Goal: Answer question/provide support: Share knowledge or assist other users

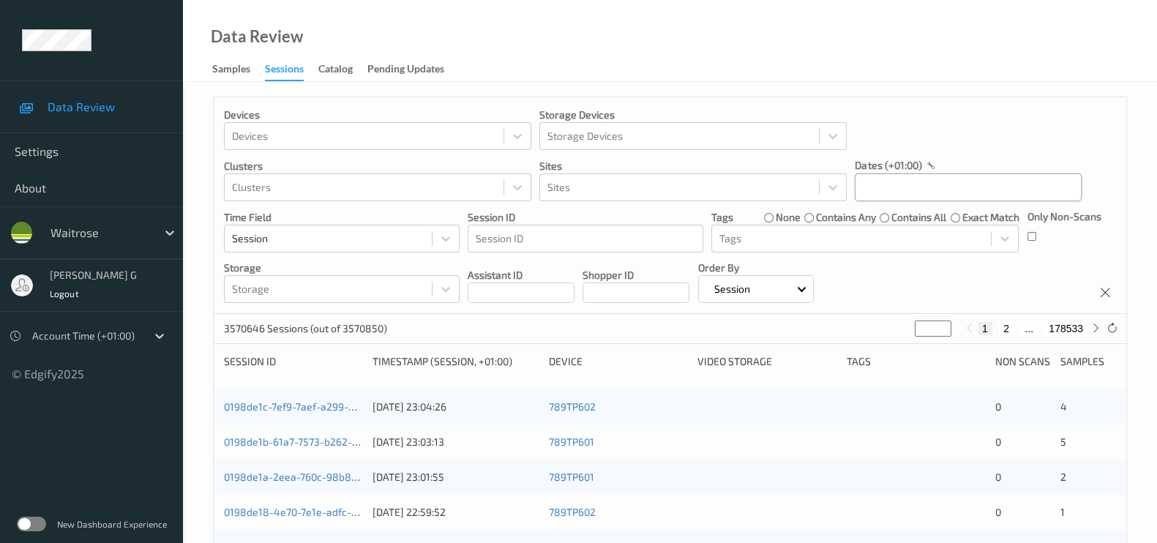
click at [912, 187] on input "text" at bounding box center [968, 187] width 227 height 28
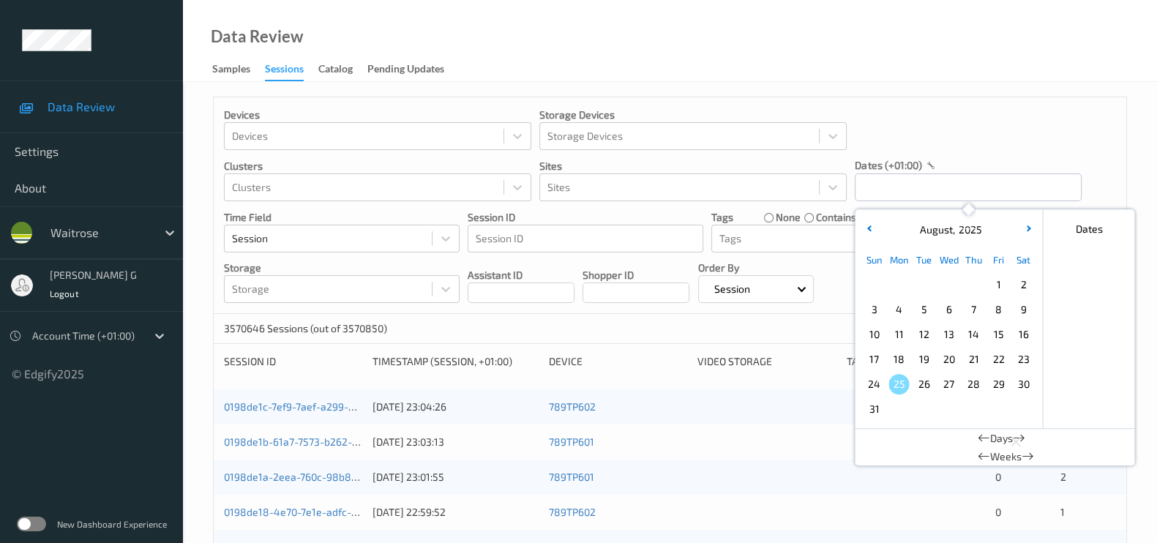
click at [996, 356] on span "22" at bounding box center [998, 359] width 20 height 20
click at [975, 185] on input "[DATE] 00:00" at bounding box center [968, 187] width 227 height 28
click at [1002, 357] on span "22" at bounding box center [998, 359] width 20 height 20
type input "22/08/2025 00:00 -> 22/08/2025 23:59"
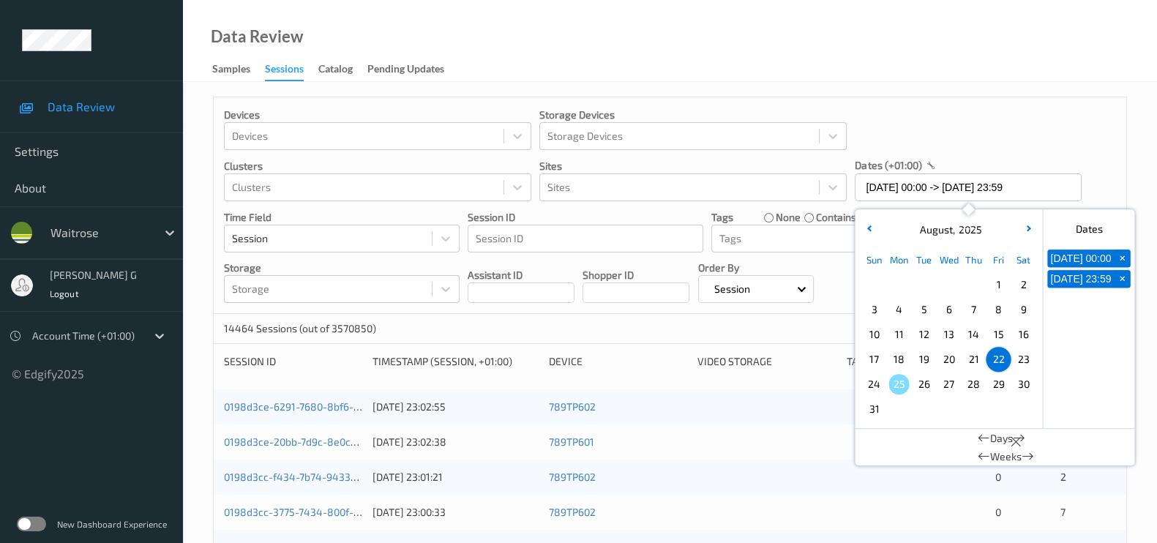
click at [1097, 159] on div "Devices Devices Storage Devices Storage Devices Clusters Clusters Sites Sites d…" at bounding box center [670, 205] width 912 height 217
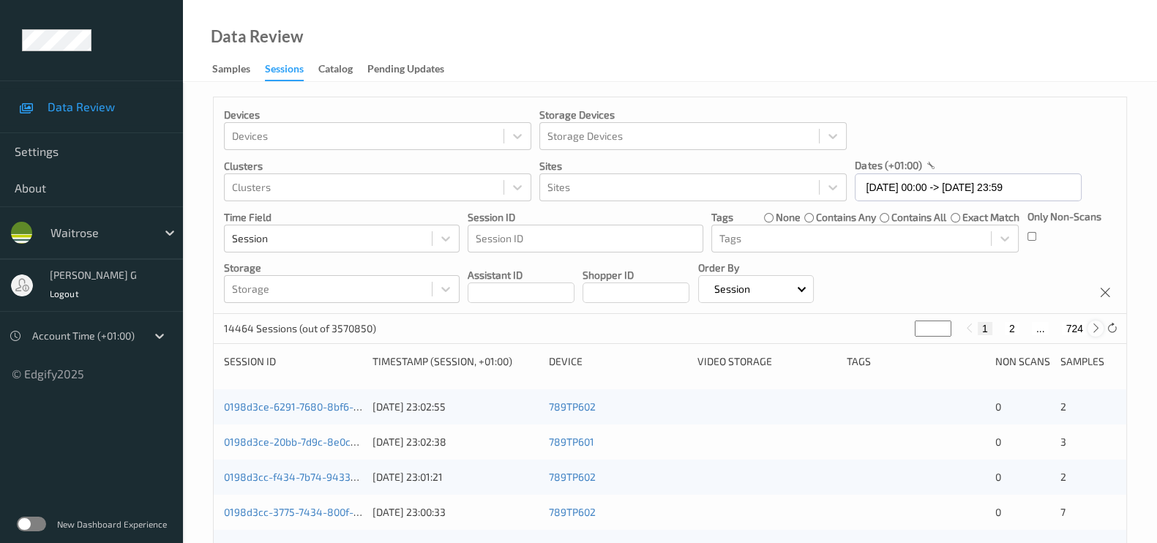
click at [1092, 328] on icon at bounding box center [1095, 328] width 11 height 11
type input "*"
click at [1092, 328] on icon at bounding box center [1095, 328] width 11 height 11
type input "*"
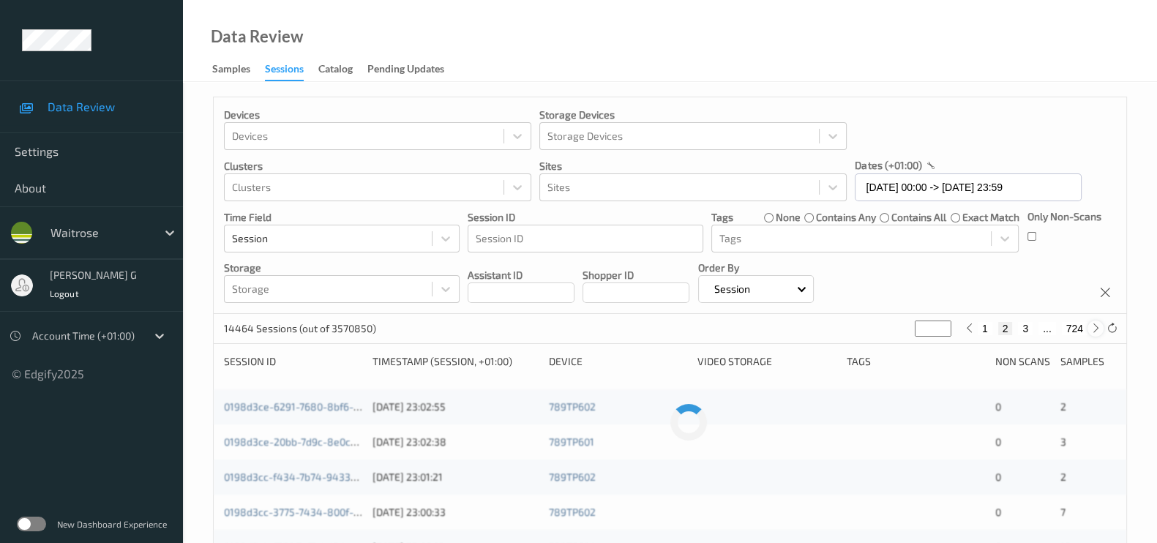
type input "*"
click at [1092, 328] on icon at bounding box center [1095, 328] width 11 height 11
type input "*"
click at [1092, 327] on icon at bounding box center [1095, 328] width 11 height 11
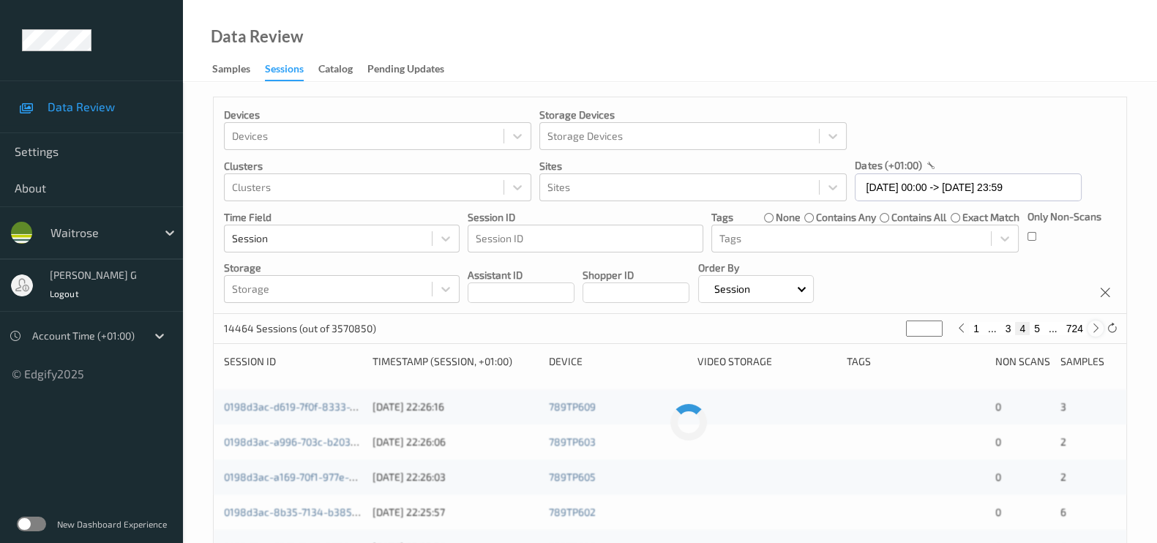
type input "*"
click at [1092, 327] on icon at bounding box center [1095, 328] width 11 height 11
type input "*"
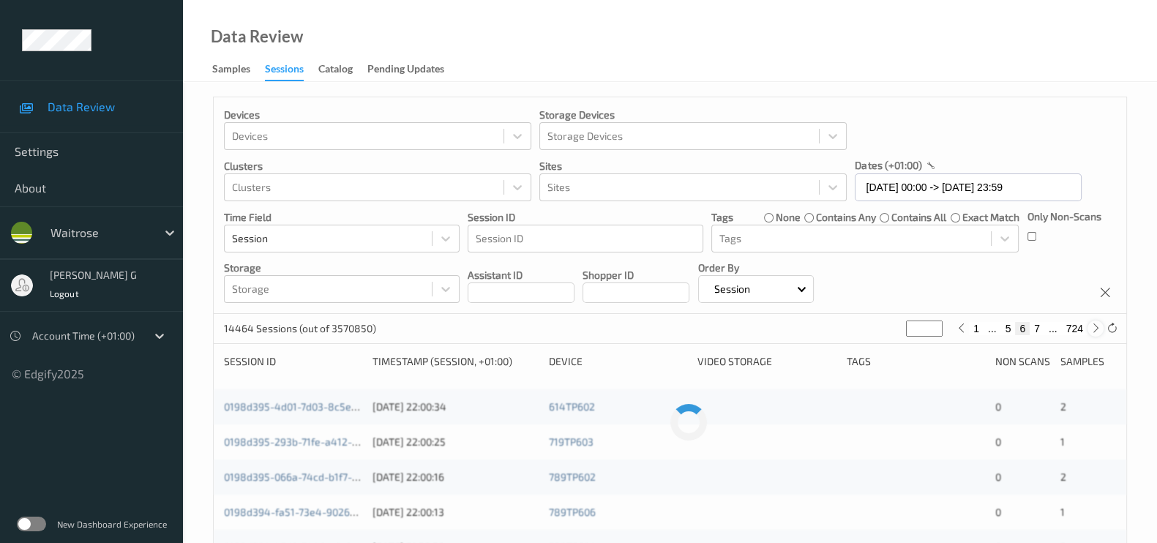
click at [1092, 327] on icon at bounding box center [1095, 328] width 11 height 11
type input "*"
click at [1092, 327] on icon at bounding box center [1095, 328] width 11 height 11
type input "*"
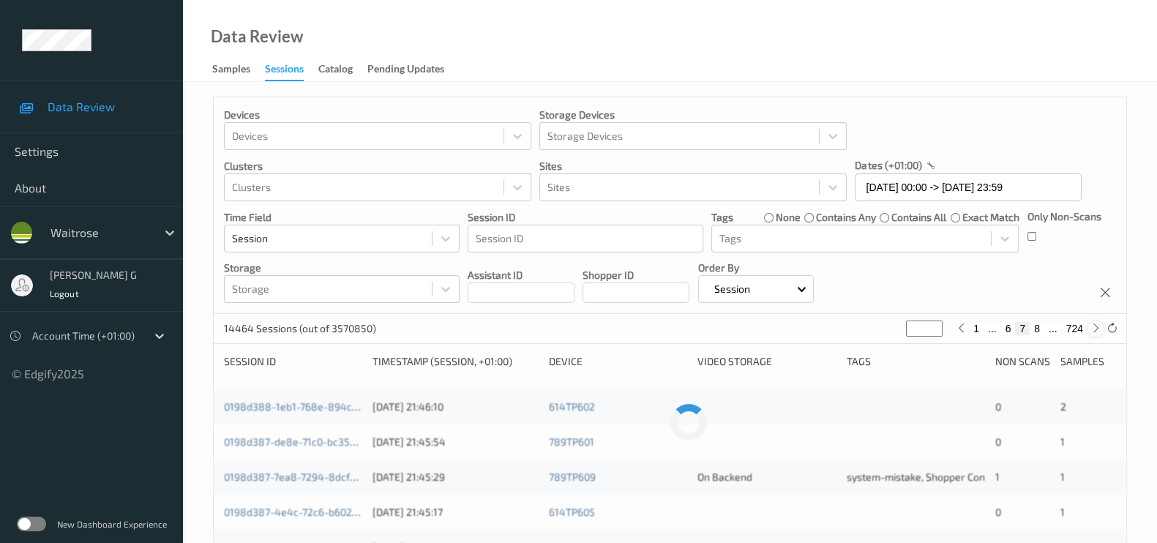
type input "*"
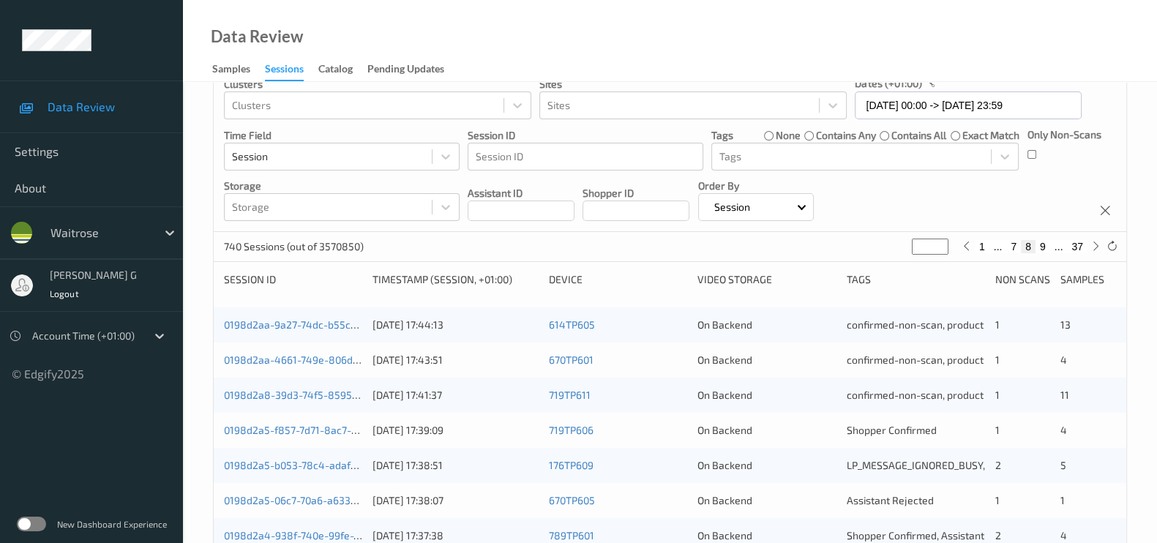
scroll to position [182, 0]
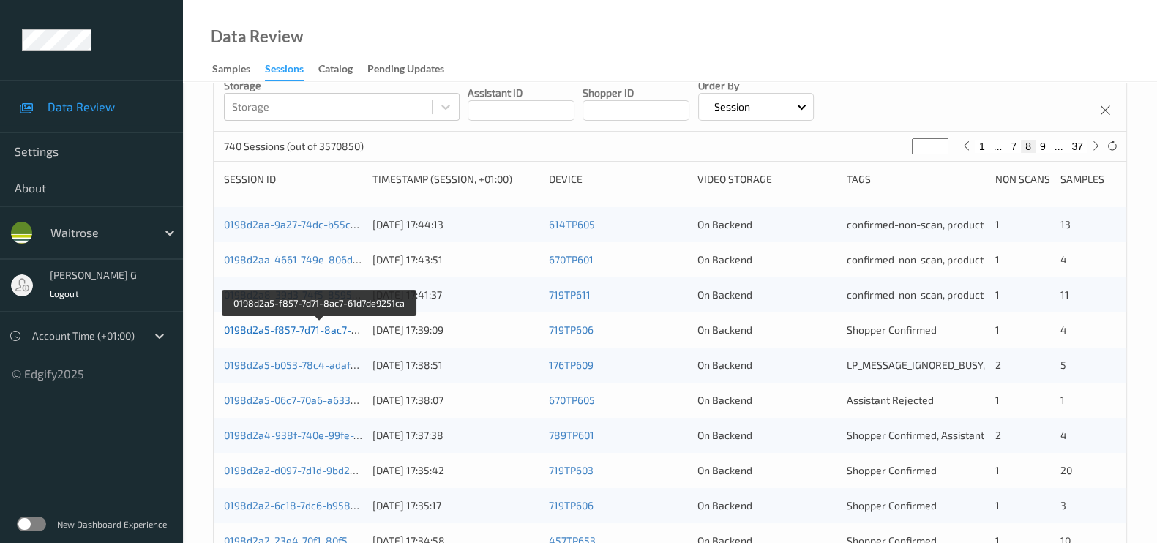
click at [336, 334] on link "0198d2a5-f857-7d71-8ac7-61d7de9251ca" at bounding box center [320, 329] width 193 height 12
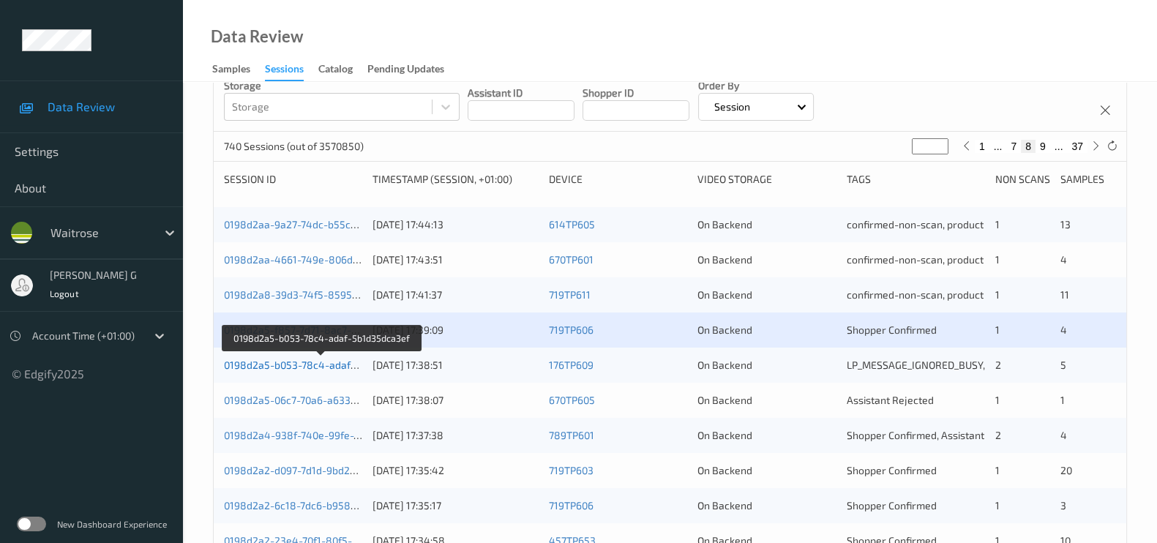
click at [296, 359] on link "0198d2a5-b053-78c4-adaf-5b1d35dca3ef" at bounding box center [322, 364] width 197 height 12
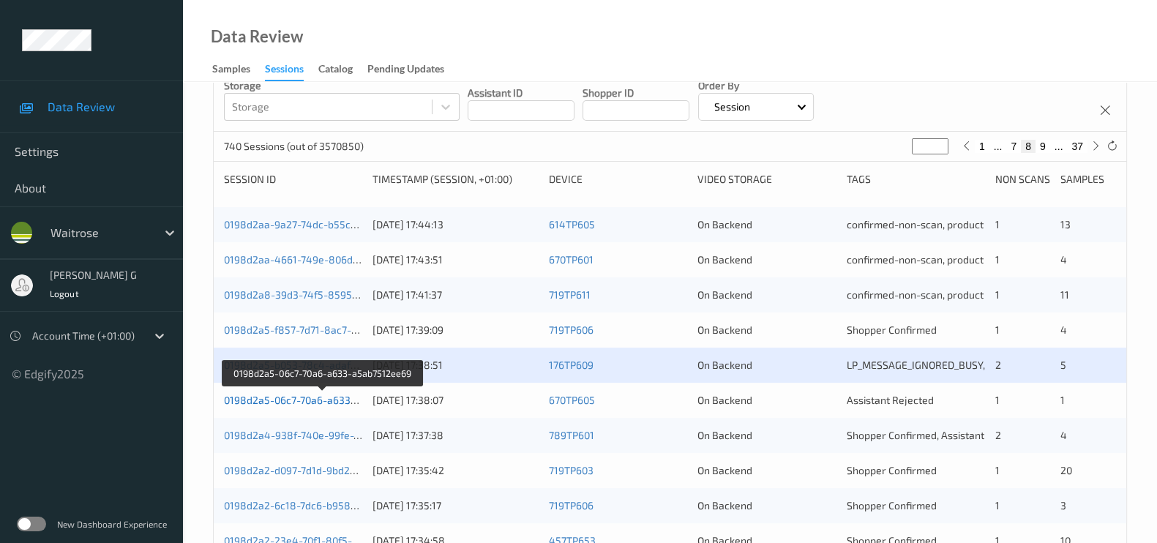
click at [294, 394] on link "0198d2a5-06c7-70a6-a633-a5ab7512ee69" at bounding box center [323, 400] width 199 height 12
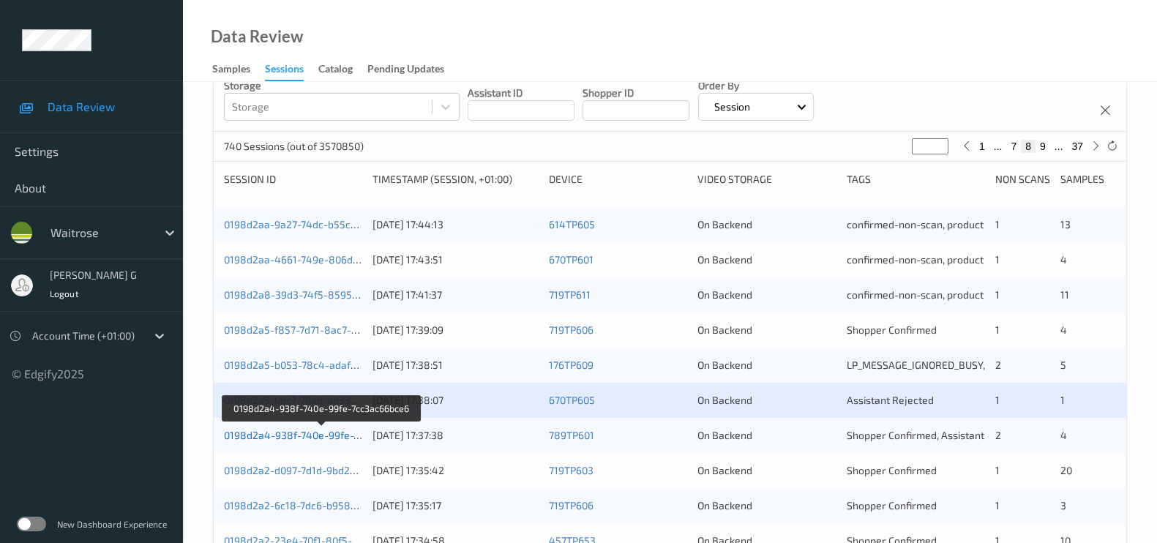
click at [288, 431] on link "0198d2a4-938f-740e-99fe-7cc3ac66bce6" at bounding box center [322, 435] width 196 height 12
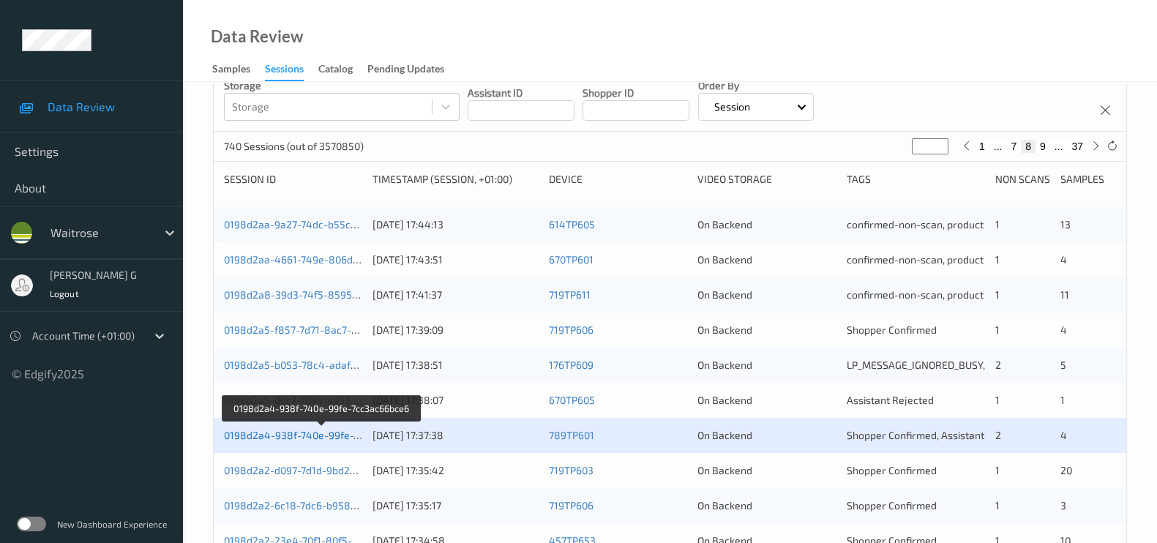
click at [274, 433] on link "0198d2a4-938f-740e-99fe-7cc3ac66bce6" at bounding box center [322, 435] width 196 height 12
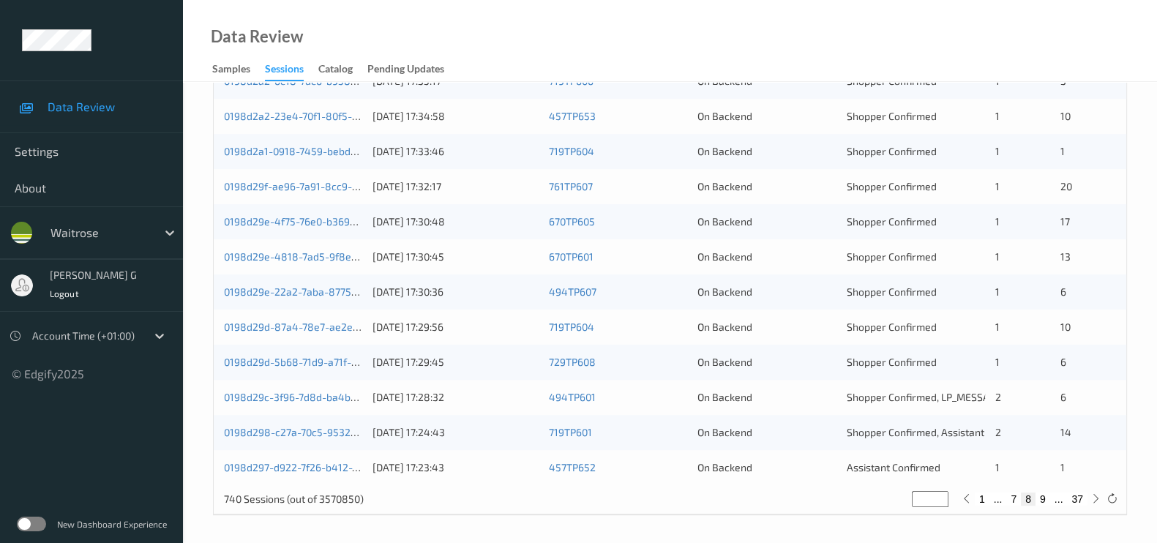
scroll to position [332, 0]
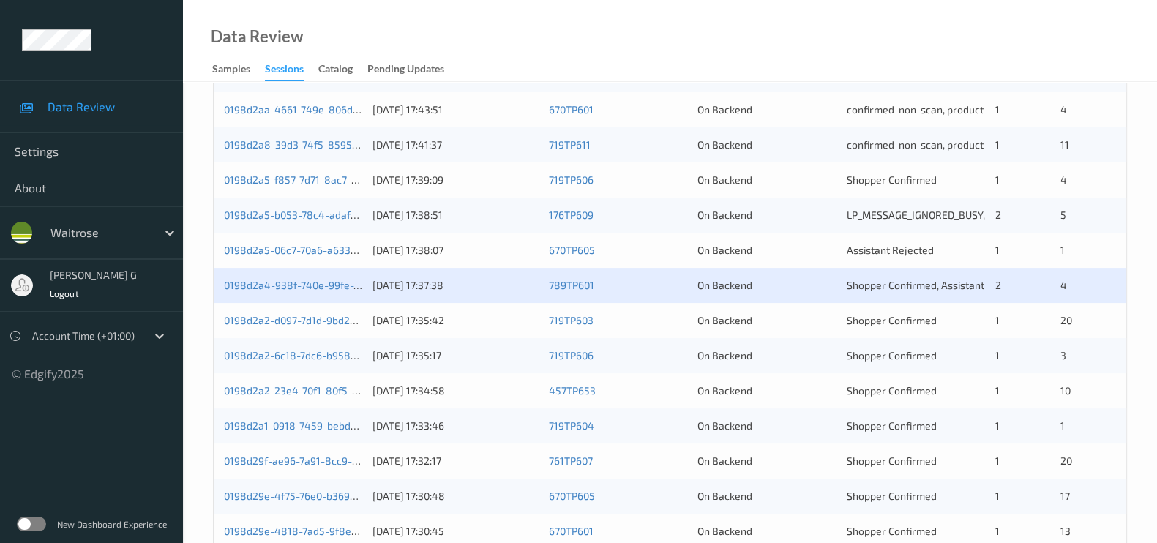
click at [298, 329] on div "0198d2a2-d097-7d1d-9bd2-96c387b40fc5 22/08/2025 17:35:42 719TP603 On Backend Sh…" at bounding box center [670, 320] width 912 height 35
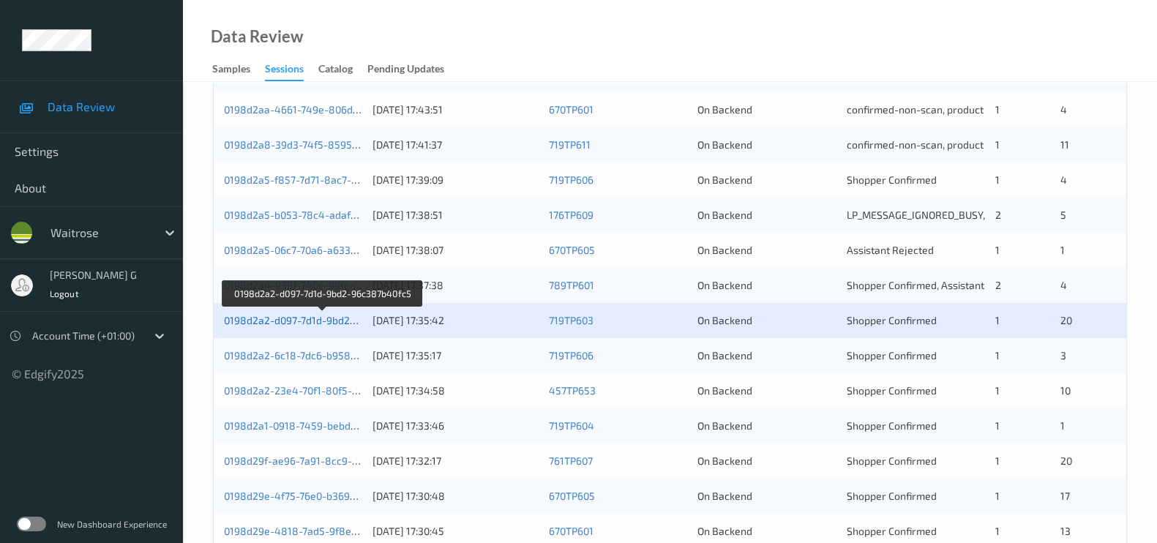
click at [276, 319] on link "0198d2a2-d097-7d1d-9bd2-96c387b40fc5" at bounding box center [323, 320] width 198 height 12
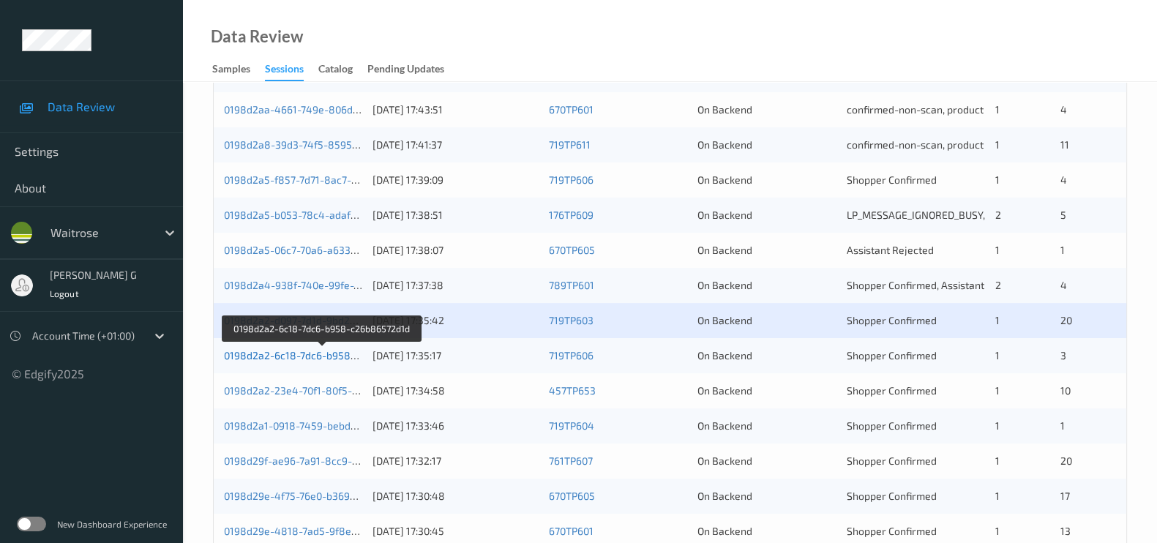
click at [296, 356] on link "0198d2a2-6c18-7dc6-b958-c26b86572d1d" at bounding box center [323, 355] width 199 height 12
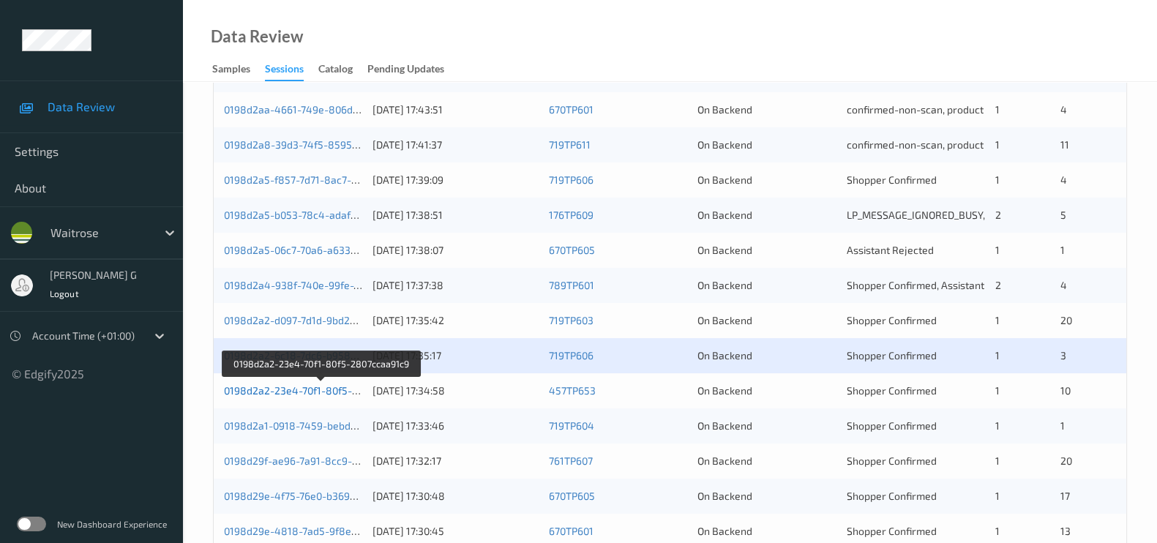
click at [274, 388] on link "0198d2a2-23e4-70f1-80f5-2807ccaa91c9" at bounding box center [321, 390] width 195 height 12
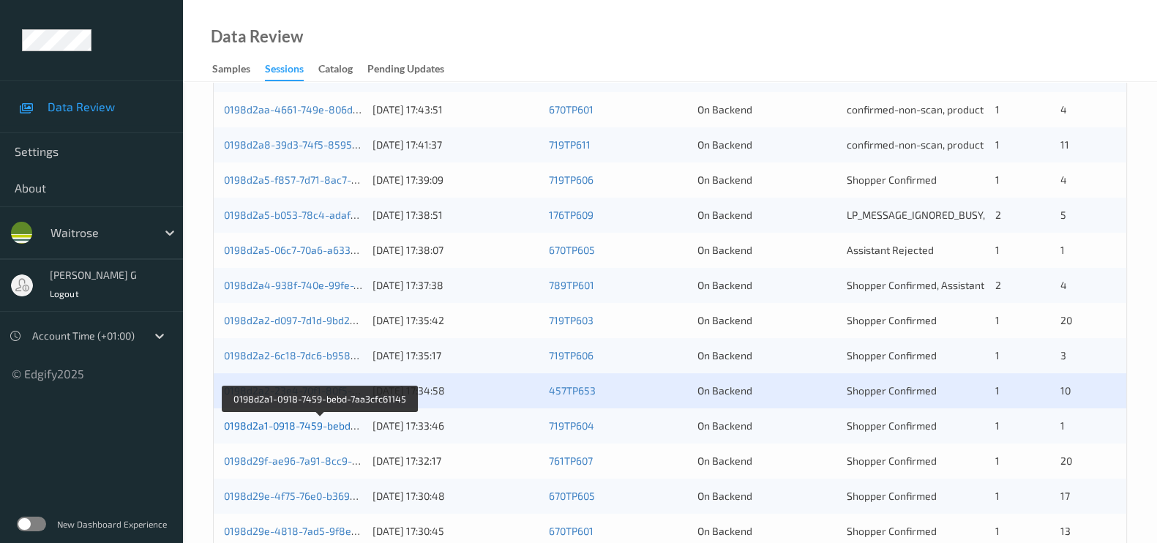
click at [285, 429] on link "0198d2a1-0918-7459-bebd-7aa3cfc61145" at bounding box center [321, 425] width 194 height 12
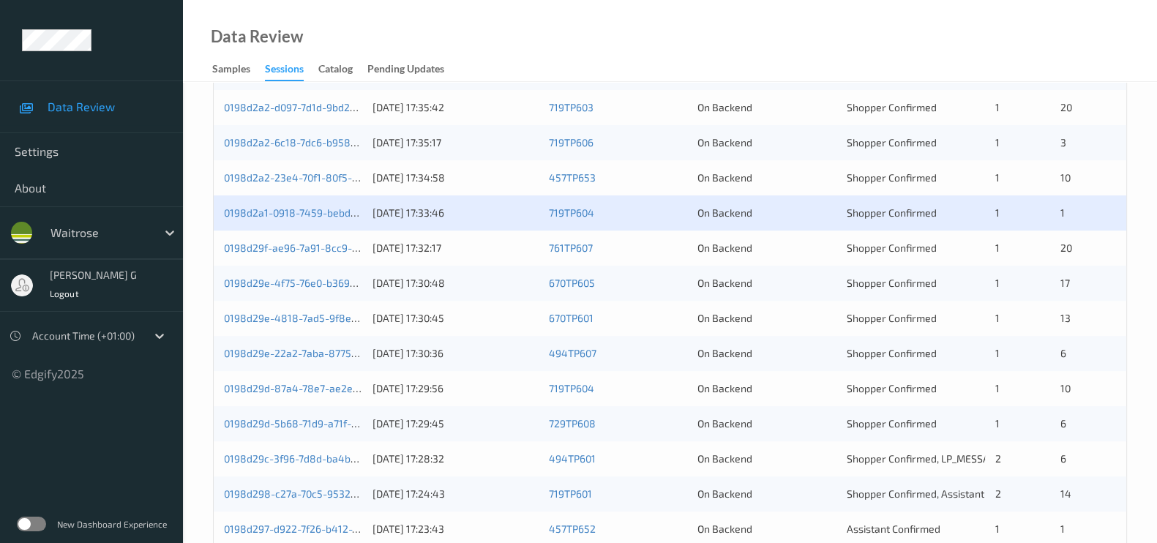
scroll to position [549, 0]
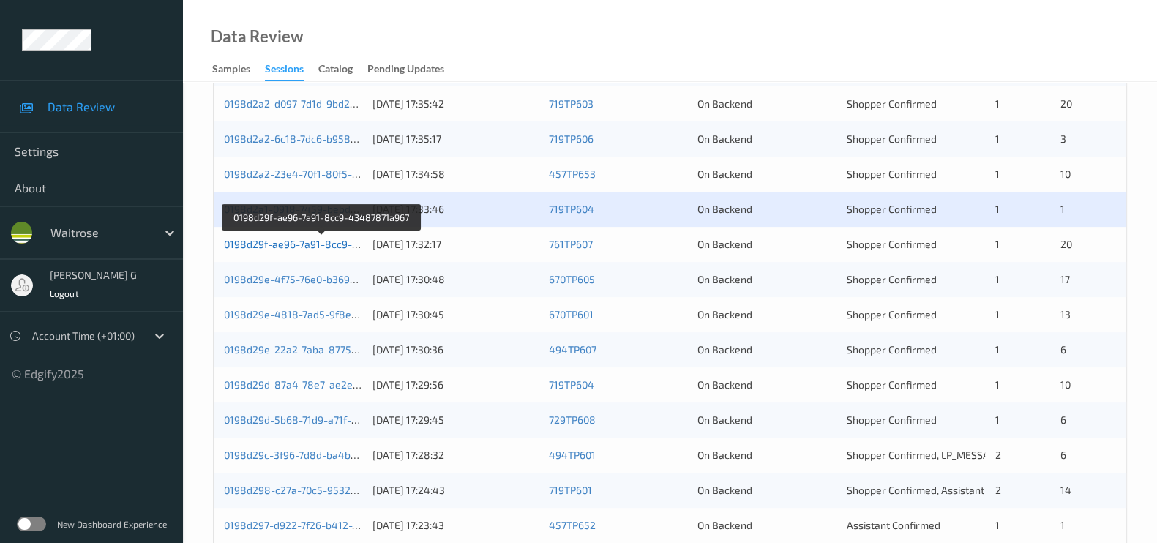
click at [274, 247] on link "0198d29f-ae96-7a91-8cc9-43487871a967" at bounding box center [323, 244] width 198 height 12
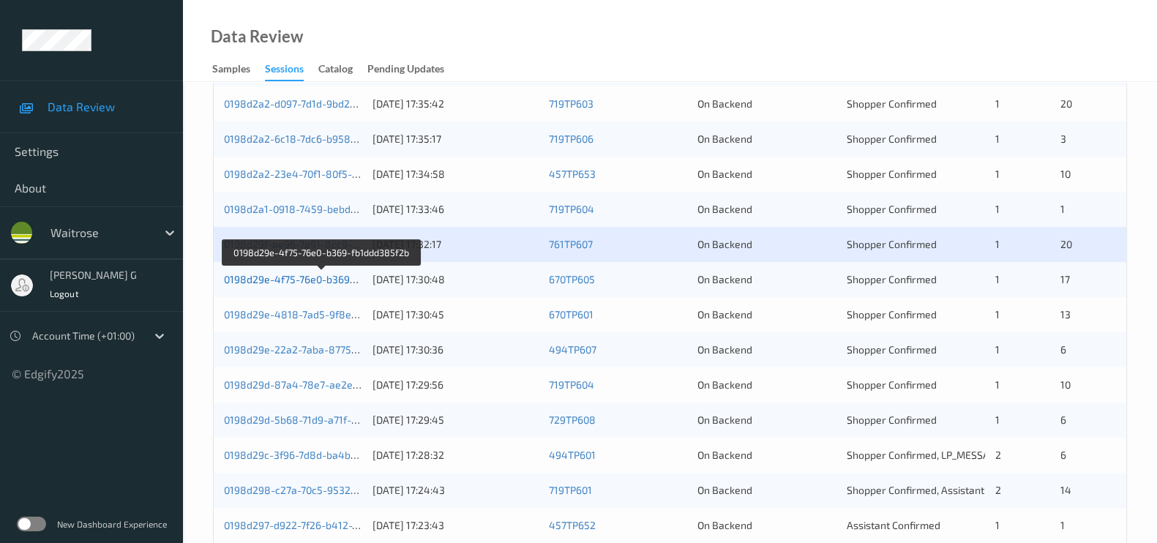
click at [279, 281] on link "0198d29e-4f75-76e0-b369-fb1ddd385f2b" at bounding box center [321, 279] width 195 height 12
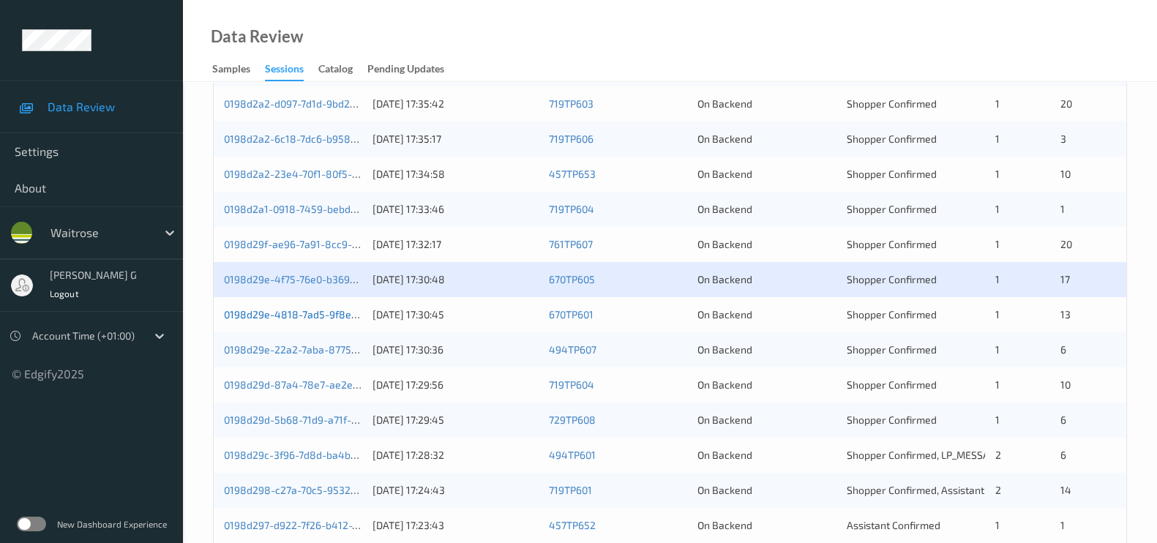
click at [296, 310] on link "0198d29e-4818-7ad5-9f8e-6db98410be71" at bounding box center [324, 314] width 200 height 12
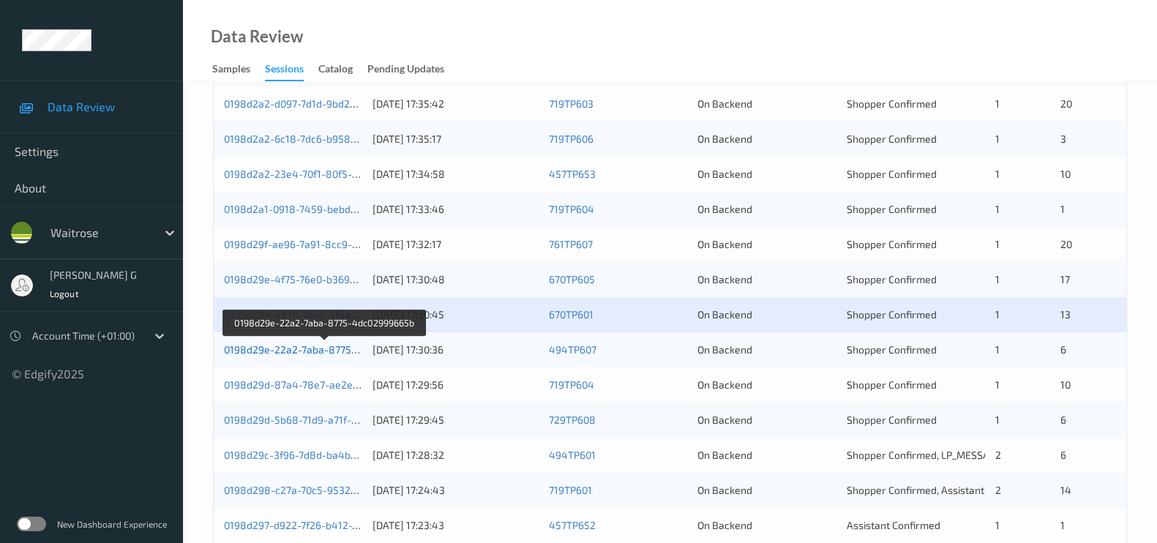
click at [277, 346] on link "0198d29e-22a2-7aba-8775-4dc02999665b" at bounding box center [325, 349] width 202 height 12
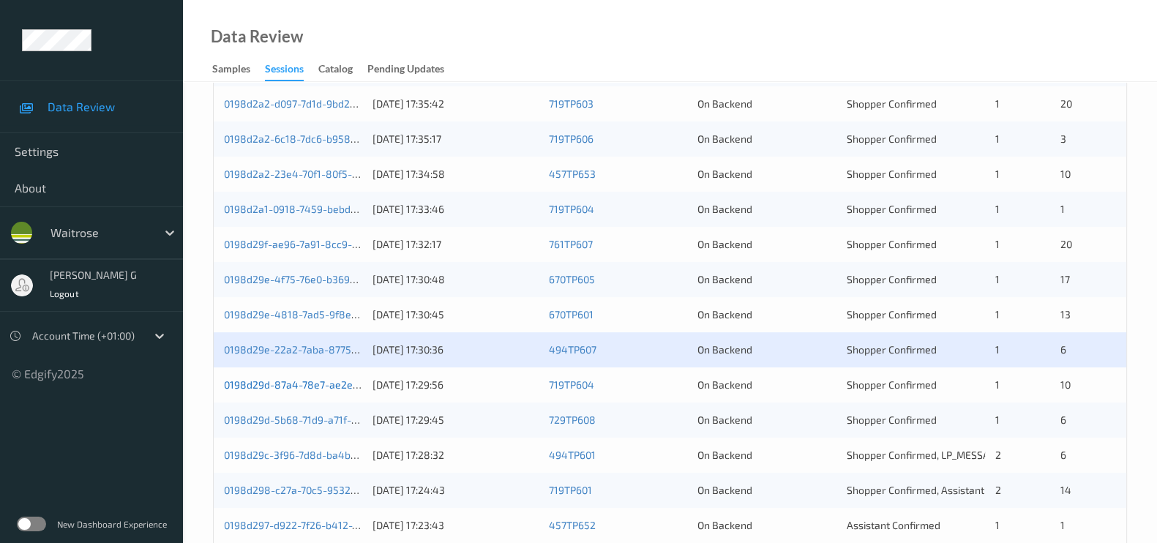
click at [285, 386] on link "0198d29d-87a4-78e7-ae2e-ea958f579fe2" at bounding box center [323, 384] width 199 height 12
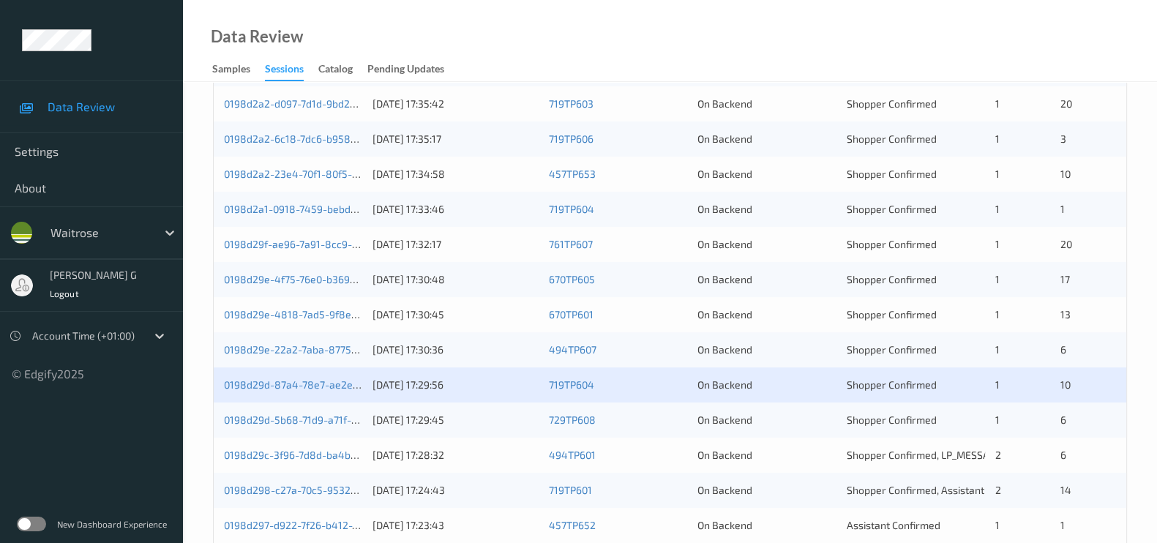
scroll to position [607, 0]
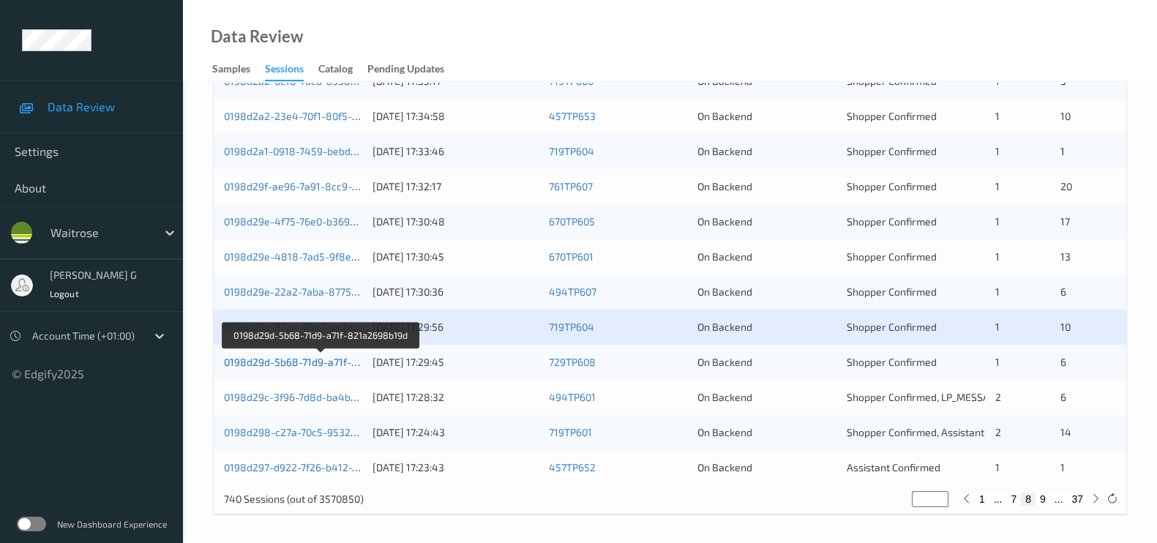
click at [306, 359] on link "0198d29d-5b68-71d9-a71f-821a2698b19d" at bounding box center [322, 362] width 196 height 12
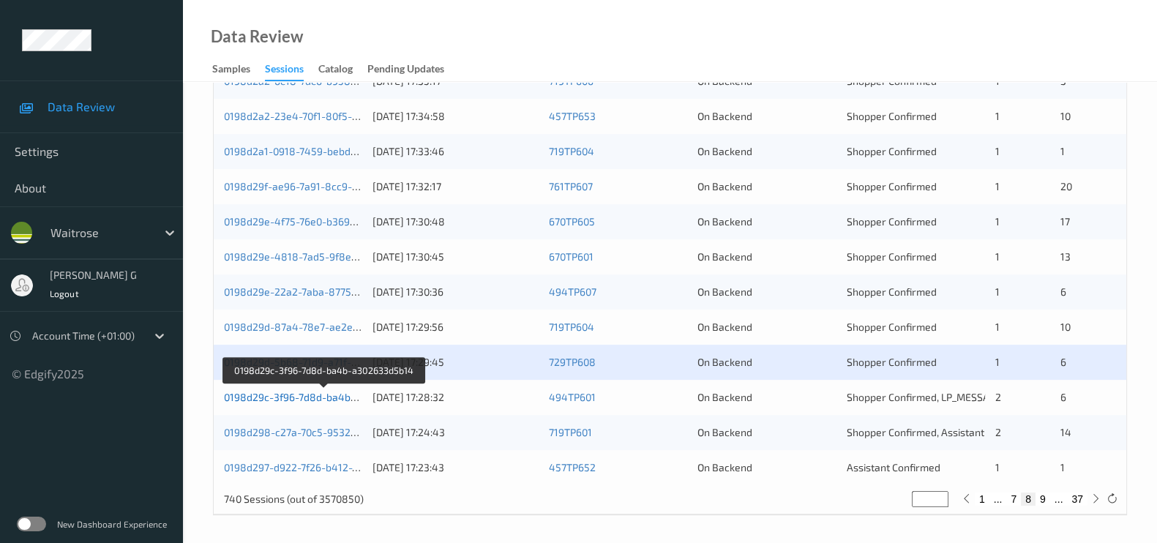
click at [279, 398] on link "0198d29c-3f96-7d8d-ba4b-a302633d5b14" at bounding box center [324, 397] width 200 height 12
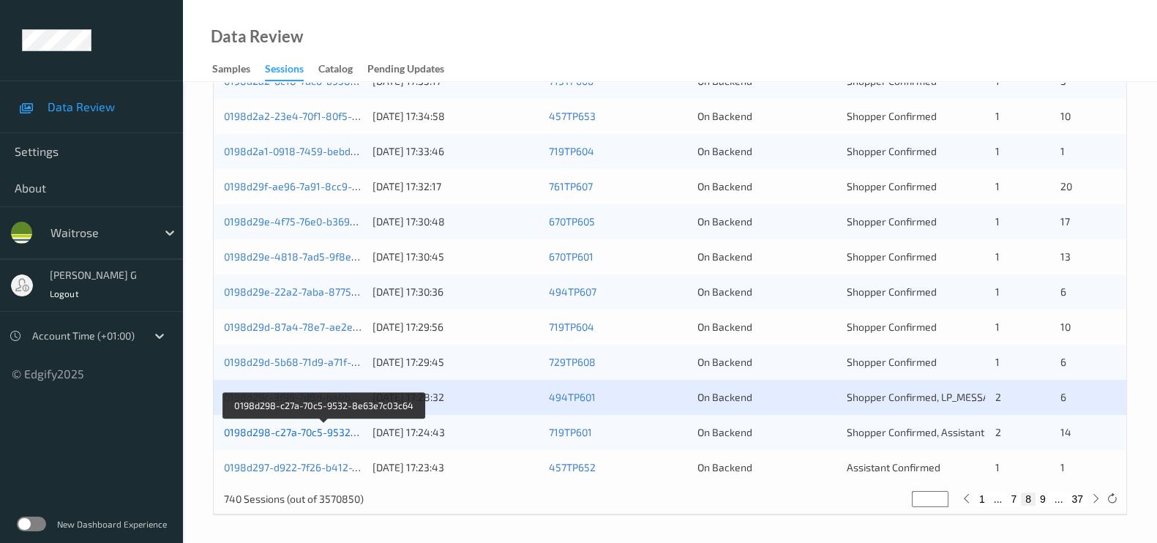
click at [276, 429] on link "0198d298-c27a-70c5-9532-8e63e7c03c64" at bounding box center [324, 432] width 200 height 12
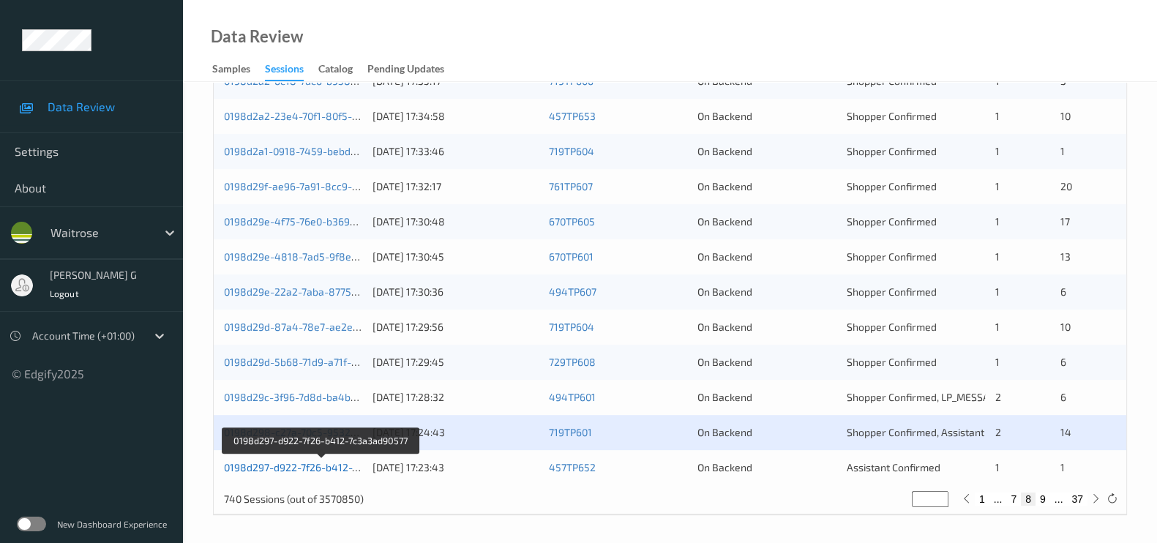
click at [266, 461] on link "0198d297-d922-7f26-b412-7c3a3ad90577" at bounding box center [321, 467] width 195 height 12
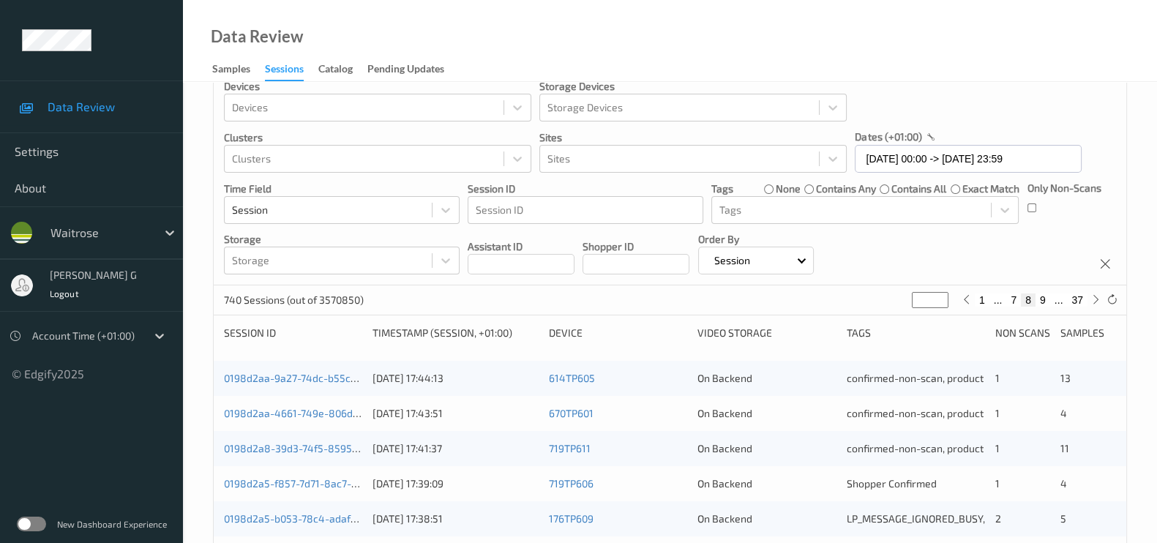
scroll to position [0, 0]
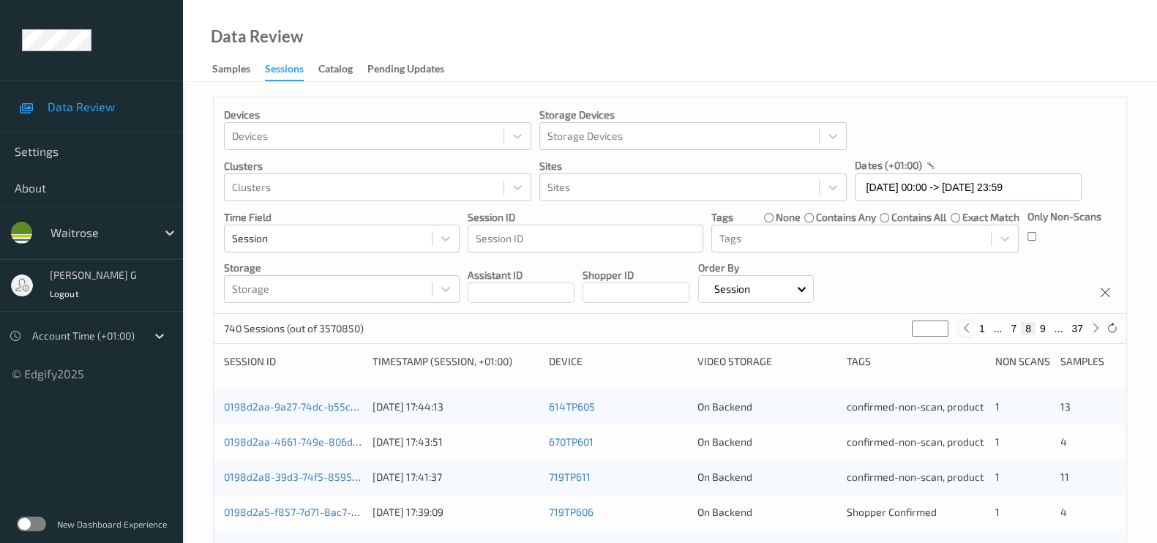
click at [966, 331] on icon at bounding box center [966, 328] width 11 height 11
type input "*"
click at [966, 331] on icon at bounding box center [966, 328] width 11 height 11
type input "*"
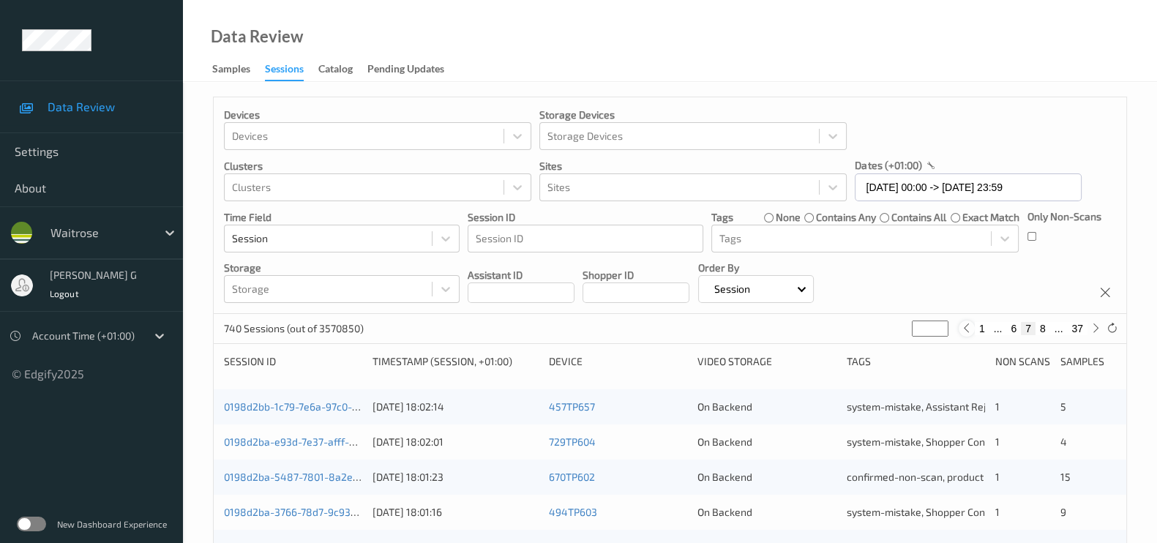
type input "*"
click at [966, 331] on icon at bounding box center [966, 328] width 11 height 11
type input "*"
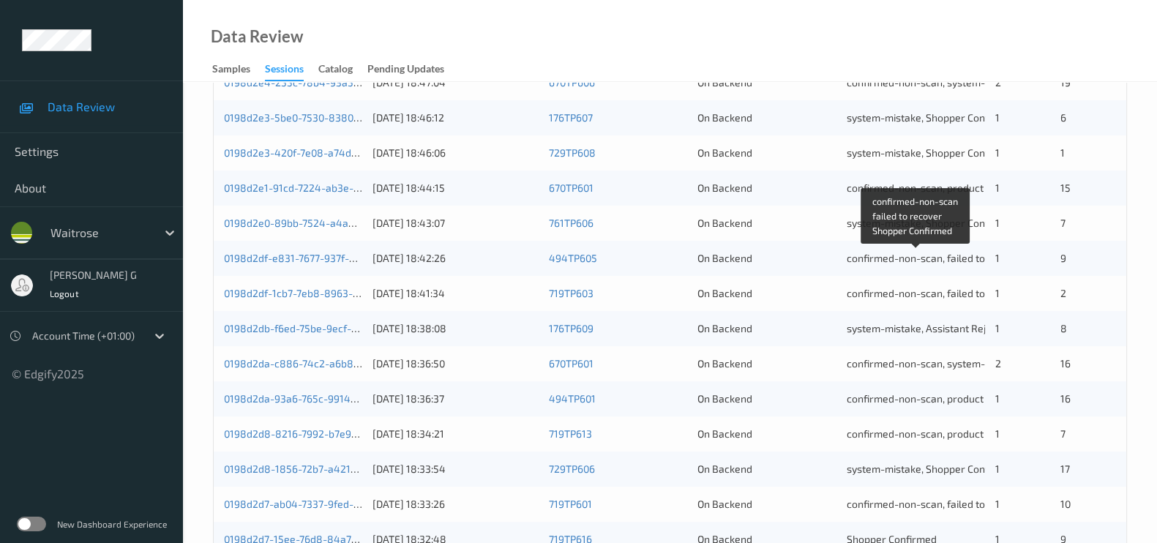
scroll to position [457, 0]
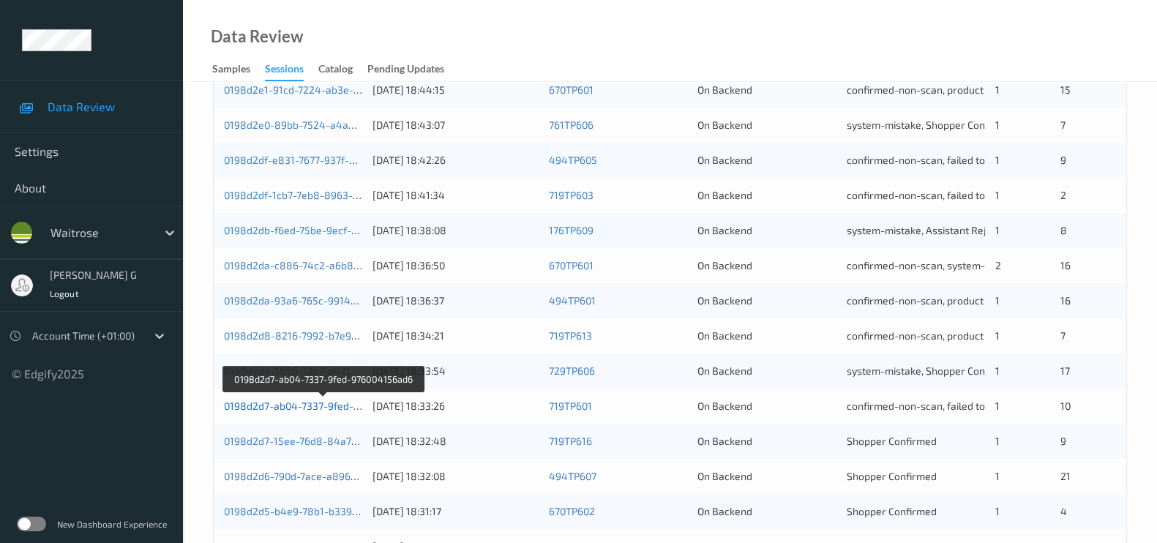
click at [278, 403] on link "0198d2d7-ab04-7337-9fed-976004156ad6" at bounding box center [323, 405] width 198 height 12
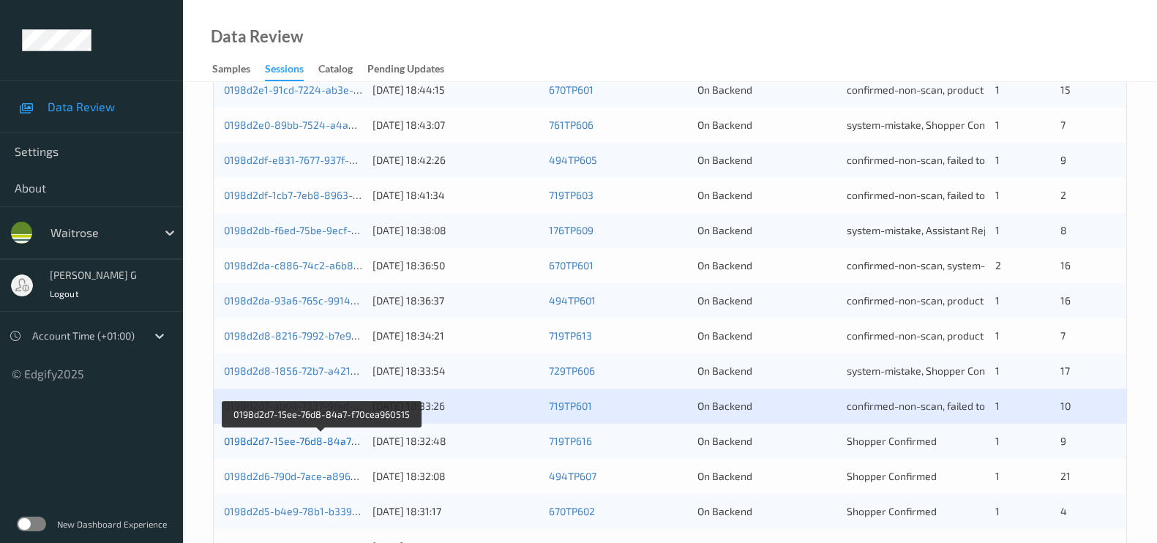
click at [288, 440] on link "0198d2d7-15ee-76d8-84a7-f70cea960515" at bounding box center [322, 441] width 197 height 12
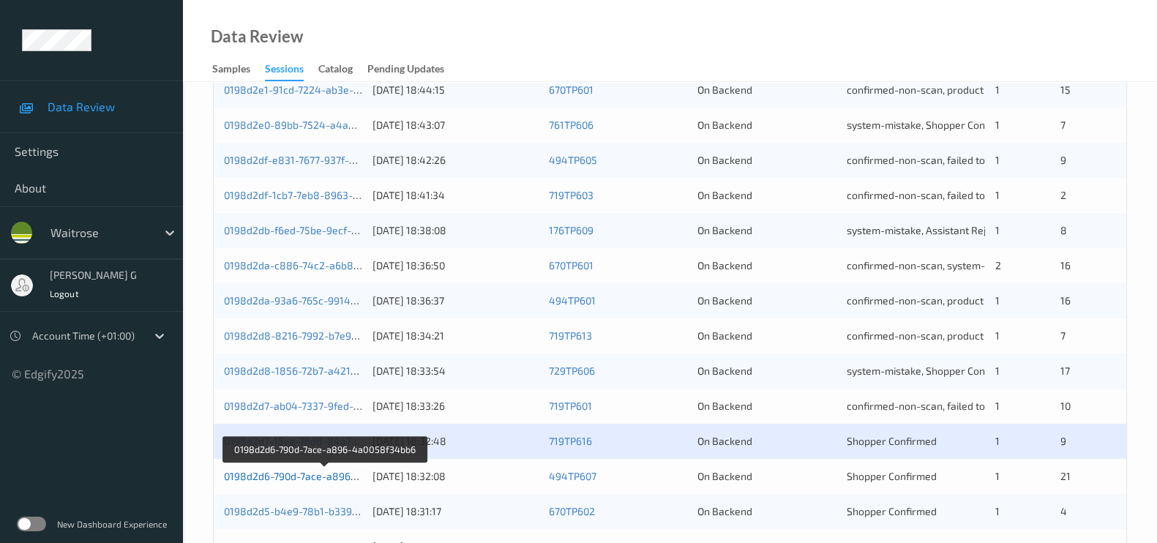
click at [301, 477] on link "0198d2d6-790d-7ace-a896-4a0058f34bb6" at bounding box center [324, 476] width 201 height 12
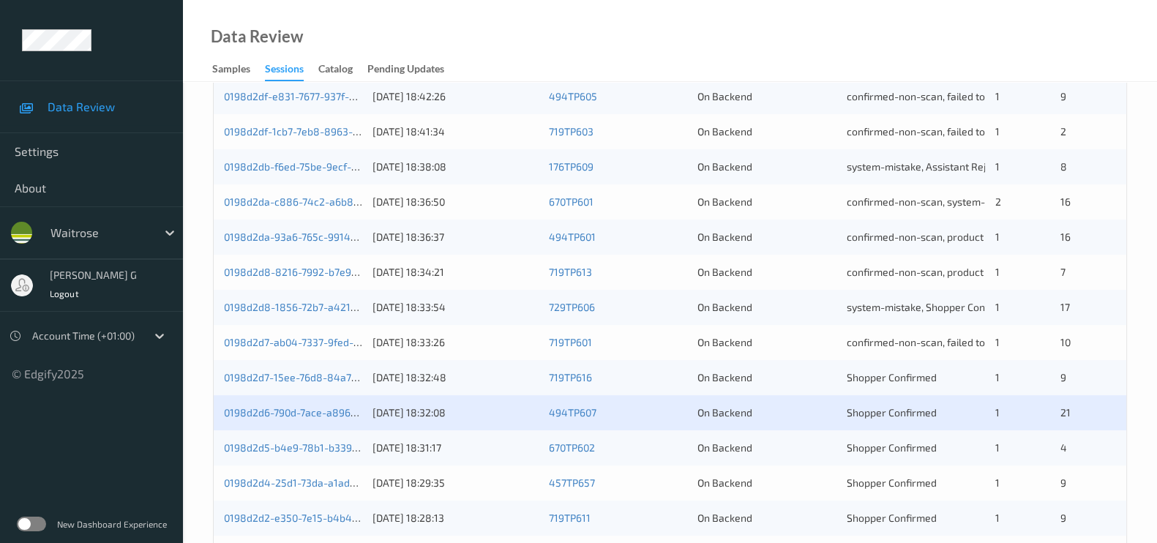
scroll to position [607, 0]
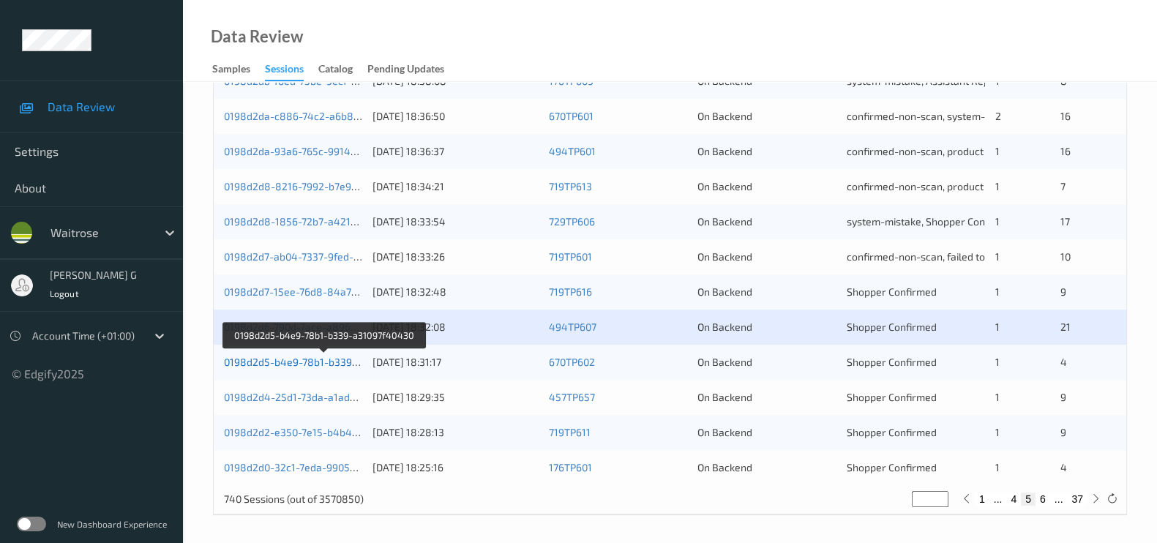
click at [296, 358] on link "0198d2d5-b4e9-78b1-b339-a31097f40430" at bounding box center [324, 362] width 200 height 12
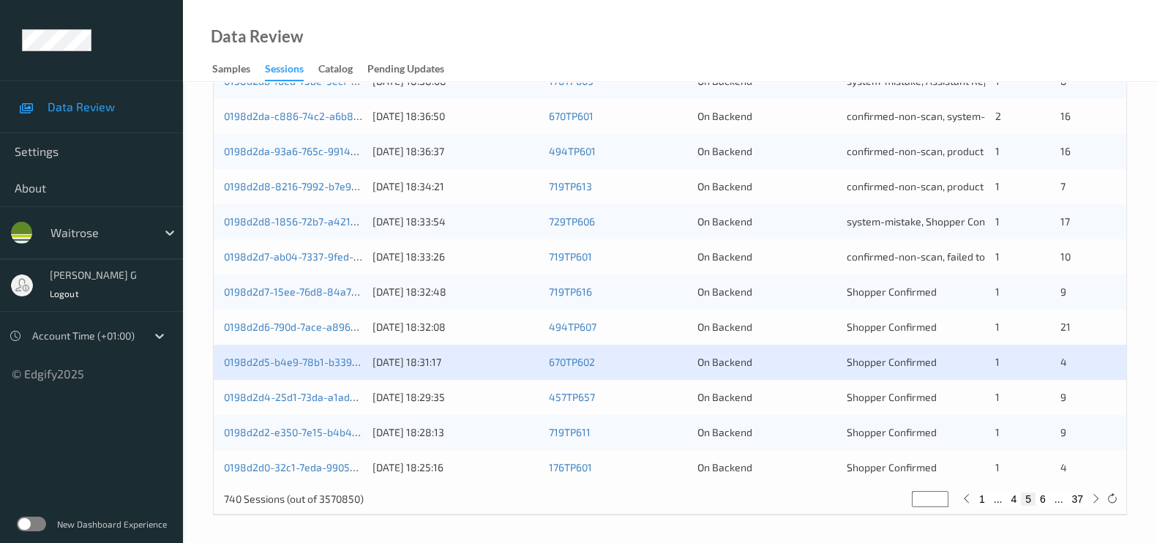
click at [293, 384] on div "0198d2d4-25d1-73da-a1ad-3a9ad8ed6c7b 22/08/2025 18:29:35 457TP657 On Backend Sh…" at bounding box center [670, 397] width 912 height 35
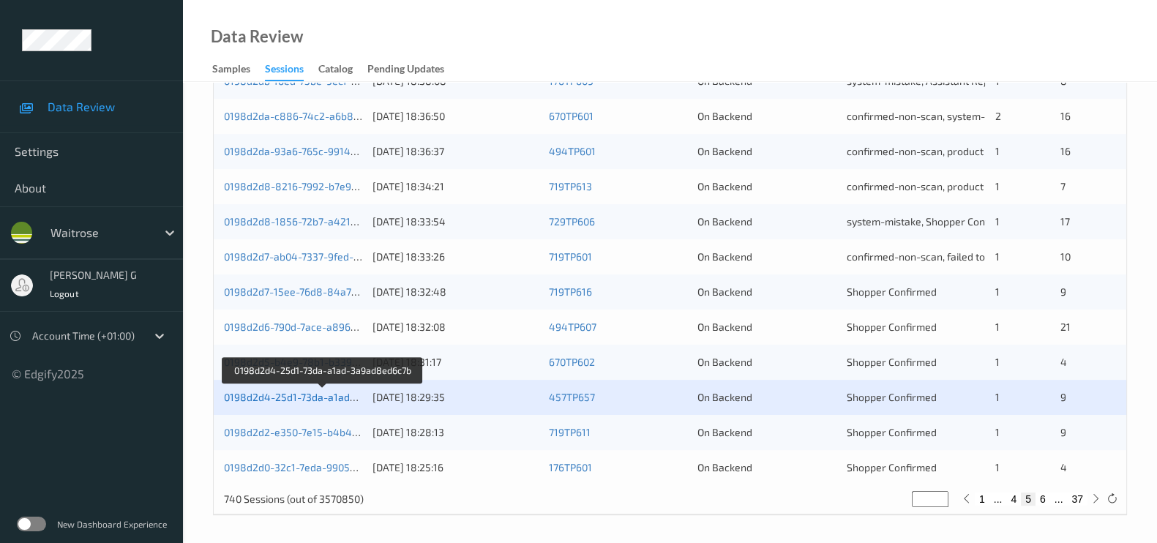
click at [272, 396] on link "0198d2d4-25d1-73da-a1ad-3a9ad8ed6c7b" at bounding box center [324, 397] width 200 height 12
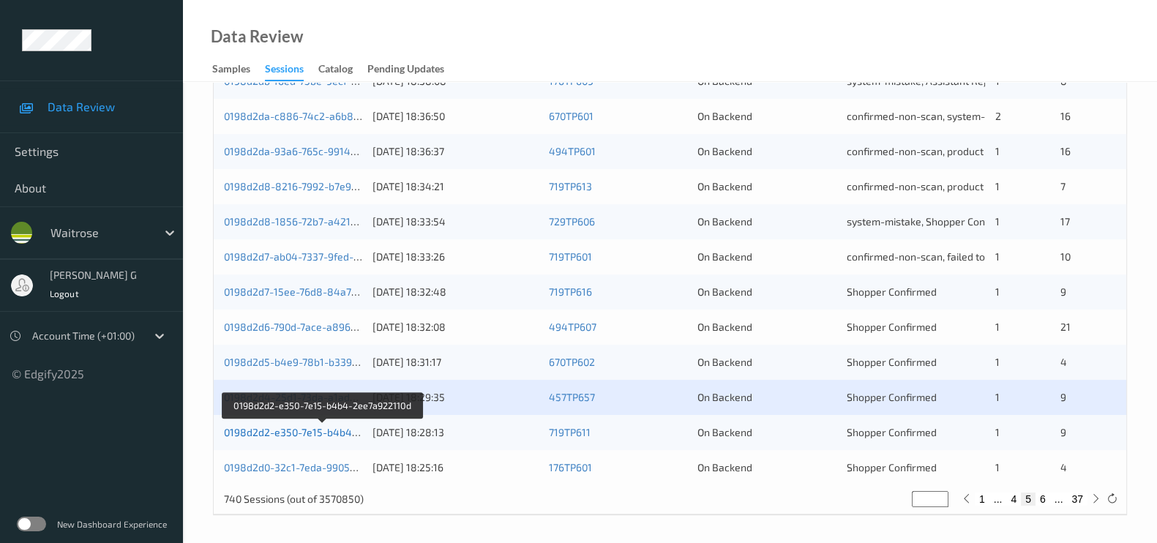
click at [278, 429] on link "0198d2d2-e350-7e15-b4b4-2ee7a922110d" at bounding box center [323, 432] width 199 height 12
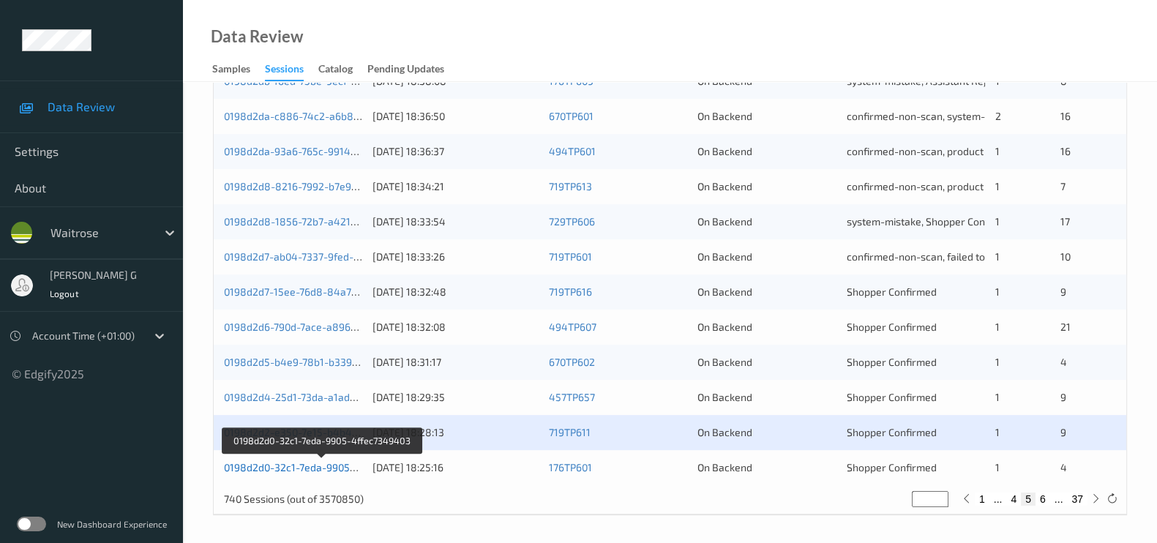
click at [271, 464] on link "0198d2d0-32c1-7eda-9905-4ffec7349403" at bounding box center [322, 467] width 197 height 12
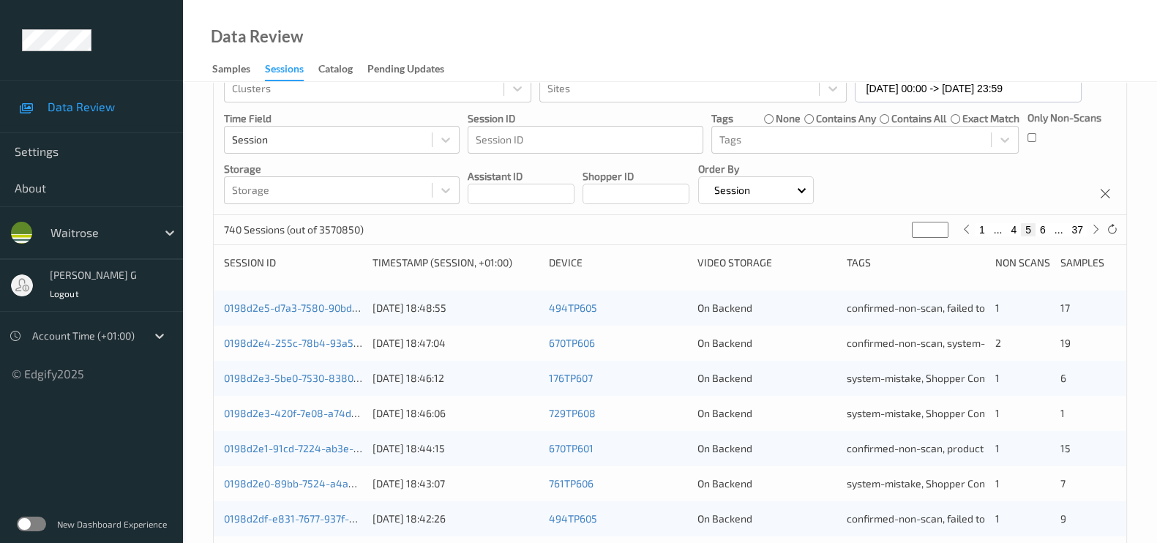
scroll to position [0, 0]
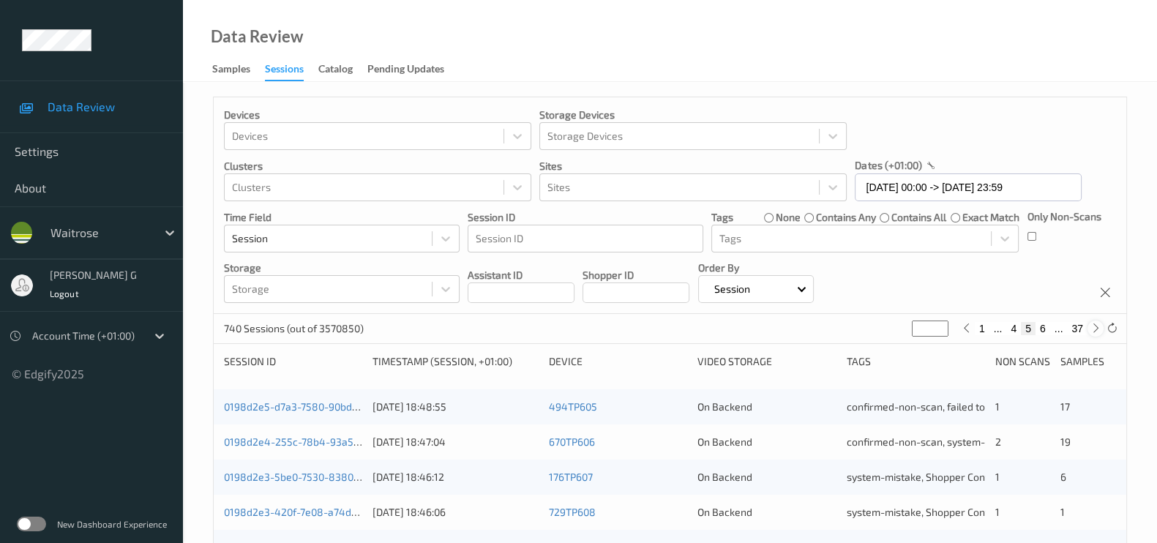
click at [1092, 331] on icon at bounding box center [1095, 328] width 11 height 11
type input "*"
click at [1092, 331] on icon at bounding box center [1095, 328] width 11 height 11
type input "*"
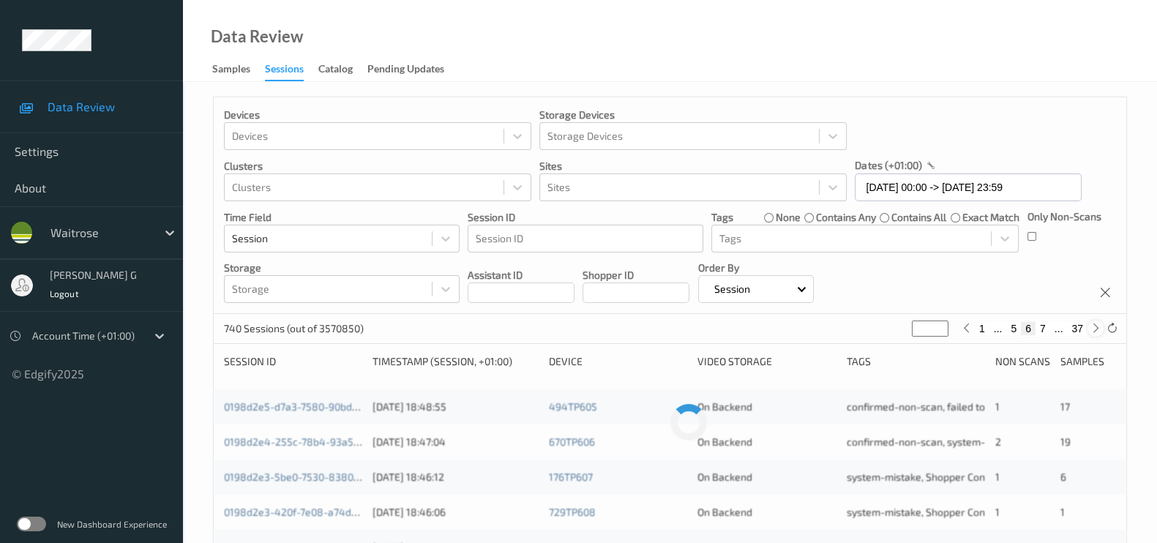
type input "*"
click at [1091, 330] on icon at bounding box center [1095, 328] width 11 height 11
type input "*"
click at [1091, 330] on icon at bounding box center [1095, 328] width 11 height 11
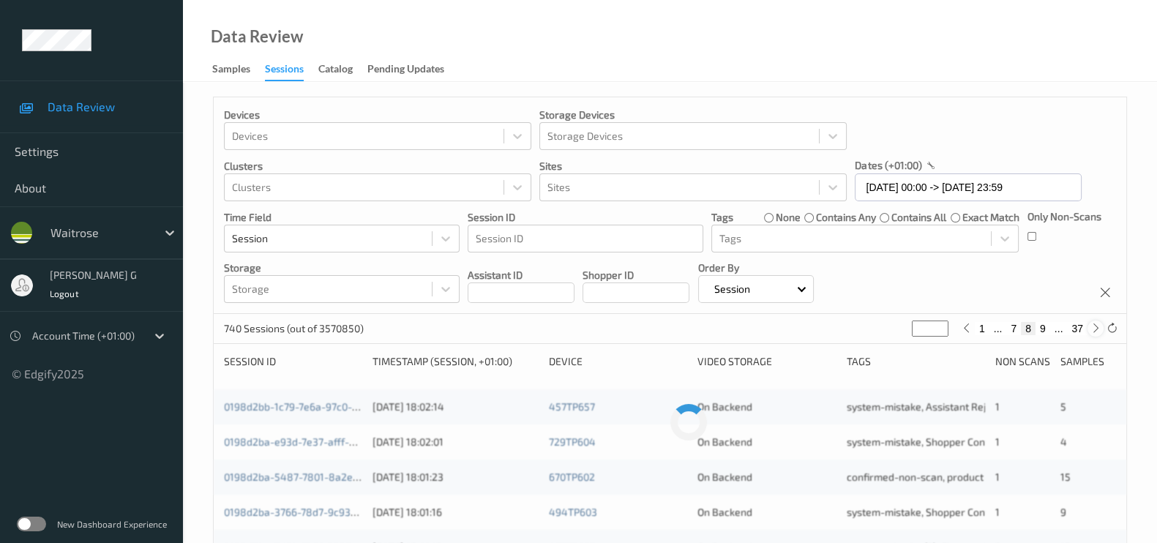
type input "*"
click at [1091, 330] on icon at bounding box center [1095, 328] width 11 height 11
type input "**"
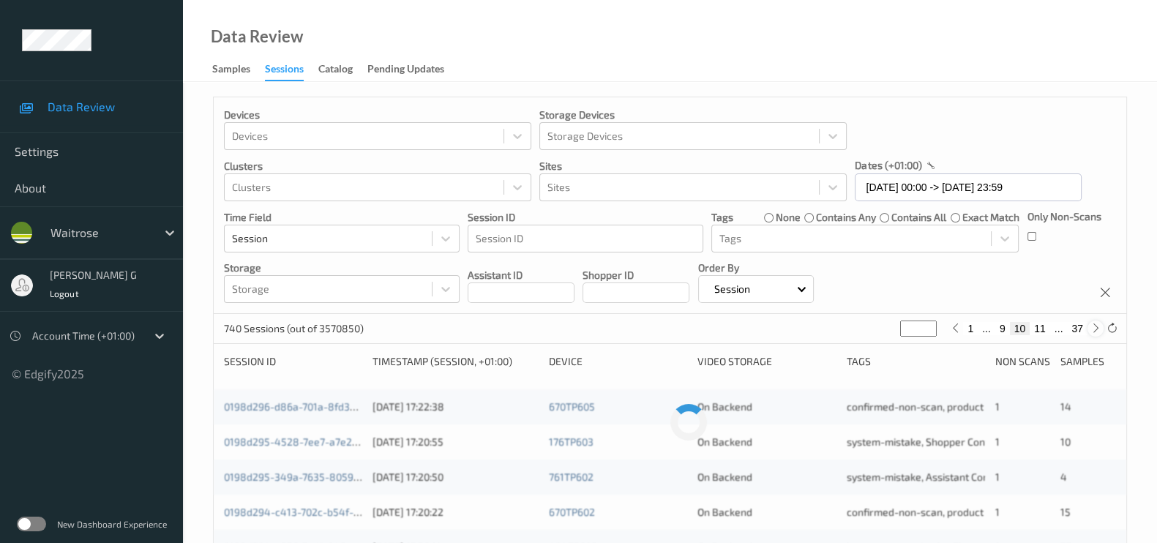
click at [1091, 330] on icon at bounding box center [1095, 328] width 11 height 11
type input "**"
click at [1091, 330] on icon at bounding box center [1095, 328] width 11 height 11
type input "**"
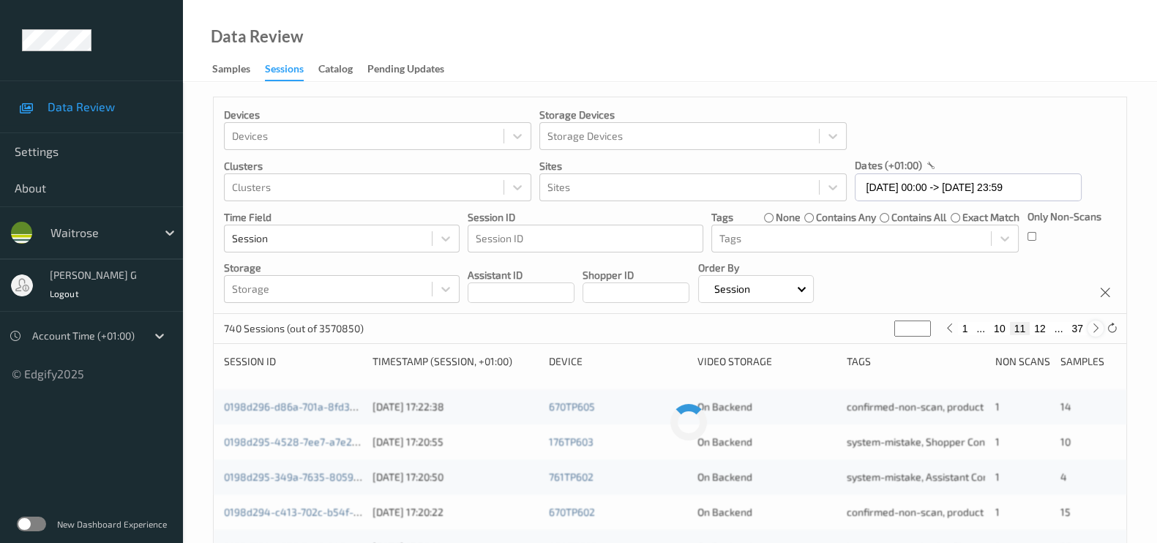
type input "**"
click at [1091, 330] on icon at bounding box center [1095, 328] width 11 height 11
type input "**"
click at [1091, 330] on icon at bounding box center [1095, 328] width 11 height 11
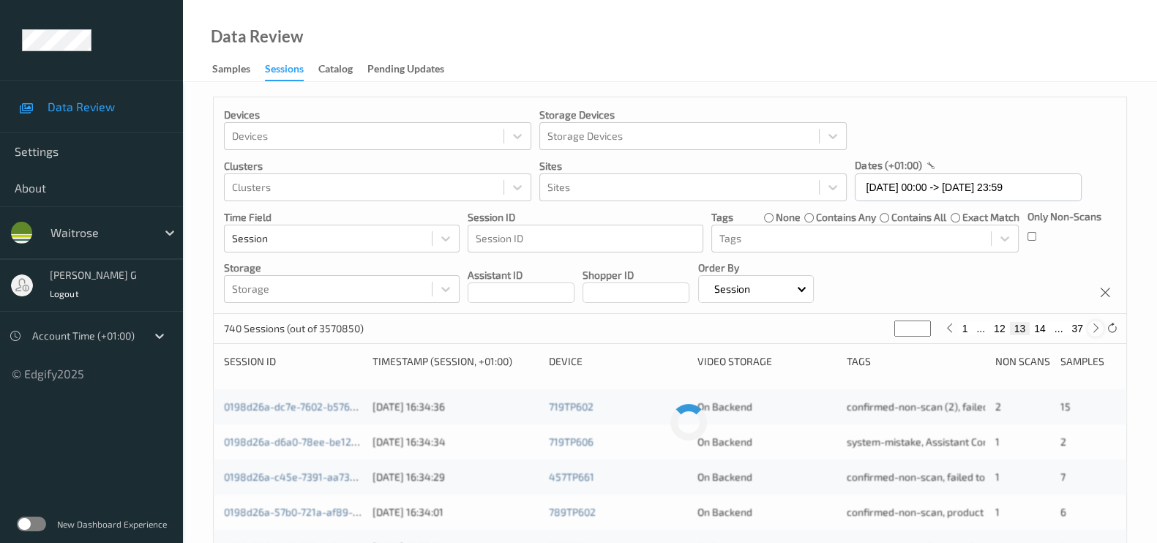
type input "**"
click at [1091, 330] on icon at bounding box center [1095, 328] width 11 height 11
type input "**"
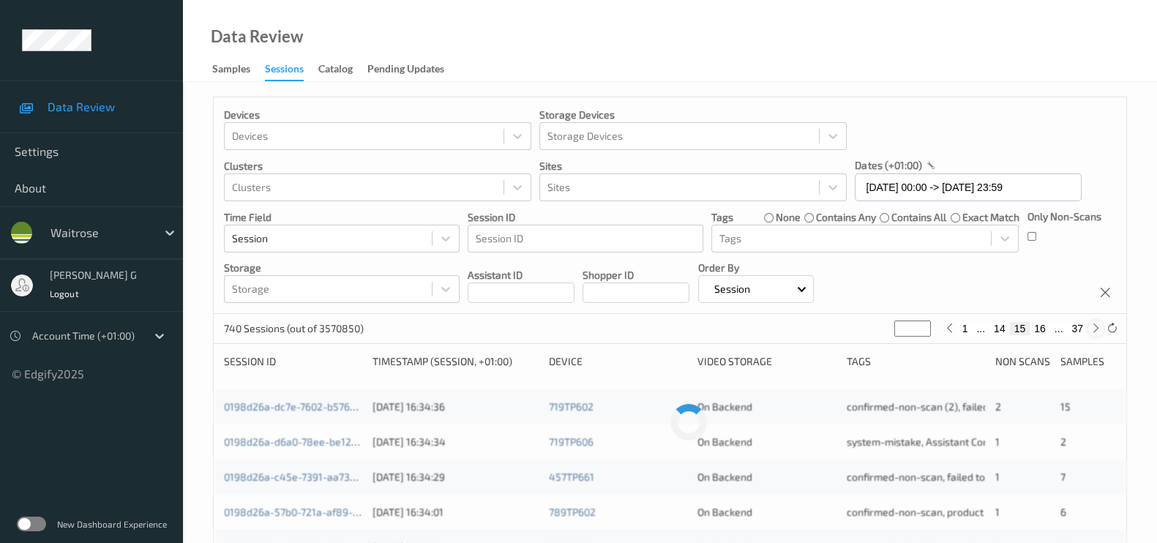
click at [1091, 330] on icon at bounding box center [1095, 328] width 11 height 11
type input "**"
click at [1091, 330] on icon at bounding box center [1095, 328] width 11 height 11
type input "**"
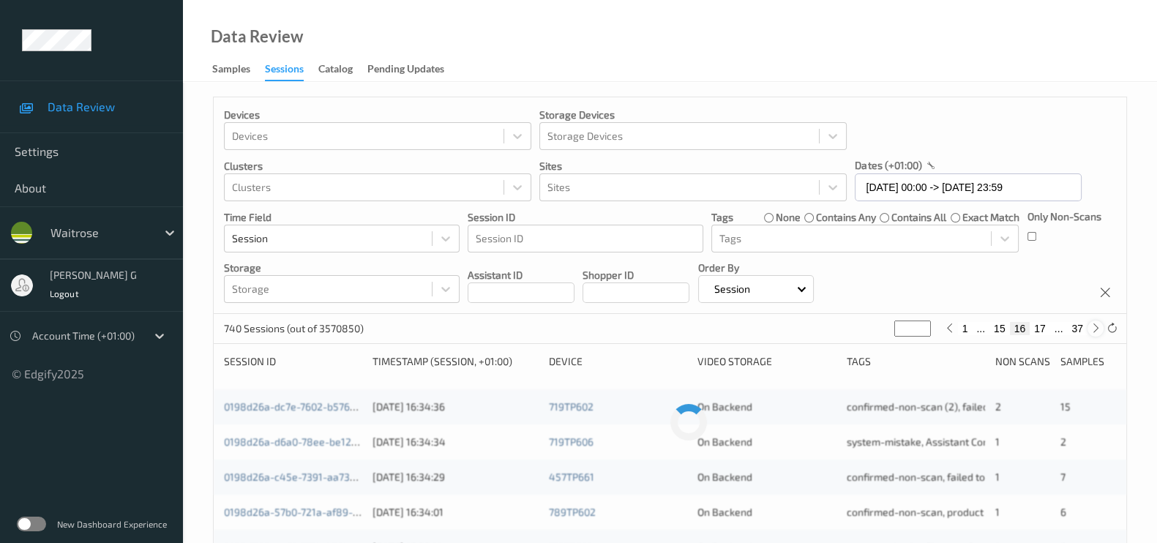
type input "**"
click at [1094, 334] on div at bounding box center [1095, 328] width 16 height 16
type input "**"
click at [1094, 334] on div at bounding box center [1095, 328] width 16 height 16
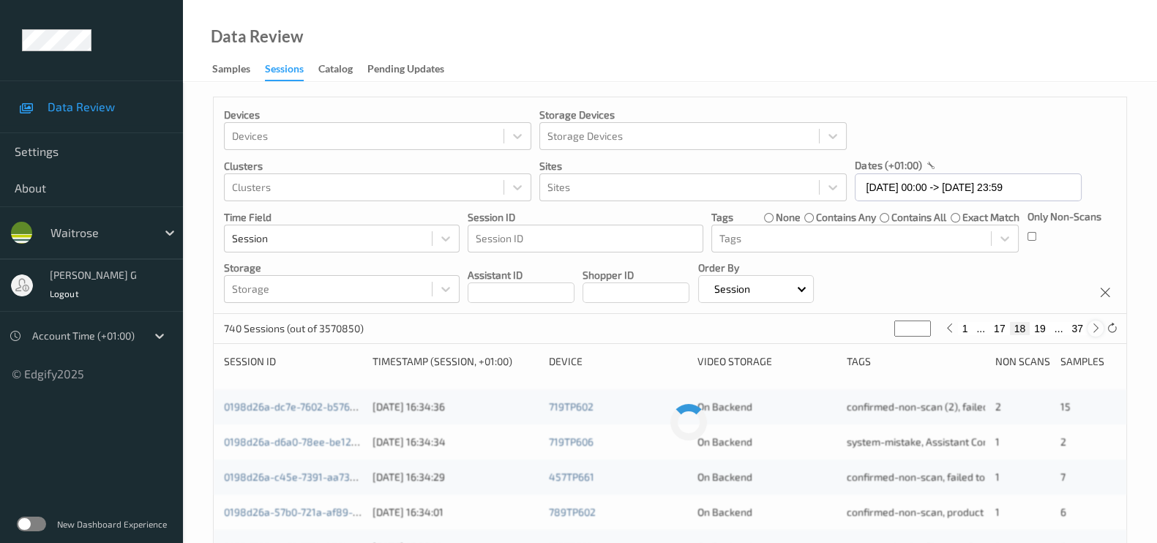
type input "**"
click at [1094, 334] on div at bounding box center [1095, 328] width 16 height 16
type input "**"
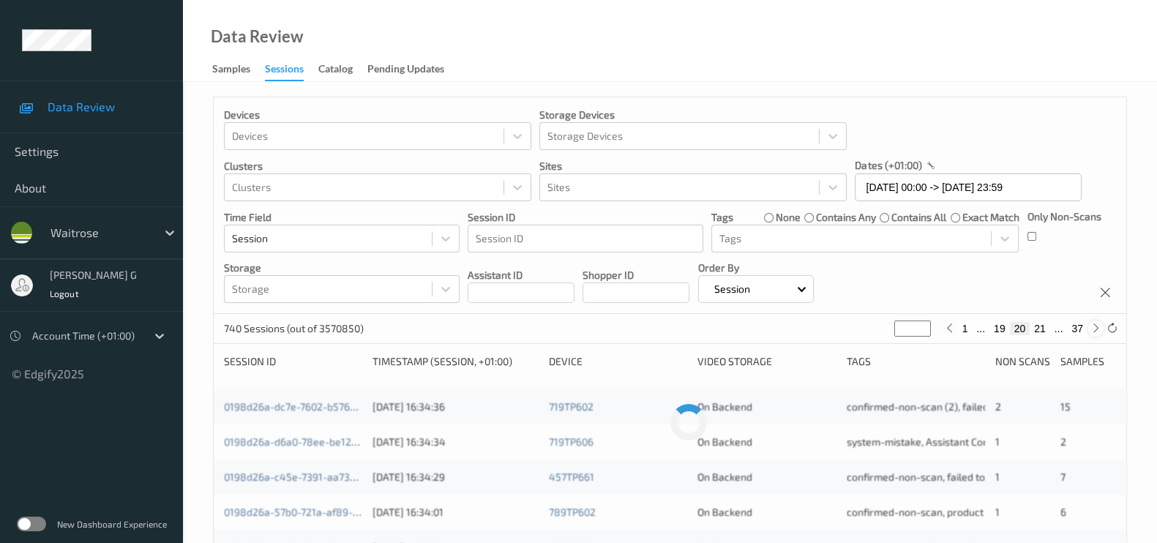
click at [1094, 334] on div at bounding box center [1095, 328] width 16 height 16
type input "**"
click at [1090, 326] on icon at bounding box center [1095, 328] width 11 height 11
type input "**"
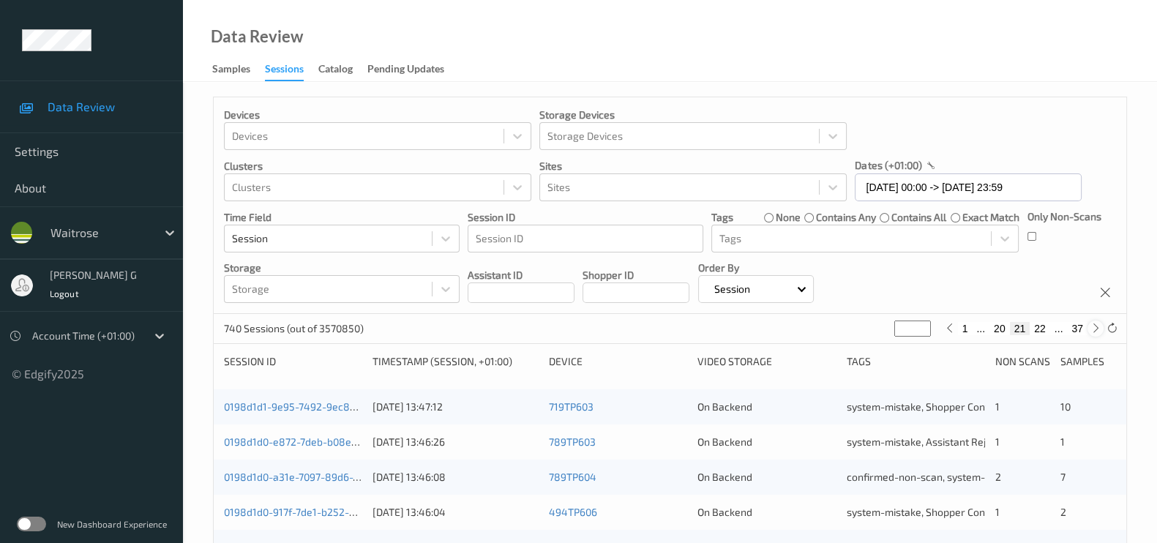
type input "**"
click at [1090, 326] on icon at bounding box center [1095, 328] width 11 height 11
type input "**"
click at [1090, 326] on icon at bounding box center [1095, 328] width 11 height 11
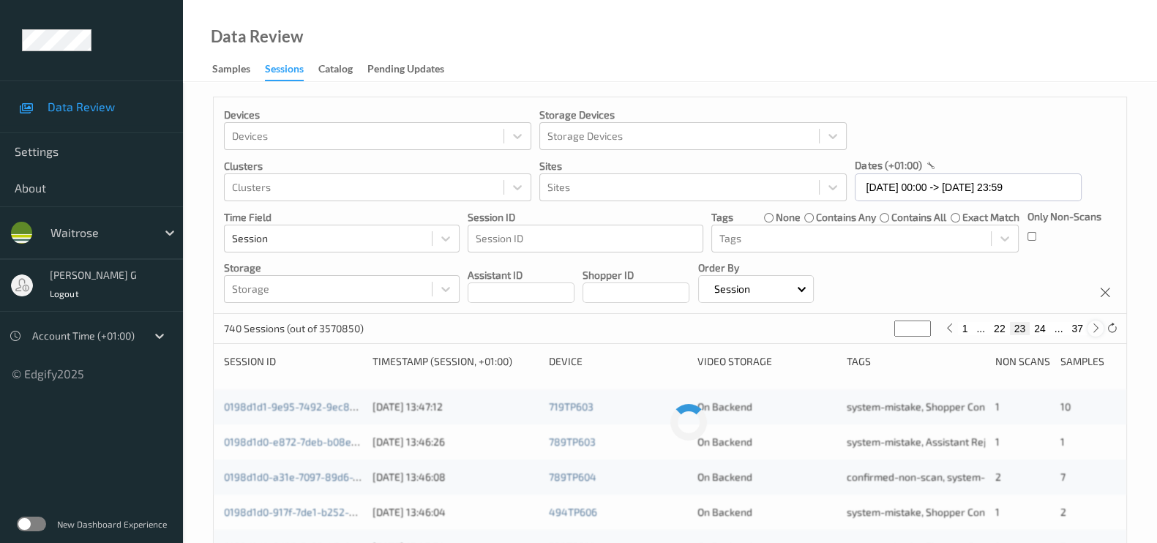
type input "**"
click at [1090, 326] on icon at bounding box center [1095, 328] width 11 height 11
type input "**"
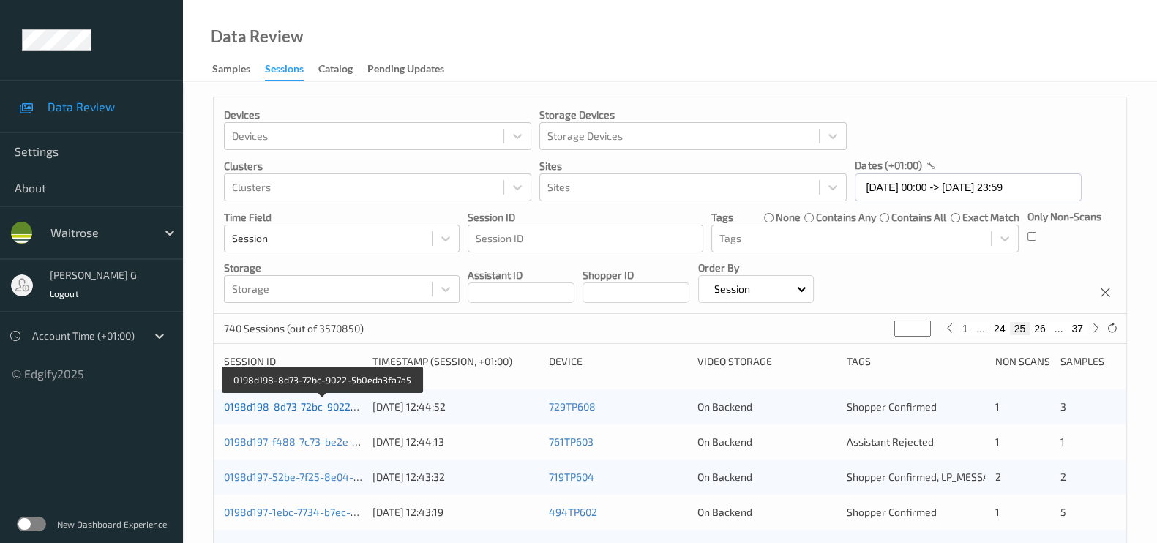
click at [294, 407] on link "0198d198-8d73-72bc-9022-5b0eda3fa7a5" at bounding box center [323, 406] width 198 height 12
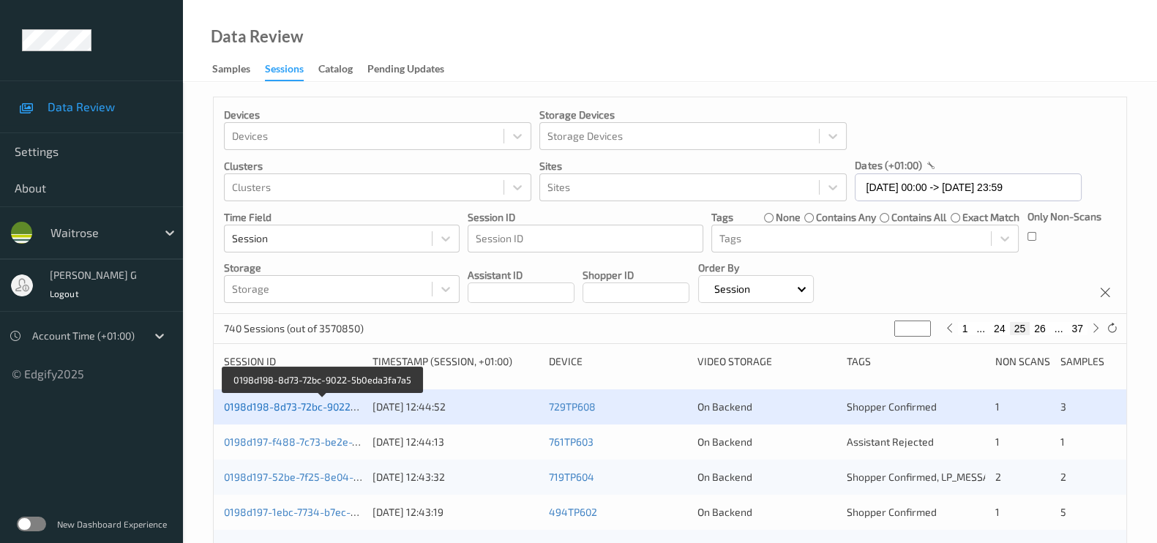
click at [255, 410] on link "0198d198-8d73-72bc-9022-5b0eda3fa7a5" at bounding box center [323, 406] width 198 height 12
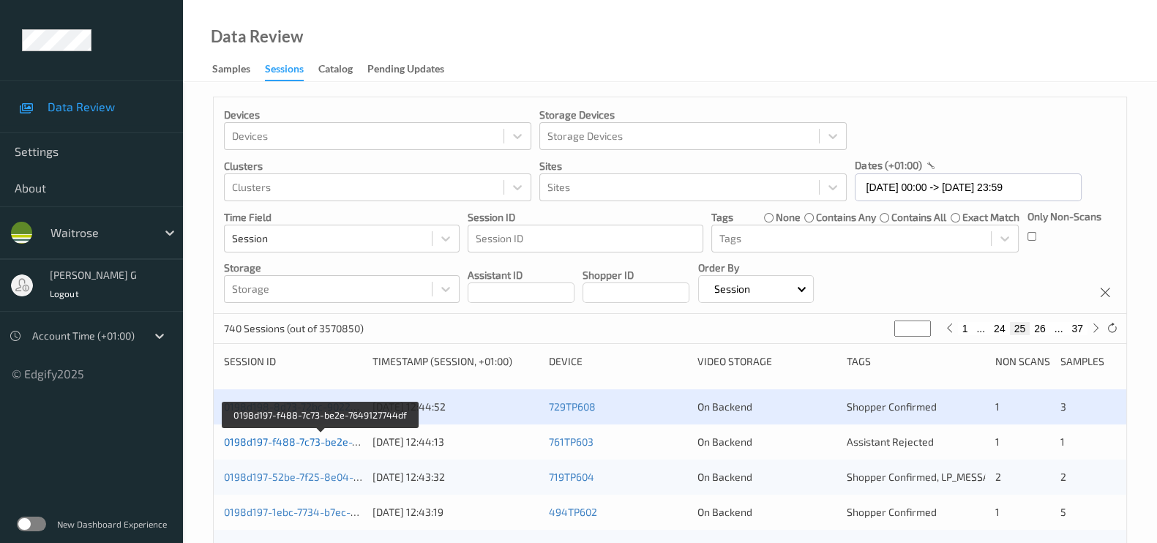
click at [246, 435] on link "0198d197-f488-7c73-be2e-7649127744df" at bounding box center [321, 441] width 195 height 12
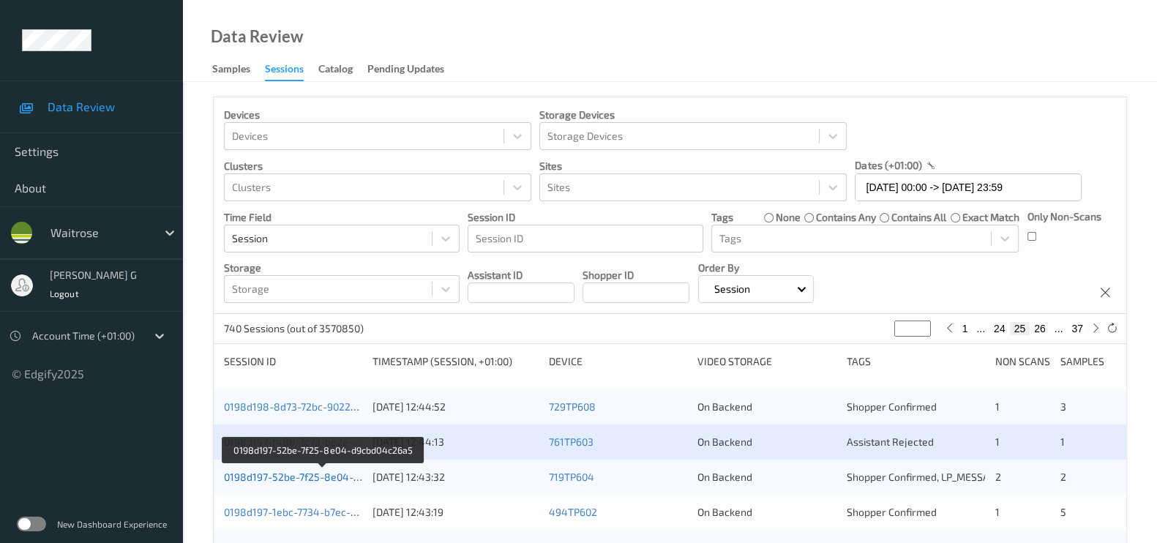
click at [253, 471] on link "0198d197-52be-7f25-8e04-d9cbd04c26a5" at bounding box center [323, 476] width 199 height 12
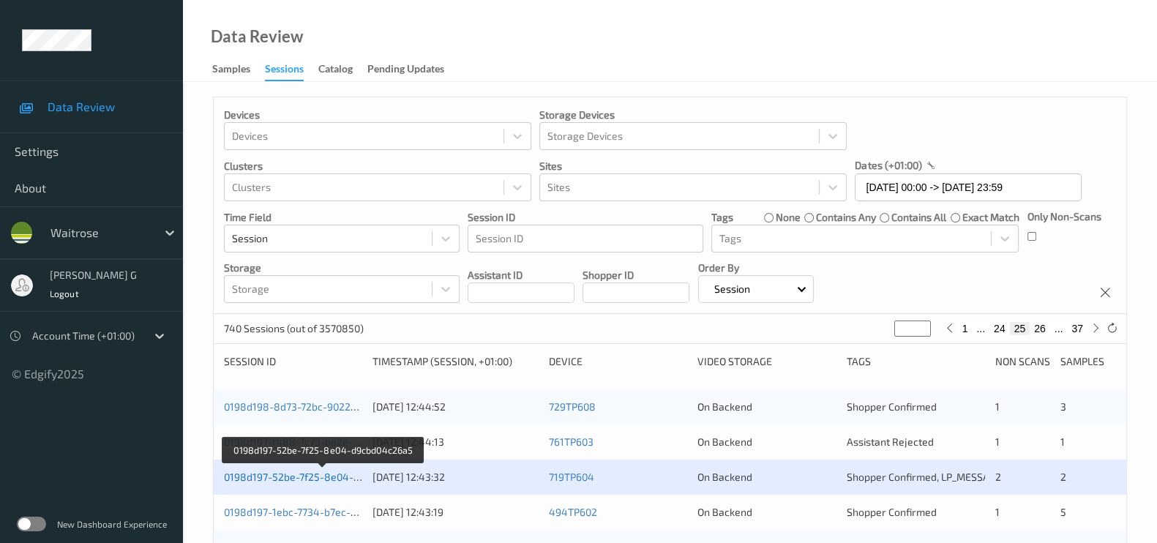
click at [274, 477] on link "0198d197-52be-7f25-8e04-d9cbd04c26a5" at bounding box center [323, 476] width 199 height 12
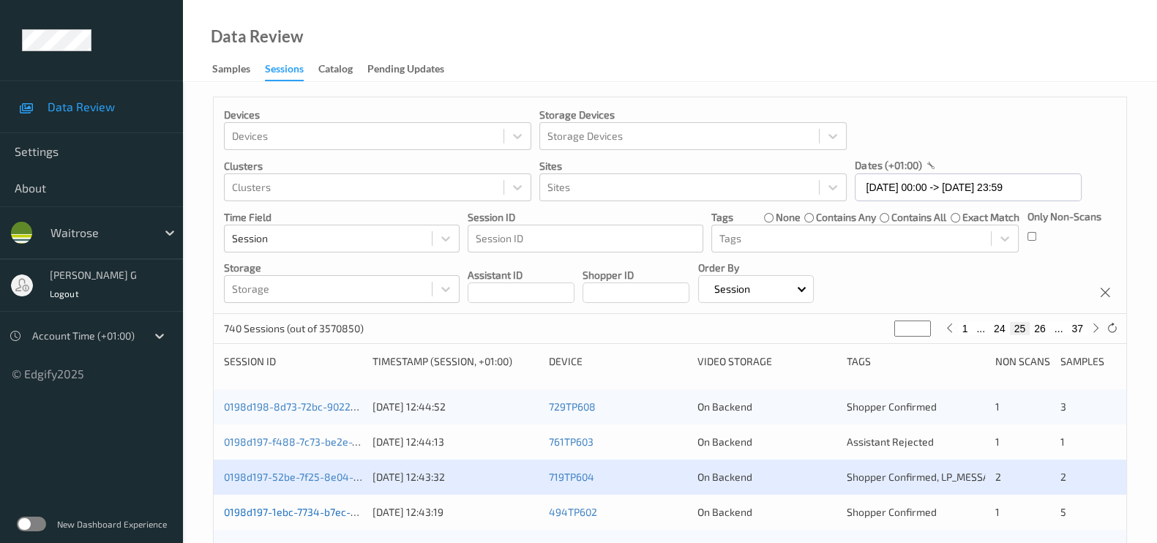
scroll to position [182, 0]
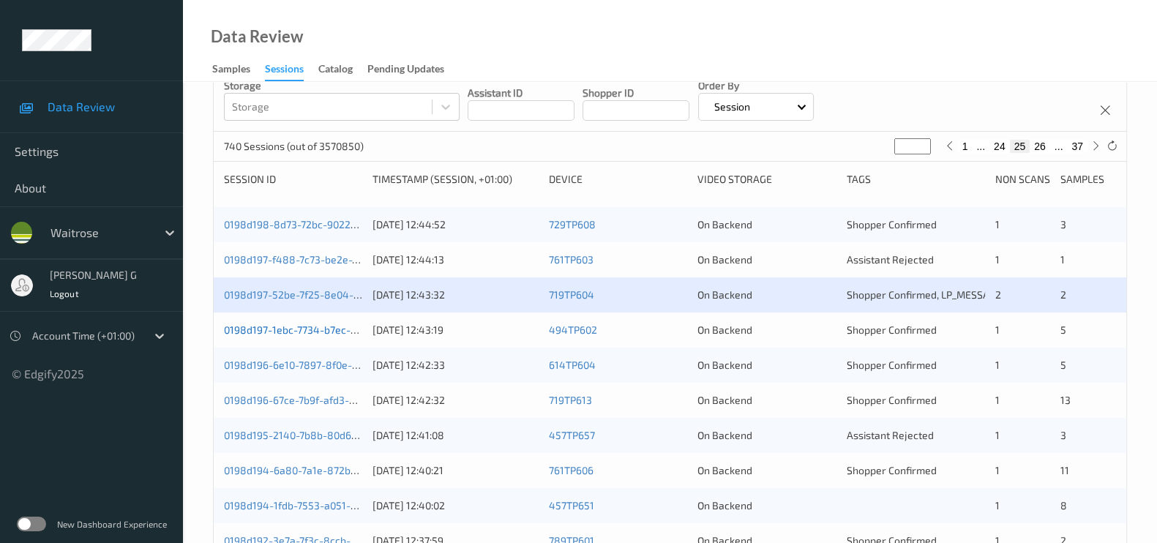
click at [262, 328] on link "0198d197-1ebc-7734-b7ec-44fde40821cf" at bounding box center [320, 329] width 193 height 12
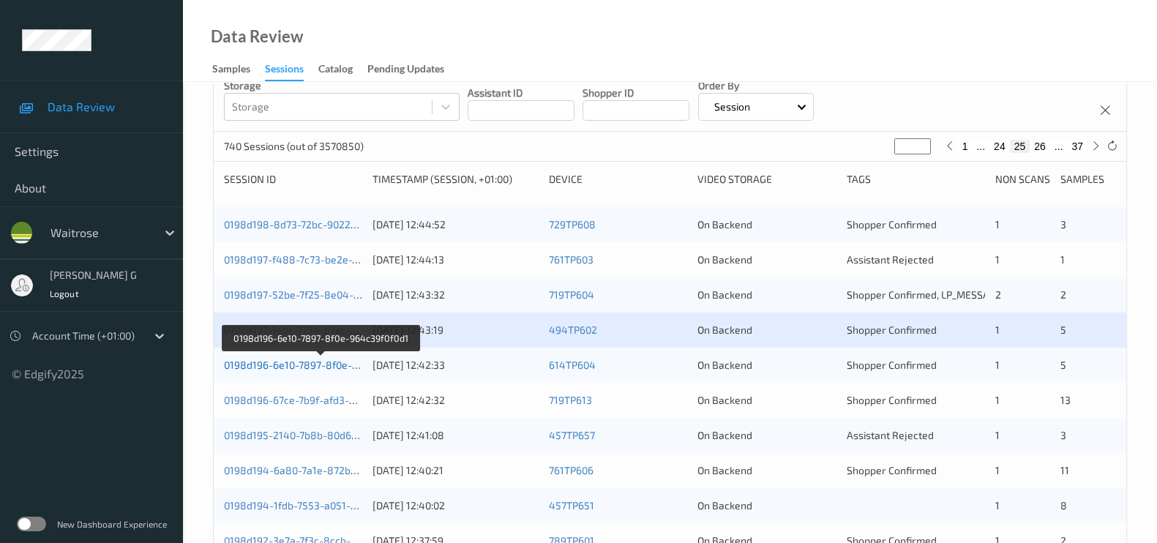
click at [307, 358] on link "0198d196-6e10-7897-8f0e-964c39f0f0d1" at bounding box center [320, 364] width 192 height 12
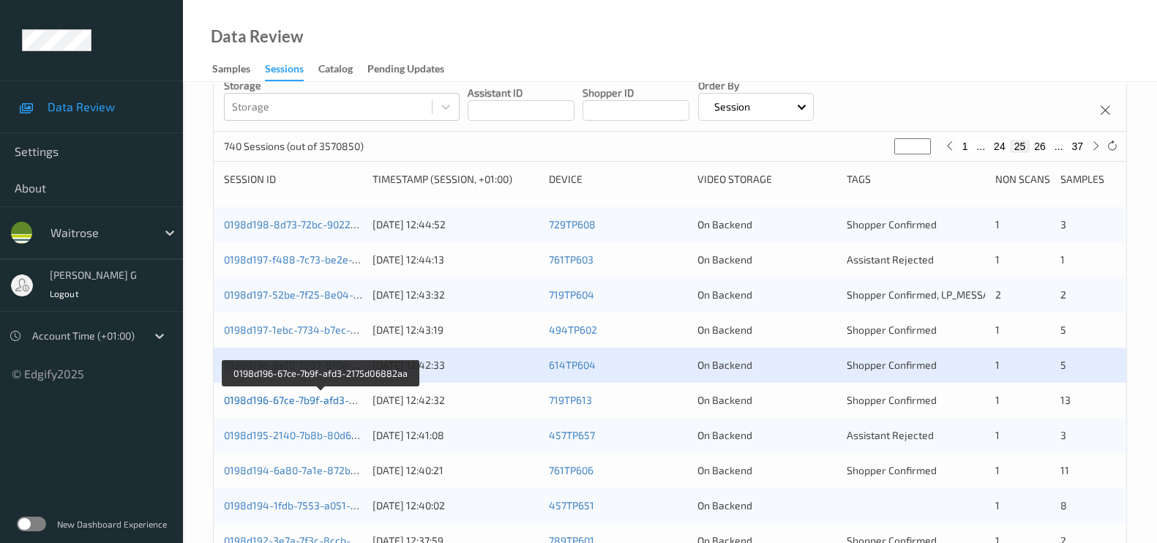
click at [265, 400] on link "0198d196-67ce-7b9f-afd3-2175d06882aa" at bounding box center [321, 400] width 195 height 12
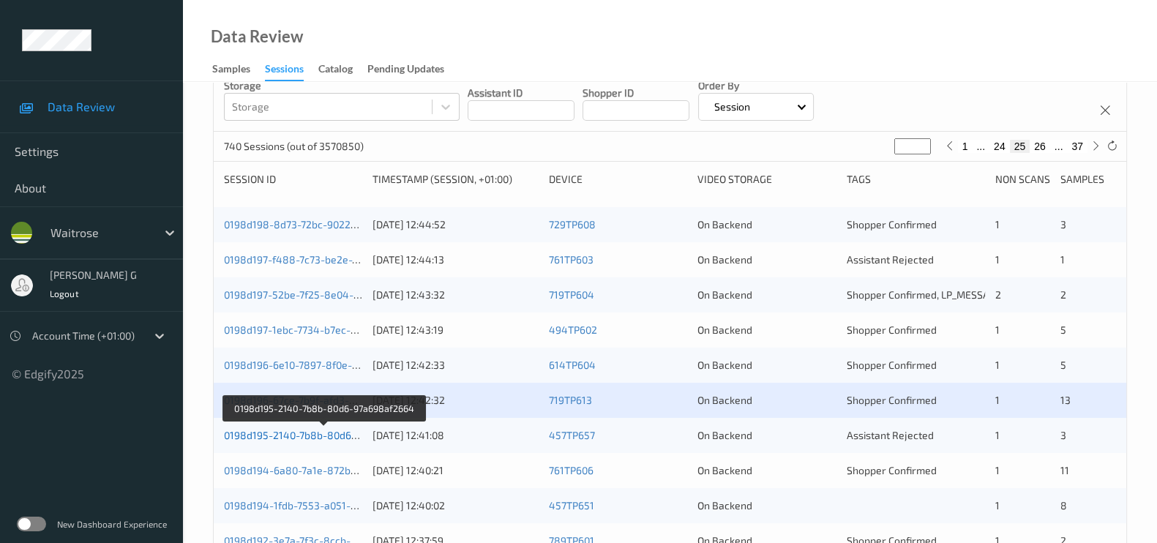
click at [263, 431] on link "0198d195-2140-7b8b-80d6-97a698af2664" at bounding box center [324, 435] width 200 height 12
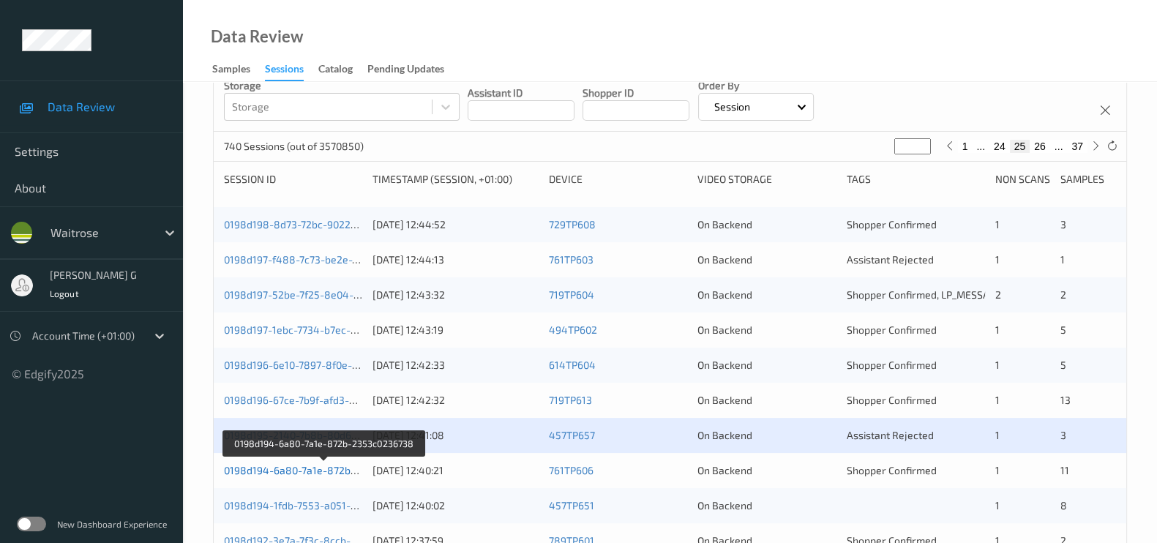
click at [281, 468] on link "0198d194-6a80-7a1e-872b-2353c0236738" at bounding box center [324, 470] width 200 height 12
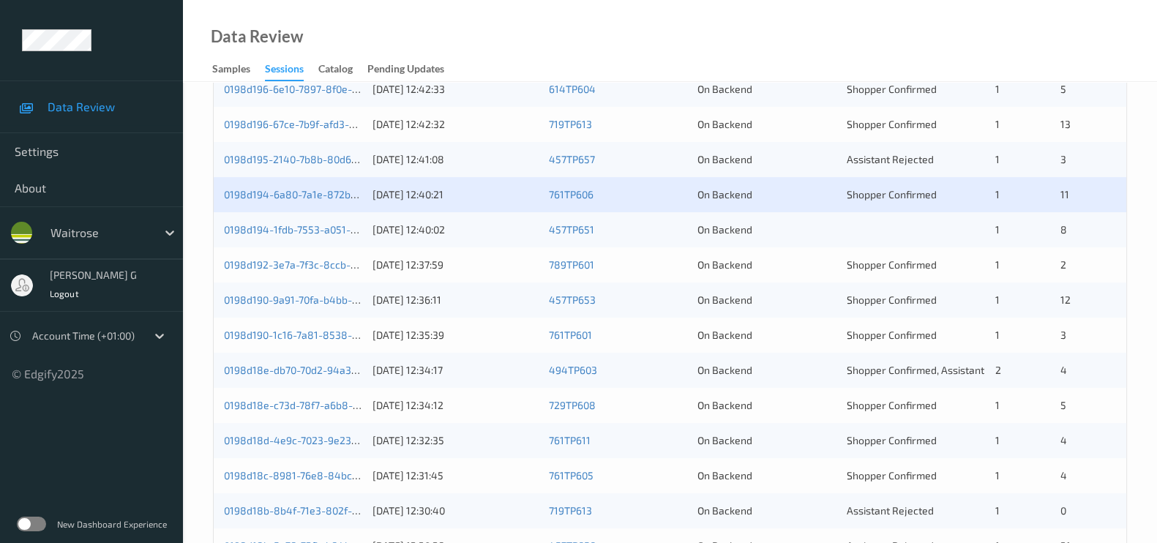
scroll to position [241, 0]
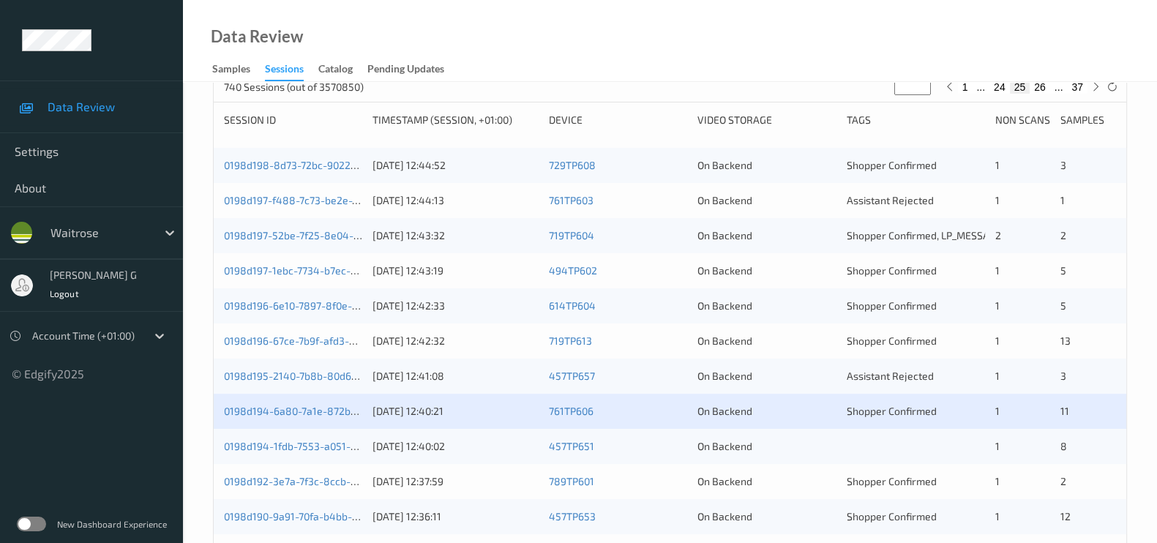
click at [289, 452] on div "0198d194-1fdb-7553-a051-0bd5b7fcf254 22/08/2025 12:40:02 457TP651 On Backend 1 8" at bounding box center [670, 446] width 912 height 35
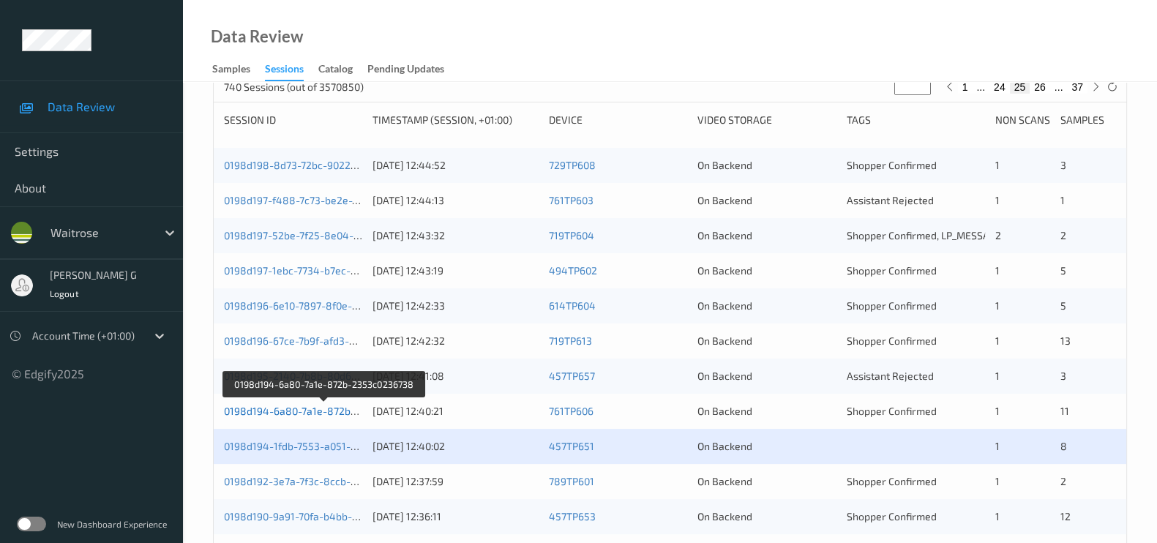
click at [264, 410] on link "0198d194-6a80-7a1e-872b-2353c0236738" at bounding box center [324, 411] width 200 height 12
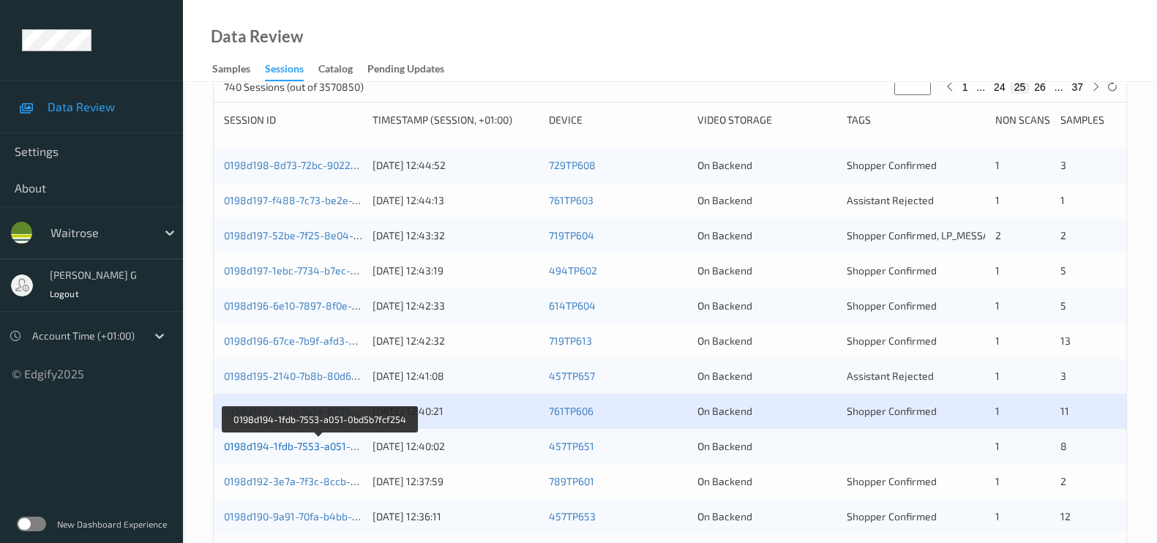
click at [267, 448] on link "0198d194-1fdb-7553-a051-0bd5b7fcf254" at bounding box center [320, 446] width 192 height 12
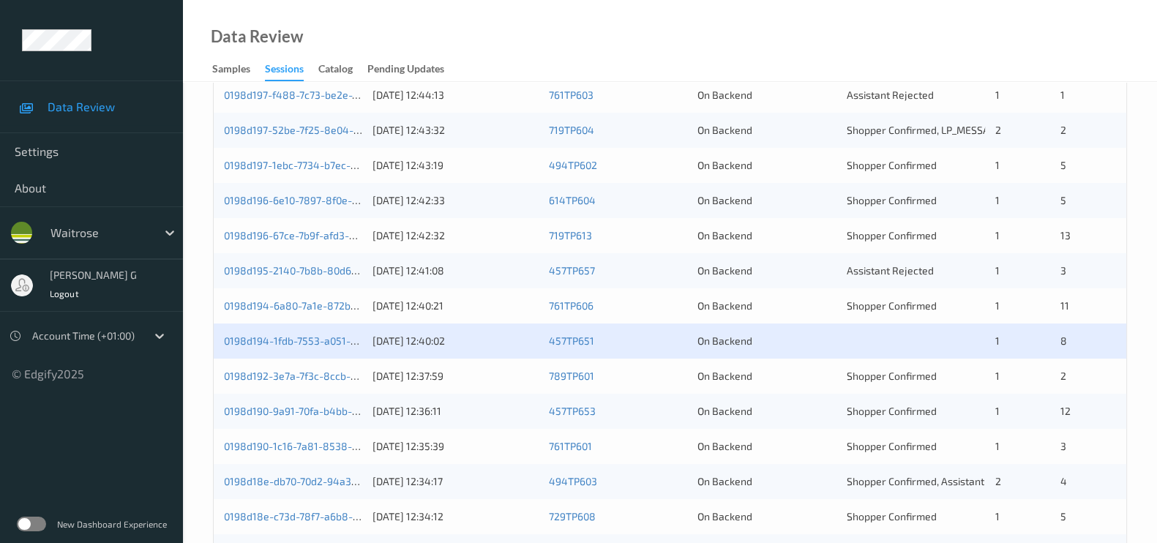
scroll to position [424, 0]
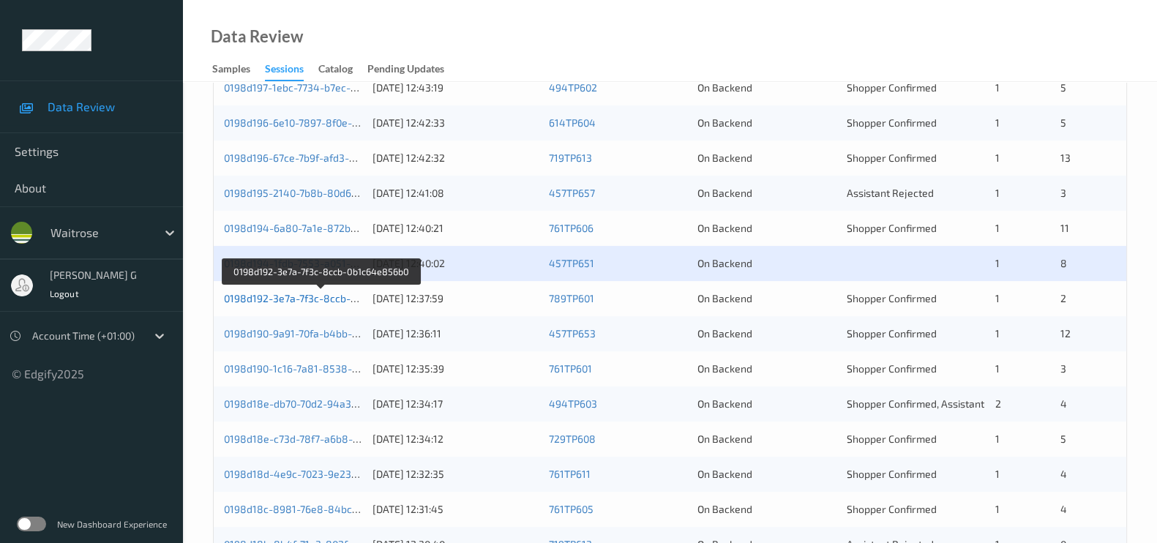
click at [279, 292] on link "0198d192-3e7a-7f3c-8ccb-0b1c64e856b0" at bounding box center [322, 298] width 196 height 12
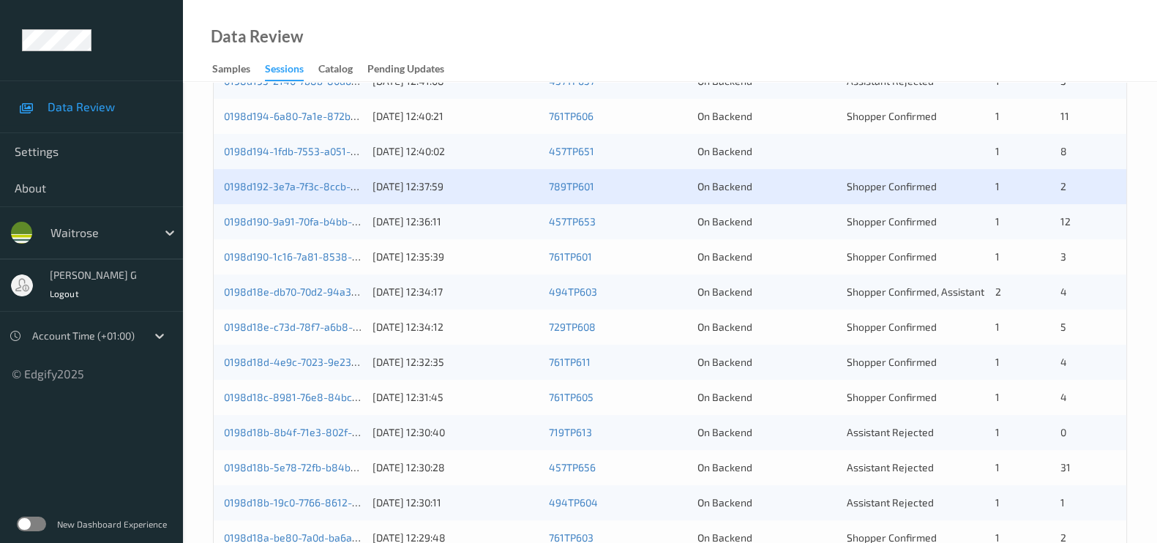
scroll to position [607, 0]
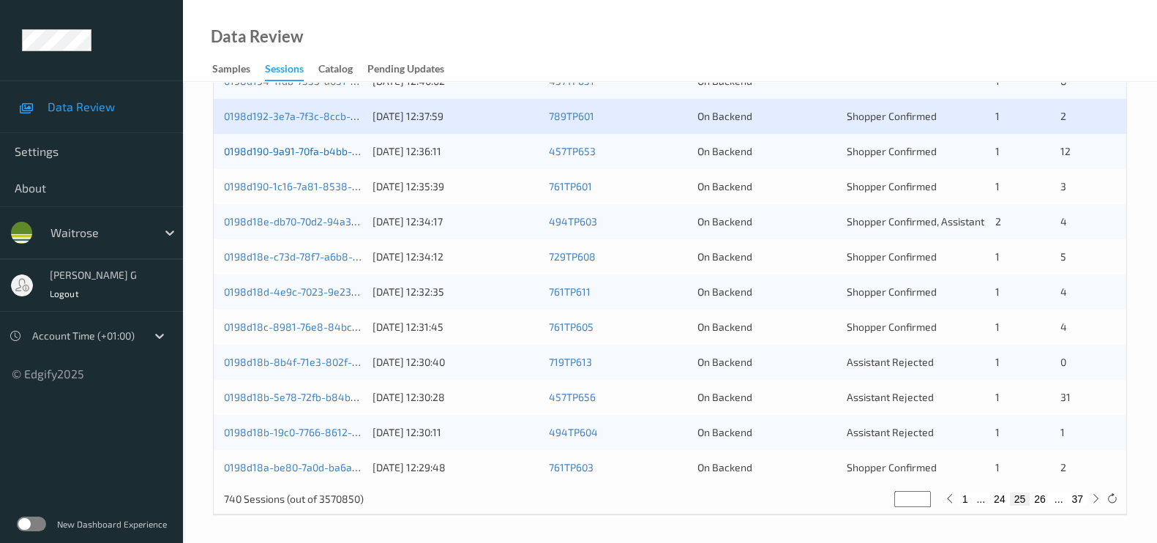
click at [307, 154] on link "0198d190-9a91-70fa-b4bb-a068011de9fb" at bounding box center [321, 151] width 194 height 12
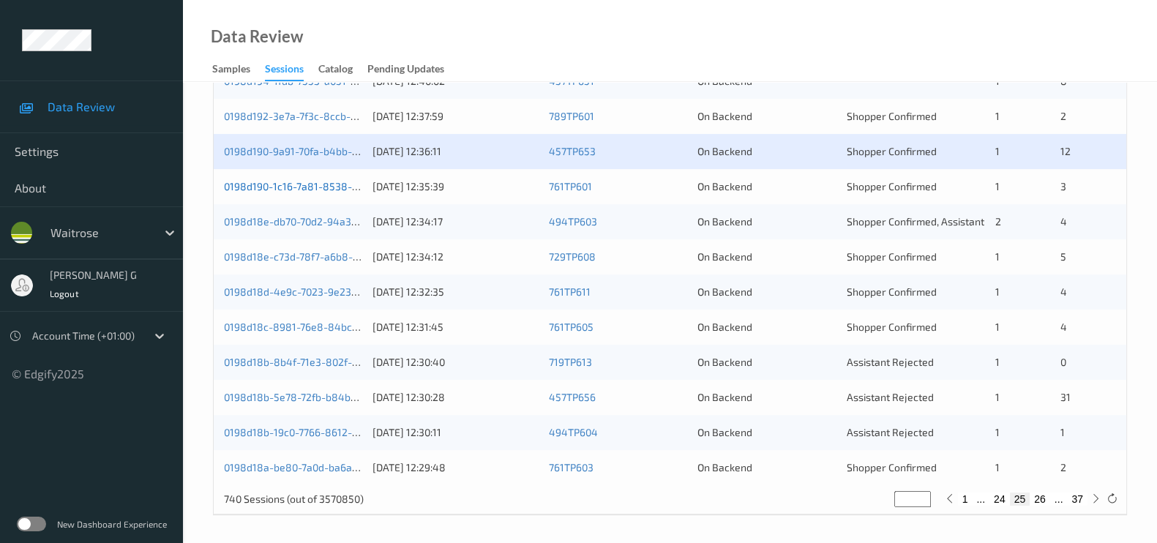
click at [279, 190] on div "0198d190-1c16-7a81-8538-18d9b9eed275" at bounding box center [293, 186] width 138 height 15
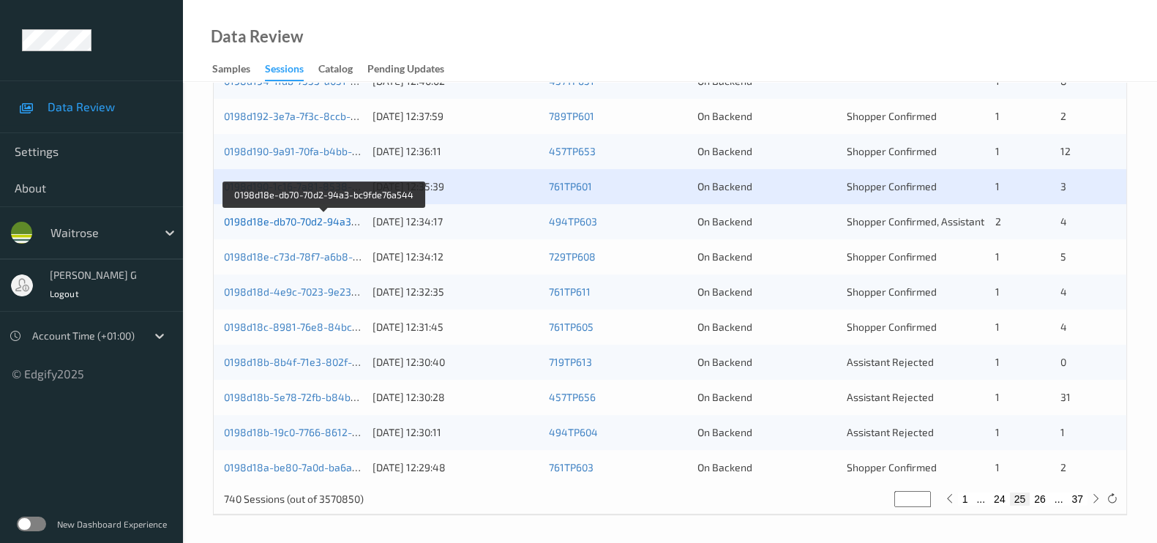
click at [285, 219] on link "0198d18e-db70-70d2-94a3-bc9fde76a544" at bounding box center [324, 221] width 200 height 12
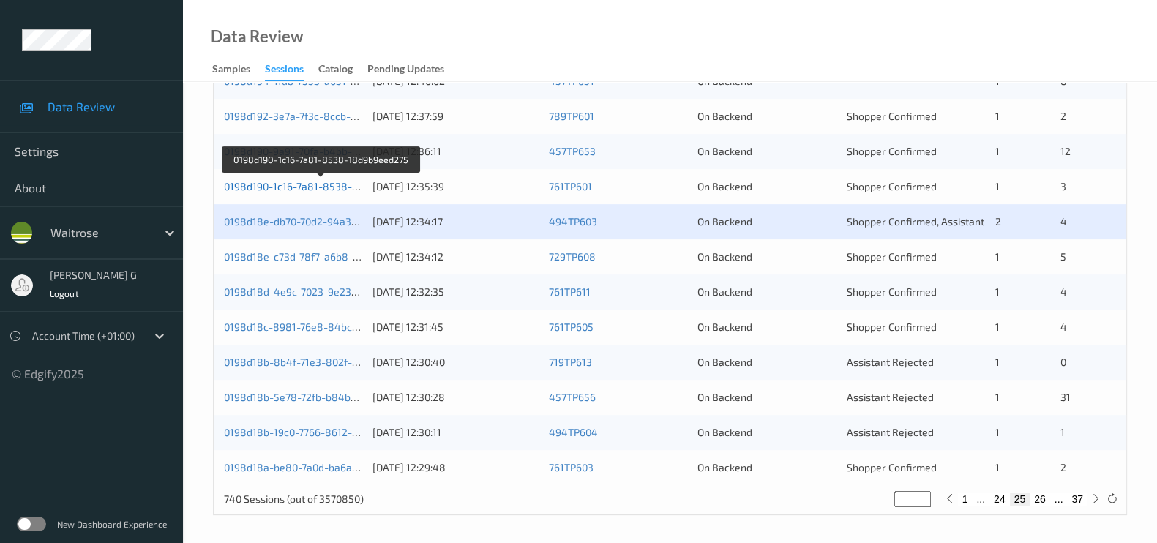
click at [266, 187] on link "0198d190-1c16-7a81-8538-18d9b9eed275" at bounding box center [322, 186] width 197 height 12
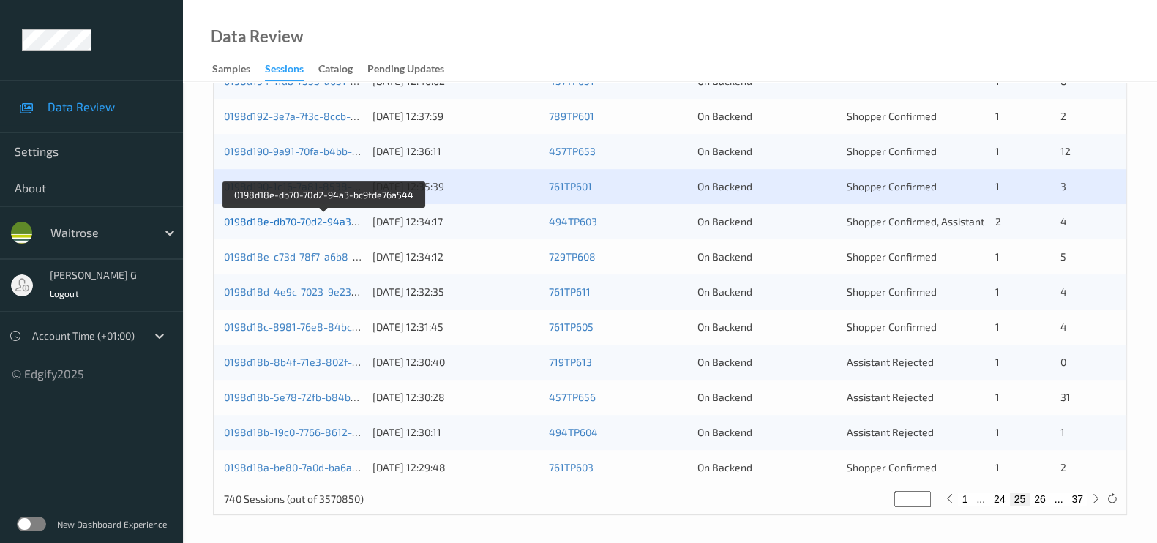
click at [282, 218] on link "0198d18e-db70-70d2-94a3-bc9fde76a544" at bounding box center [324, 221] width 200 height 12
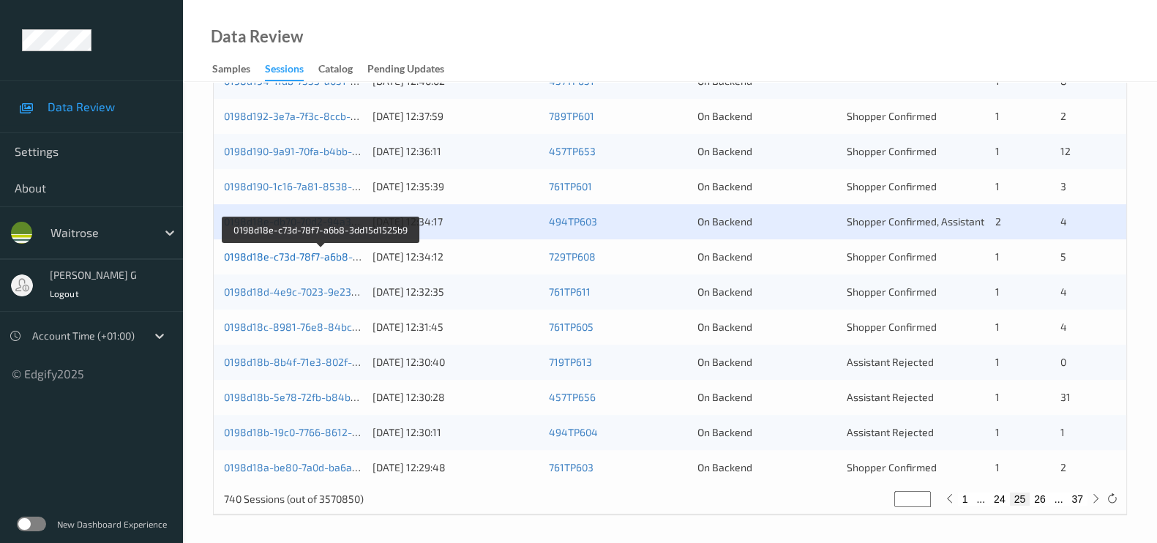
click at [282, 258] on link "0198d18e-c73d-78f7-a6b8-3dd15d1525b9" at bounding box center [322, 256] width 196 height 12
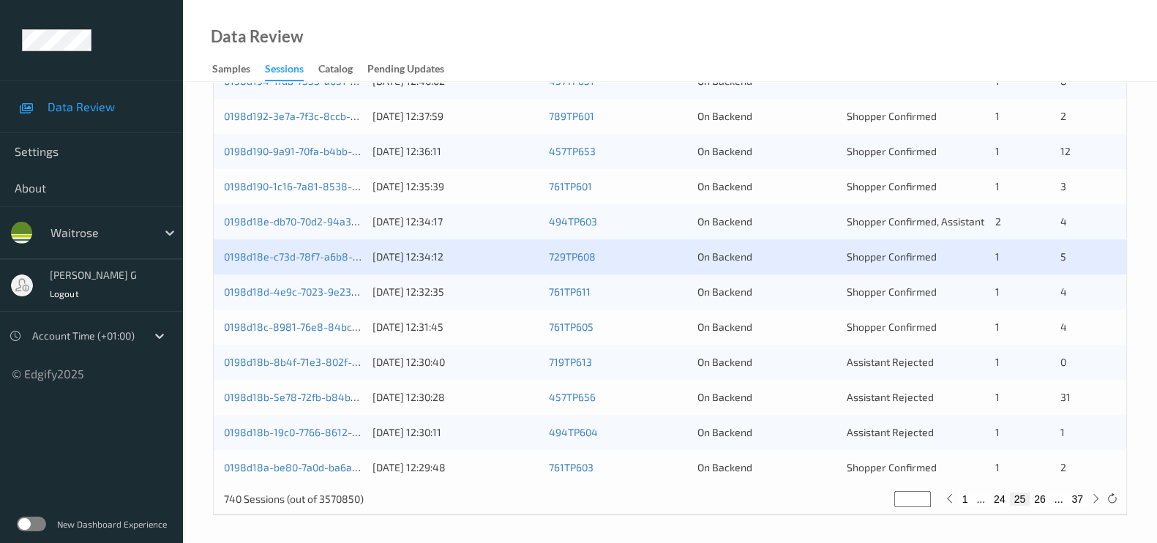
click at [245, 298] on div "0198d18d-4e9c-7023-9e23-4ba1a1b3cf94 22/08/2025 12:32:35 761TP611 On Backend Sh…" at bounding box center [670, 291] width 912 height 35
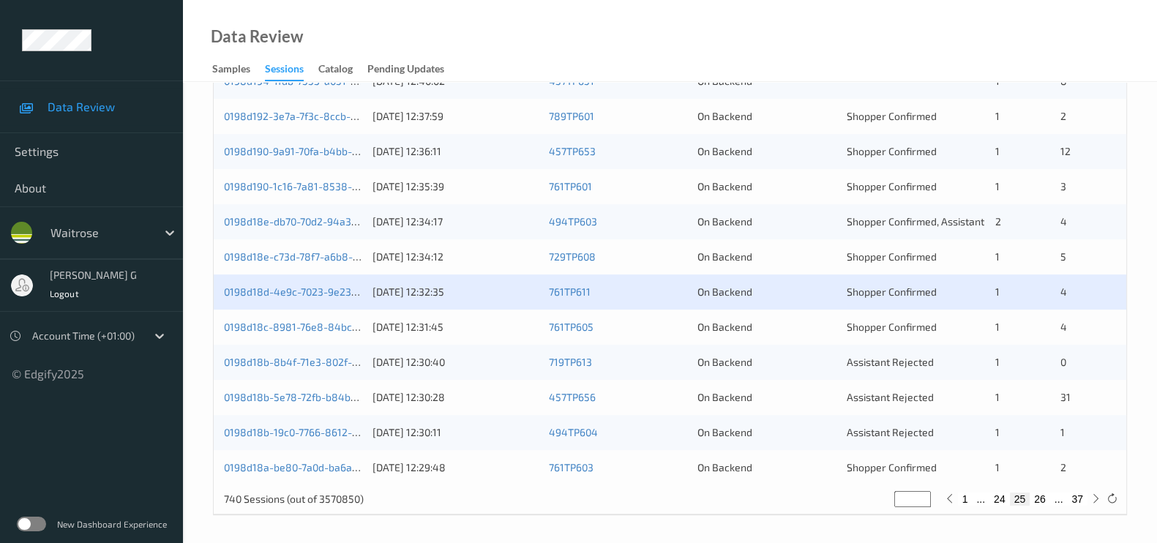
click at [264, 297] on div "0198d18d-4e9c-7023-9e23-4ba1a1b3cf94 22/08/2025 12:32:35 761TP611 On Backend Sh…" at bounding box center [670, 291] width 912 height 35
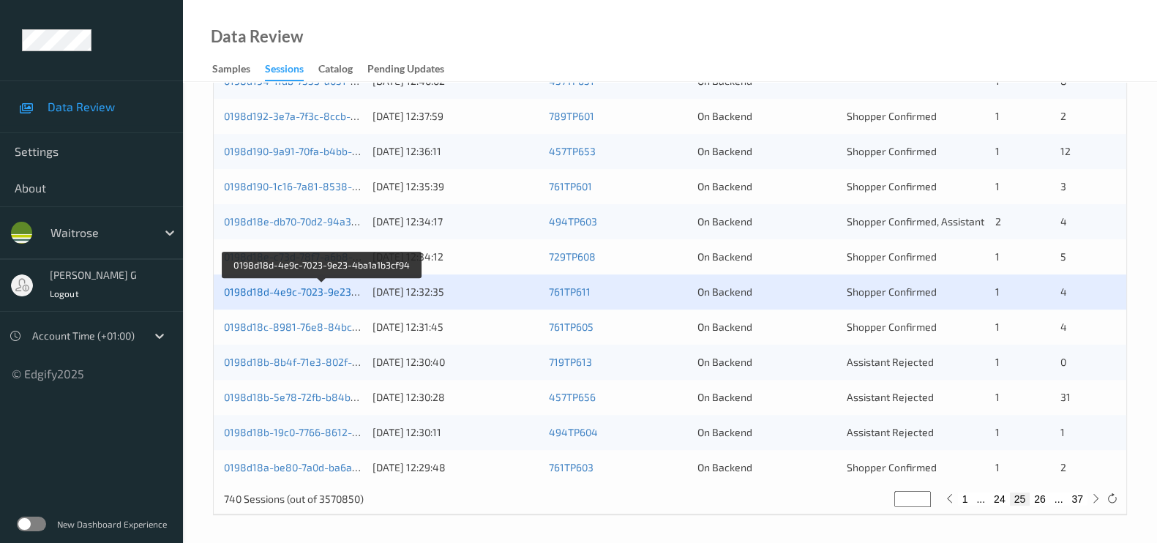
click at [267, 288] on link "0198d18d-4e9c-7023-9e23-4ba1a1b3cf94" at bounding box center [323, 291] width 198 height 12
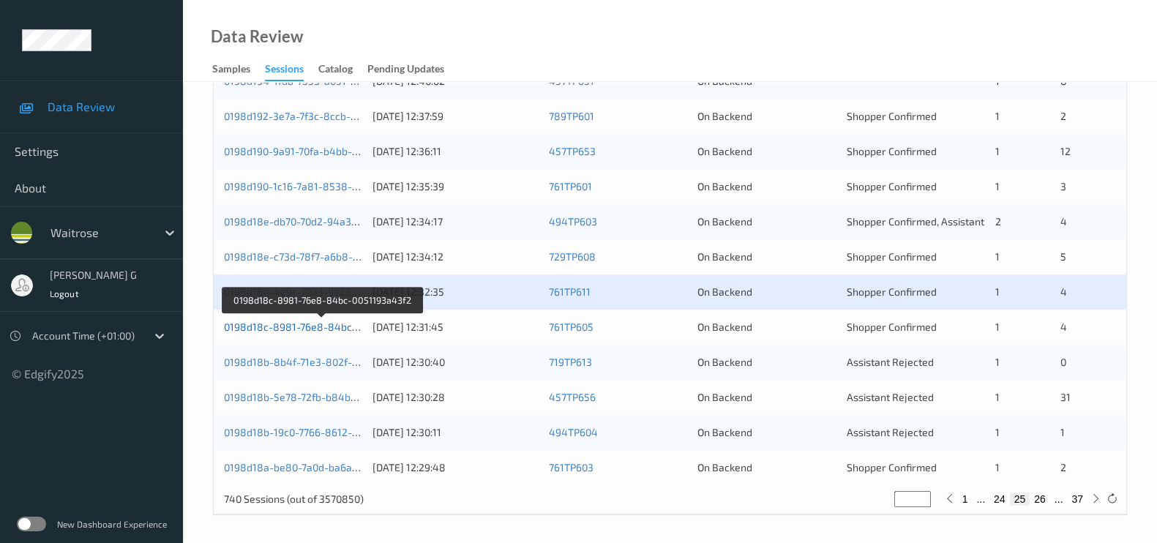
click at [260, 320] on link "0198d18c-8981-76e8-84bc-0051193a43f2" at bounding box center [323, 326] width 198 height 12
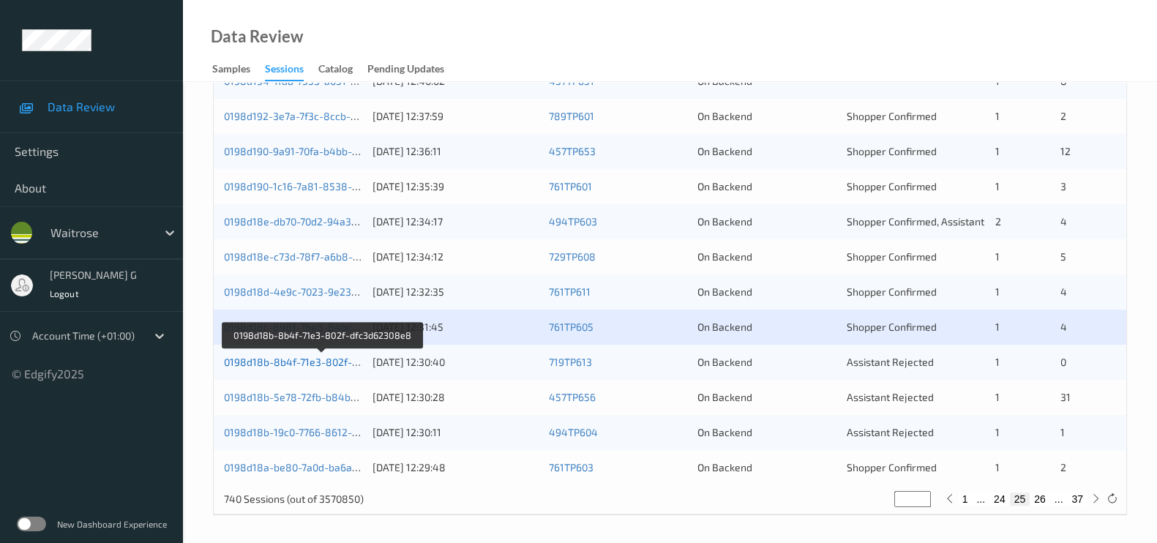
click at [301, 357] on link "0198d18b-8b4f-71e3-802f-dfc3d62308e8" at bounding box center [322, 362] width 197 height 12
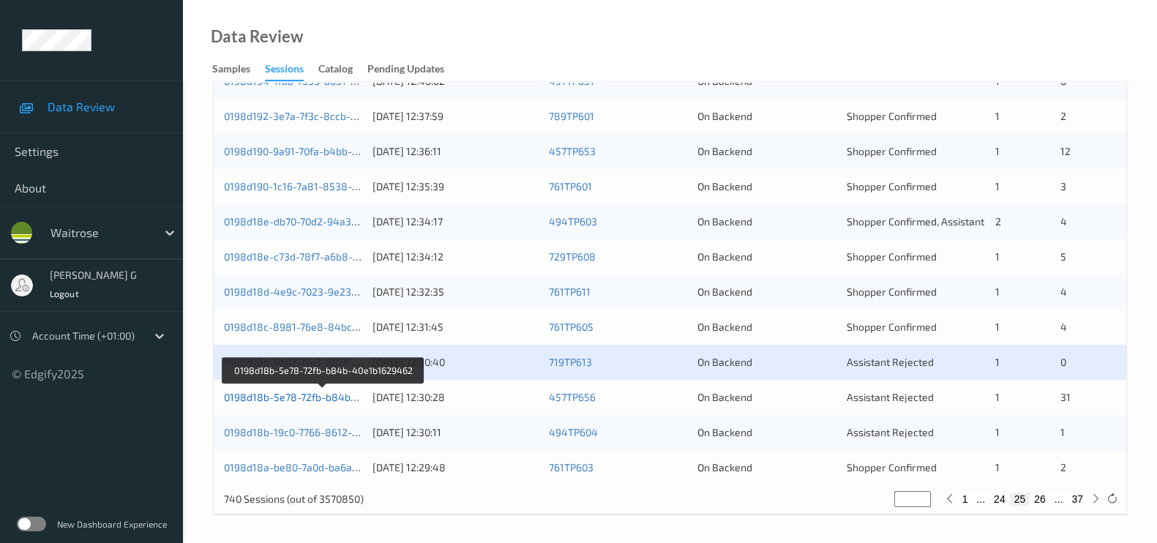
click at [265, 391] on link "0198d18b-5e78-72fb-b84b-40e1b1629462" at bounding box center [324, 397] width 200 height 12
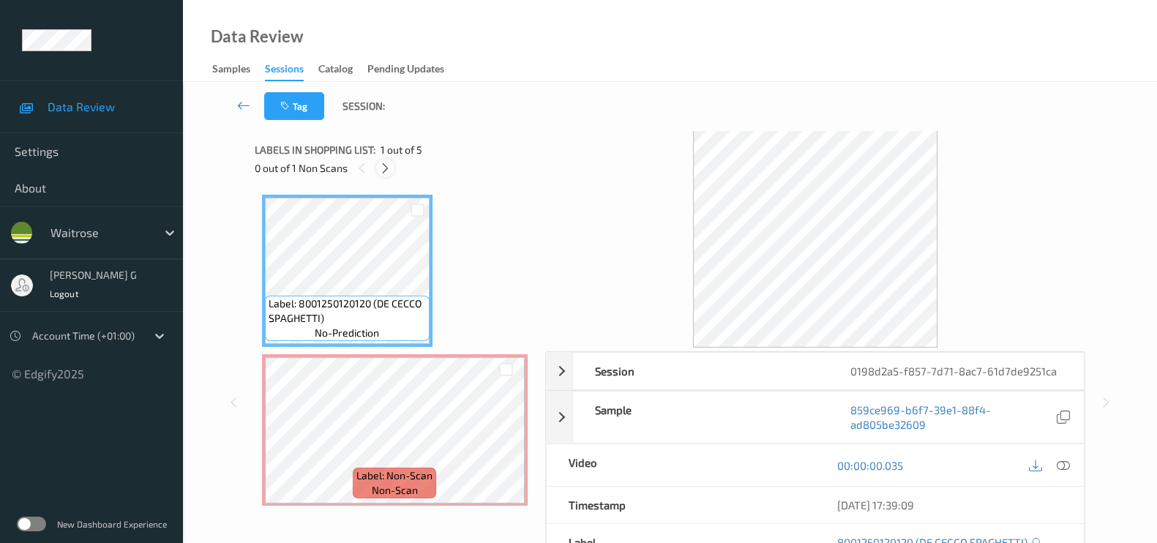
click at [388, 165] on icon at bounding box center [385, 168] width 12 height 13
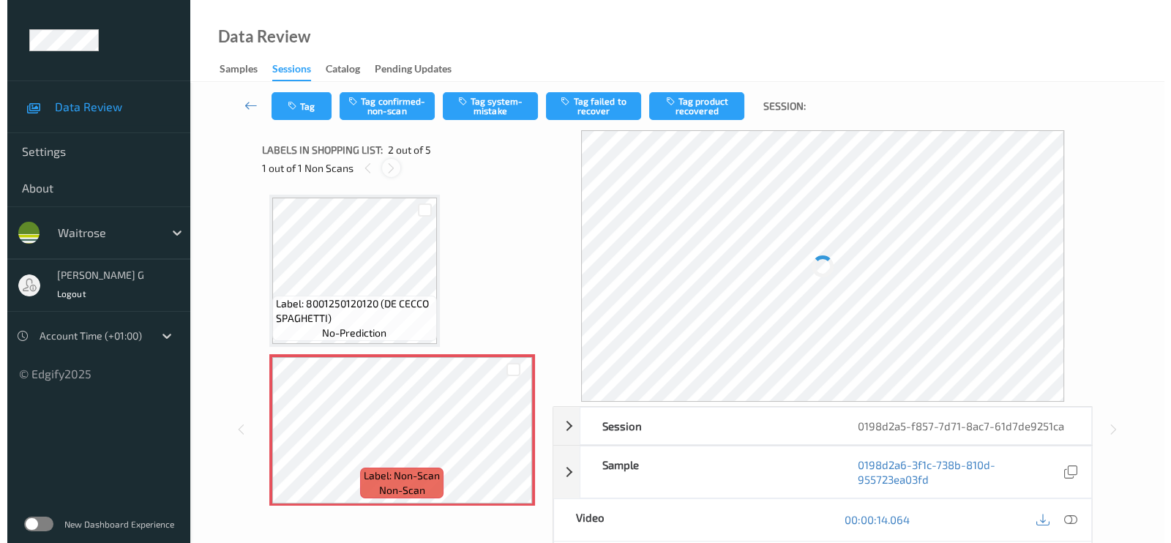
scroll to position [7, 0]
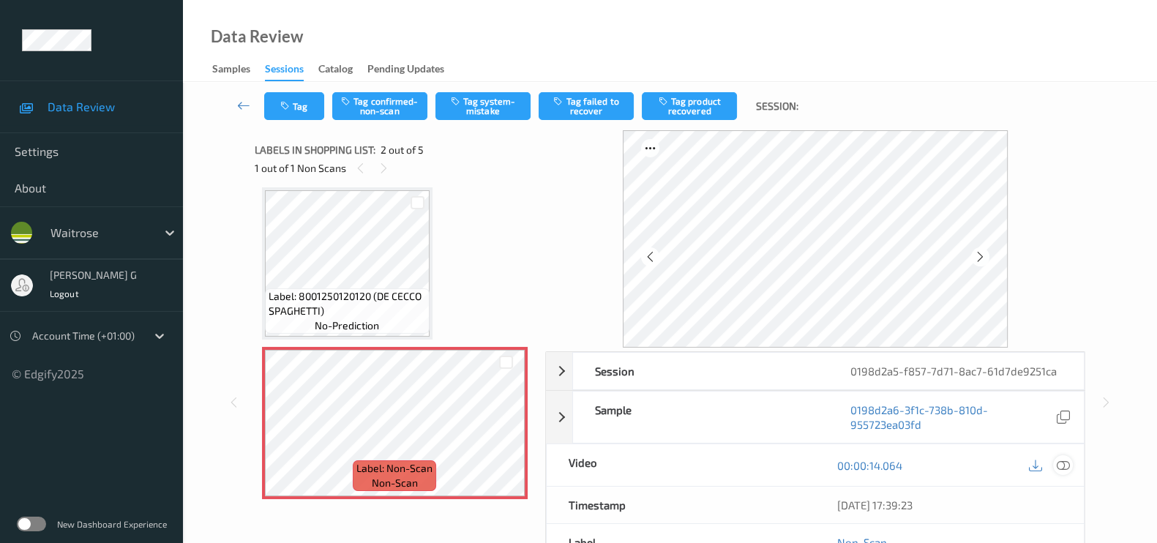
click at [1059, 462] on icon at bounding box center [1062, 465] width 13 height 13
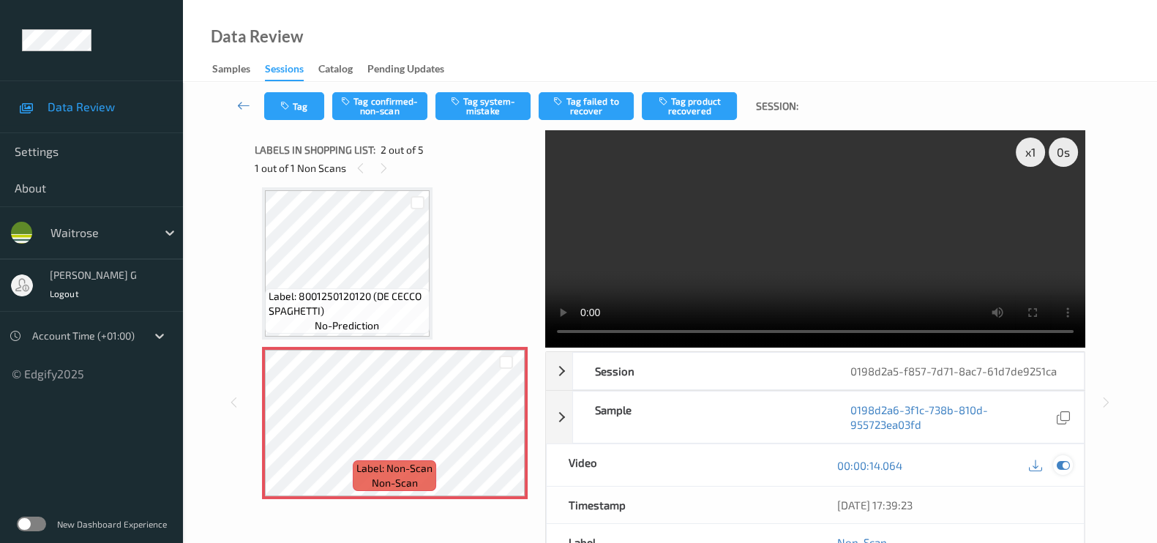
click at [1066, 463] on icon at bounding box center [1062, 465] width 13 height 13
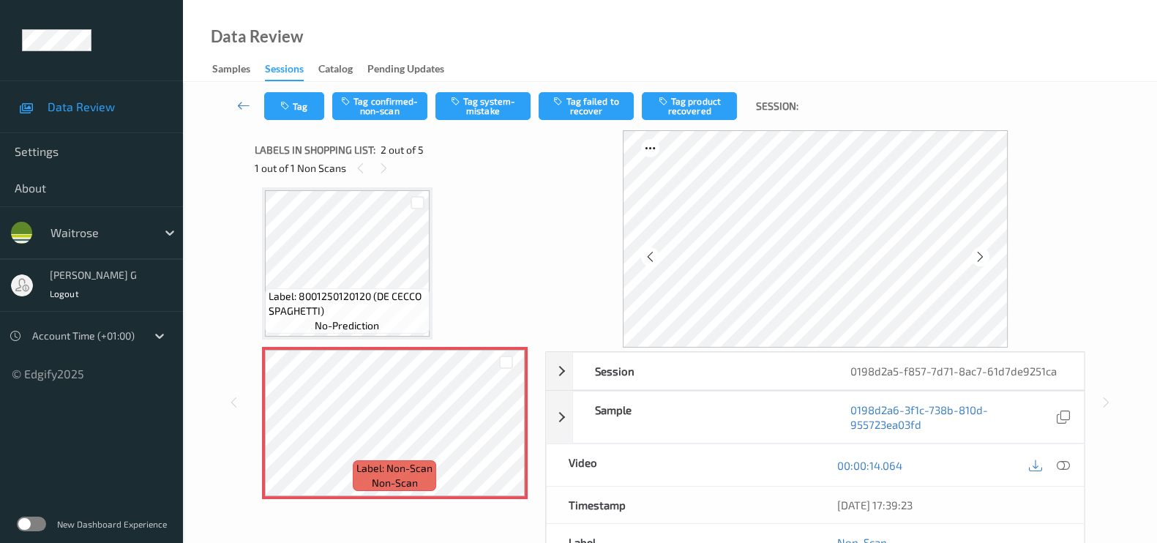
click at [375, 290] on span "Label: 8001250120120 (DE CECCO SPAGHETTI)" at bounding box center [346, 303] width 157 height 29
click at [986, 254] on icon at bounding box center [980, 256] width 12 height 13
click at [985, 255] on icon at bounding box center [980, 256] width 12 height 13
click at [476, 99] on button "Tag system-mistake" at bounding box center [482, 106] width 95 height 28
click at [295, 106] on button "Tag" at bounding box center [294, 106] width 60 height 28
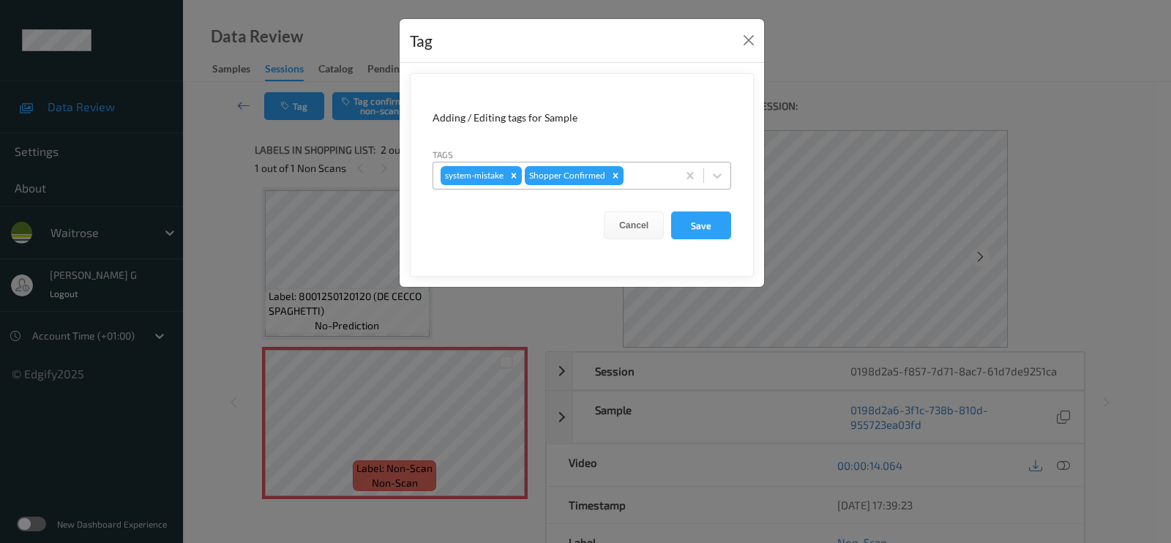
click at [644, 179] on div at bounding box center [647, 176] width 43 height 18
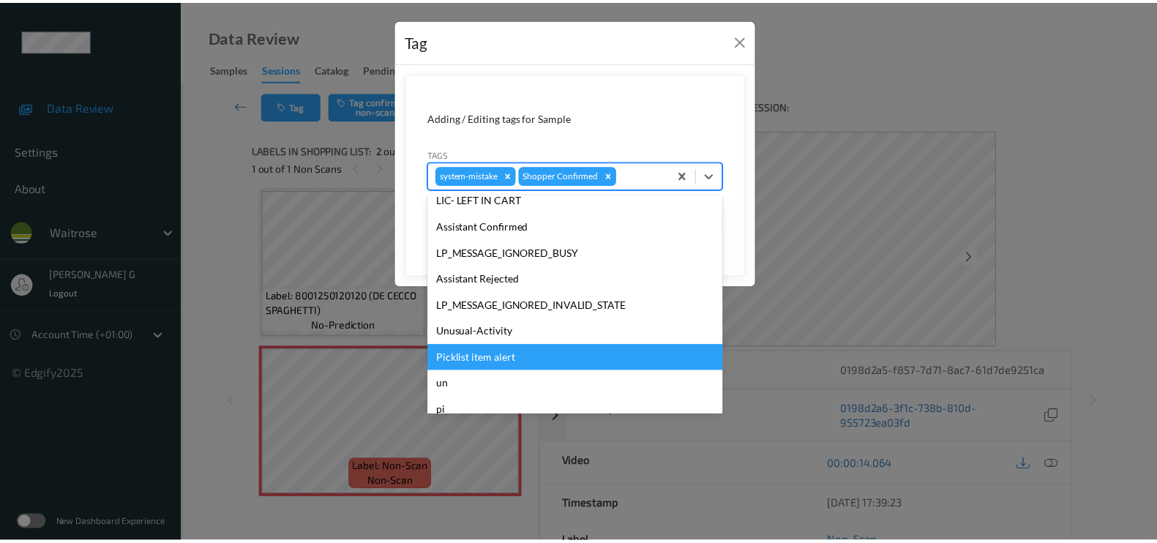
scroll to position [286, 0]
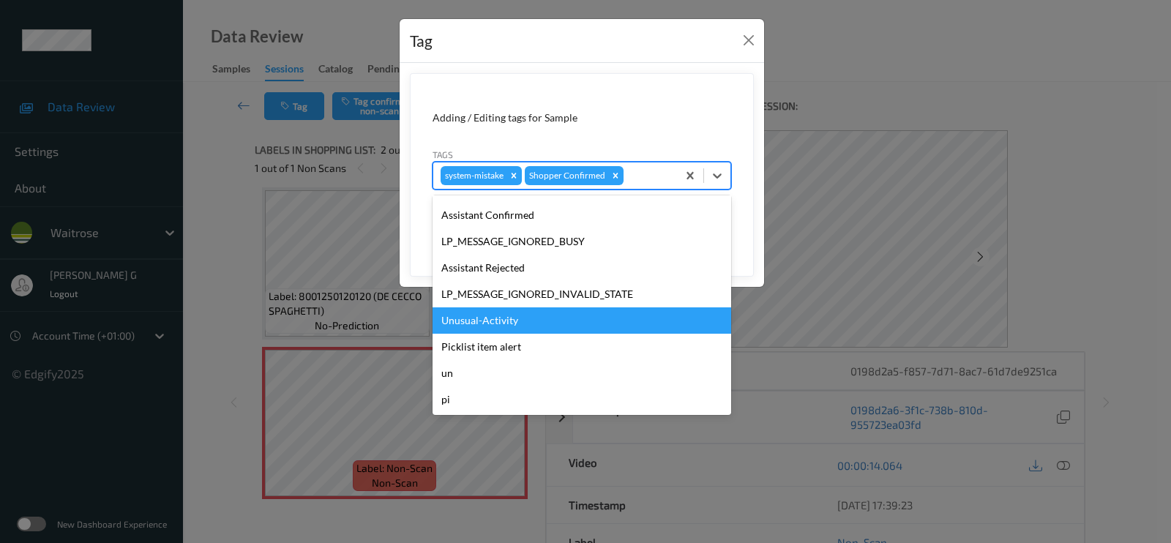
click at [487, 317] on div "Unusual-Activity" at bounding box center [581, 320] width 298 height 26
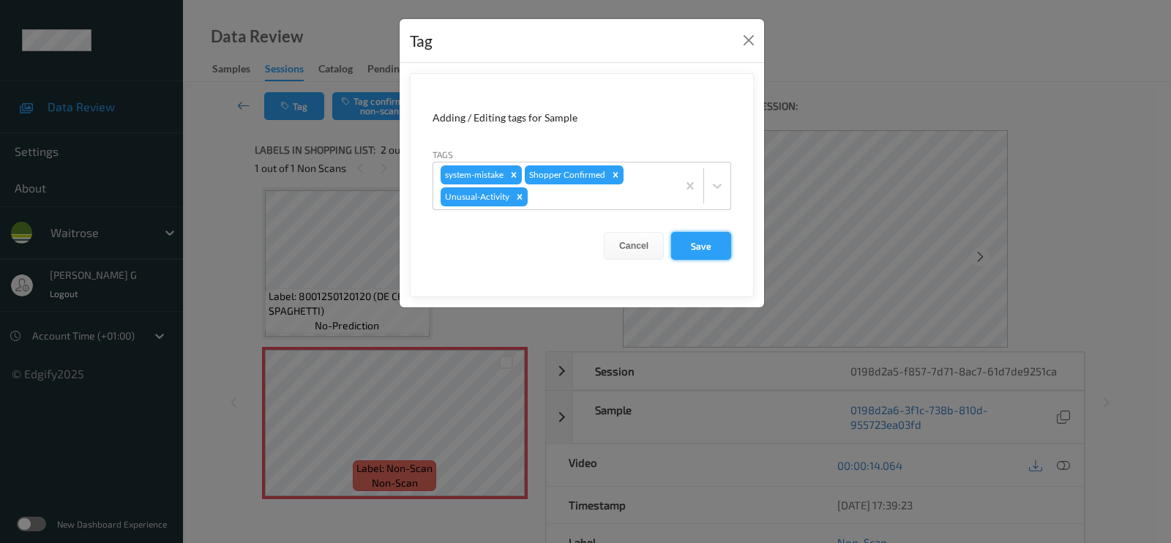
click at [688, 244] on button "Save" at bounding box center [701, 246] width 60 height 28
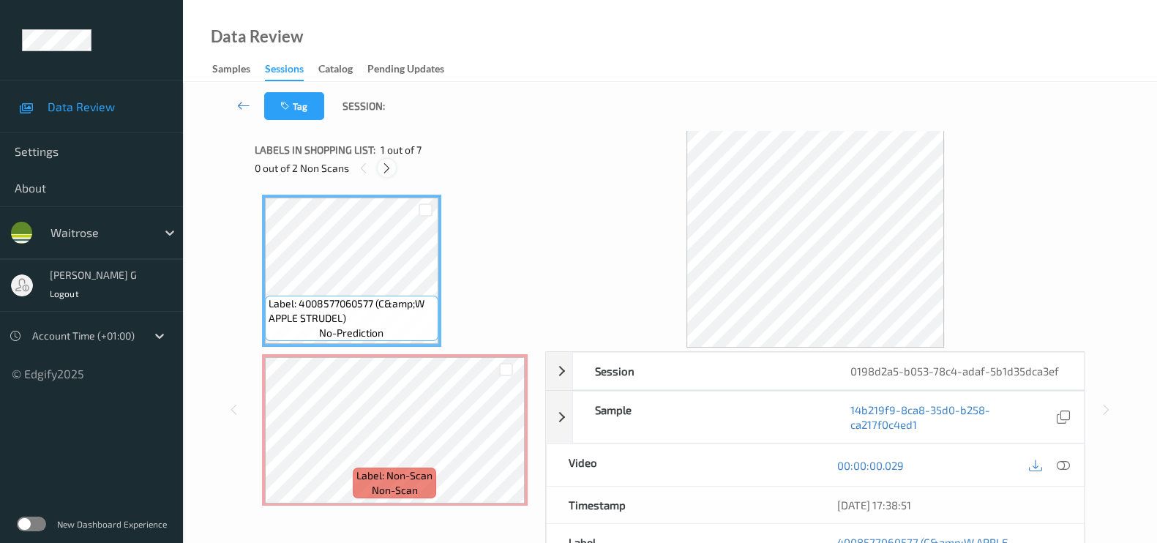
click at [384, 165] on icon at bounding box center [386, 168] width 12 height 13
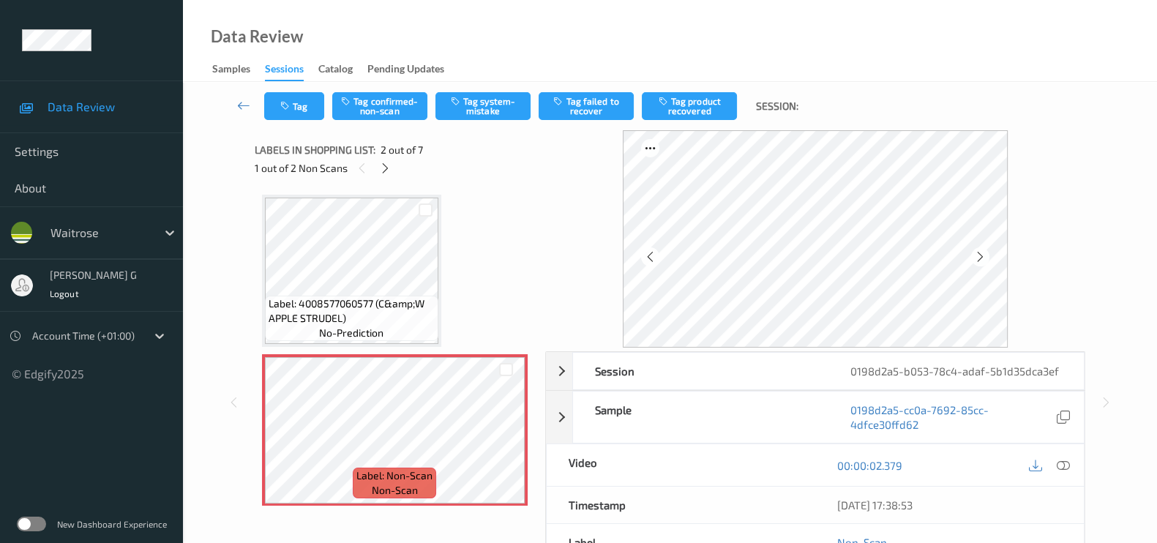
click at [377, 162] on div "1 out of 2 Non Scans" at bounding box center [395, 168] width 280 height 18
click at [386, 169] on icon at bounding box center [385, 168] width 12 height 13
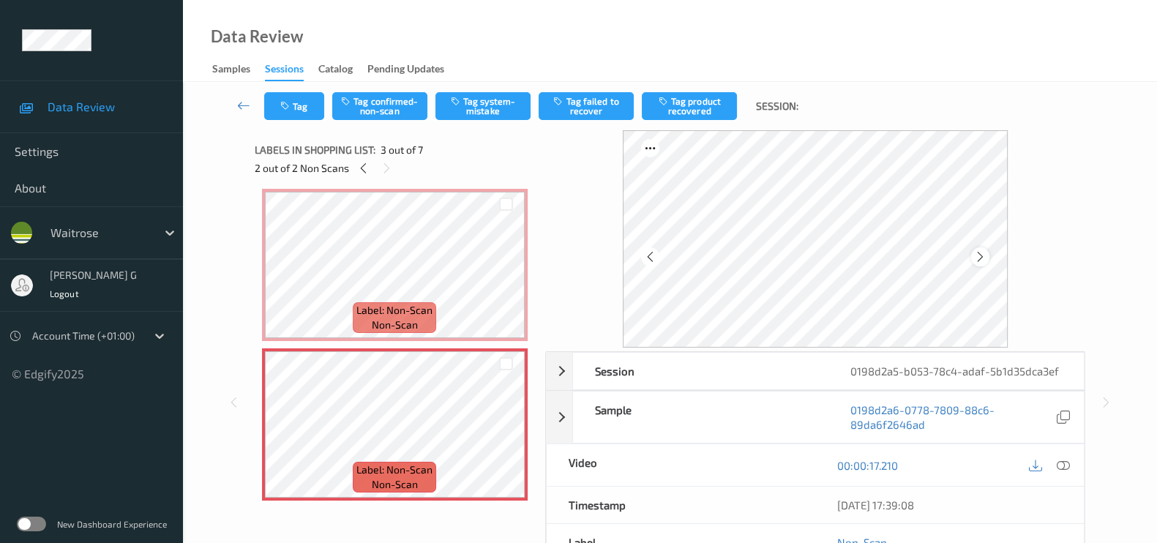
click at [986, 258] on icon at bounding box center [980, 256] width 12 height 13
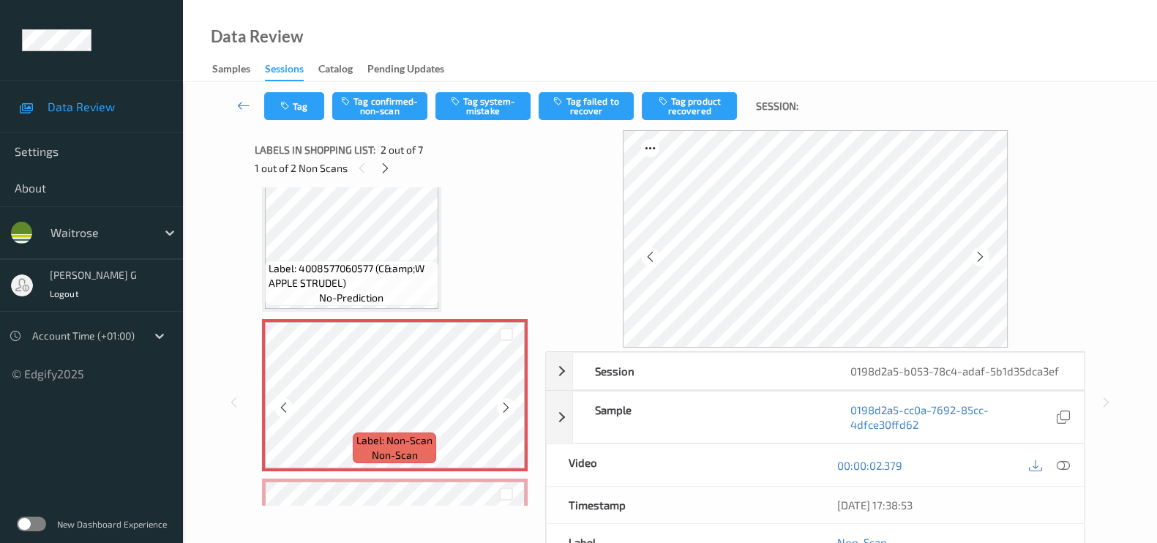
scroll to position [0, 0]
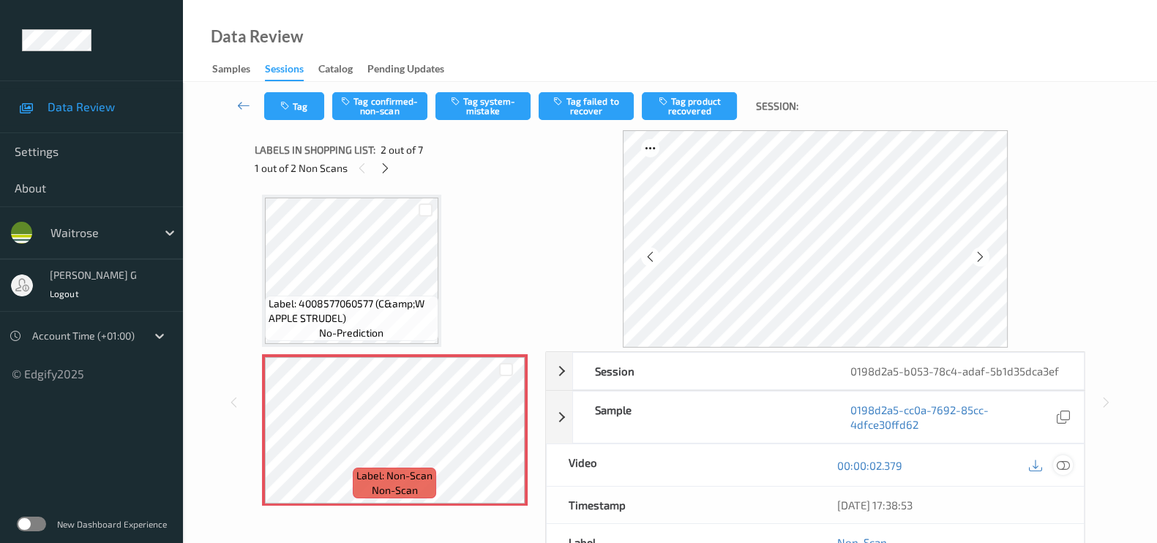
click at [1062, 459] on icon at bounding box center [1062, 465] width 13 height 13
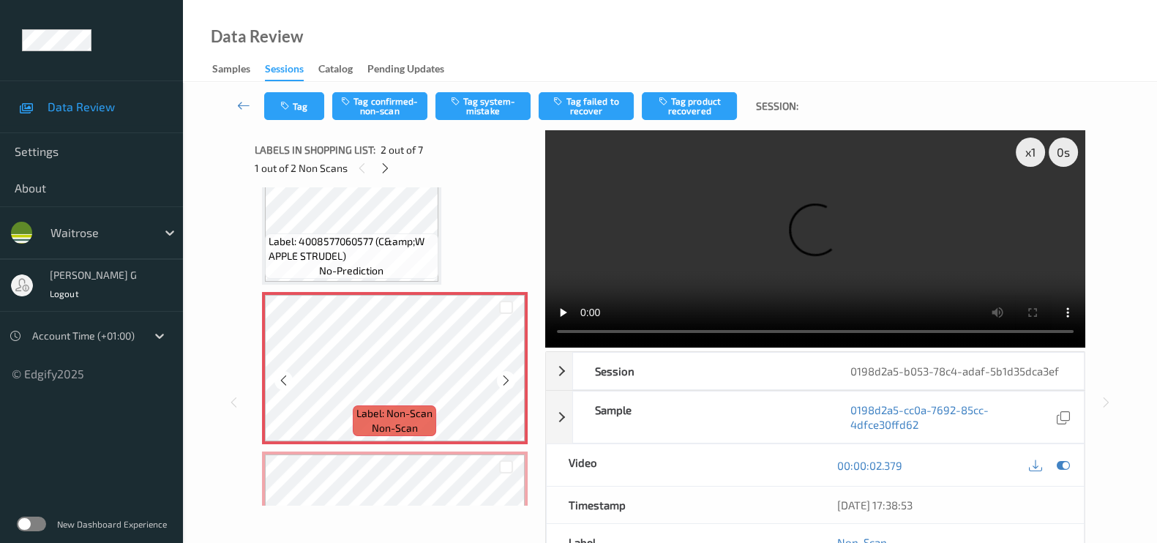
scroll to position [91, 0]
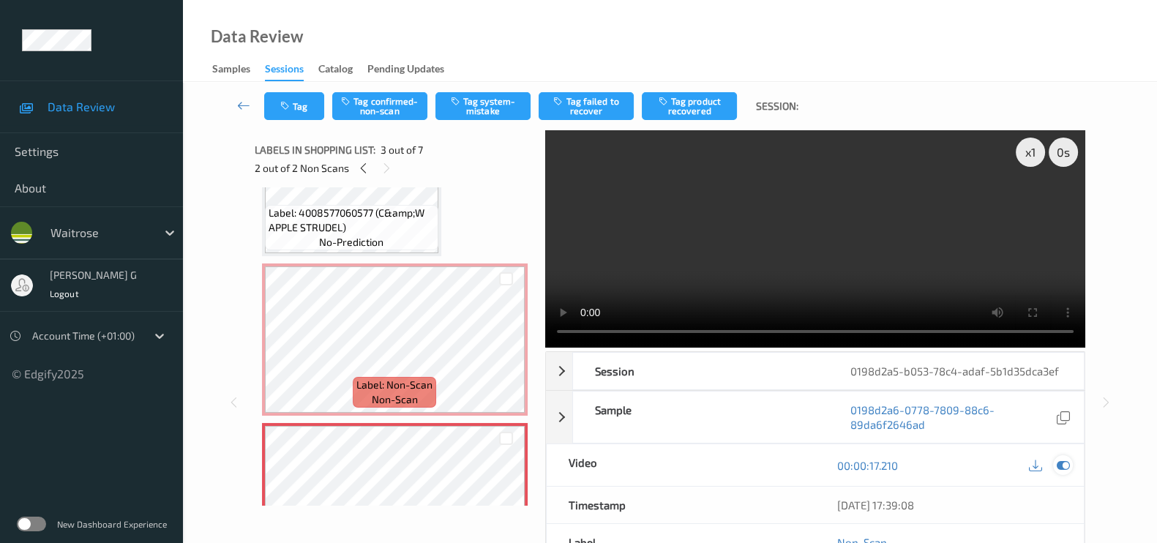
click at [1062, 459] on icon at bounding box center [1062, 465] width 13 height 13
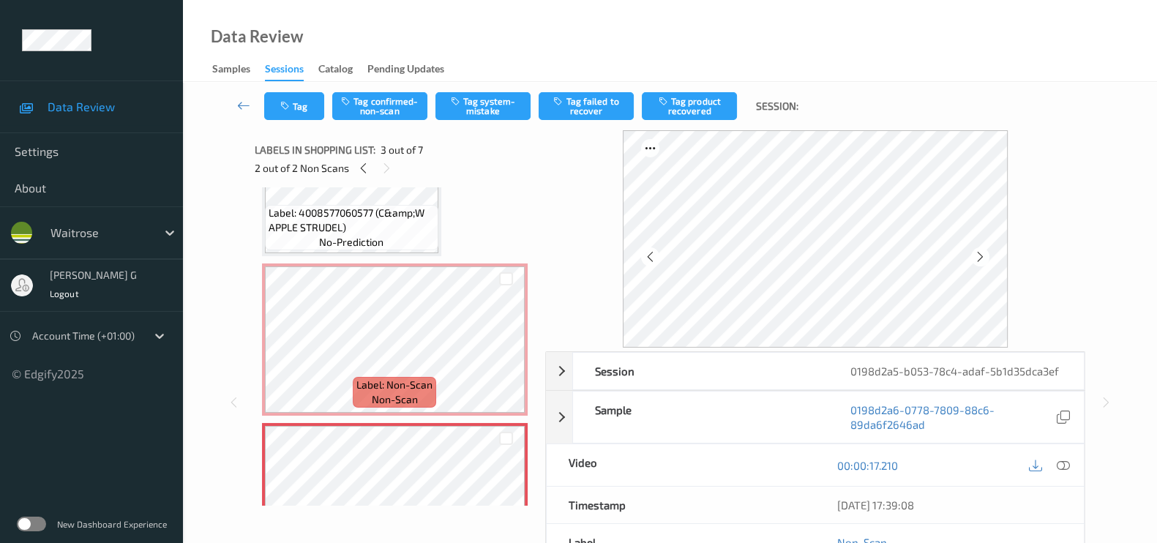
click at [366, 183] on div "Labels in shopping list: 3 out of 7 2 out of 2 Non Scans" at bounding box center [395, 158] width 280 height 57
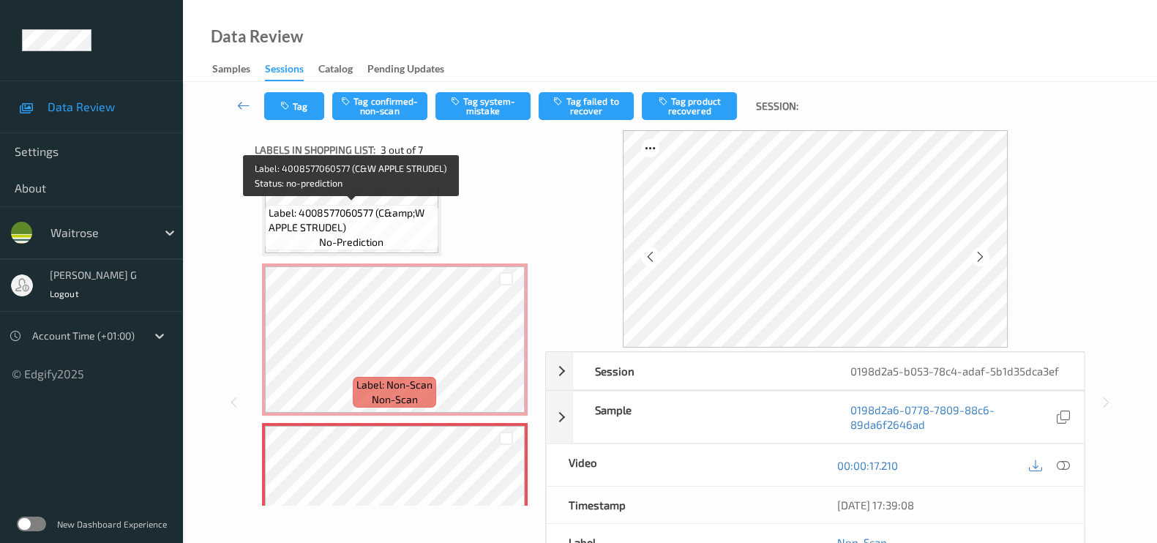
click at [378, 221] on span "Label: 4008577060577 (C&amp;W APPLE STRUDEL)" at bounding box center [351, 220] width 166 height 29
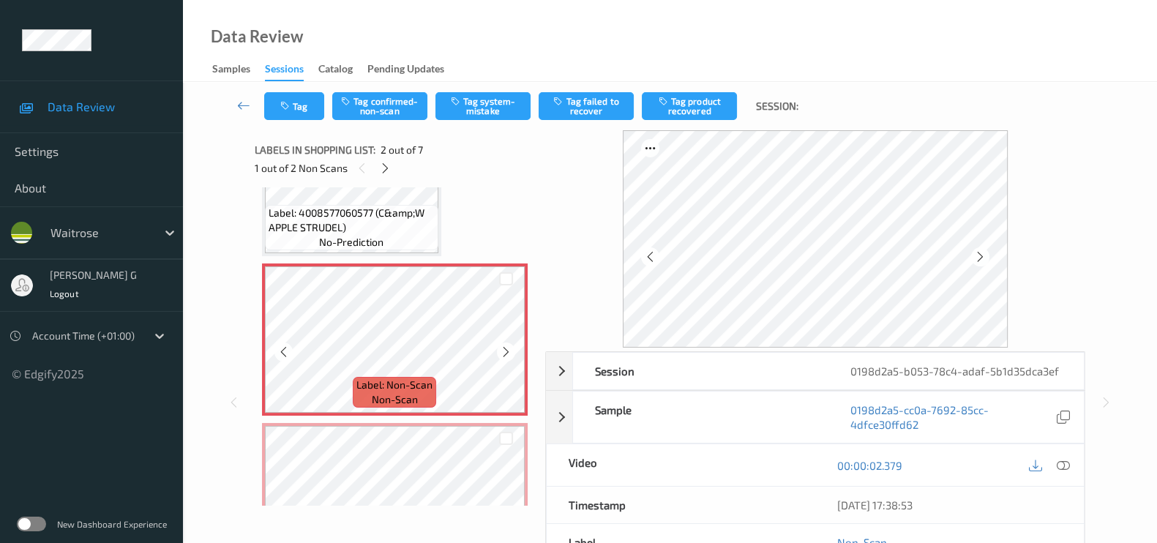
scroll to position [274, 0]
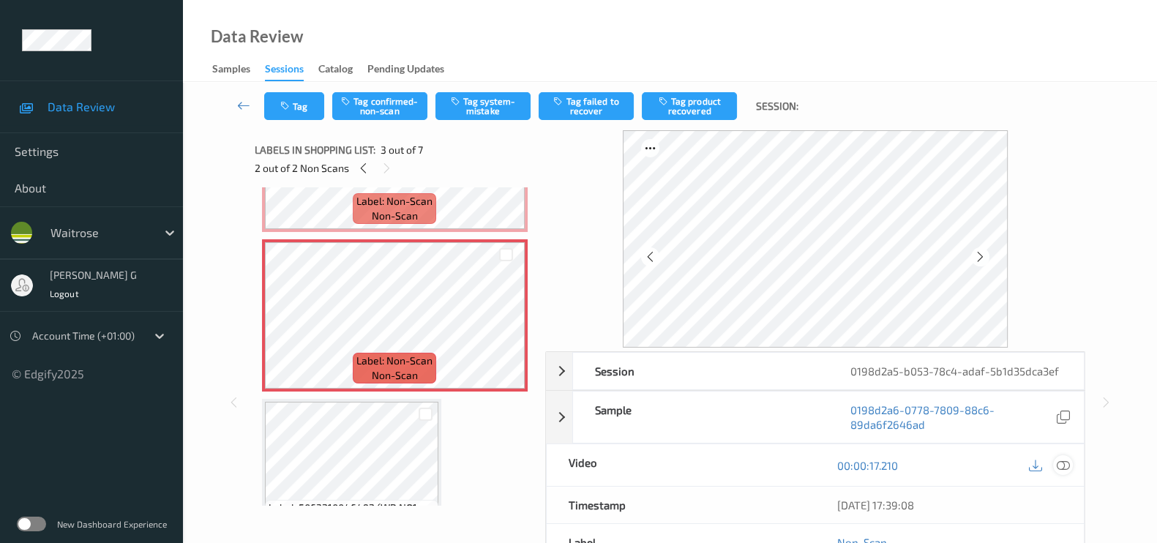
click at [1064, 462] on icon at bounding box center [1062, 465] width 13 height 13
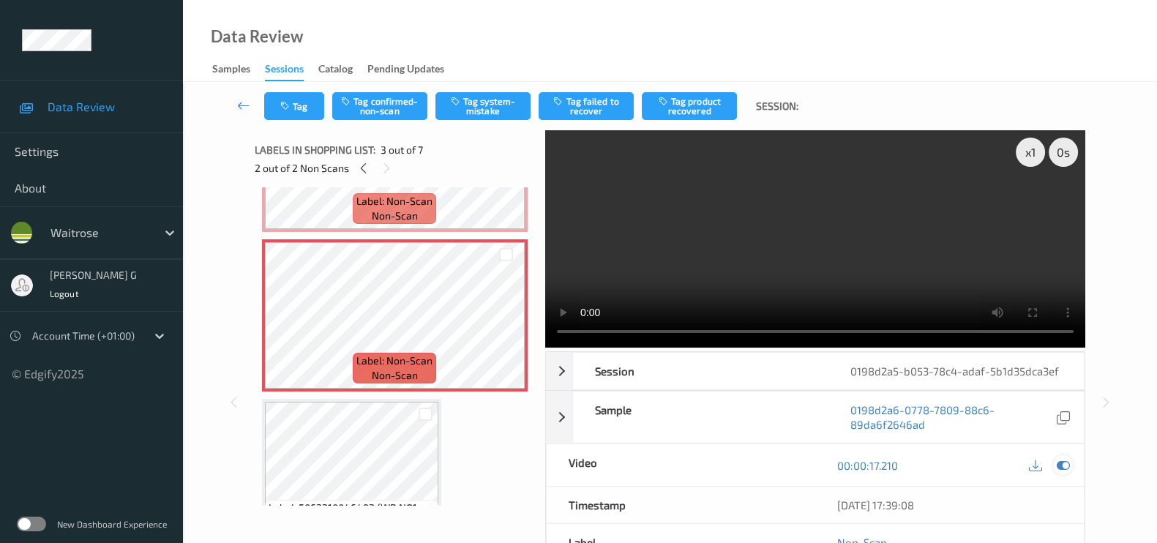
click at [1054, 460] on div at bounding box center [1063, 465] width 20 height 20
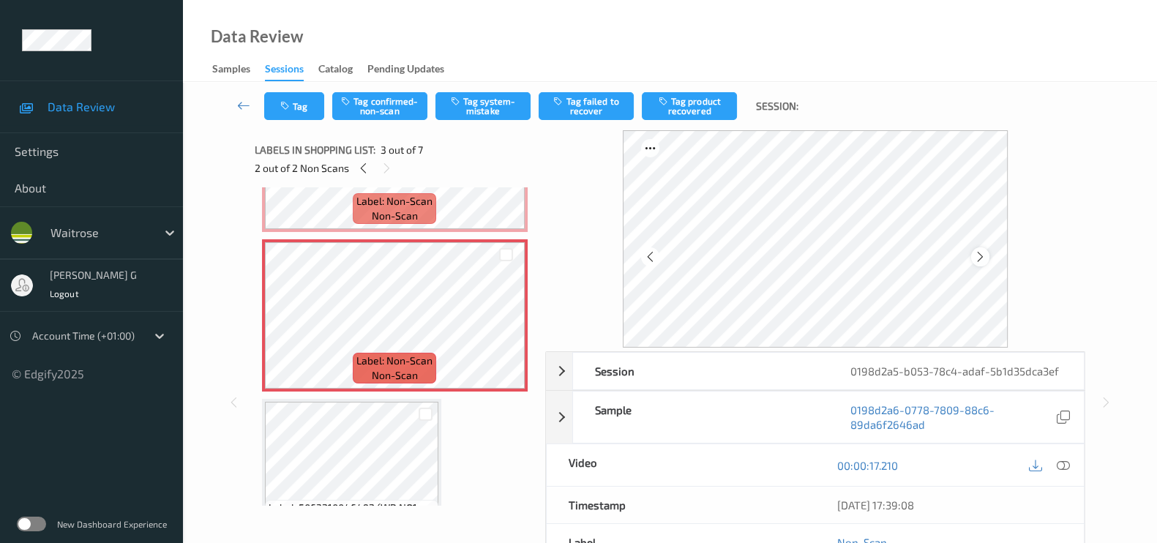
click at [984, 255] on icon at bounding box center [980, 256] width 12 height 13
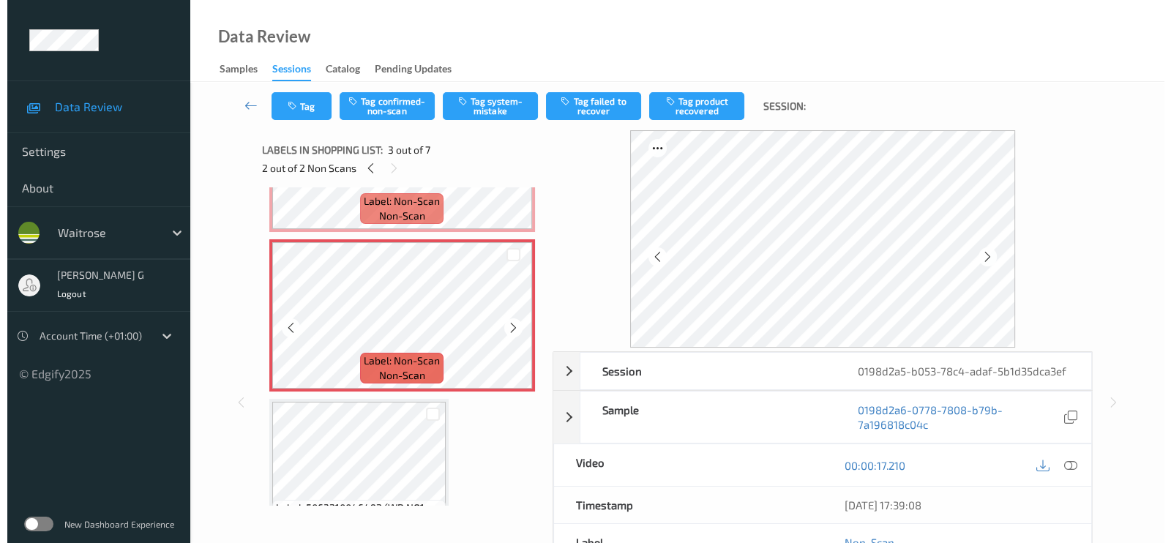
scroll to position [0, 0]
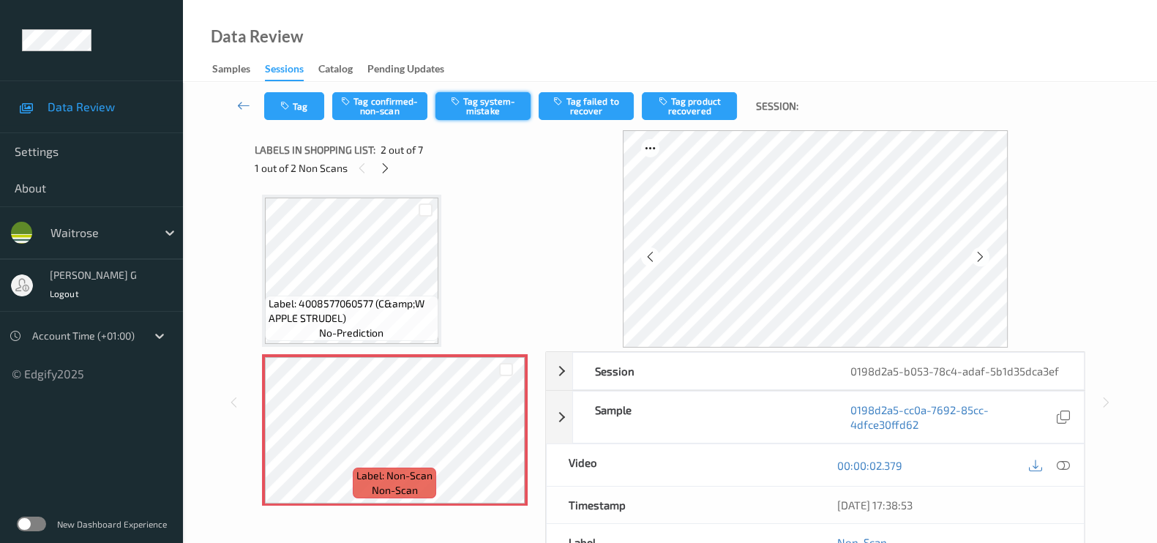
click at [498, 105] on button "Tag system-mistake" at bounding box center [482, 106] width 95 height 28
click at [293, 104] on button "Tag" at bounding box center [294, 106] width 60 height 28
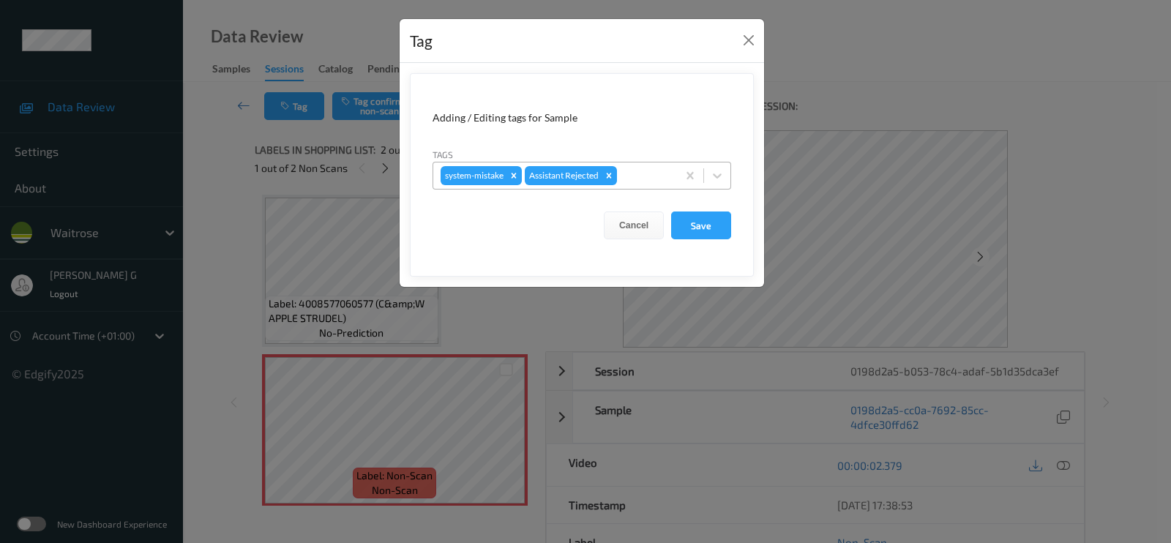
click at [647, 167] on div at bounding box center [645, 176] width 50 height 18
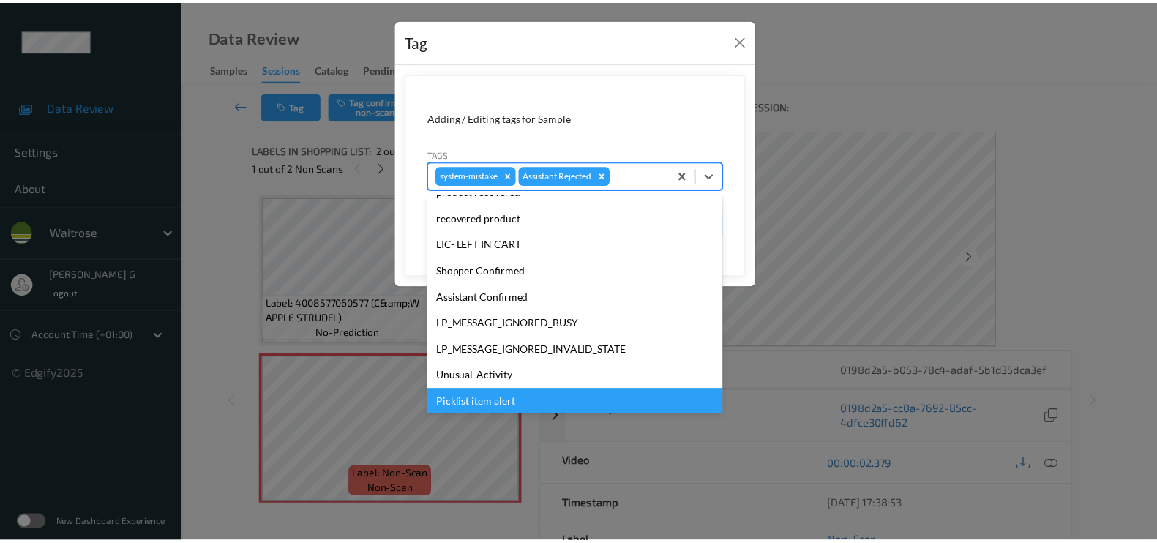
scroll to position [286, 0]
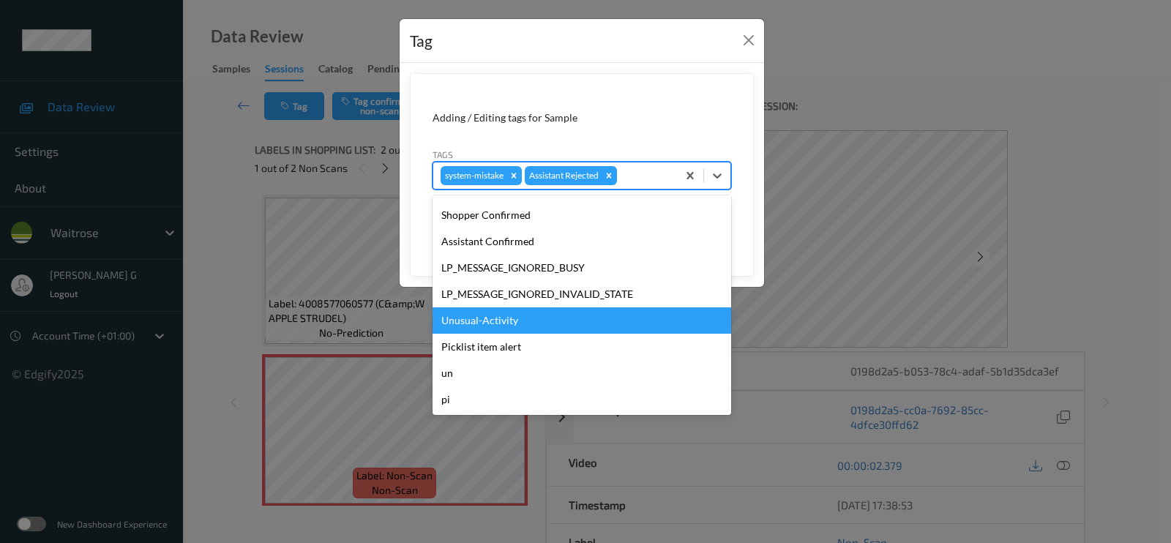
click at [492, 325] on div "Unusual-Activity" at bounding box center [581, 320] width 298 height 26
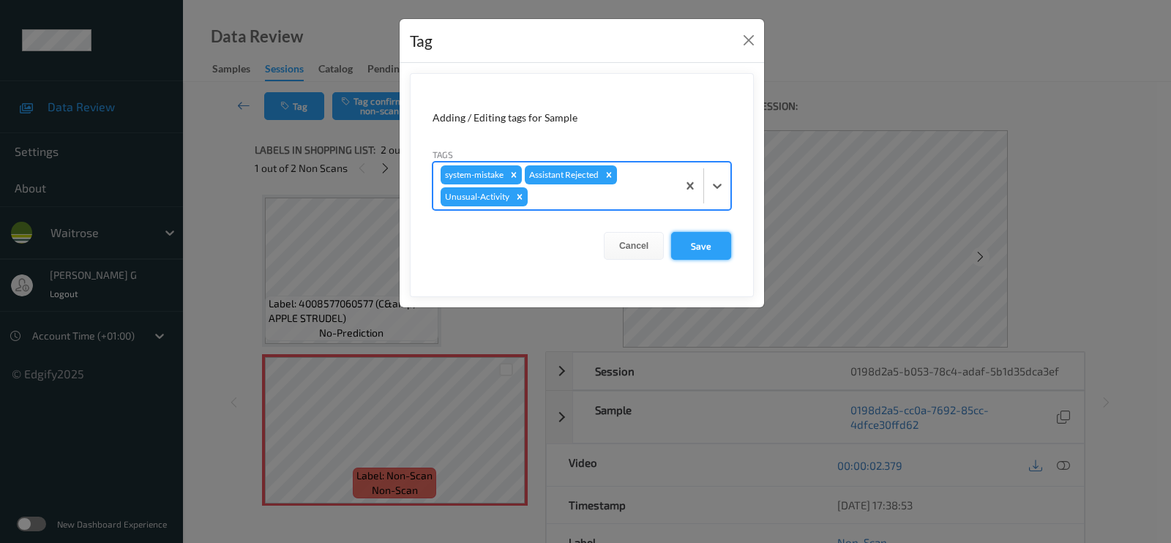
click at [703, 246] on button "Save" at bounding box center [701, 246] width 60 height 28
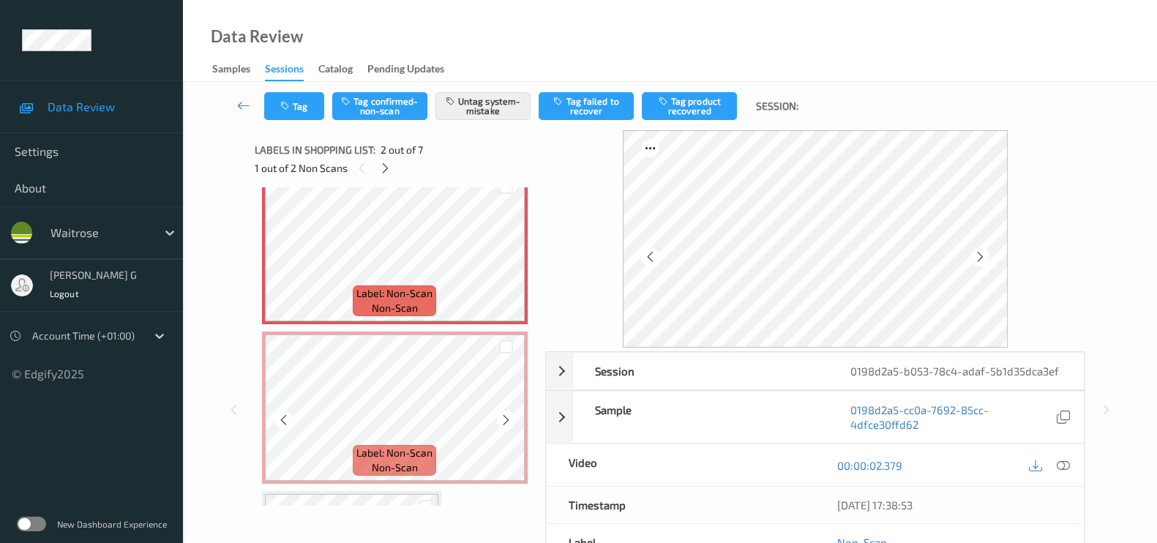
scroll to position [365, 0]
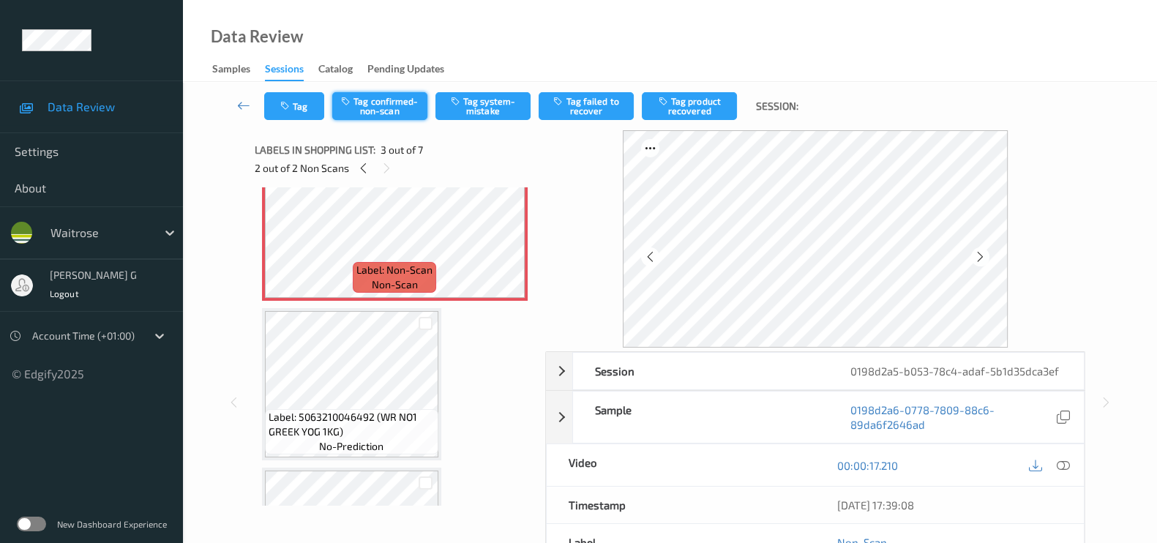
click at [373, 108] on button "Tag confirmed-non-scan" at bounding box center [379, 106] width 95 height 28
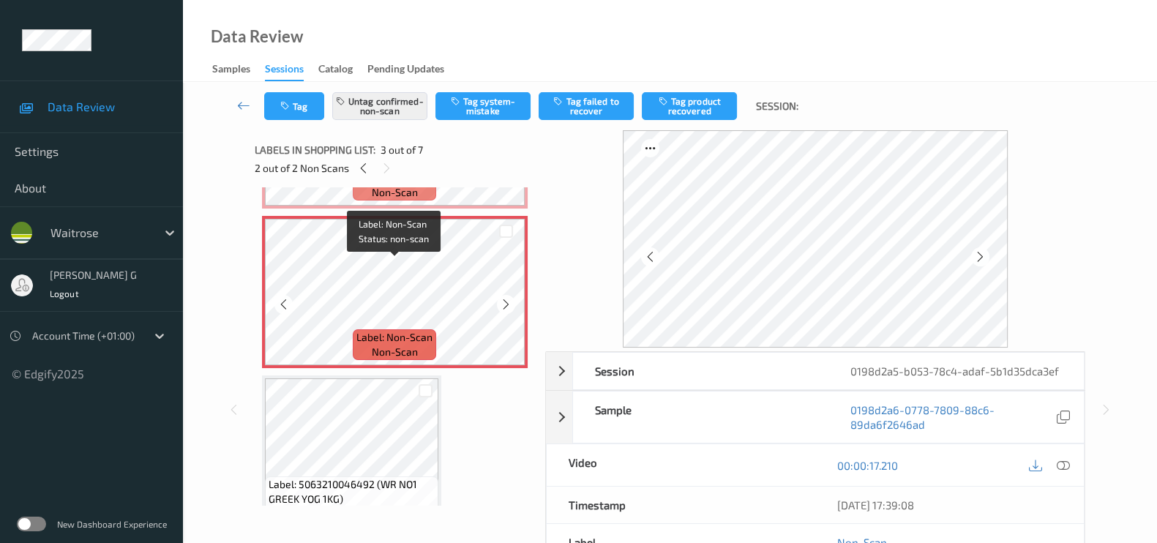
scroll to position [274, 0]
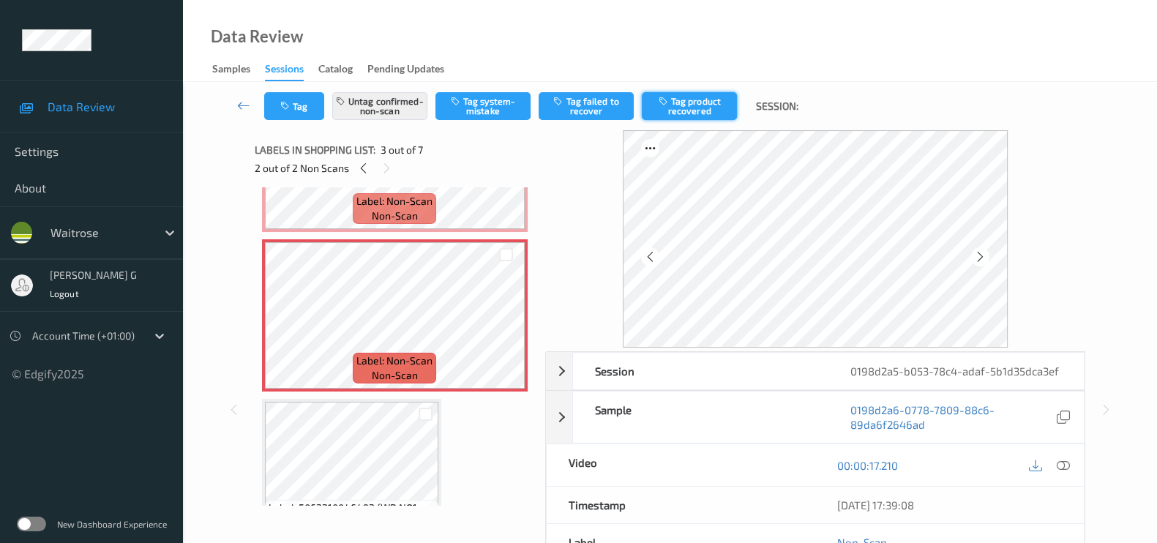
click at [691, 102] on button "Tag product recovered" at bounding box center [689, 106] width 95 height 28
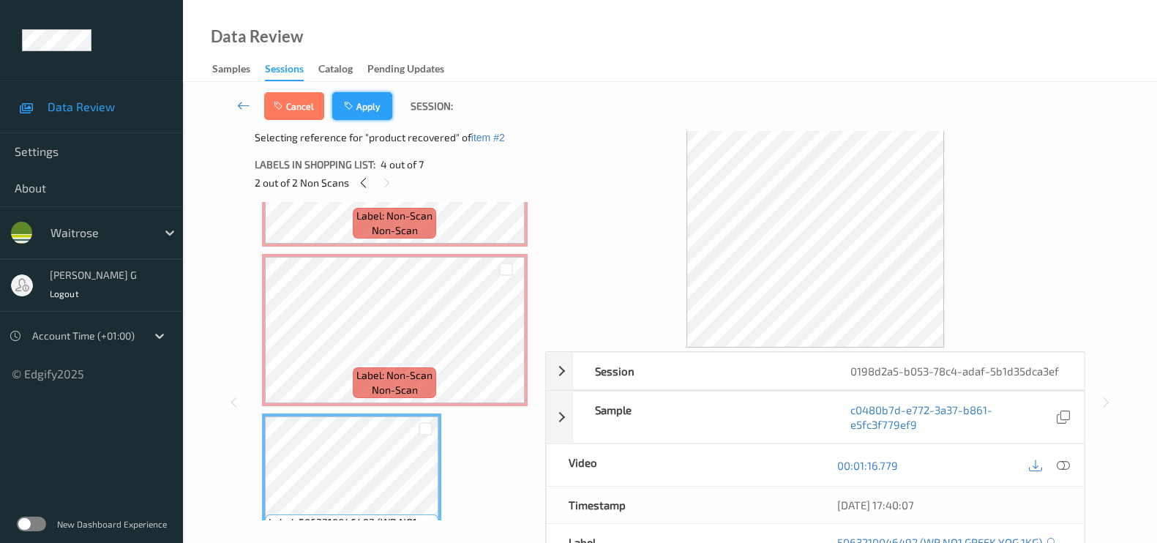
click at [367, 111] on button "Apply" at bounding box center [362, 106] width 60 height 28
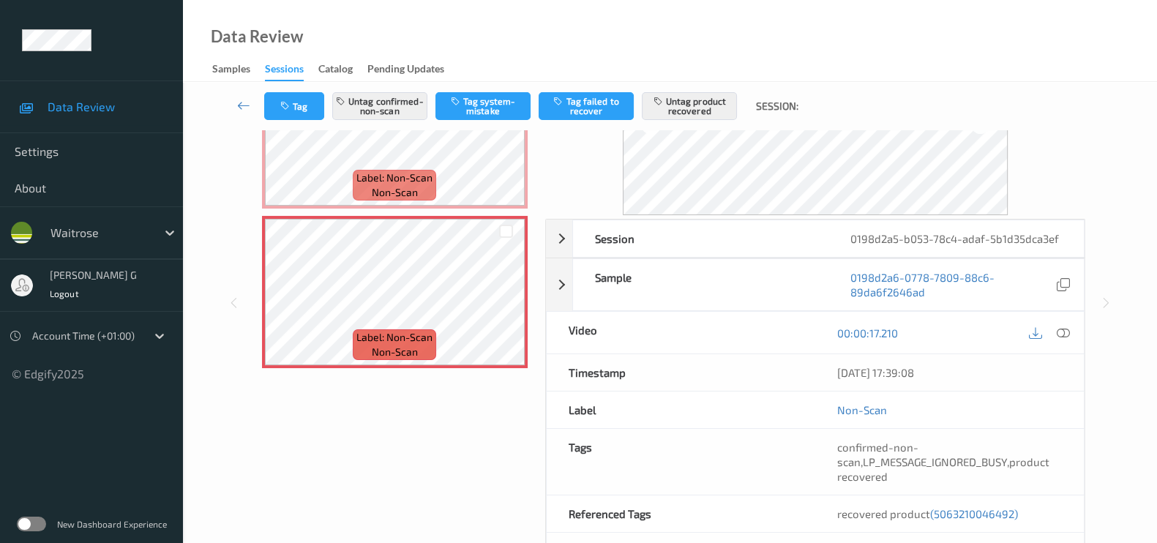
scroll to position [226, 0]
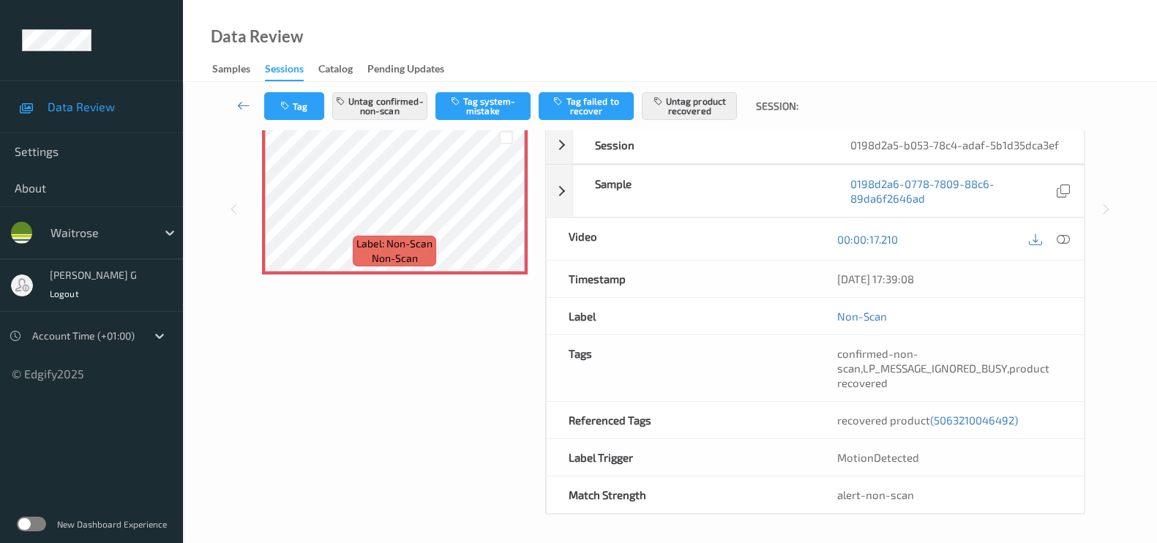
click at [383, 436] on div "Labels in shopping list: 3 out of 7 2 out of 2 Non Scans Label: 4008577060577 (…" at bounding box center [395, 209] width 280 height 610
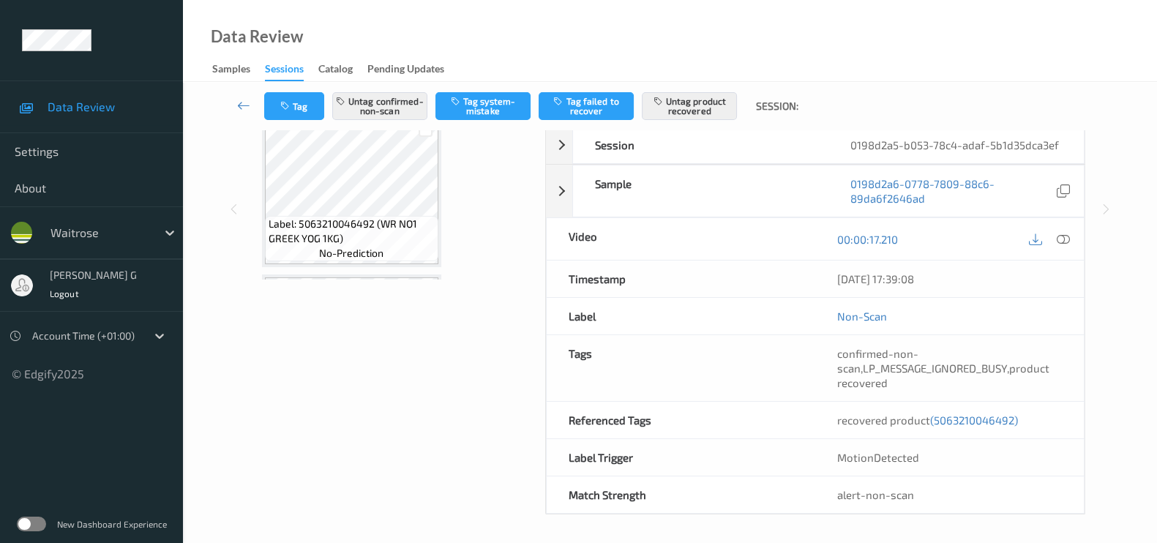
scroll to position [348, 0]
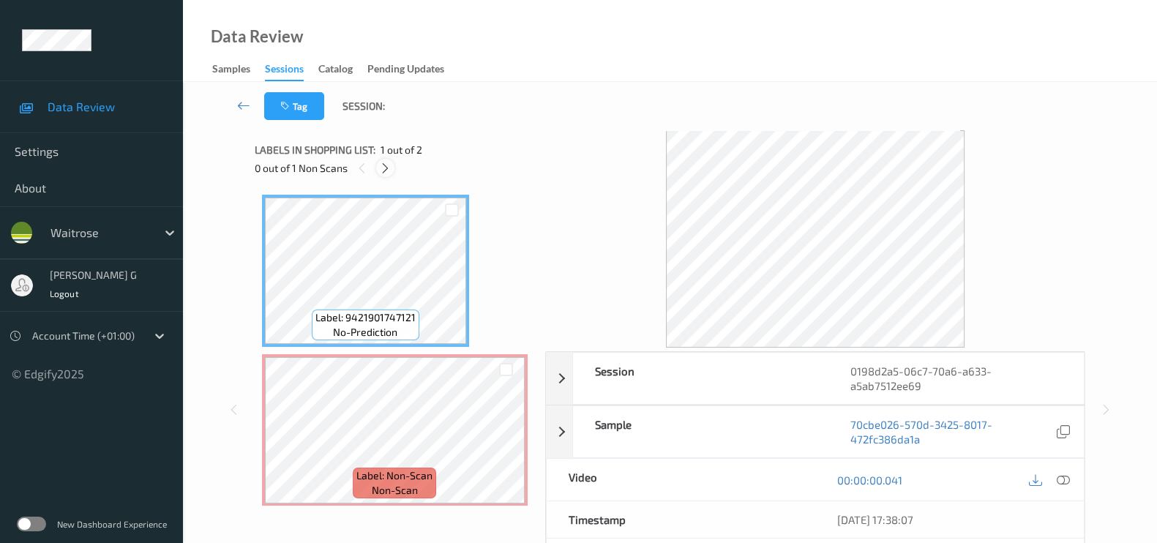
click at [386, 167] on icon at bounding box center [385, 168] width 12 height 13
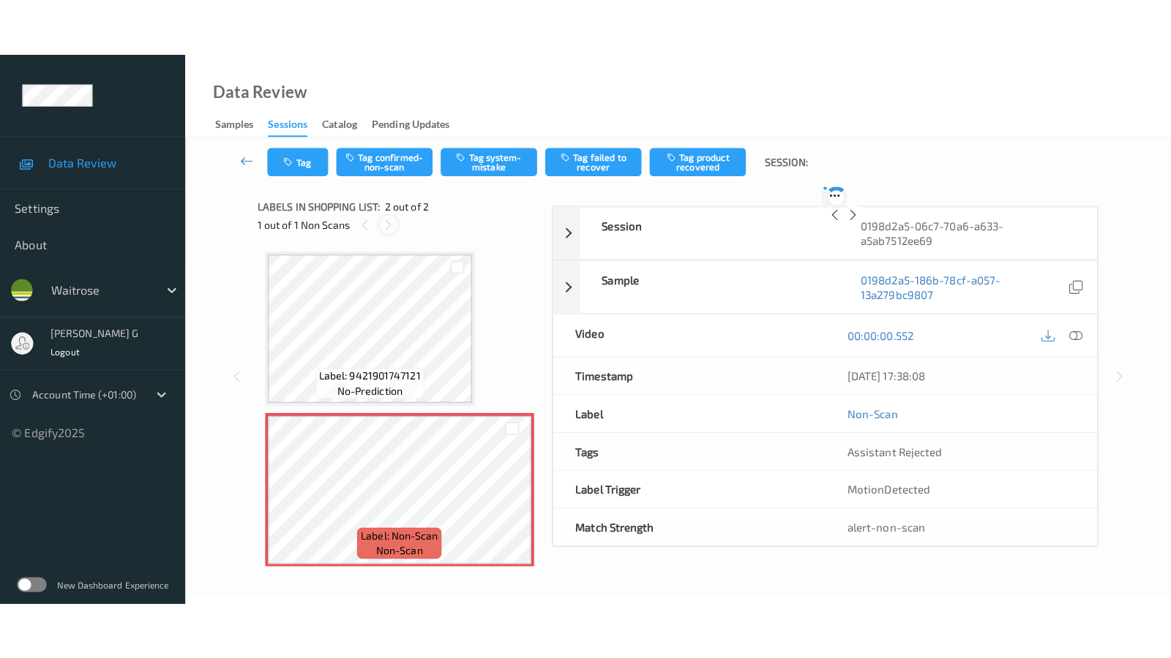
scroll to position [6, 0]
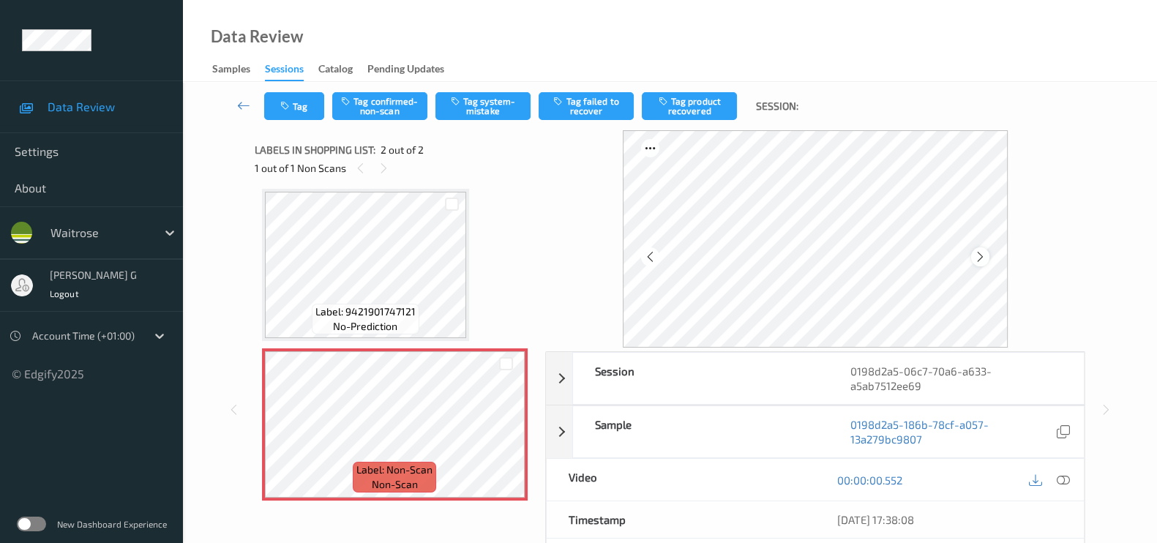
click at [984, 255] on icon at bounding box center [980, 256] width 12 height 13
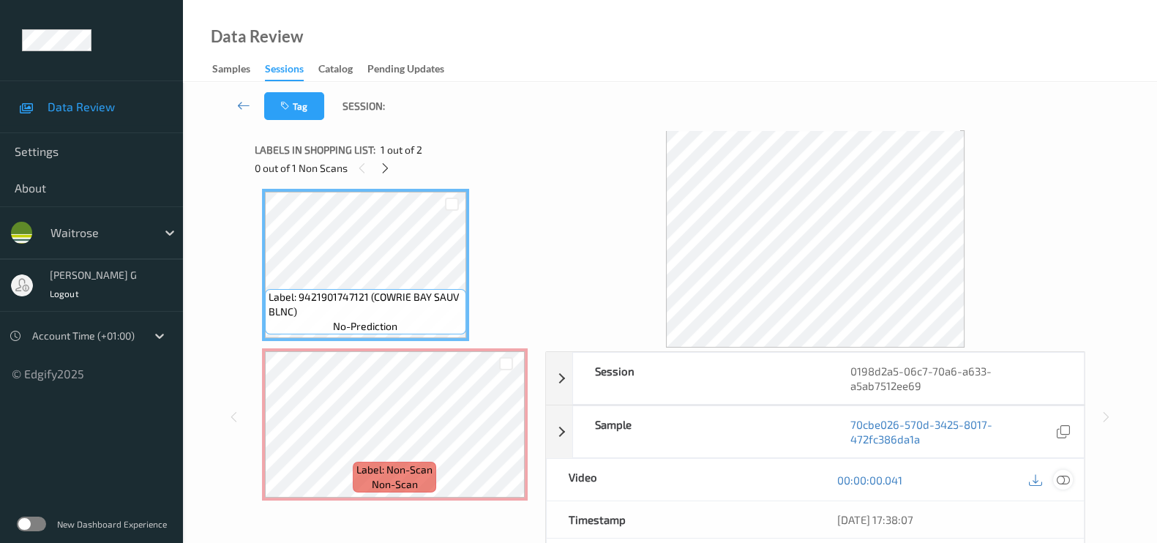
click at [1064, 479] on icon at bounding box center [1062, 479] width 13 height 13
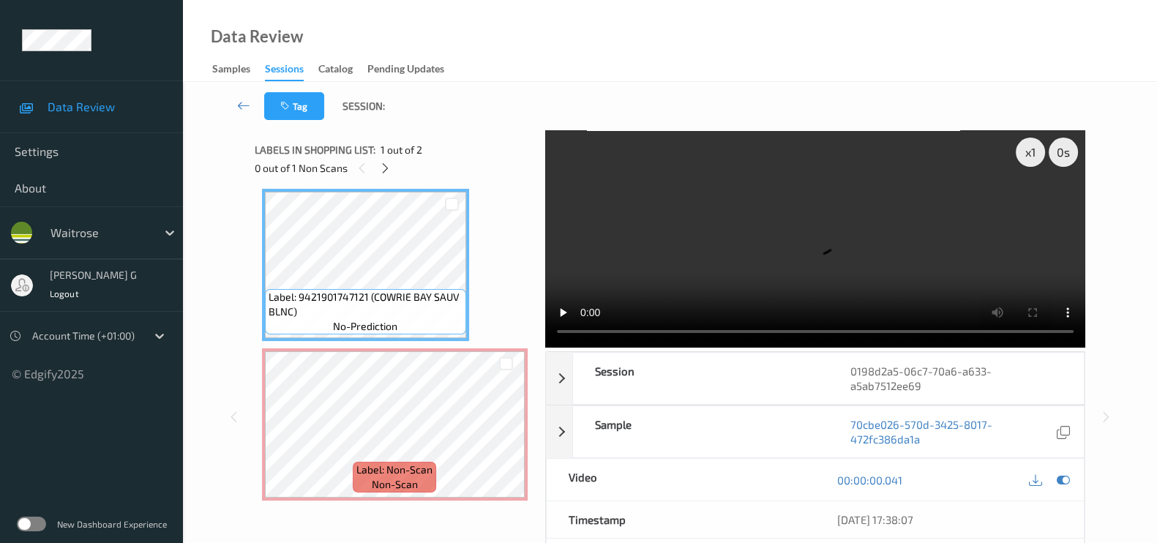
scroll to position [0, 0]
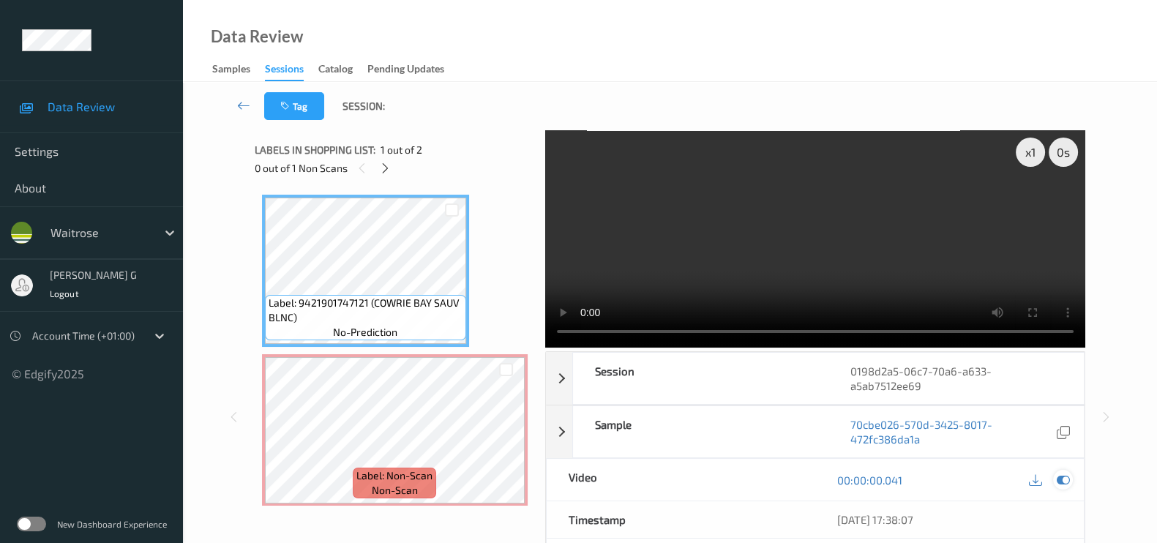
click at [1055, 478] on div at bounding box center [1063, 480] width 20 height 20
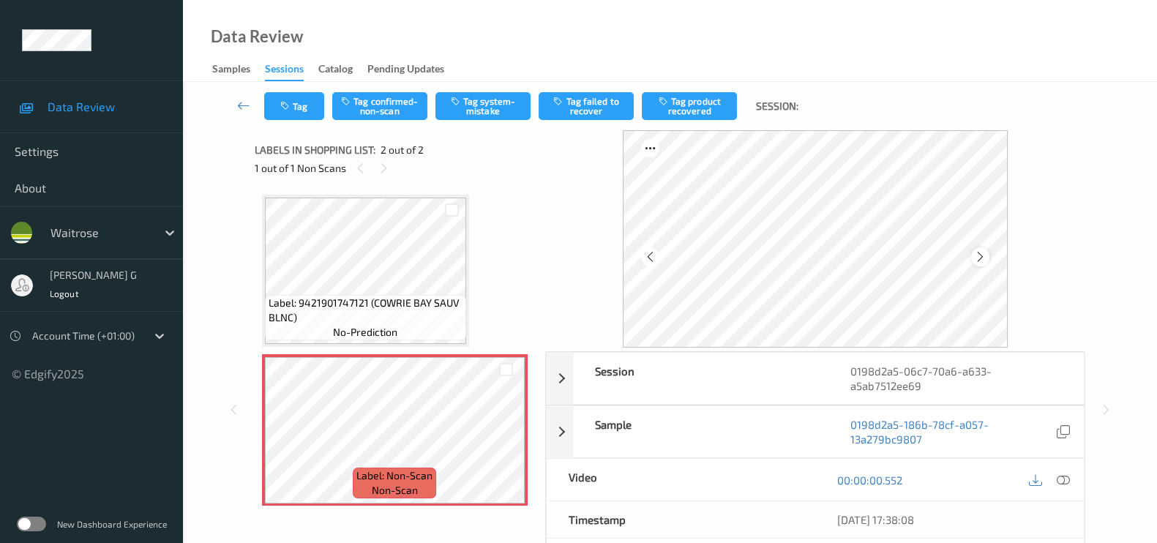
click at [986, 255] on icon at bounding box center [980, 256] width 12 height 13
click at [977, 254] on icon at bounding box center [980, 256] width 12 height 13
click at [471, 110] on button "Tag system-mistake" at bounding box center [482, 106] width 95 height 28
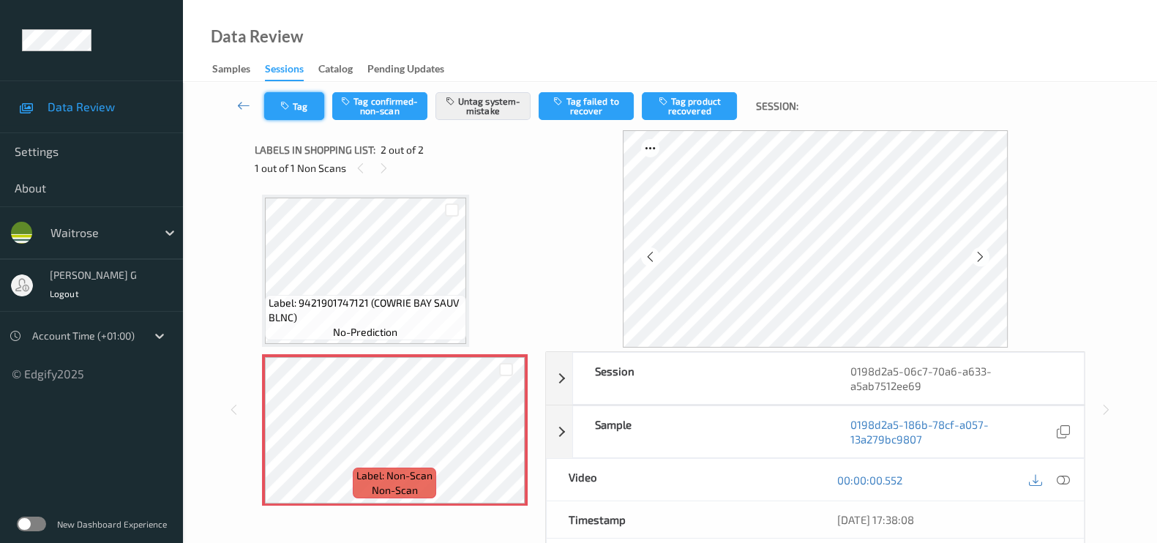
click at [298, 110] on button "Tag" at bounding box center [294, 106] width 60 height 28
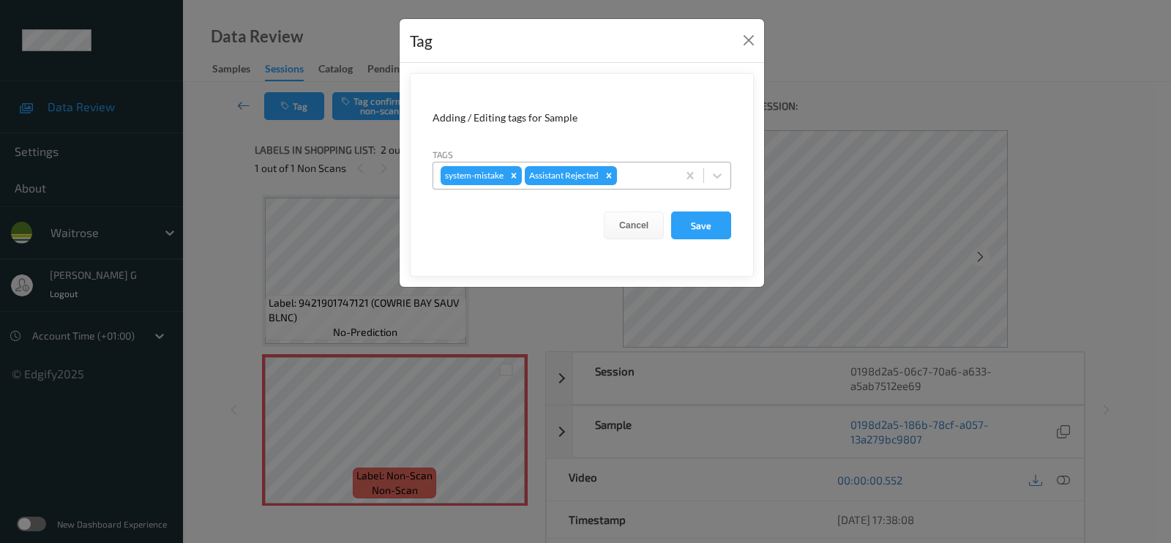
click at [655, 175] on div at bounding box center [645, 176] width 50 height 18
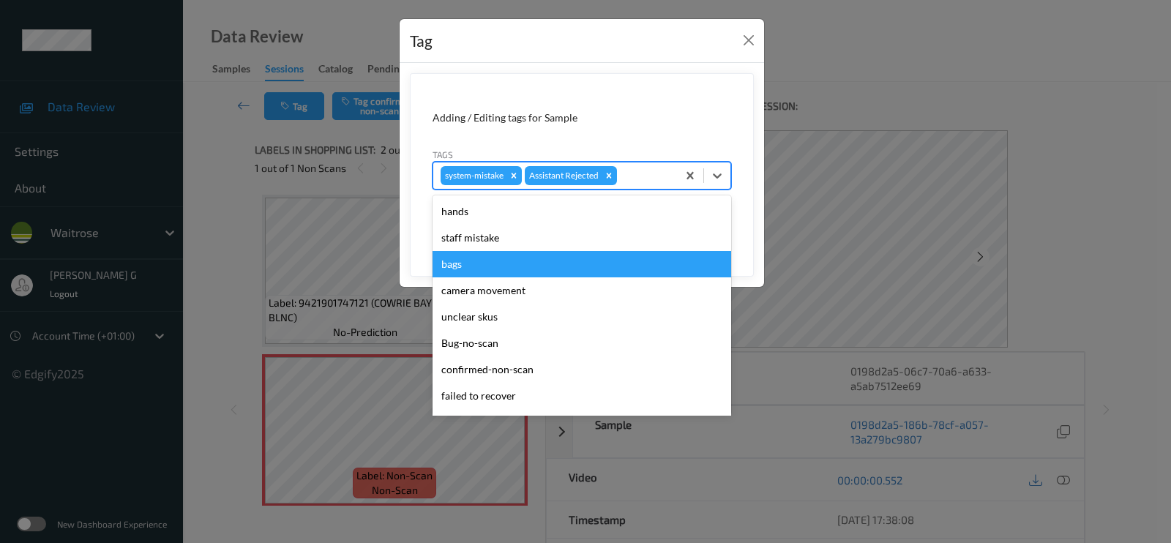
click at [459, 265] on div "bags" at bounding box center [581, 264] width 298 height 26
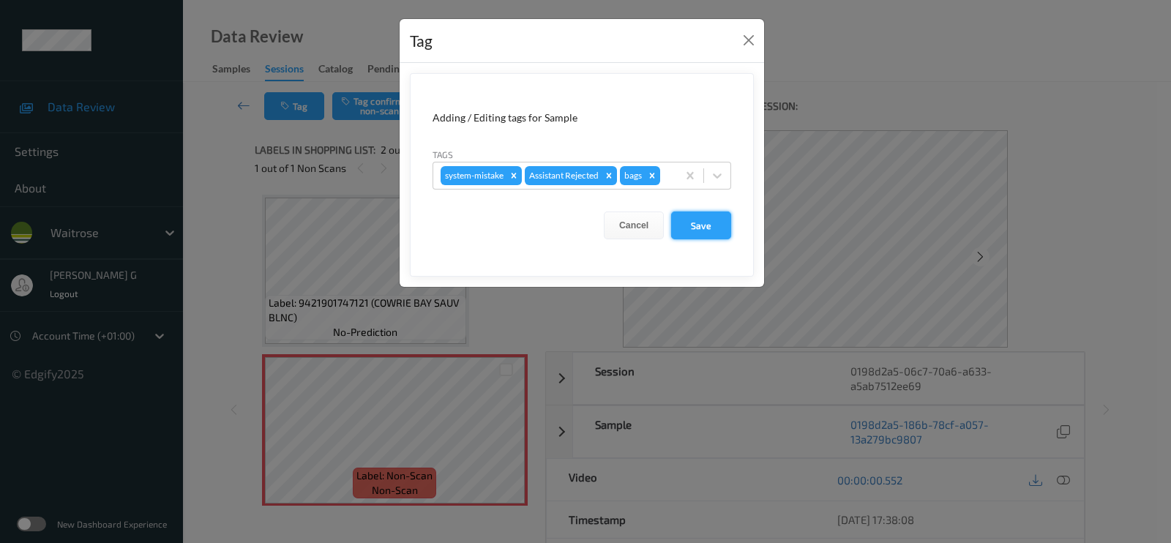
click at [688, 223] on button "Save" at bounding box center [701, 225] width 60 height 28
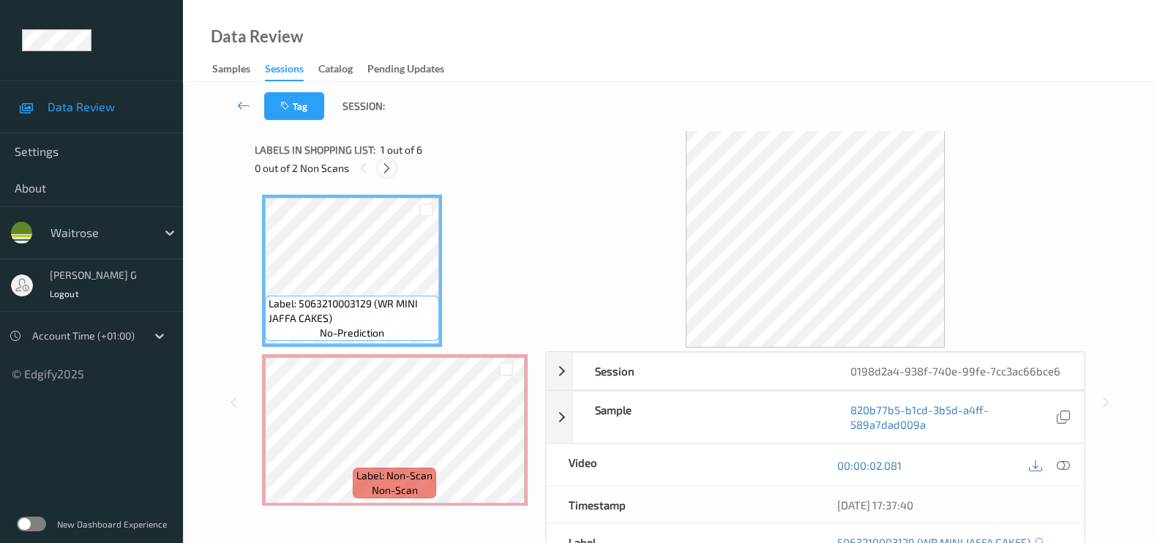
click at [392, 163] on icon at bounding box center [386, 168] width 12 height 13
click at [1069, 459] on icon at bounding box center [1062, 465] width 13 height 13
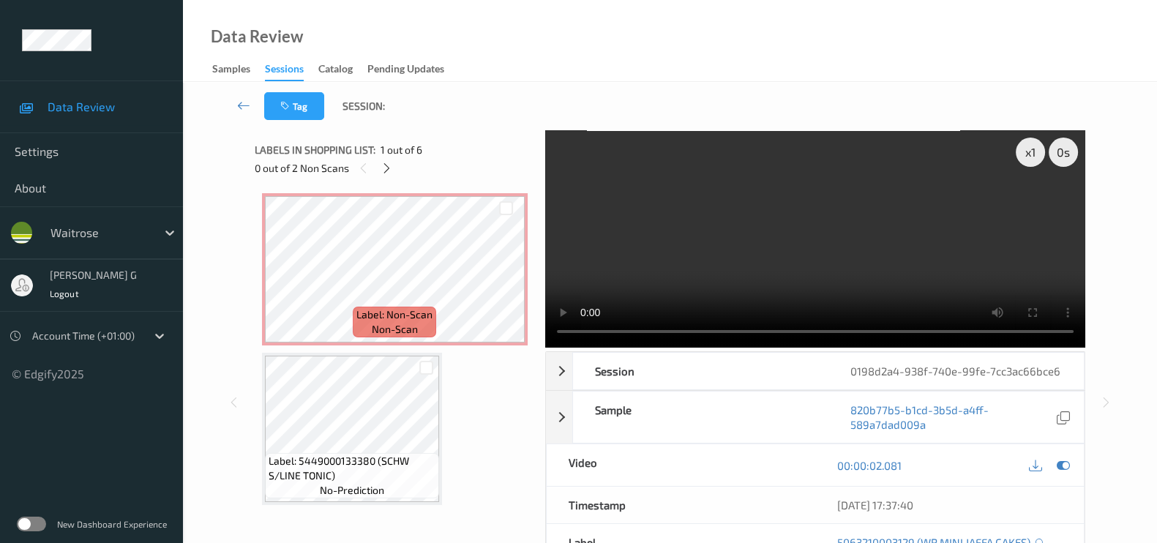
scroll to position [524, 0]
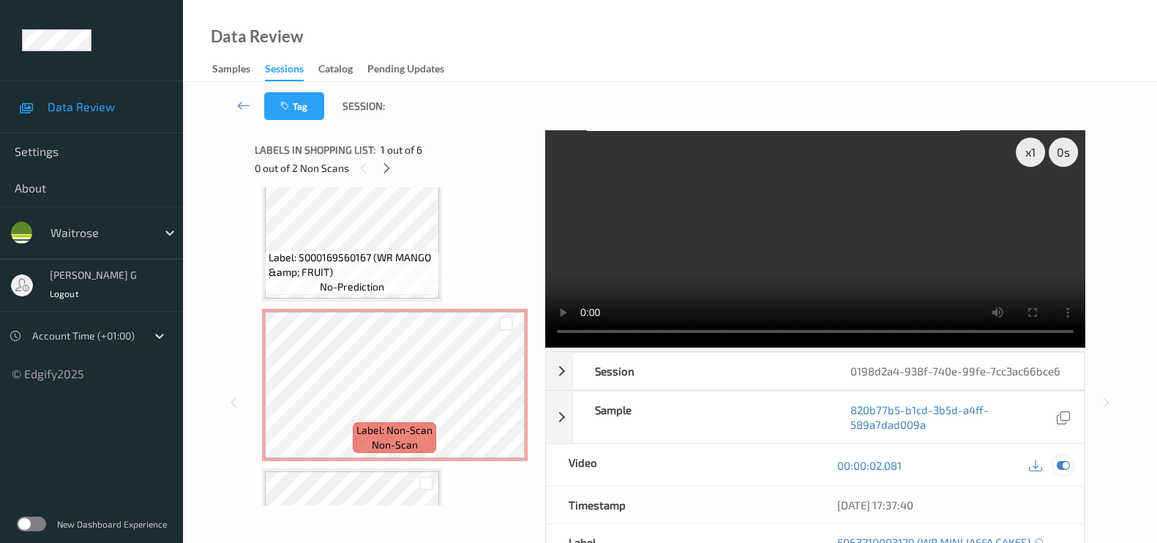
click at [1064, 467] on icon at bounding box center [1062, 465] width 13 height 13
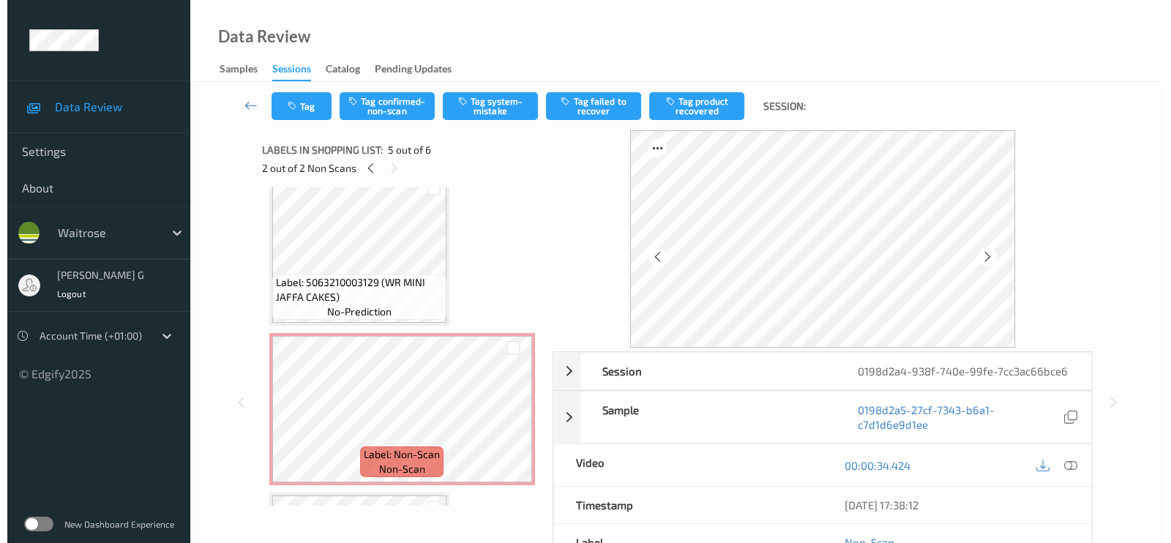
scroll to position [0, 0]
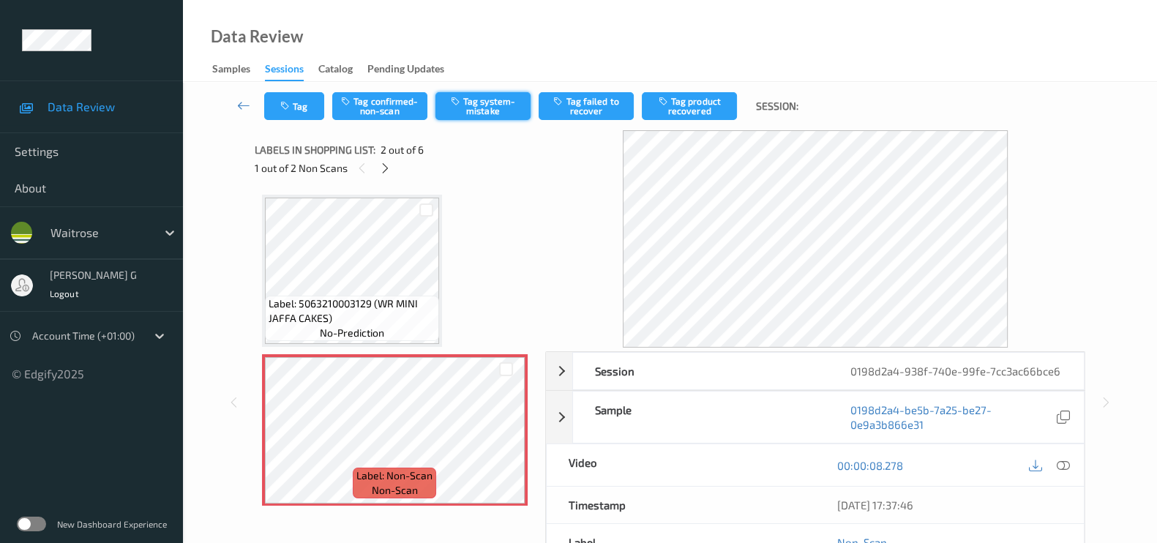
click at [484, 103] on button "Tag system-mistake" at bounding box center [482, 106] width 95 height 28
click at [294, 106] on button "Tag" at bounding box center [294, 106] width 60 height 28
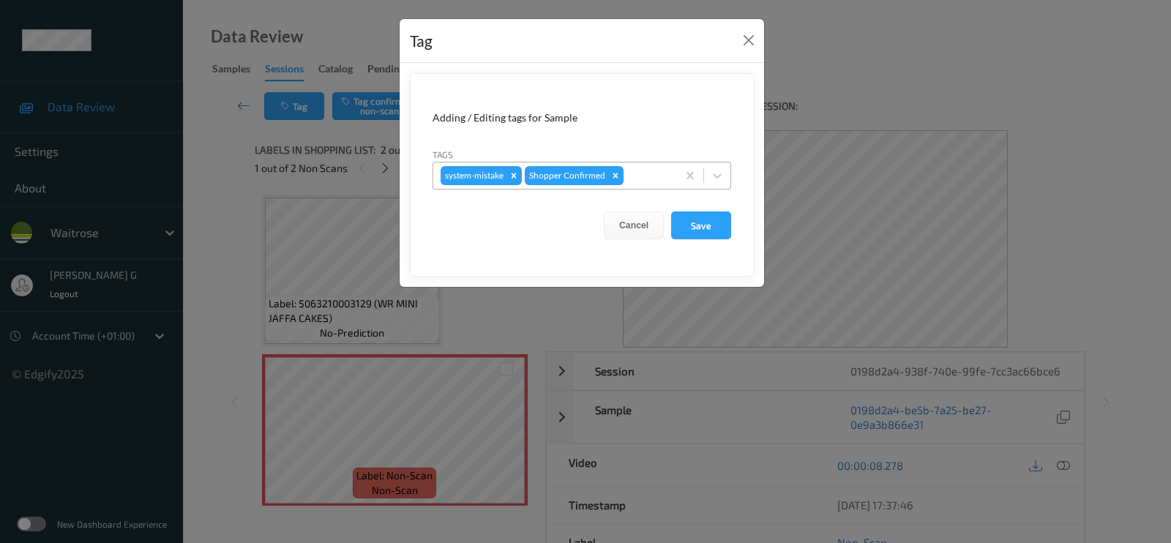
click at [636, 179] on div at bounding box center [647, 176] width 43 height 18
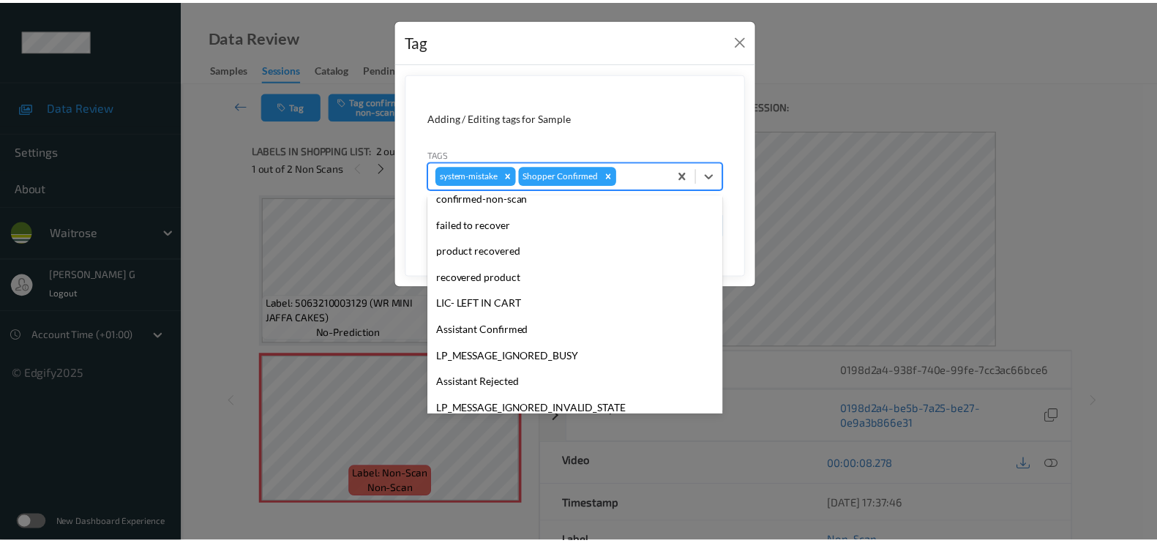
scroll to position [286, 0]
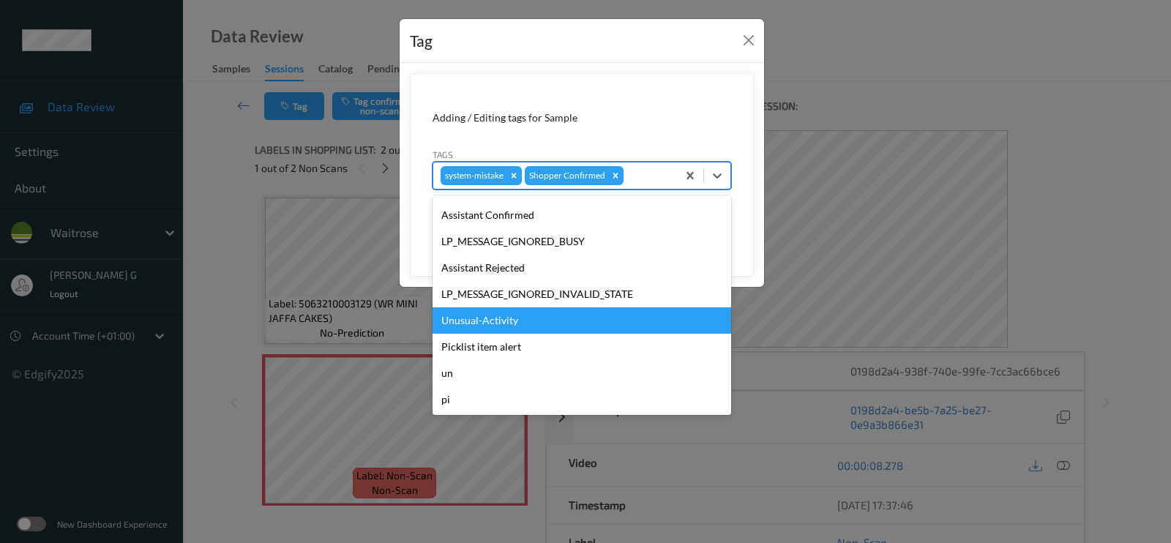
click at [472, 323] on div "Unusual-Activity" at bounding box center [581, 320] width 298 height 26
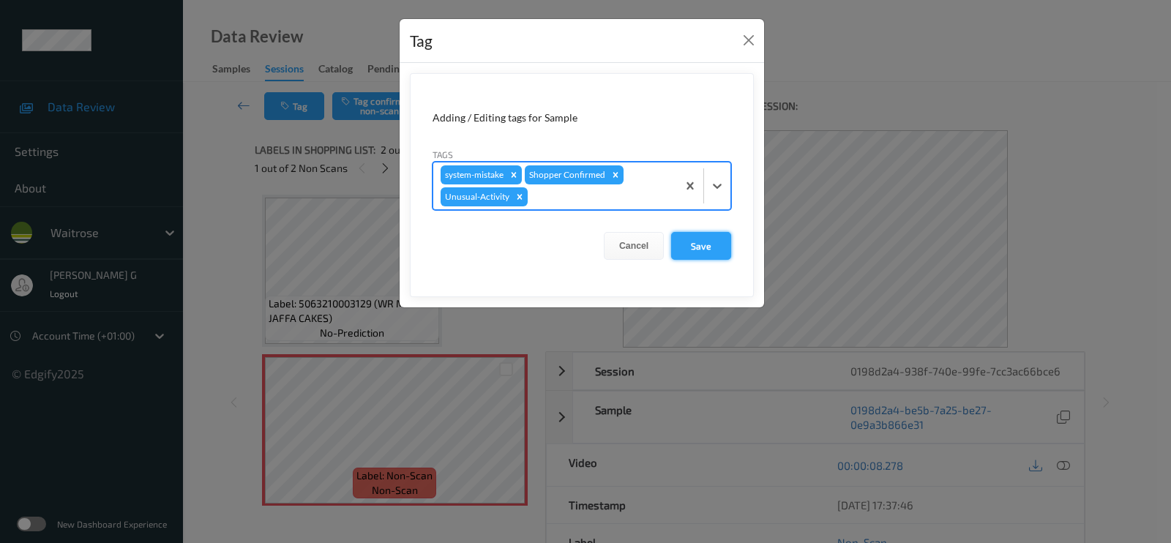
click at [709, 239] on button "Save" at bounding box center [701, 246] width 60 height 28
click at [707, 244] on button "Save" at bounding box center [701, 246] width 60 height 28
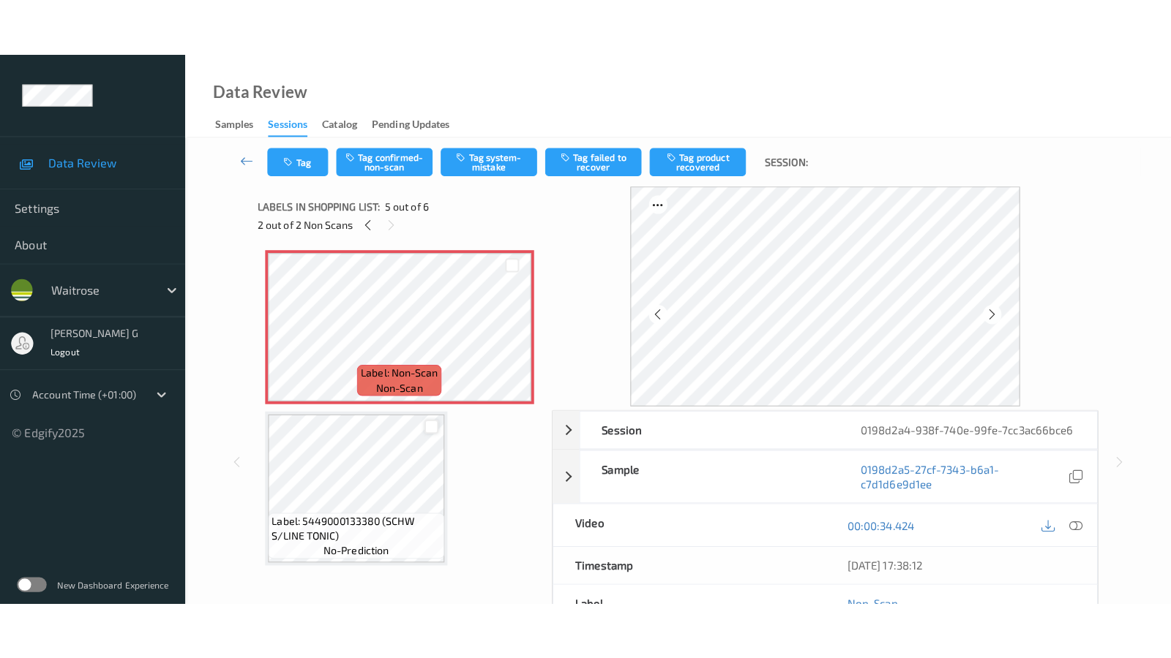
scroll to position [549, 0]
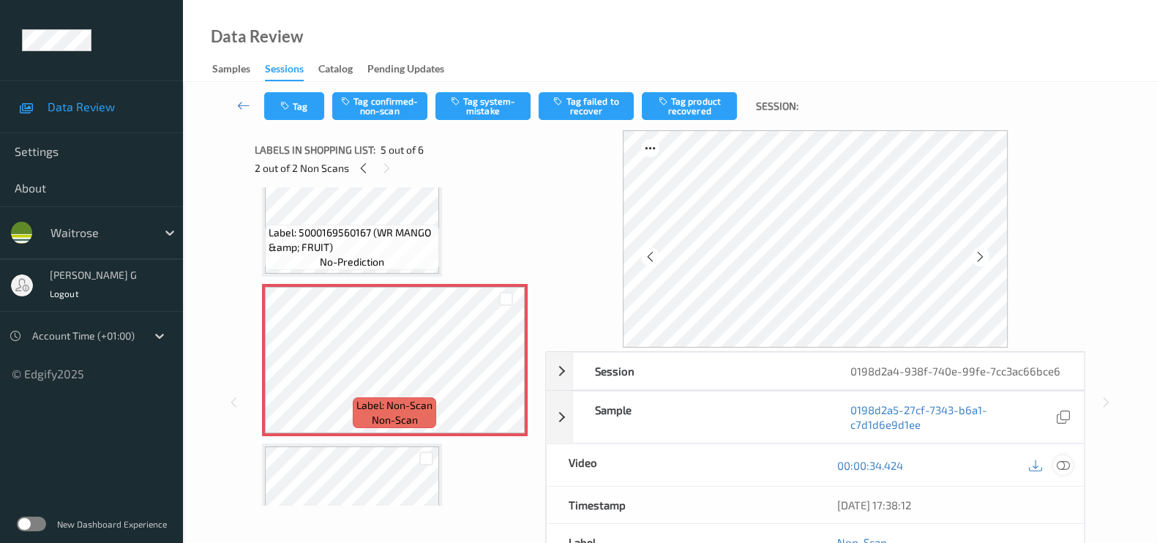
click at [1064, 467] on icon at bounding box center [1062, 465] width 13 height 13
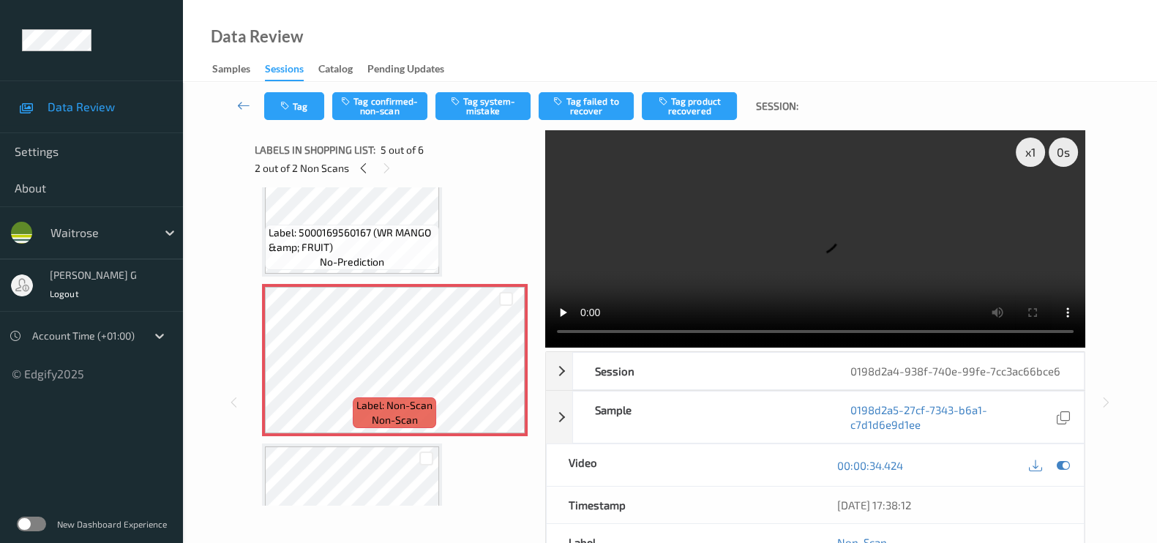
scroll to position [524, 0]
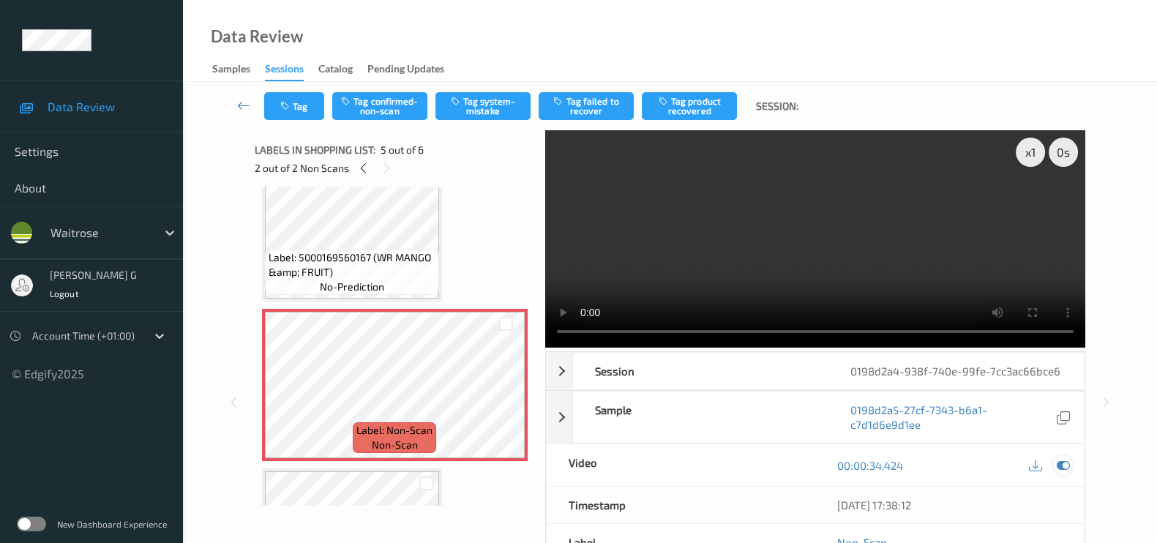
click at [1062, 461] on icon at bounding box center [1062, 465] width 13 height 13
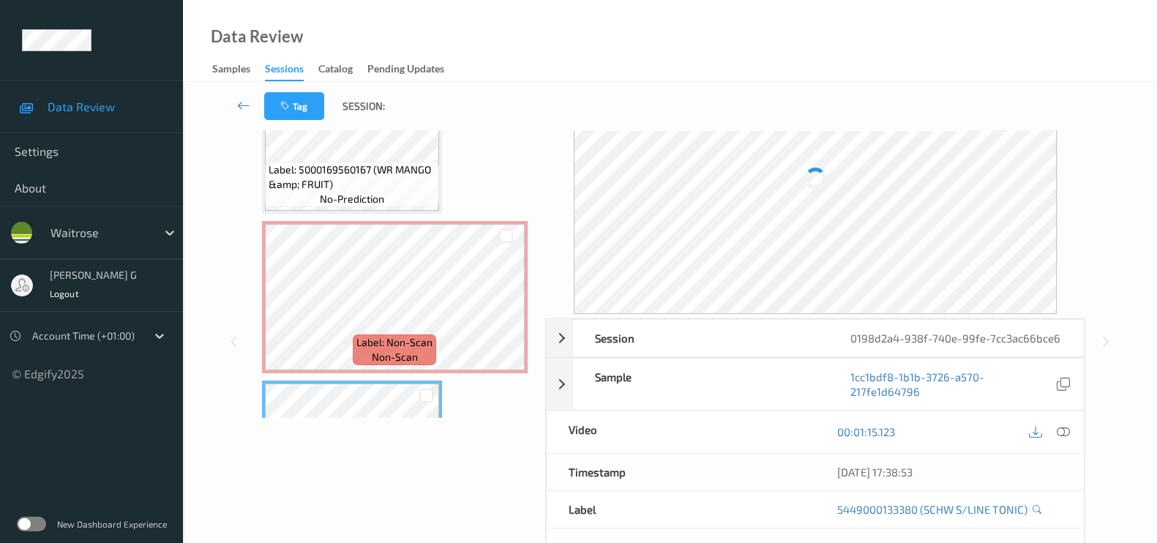
scroll to position [0, 0]
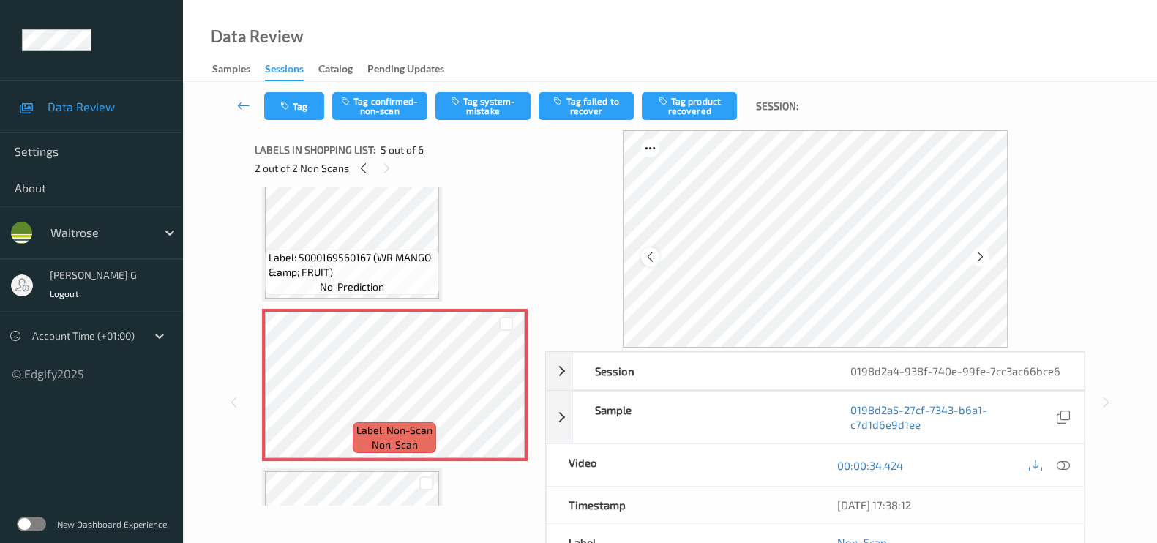
click at [651, 260] on icon at bounding box center [650, 256] width 12 height 13
click at [1064, 465] on icon at bounding box center [1062, 465] width 13 height 13
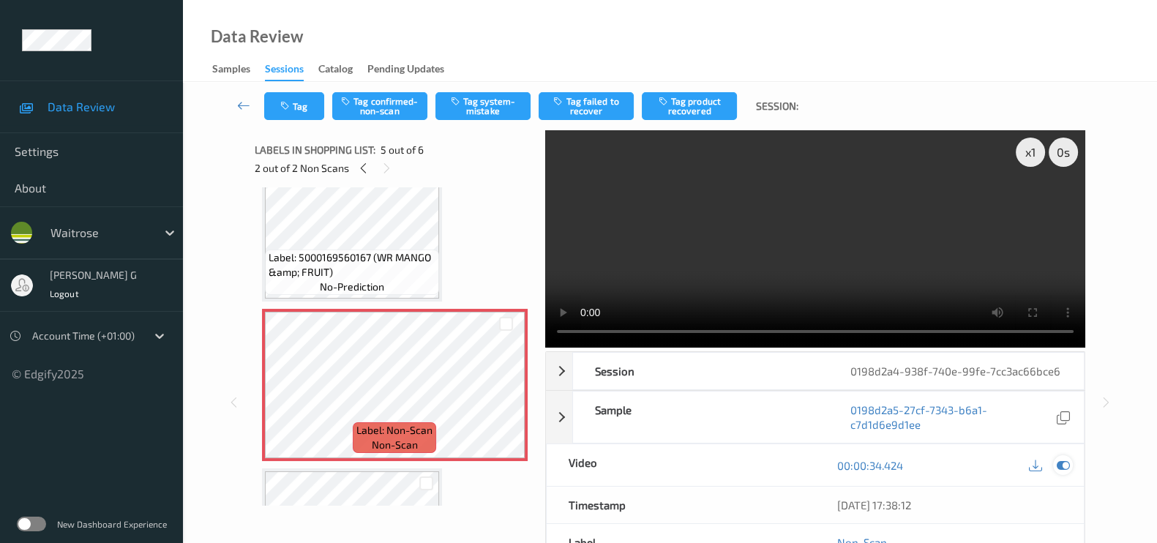
click at [1064, 466] on icon at bounding box center [1062, 465] width 13 height 13
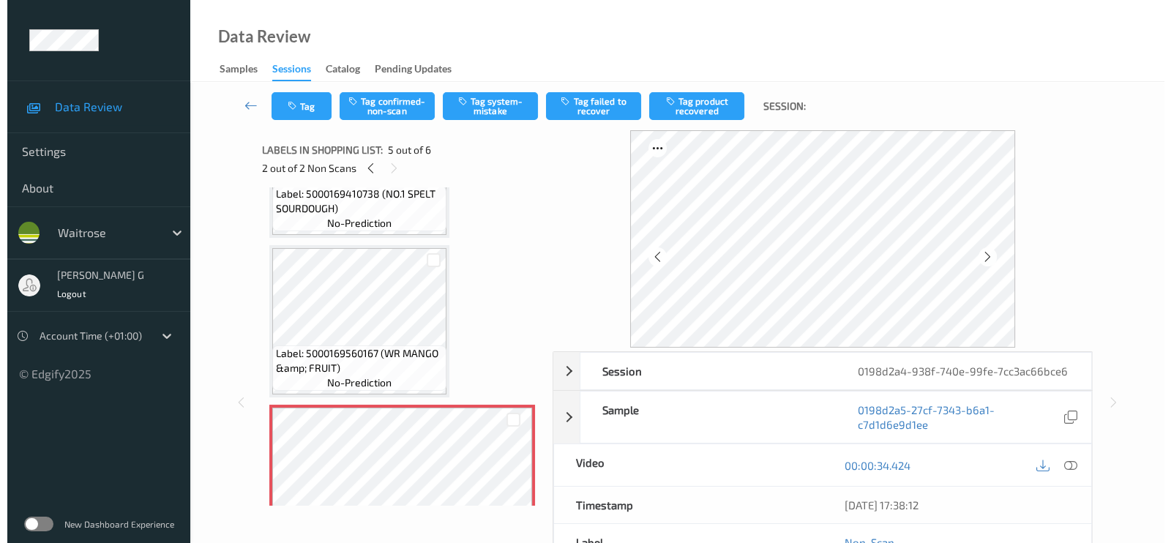
scroll to position [432, 0]
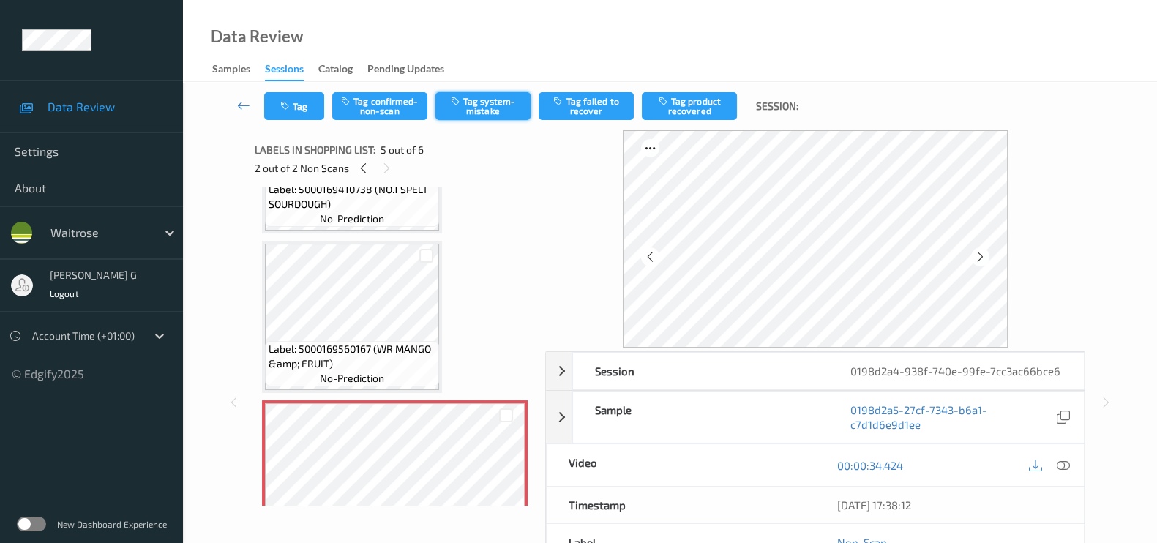
click at [473, 103] on button "Tag system-mistake" at bounding box center [482, 106] width 95 height 28
click at [317, 105] on button "Tag" at bounding box center [294, 106] width 60 height 28
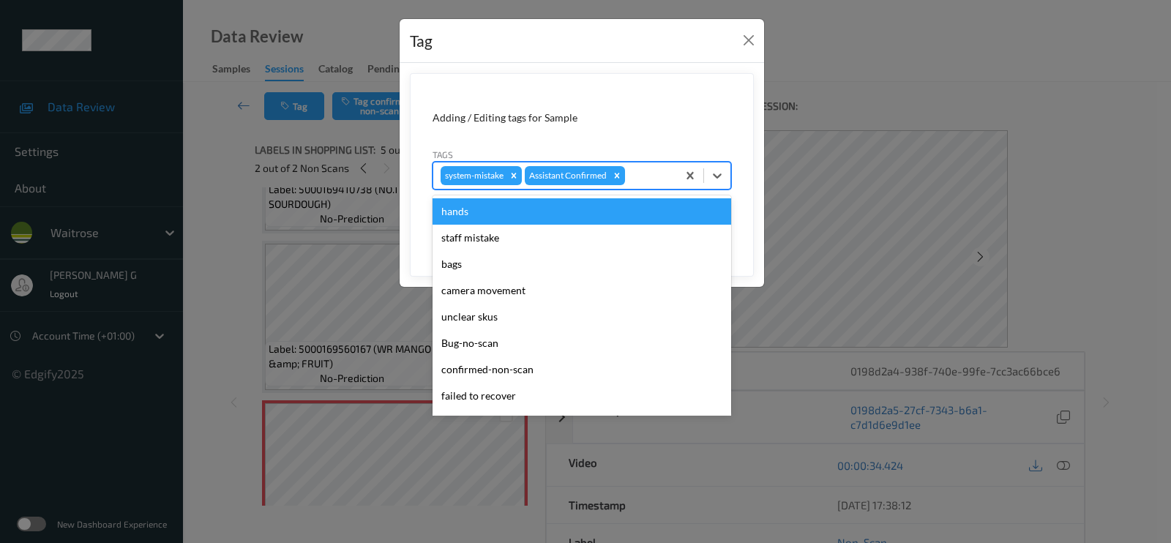
click at [634, 182] on div at bounding box center [649, 176] width 42 height 18
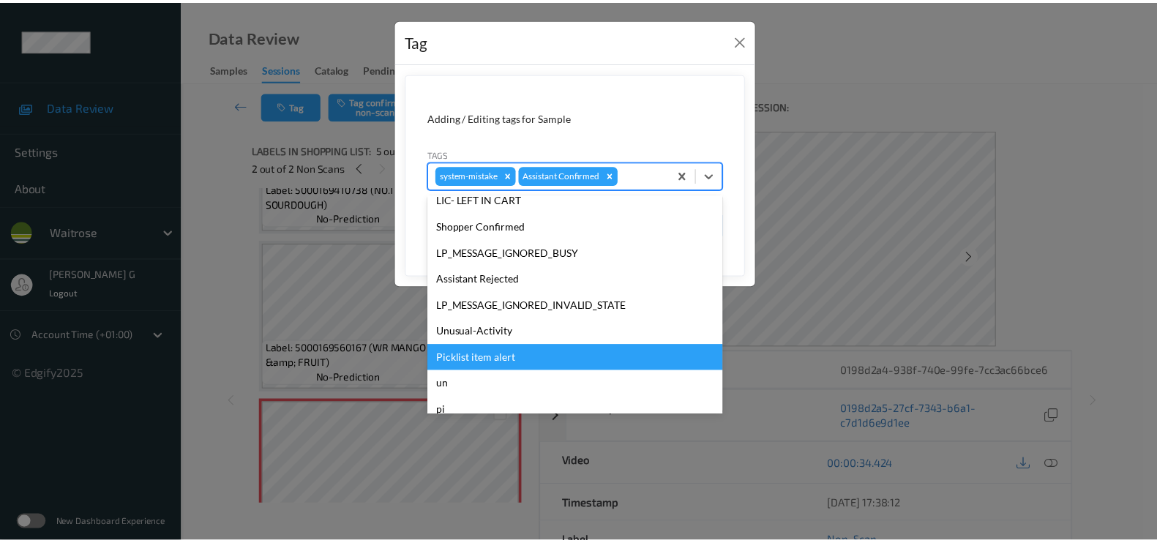
scroll to position [286, 0]
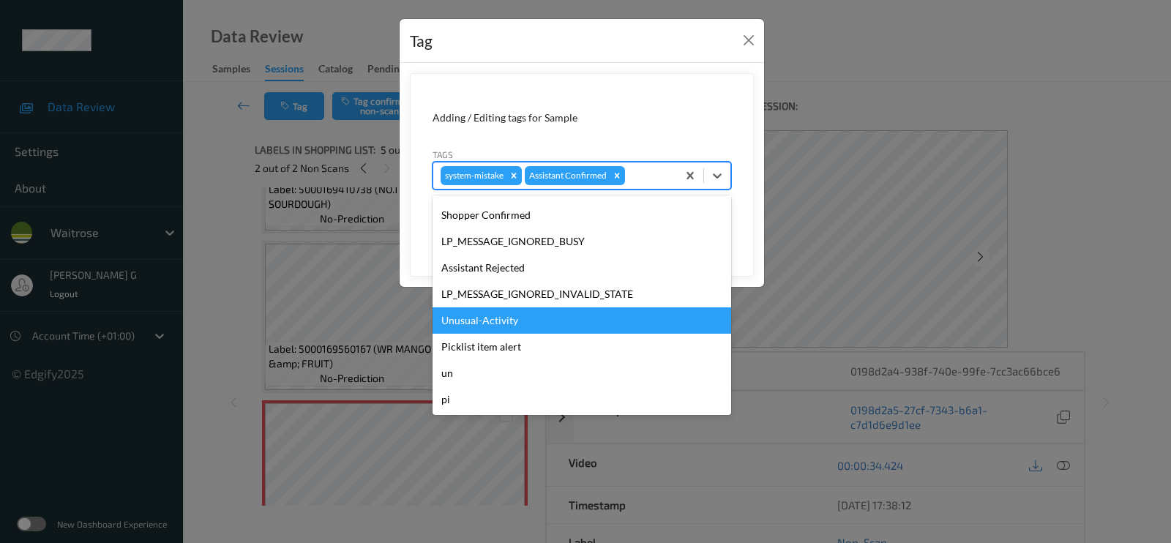
click at [465, 321] on div "Unusual-Activity" at bounding box center [581, 320] width 298 height 26
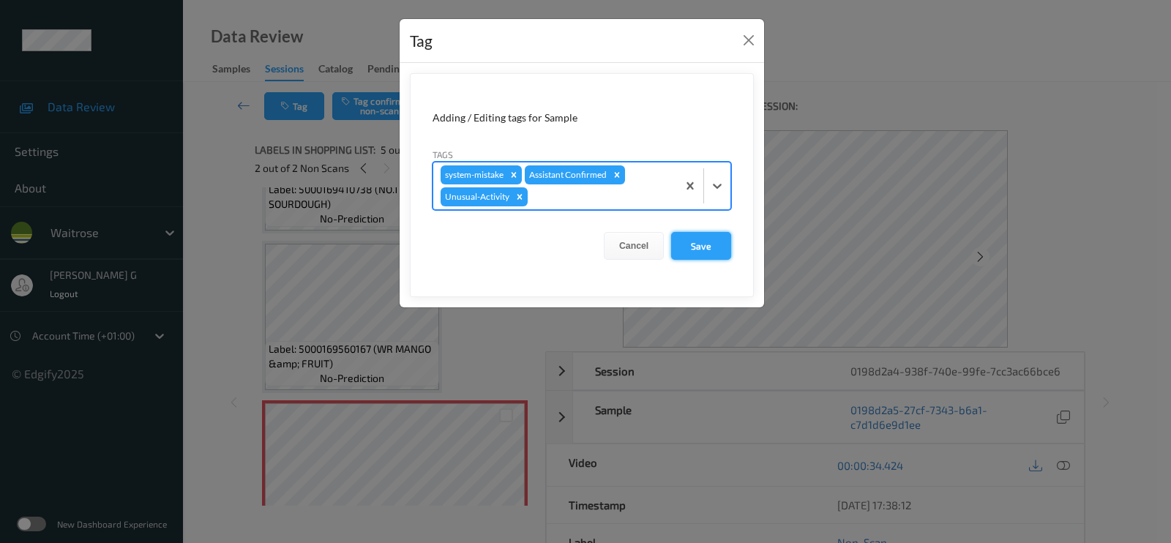
click at [698, 249] on button "Save" at bounding box center [701, 246] width 60 height 28
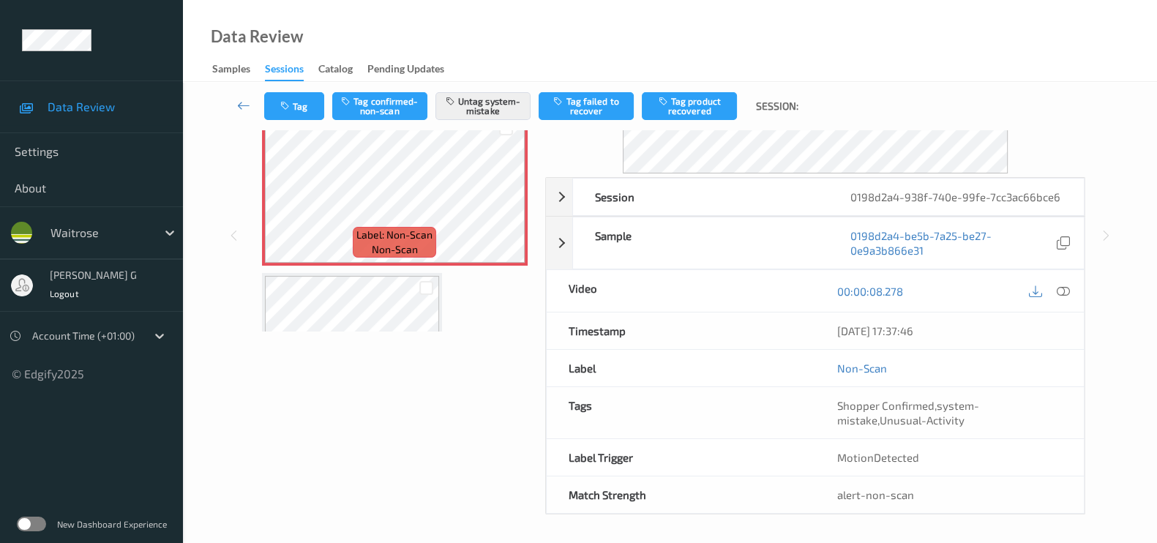
scroll to position [0, 0]
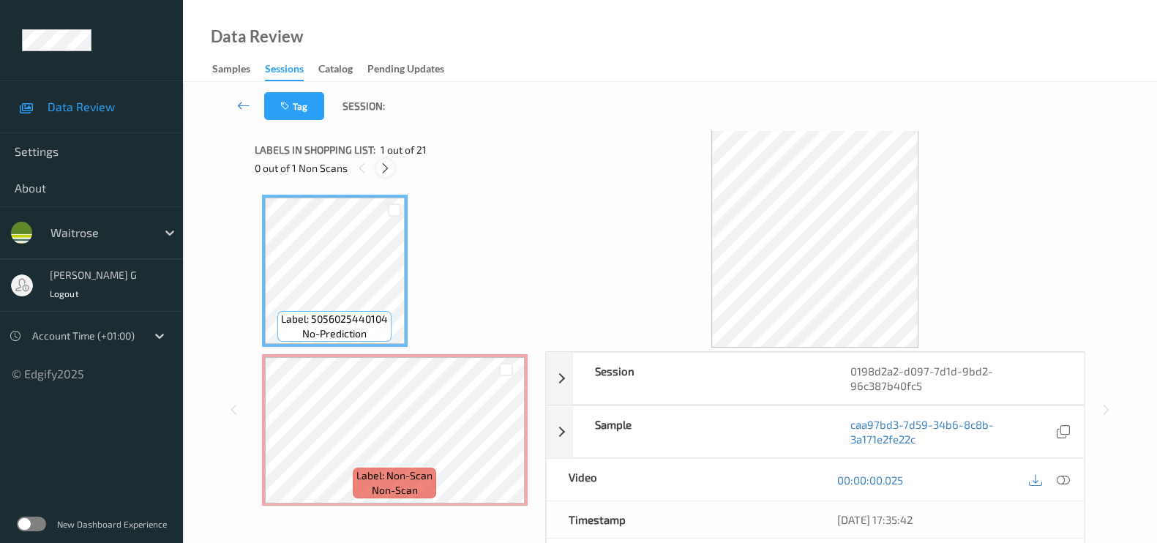
click at [378, 168] on div at bounding box center [385, 168] width 18 height 18
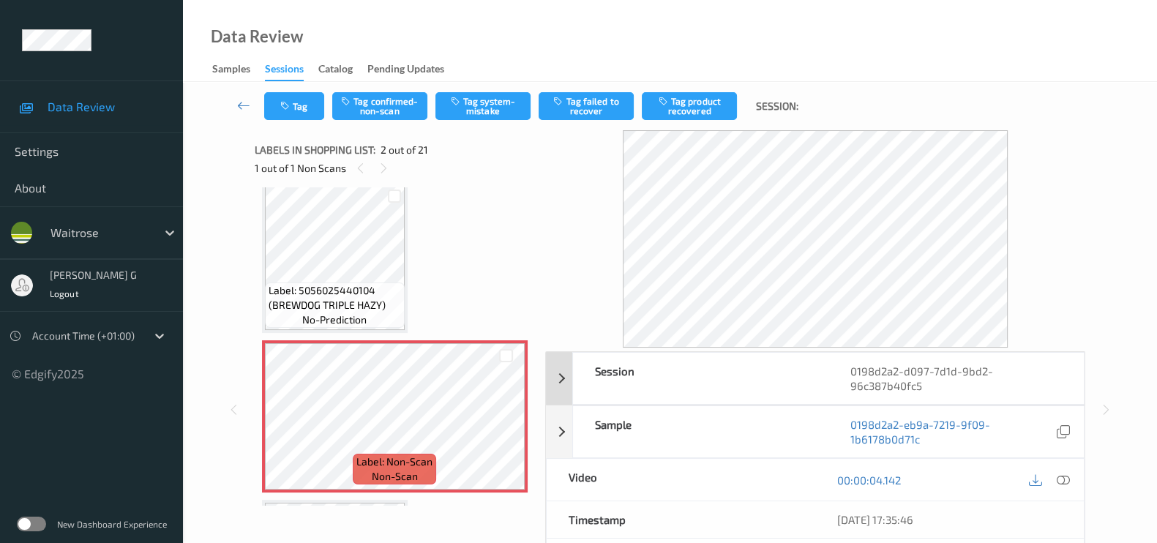
scroll to position [7, 0]
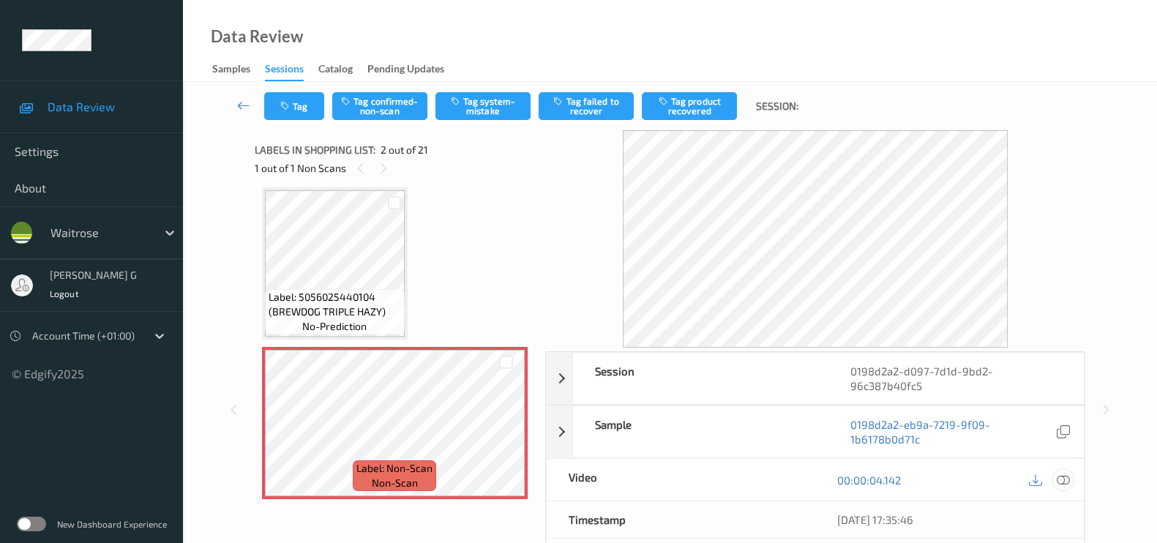
click at [1067, 481] on icon at bounding box center [1062, 479] width 13 height 13
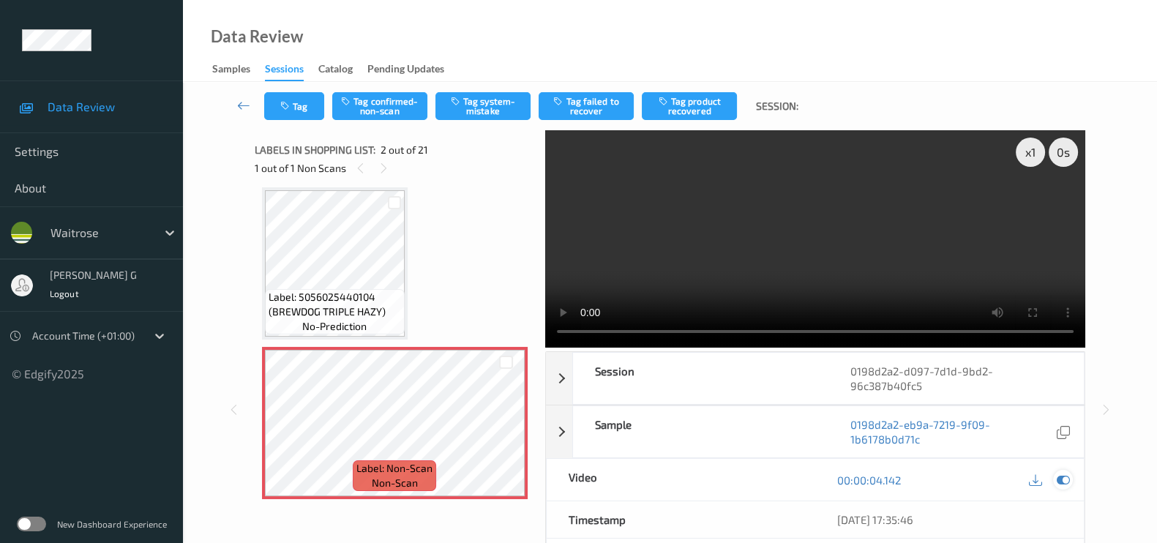
click at [1054, 482] on div at bounding box center [1063, 480] width 20 height 20
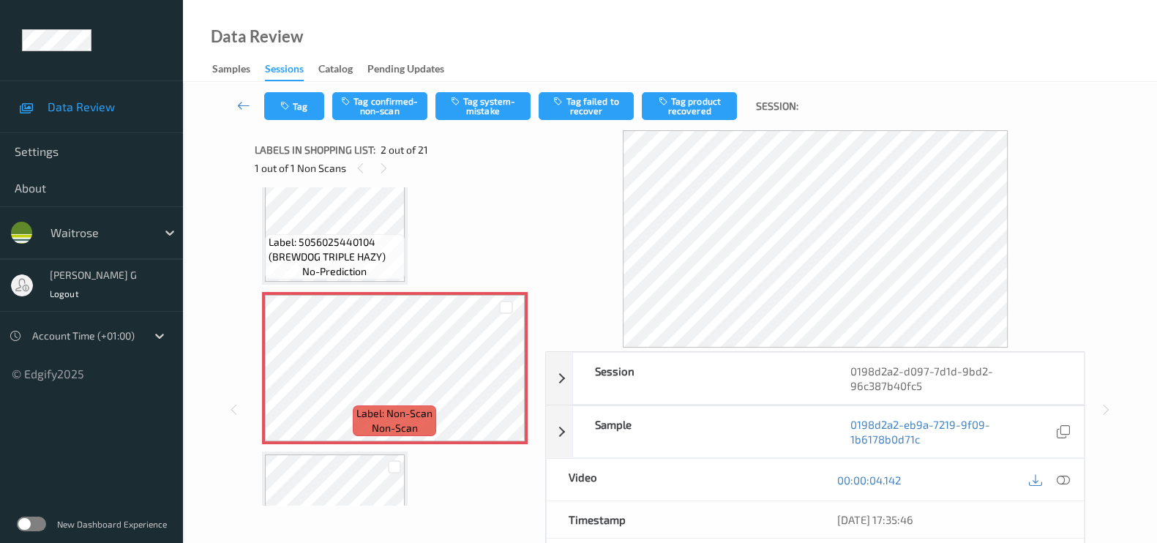
scroll to position [99, 0]
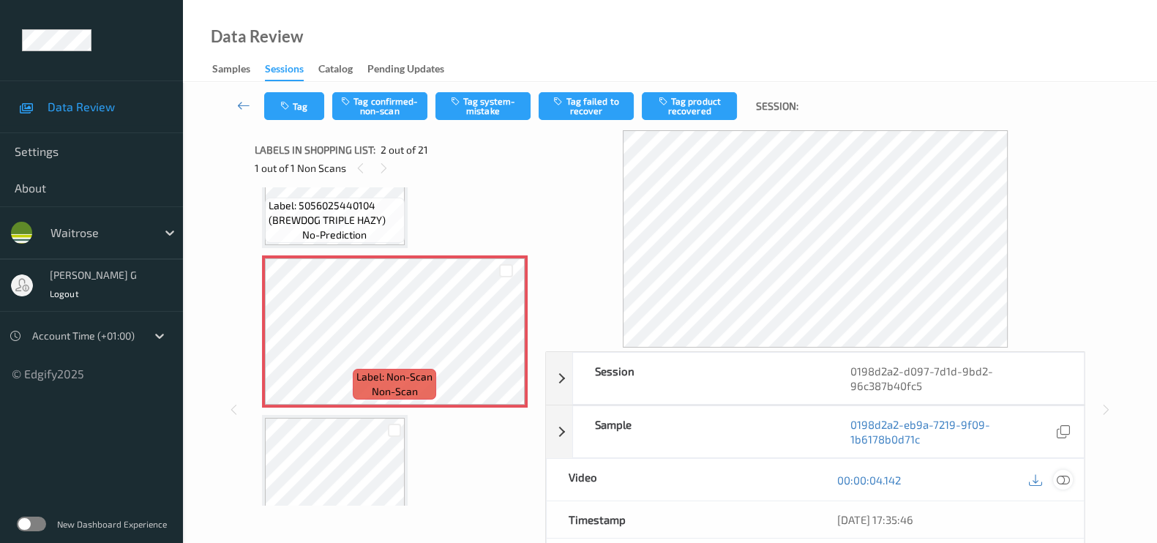
click at [1064, 477] on icon at bounding box center [1062, 479] width 13 height 13
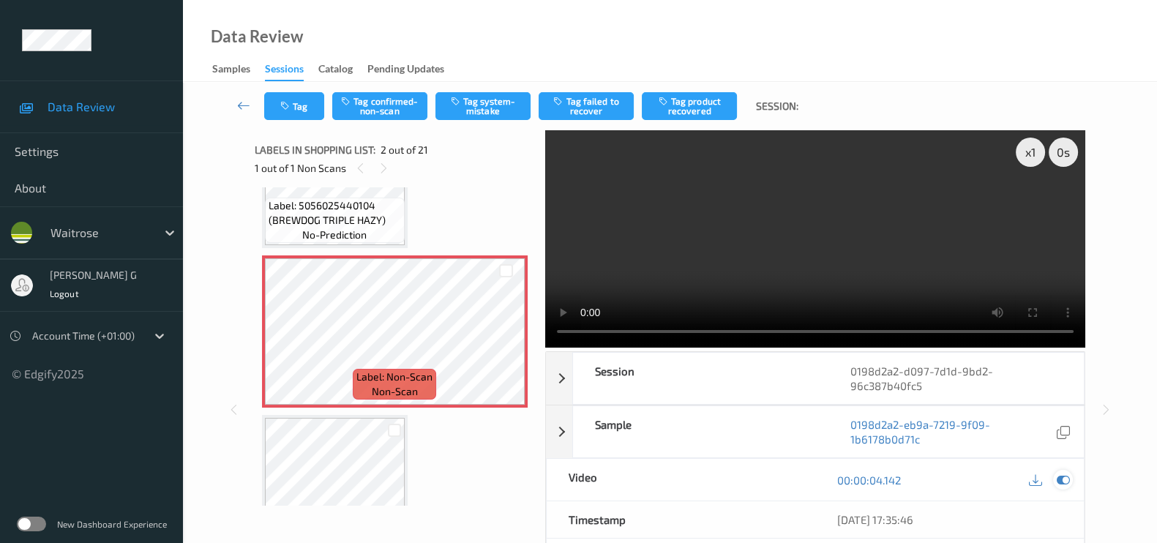
click at [1061, 477] on icon at bounding box center [1062, 479] width 13 height 13
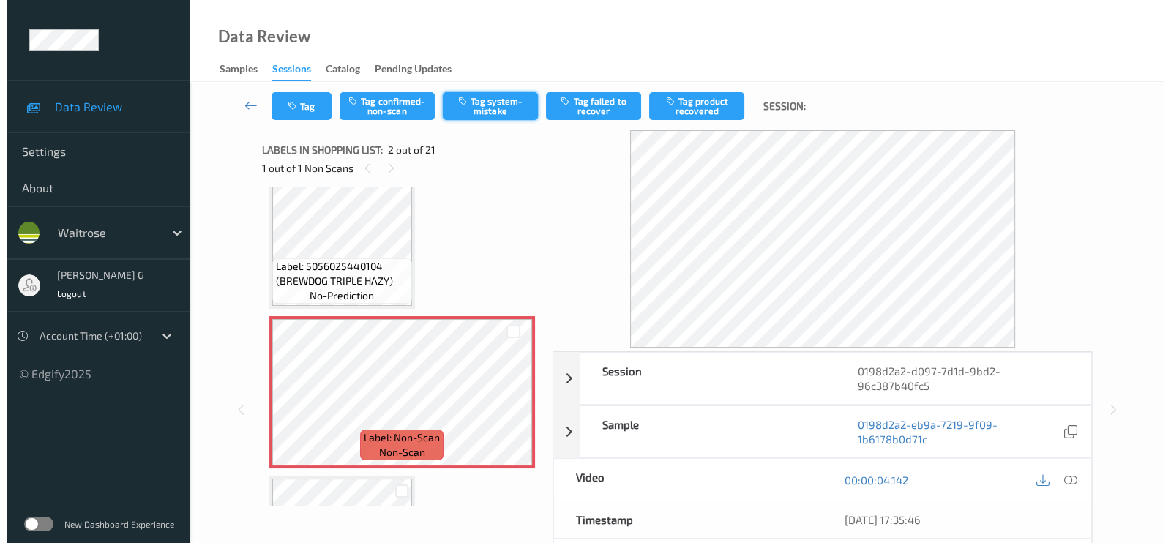
scroll to position [0, 0]
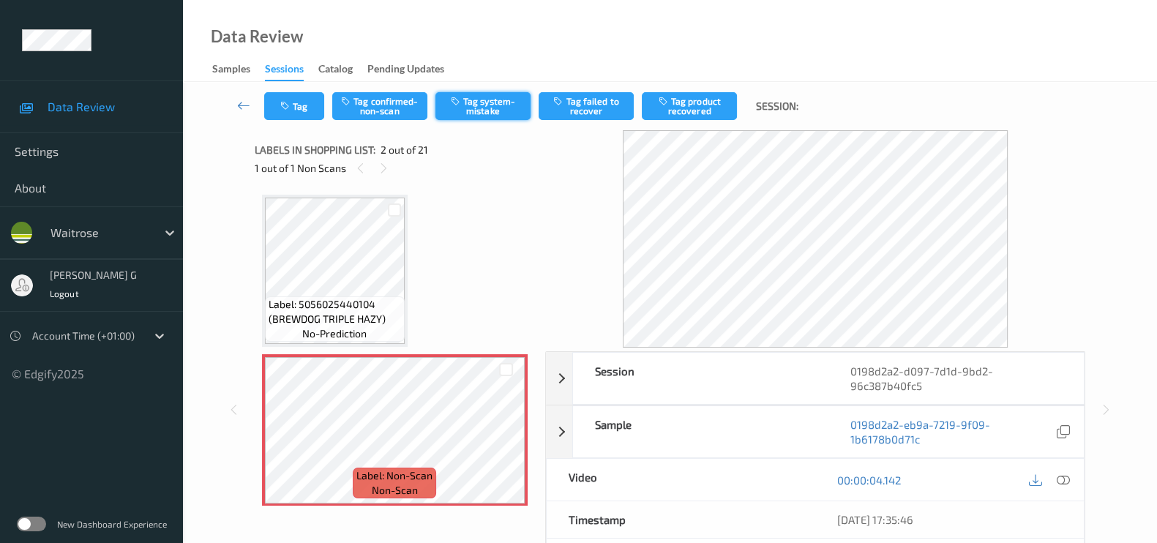
click at [501, 110] on button "Tag system-mistake" at bounding box center [482, 106] width 95 height 28
click at [294, 107] on button "Tag" at bounding box center [294, 106] width 60 height 28
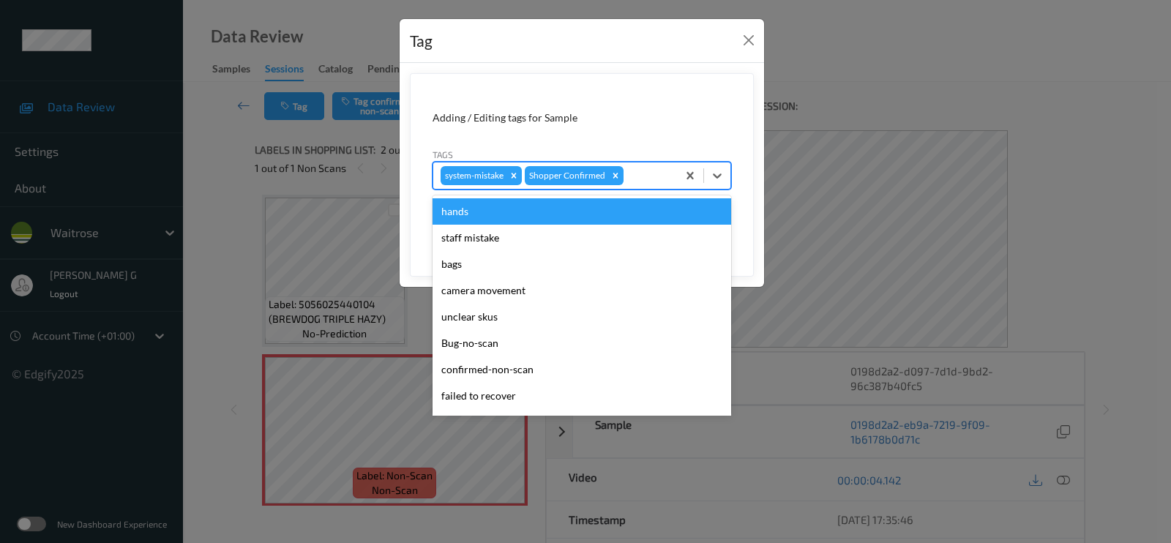
click at [651, 184] on div "system-mistake Shopper Confirmed" at bounding box center [555, 175] width 244 height 25
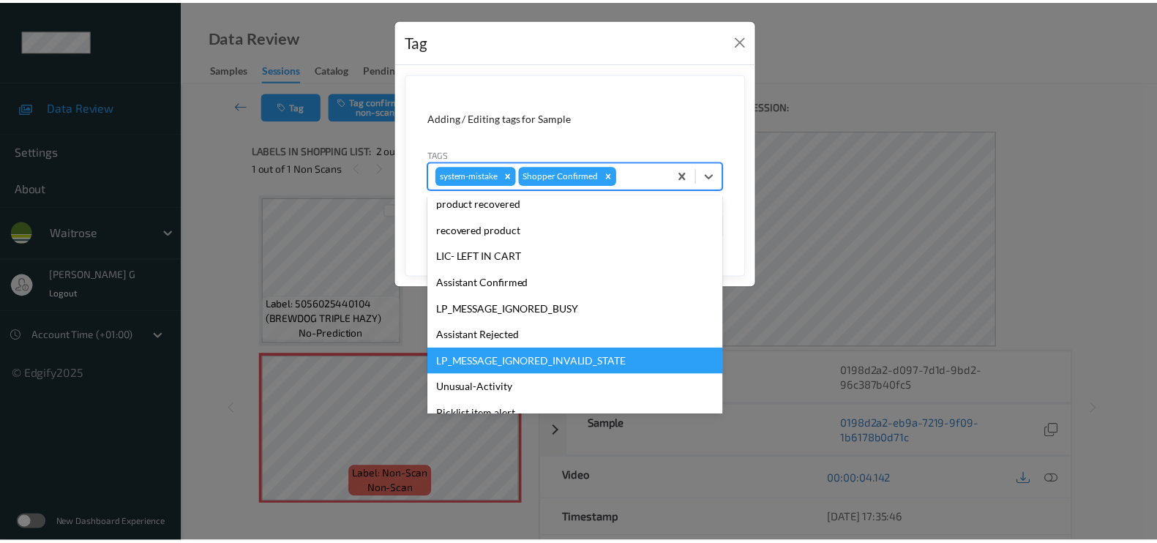
scroll to position [286, 0]
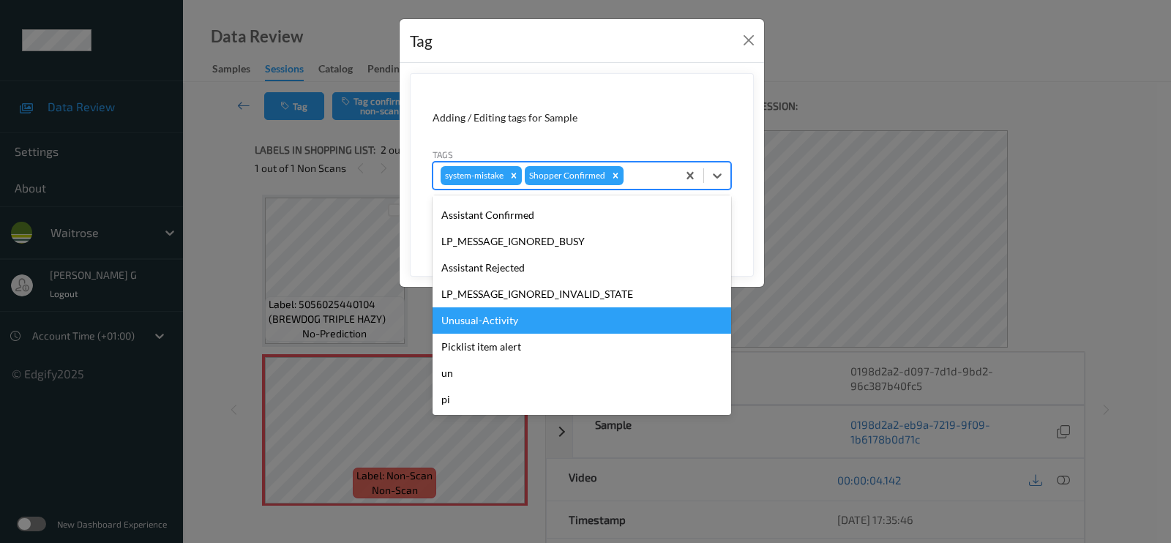
click at [481, 319] on div "Unusual-Activity" at bounding box center [581, 320] width 298 height 26
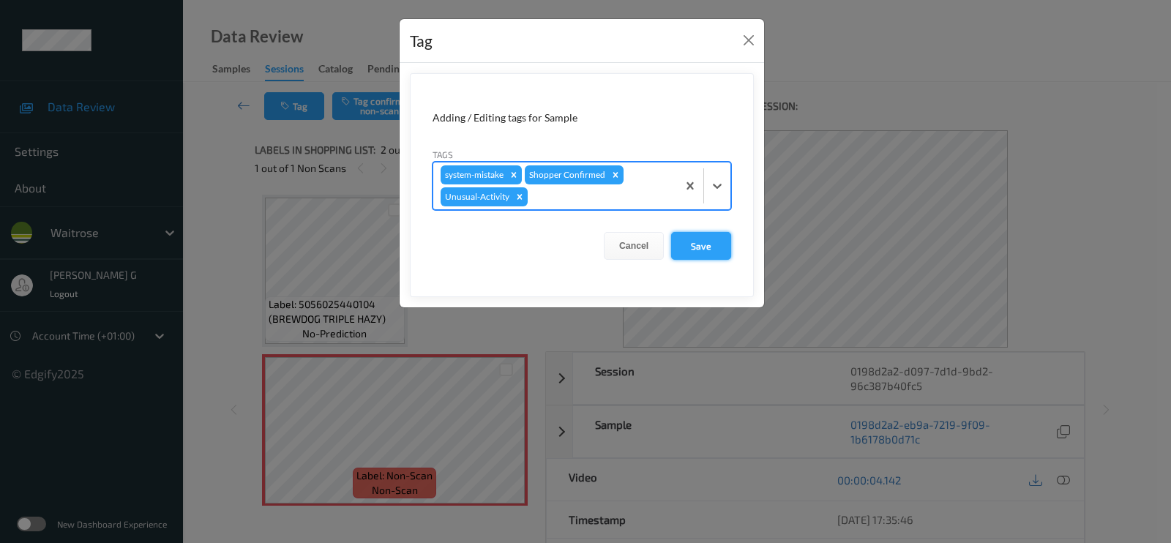
click at [705, 243] on button "Save" at bounding box center [701, 246] width 60 height 28
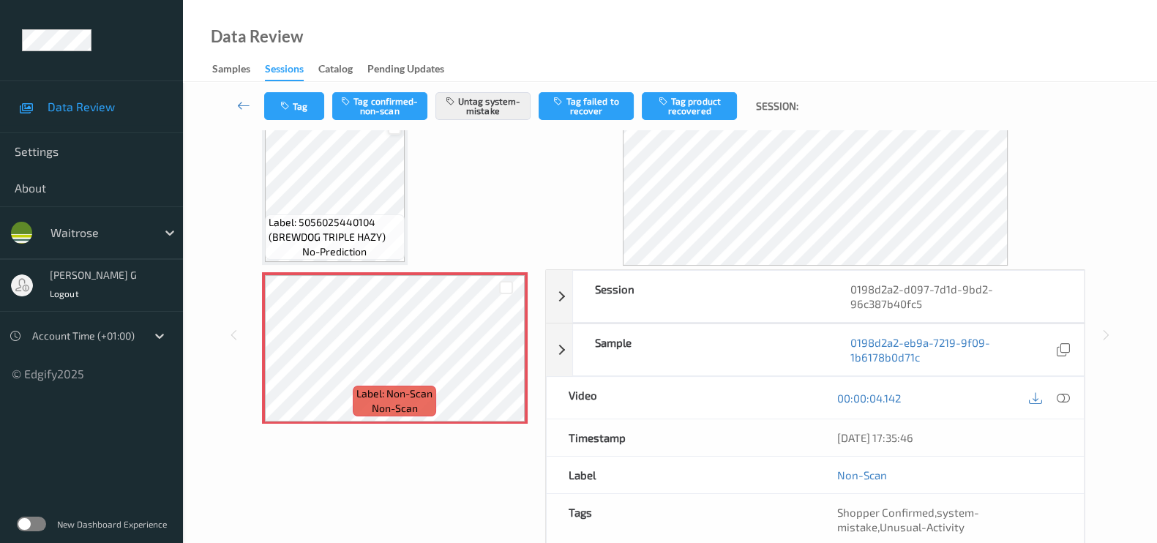
scroll to position [0, 0]
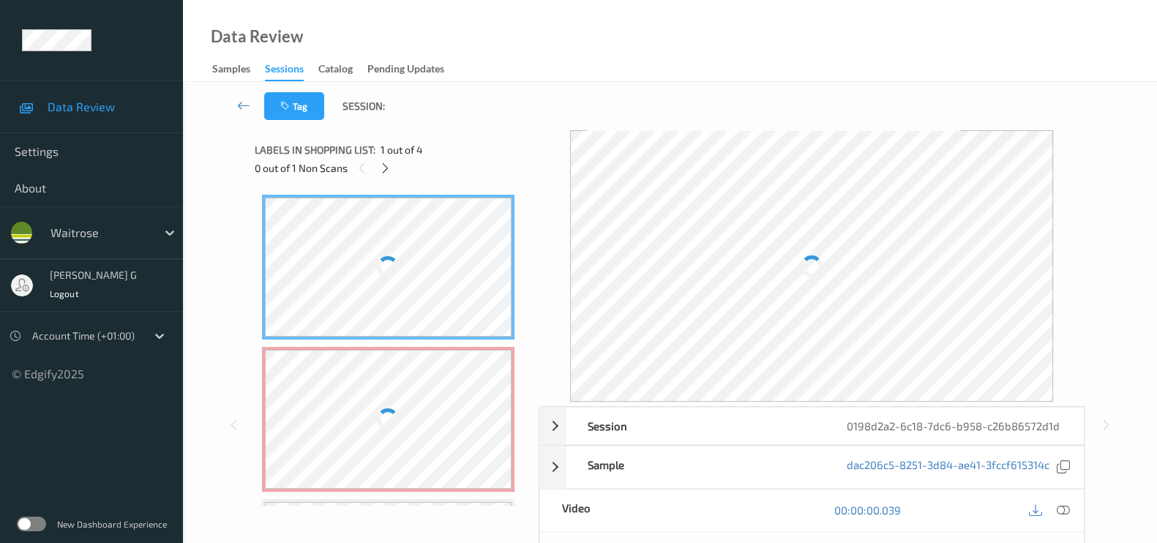
click at [511, 141] on div "Labels in shopping list: 1 out of 4" at bounding box center [392, 149] width 274 height 18
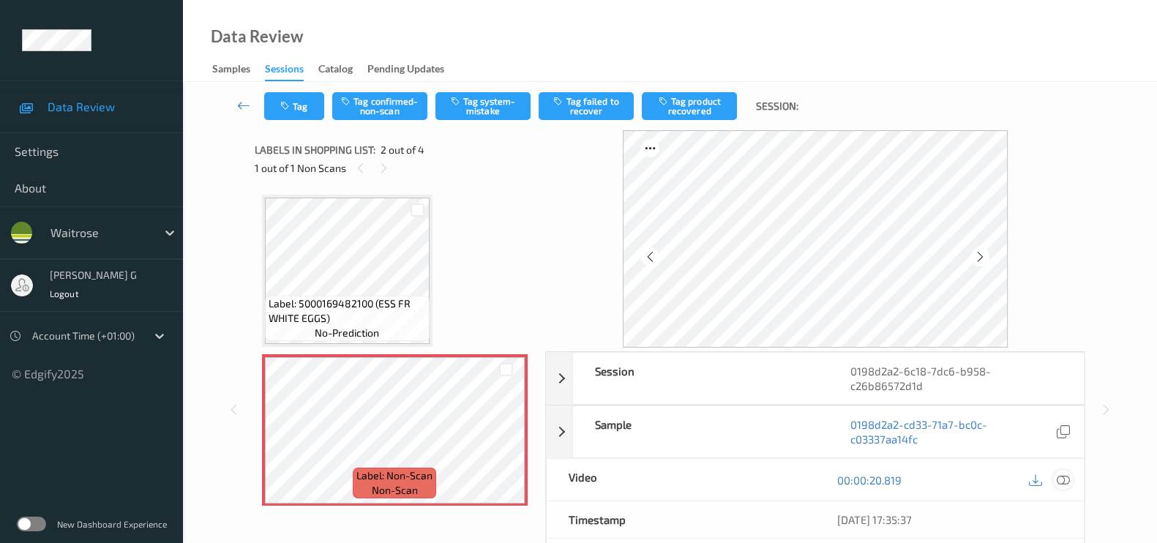
click at [1063, 480] on icon at bounding box center [1062, 479] width 13 height 13
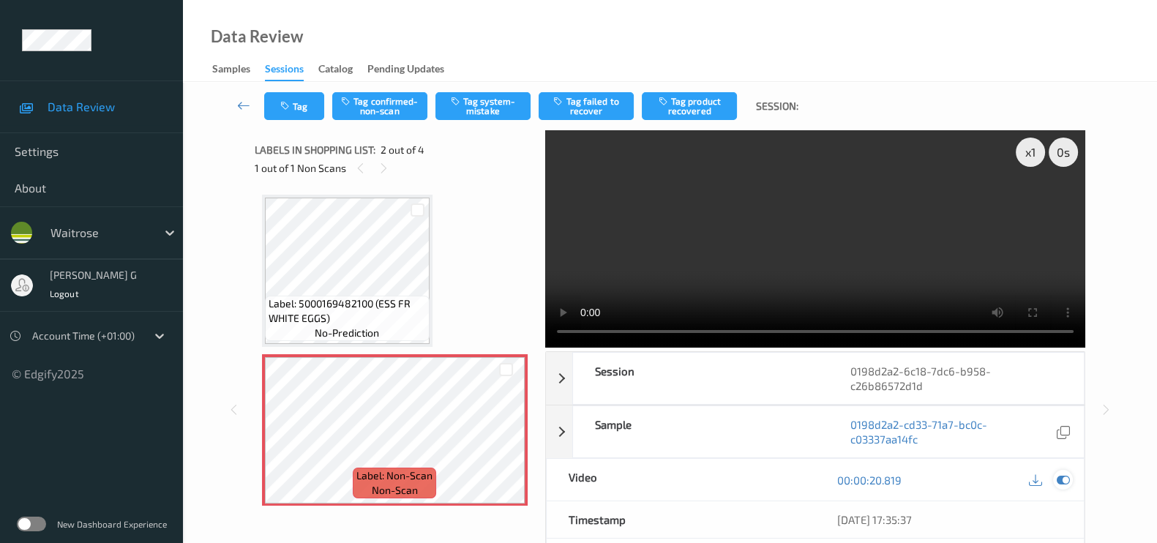
click at [1062, 483] on icon at bounding box center [1062, 479] width 13 height 13
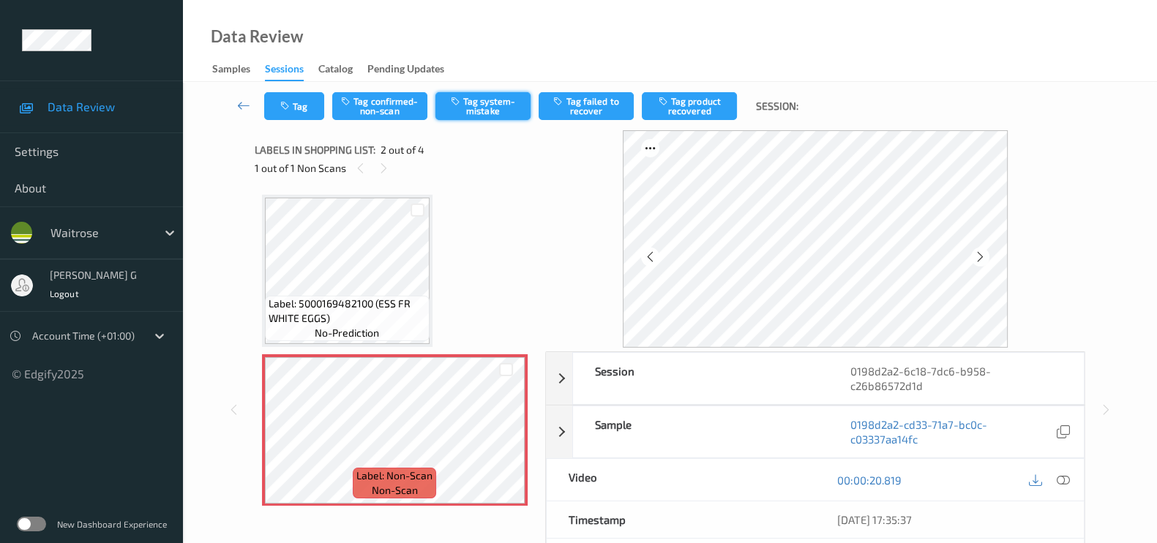
click at [484, 97] on button "Tag system-mistake" at bounding box center [482, 106] width 95 height 28
click at [274, 102] on button "Tag" at bounding box center [294, 106] width 60 height 28
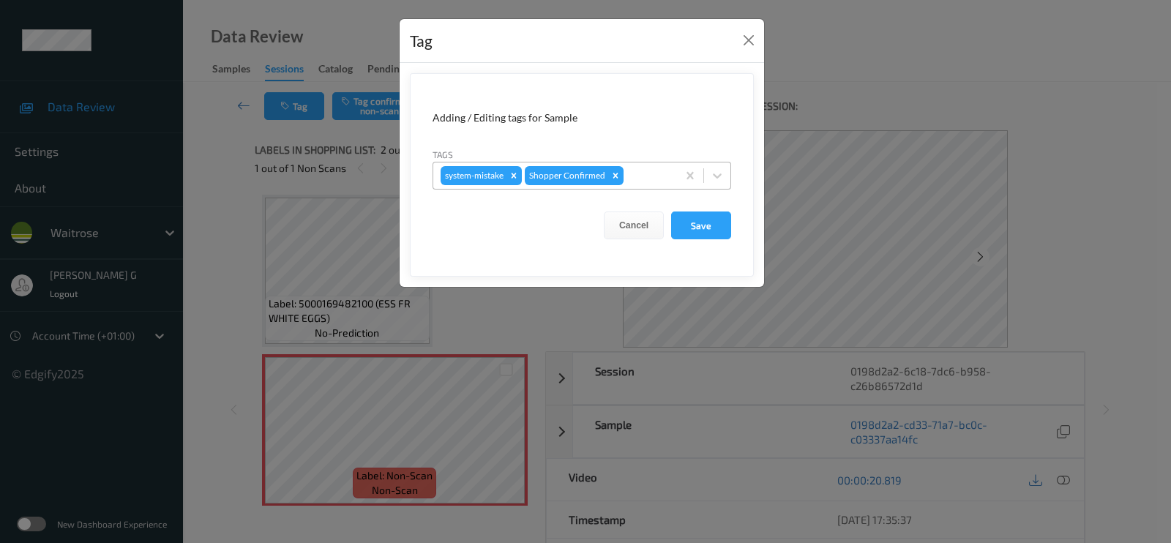
click at [650, 168] on div at bounding box center [647, 176] width 43 height 18
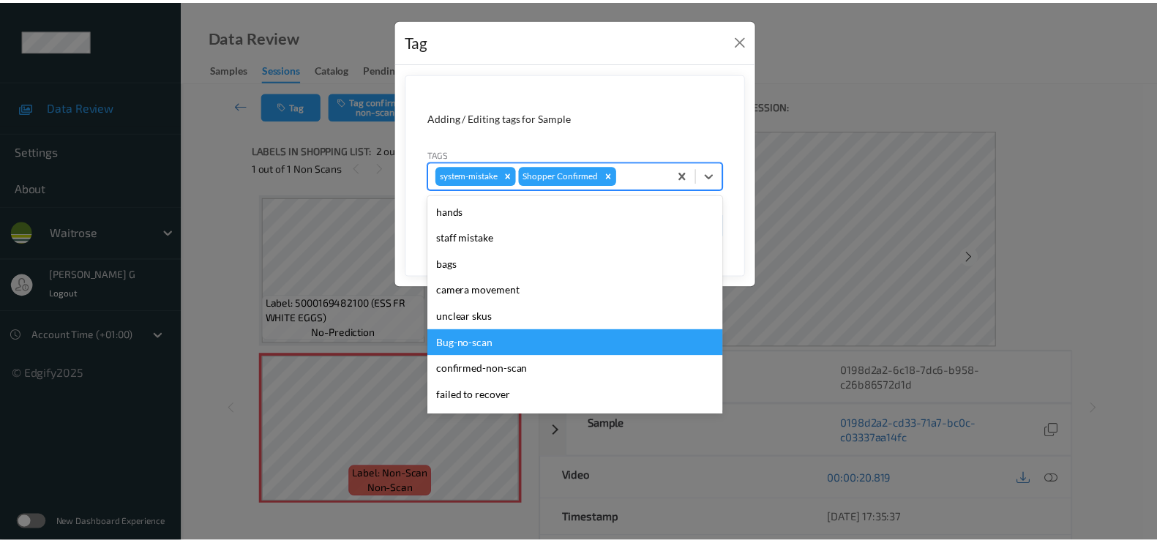
scroll to position [274, 0]
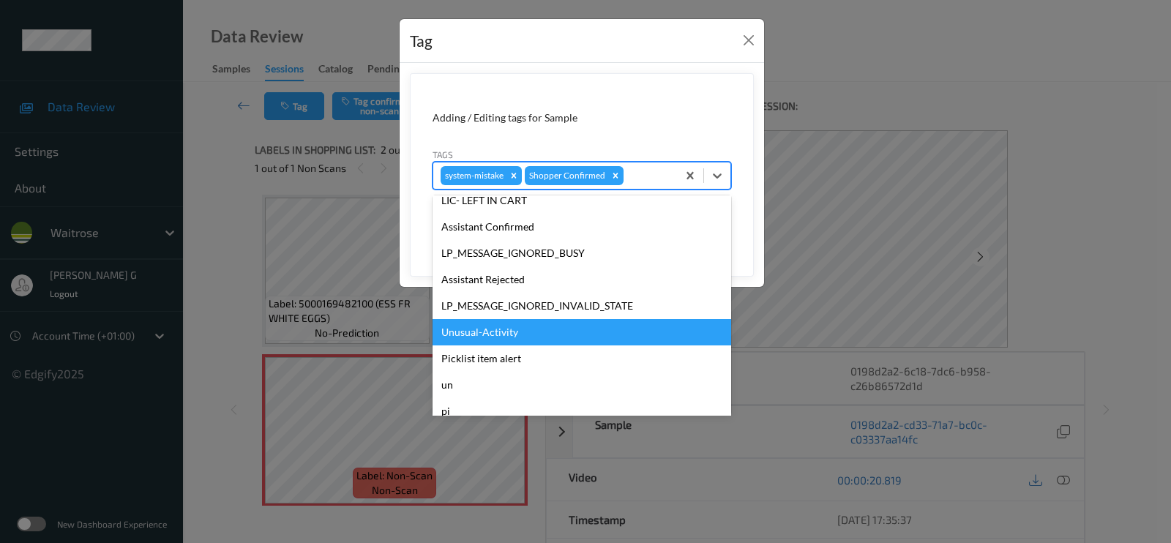
click at [500, 326] on div "Unusual-Activity" at bounding box center [581, 332] width 298 height 26
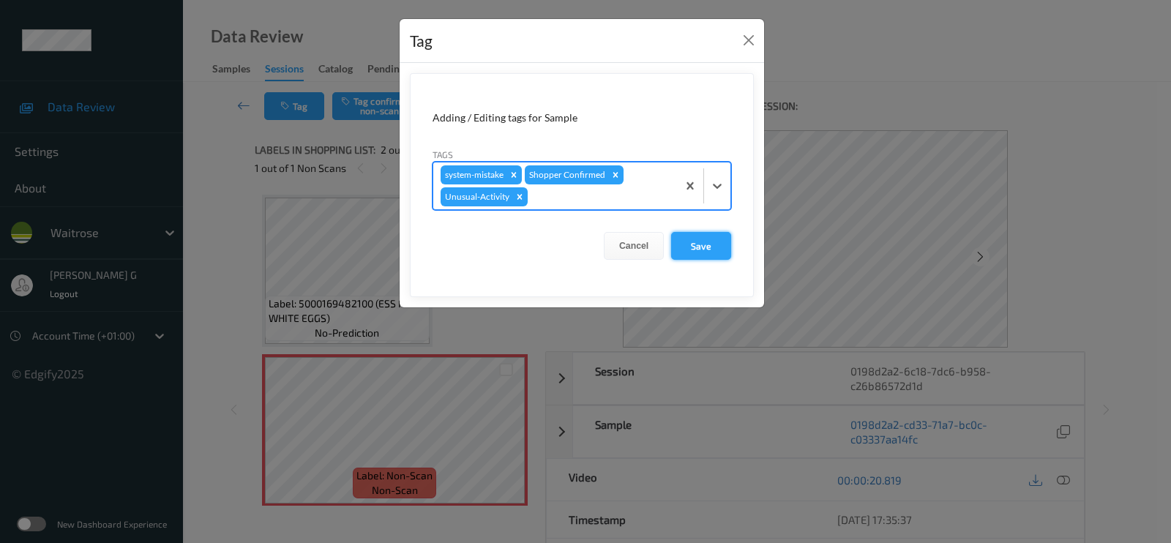
click at [699, 252] on button "Save" at bounding box center [701, 246] width 60 height 28
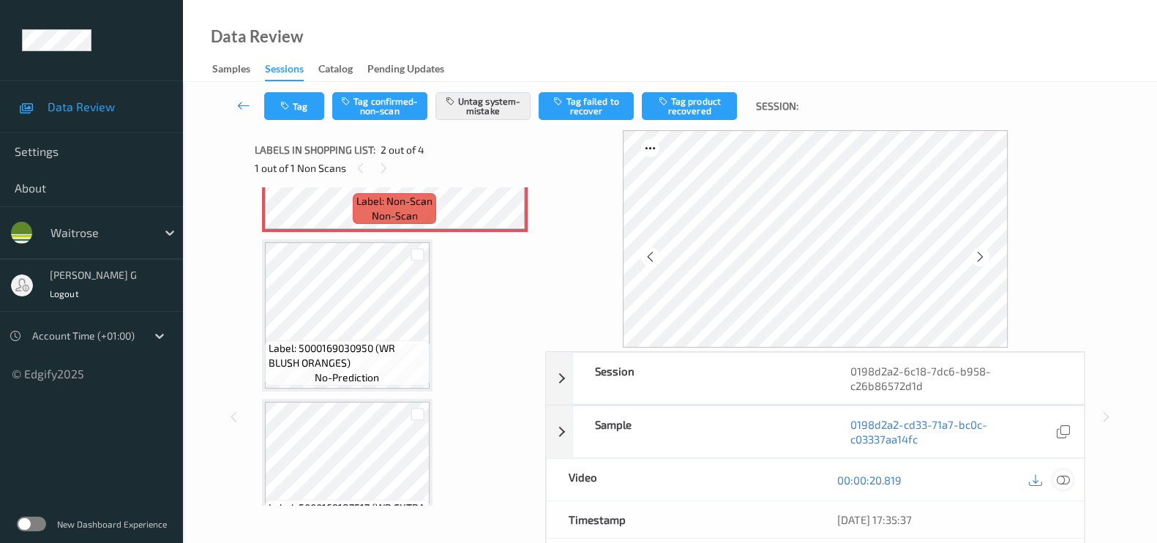
click at [1061, 478] on icon at bounding box center [1062, 479] width 13 height 13
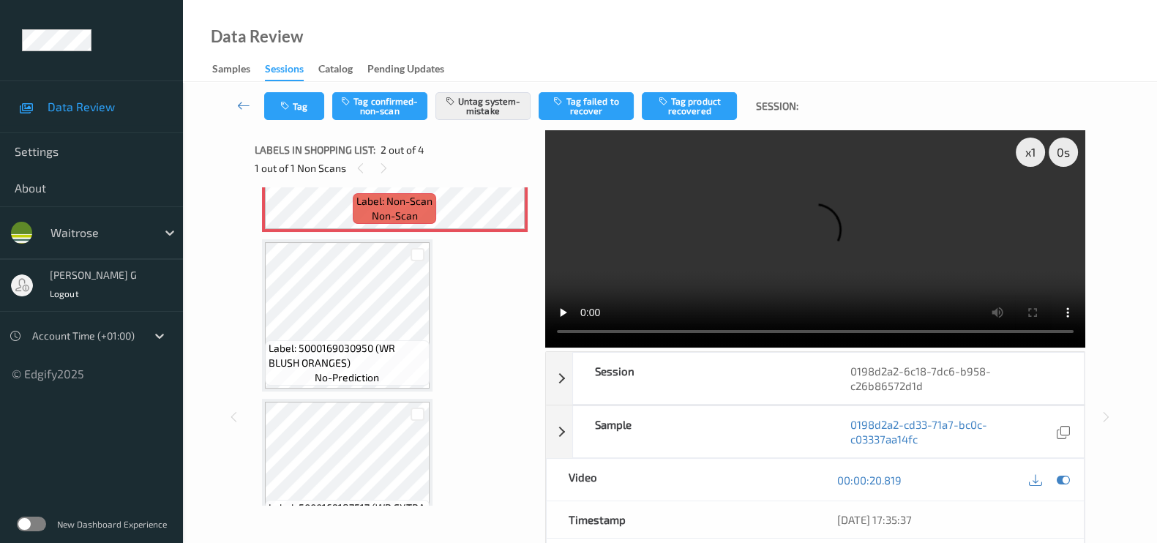
scroll to position [207, 0]
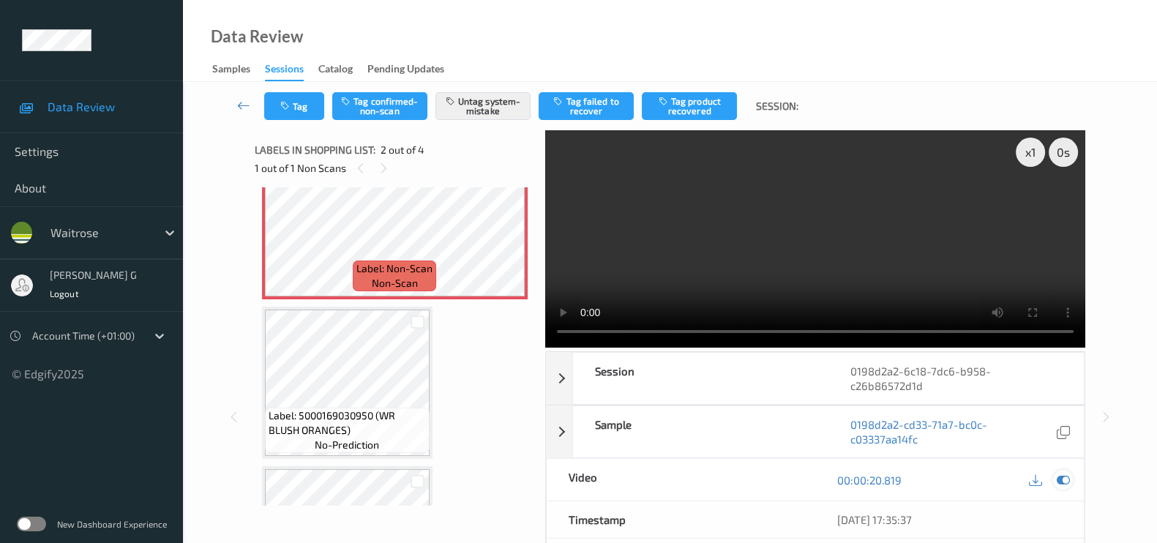
click at [1064, 480] on icon at bounding box center [1062, 479] width 13 height 13
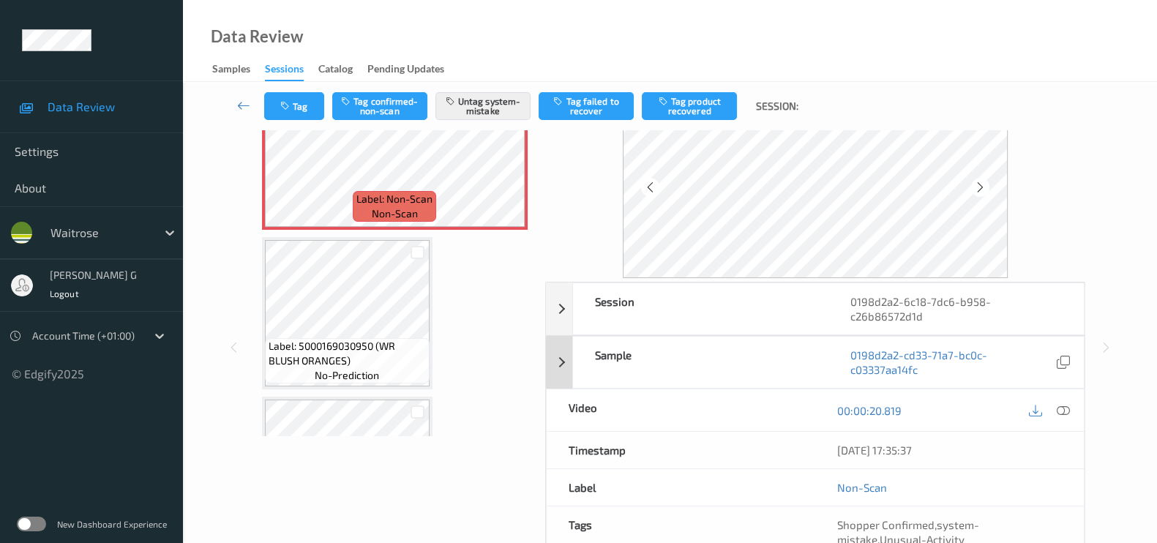
scroll to position [0, 0]
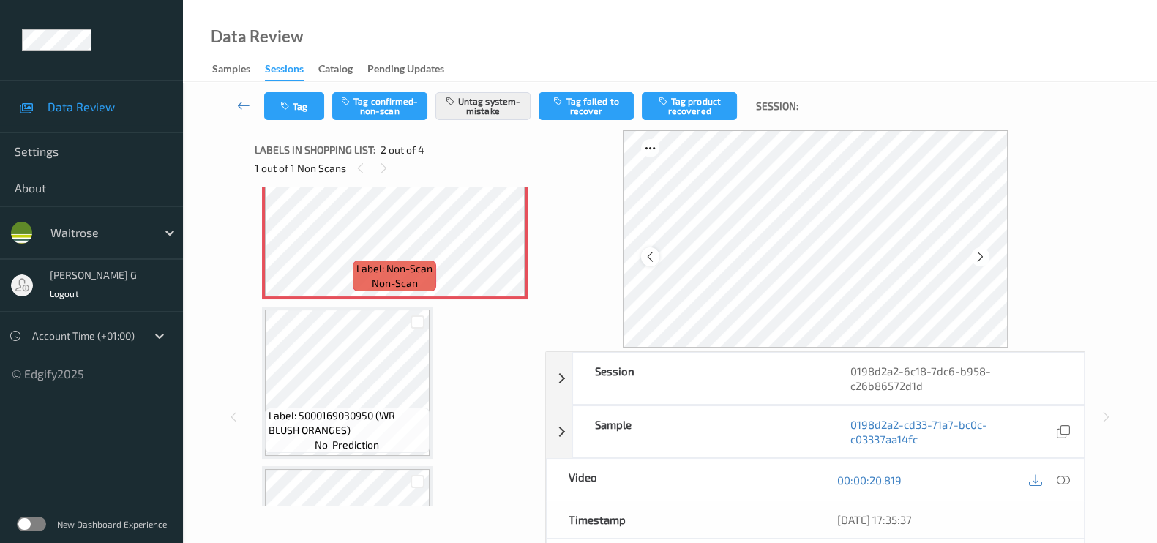
click at [650, 254] on icon at bounding box center [650, 256] width 12 height 13
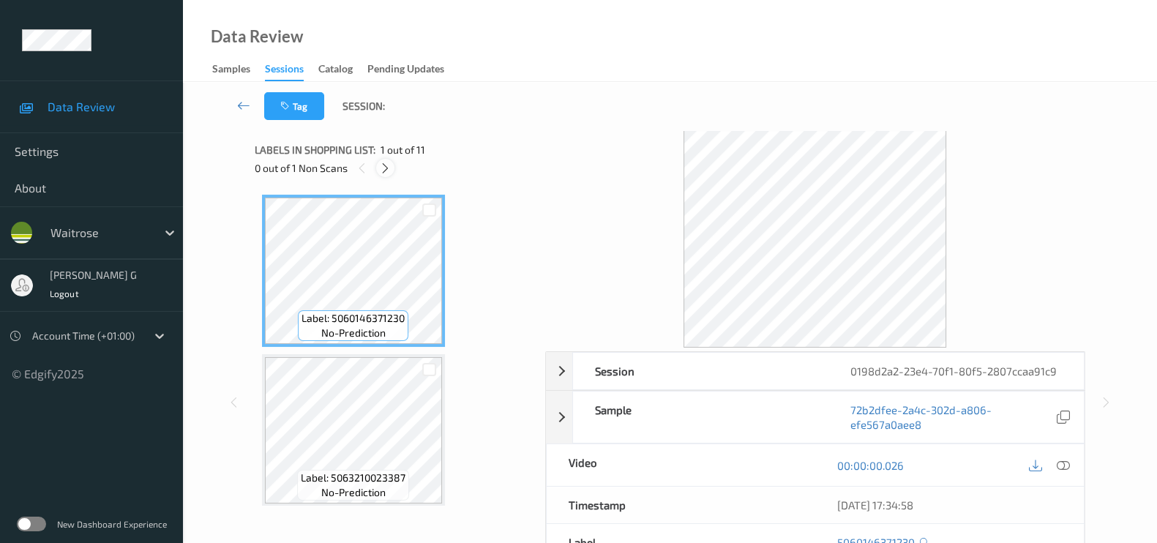
click at [387, 167] on icon at bounding box center [385, 168] width 12 height 13
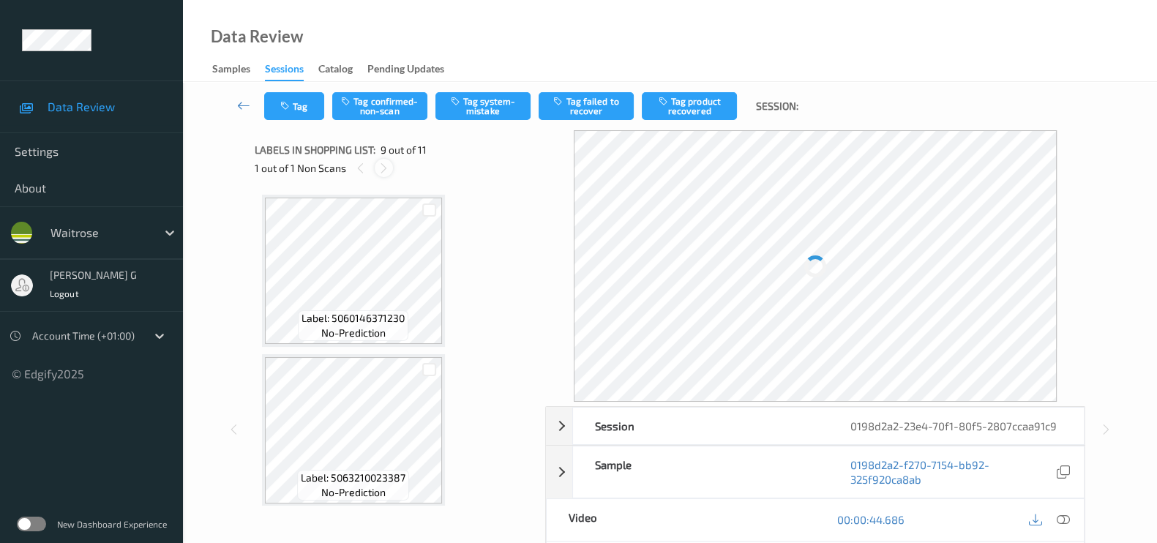
scroll to position [1116, 0]
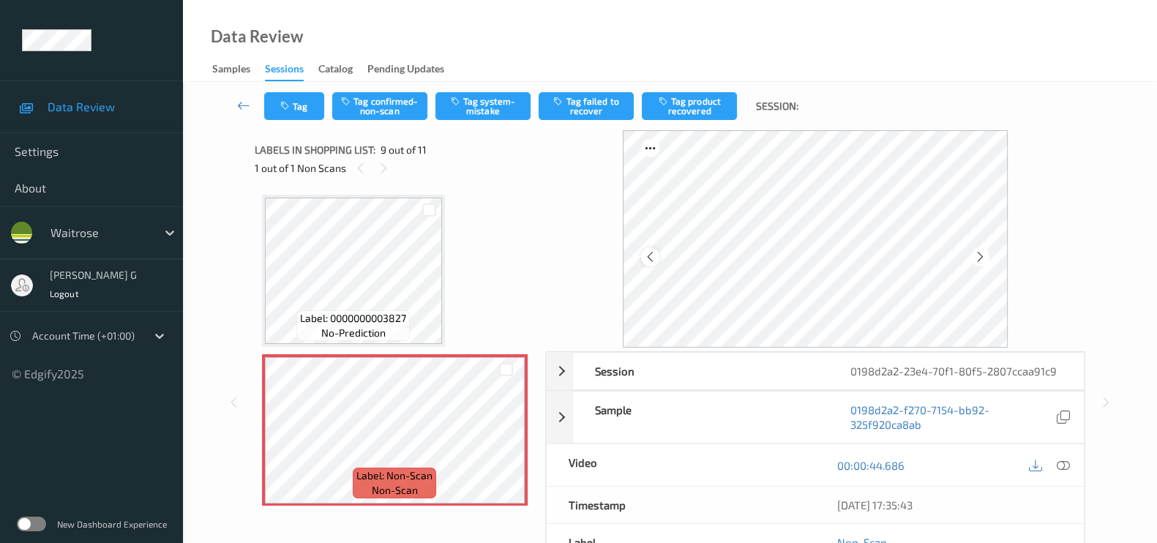
click at [655, 254] on icon at bounding box center [650, 256] width 12 height 13
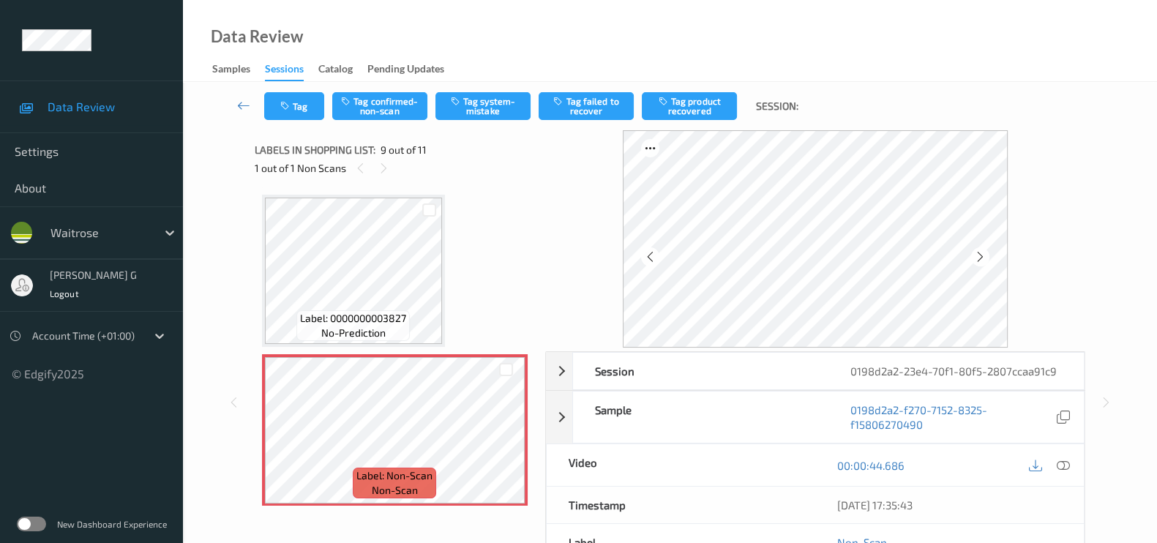
click at [655, 254] on icon at bounding box center [650, 256] width 12 height 13
click at [1064, 459] on icon at bounding box center [1062, 465] width 13 height 13
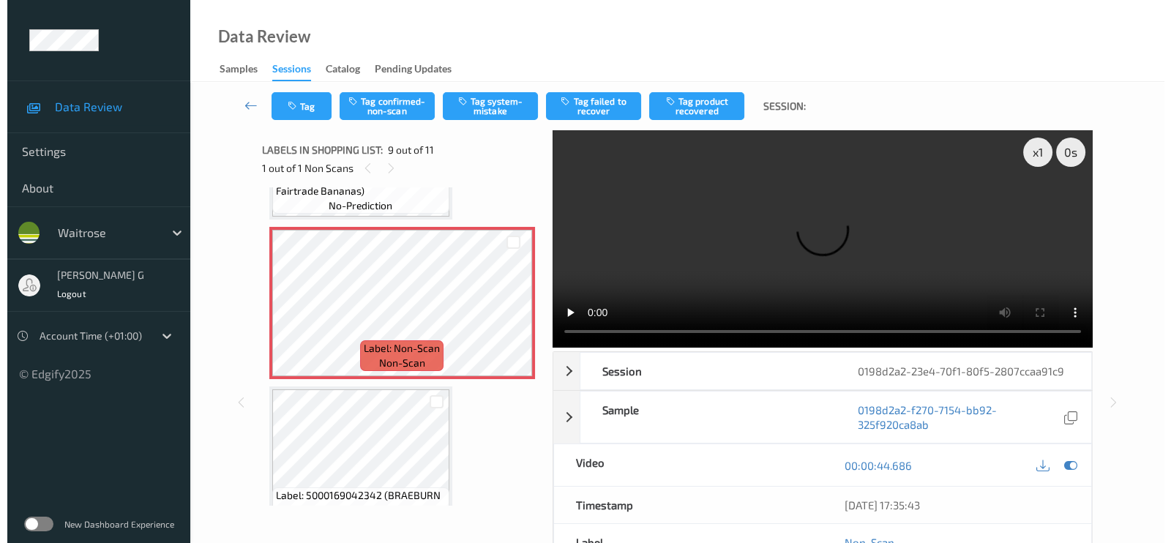
scroll to position [1299, 0]
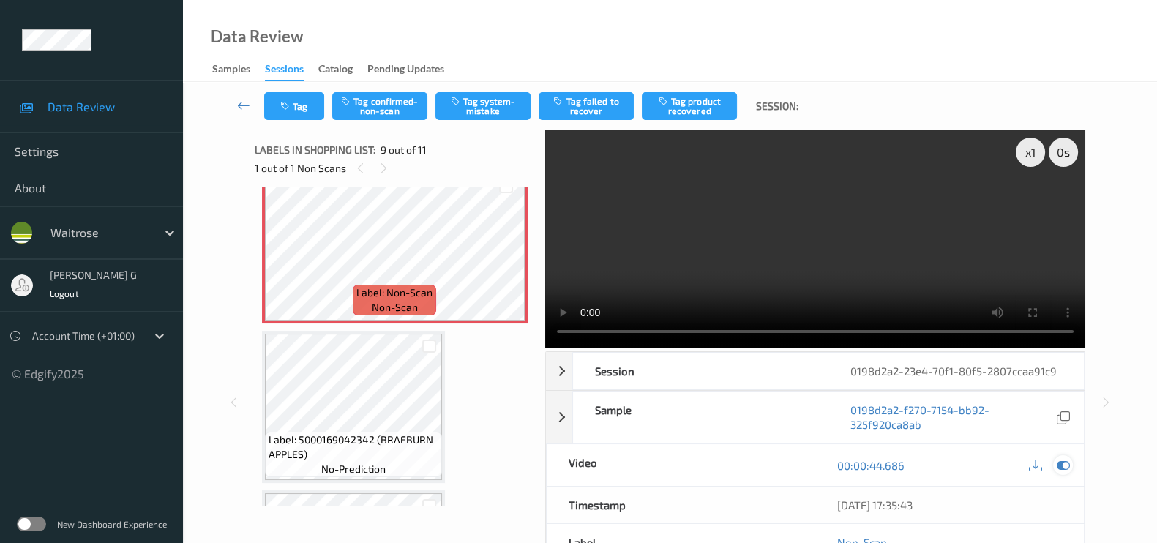
click at [1063, 467] on icon at bounding box center [1062, 465] width 13 height 13
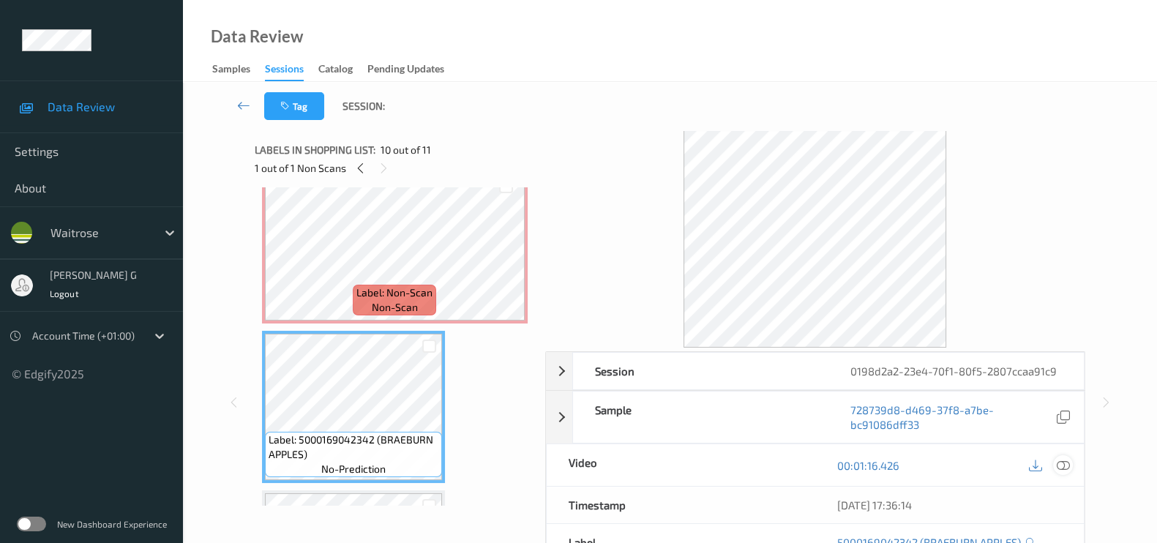
click at [1061, 467] on icon at bounding box center [1062, 465] width 13 height 13
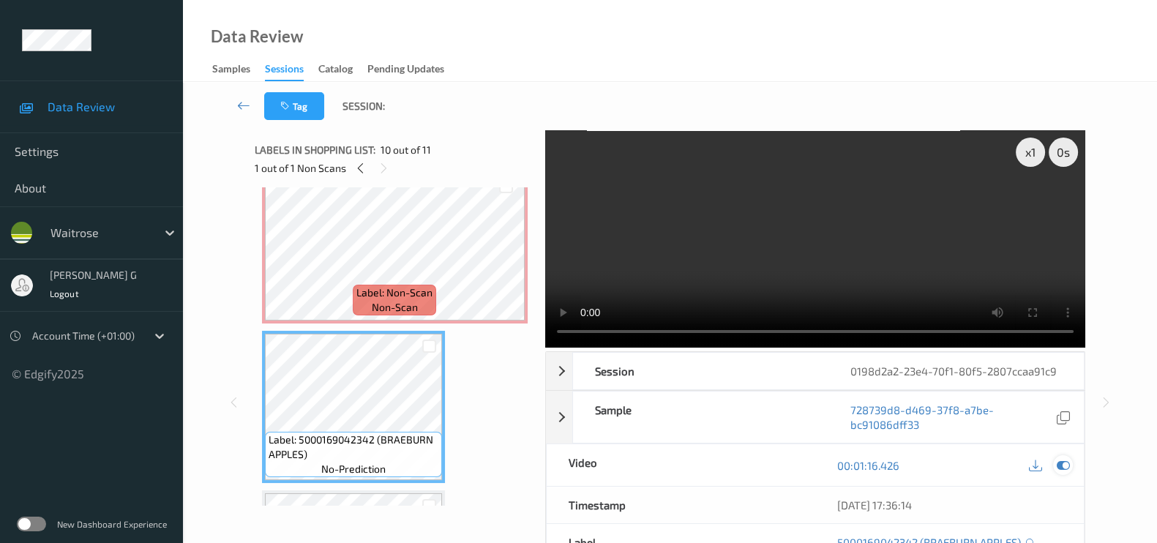
click at [1065, 462] on icon at bounding box center [1062, 465] width 13 height 13
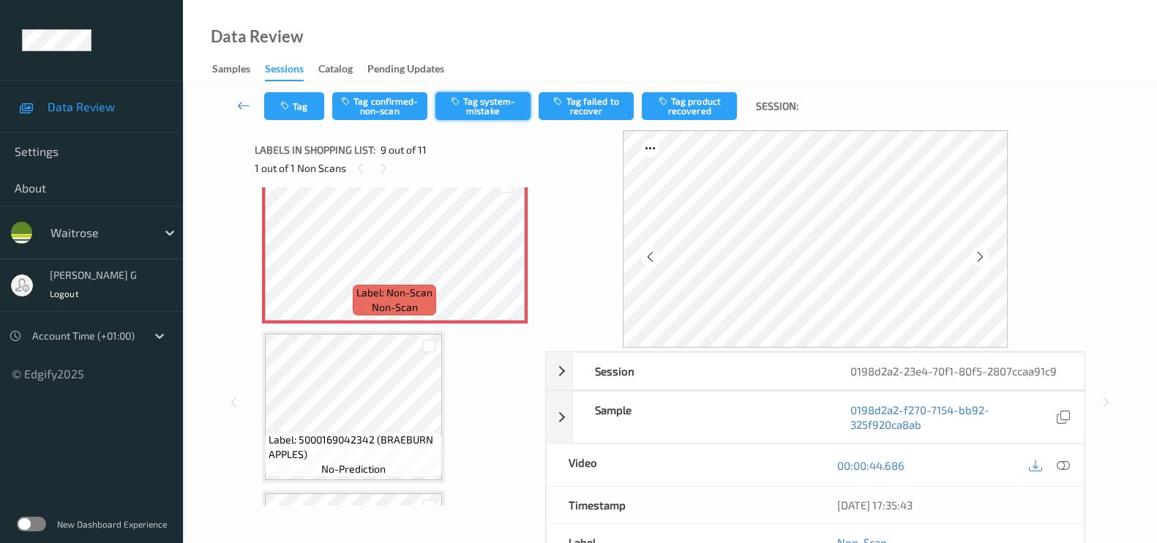
click at [511, 116] on button "Tag system-mistake" at bounding box center [482, 106] width 95 height 28
click at [300, 110] on button "Tag" at bounding box center [294, 106] width 60 height 28
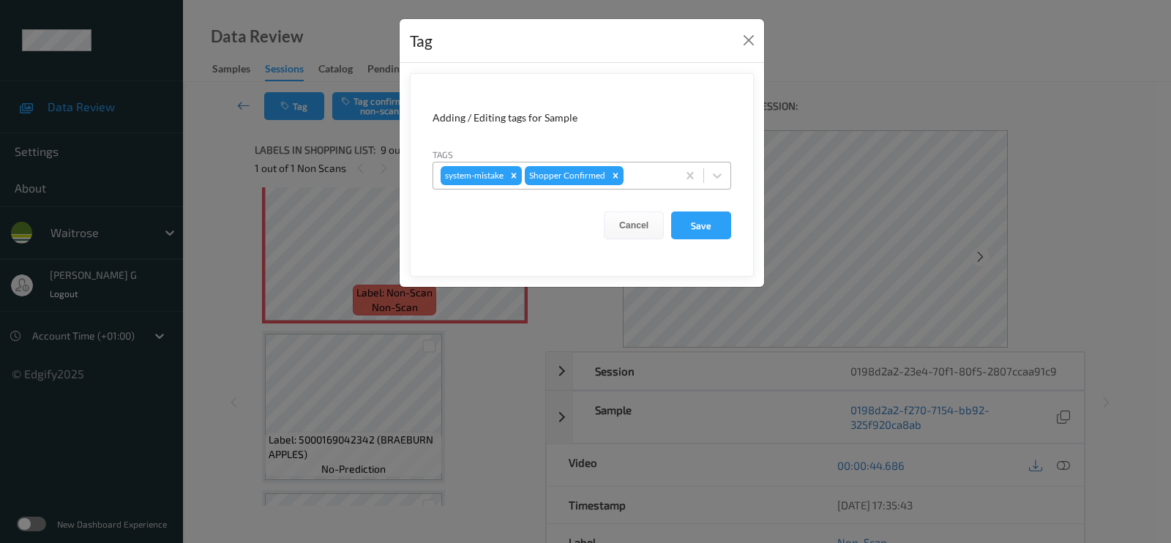
click at [644, 181] on div at bounding box center [647, 176] width 43 height 18
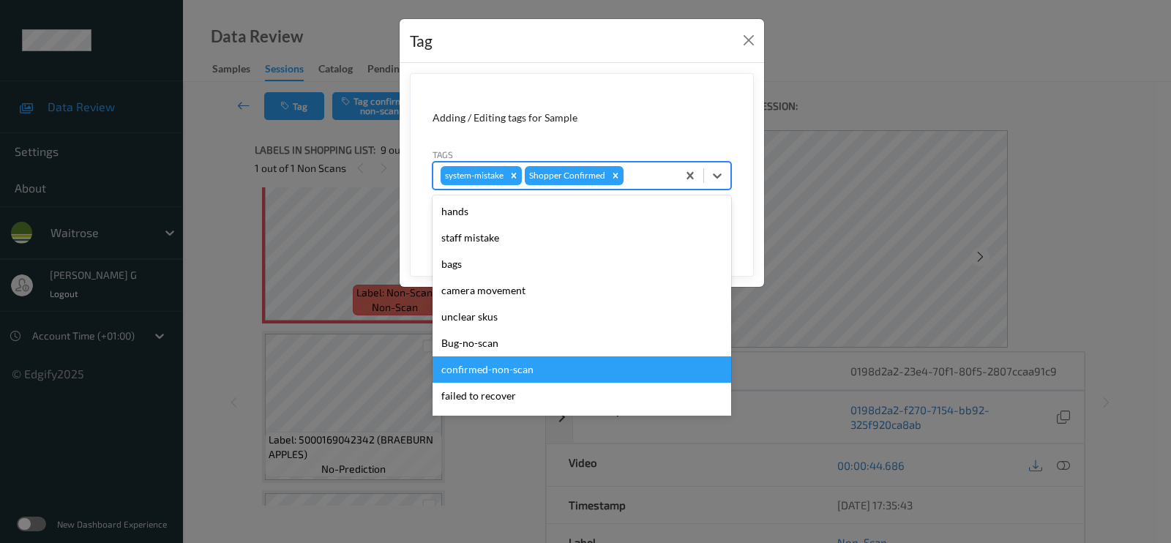
scroll to position [286, 0]
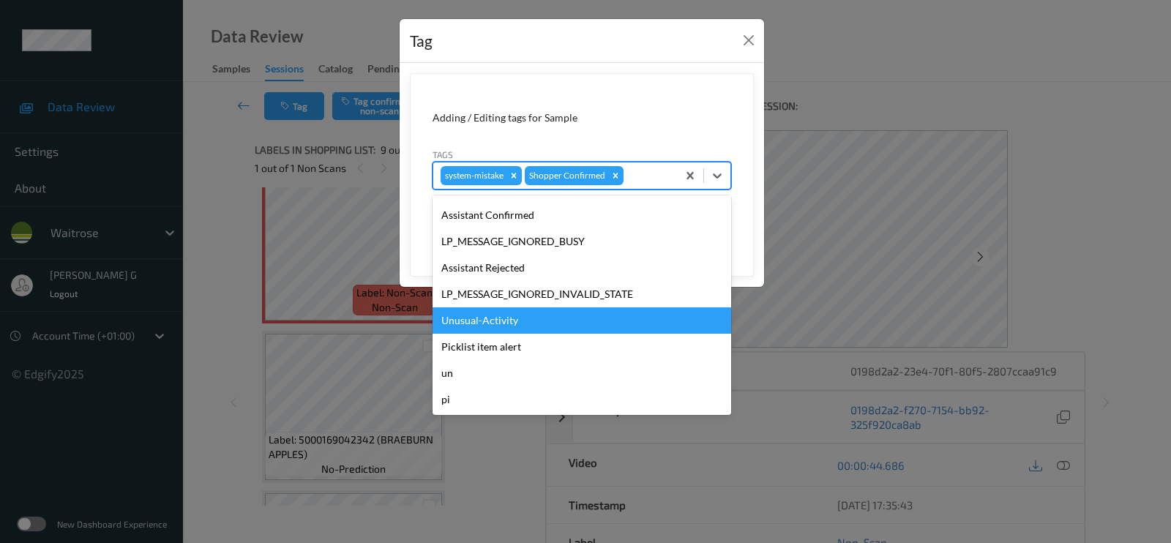
click at [482, 320] on div "Unusual-Activity" at bounding box center [581, 320] width 298 height 26
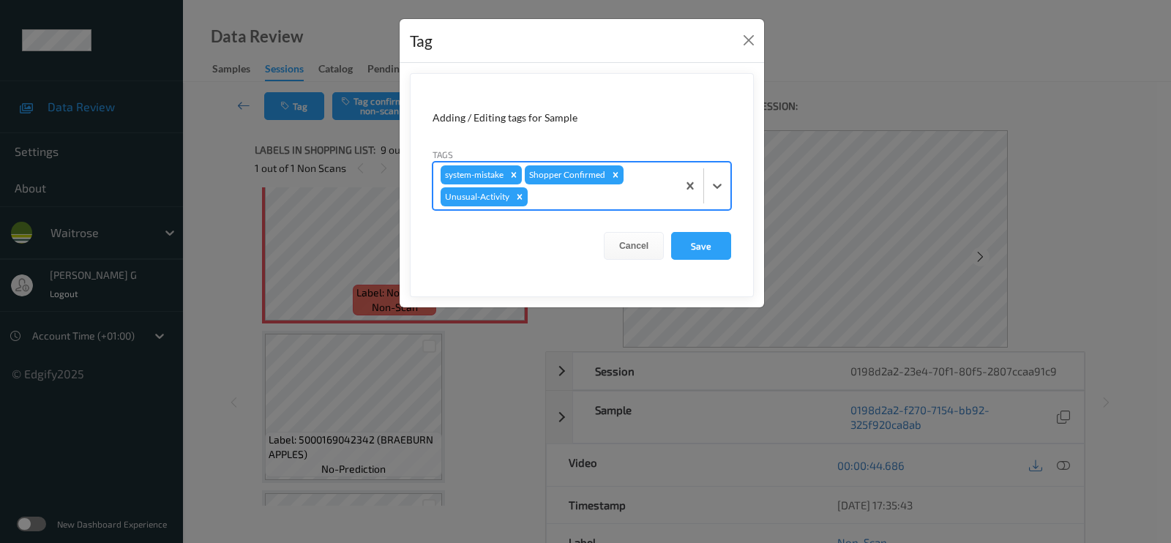
click at [561, 192] on div at bounding box center [599, 197] width 139 height 18
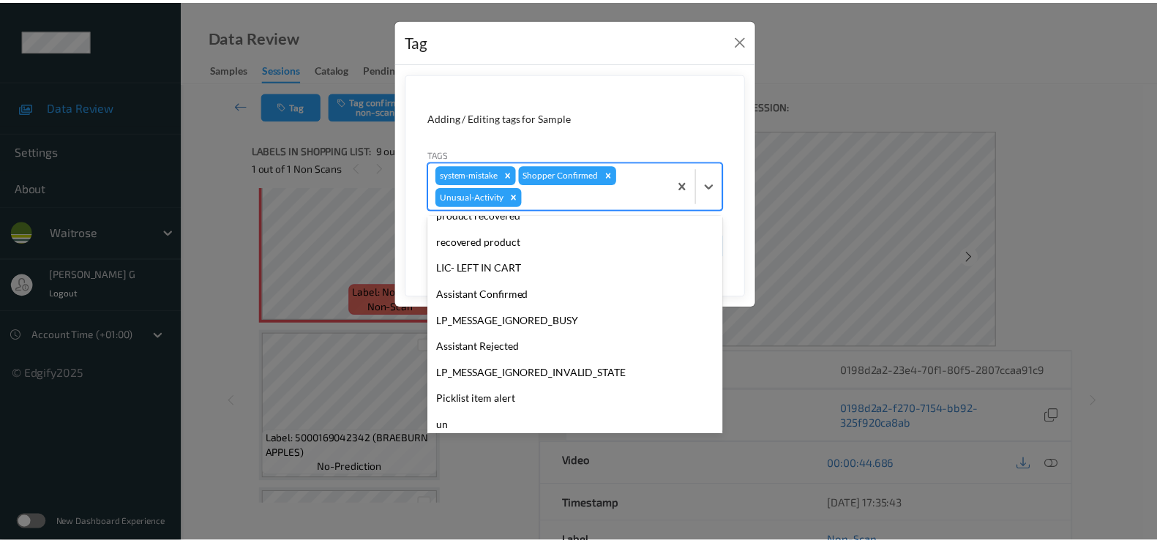
scroll to position [260, 0]
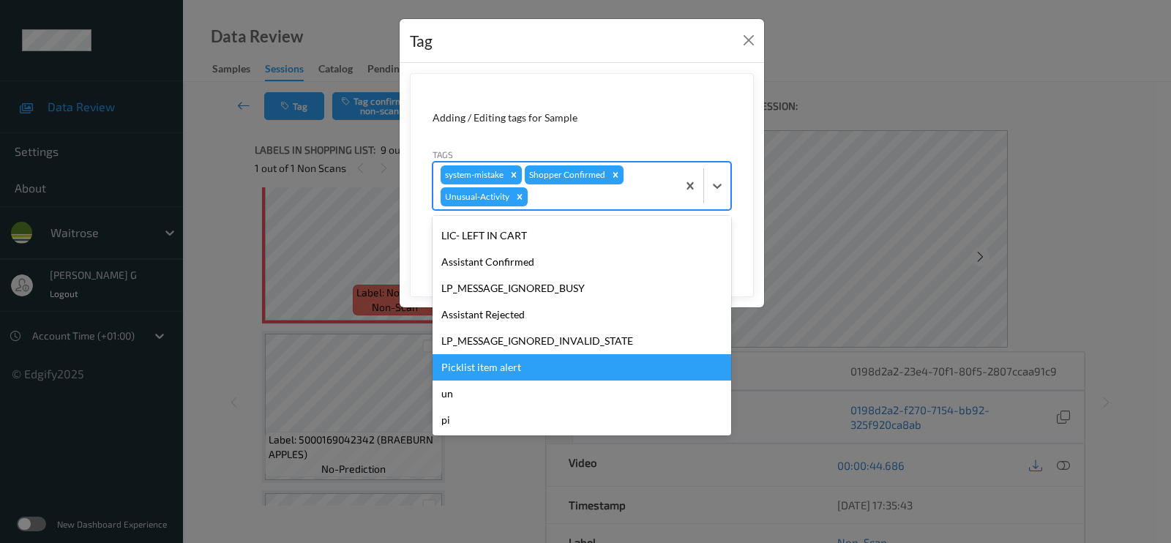
click at [476, 360] on div "Picklist item alert" at bounding box center [581, 367] width 298 height 26
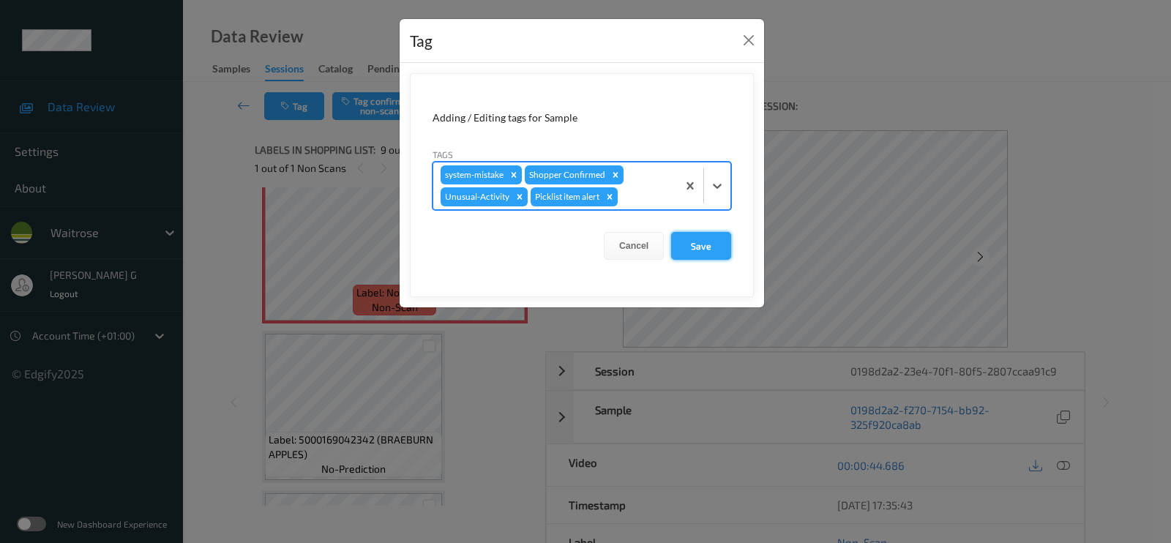
drag, startPoint x: 705, startPoint y: 248, endPoint x: 703, endPoint y: 240, distance: 8.2
click at [704, 241] on button "Save" at bounding box center [701, 246] width 60 height 28
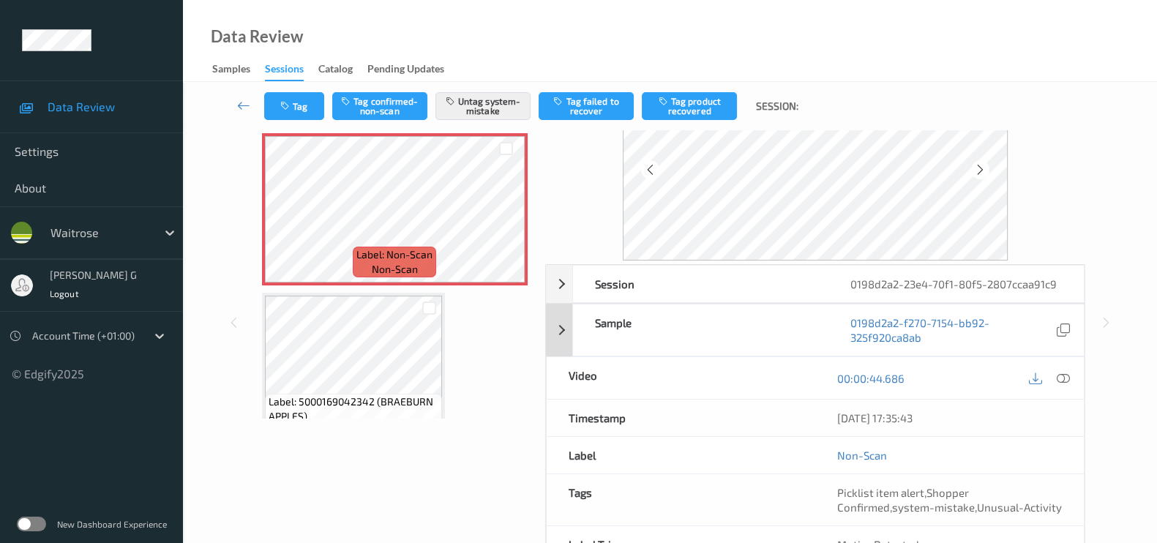
scroll to position [174, 0]
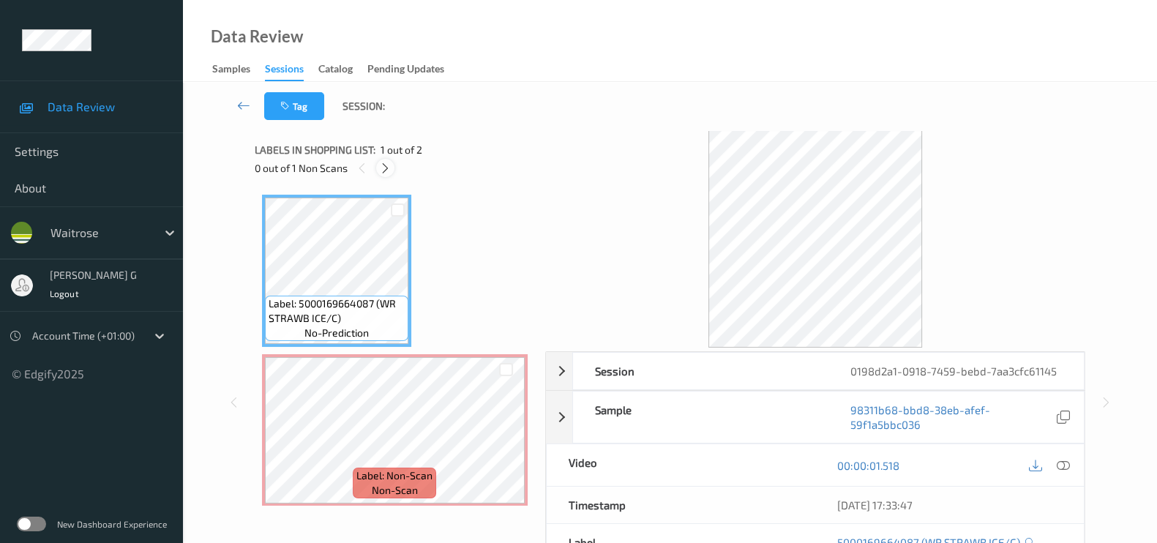
click at [386, 170] on icon at bounding box center [385, 168] width 12 height 13
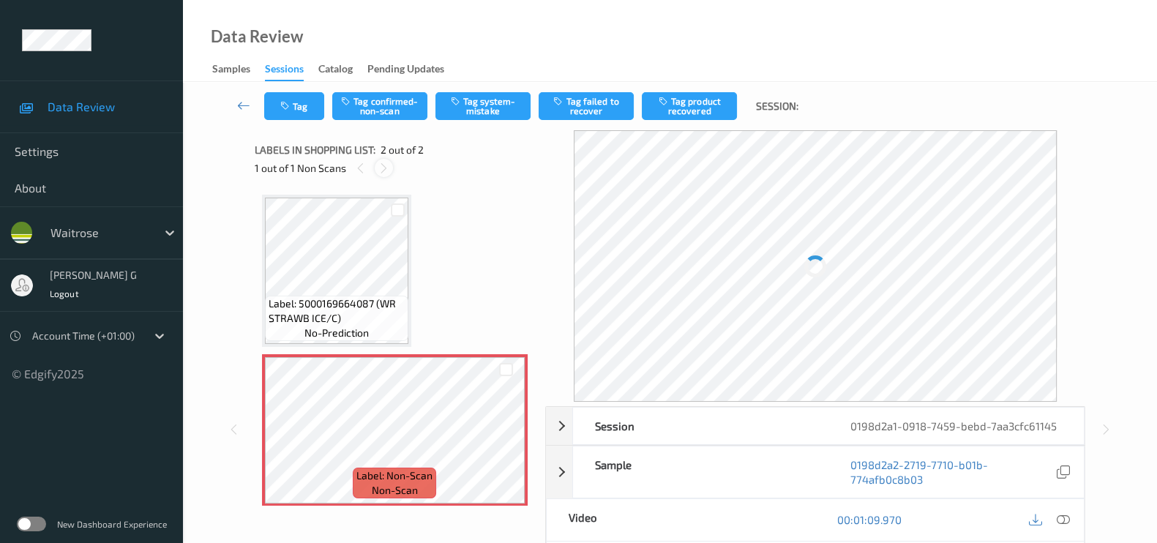
scroll to position [6, 0]
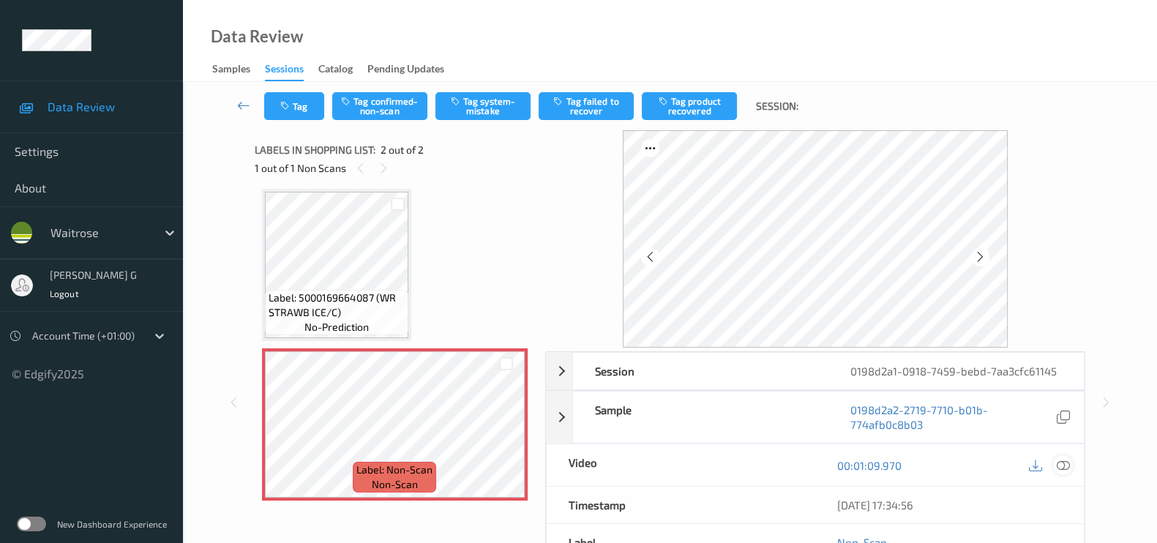
click at [1058, 467] on icon at bounding box center [1062, 465] width 13 height 13
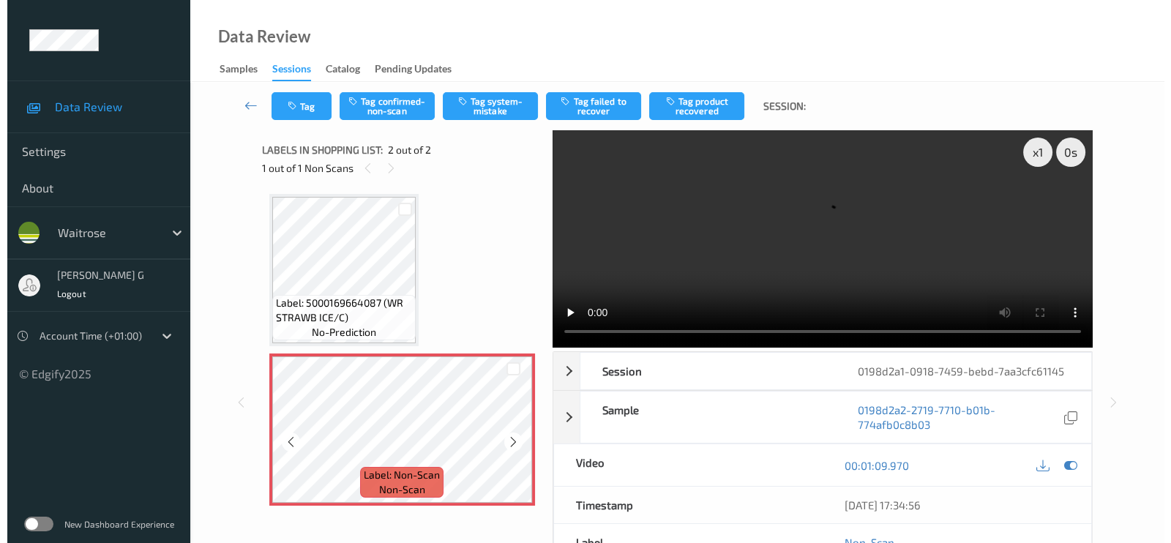
scroll to position [0, 0]
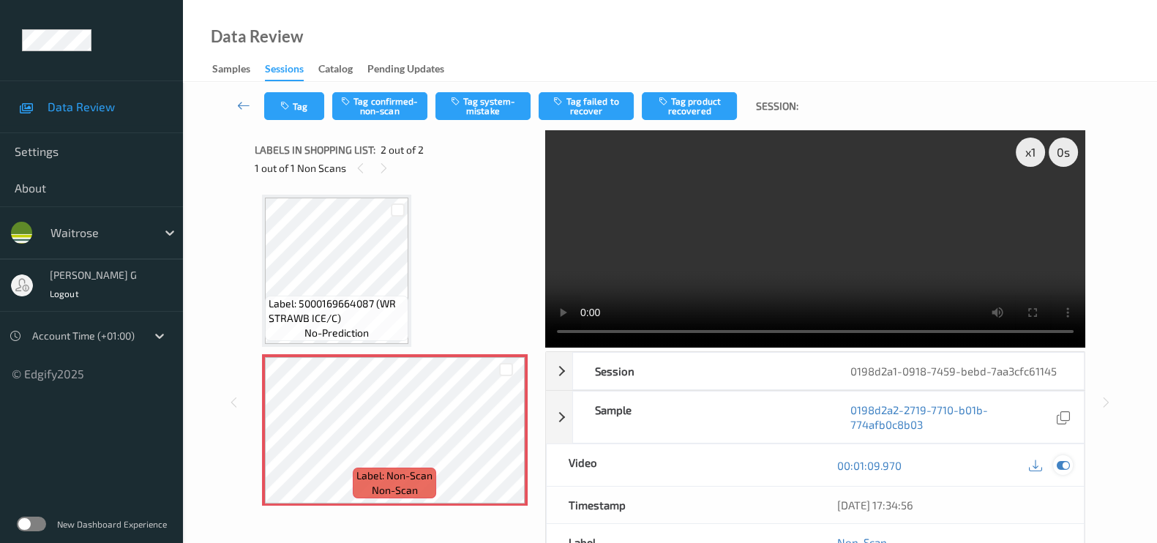
click at [1060, 462] on icon at bounding box center [1062, 465] width 13 height 13
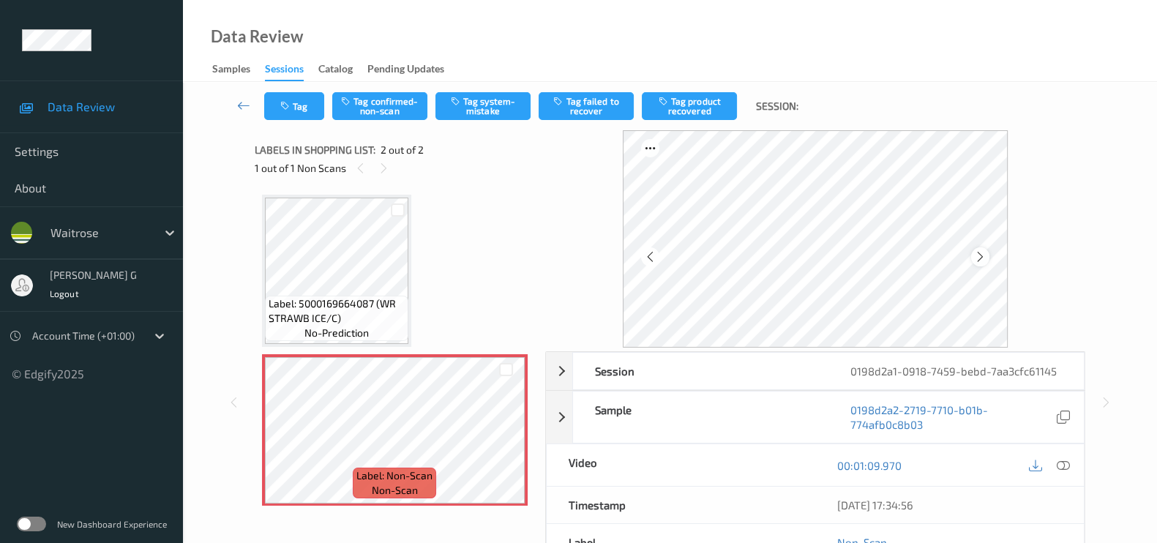
click at [981, 257] on icon at bounding box center [980, 256] width 12 height 13
click at [465, 97] on button "Tag system-mistake" at bounding box center [482, 106] width 95 height 28
click at [290, 104] on icon "button" at bounding box center [286, 106] width 12 height 10
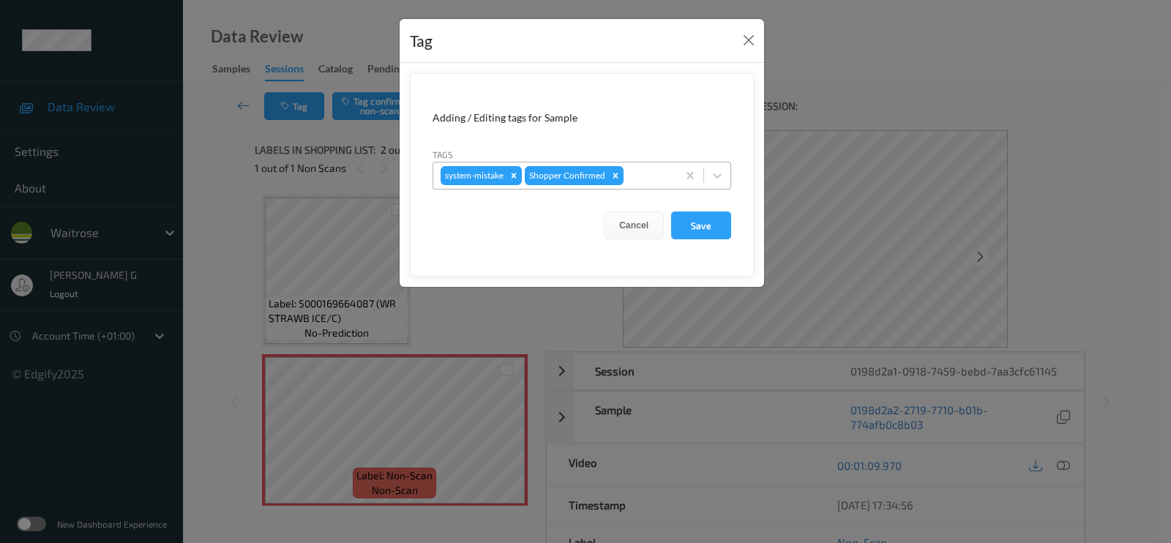
click at [643, 184] on div "system-mistake Shopper Confirmed" at bounding box center [555, 175] width 244 height 25
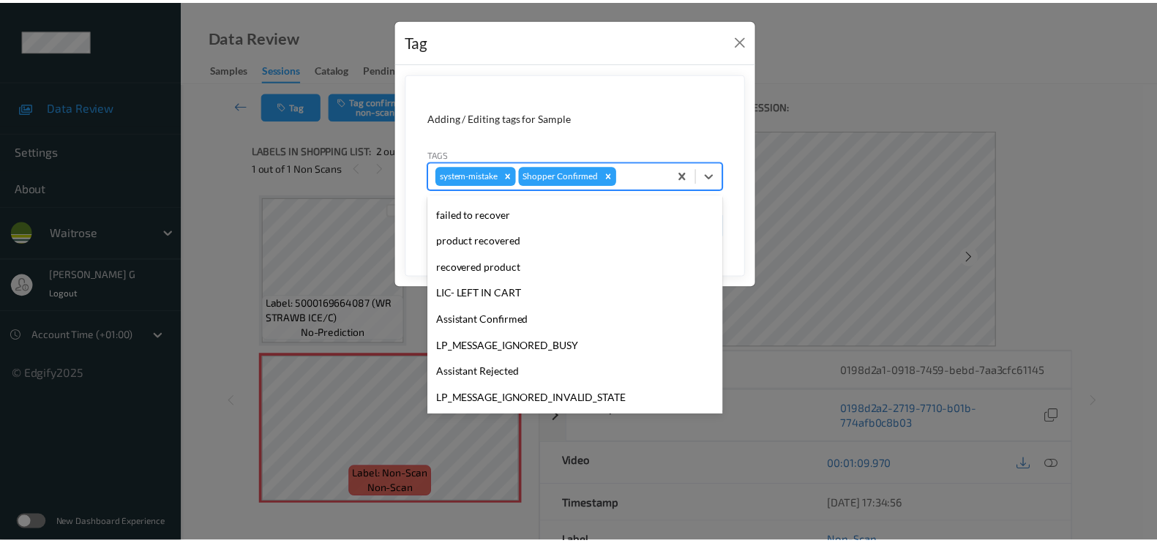
scroll to position [286, 0]
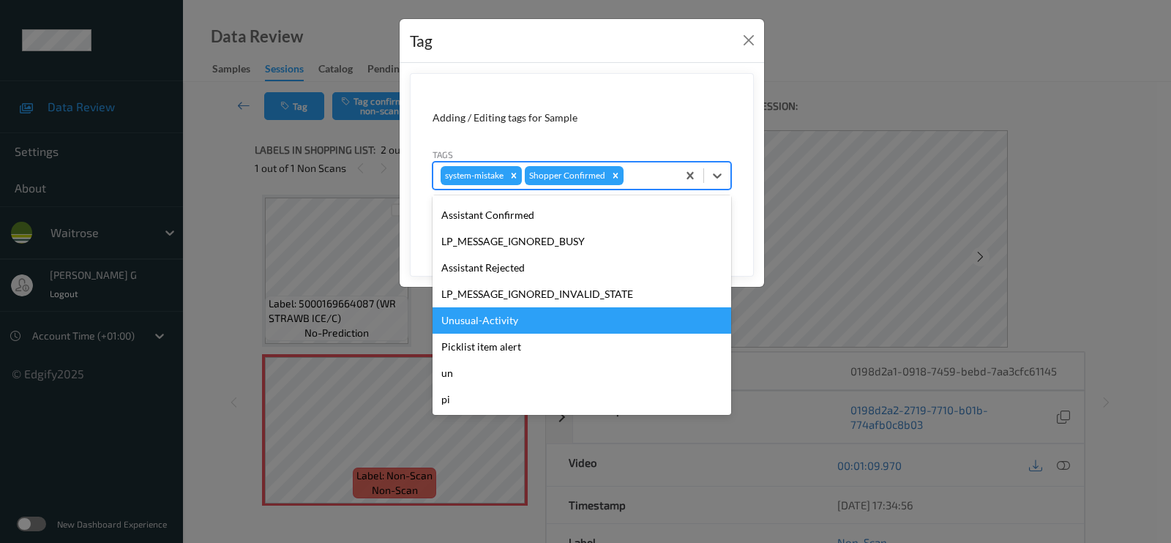
click at [482, 322] on div "Unusual-Activity" at bounding box center [581, 320] width 298 height 26
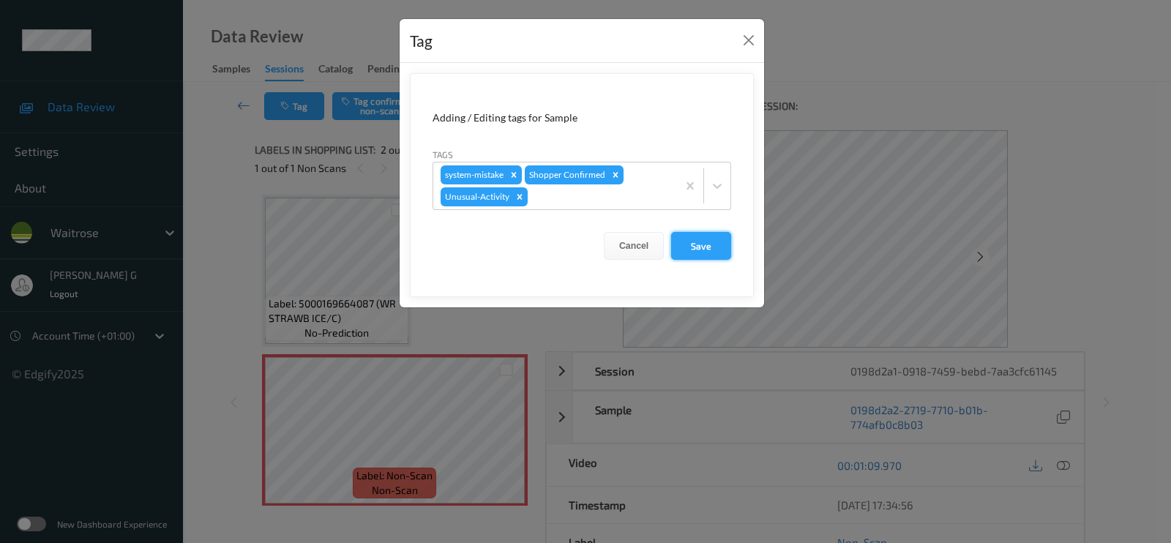
click at [704, 251] on button "Save" at bounding box center [701, 246] width 60 height 28
click at [704, 247] on button "Save" at bounding box center [701, 246] width 60 height 28
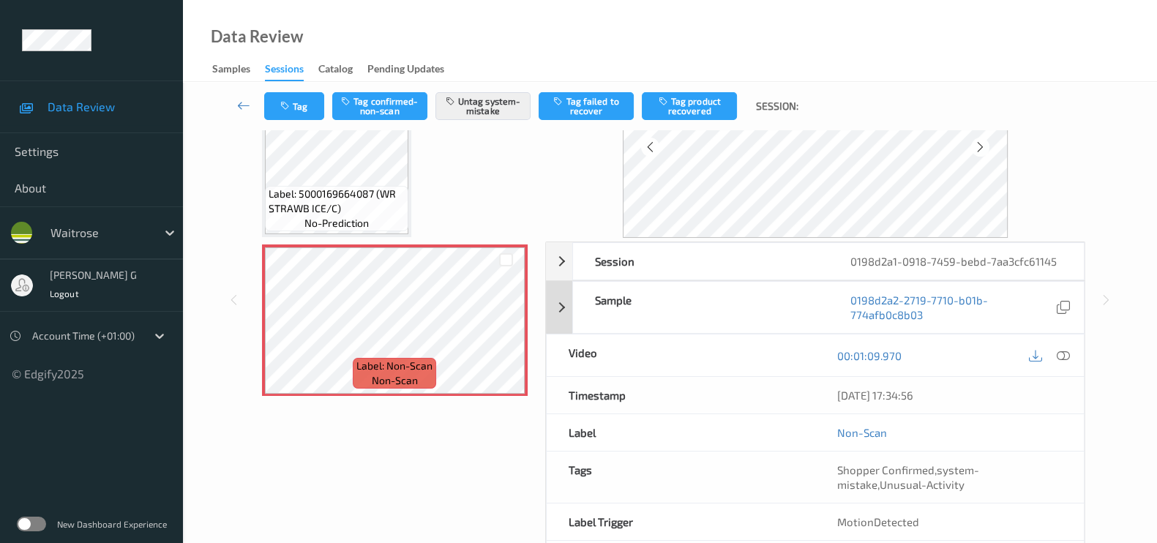
scroll to position [174, 0]
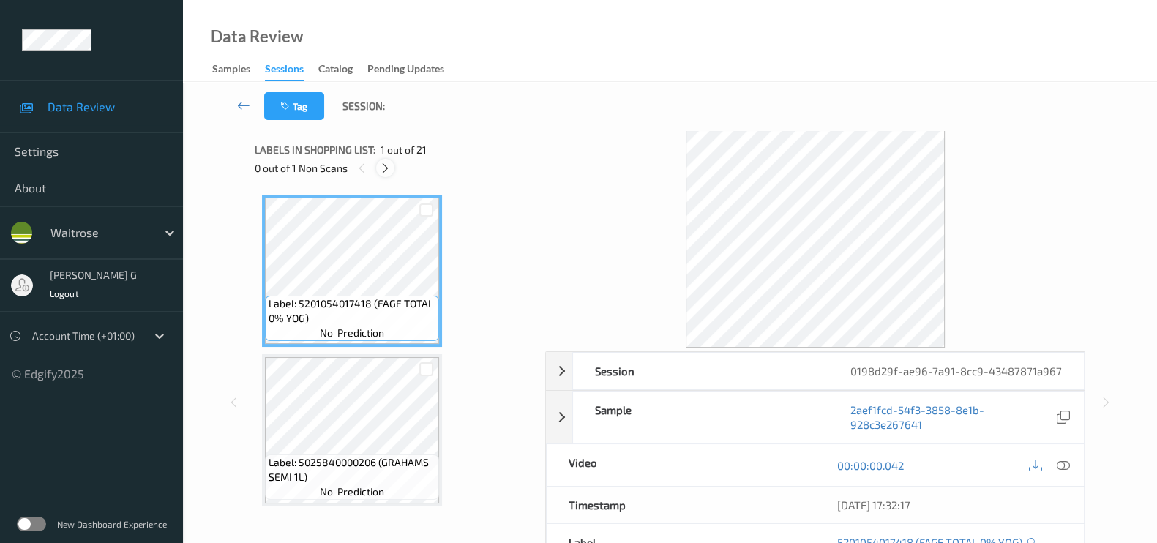
click at [385, 169] on icon at bounding box center [385, 168] width 12 height 13
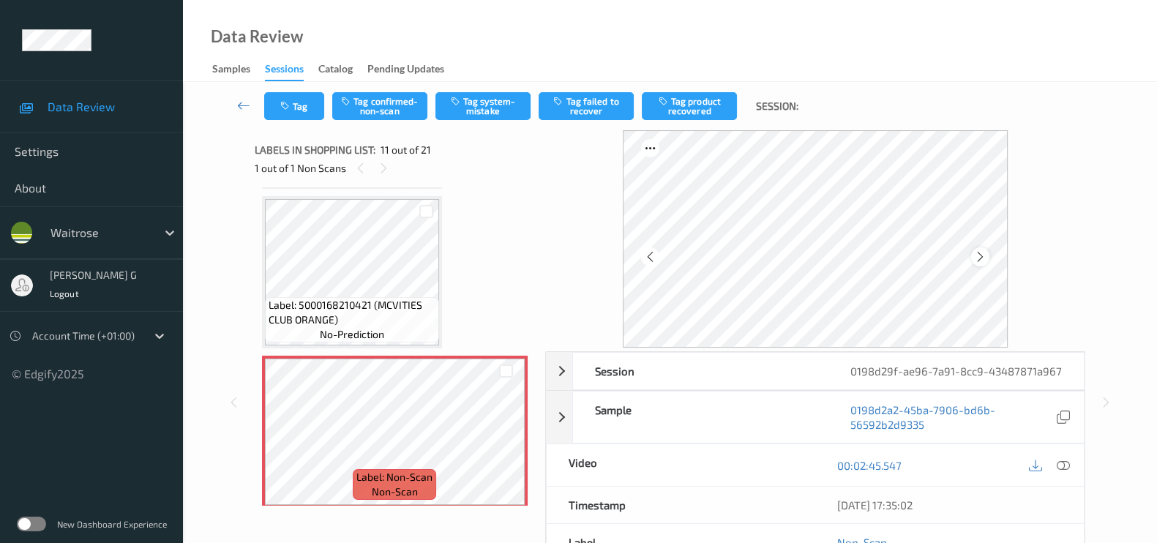
click at [985, 253] on icon at bounding box center [980, 256] width 12 height 13
click at [1060, 472] on icon at bounding box center [1062, 465] width 13 height 13
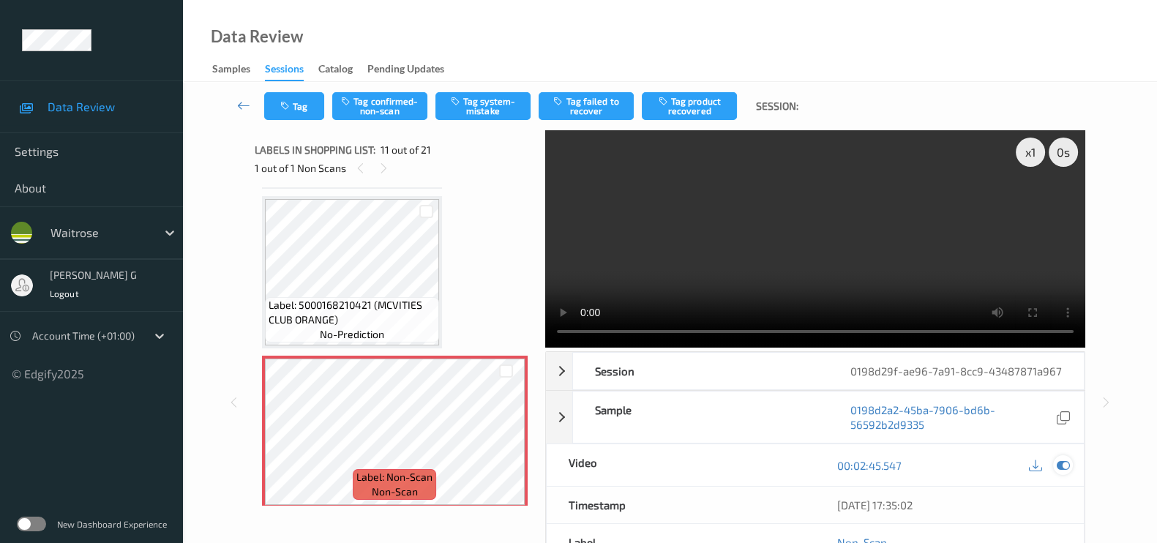
click at [1063, 472] on icon at bounding box center [1062, 465] width 13 height 13
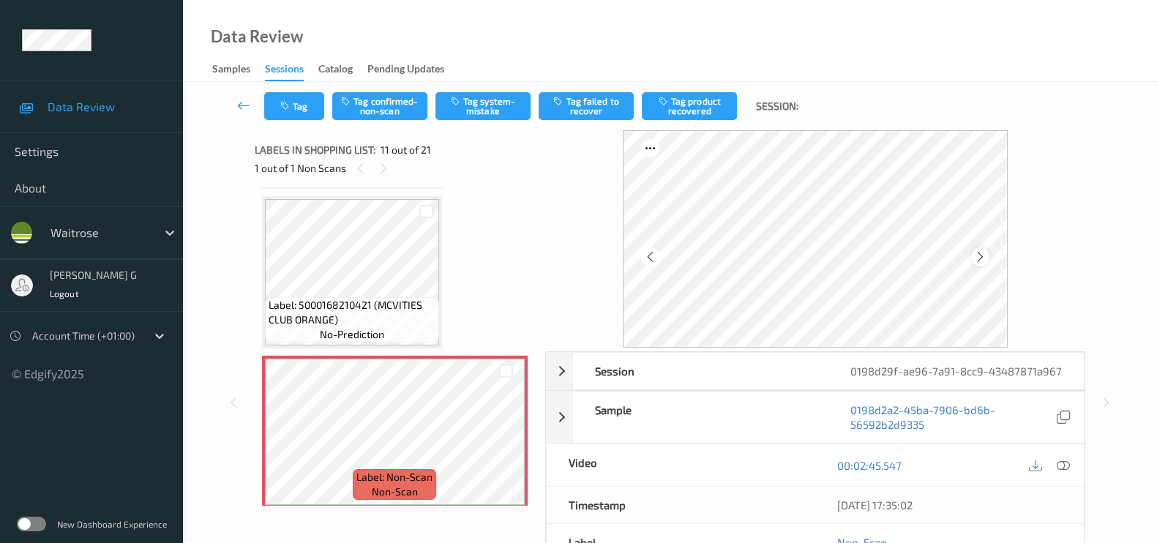
click at [989, 253] on div at bounding box center [980, 256] width 18 height 18
click at [986, 251] on icon at bounding box center [980, 256] width 12 height 13
click at [1064, 472] on icon at bounding box center [1062, 465] width 13 height 13
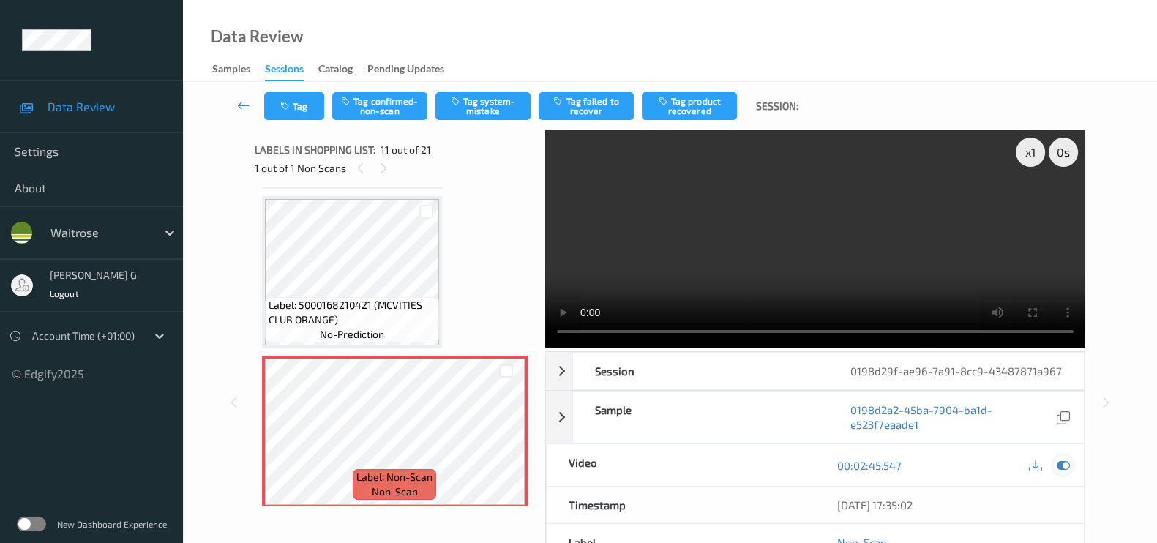
click at [1064, 472] on icon at bounding box center [1062, 465] width 13 height 13
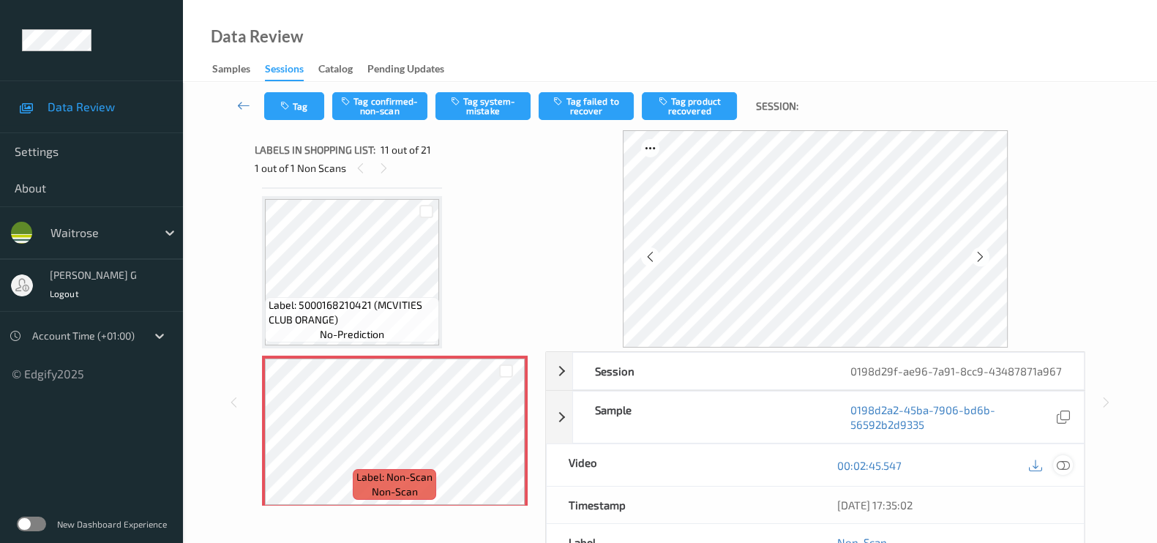
click at [1062, 472] on icon at bounding box center [1062, 465] width 13 height 13
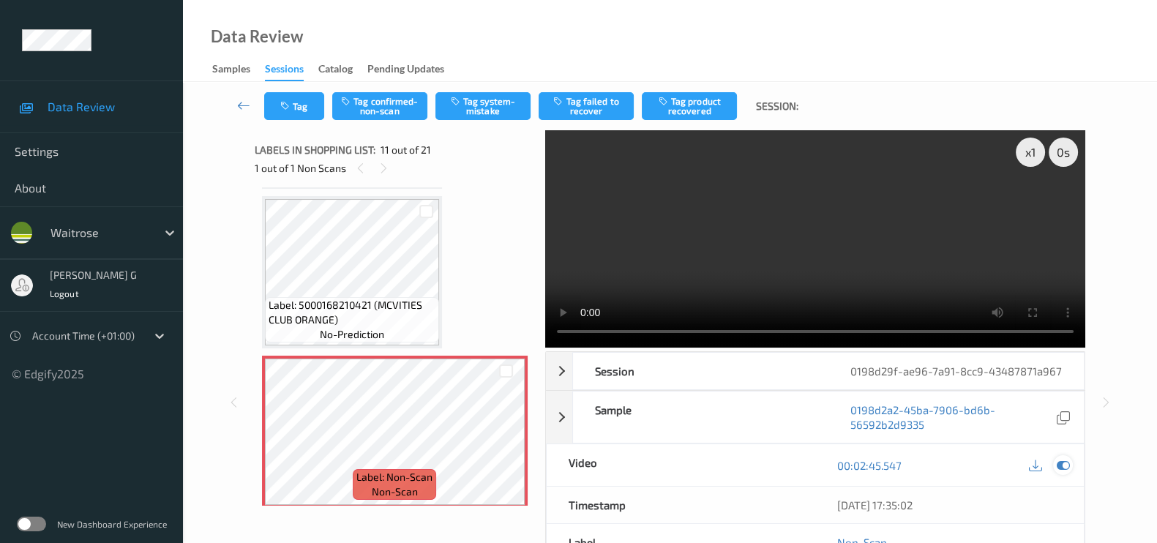
click at [1064, 472] on icon at bounding box center [1062, 465] width 13 height 13
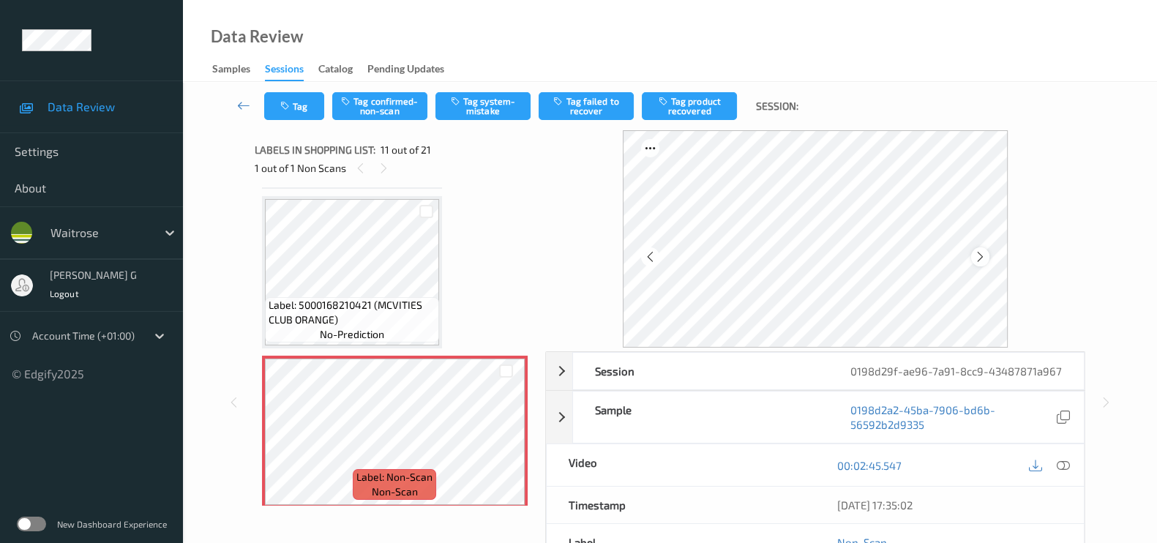
click at [979, 252] on icon at bounding box center [980, 256] width 12 height 13
click at [980, 250] on icon at bounding box center [980, 256] width 12 height 13
click at [495, 113] on button "Tag system-mistake" at bounding box center [482, 106] width 95 height 28
click at [279, 133] on div "Labels in shopping list: 11 out of 21 1 out of 1 Non Scans" at bounding box center [395, 158] width 280 height 57
click at [296, 97] on button "Tag" at bounding box center [294, 106] width 60 height 28
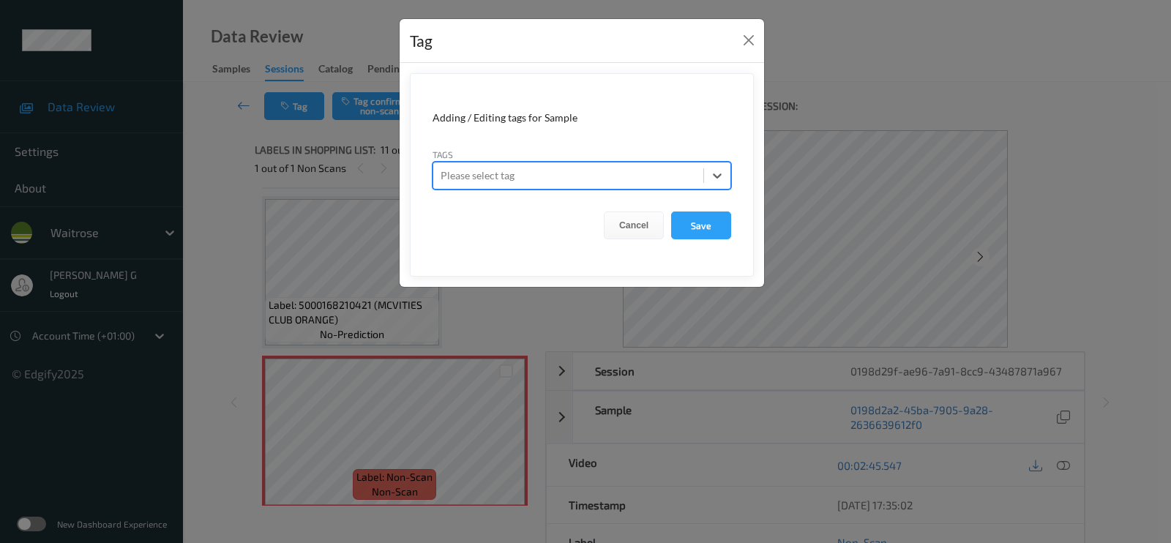
click at [915, 59] on div "Tag Adding / Editing tags for Sample Tags option , selected. Select is focused …" at bounding box center [585, 271] width 1171 height 543
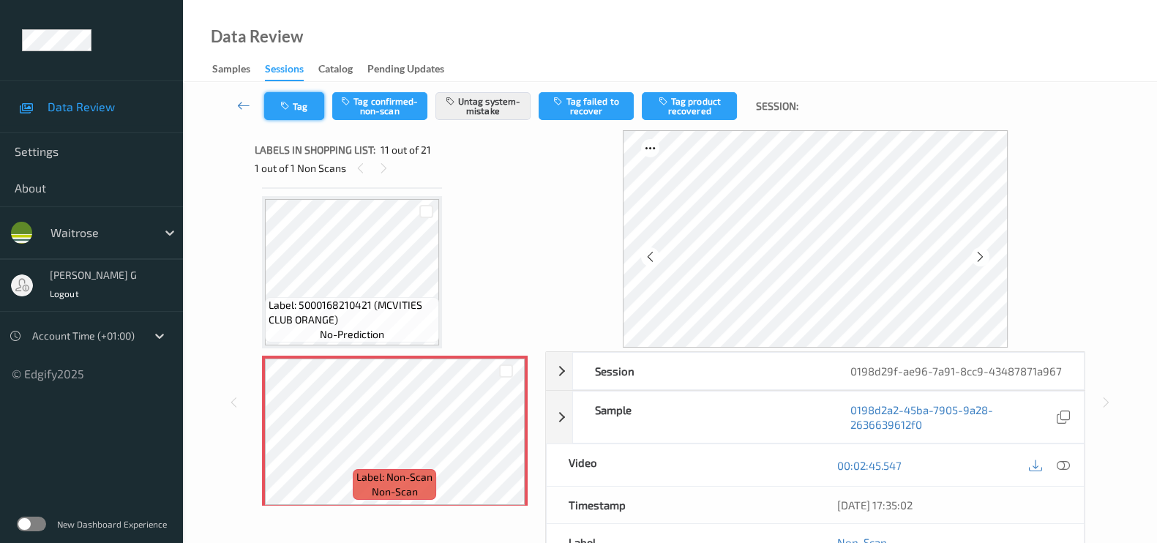
click at [293, 110] on button "Tag" at bounding box center [294, 106] width 60 height 28
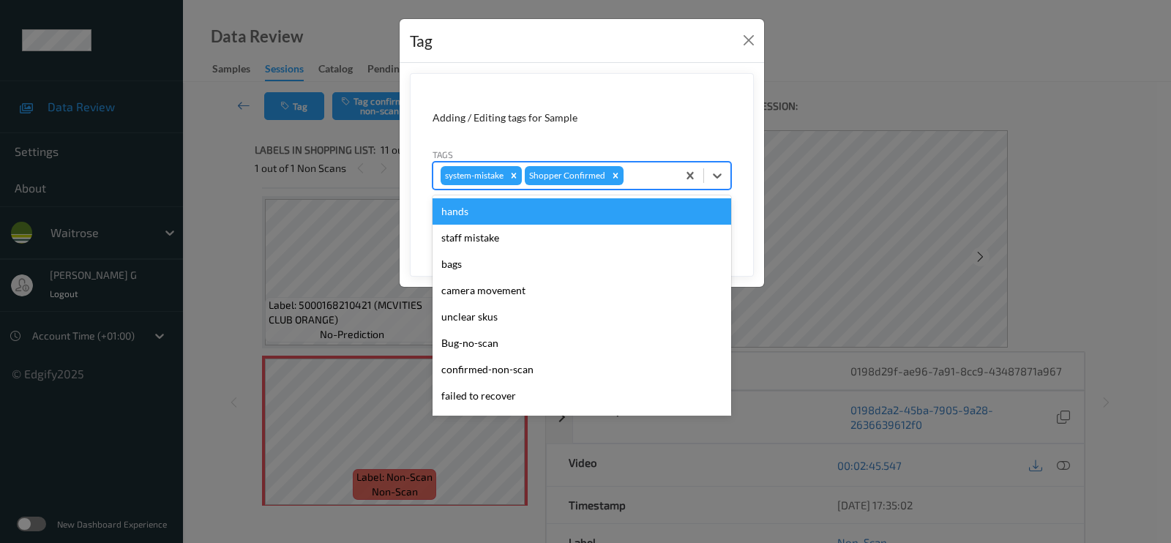
click at [640, 176] on div at bounding box center [647, 176] width 43 height 18
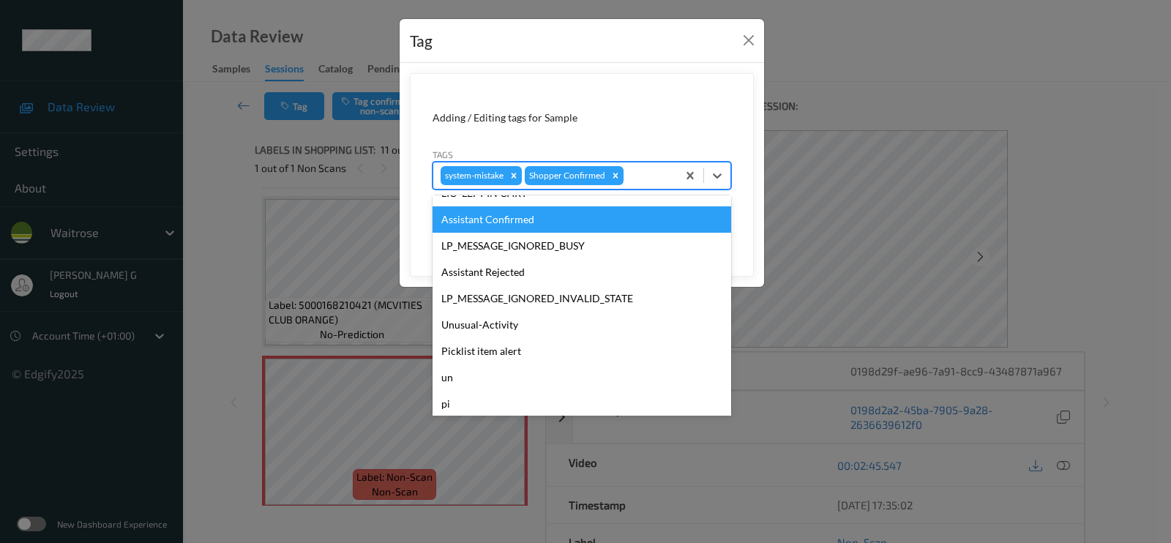
scroll to position [286, 0]
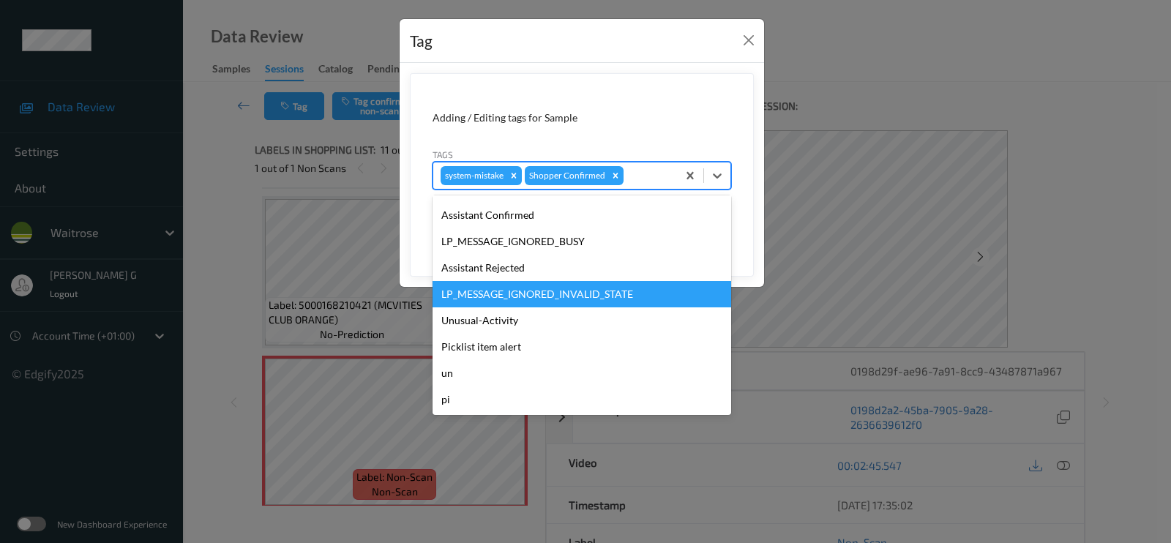
click at [492, 300] on div "LP_MESSAGE_IGNORED_INVALID_STATE" at bounding box center [581, 294] width 298 height 26
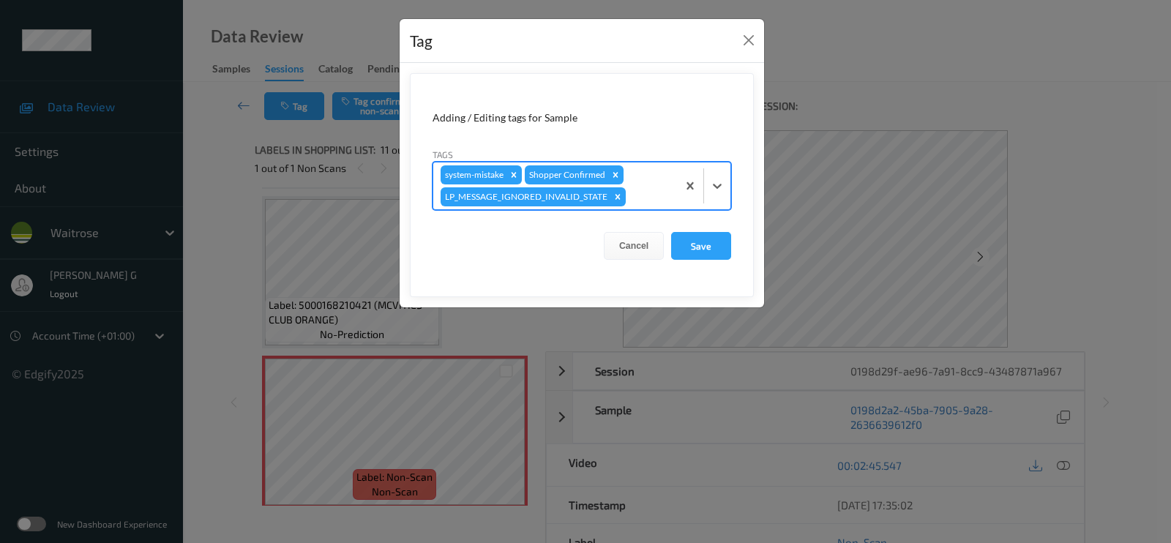
click at [858, 82] on div "Tag Adding / Editing tags for Sample Tags option LP_MESSAGE_IGNORED_INVALID_STA…" at bounding box center [585, 271] width 1171 height 543
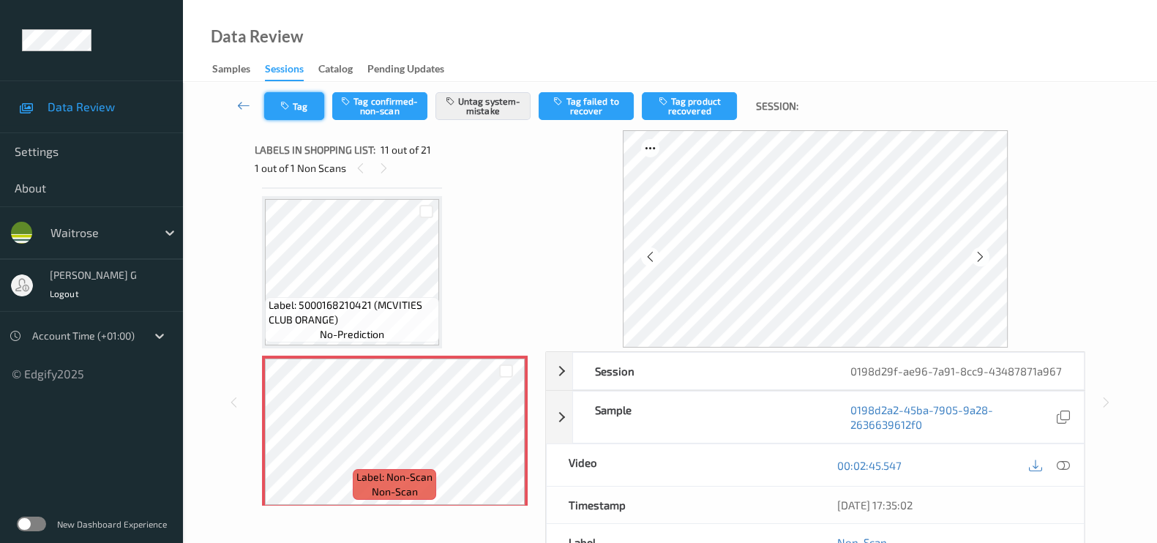
click at [296, 116] on button "Tag" at bounding box center [294, 106] width 60 height 28
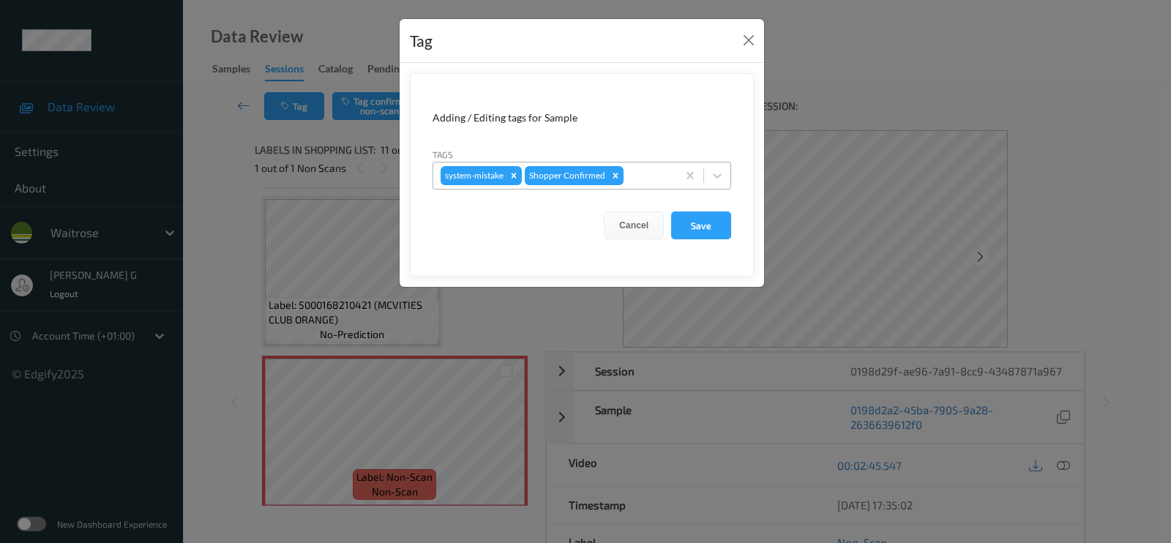
click at [641, 182] on div at bounding box center [647, 176] width 43 height 18
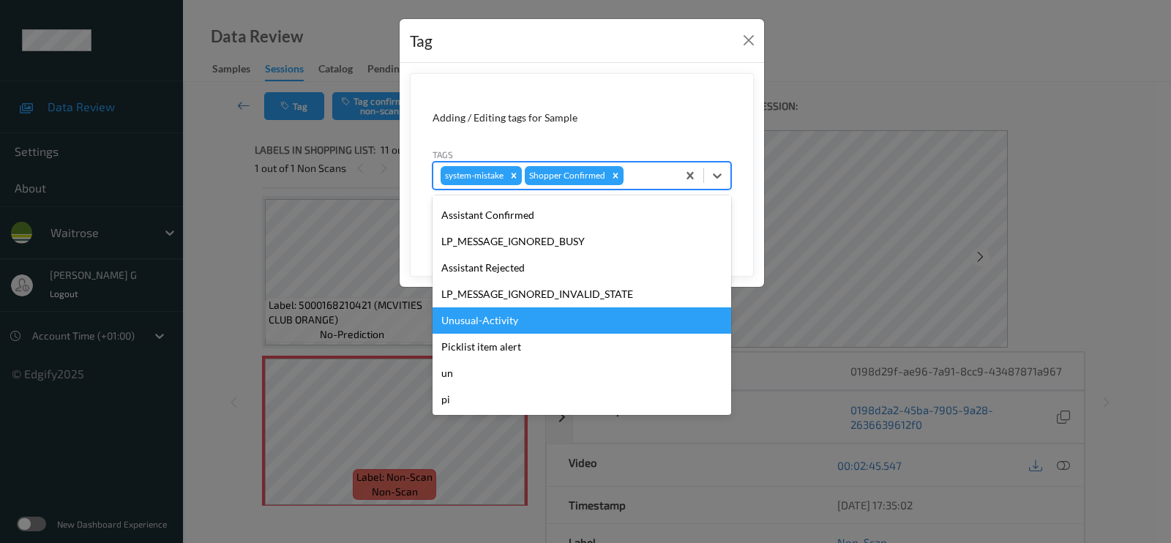
click at [483, 319] on div "Unusual-Activity" at bounding box center [581, 320] width 298 height 26
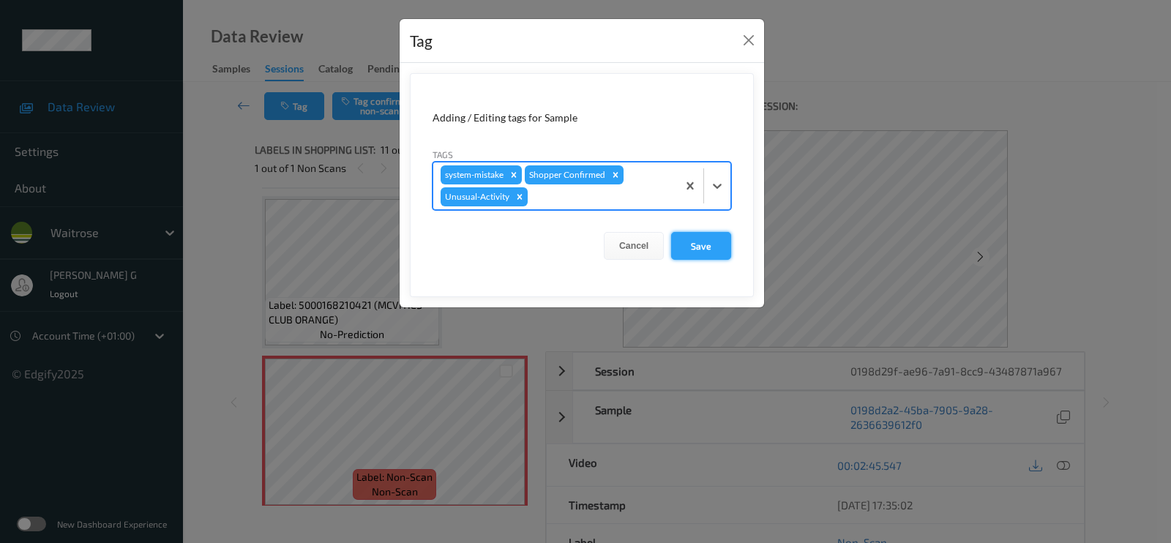
click at [693, 244] on button "Save" at bounding box center [701, 246] width 60 height 28
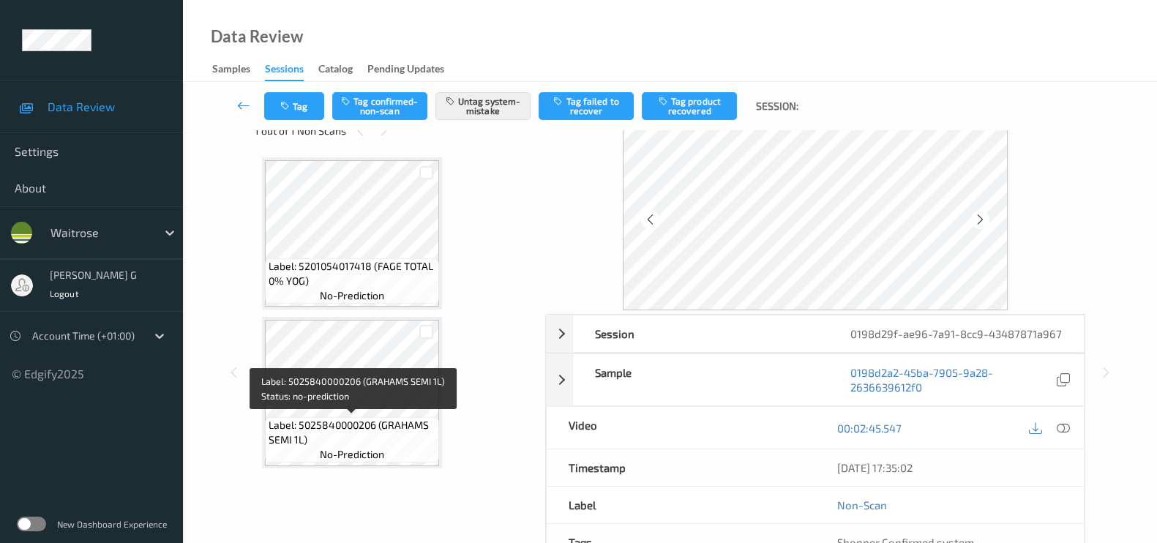
scroll to position [0, 0]
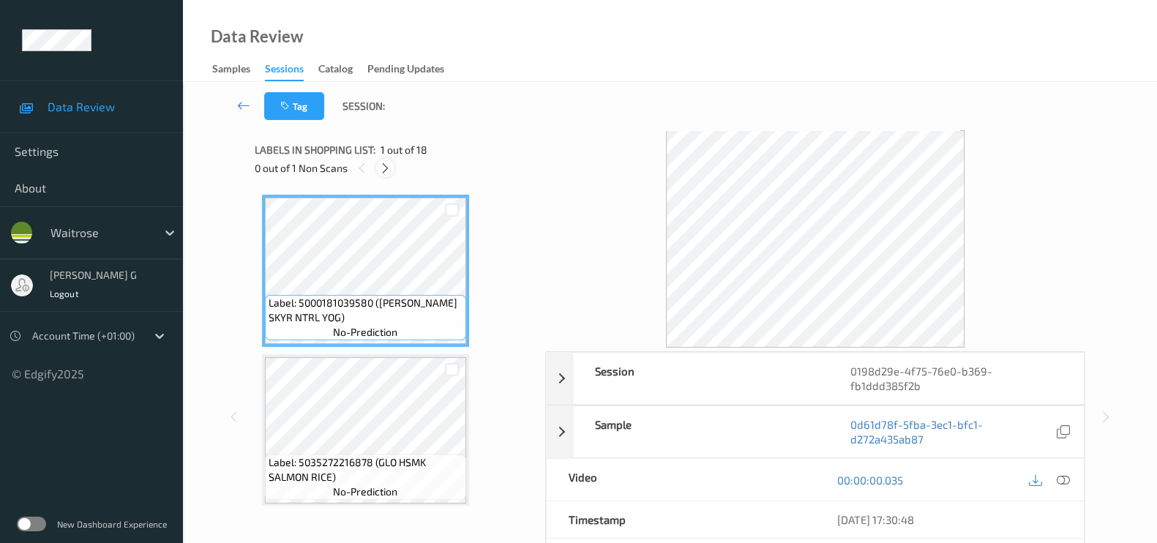
click at [378, 169] on div at bounding box center [385, 168] width 18 height 18
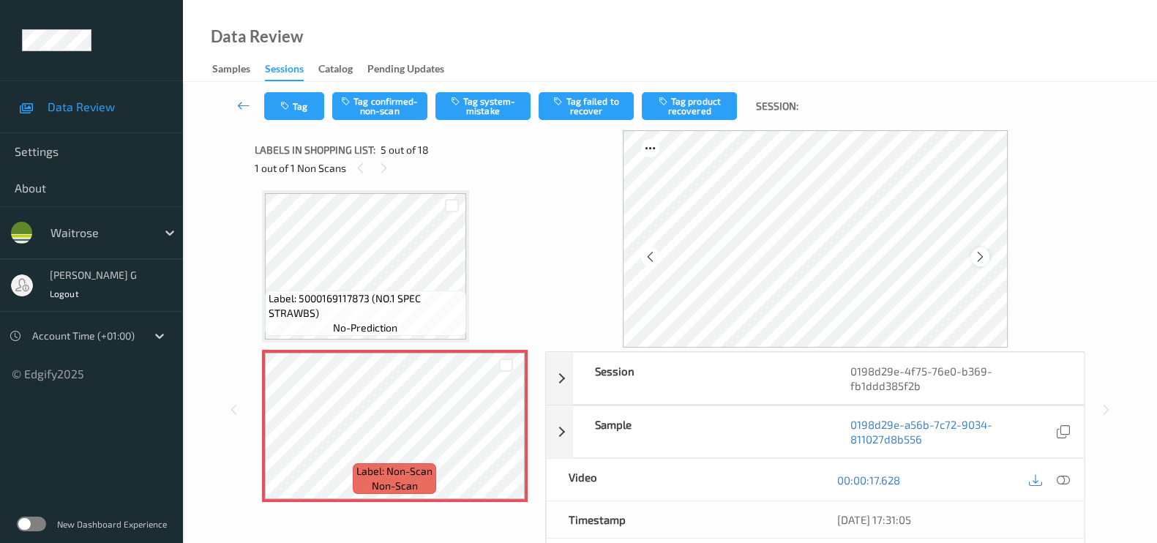
click at [979, 255] on icon at bounding box center [980, 256] width 12 height 13
click at [984, 252] on icon at bounding box center [980, 256] width 12 height 13
click at [1064, 473] on icon at bounding box center [1062, 479] width 13 height 13
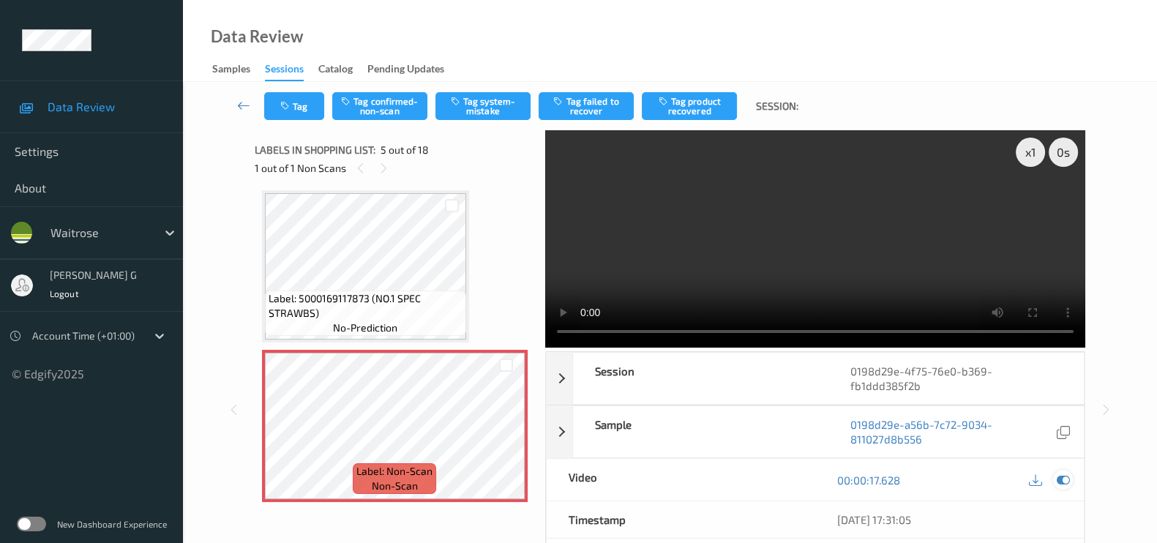
click at [1067, 473] on icon at bounding box center [1062, 479] width 13 height 13
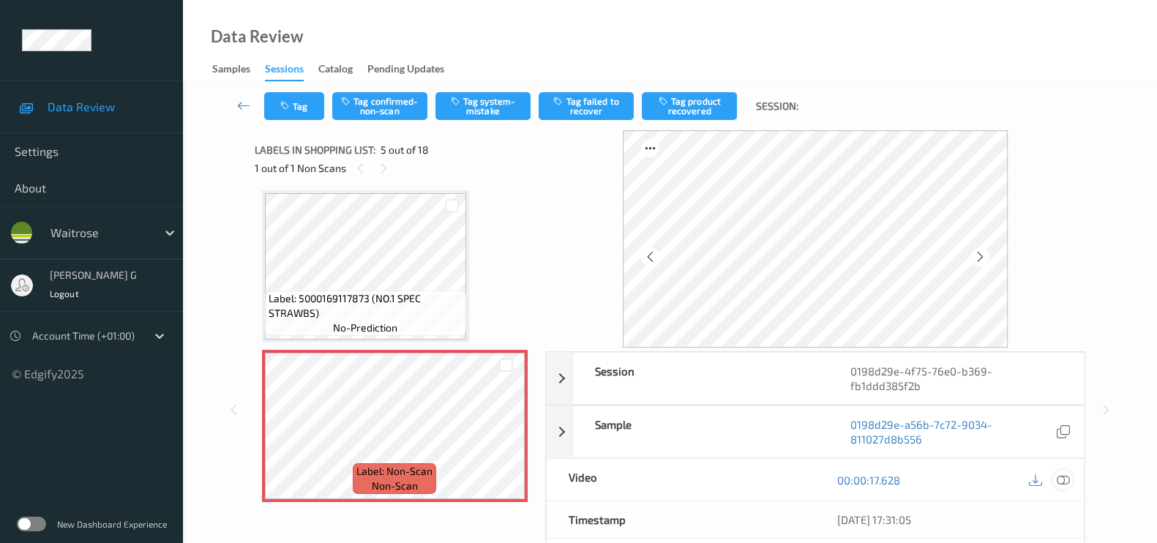
click at [1062, 473] on icon at bounding box center [1062, 479] width 13 height 13
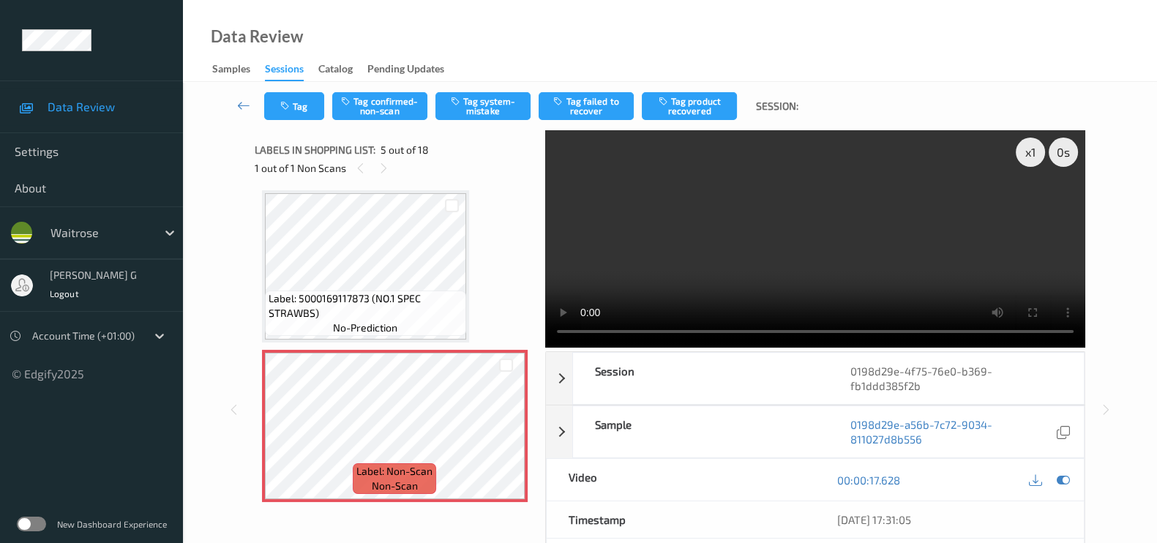
click at [1051, 470] on div at bounding box center [1049, 480] width 48 height 20
click at [1059, 473] on icon at bounding box center [1062, 479] width 13 height 13
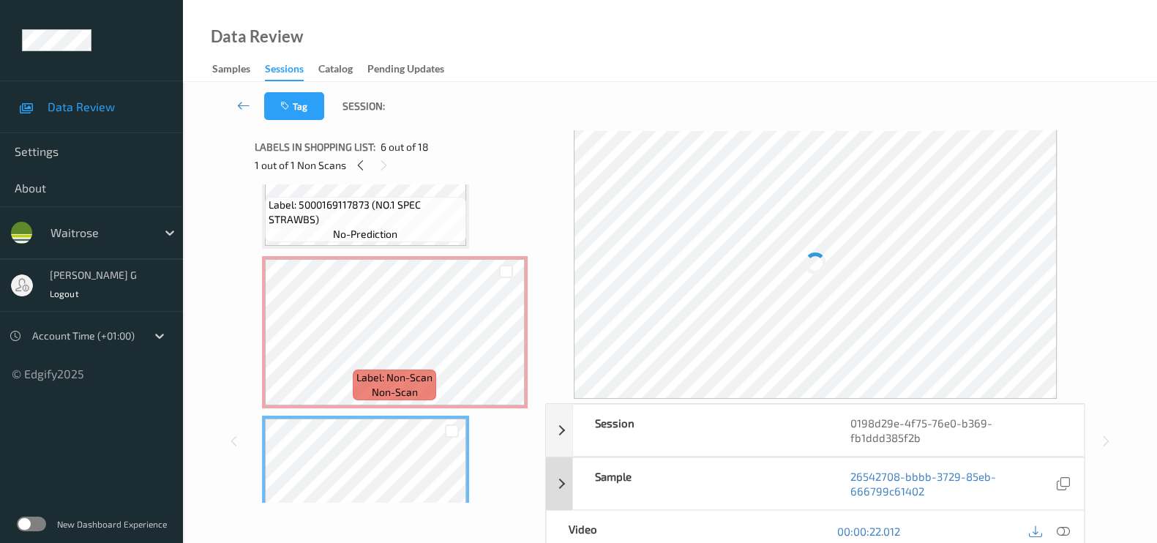
scroll to position [0, 0]
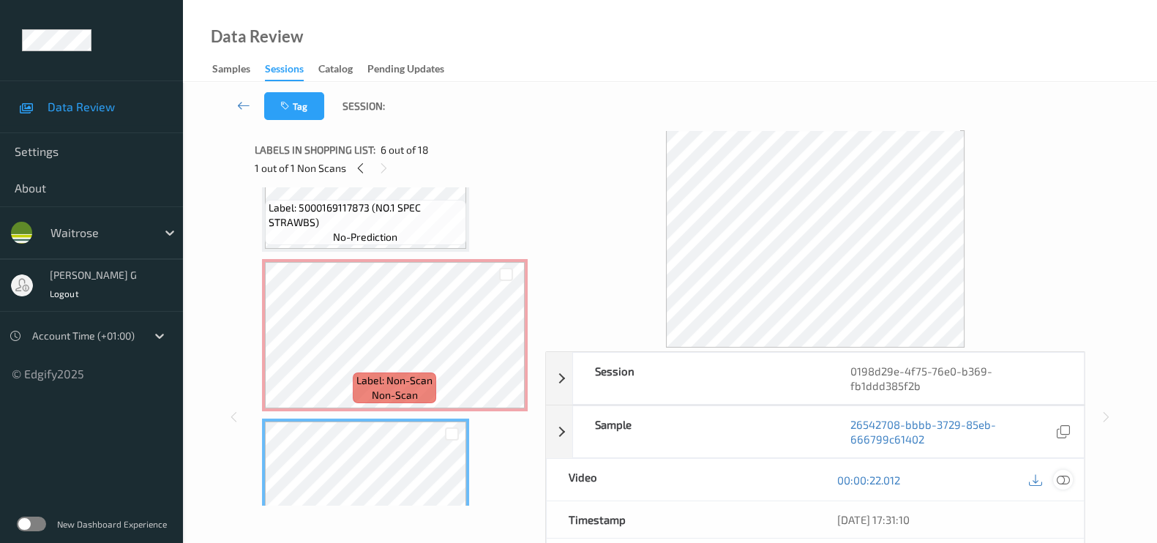
click at [1064, 473] on icon at bounding box center [1062, 479] width 13 height 13
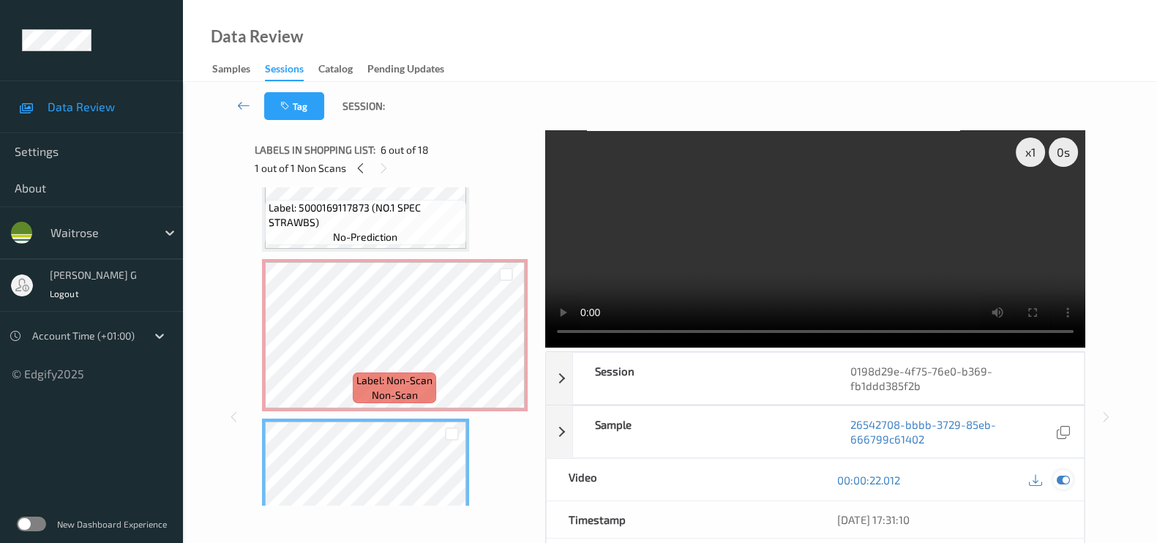
click at [1063, 473] on icon at bounding box center [1062, 479] width 13 height 13
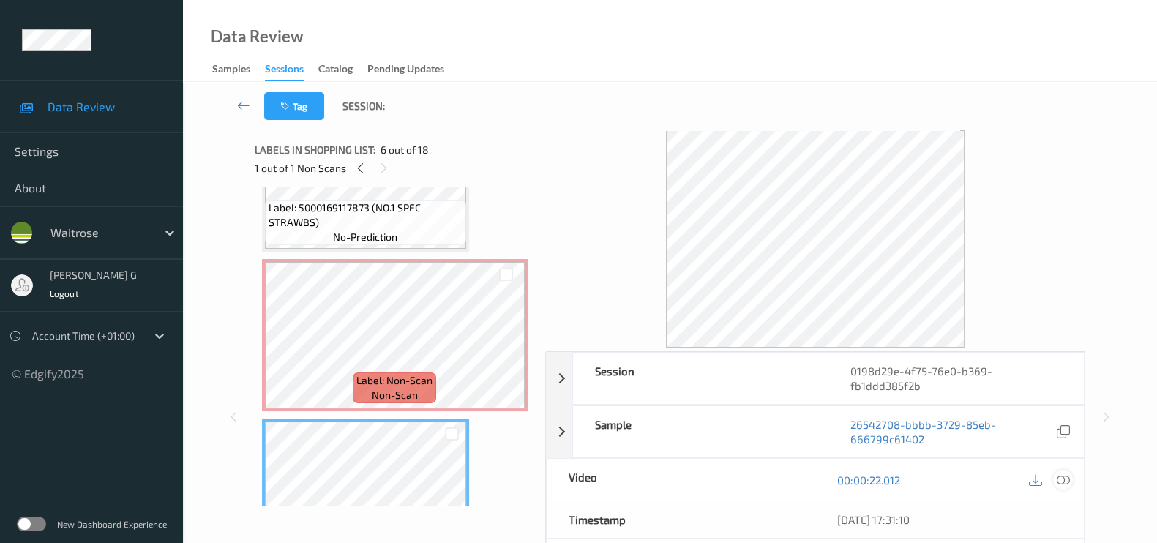
click at [1067, 473] on icon at bounding box center [1062, 479] width 13 height 13
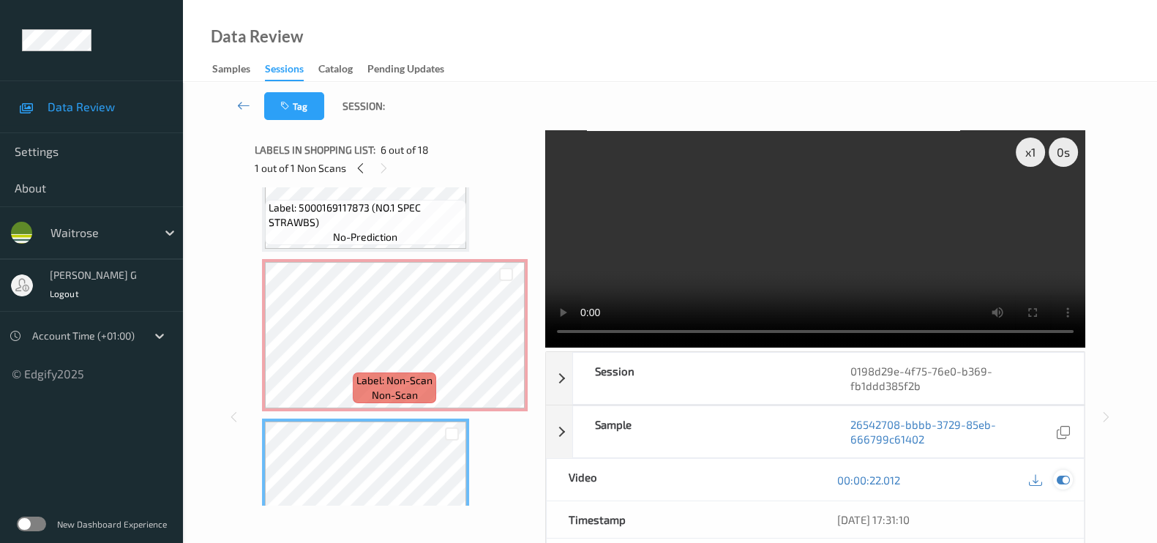
click at [1056, 473] on icon at bounding box center [1062, 479] width 13 height 13
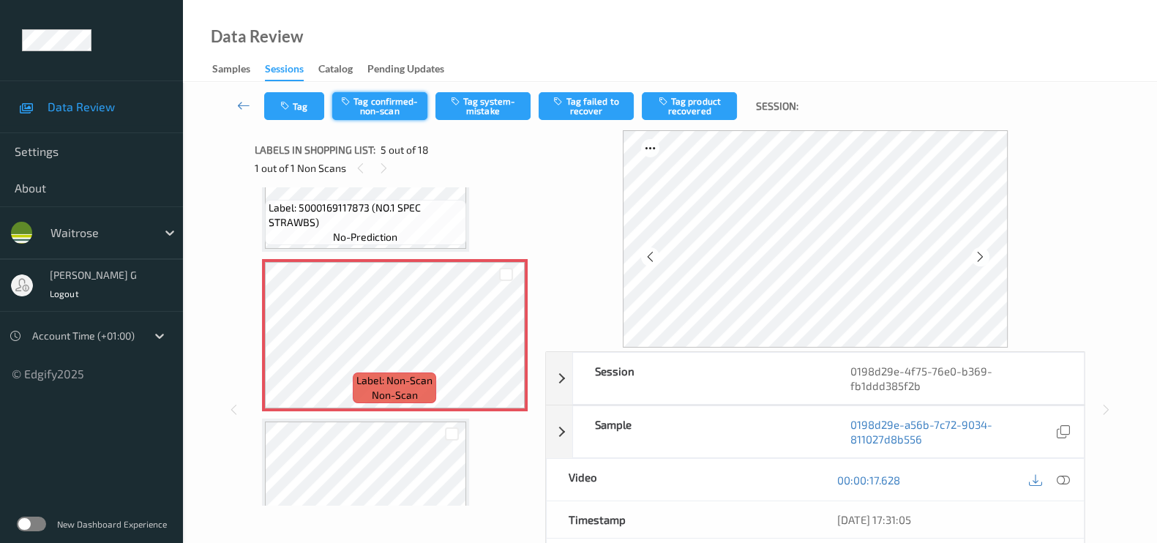
click at [382, 106] on button "Tag confirmed-non-scan" at bounding box center [379, 106] width 95 height 28
click at [702, 96] on button "Tag product recovered" at bounding box center [689, 106] width 95 height 28
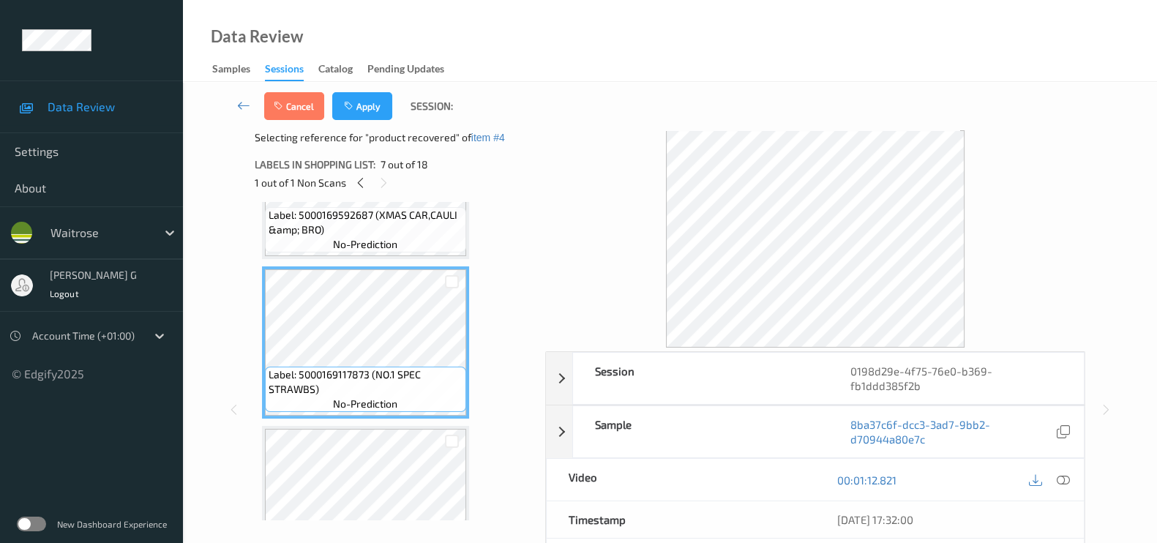
scroll to position [940, 0]
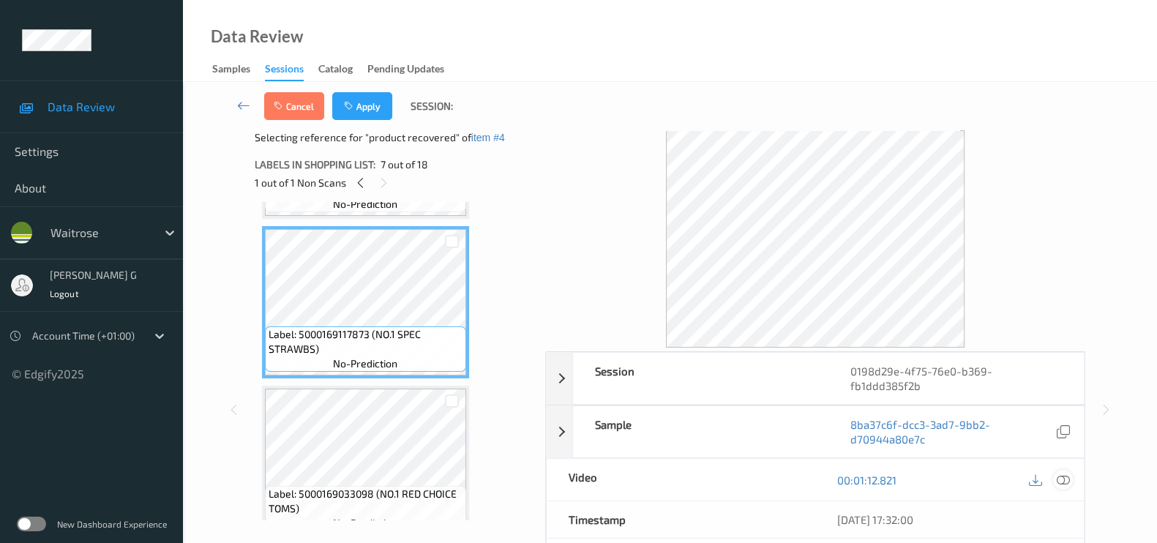
click at [1062, 473] on icon at bounding box center [1062, 479] width 13 height 13
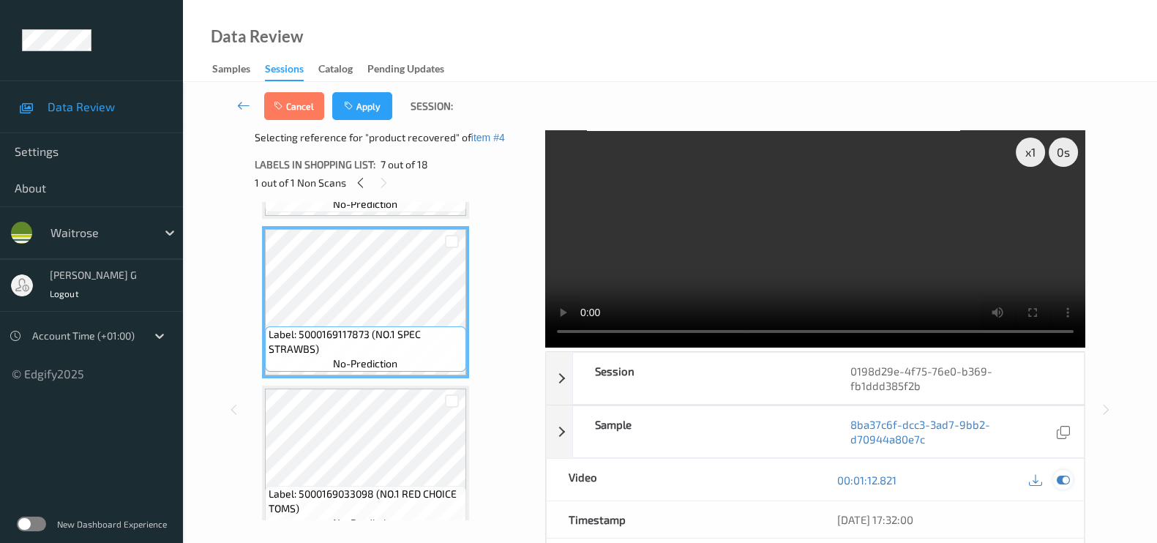
click at [1062, 473] on icon at bounding box center [1062, 479] width 13 height 13
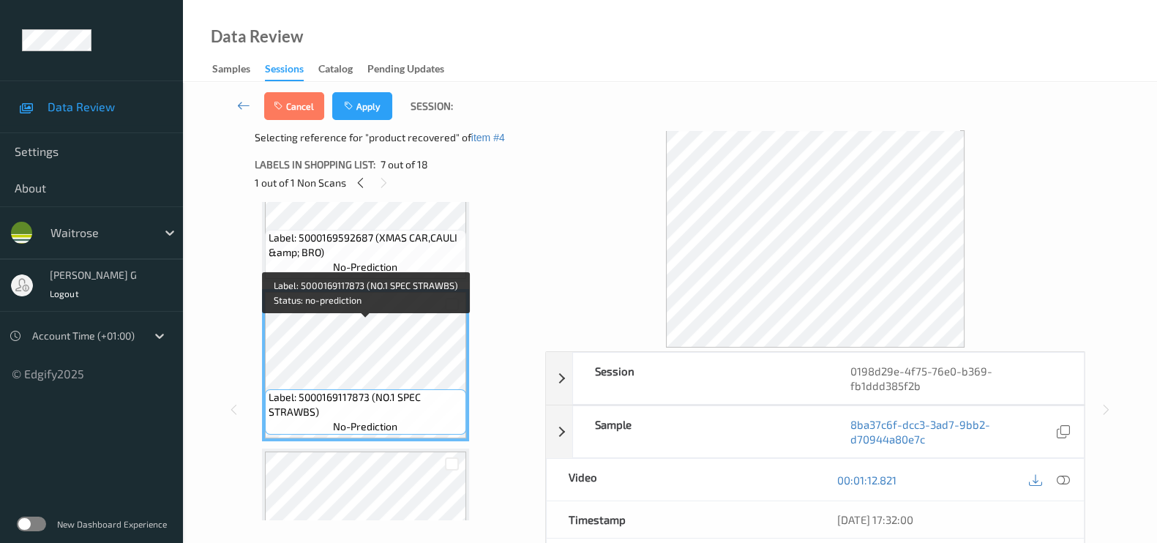
scroll to position [849, 0]
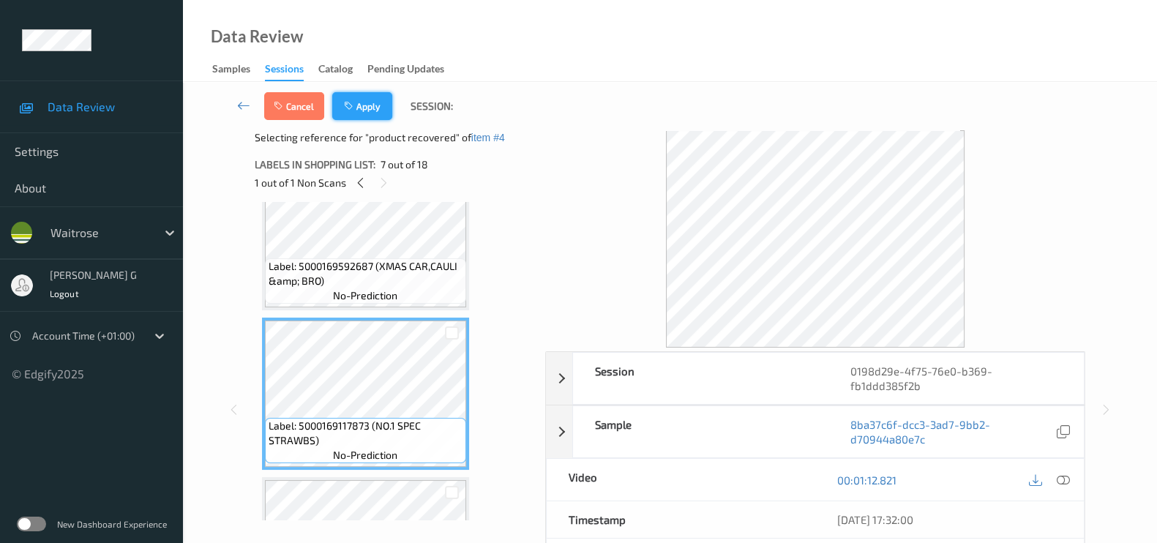
click at [378, 104] on button "Apply" at bounding box center [362, 106] width 60 height 28
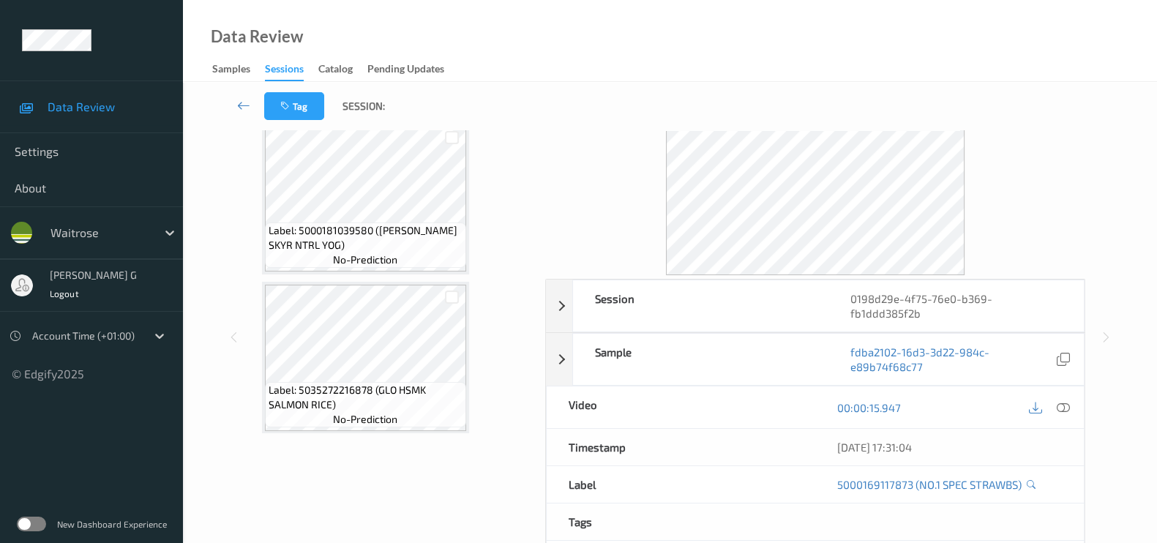
scroll to position [0, 0]
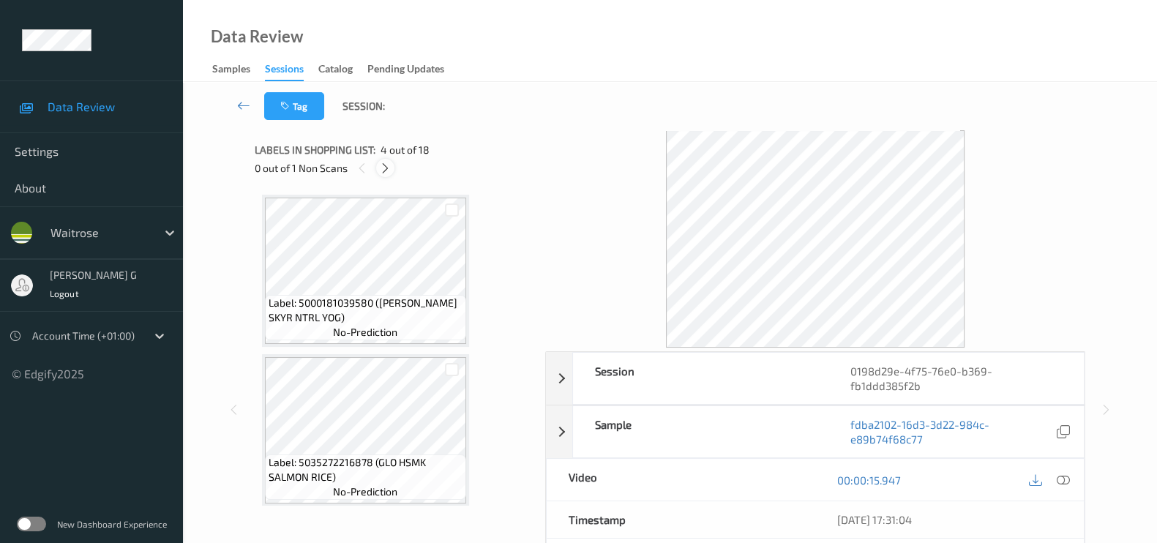
click at [391, 170] on icon at bounding box center [385, 168] width 12 height 13
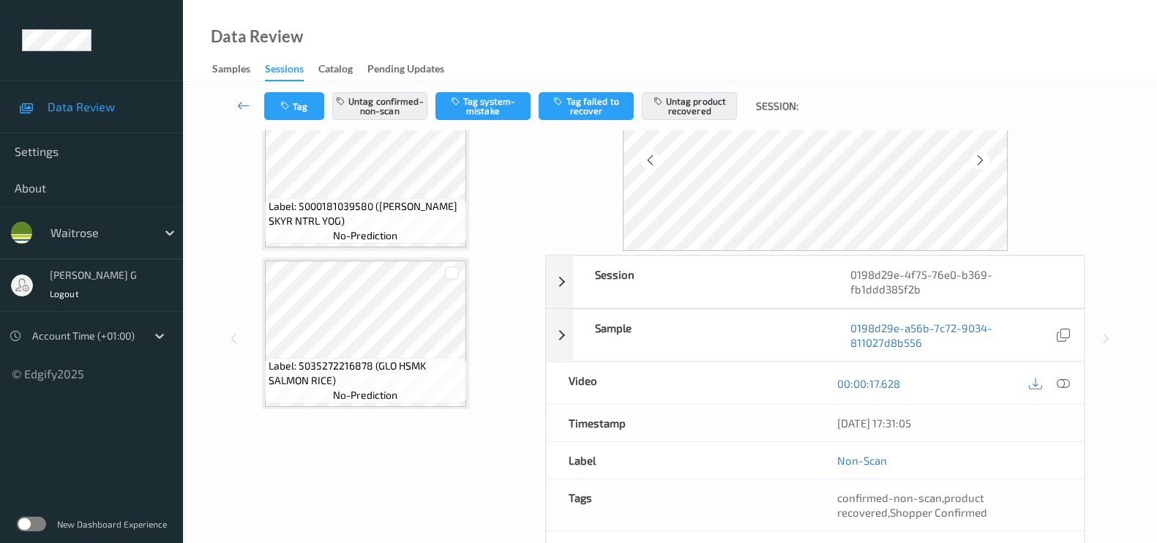
scroll to position [211, 0]
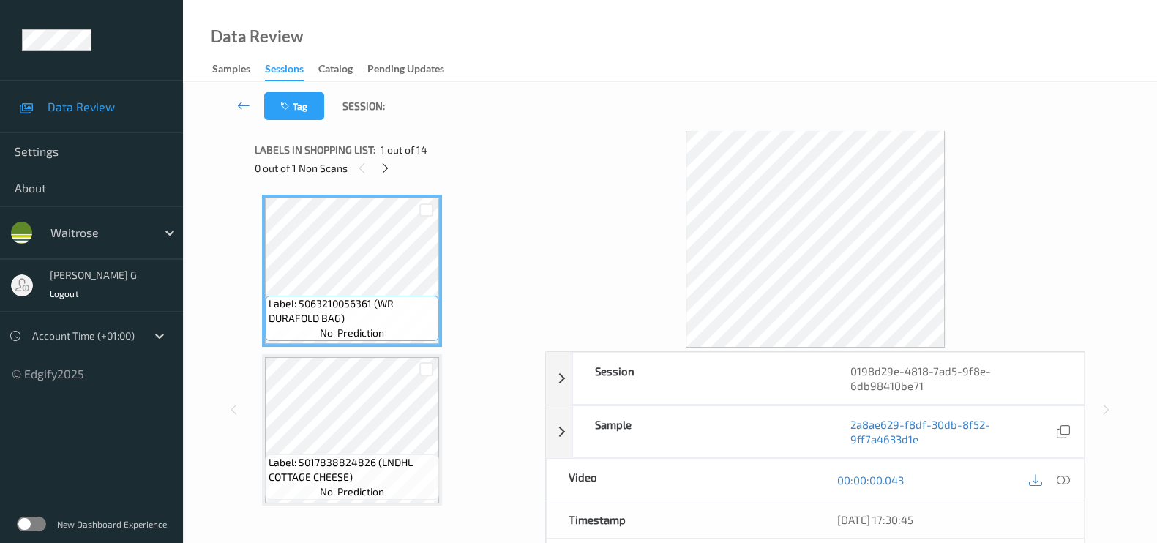
click at [397, 174] on div "0 out of 1 Non Scans" at bounding box center [395, 168] width 280 height 18
click at [380, 169] on icon at bounding box center [385, 168] width 12 height 13
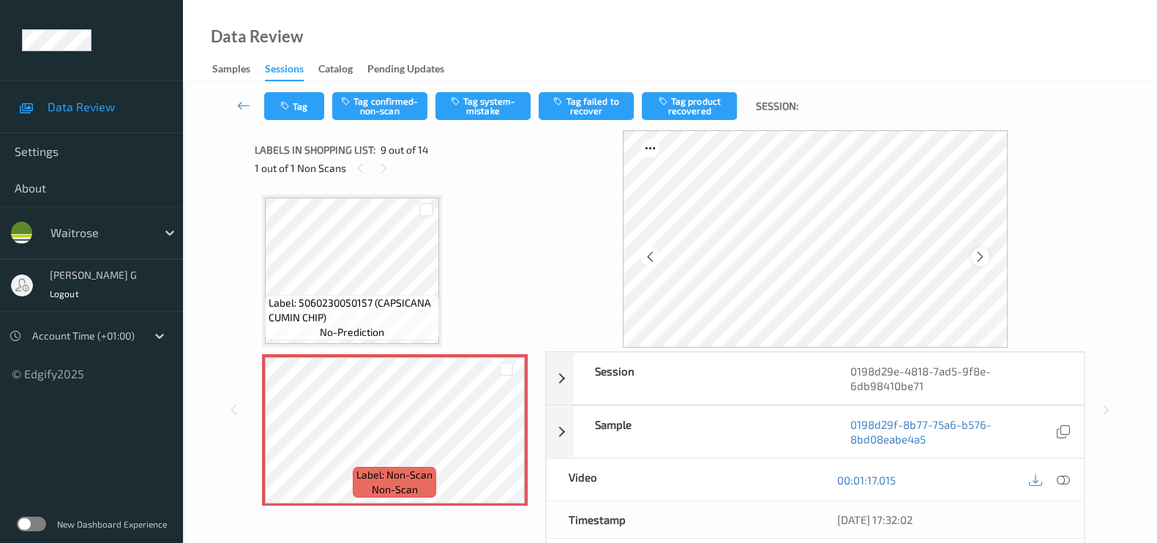
click at [986, 255] on icon at bounding box center [980, 256] width 12 height 13
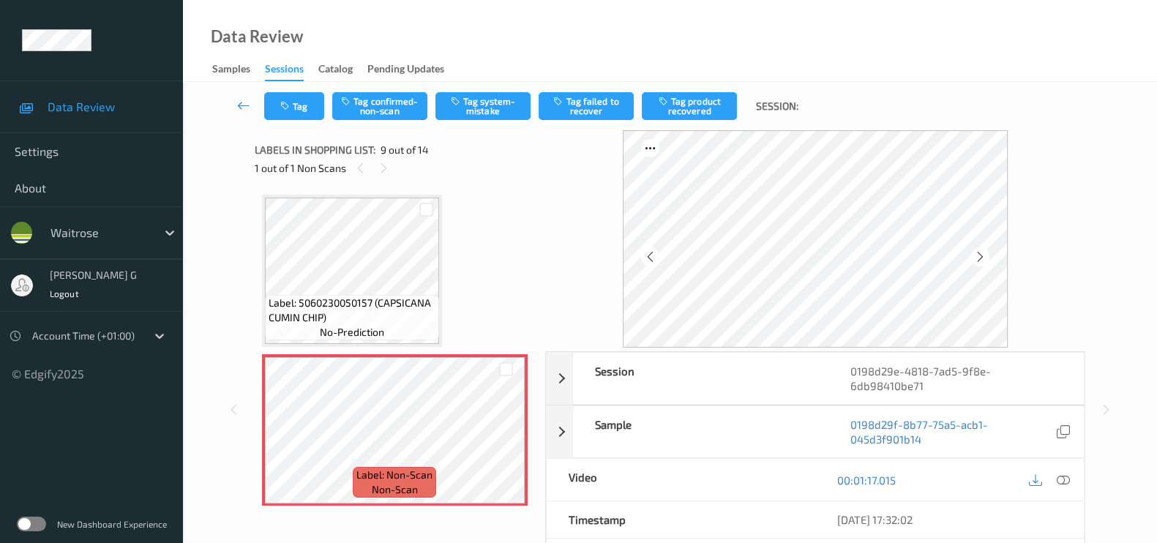
click at [986, 255] on icon at bounding box center [980, 256] width 12 height 13
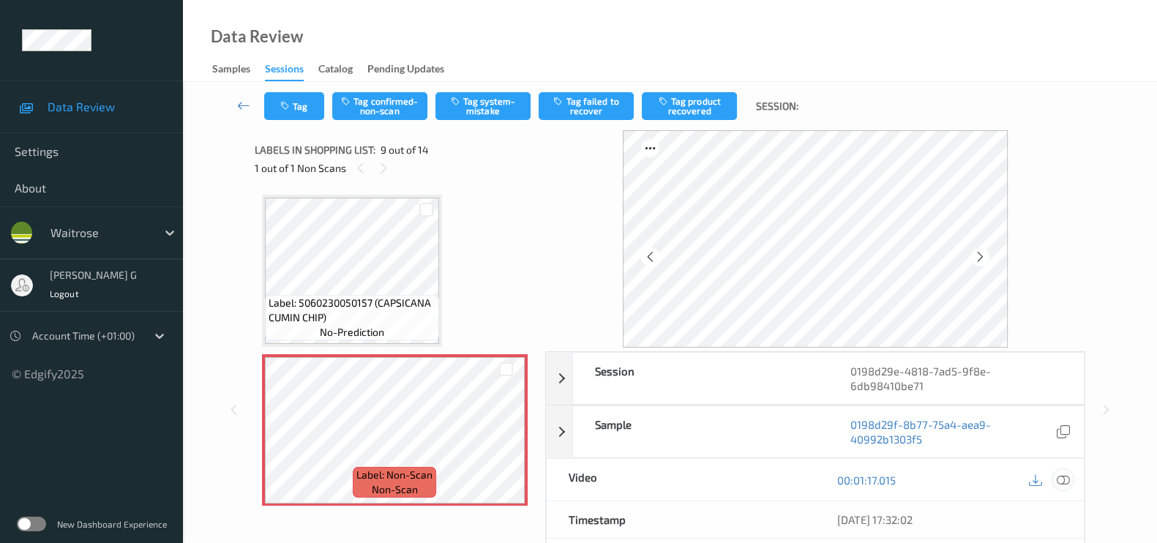
click at [1060, 477] on icon at bounding box center [1062, 479] width 13 height 13
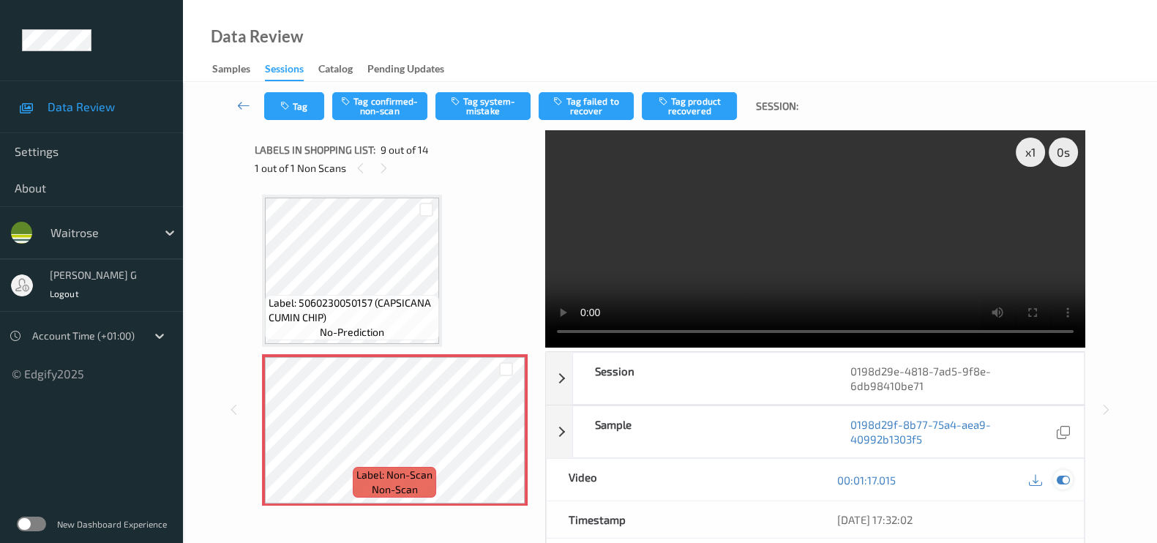
click at [1068, 481] on icon at bounding box center [1062, 479] width 13 height 13
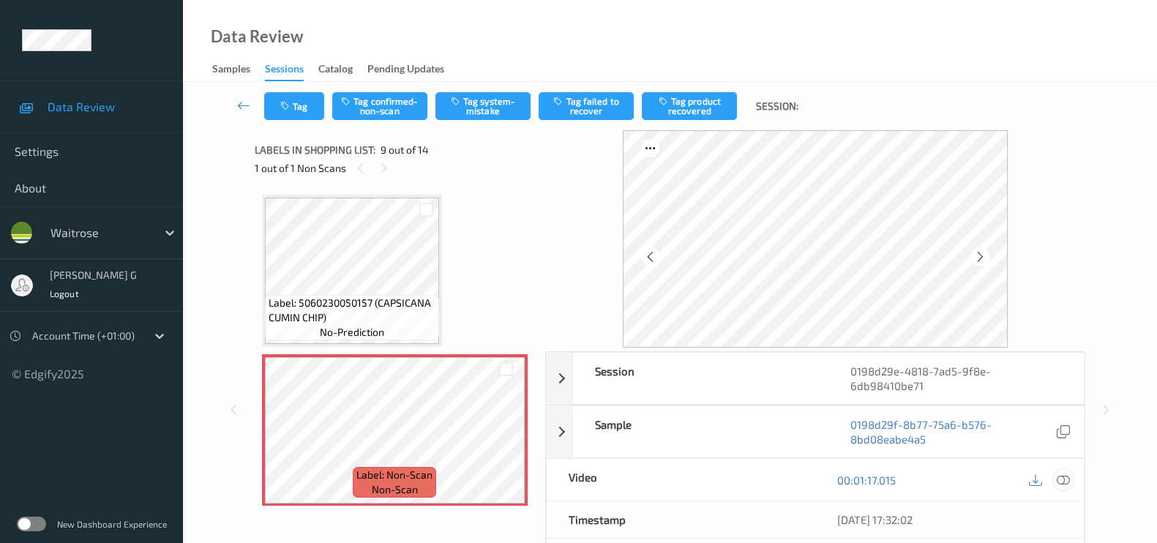
click at [1064, 480] on icon at bounding box center [1062, 479] width 13 height 13
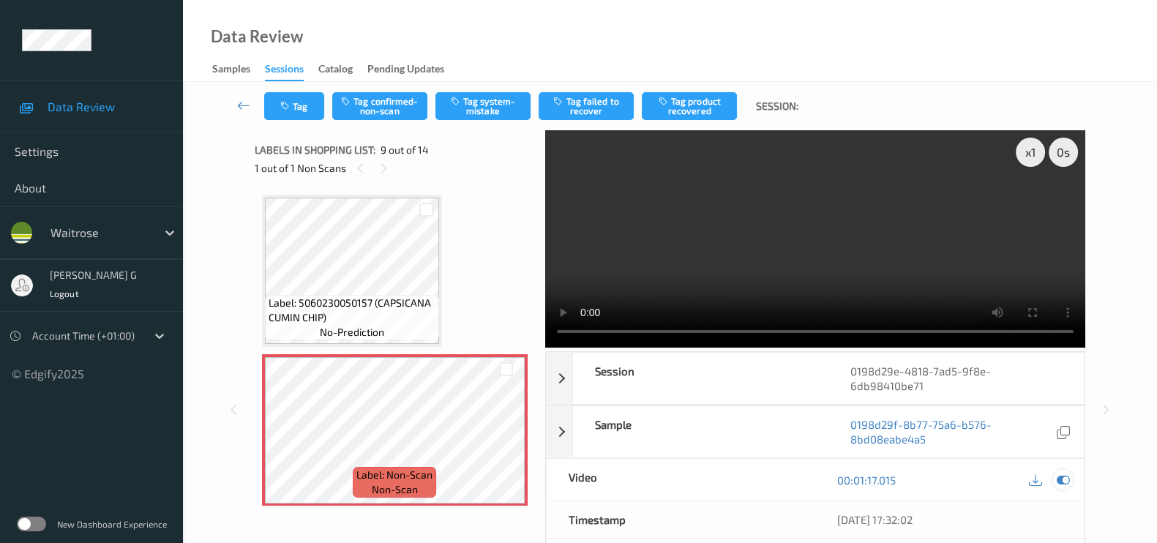
click at [1062, 478] on icon at bounding box center [1062, 479] width 13 height 13
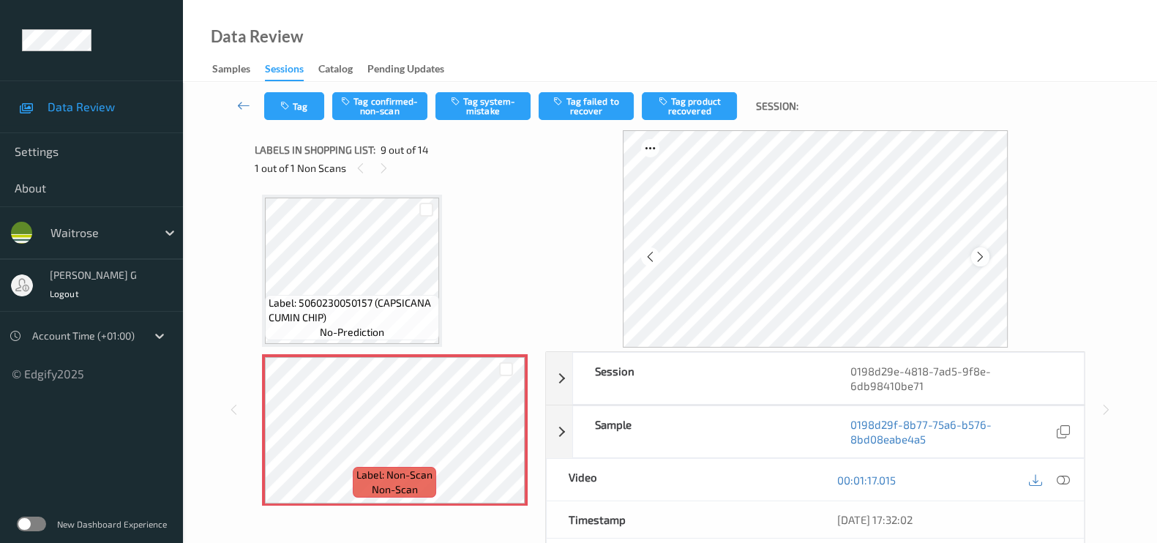
click at [986, 253] on icon at bounding box center [980, 256] width 12 height 13
click at [1062, 473] on icon at bounding box center [1062, 479] width 13 height 13
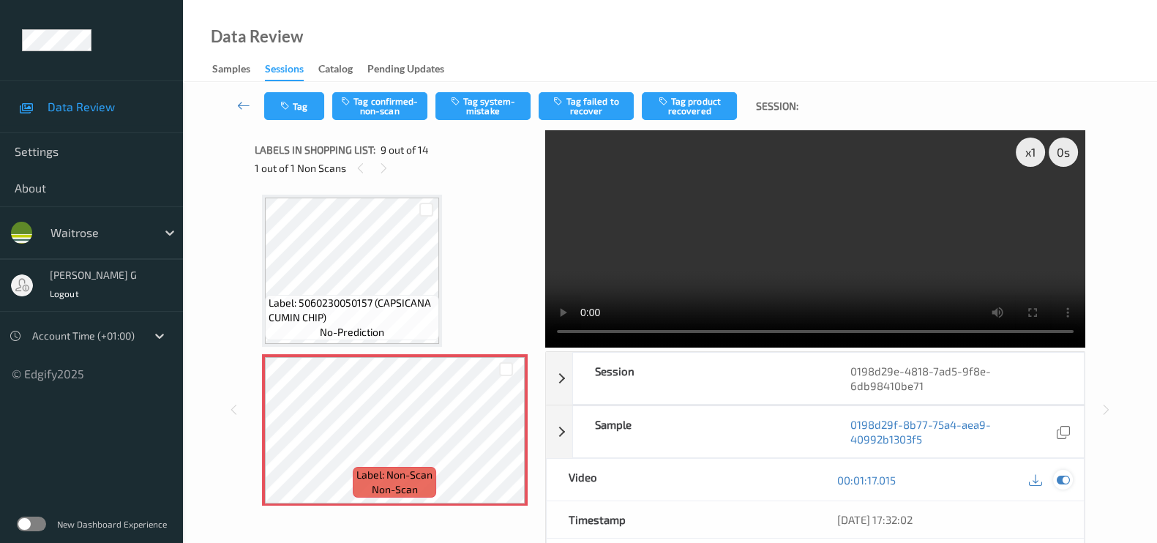
click at [1065, 483] on icon at bounding box center [1062, 479] width 13 height 13
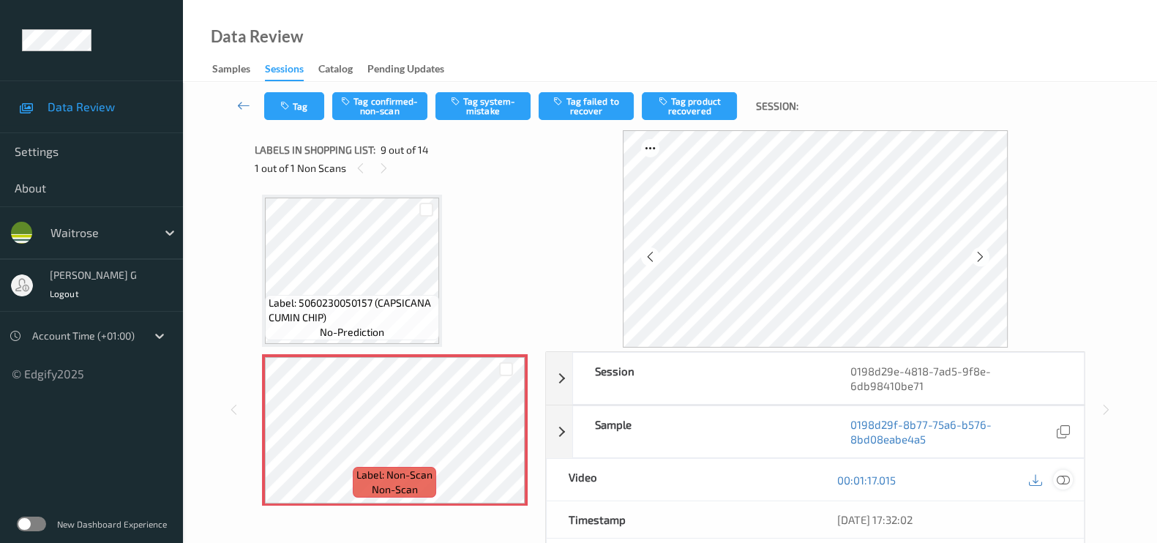
click at [1070, 483] on div at bounding box center [1063, 480] width 20 height 20
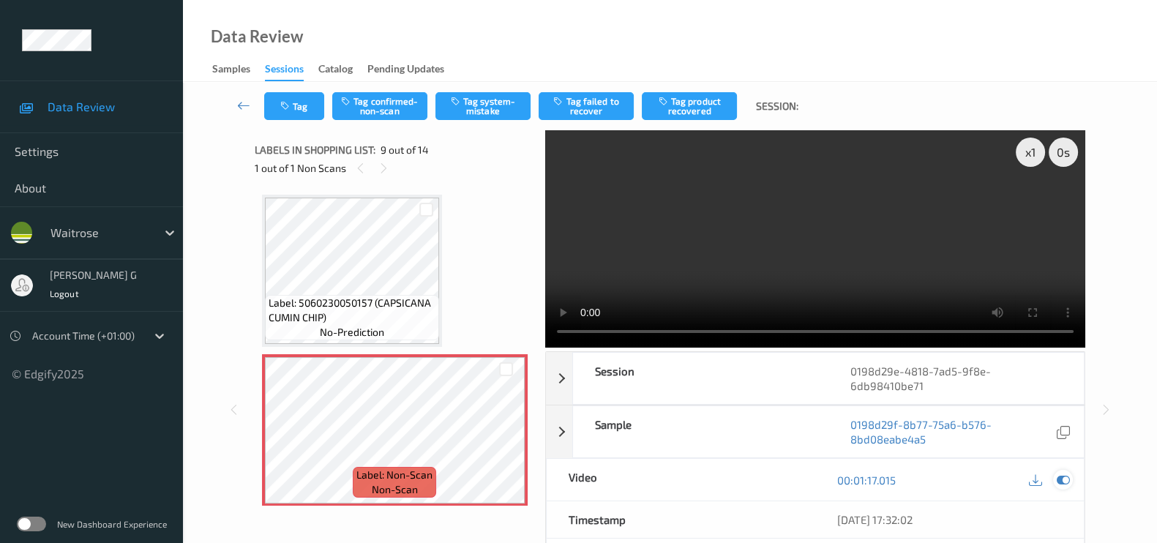
click at [1060, 477] on icon at bounding box center [1062, 479] width 13 height 13
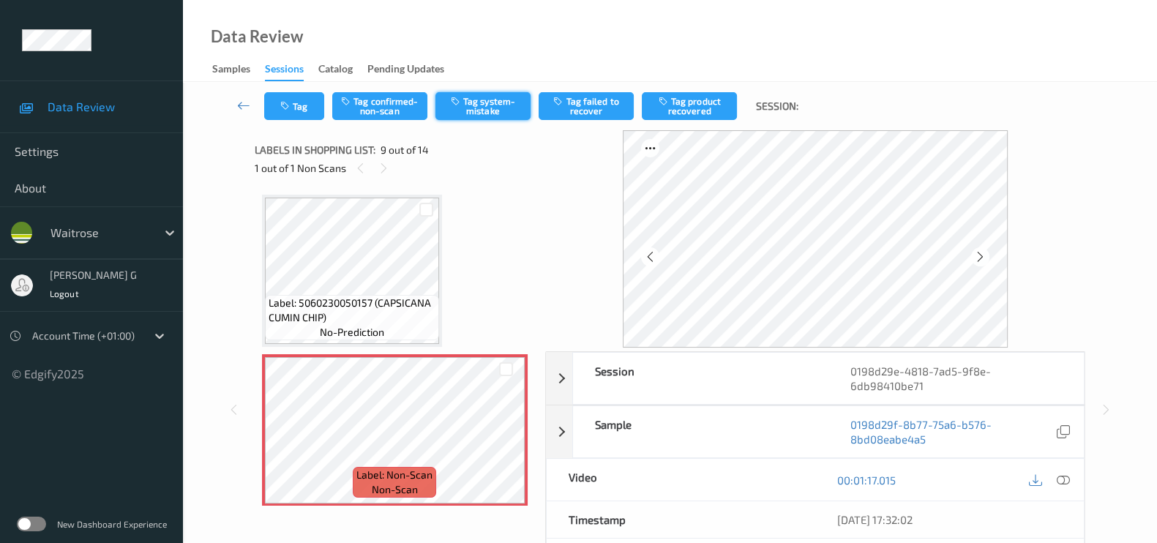
click at [489, 112] on button "Tag system-mistake" at bounding box center [482, 106] width 95 height 28
click at [285, 111] on button "Tag" at bounding box center [294, 106] width 60 height 28
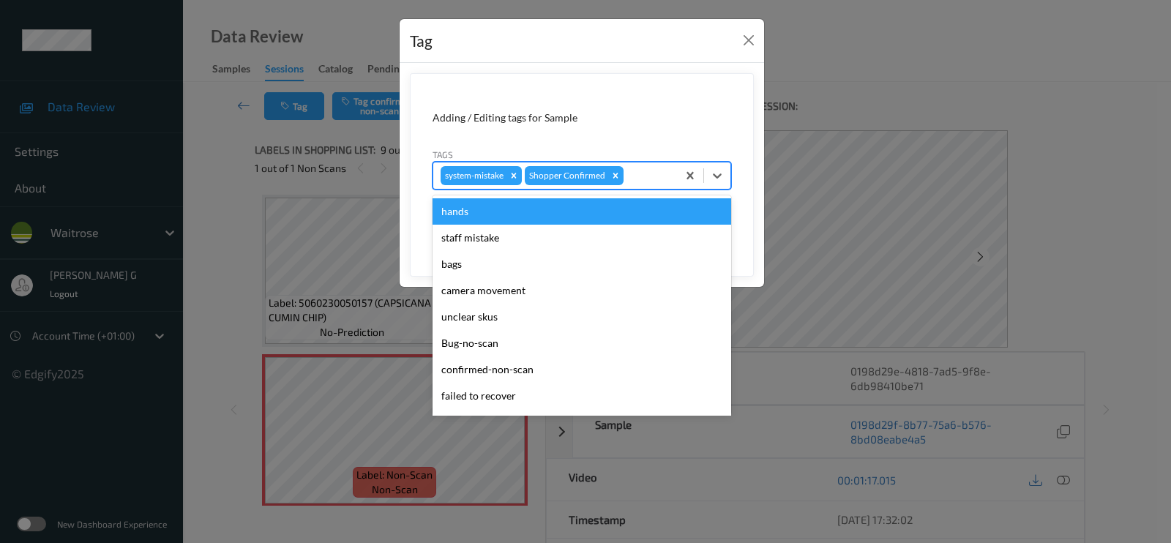
click at [626, 181] on input "text" at bounding box center [627, 175] width 2 height 15
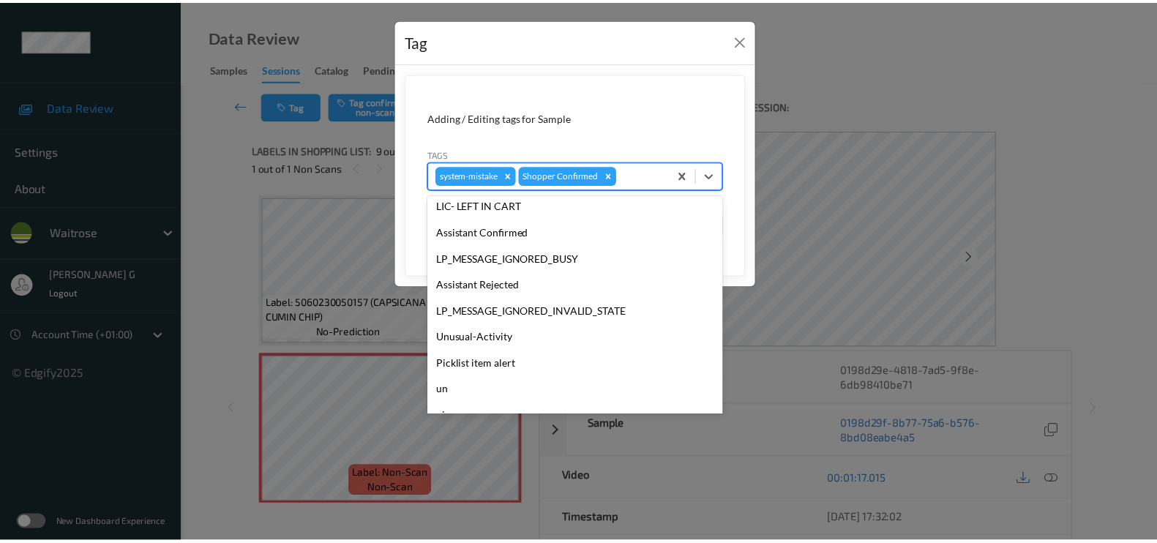
scroll to position [286, 0]
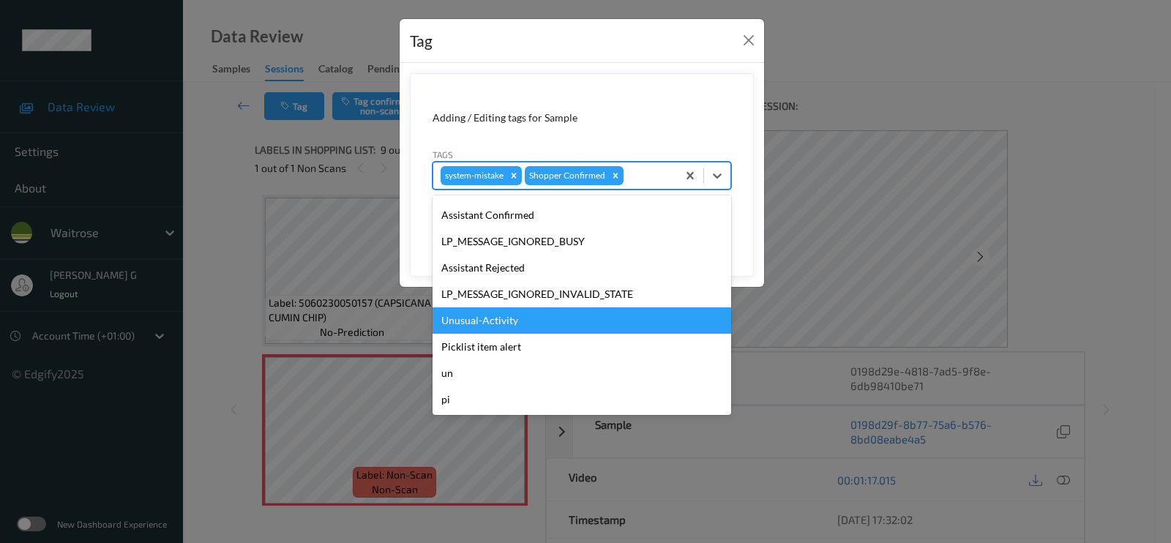
click at [483, 318] on div "Unusual-Activity" at bounding box center [581, 320] width 298 height 26
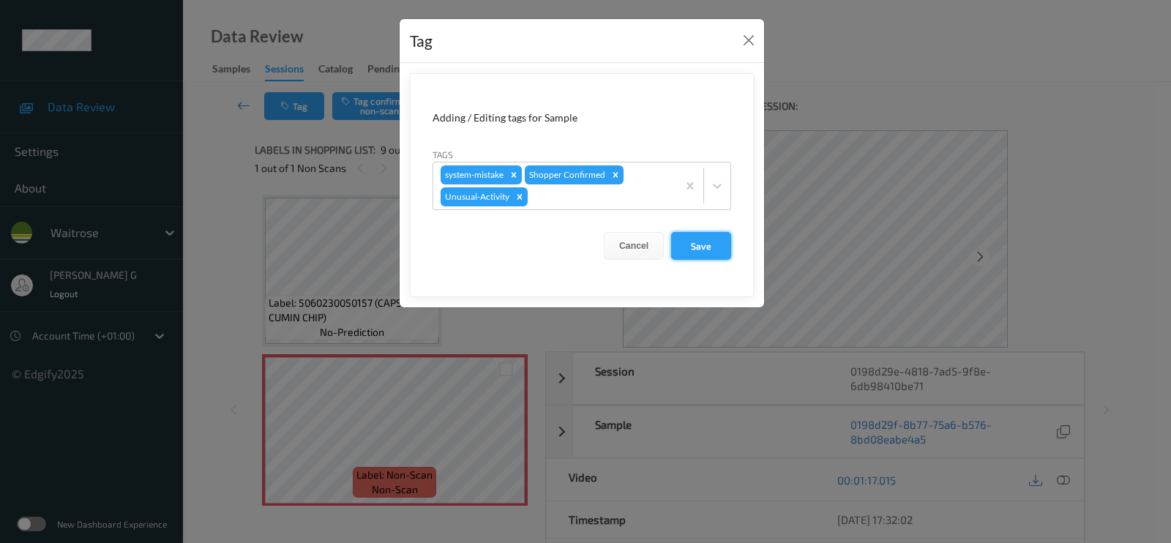
click at [699, 247] on button "Save" at bounding box center [701, 246] width 60 height 28
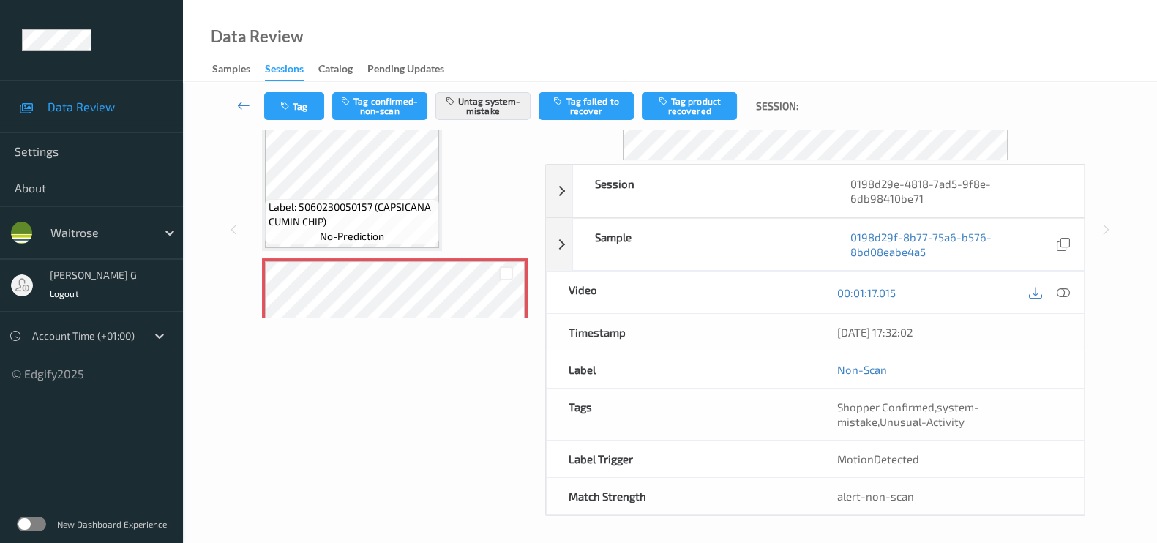
scroll to position [189, 0]
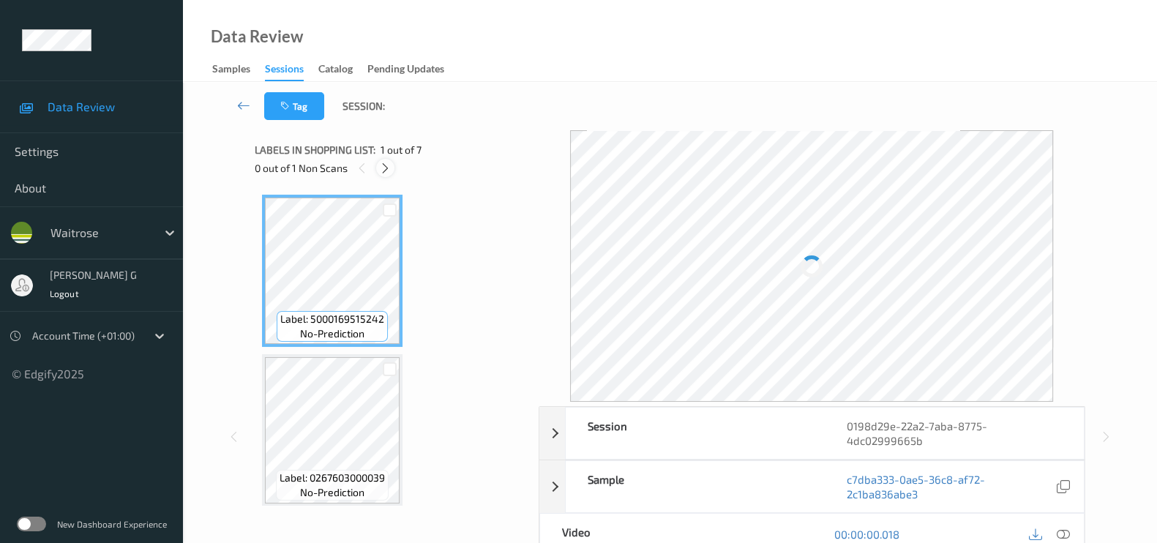
click at [387, 165] on icon at bounding box center [385, 168] width 12 height 13
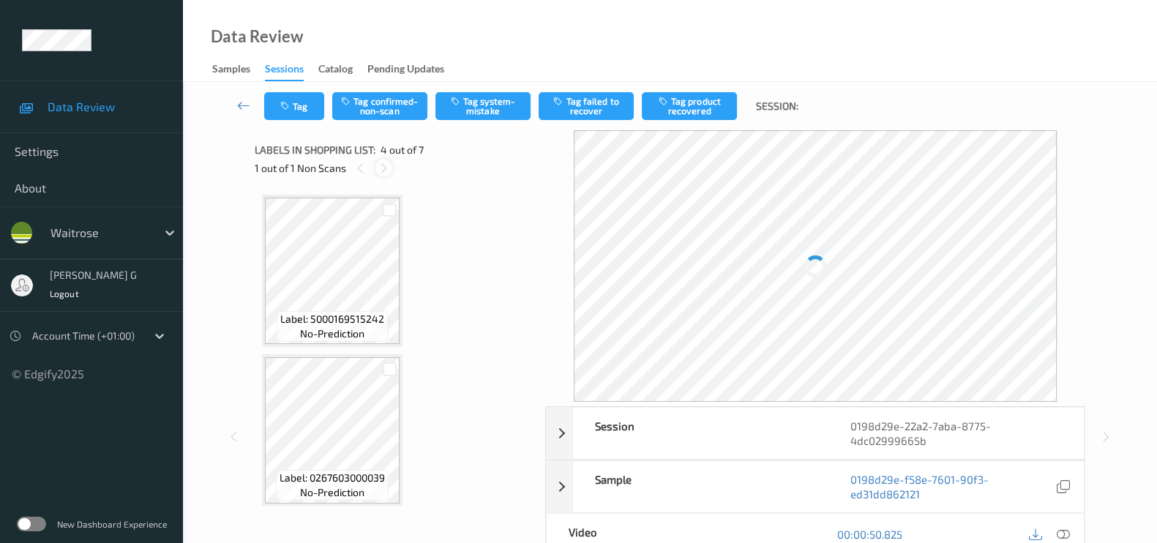
click at [383, 168] on icon at bounding box center [384, 168] width 12 height 13
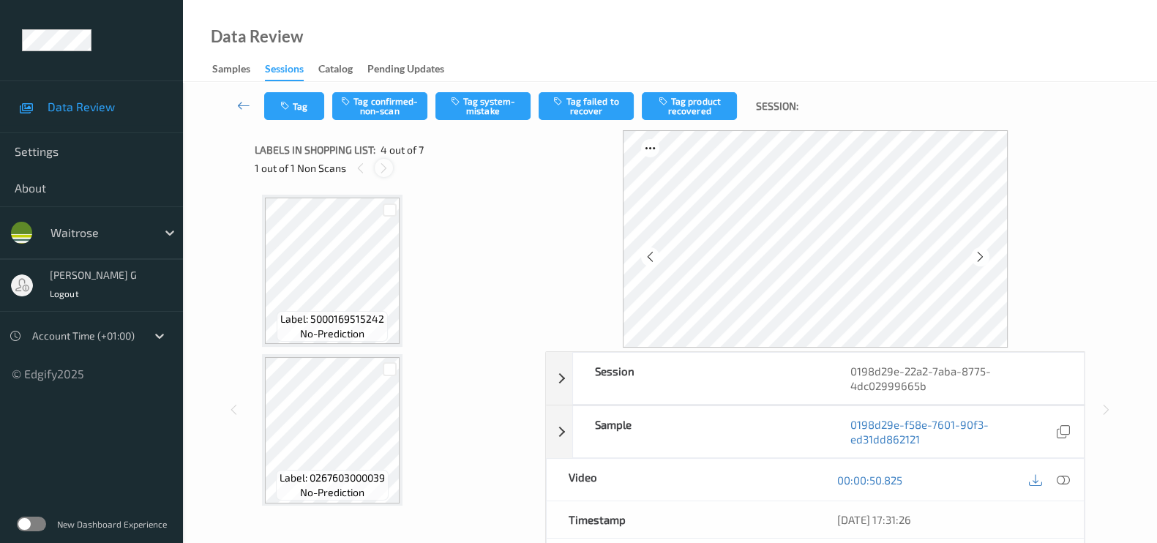
click at [383, 168] on icon at bounding box center [384, 168] width 12 height 13
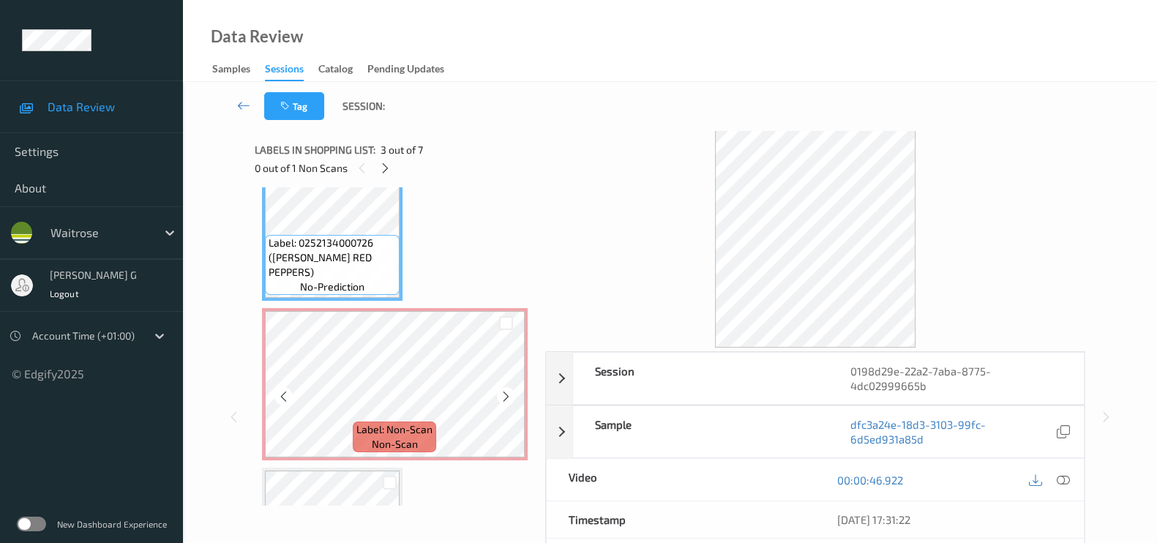
scroll to position [350, 0]
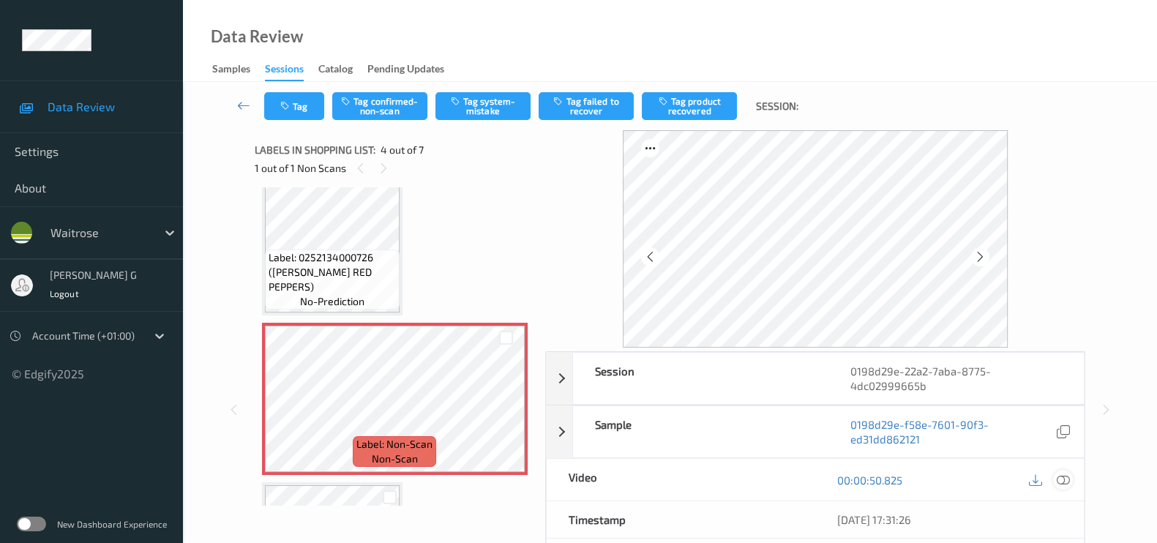
click at [1060, 481] on icon at bounding box center [1062, 479] width 13 height 13
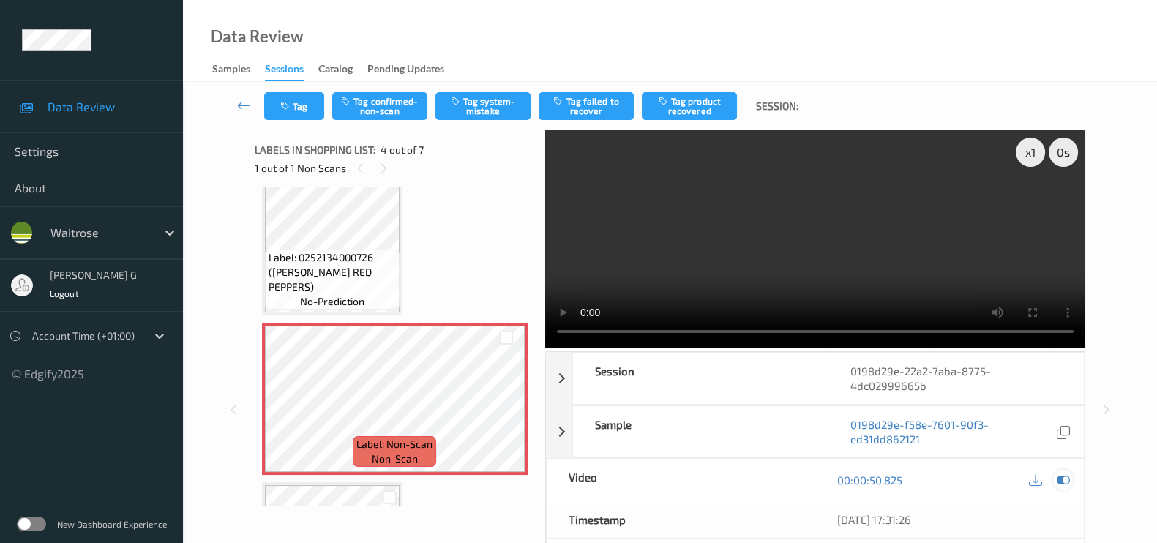
click at [1060, 478] on icon at bounding box center [1062, 479] width 13 height 13
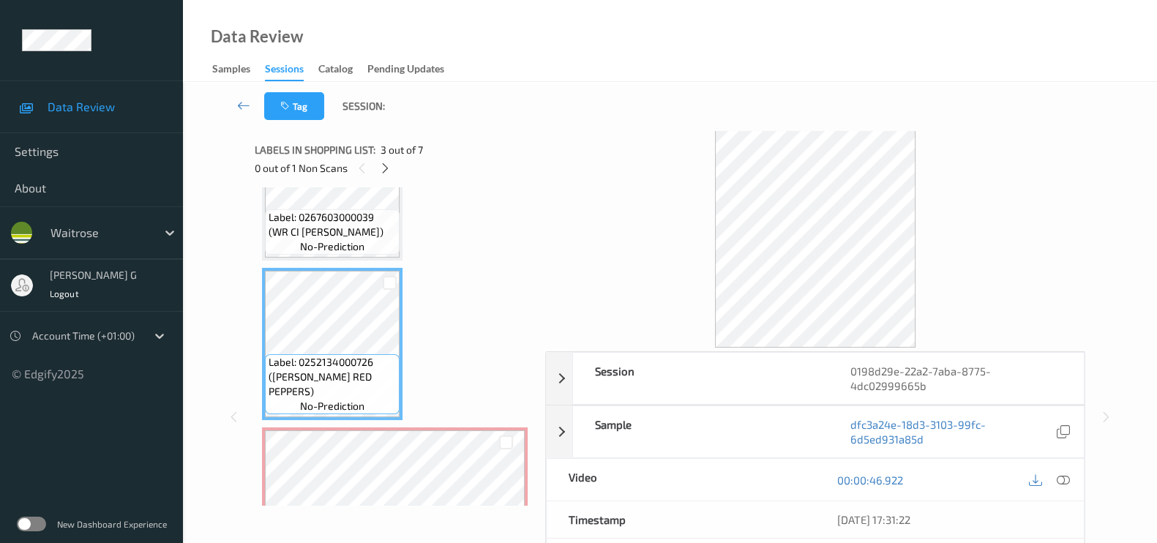
scroll to position [274, 0]
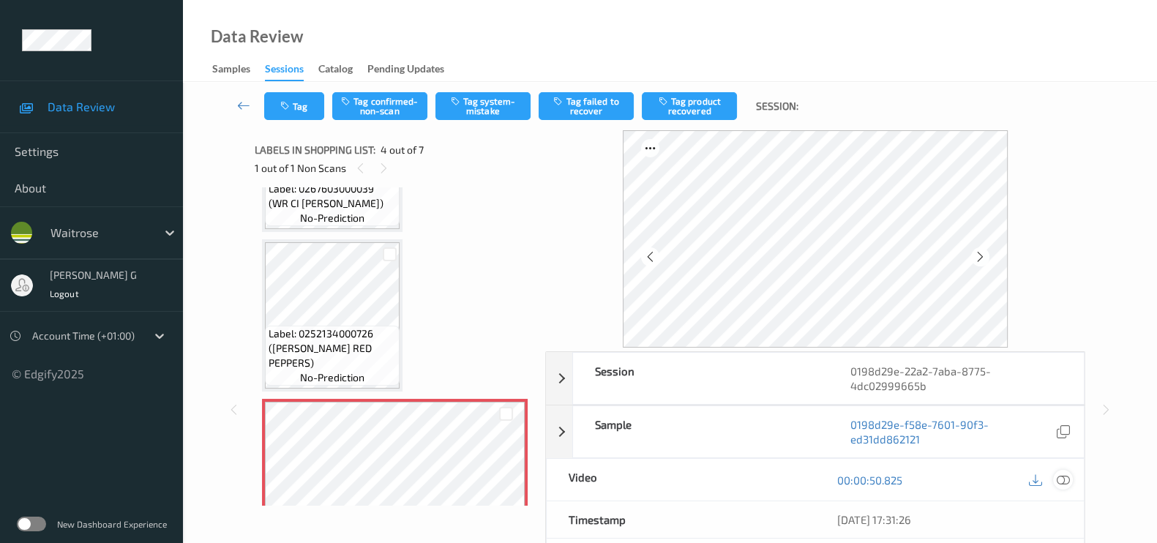
click at [1064, 480] on icon at bounding box center [1062, 479] width 13 height 13
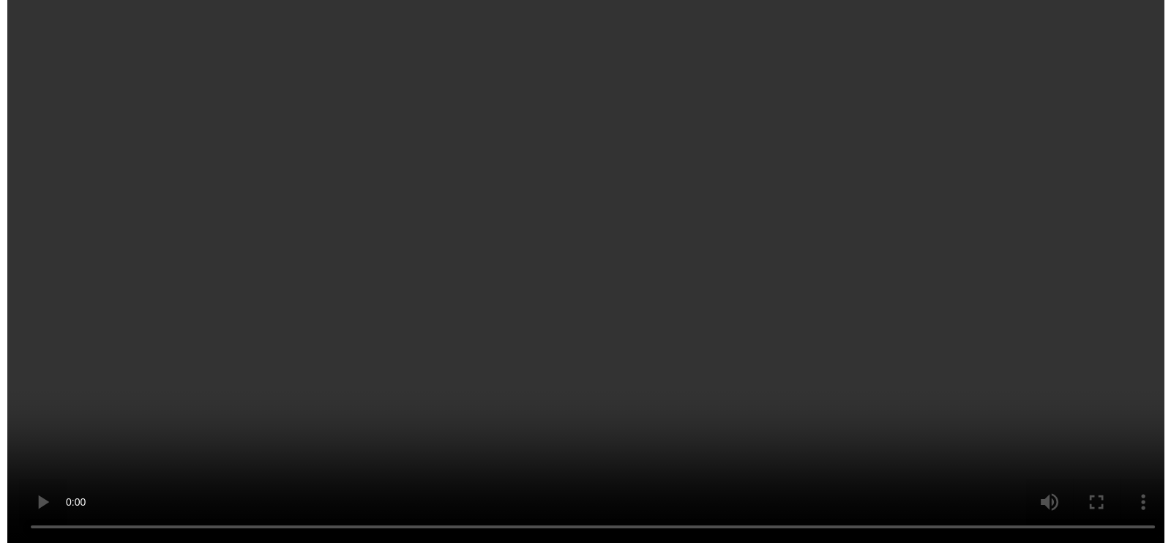
scroll to position [549, 0]
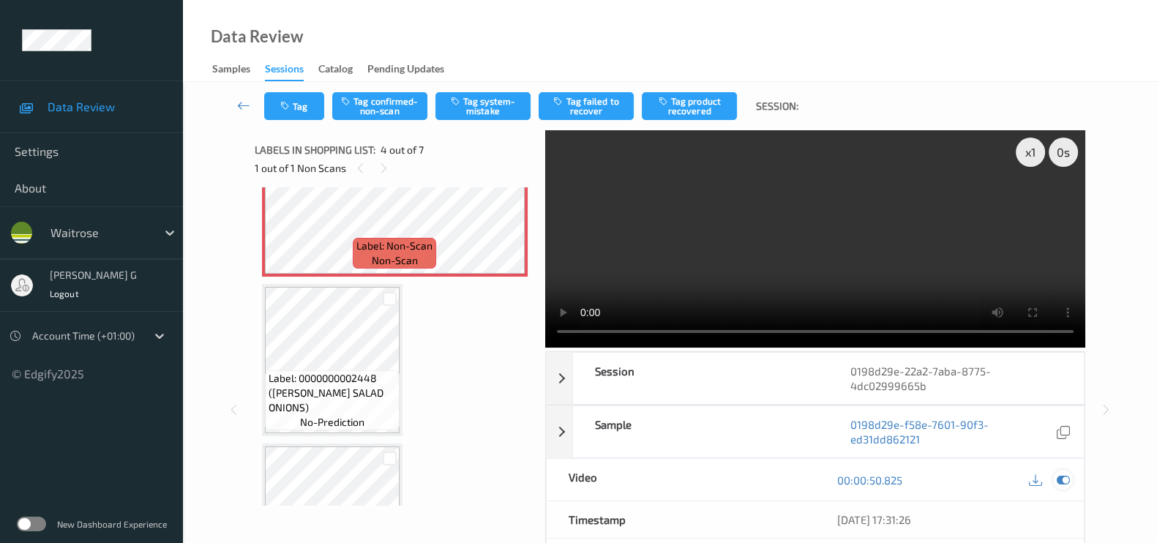
click at [1068, 476] on icon at bounding box center [1062, 479] width 13 height 13
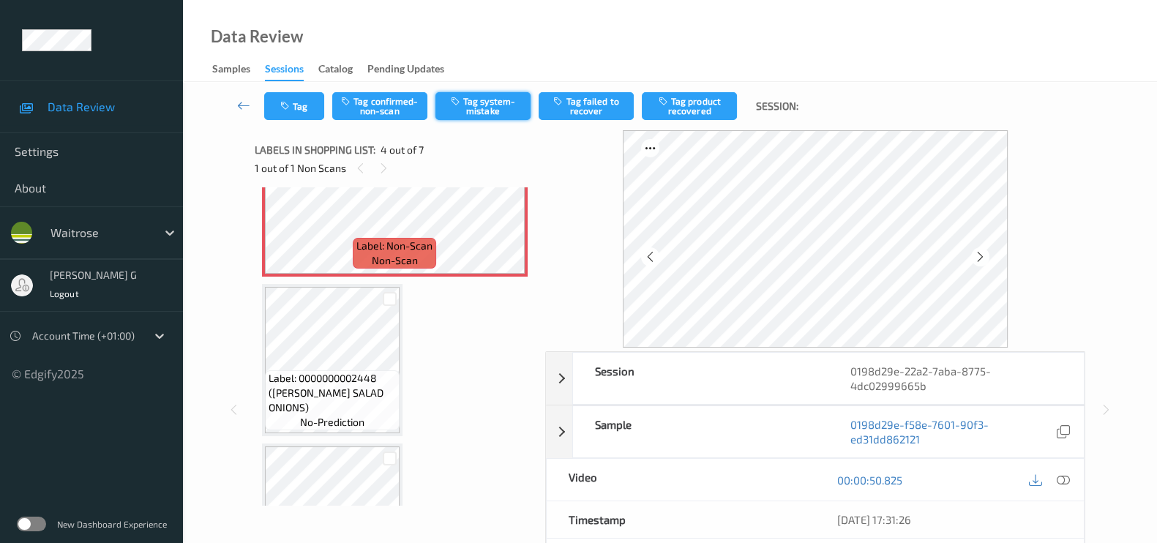
click at [467, 108] on button "Tag system-mistake" at bounding box center [482, 106] width 95 height 28
click at [296, 109] on button "Tag" at bounding box center [294, 106] width 60 height 28
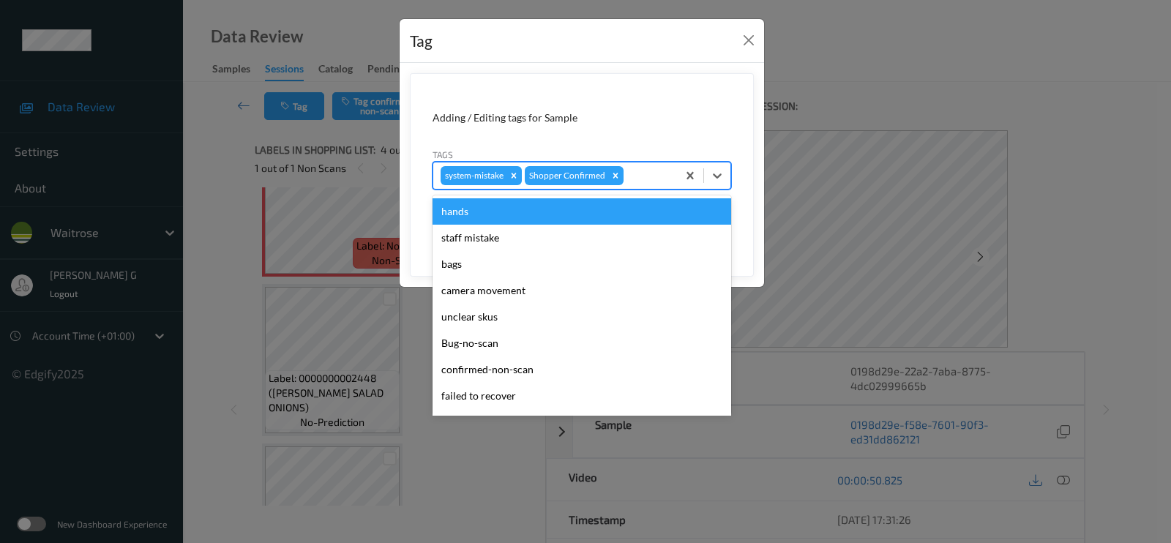
click at [632, 173] on div at bounding box center [647, 176] width 43 height 18
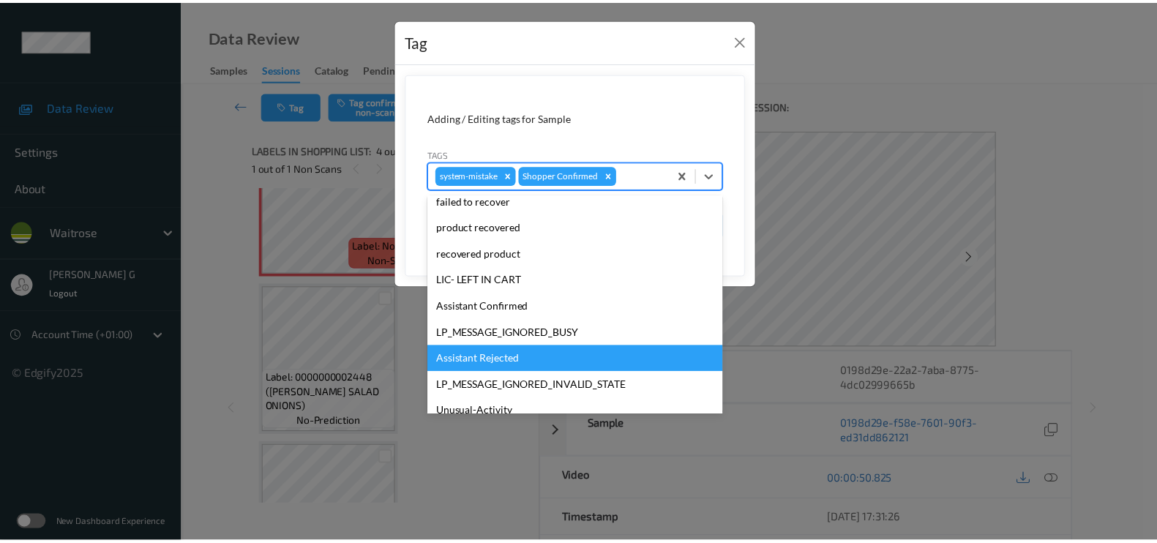
scroll to position [286, 0]
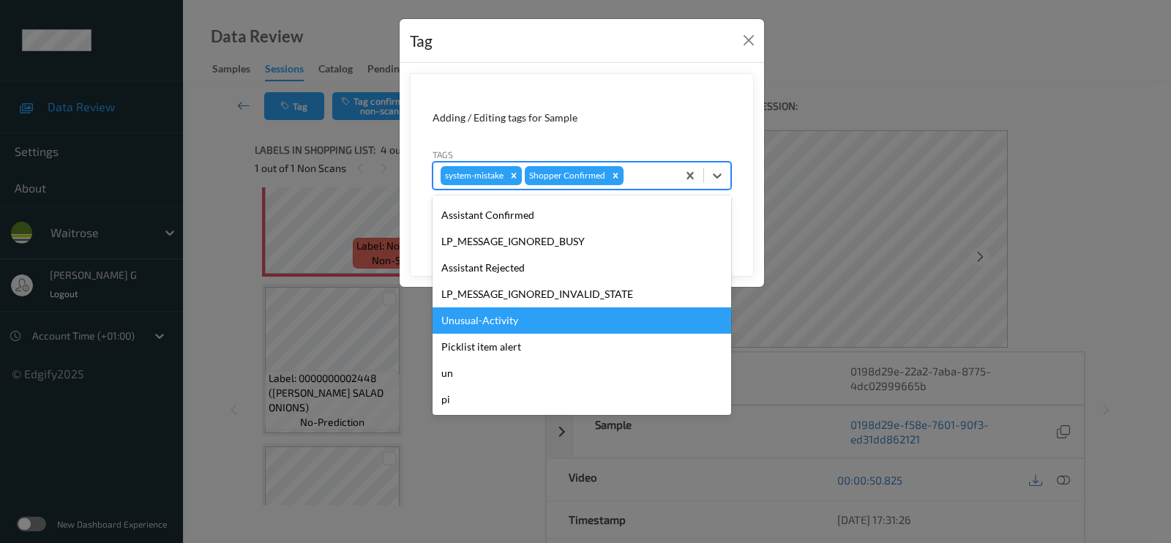
click at [472, 324] on div "Unusual-Activity" at bounding box center [581, 320] width 298 height 26
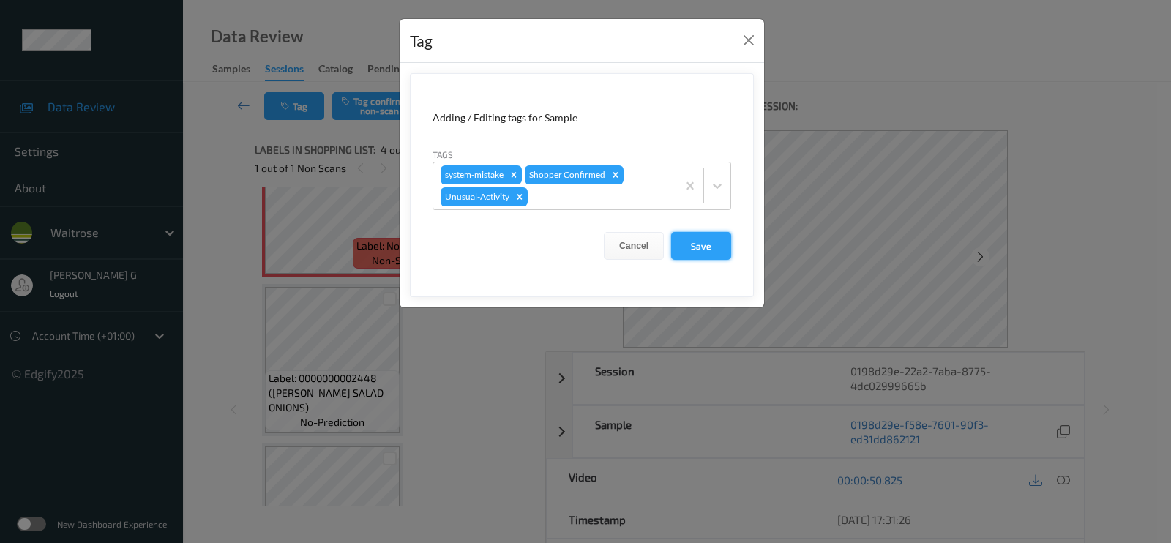
click at [699, 242] on button "Save" at bounding box center [701, 246] width 60 height 28
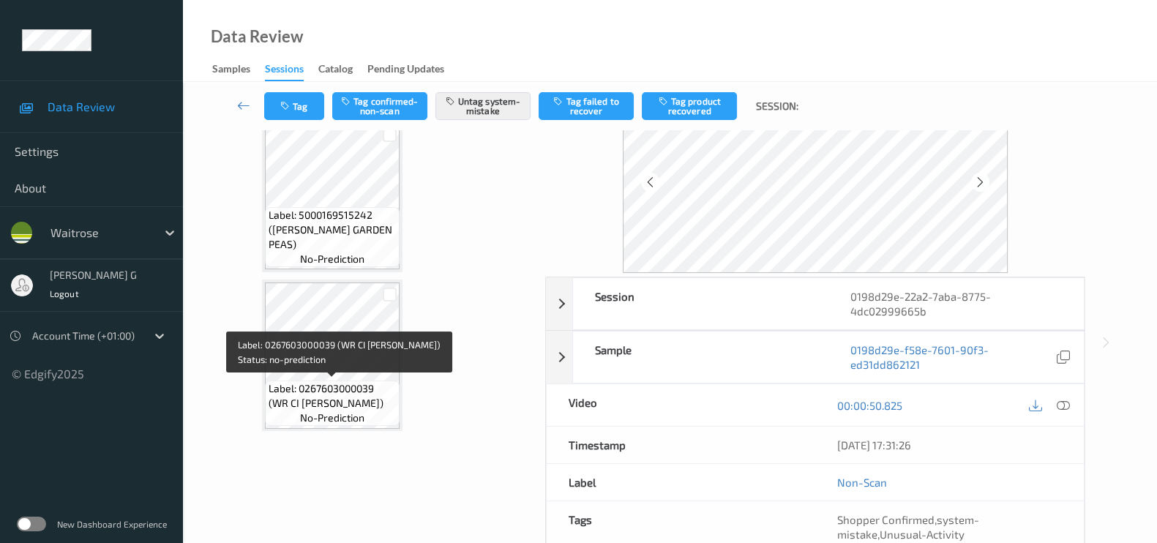
scroll to position [0, 0]
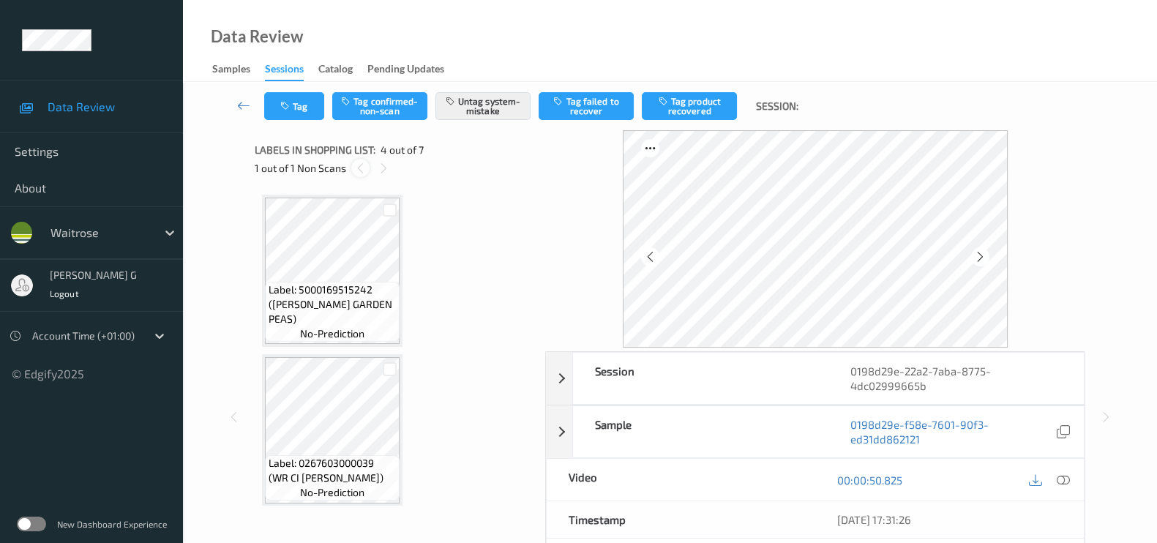
click at [356, 169] on icon at bounding box center [360, 168] width 12 height 13
click at [380, 168] on icon at bounding box center [384, 168] width 12 height 13
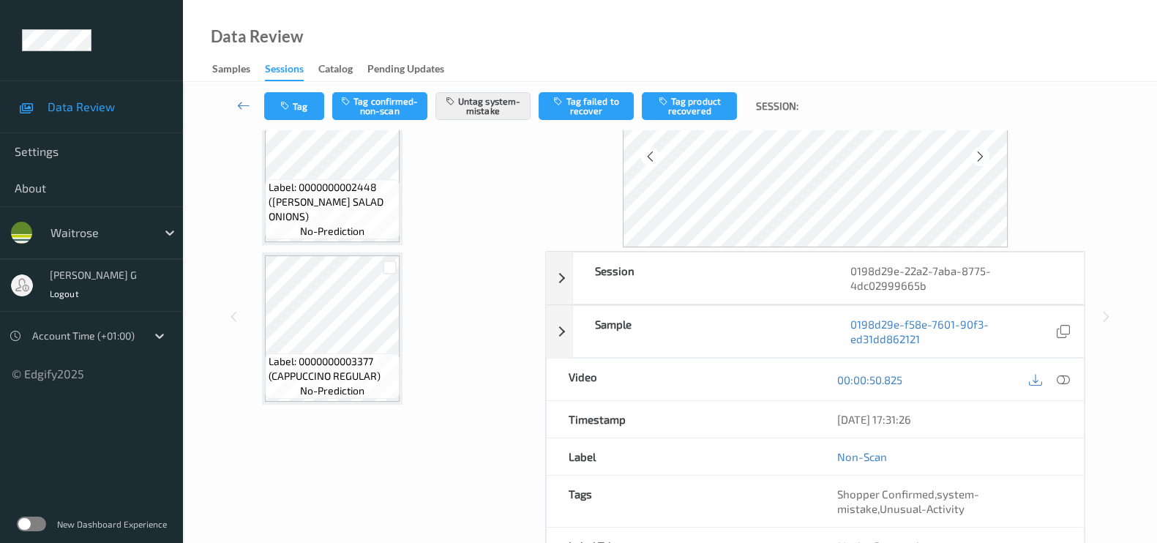
scroll to position [189, 0]
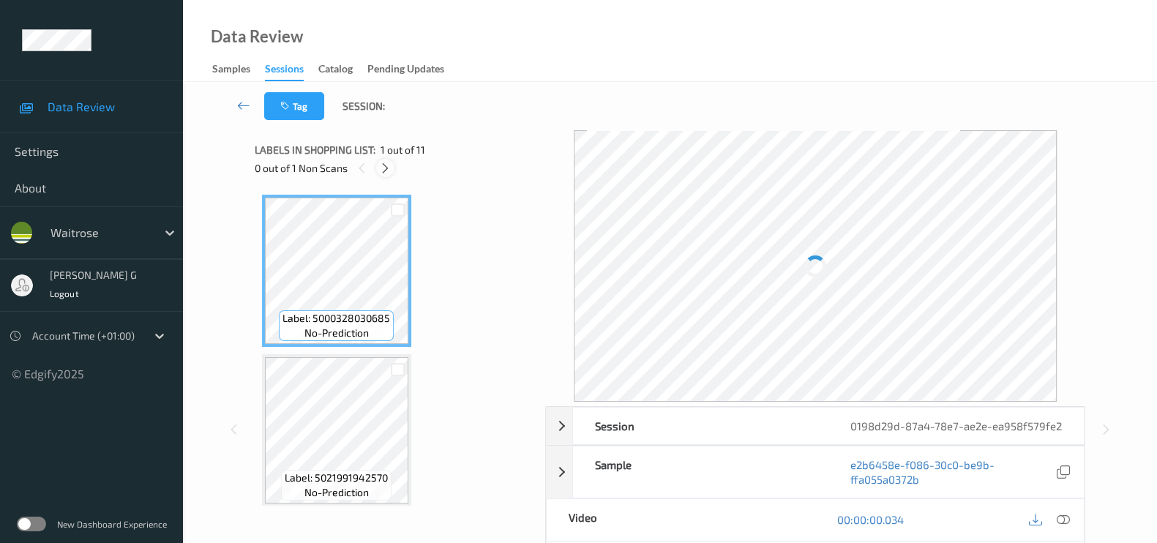
click at [386, 169] on icon at bounding box center [385, 168] width 12 height 13
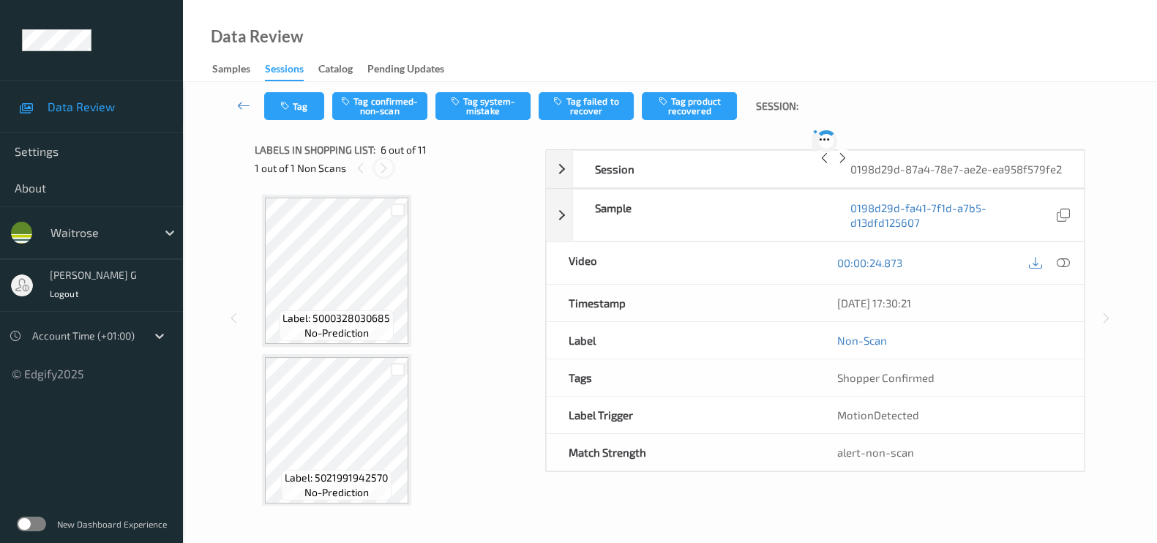
scroll to position [641, 0]
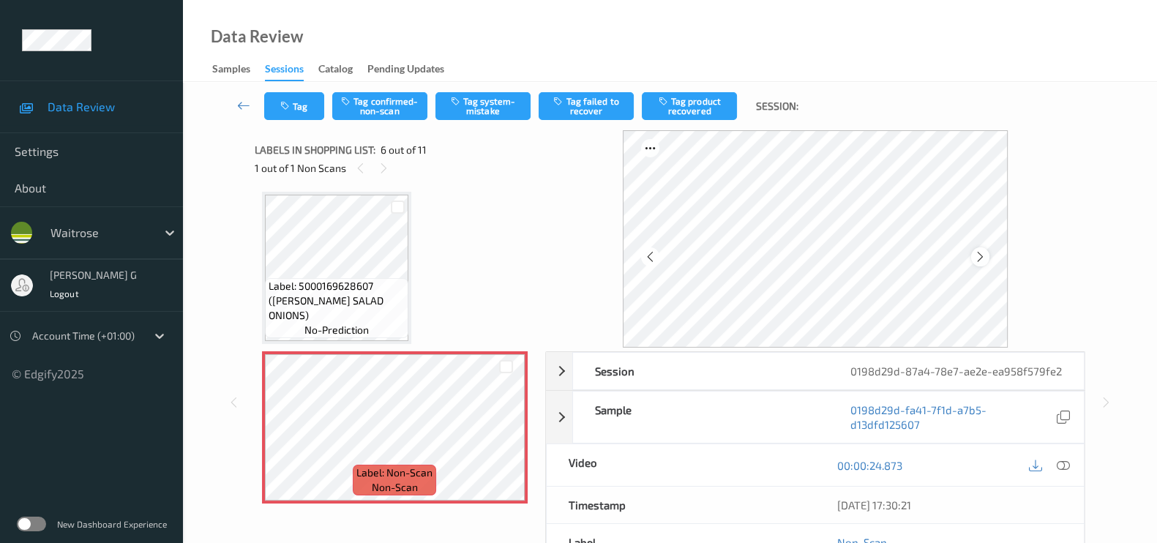
click at [986, 253] on icon at bounding box center [980, 256] width 12 height 13
click at [1063, 472] on icon at bounding box center [1062, 465] width 13 height 13
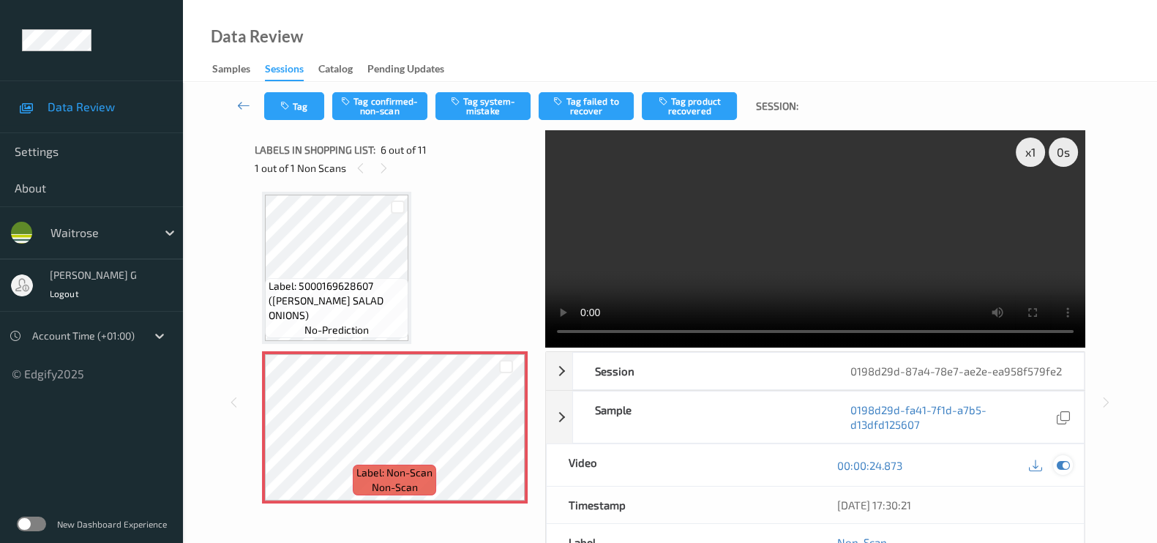
click at [1064, 472] on icon at bounding box center [1062, 465] width 13 height 13
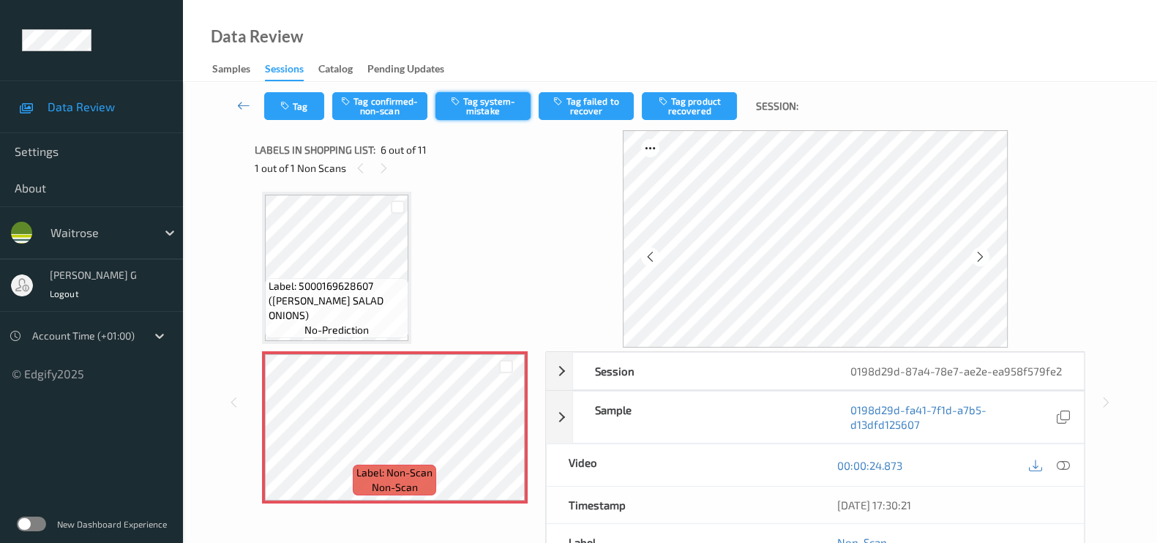
click at [465, 102] on button "Tag system-mistake" at bounding box center [482, 106] width 95 height 28
click at [484, 108] on button "Untag system-mistake" at bounding box center [482, 106] width 95 height 28
click at [345, 114] on button "Tag confirmed-non-scan" at bounding box center [379, 106] width 95 height 28
click at [710, 104] on button "Tag product recovered" at bounding box center [689, 106] width 95 height 28
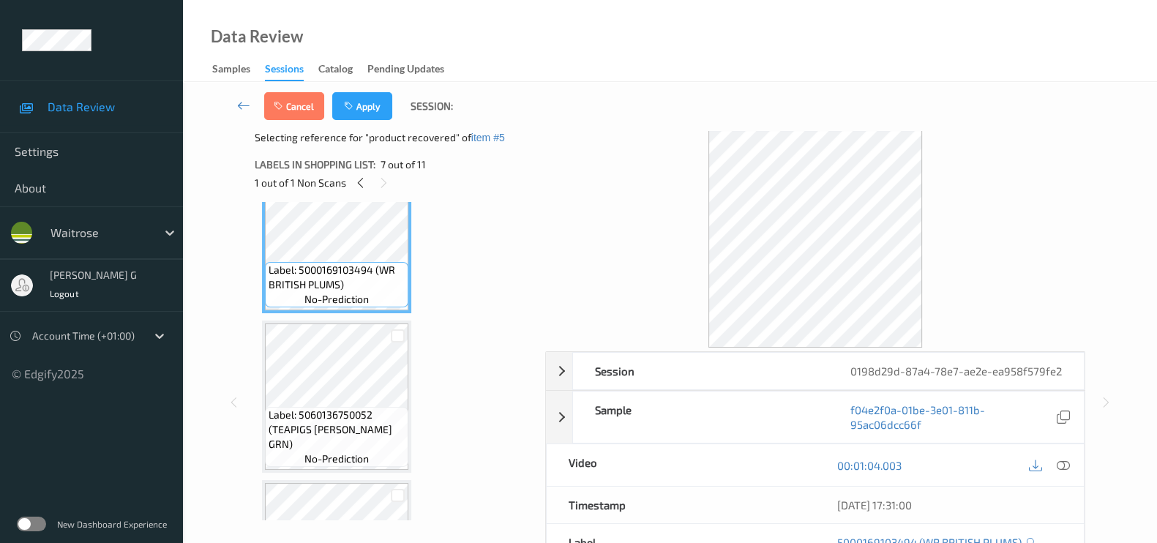
scroll to position [1007, 0]
click at [359, 110] on button "Apply" at bounding box center [362, 106] width 60 height 28
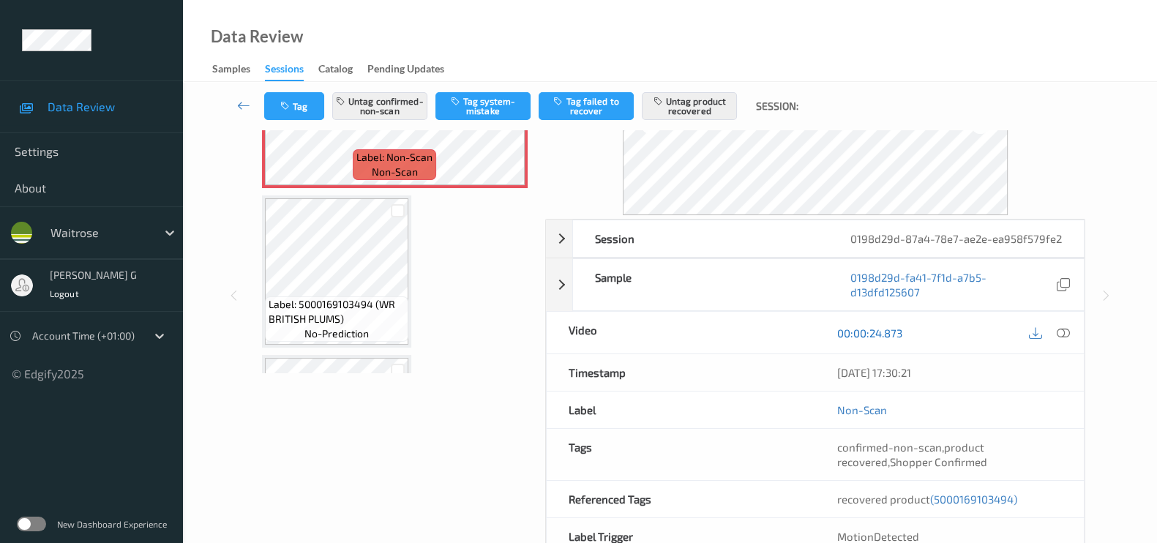
scroll to position [174, 0]
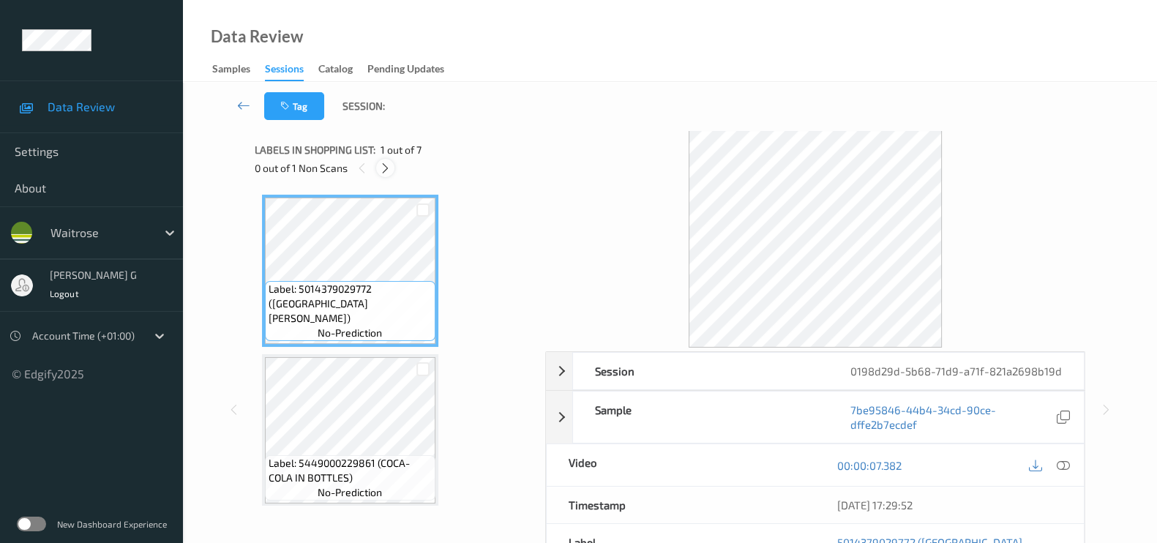
click at [386, 171] on icon at bounding box center [385, 168] width 12 height 13
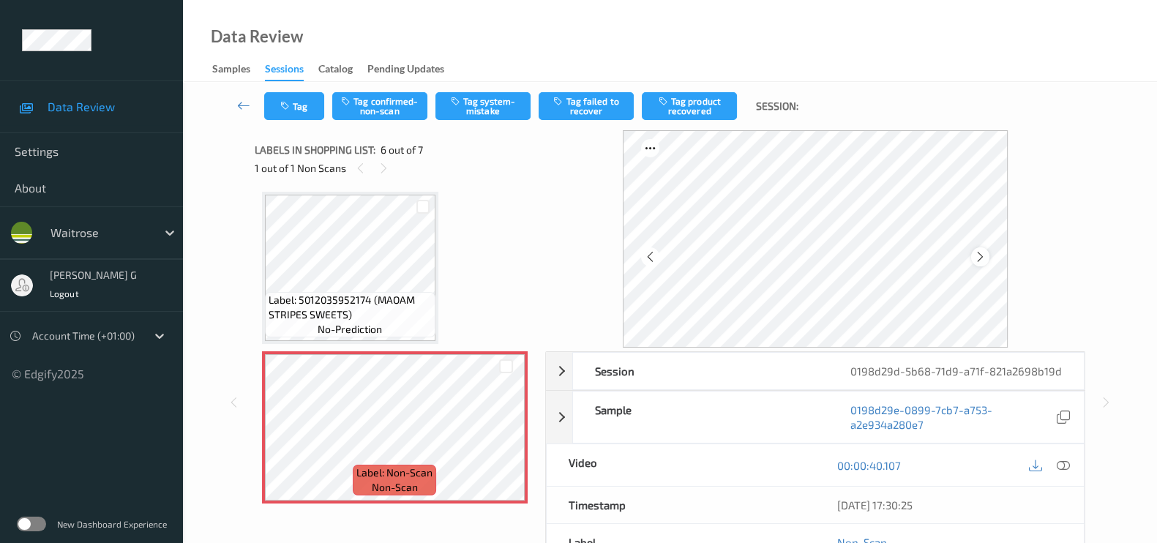
click at [986, 256] on icon at bounding box center [980, 256] width 12 height 13
click at [984, 250] on icon at bounding box center [980, 256] width 12 height 13
click at [983, 255] on icon at bounding box center [980, 256] width 12 height 13
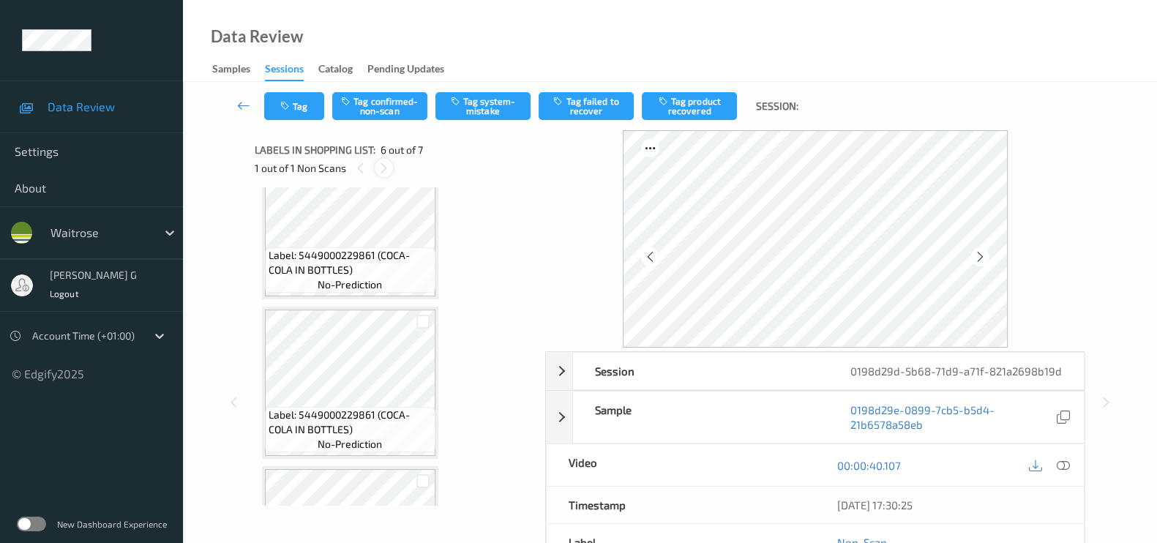
click at [388, 173] on icon at bounding box center [384, 168] width 12 height 13
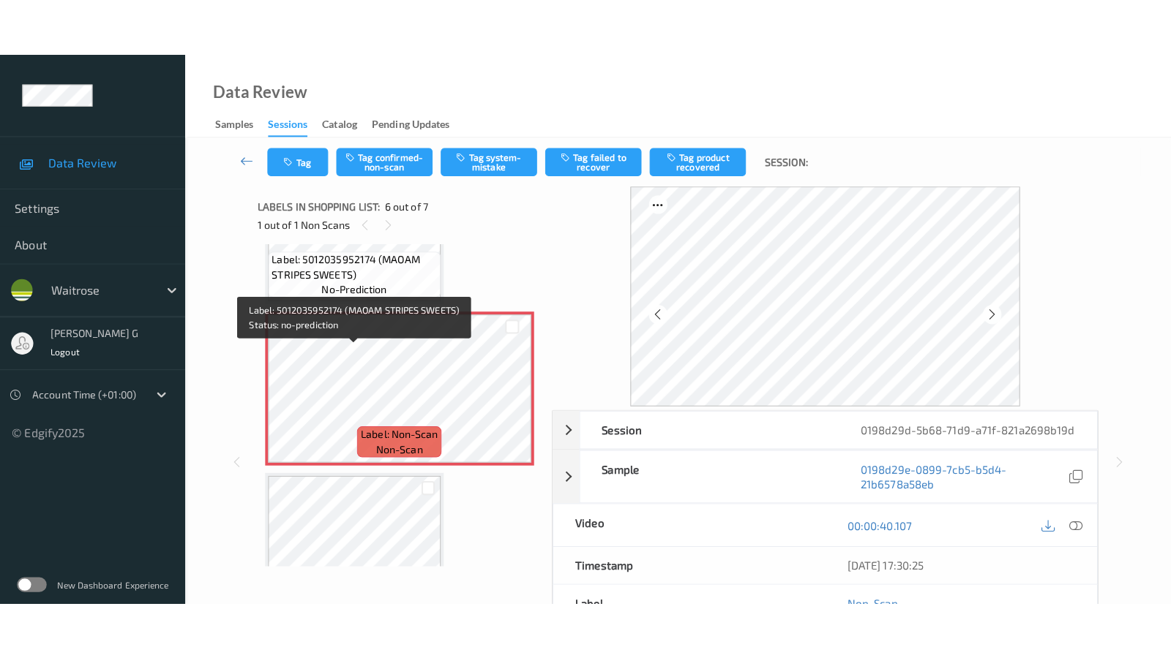
scroll to position [798, 0]
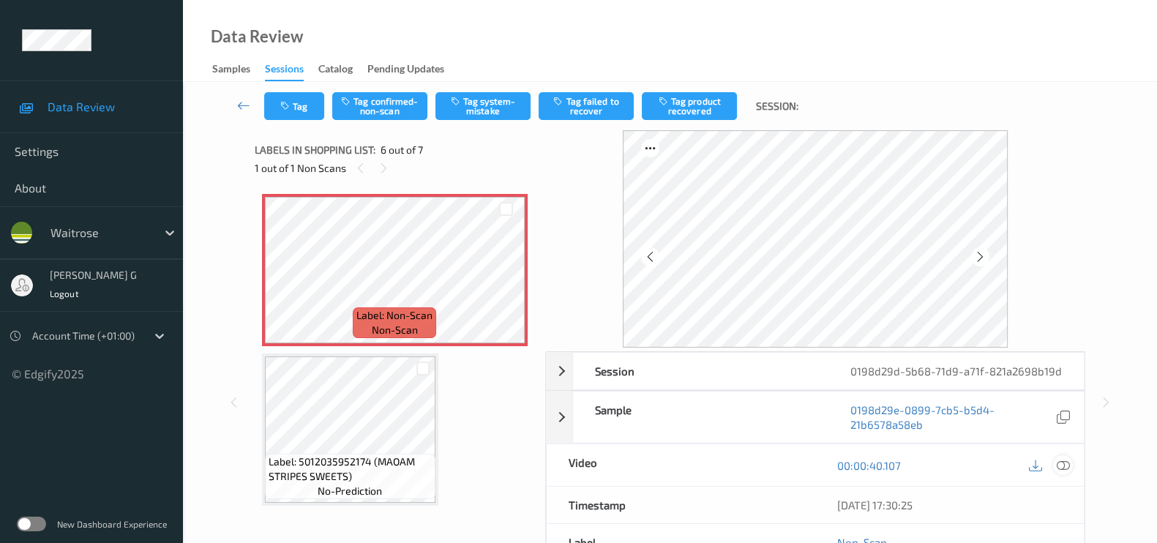
click at [1063, 464] on icon at bounding box center [1062, 465] width 13 height 13
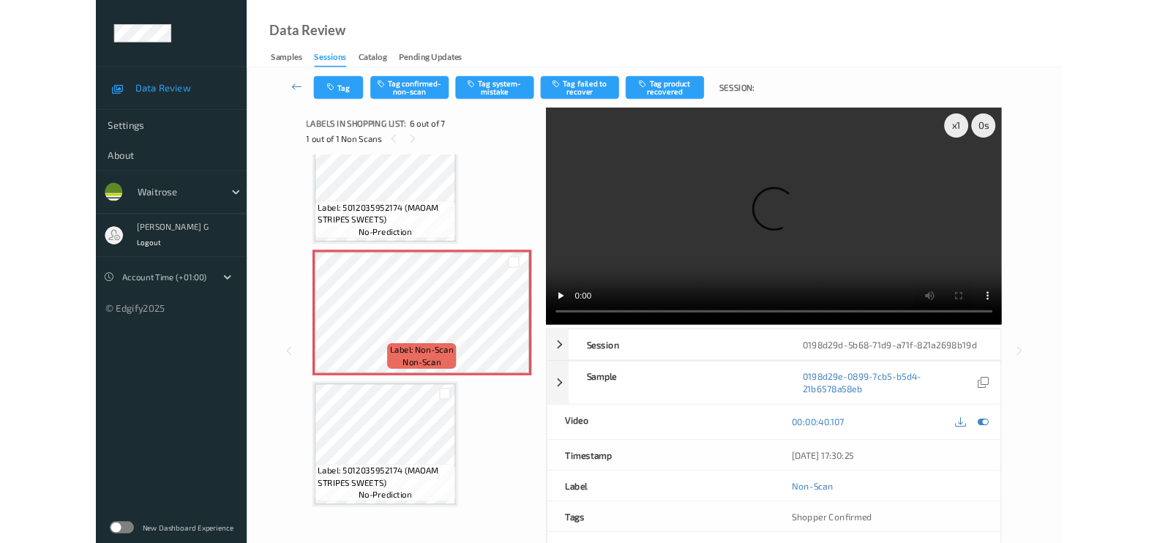
scroll to position [683, 0]
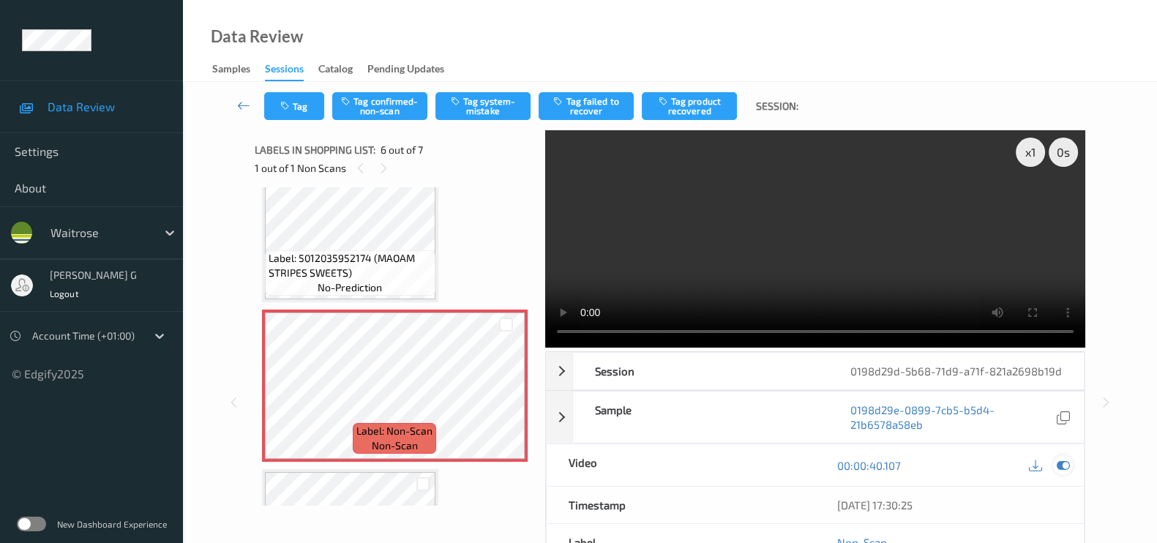
click at [1061, 462] on icon at bounding box center [1062, 465] width 13 height 13
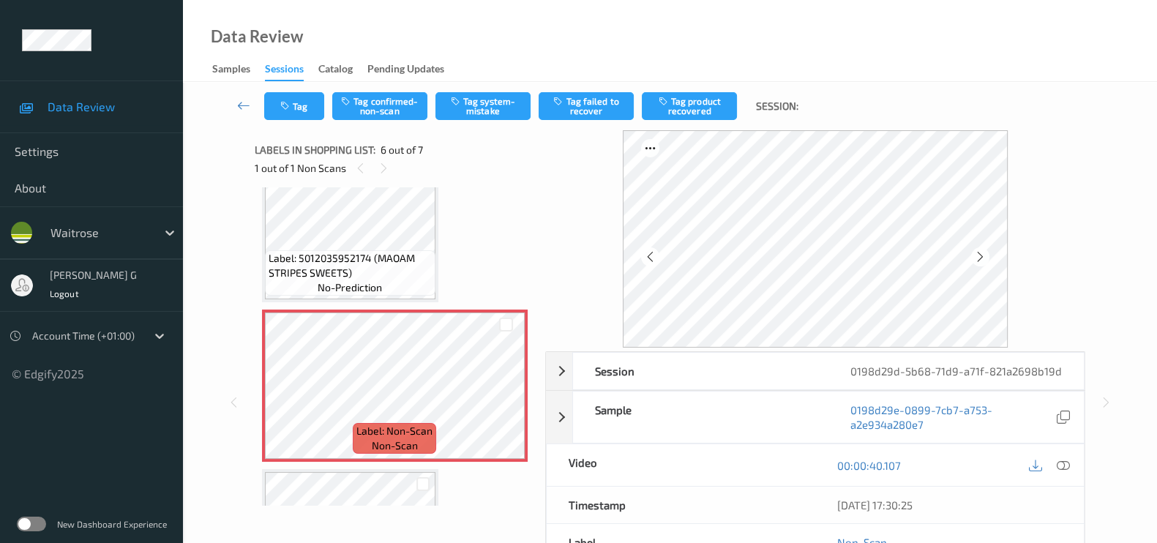
scroll to position [408, 0]
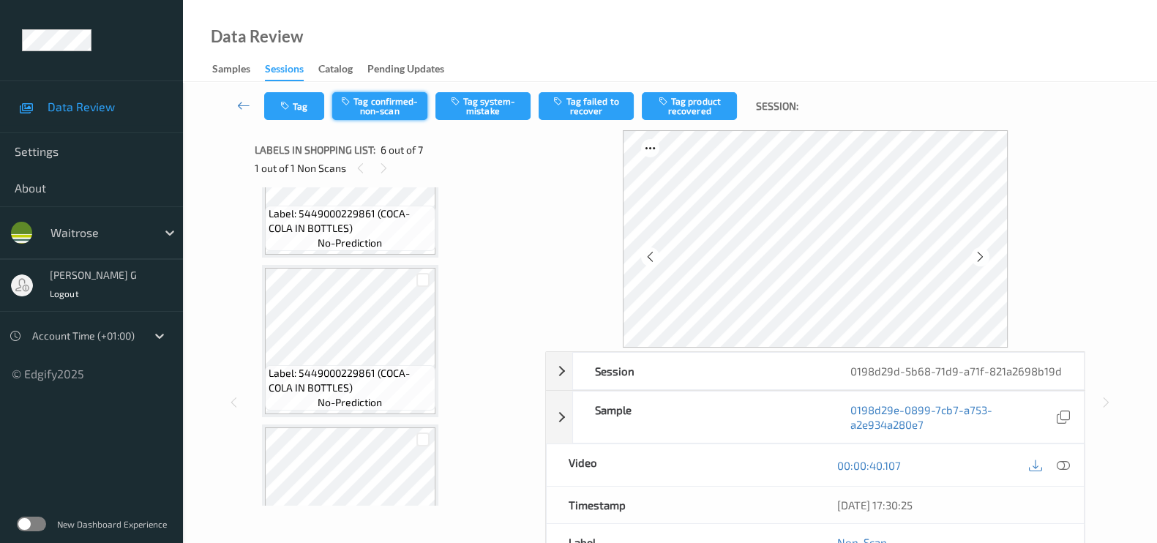
click at [384, 108] on button "Tag confirmed-non-scan" at bounding box center [379, 106] width 95 height 28
click at [699, 106] on button "Tag product recovered" at bounding box center [689, 106] width 95 height 28
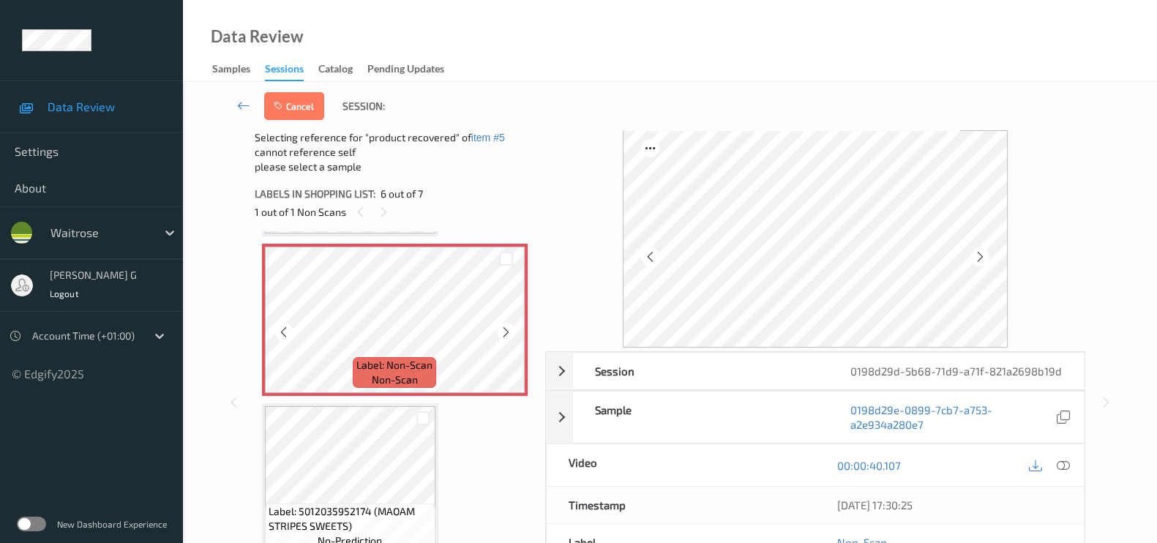
scroll to position [798, 0]
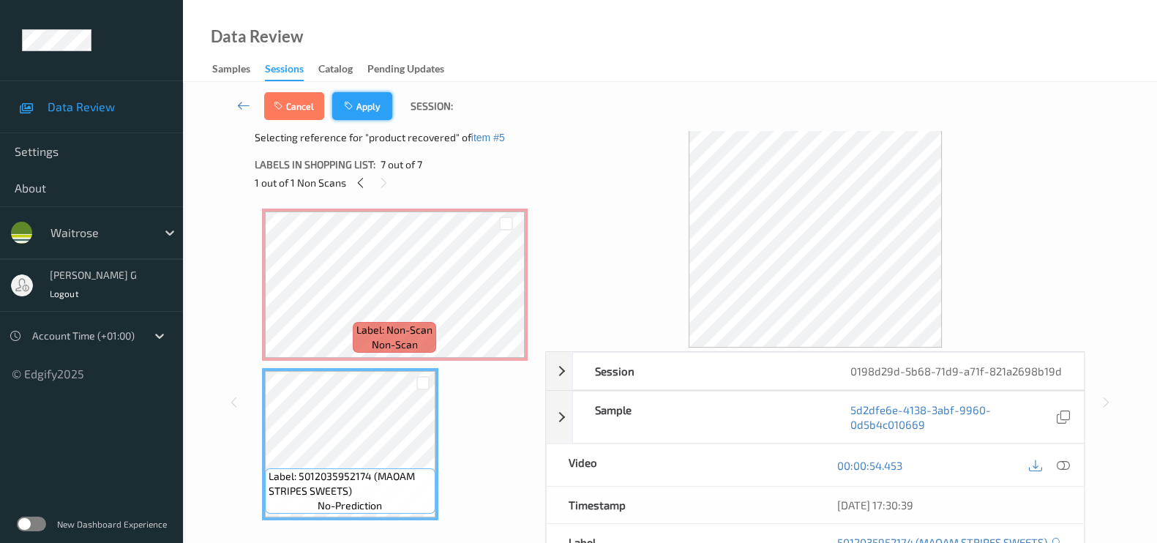
click at [363, 106] on button "Apply" at bounding box center [362, 106] width 60 height 28
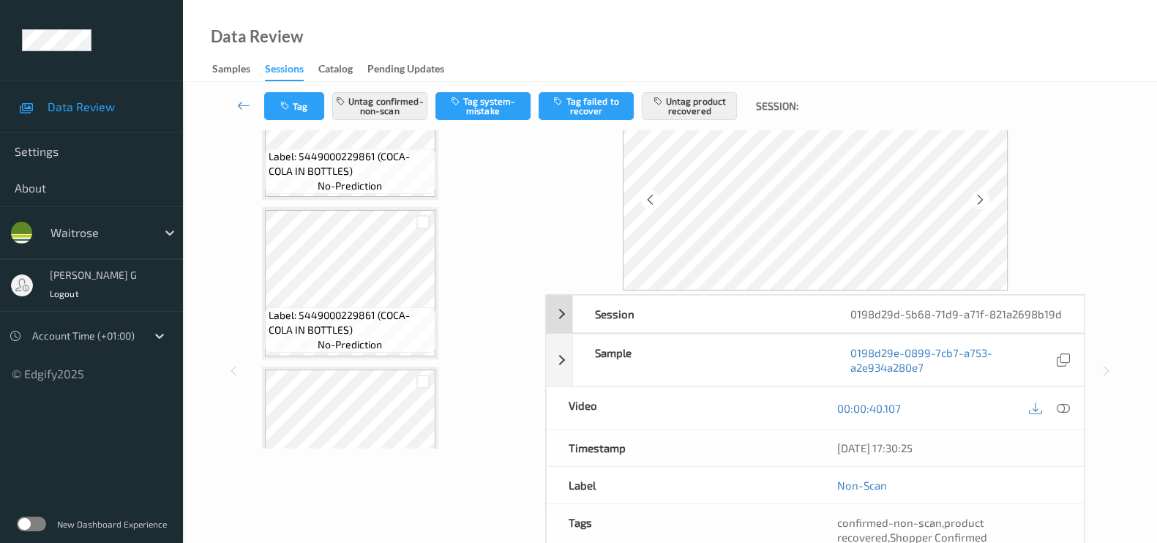
scroll to position [0, 0]
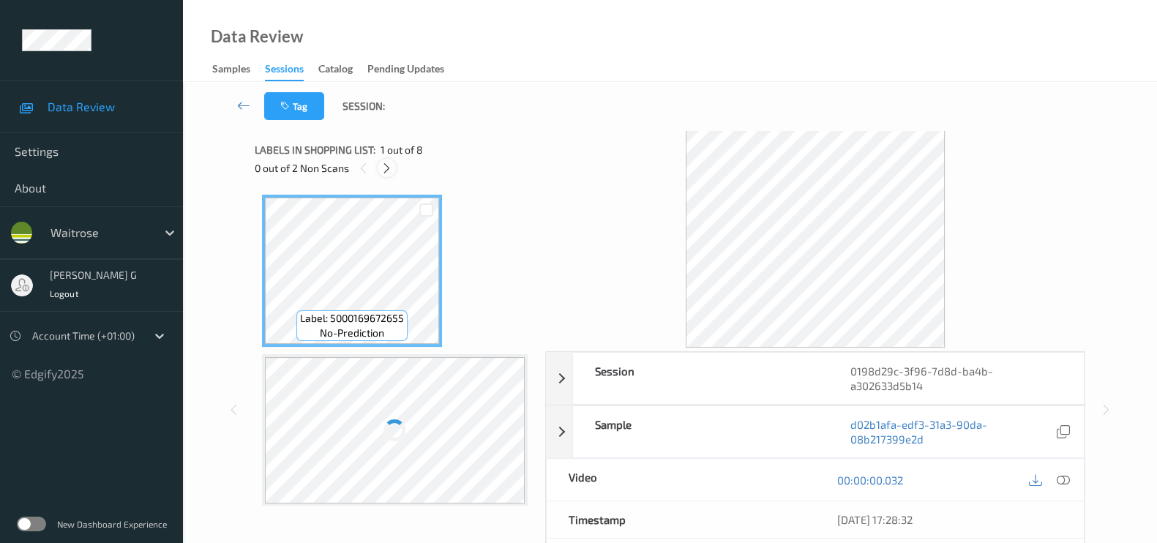
click at [386, 170] on icon at bounding box center [386, 168] width 12 height 13
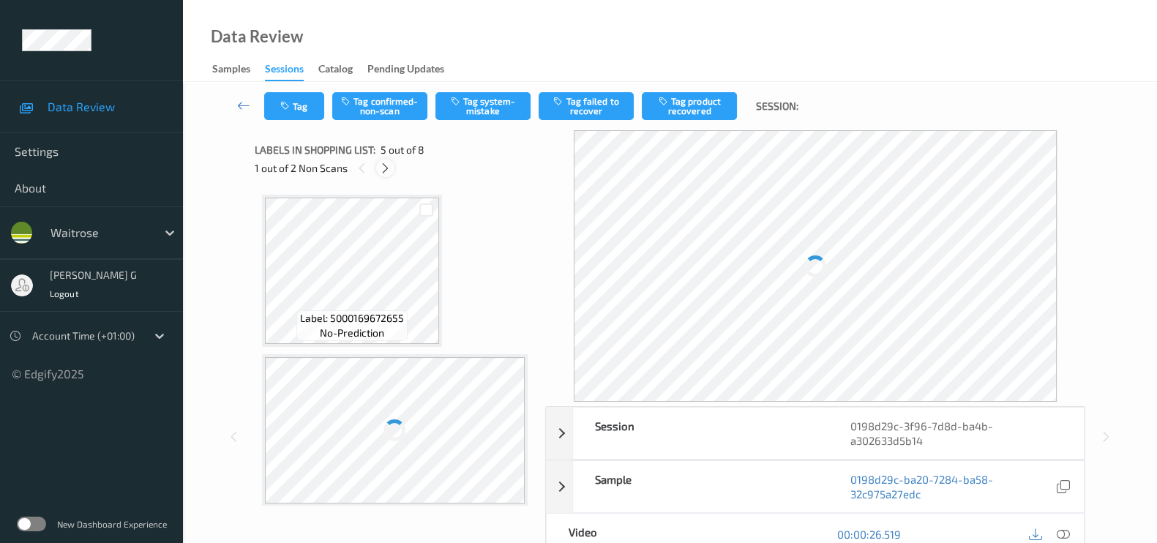
scroll to position [483, 0]
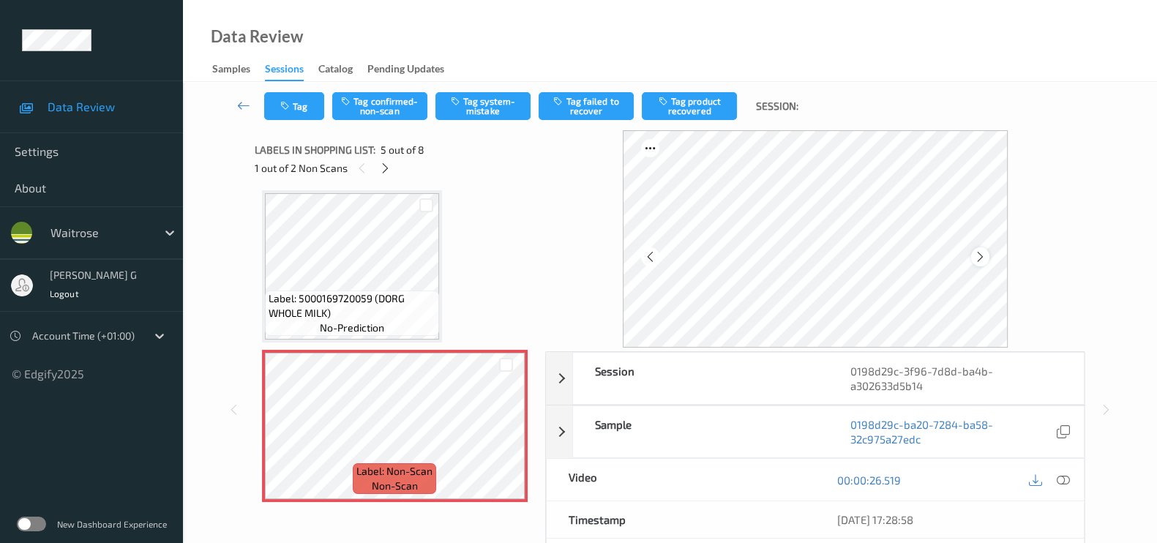
click at [979, 254] on icon at bounding box center [980, 256] width 12 height 13
click at [978, 254] on icon at bounding box center [980, 256] width 12 height 13
click at [1061, 481] on icon at bounding box center [1062, 479] width 13 height 13
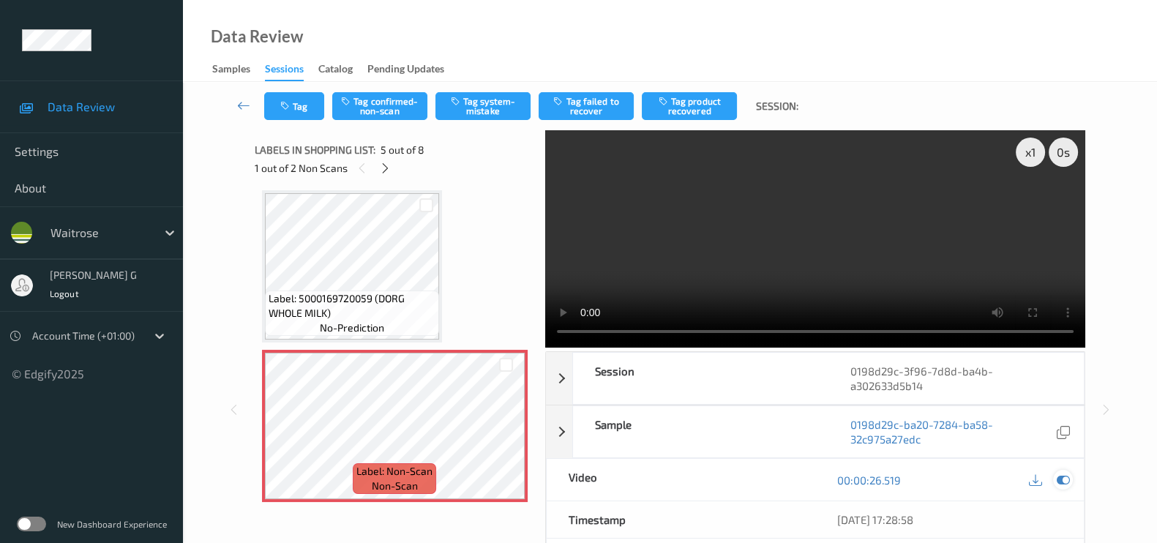
click at [1057, 481] on icon at bounding box center [1062, 479] width 13 height 13
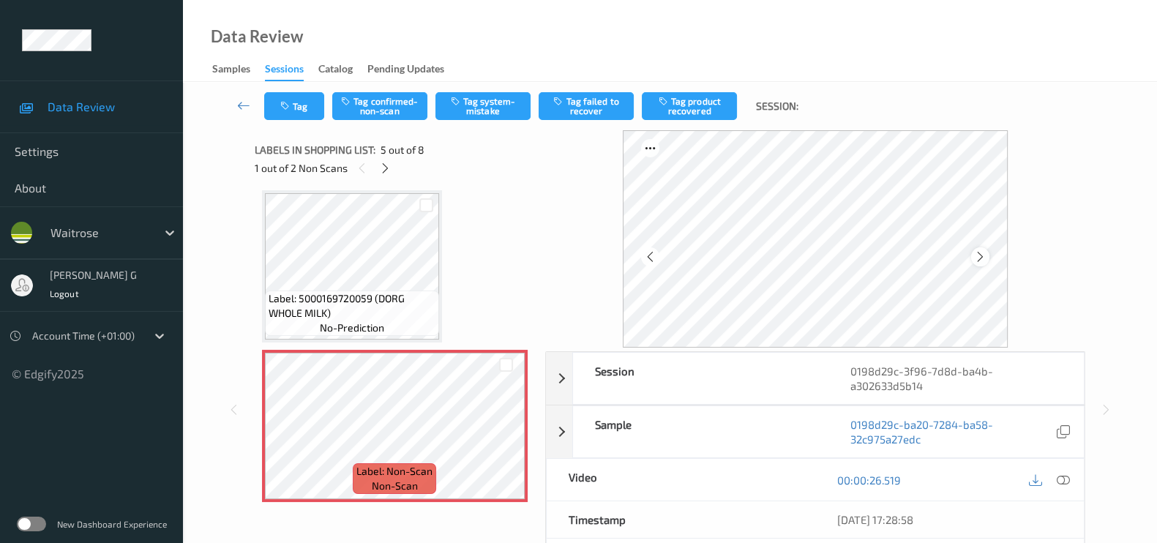
click at [977, 262] on icon at bounding box center [980, 256] width 12 height 13
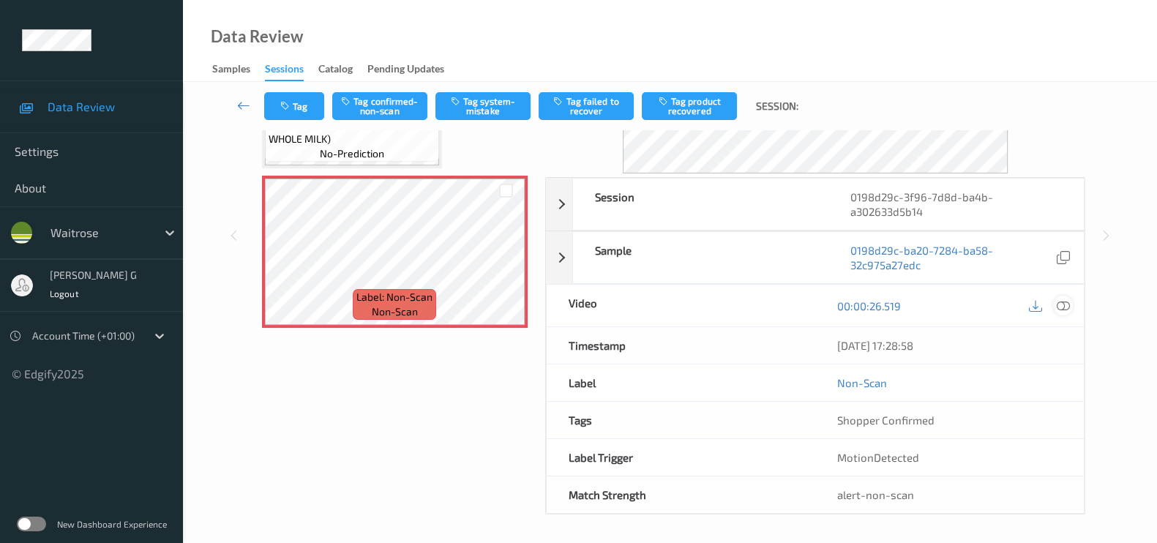
click at [1061, 302] on icon at bounding box center [1062, 305] width 13 height 13
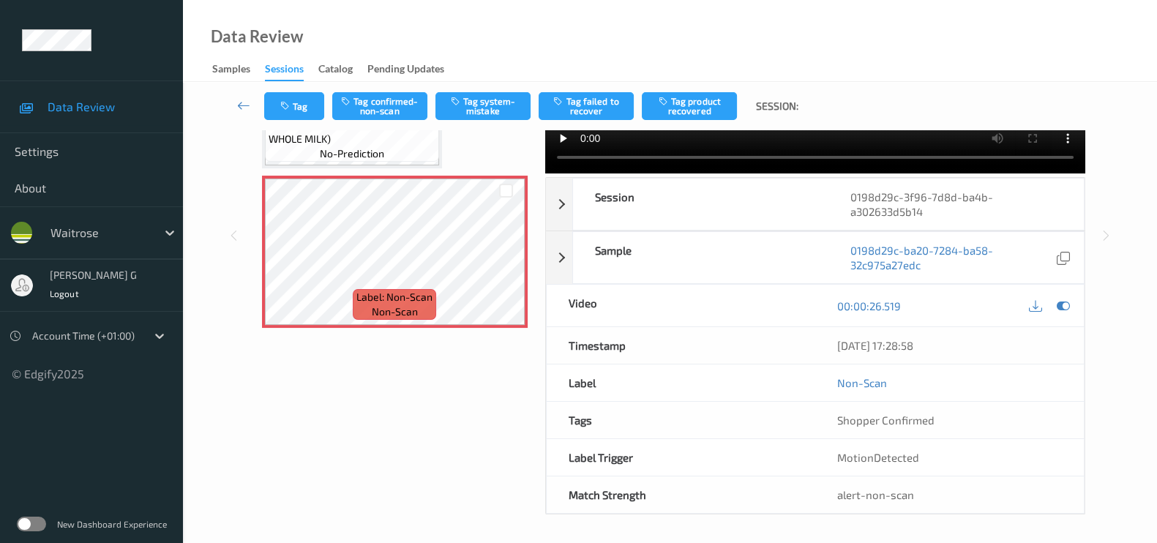
scroll to position [0, 0]
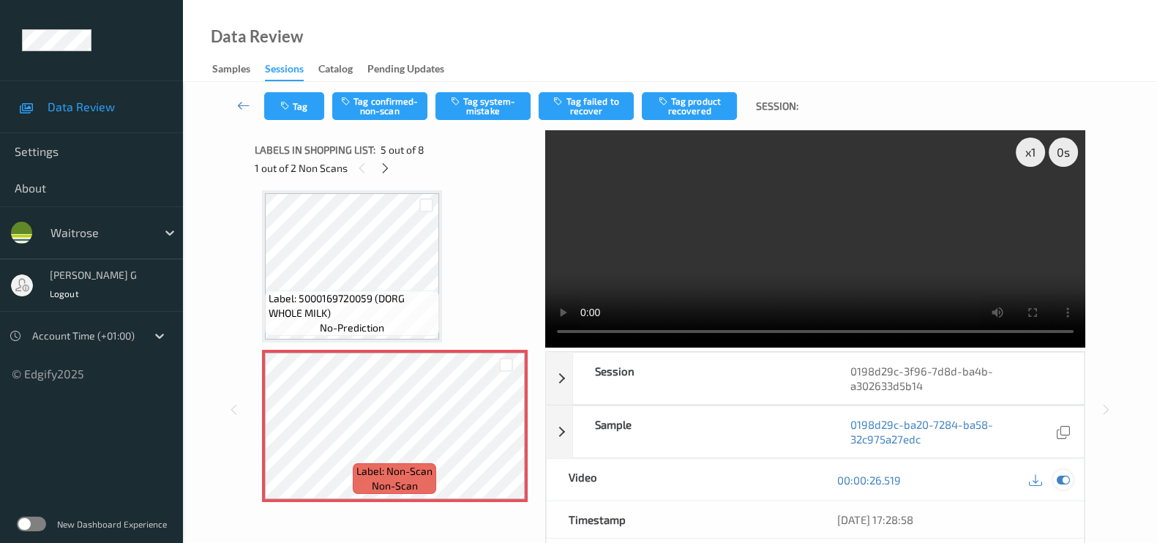
click at [1064, 480] on icon at bounding box center [1062, 479] width 13 height 13
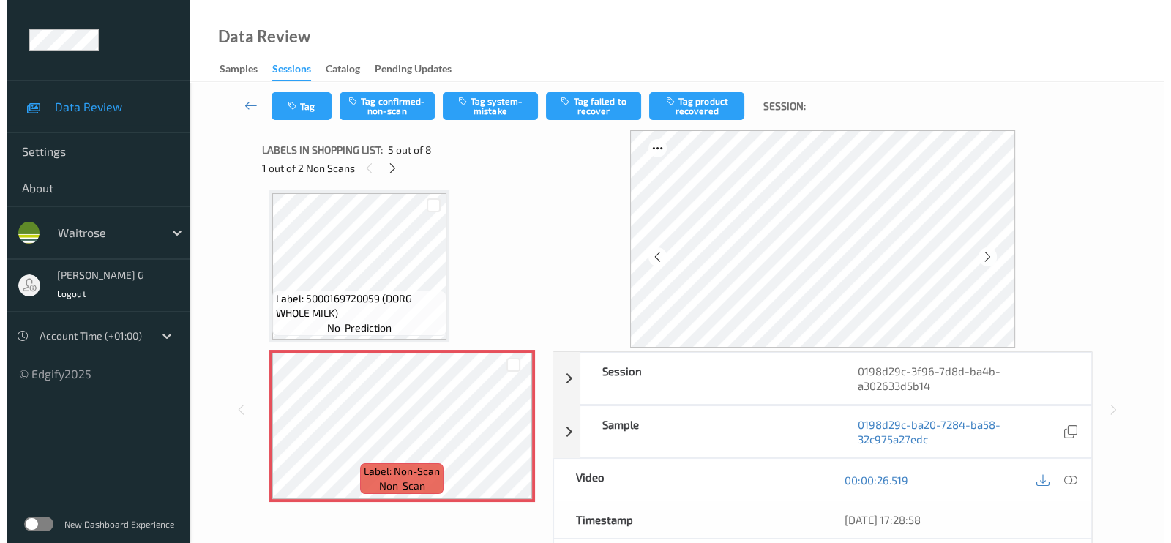
scroll to position [391, 0]
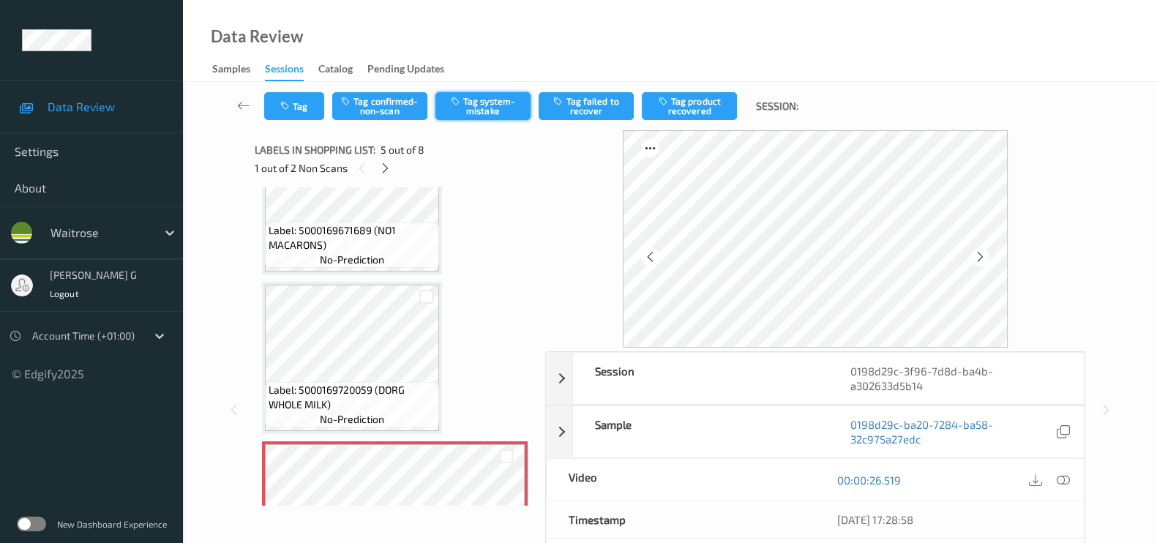
click at [469, 110] on button "Tag system-mistake" at bounding box center [482, 106] width 95 height 28
click at [298, 101] on button "Tag" at bounding box center [294, 106] width 60 height 28
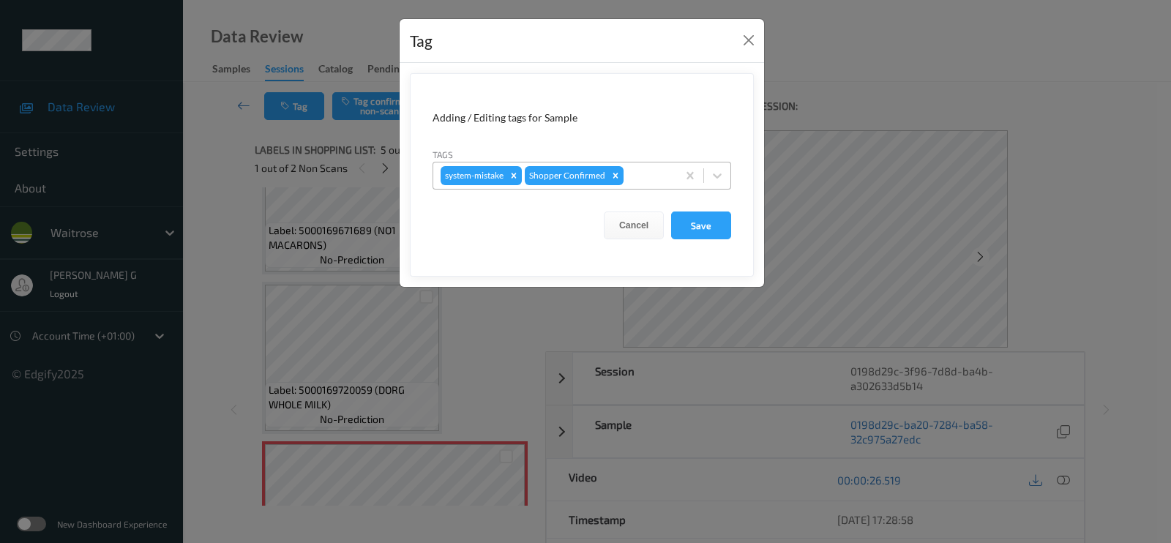
click at [637, 173] on div at bounding box center [647, 176] width 43 height 18
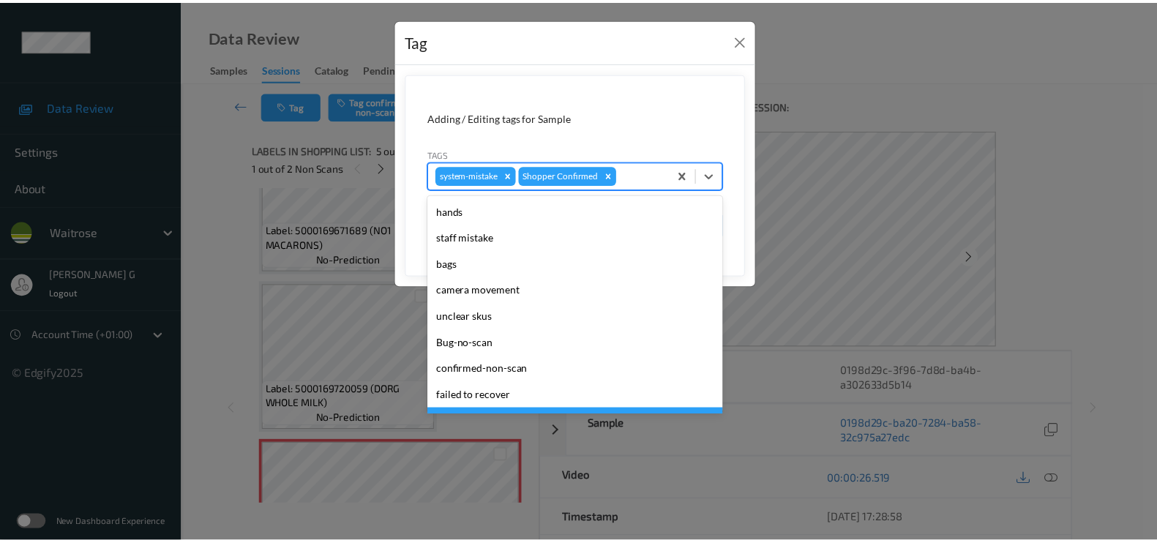
scroll to position [274, 0]
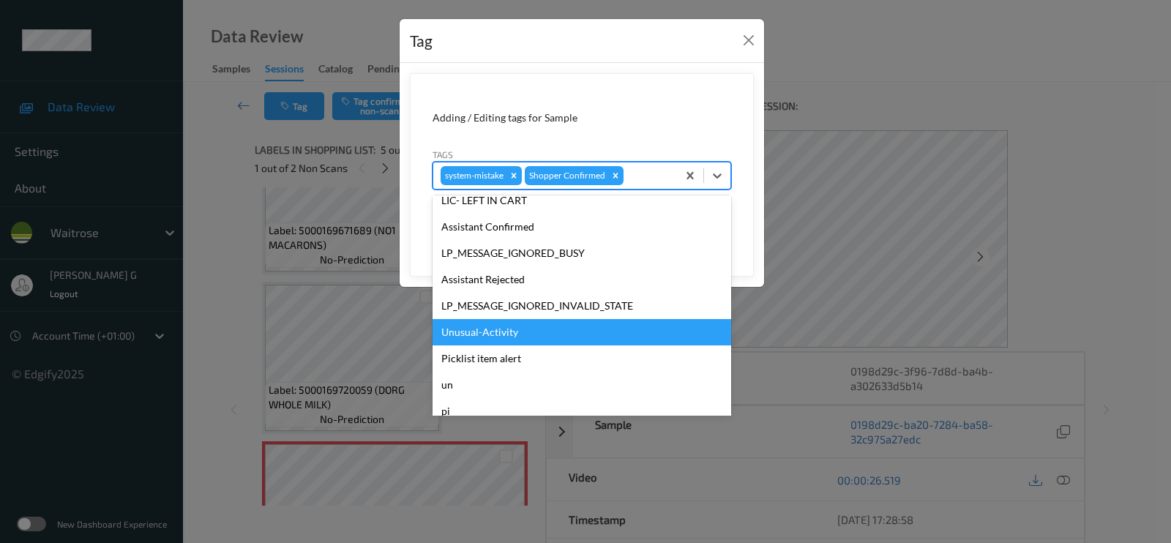
click at [468, 331] on div "Unusual-Activity" at bounding box center [581, 332] width 298 height 26
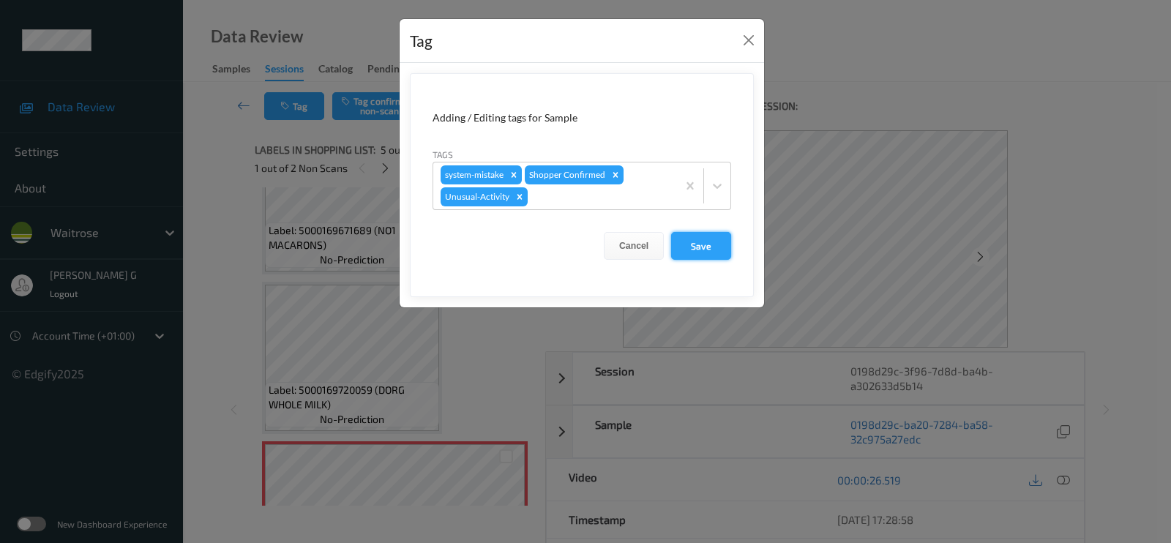
click at [693, 236] on button "Save" at bounding box center [701, 246] width 60 height 28
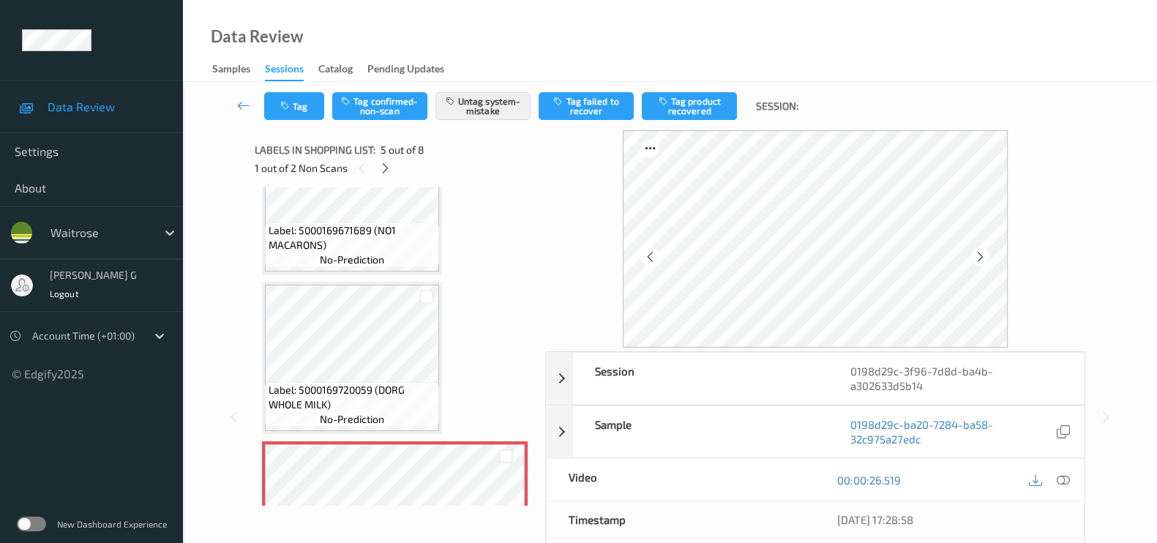
click at [378, 160] on div "1 out of 2 Non Scans" at bounding box center [395, 168] width 280 height 18
click at [385, 173] on icon at bounding box center [385, 168] width 12 height 13
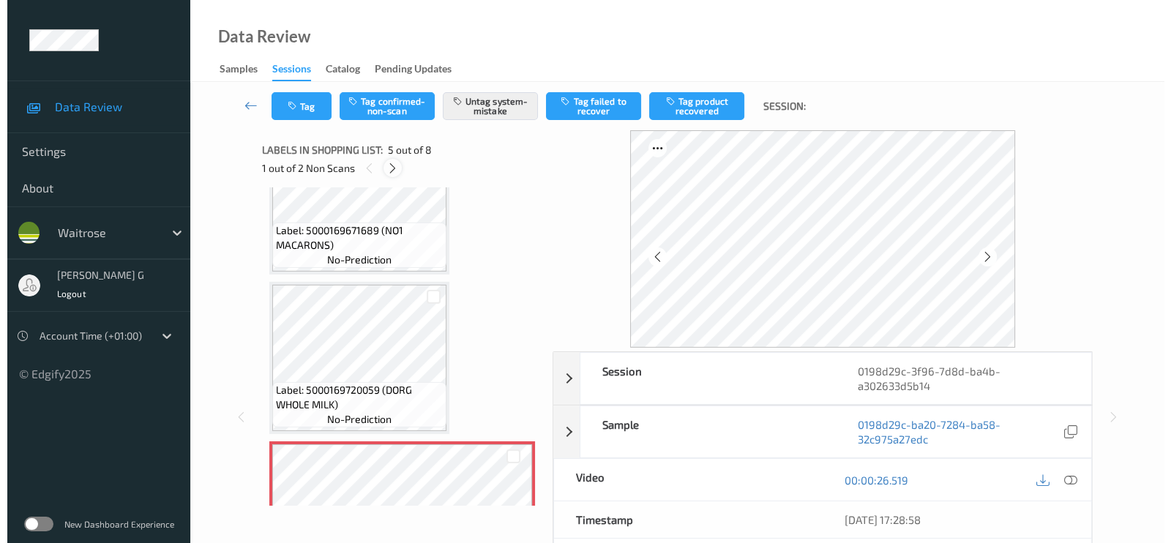
scroll to position [641, 0]
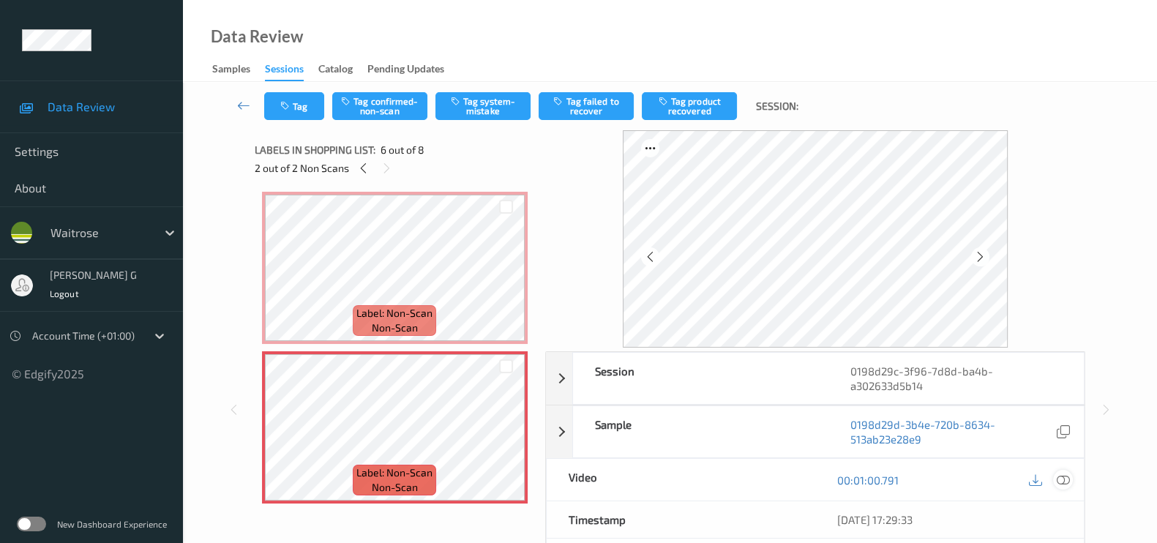
click at [1066, 477] on icon at bounding box center [1062, 479] width 13 height 13
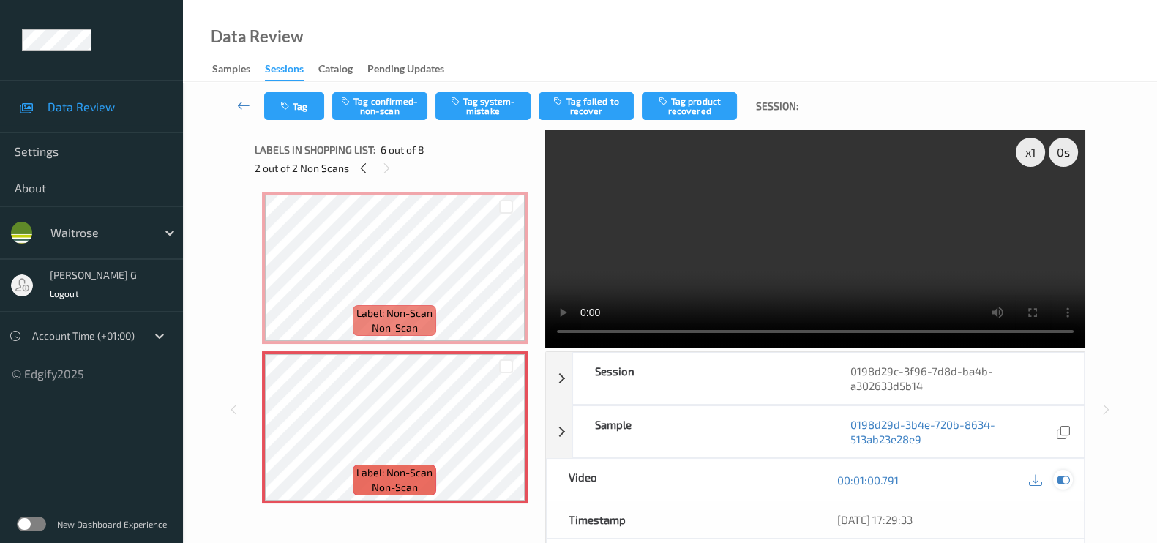
click at [1064, 479] on icon at bounding box center [1062, 479] width 13 height 13
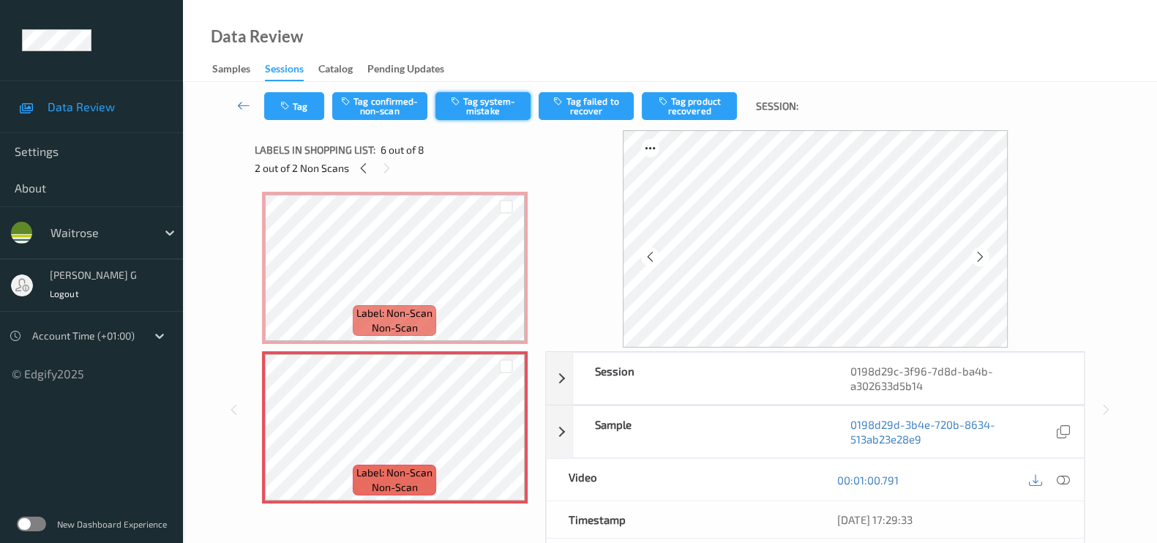
click at [497, 107] on button "Tag system-mistake" at bounding box center [482, 106] width 95 height 28
click at [301, 108] on button "Tag" at bounding box center [294, 106] width 60 height 28
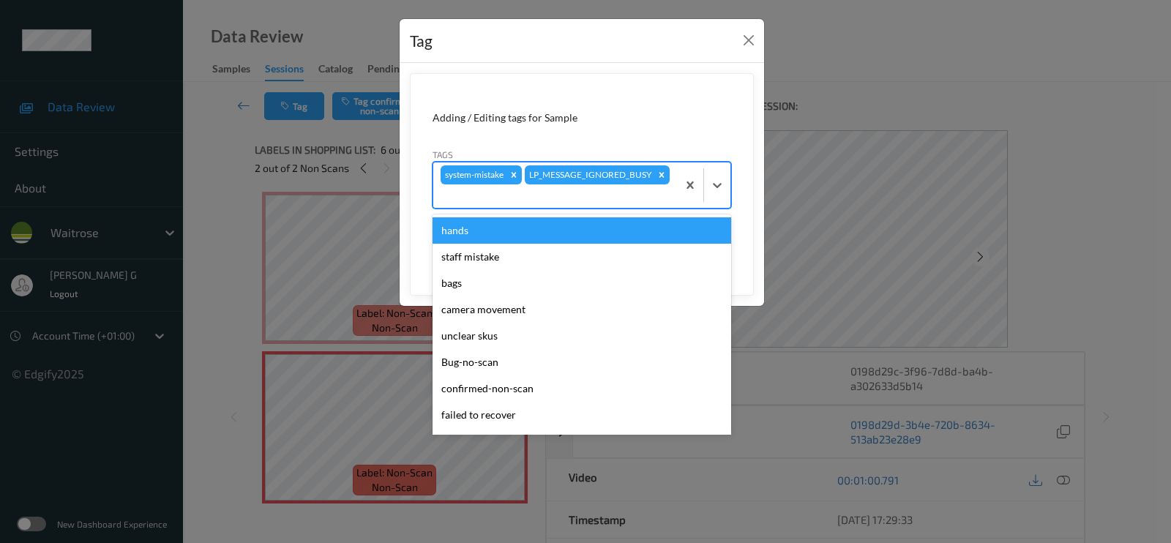
click at [663, 199] on div at bounding box center [554, 196] width 229 height 18
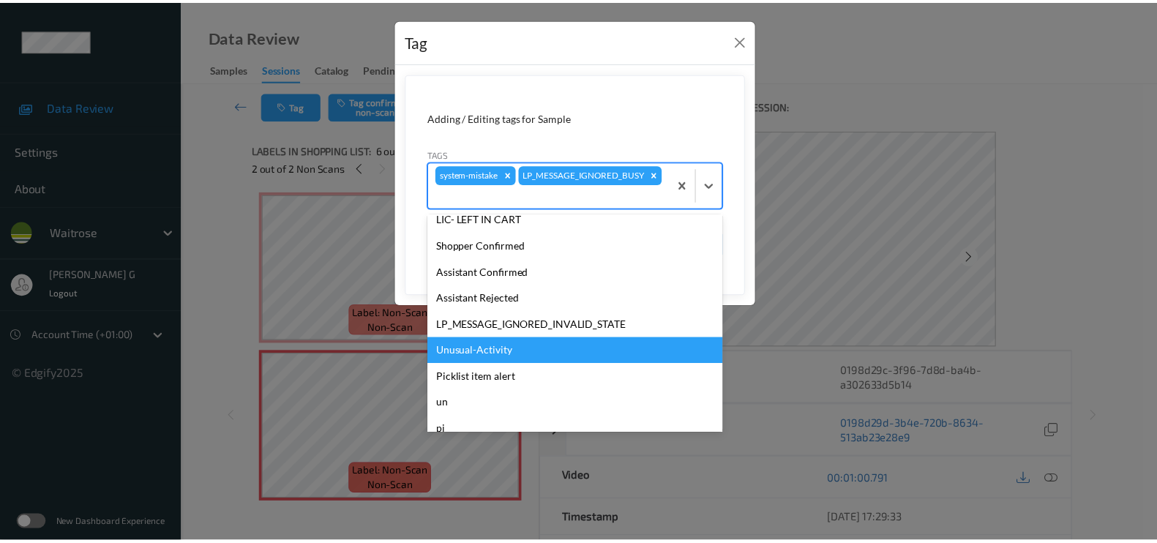
scroll to position [286, 0]
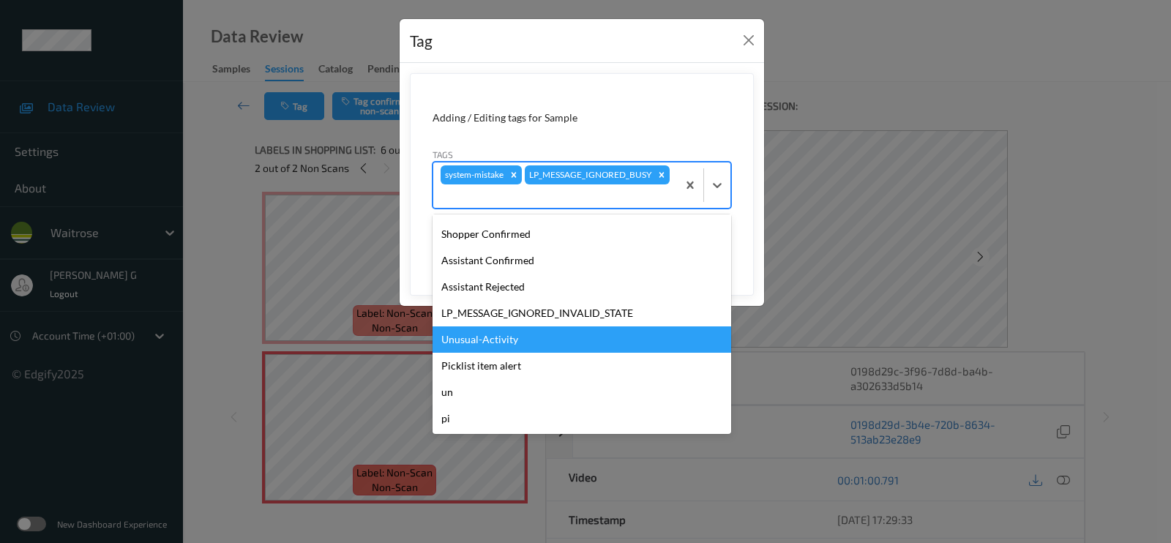
click at [465, 344] on div "Unusual-Activity" at bounding box center [581, 339] width 298 height 26
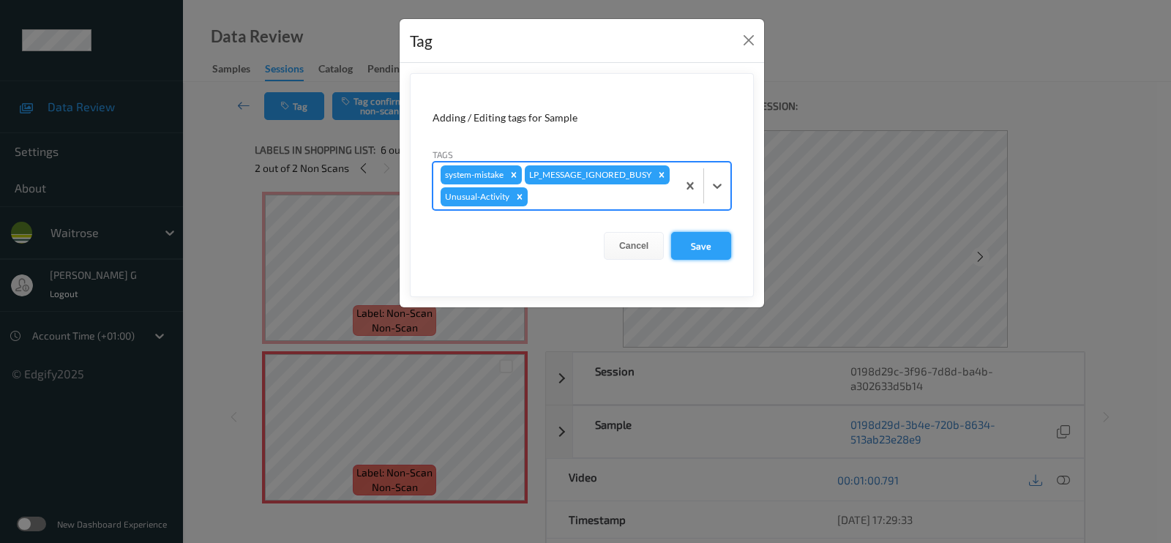
click at [716, 244] on button "Save" at bounding box center [701, 246] width 60 height 28
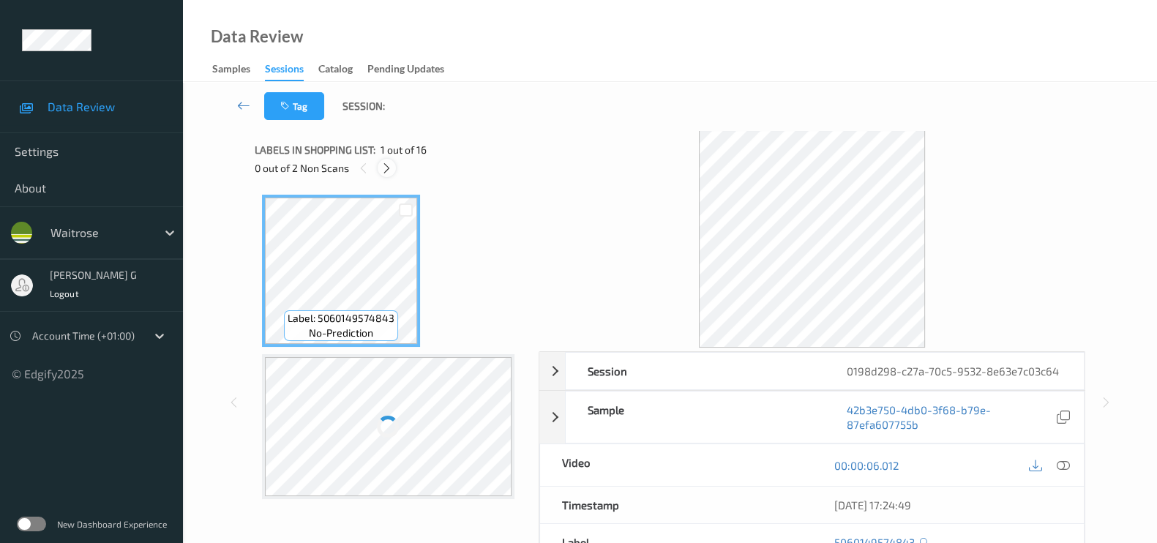
click at [384, 167] on icon at bounding box center [386, 168] width 12 height 13
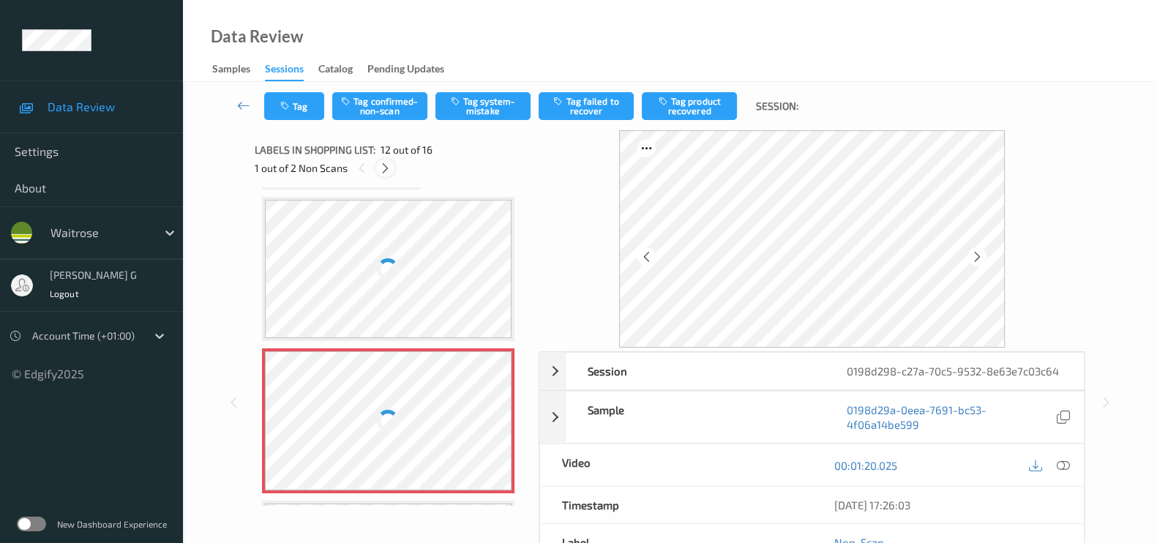
click at [389, 173] on icon at bounding box center [385, 168] width 12 height 13
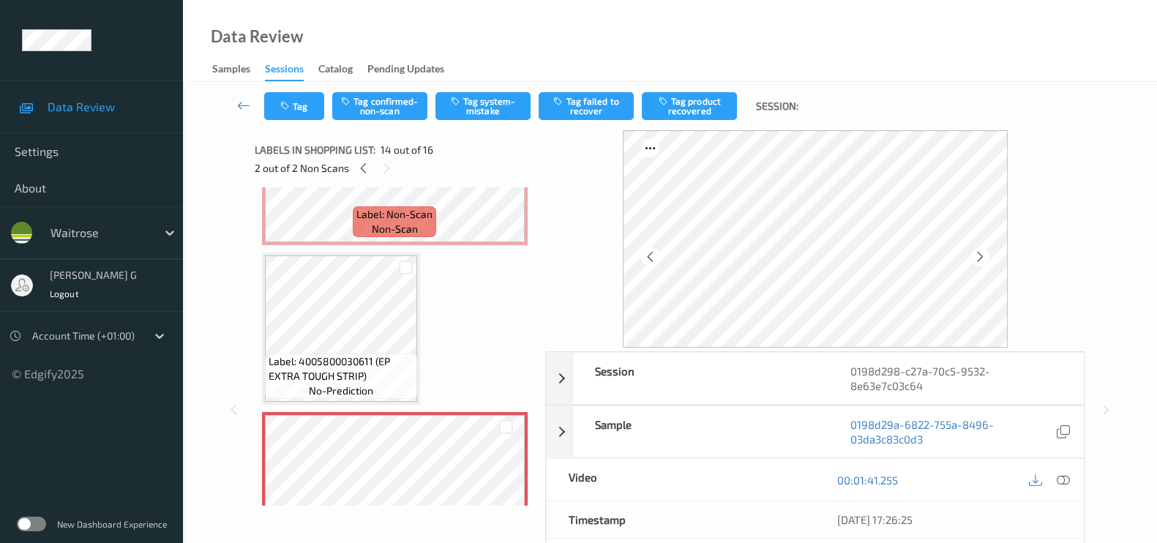
scroll to position [1909, 0]
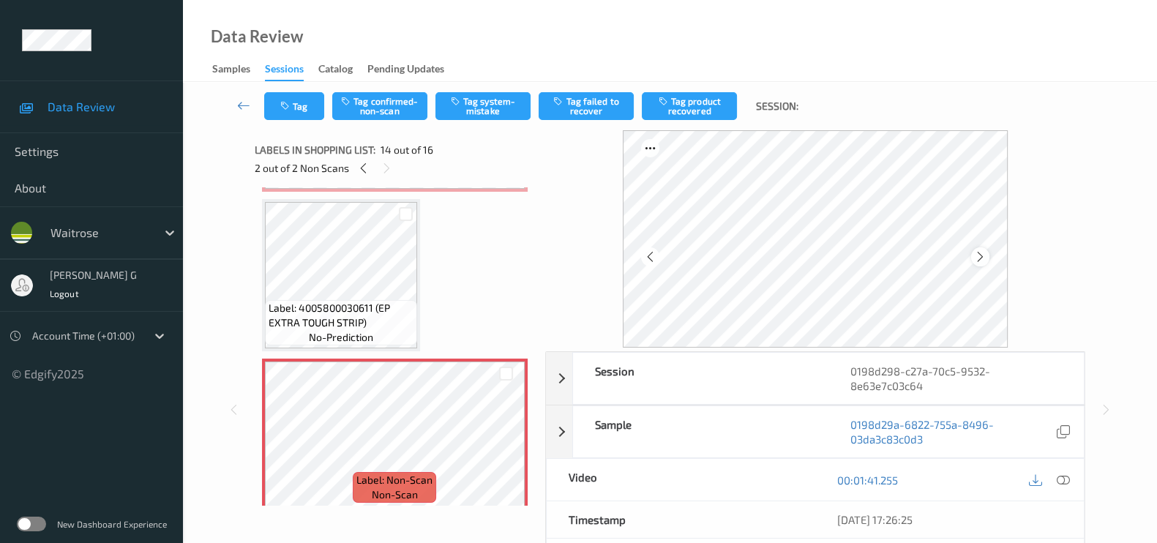
click at [980, 255] on icon at bounding box center [980, 256] width 12 height 13
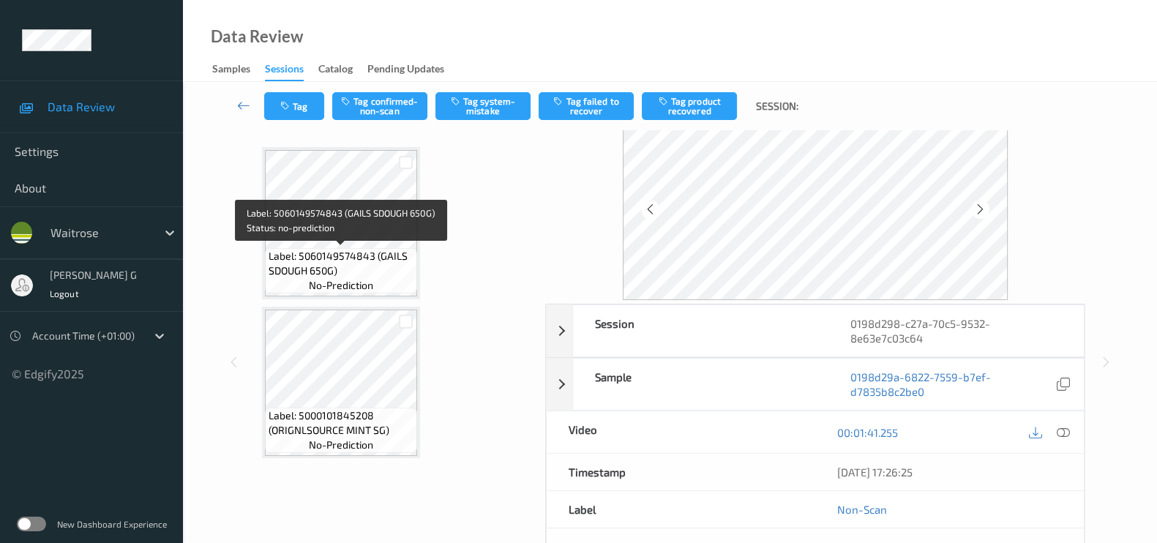
scroll to position [0, 0]
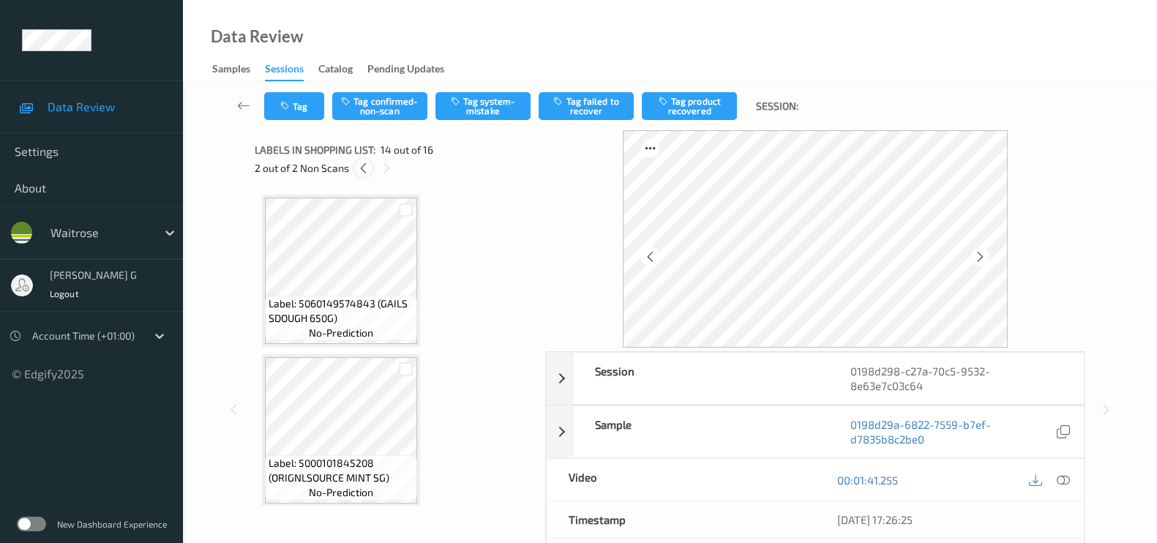
click at [367, 167] on icon at bounding box center [363, 168] width 12 height 13
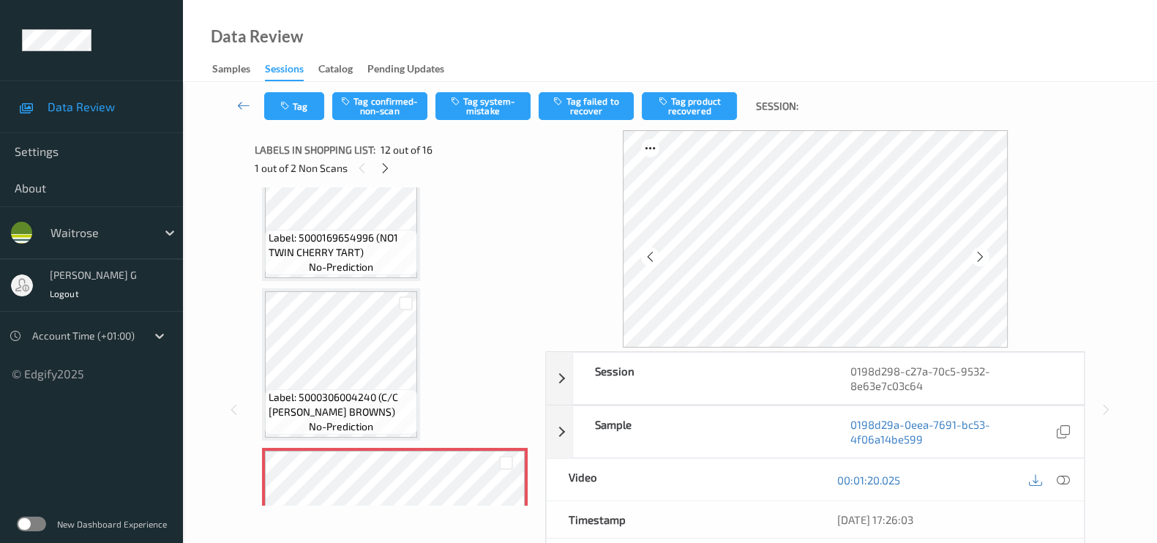
scroll to position [1592, 0]
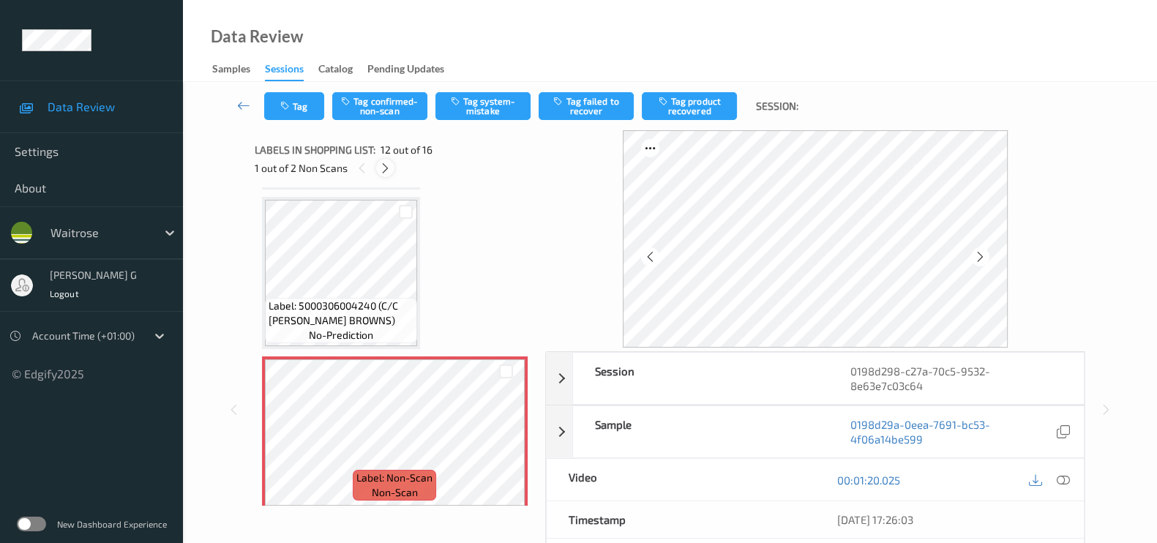
click at [383, 169] on icon at bounding box center [385, 168] width 12 height 13
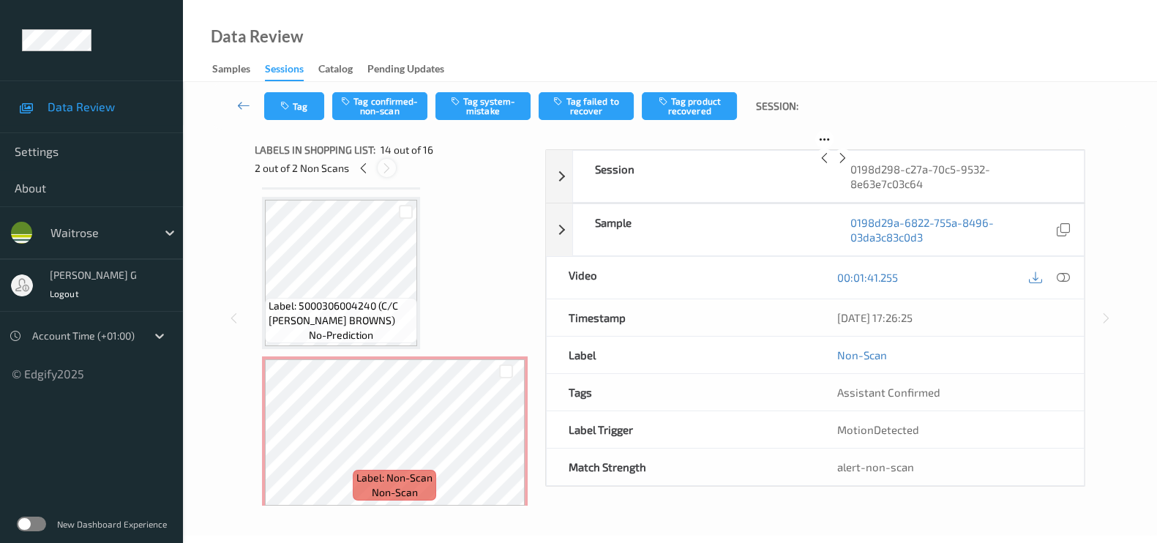
scroll to position [1909, 0]
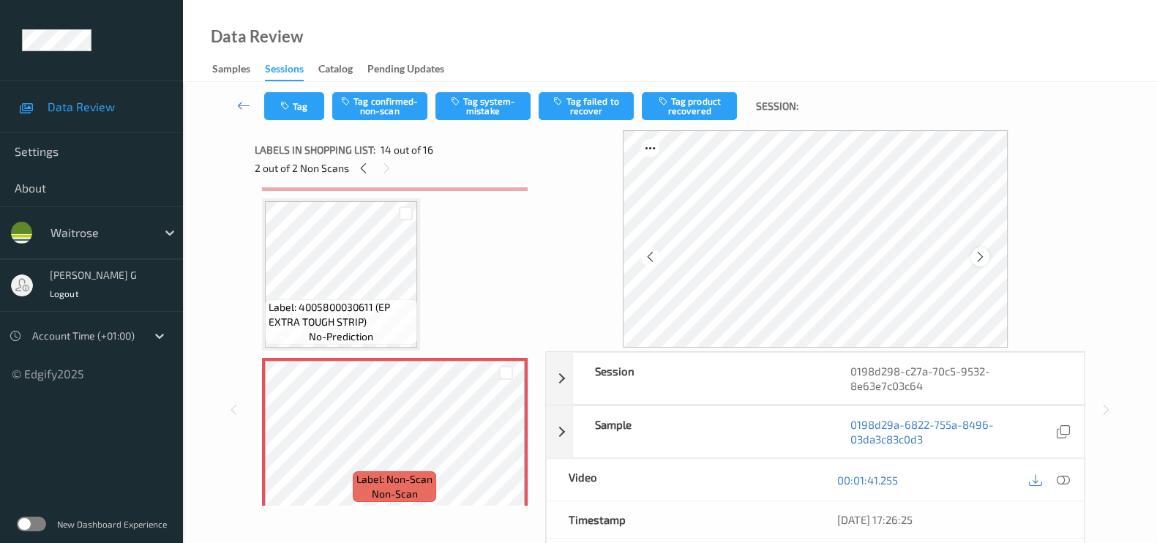
click at [985, 257] on icon at bounding box center [980, 256] width 12 height 13
click at [361, 170] on icon at bounding box center [363, 168] width 12 height 13
click at [1063, 480] on icon at bounding box center [1062, 479] width 13 height 13
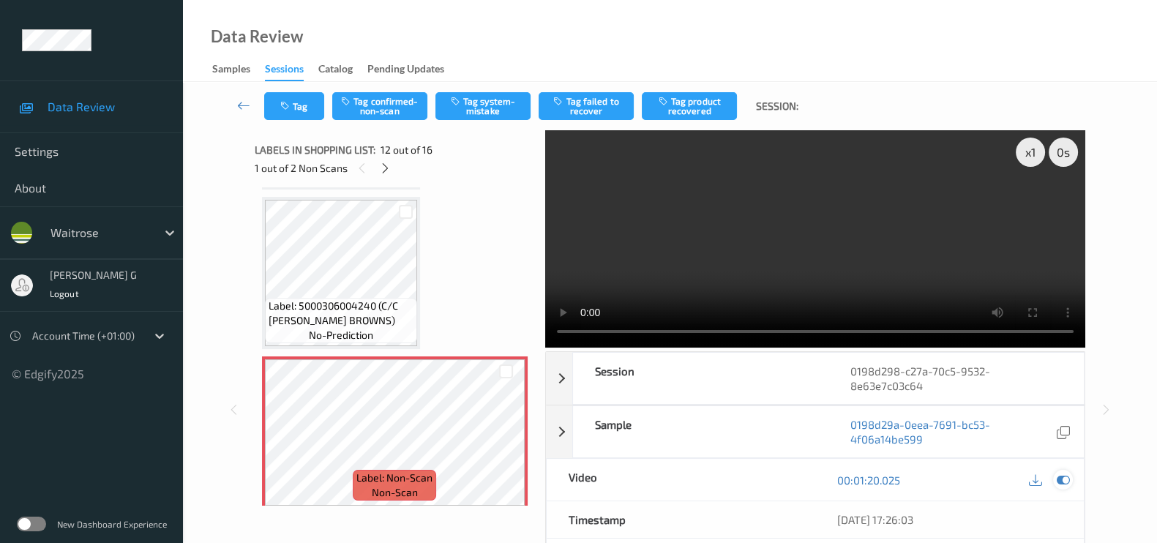
click at [1057, 482] on icon at bounding box center [1062, 479] width 13 height 13
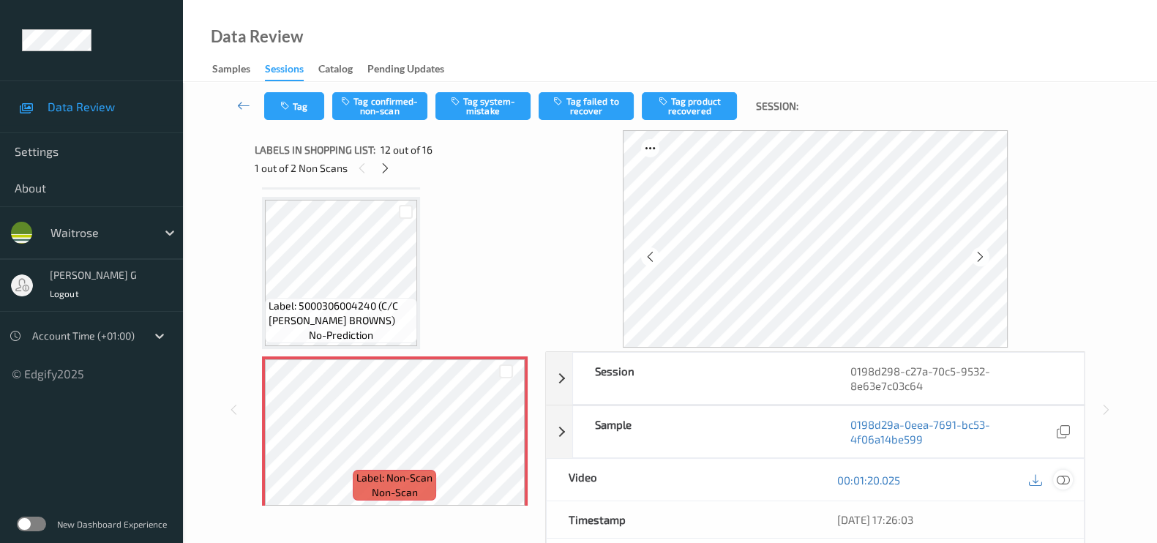
click at [1059, 478] on icon at bounding box center [1062, 479] width 13 height 13
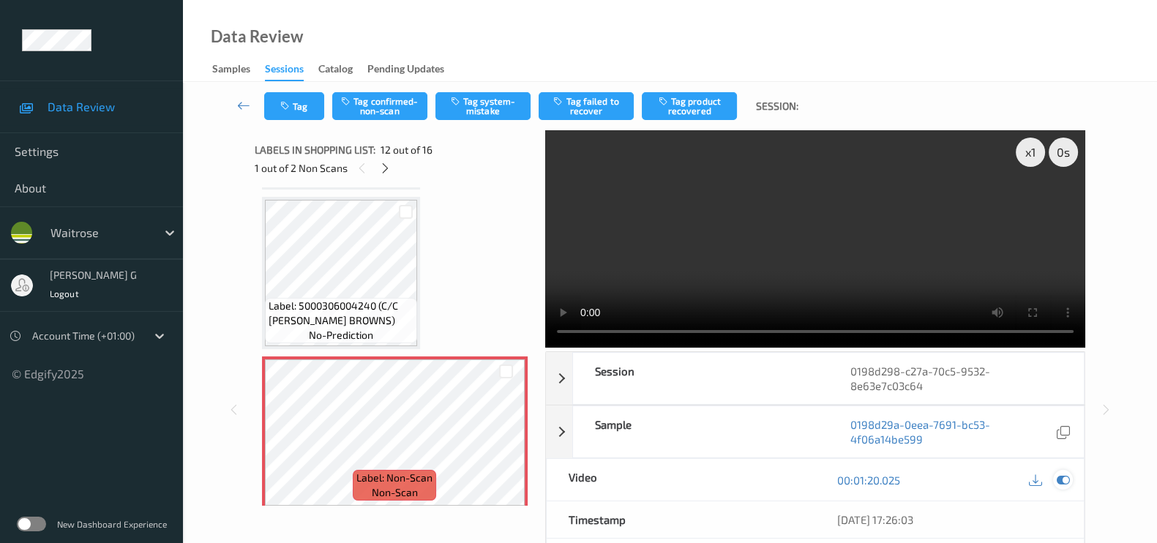
click at [1067, 478] on icon at bounding box center [1062, 479] width 13 height 13
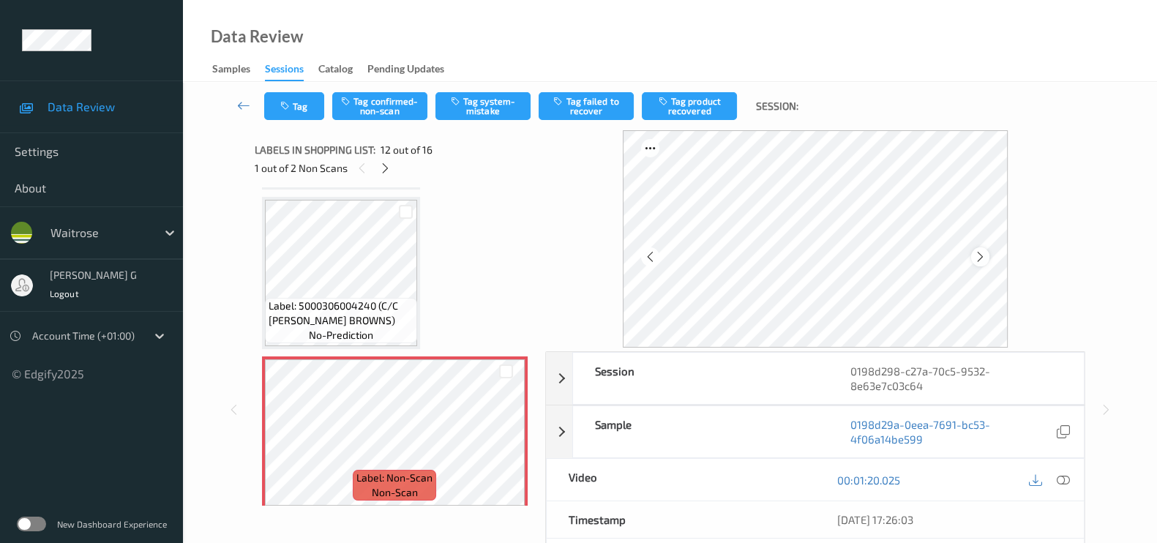
click at [983, 265] on div at bounding box center [980, 256] width 18 height 18
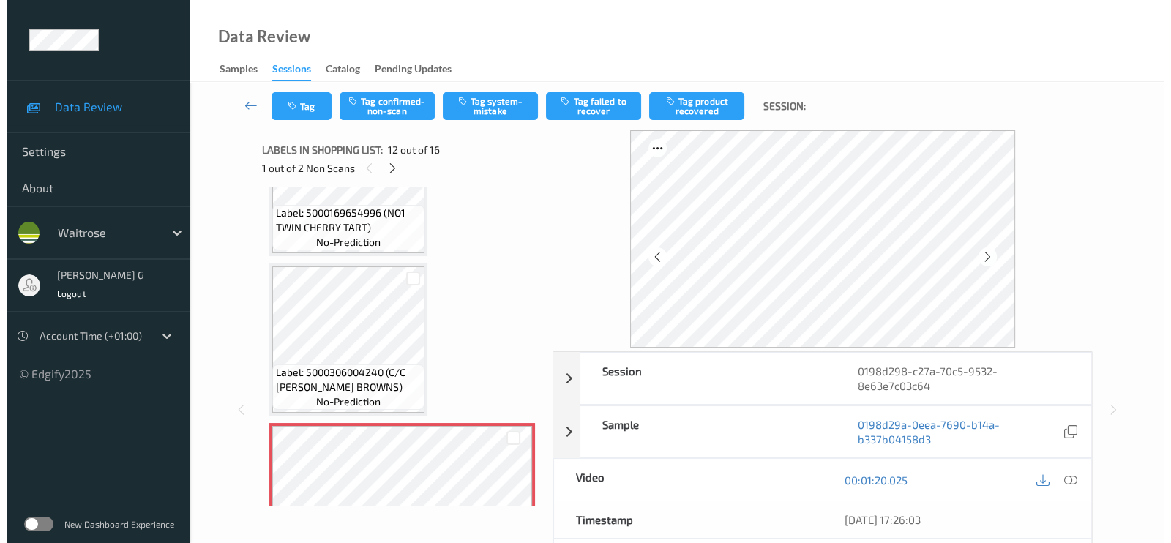
scroll to position [1501, 0]
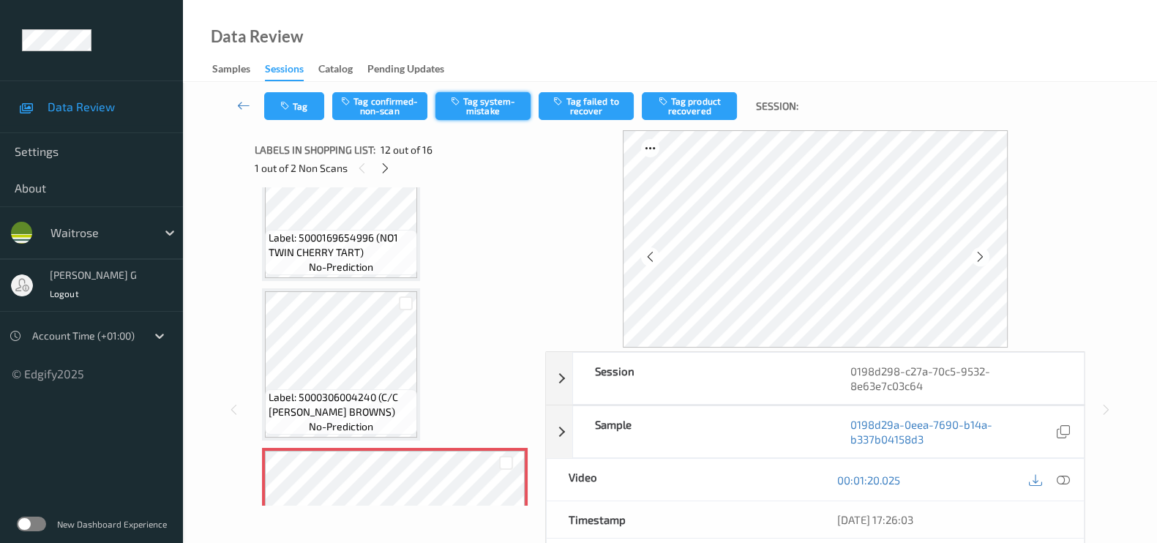
click at [488, 110] on button "Tag system-mistake" at bounding box center [482, 106] width 95 height 28
click at [304, 111] on button "Tag" at bounding box center [294, 106] width 60 height 28
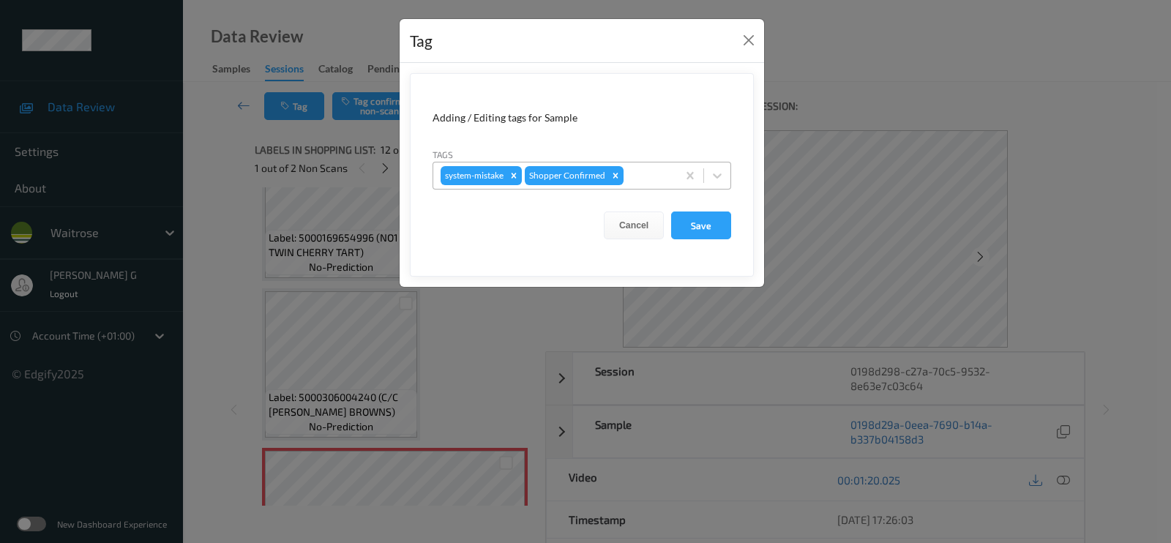
click at [665, 174] on div at bounding box center [647, 176] width 43 height 18
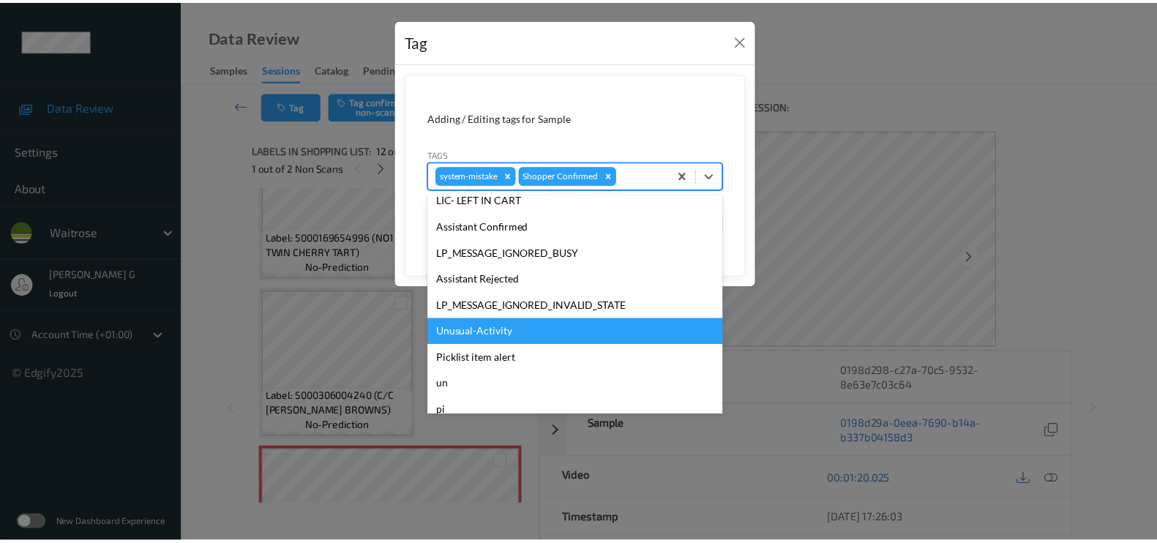
scroll to position [286, 0]
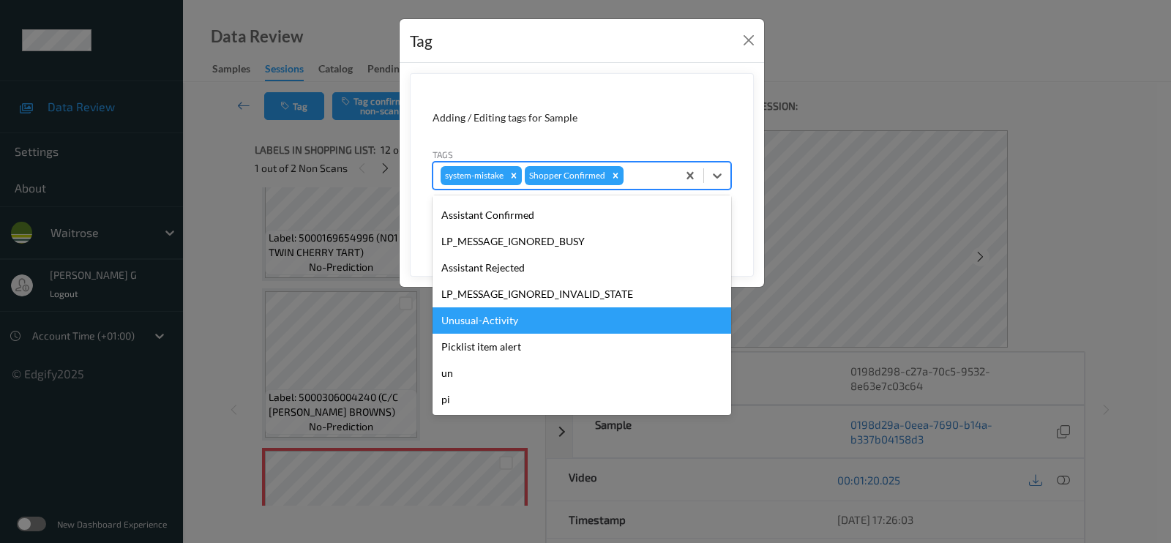
click at [470, 320] on div "Unusual-Activity" at bounding box center [581, 320] width 298 height 26
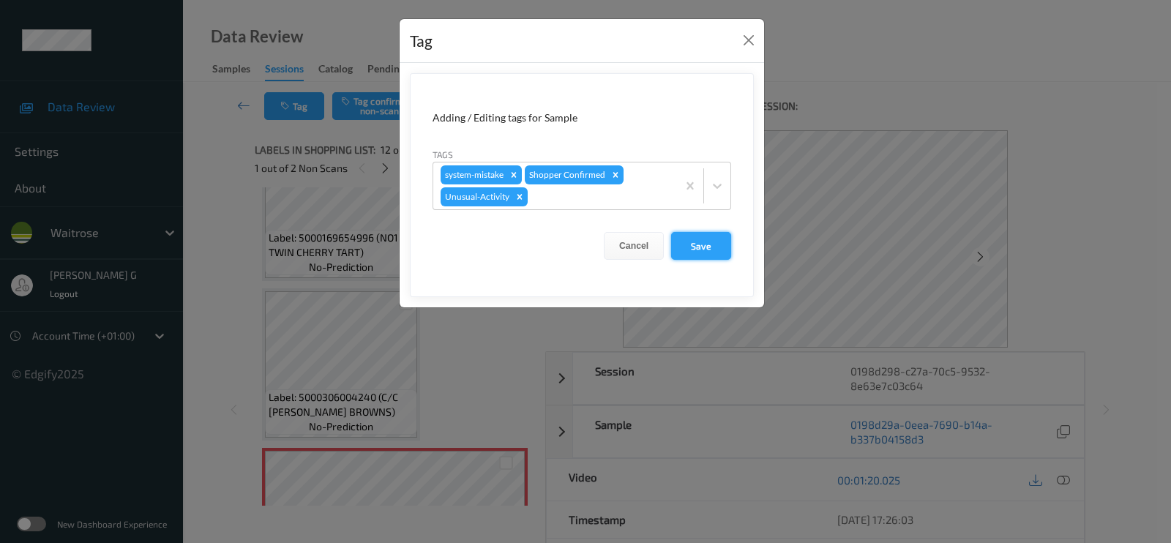
click at [708, 245] on button "Save" at bounding box center [701, 246] width 60 height 28
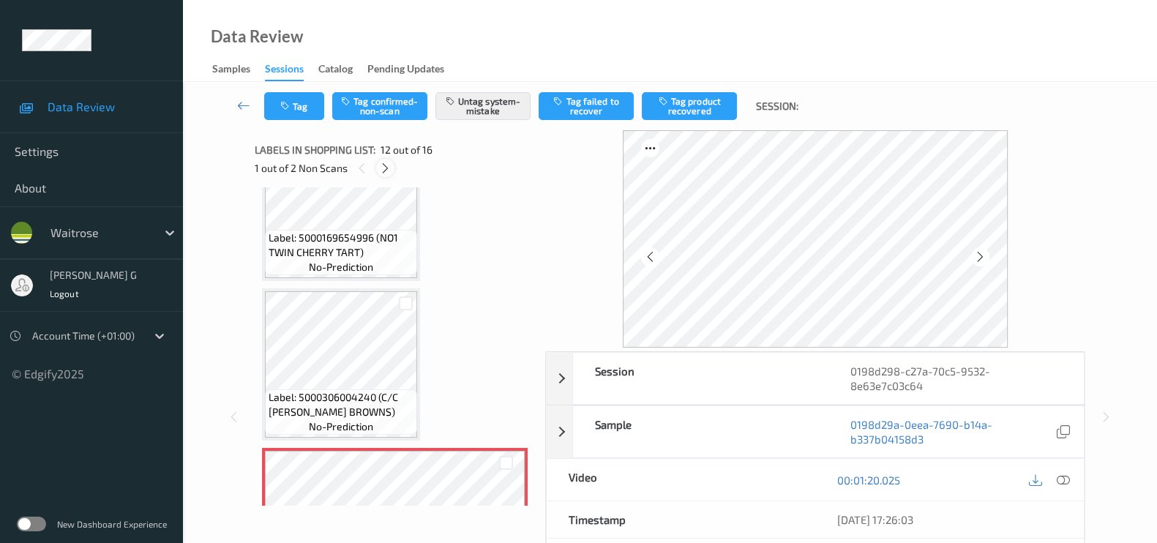
click at [382, 169] on icon at bounding box center [385, 168] width 12 height 13
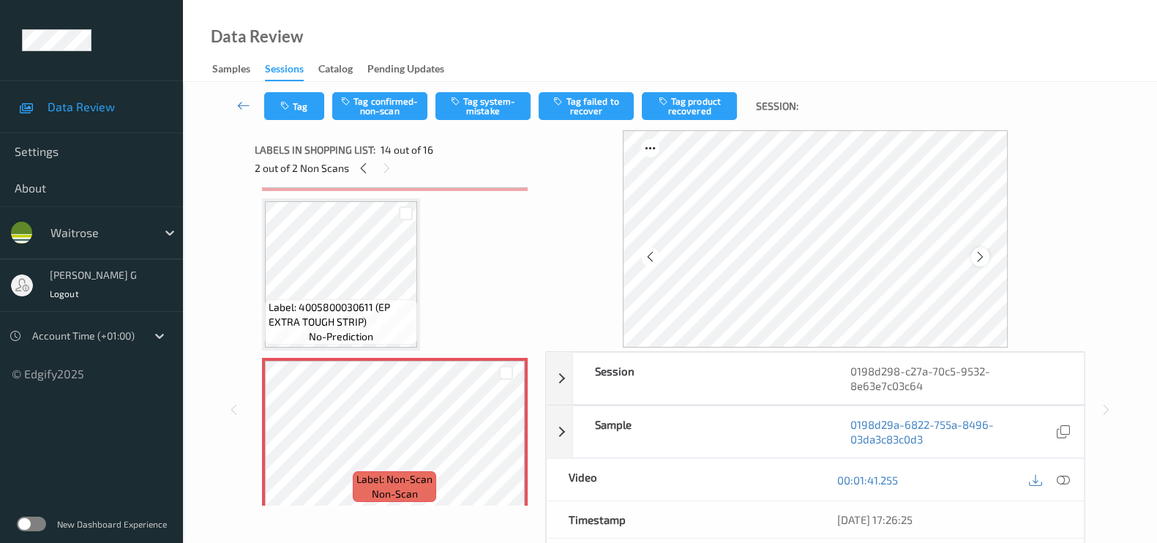
click at [977, 260] on icon at bounding box center [980, 256] width 12 height 13
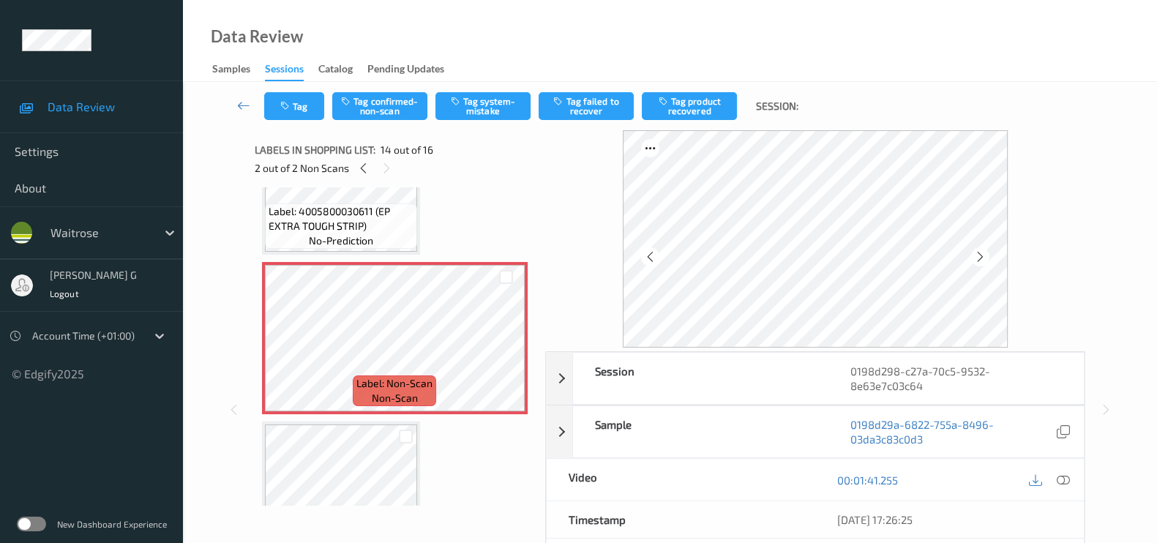
scroll to position [1818, 0]
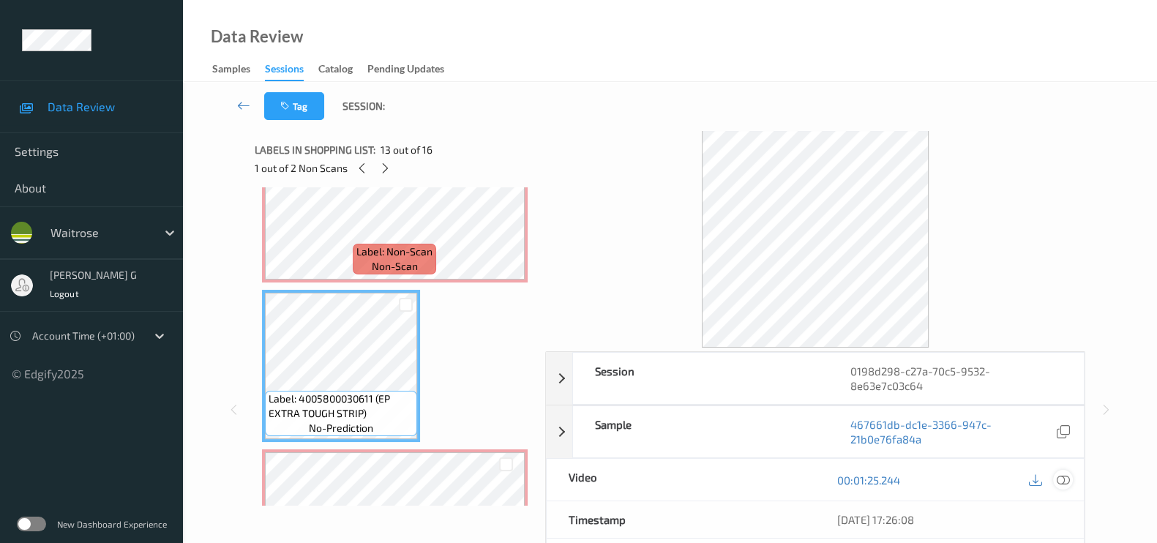
click at [1070, 484] on div at bounding box center [1063, 480] width 20 height 20
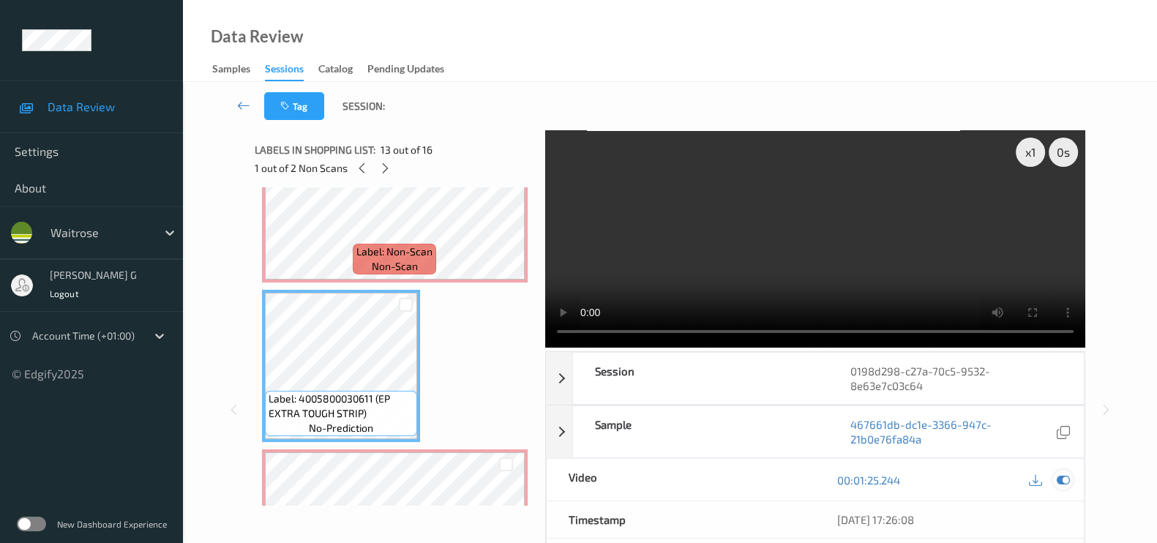
click at [1061, 477] on icon at bounding box center [1062, 479] width 13 height 13
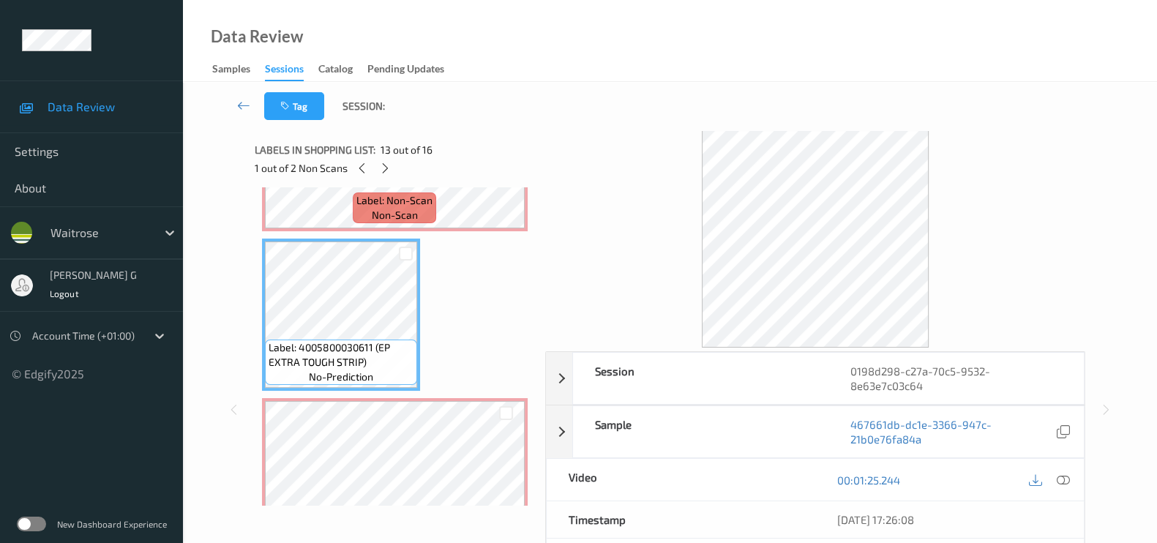
scroll to position [1909, 0]
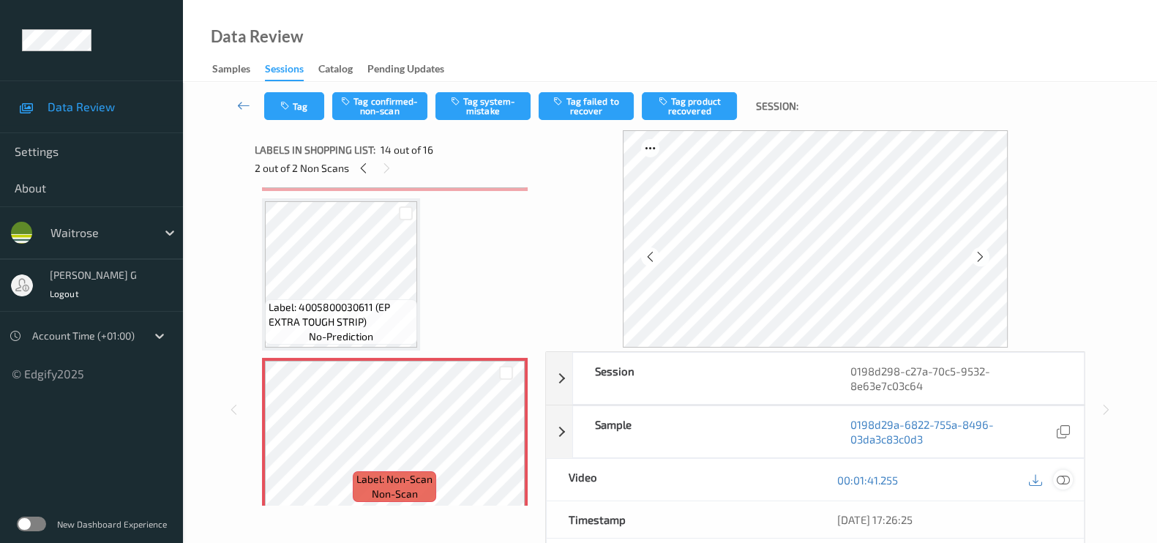
click at [1065, 483] on div at bounding box center [1063, 480] width 20 height 20
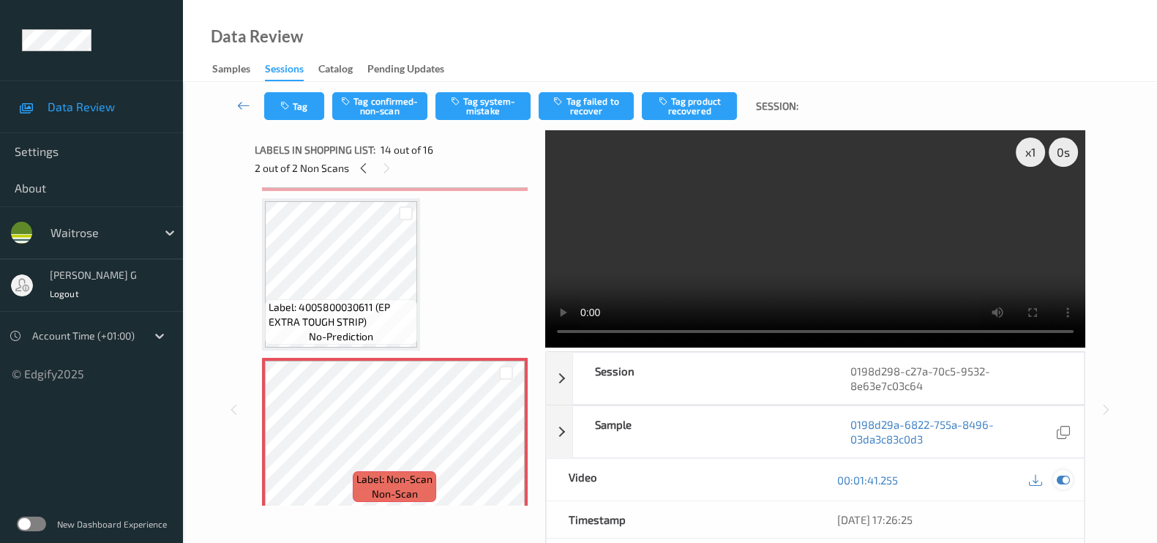
click at [1068, 478] on icon at bounding box center [1062, 479] width 13 height 13
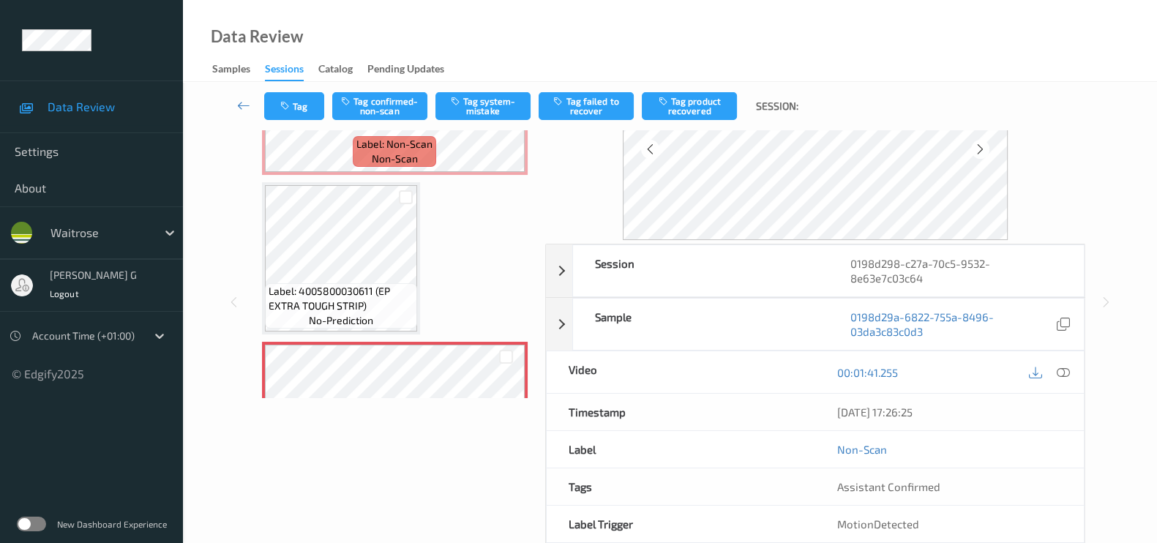
scroll to position [83, 0]
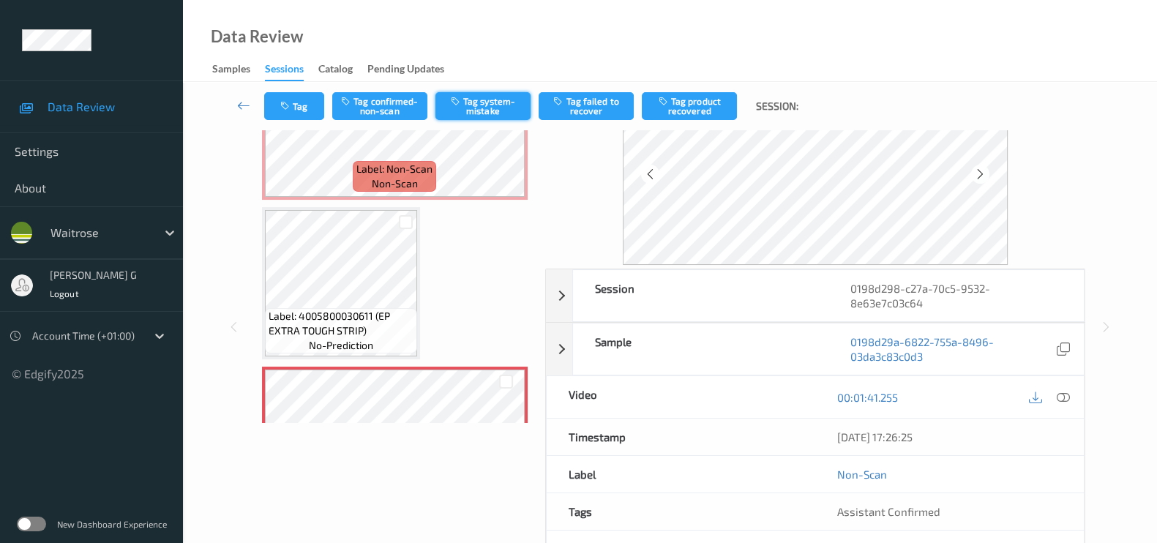
click at [486, 108] on button "Tag system-mistake" at bounding box center [482, 106] width 95 height 28
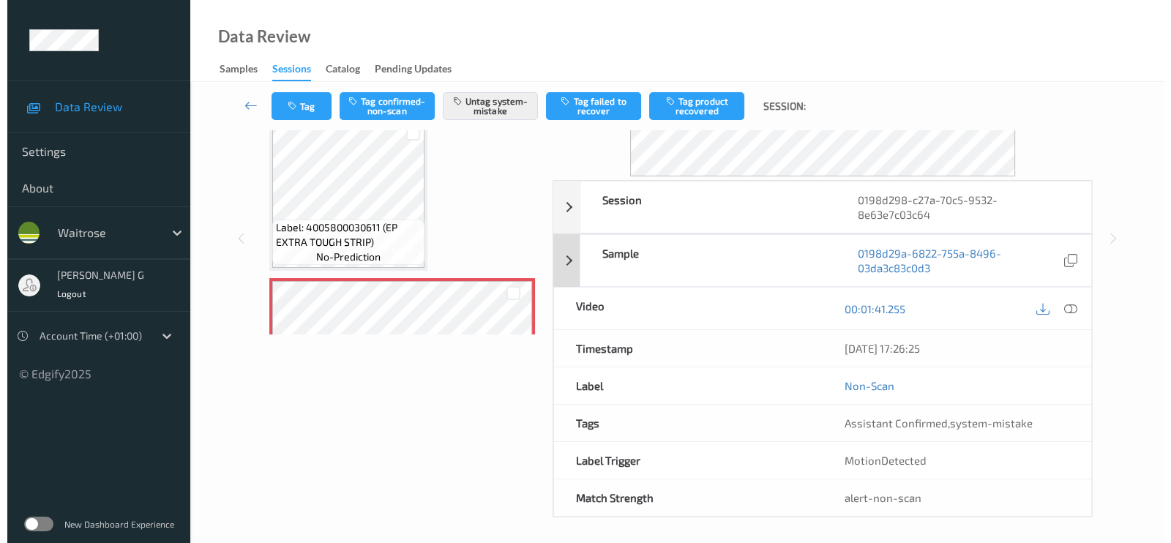
scroll to position [174, 0]
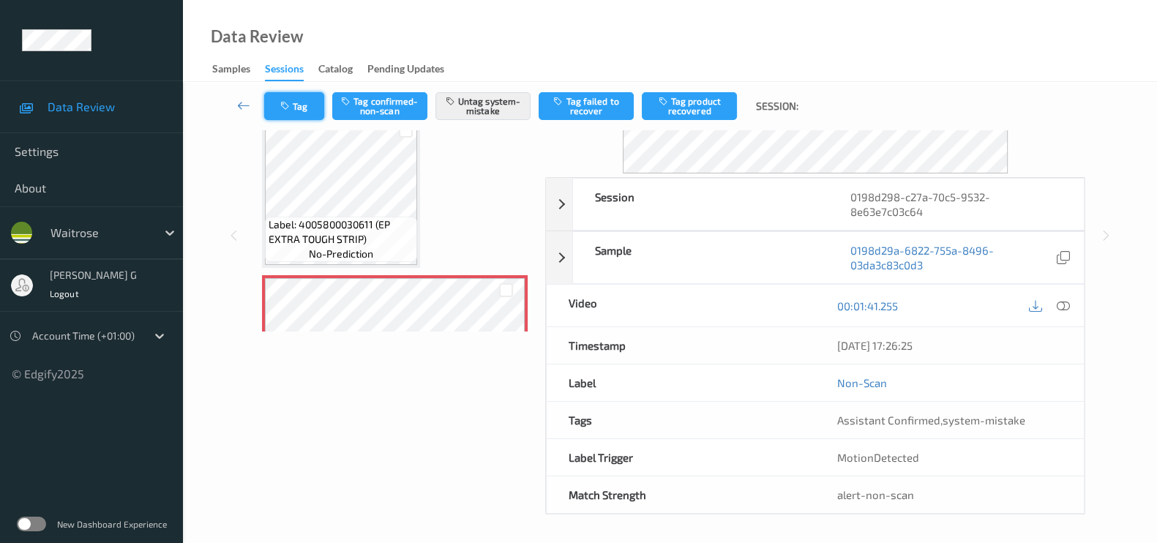
click at [288, 103] on icon "button" at bounding box center [286, 106] width 12 height 10
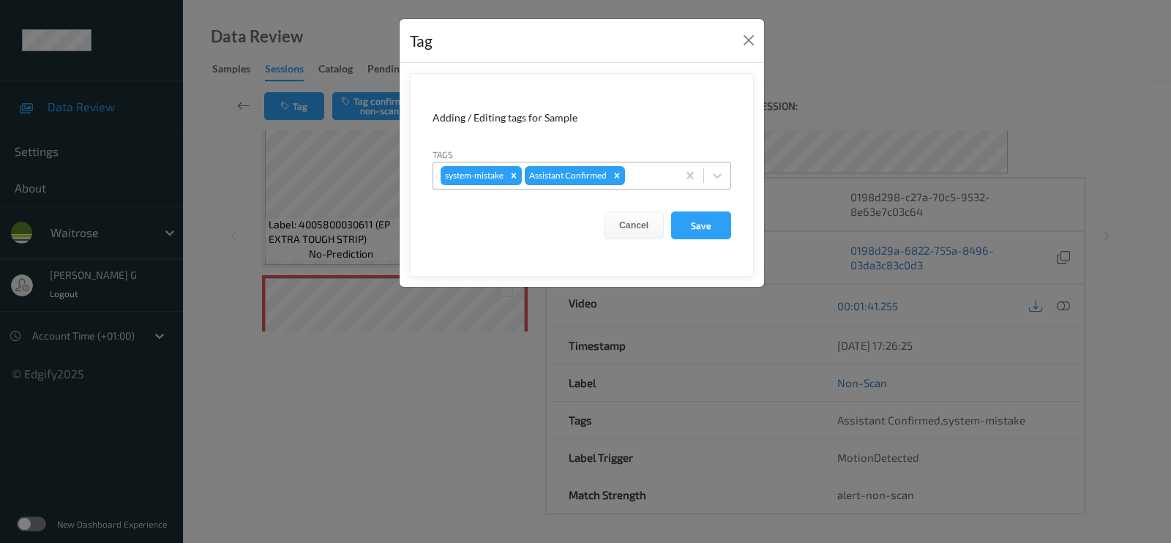
click at [645, 173] on div at bounding box center [649, 176] width 42 height 18
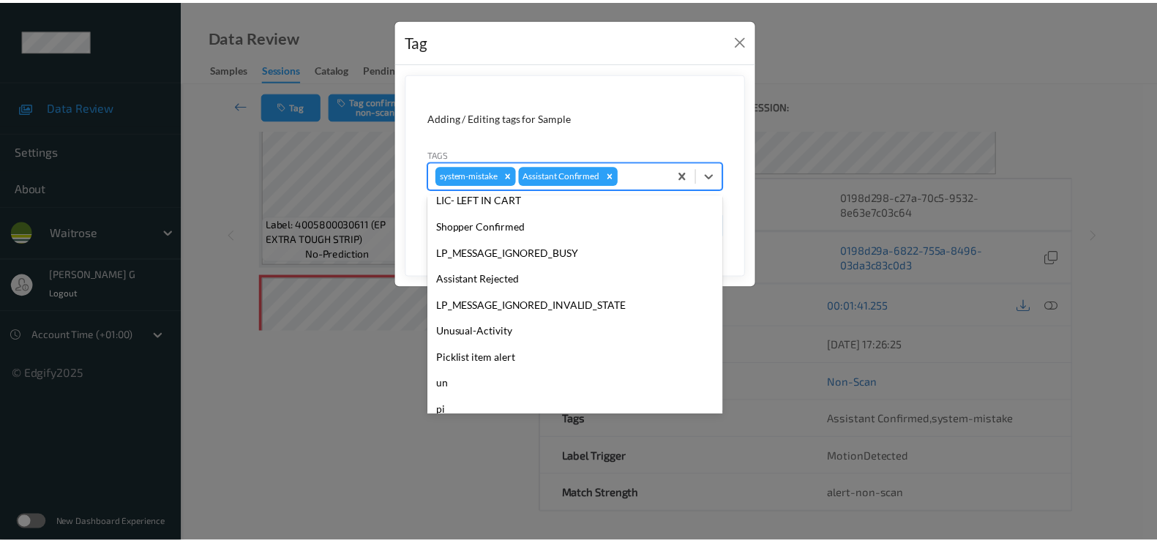
scroll to position [286, 0]
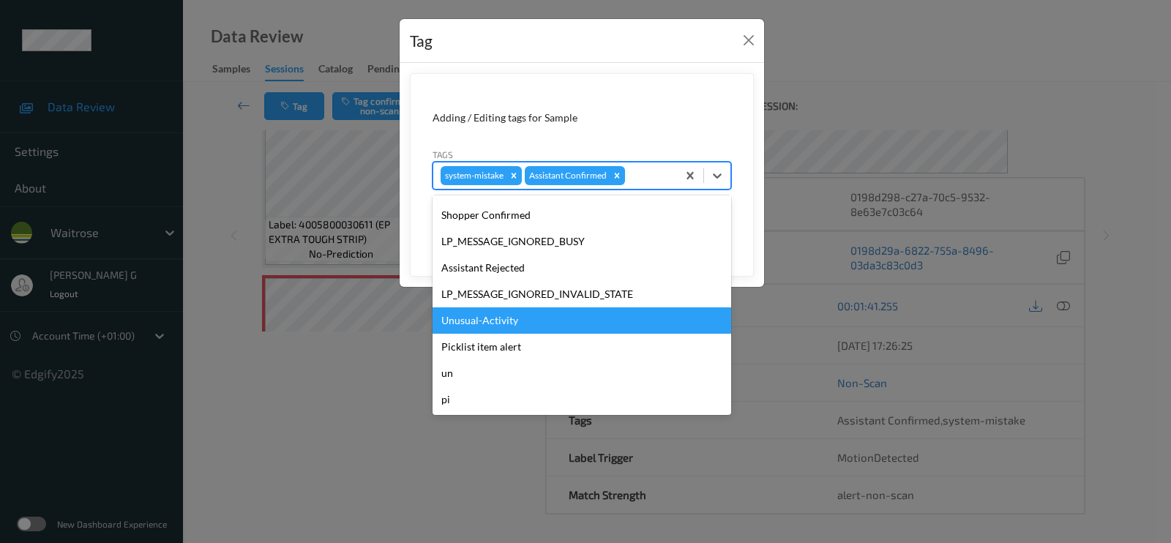
click at [504, 324] on div "Unusual-Activity" at bounding box center [581, 320] width 298 height 26
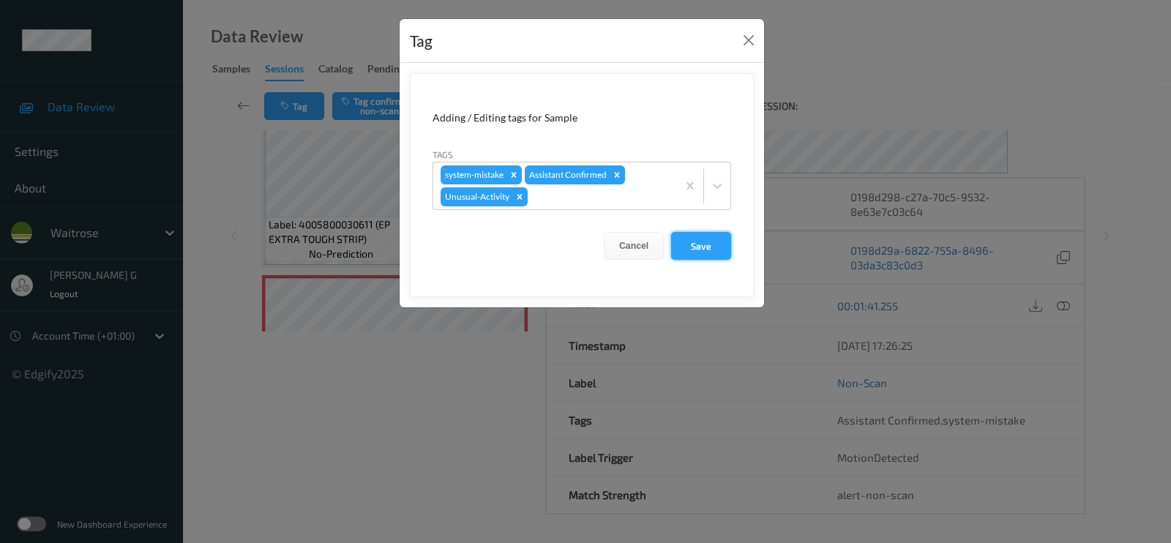
click at [716, 239] on button "Save" at bounding box center [701, 246] width 60 height 28
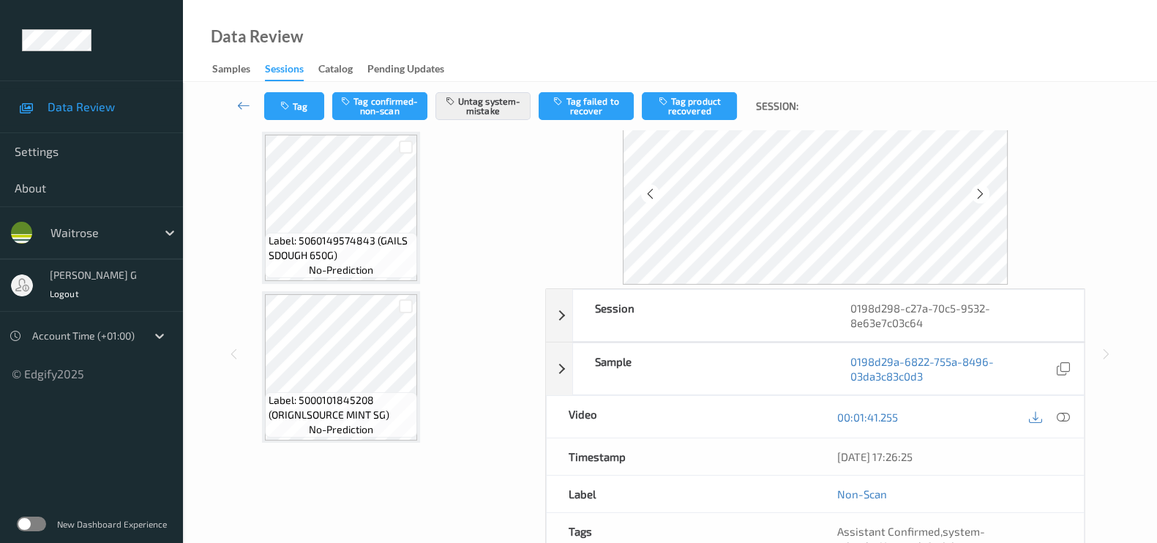
scroll to position [0, 0]
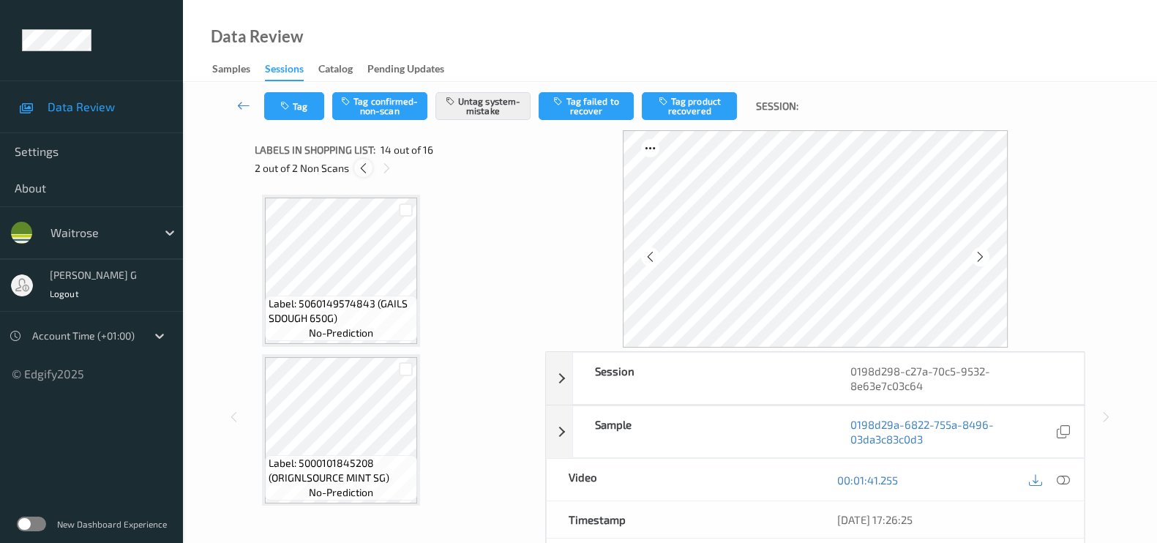
click at [367, 170] on icon at bounding box center [363, 168] width 12 height 13
click at [386, 165] on icon at bounding box center [385, 168] width 12 height 13
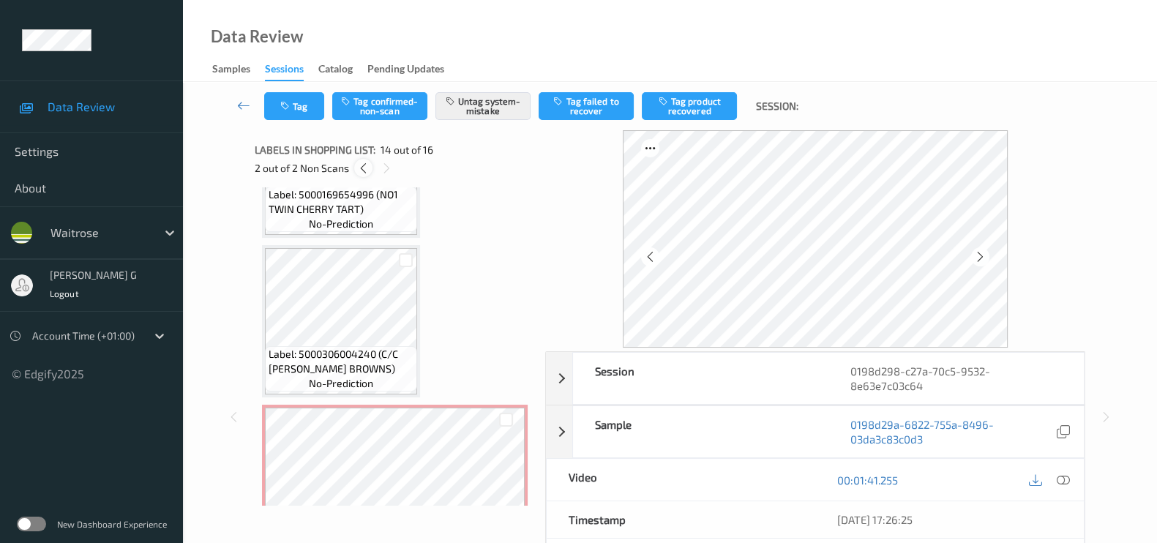
click at [359, 162] on icon at bounding box center [363, 168] width 12 height 13
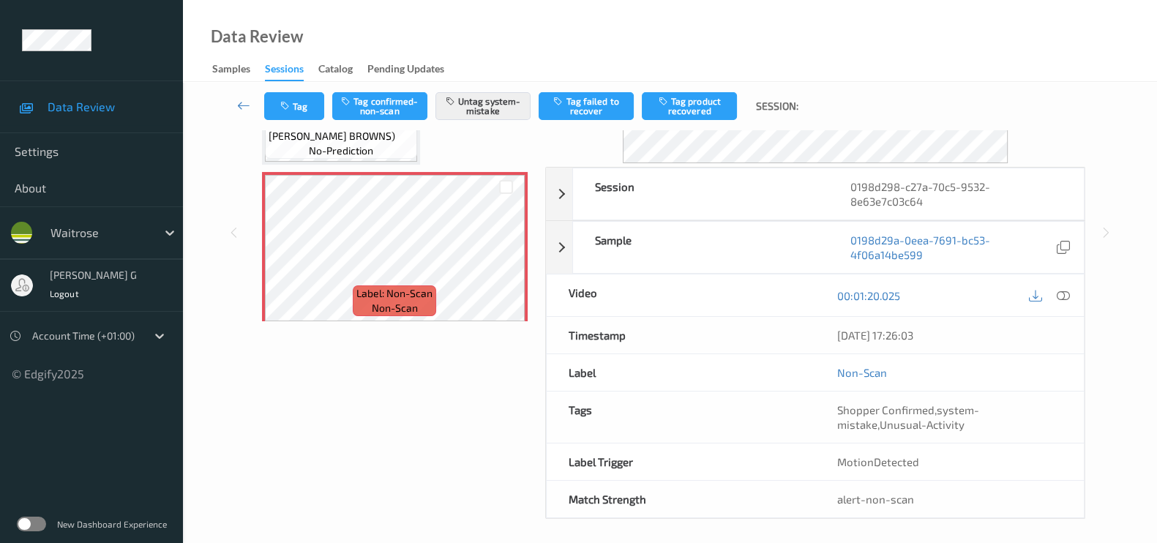
scroll to position [189, 0]
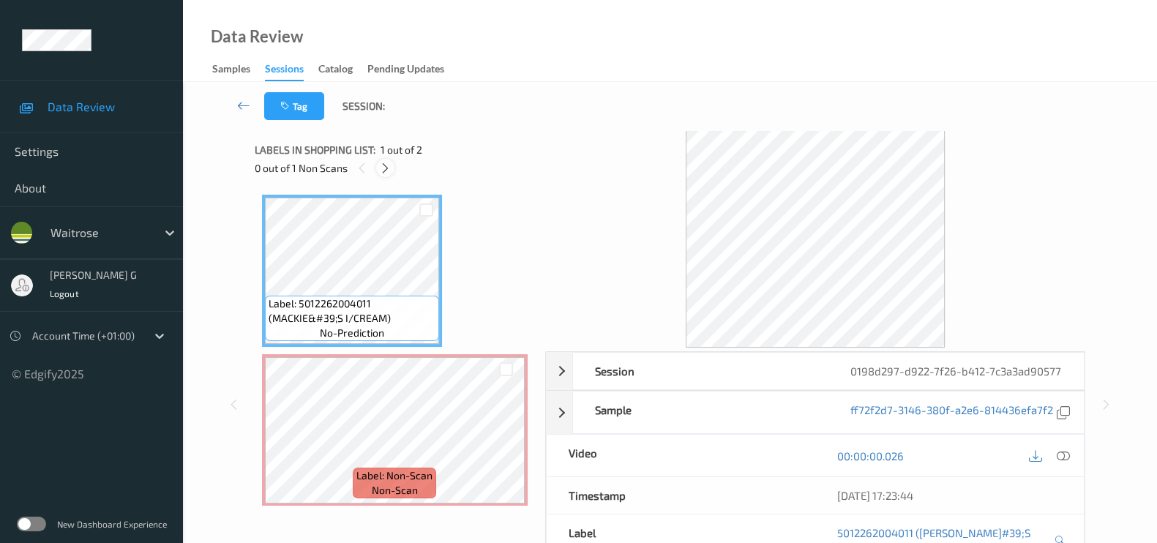
click at [384, 170] on icon at bounding box center [385, 168] width 12 height 13
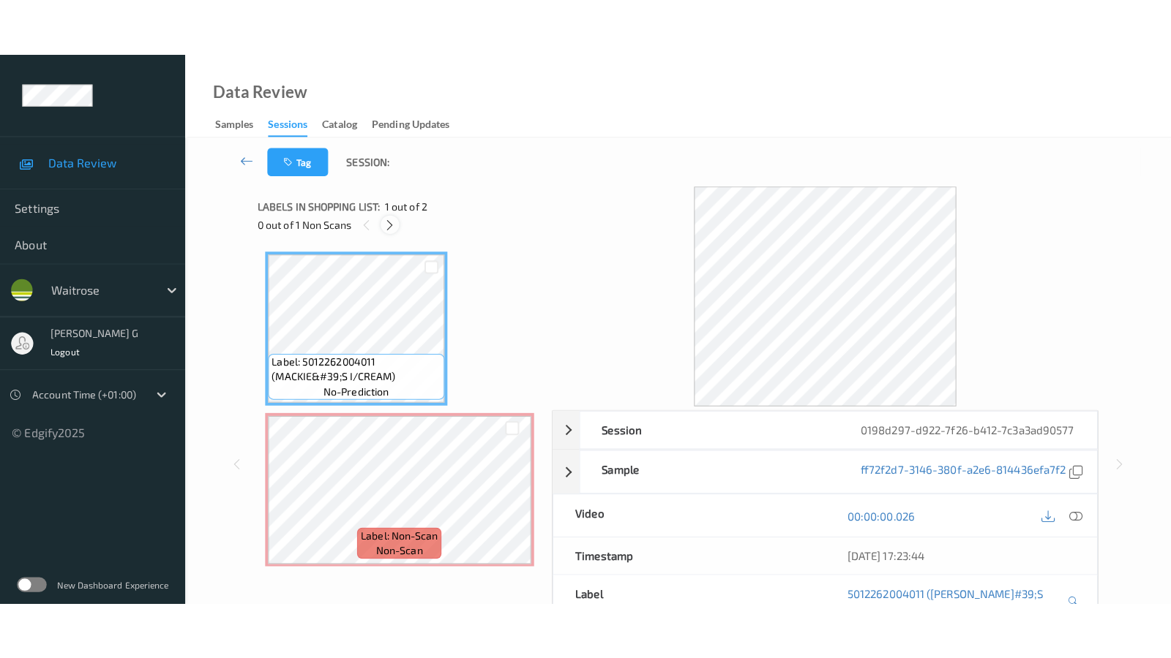
scroll to position [6, 0]
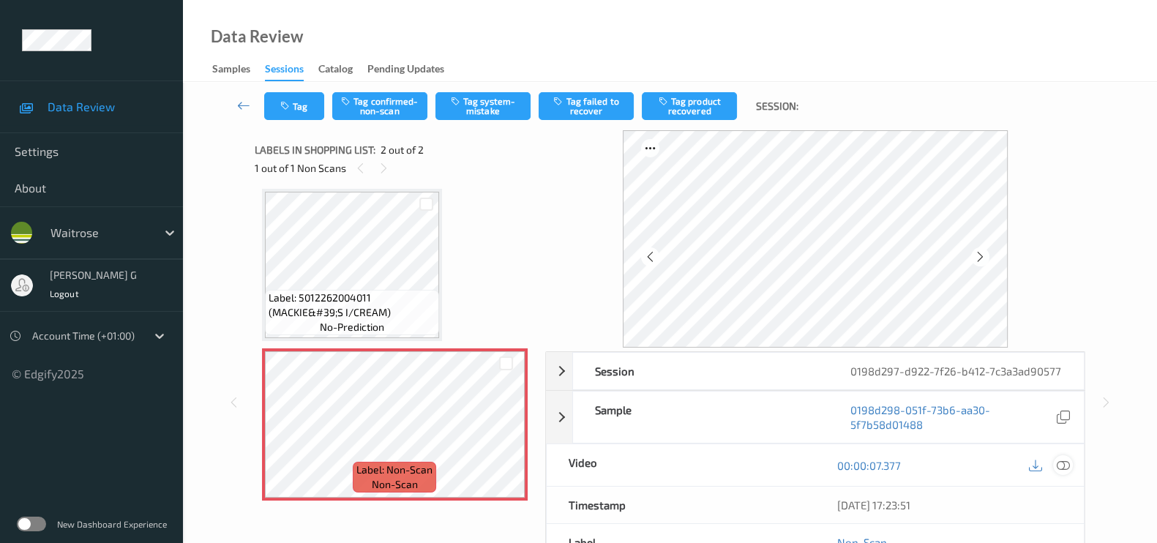
click at [1062, 472] on icon at bounding box center [1062, 465] width 13 height 13
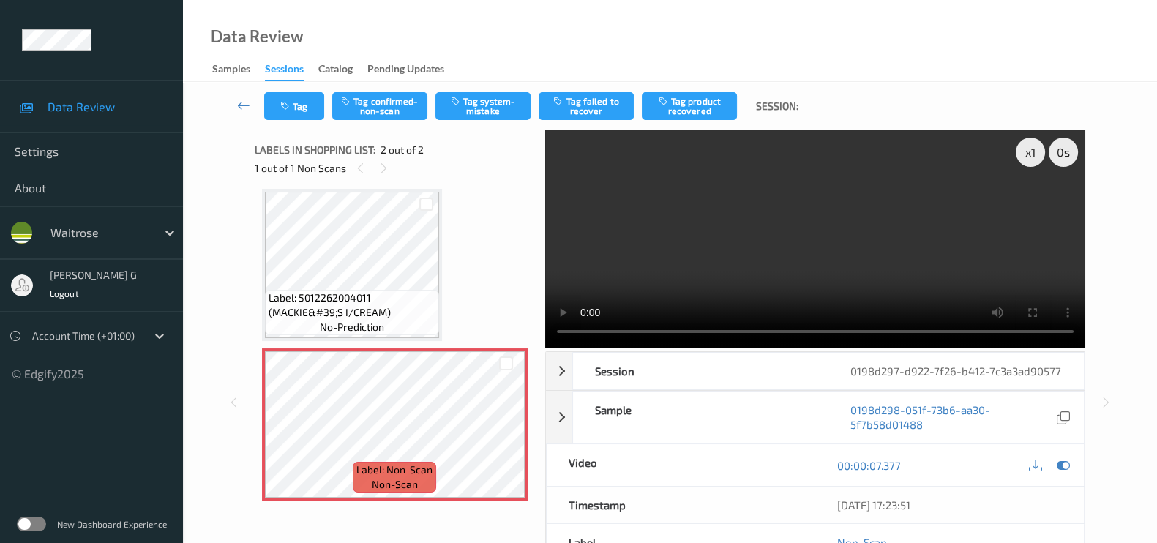
scroll to position [0, 0]
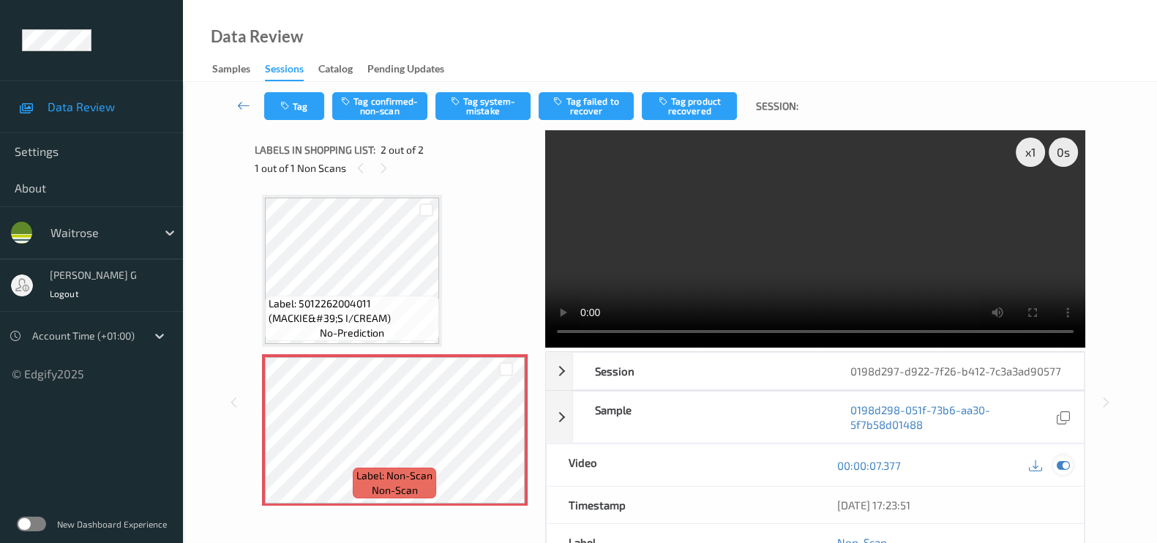
click at [1059, 472] on icon at bounding box center [1062, 465] width 13 height 13
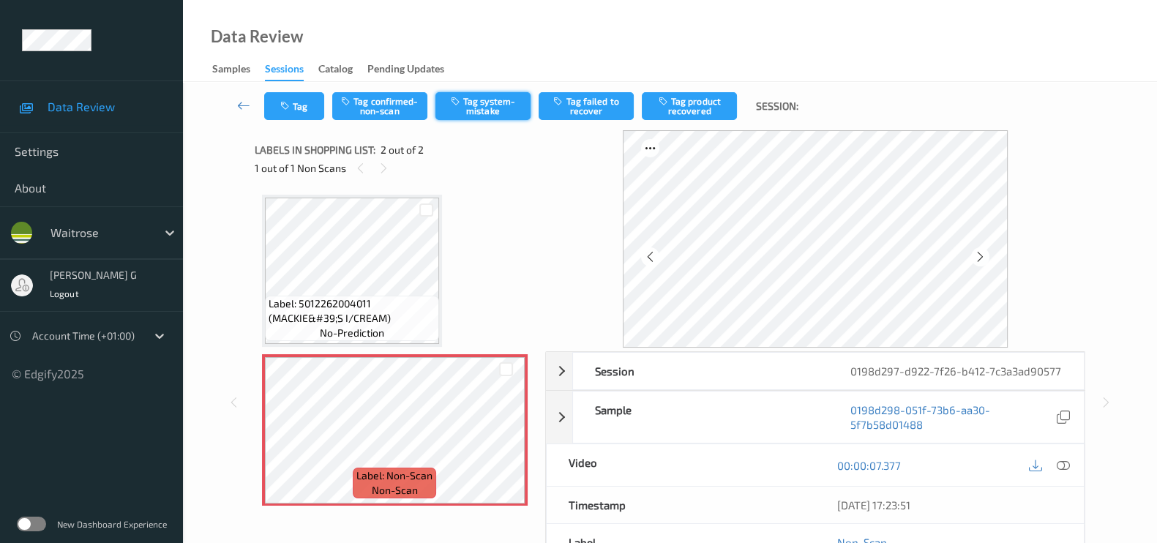
click at [496, 105] on button "Tag system-mistake" at bounding box center [482, 106] width 95 height 28
click at [487, 110] on button "Tag system-mistake" at bounding box center [482, 106] width 95 height 28
click at [296, 114] on button "Tag" at bounding box center [294, 106] width 60 height 28
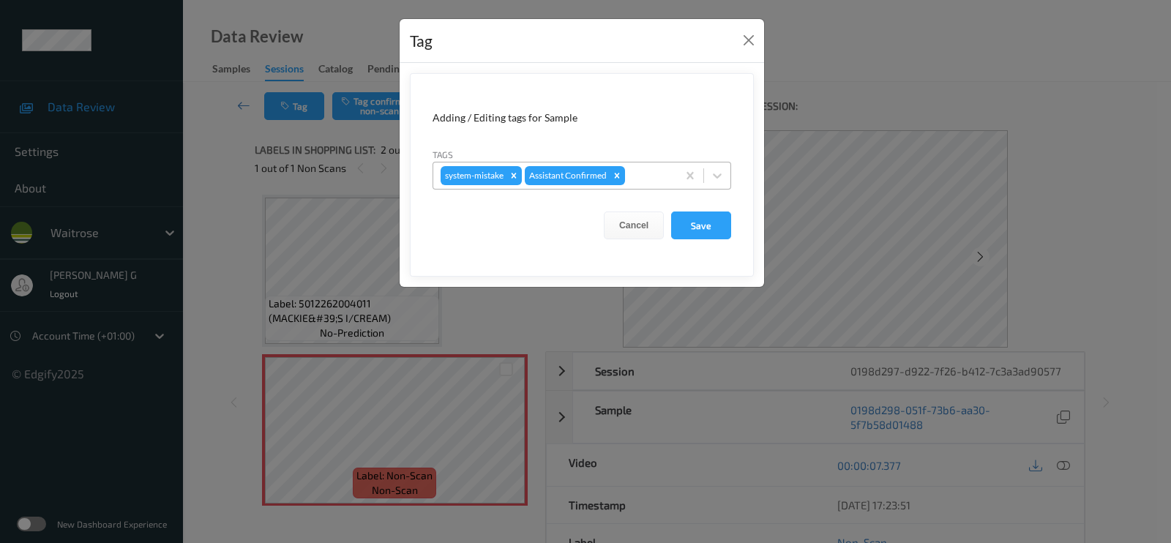
click at [648, 173] on div at bounding box center [649, 176] width 42 height 18
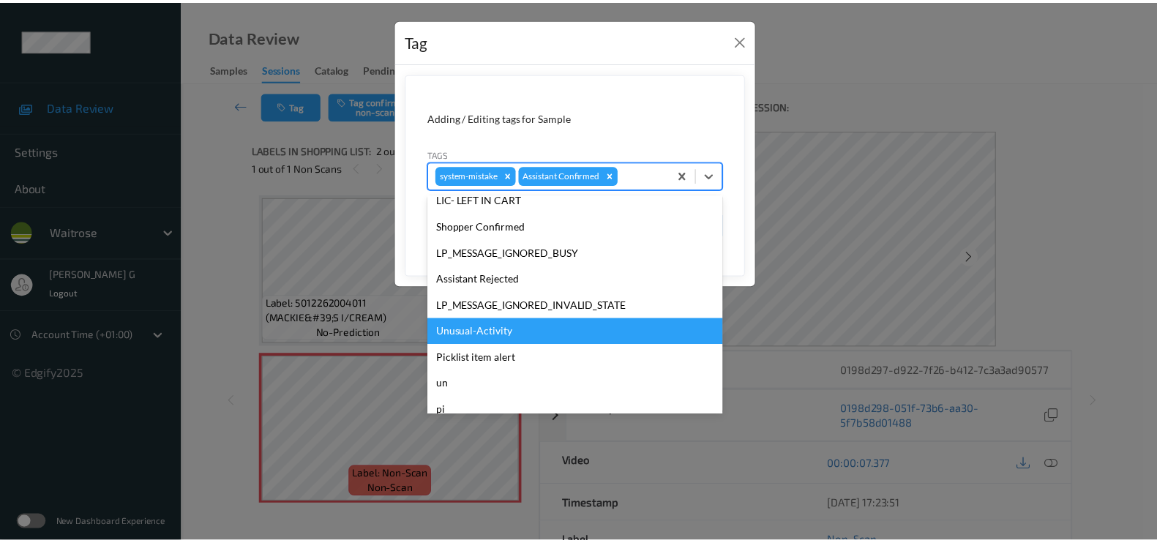
scroll to position [286, 0]
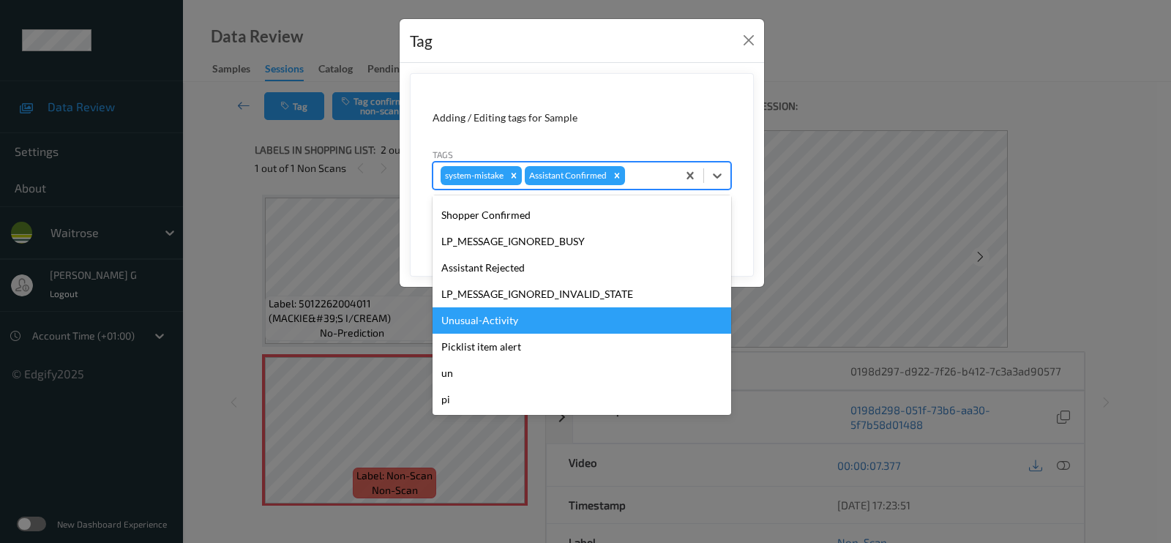
click at [489, 316] on div "Unusual-Activity" at bounding box center [581, 320] width 298 height 26
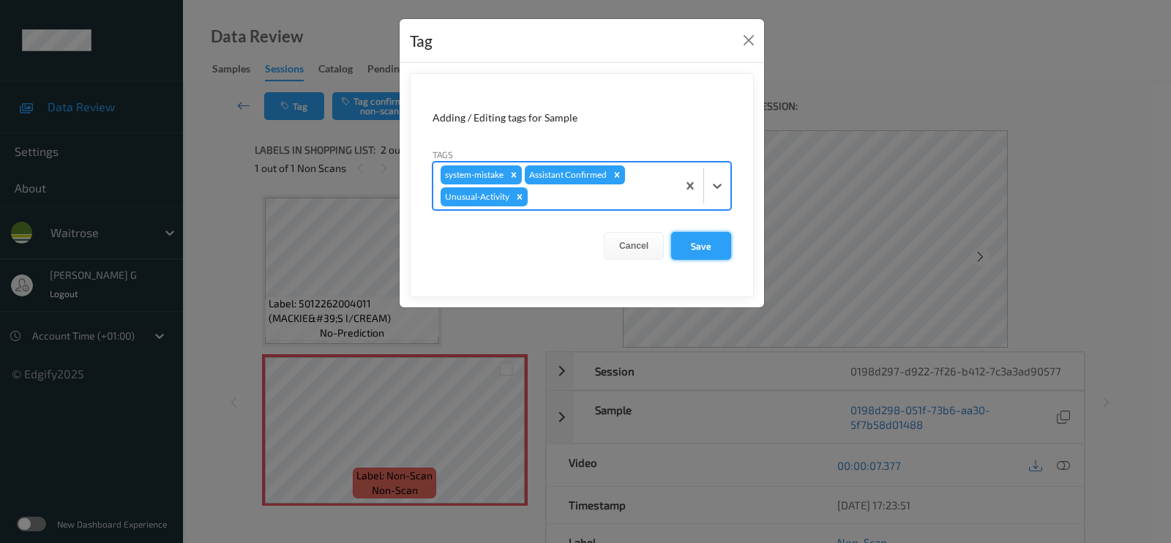
click at [702, 243] on button "Save" at bounding box center [701, 246] width 60 height 28
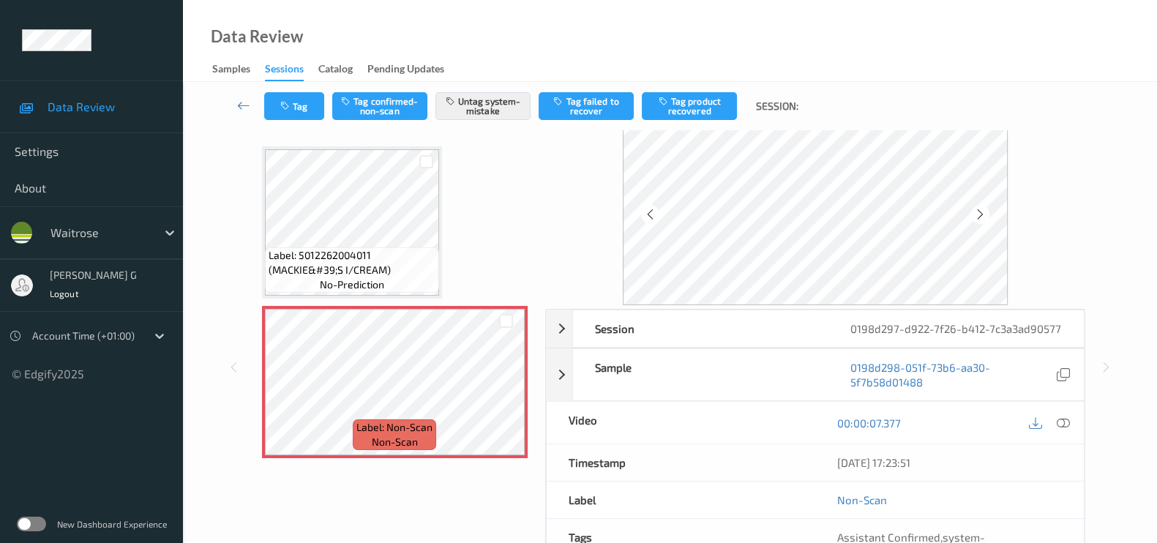
scroll to position [189, 0]
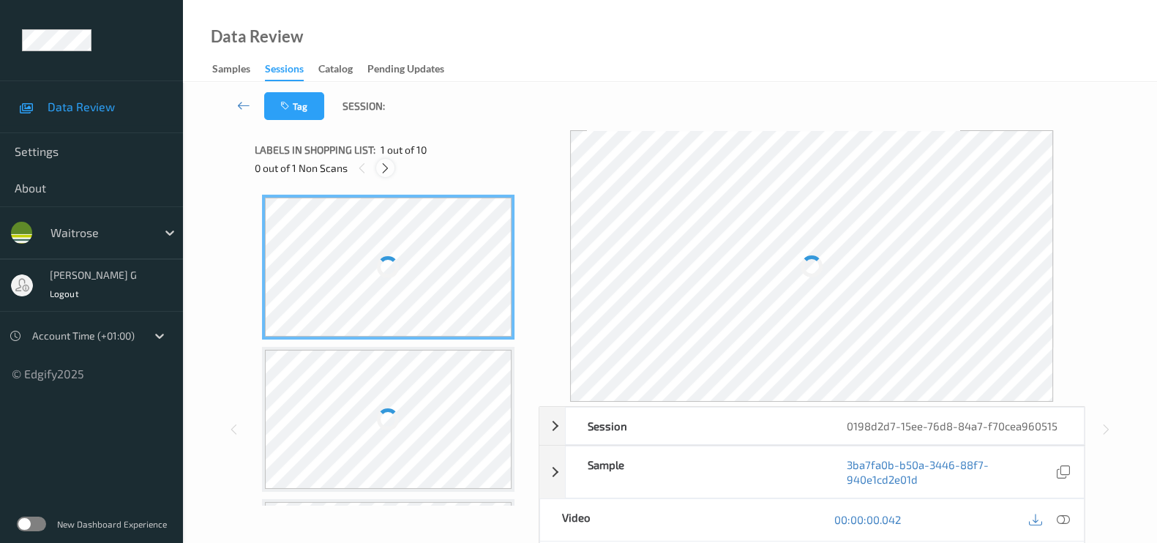
click at [389, 171] on icon at bounding box center [385, 168] width 12 height 13
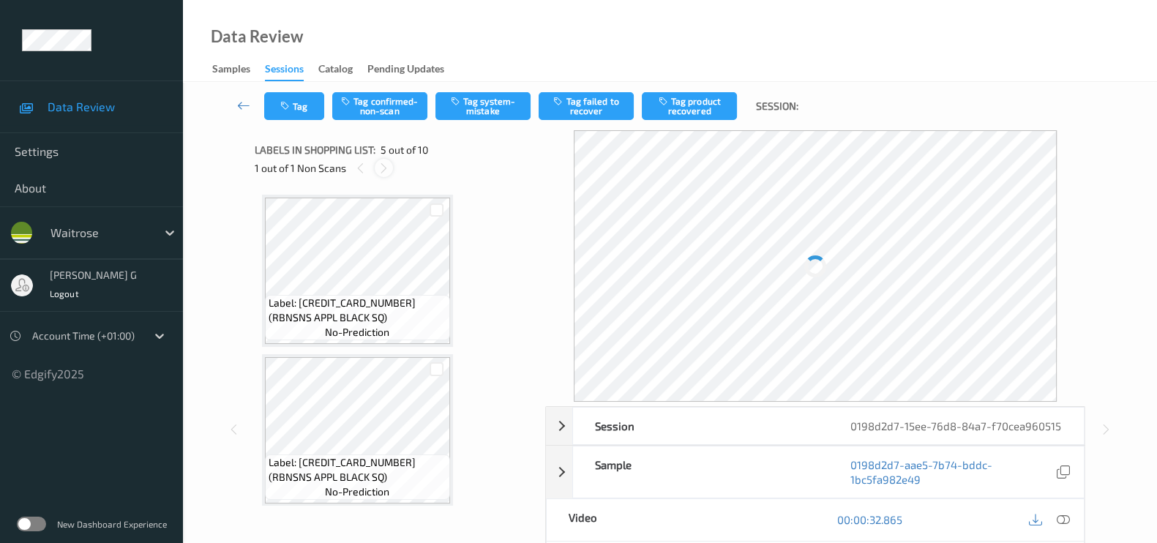
scroll to position [483, 0]
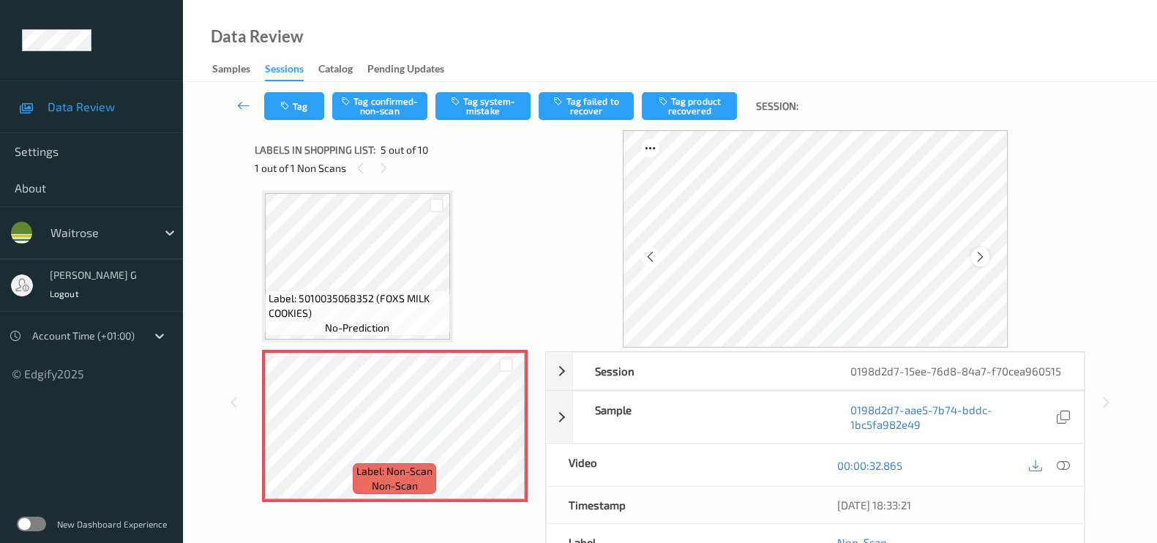
click at [980, 257] on icon at bounding box center [980, 256] width 12 height 13
click at [1063, 466] on icon at bounding box center [1062, 465] width 13 height 13
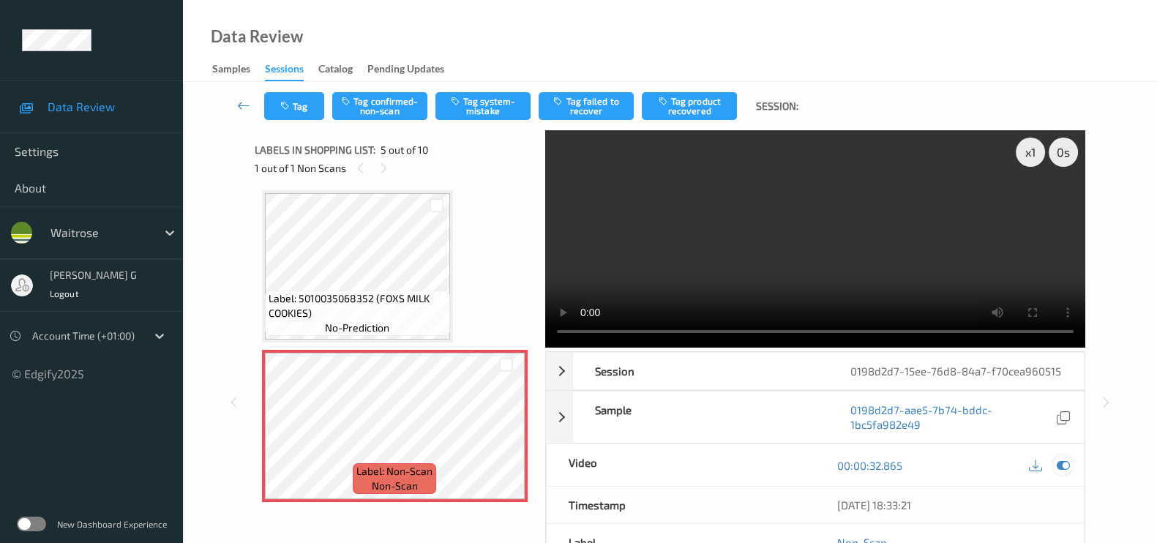
click at [1062, 462] on icon at bounding box center [1062, 465] width 13 height 13
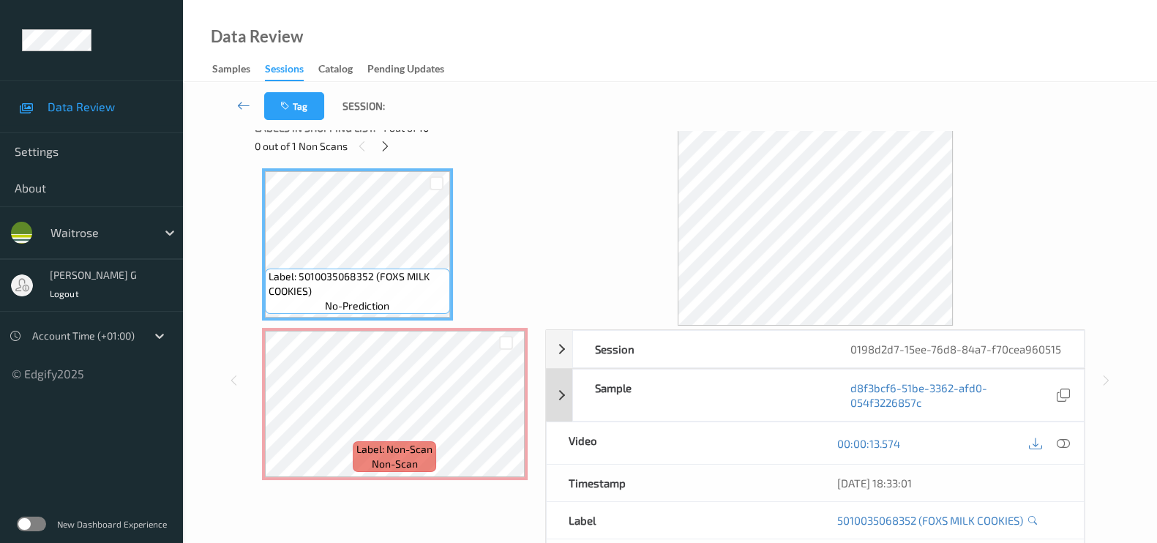
scroll to position [0, 0]
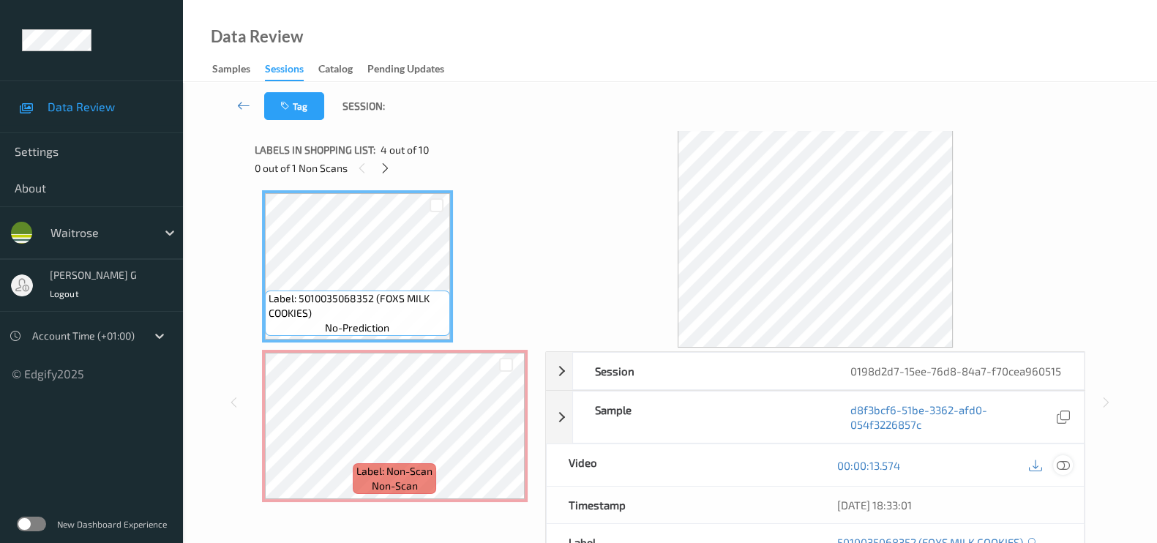
click at [1066, 465] on icon at bounding box center [1062, 465] width 13 height 13
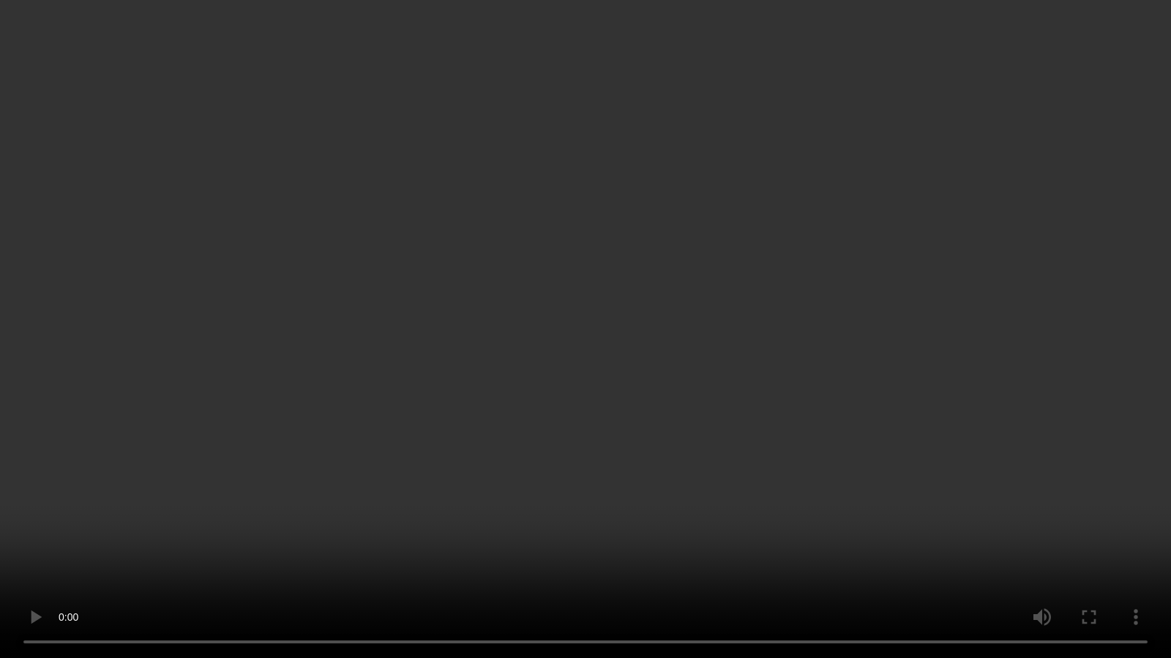
drag, startPoint x: 1139, startPoint y: 358, endPoint x: 1045, endPoint y: 432, distance: 119.4
click at [1045, 432] on video at bounding box center [585, 329] width 1171 height 658
click at [1049, 432] on video at bounding box center [585, 329] width 1171 height 658
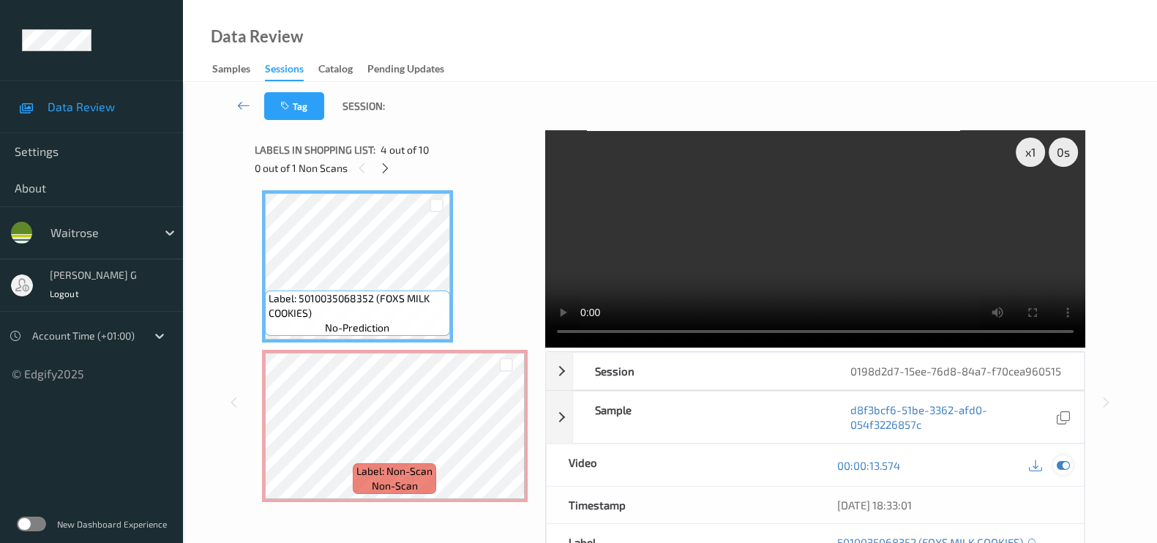
click at [1057, 470] on icon at bounding box center [1062, 465] width 13 height 13
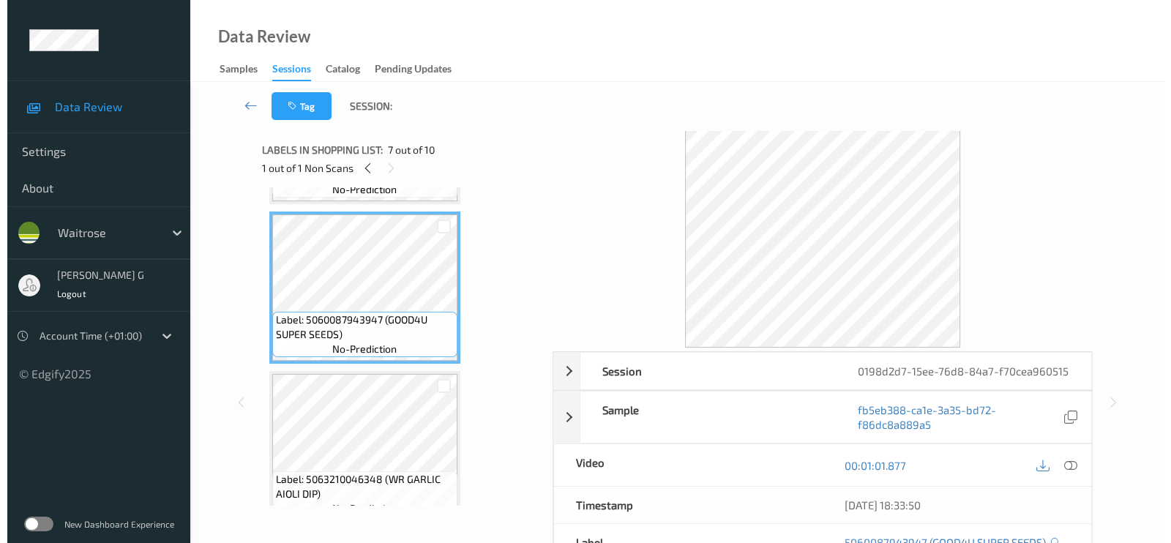
scroll to position [483, 0]
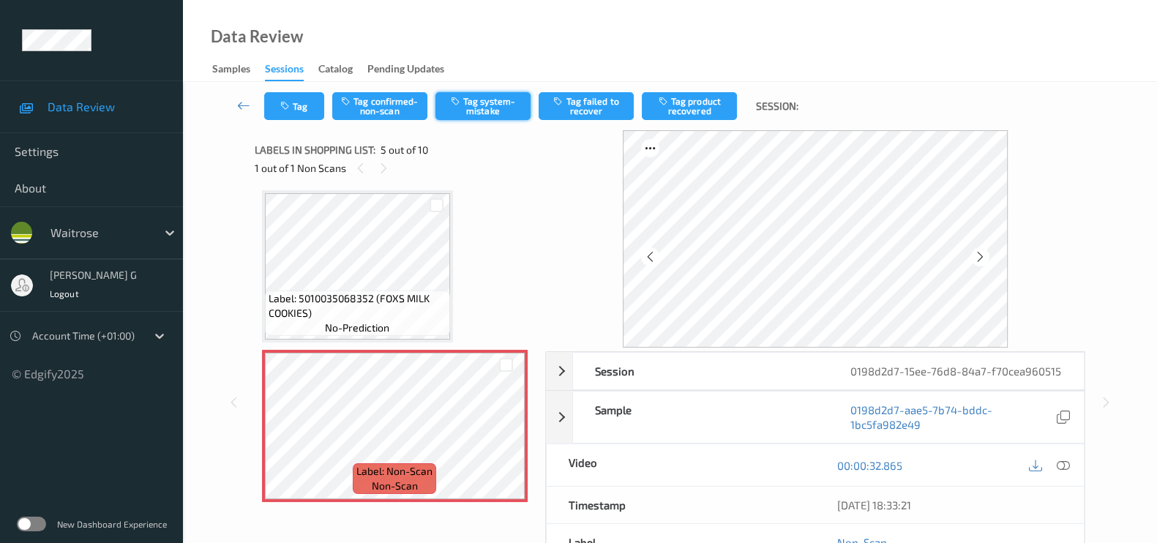
click at [456, 108] on button "Tag system-mistake" at bounding box center [482, 106] width 95 height 28
click at [312, 97] on button "Tag" at bounding box center [294, 106] width 60 height 28
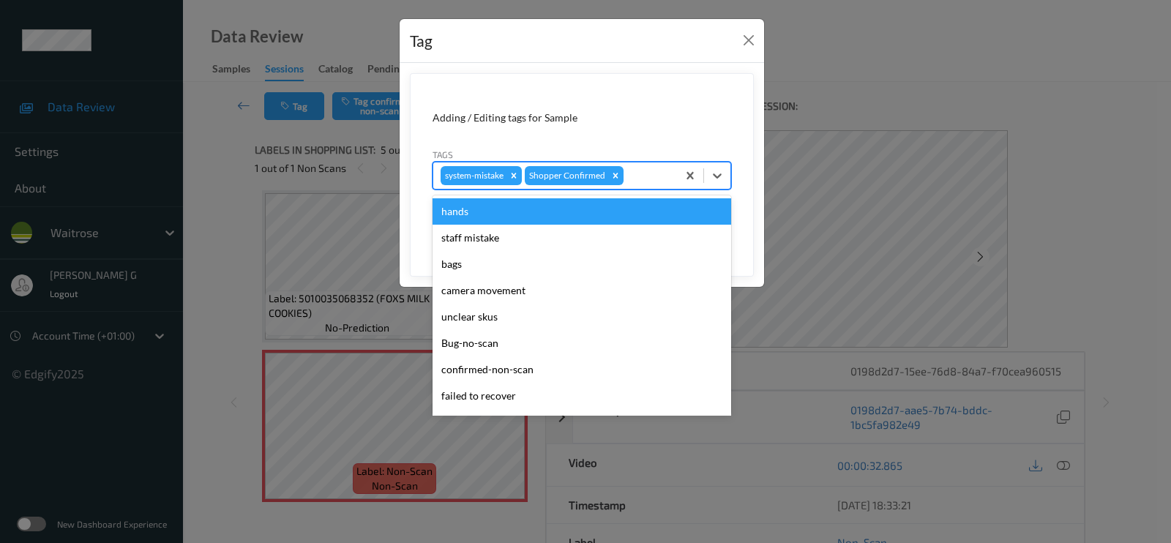
click at [639, 176] on div at bounding box center [647, 176] width 43 height 18
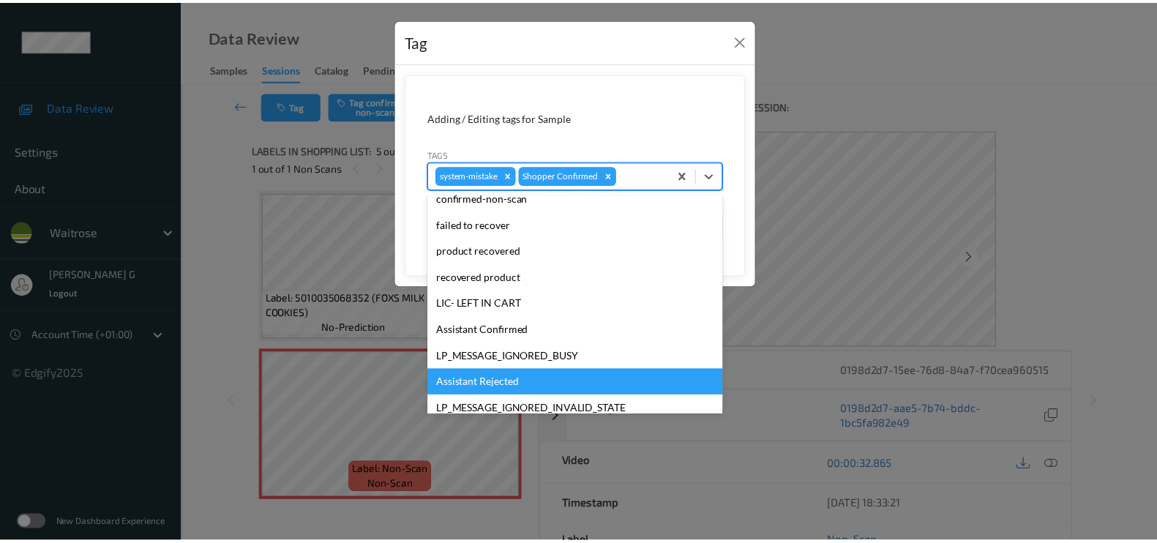
scroll to position [286, 0]
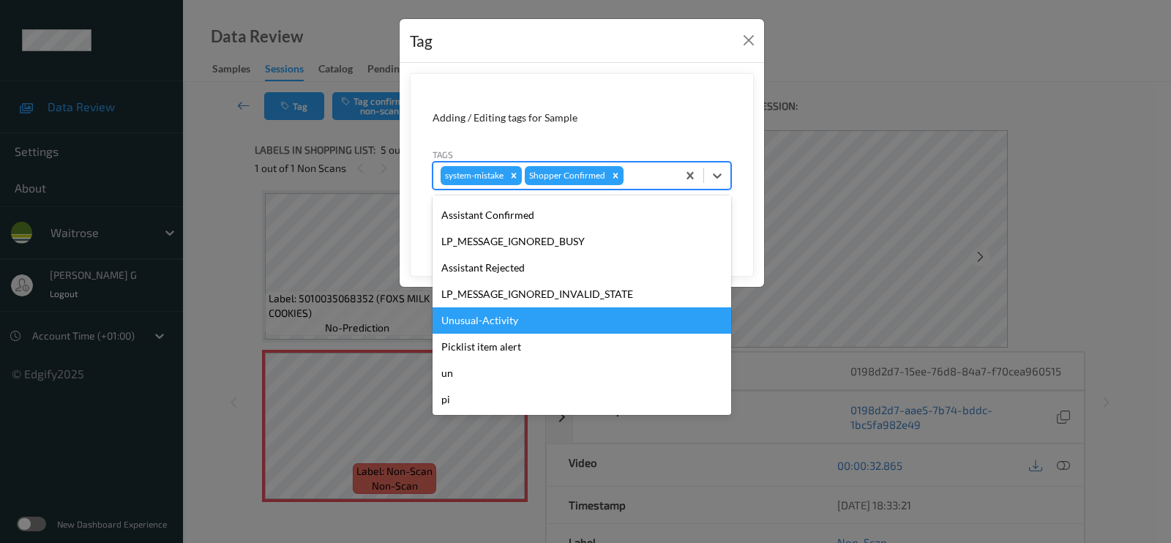
click at [485, 320] on div "Unusual-Activity" at bounding box center [581, 320] width 298 height 26
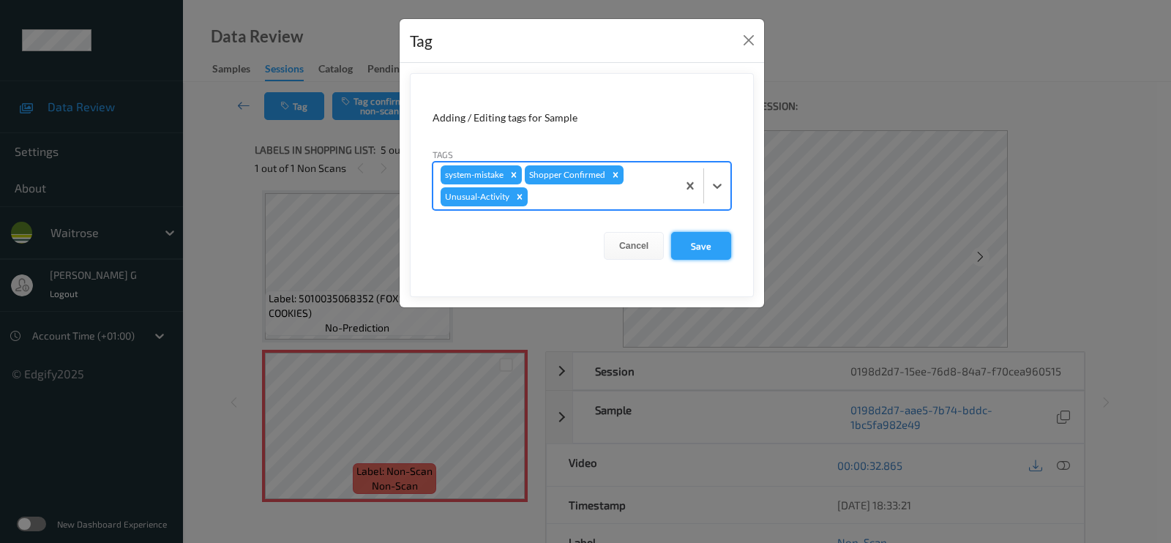
click at [691, 244] on button "Save" at bounding box center [701, 246] width 60 height 28
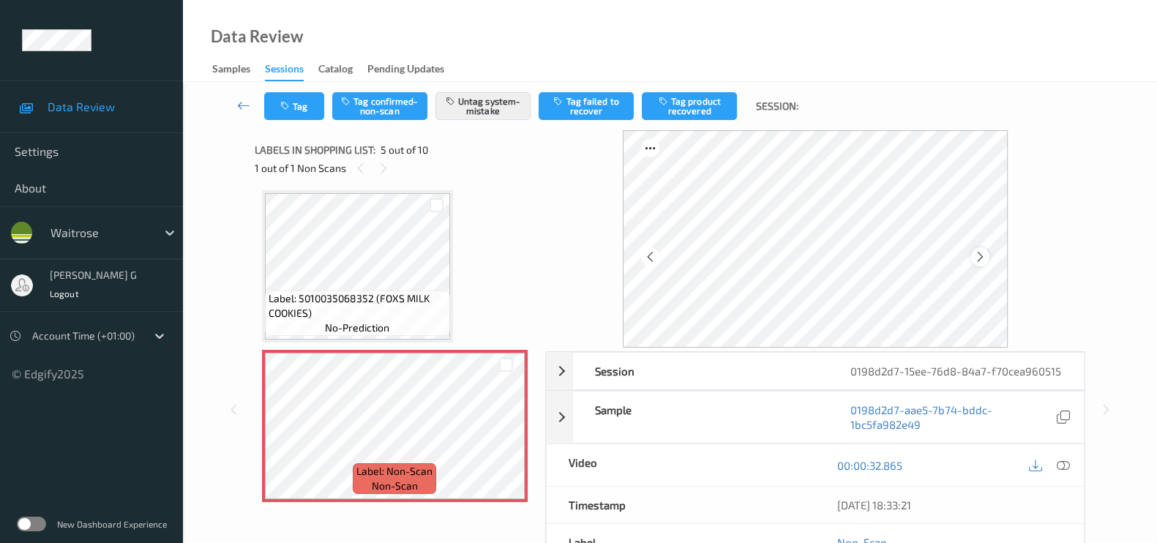
click at [984, 254] on icon at bounding box center [980, 256] width 12 height 13
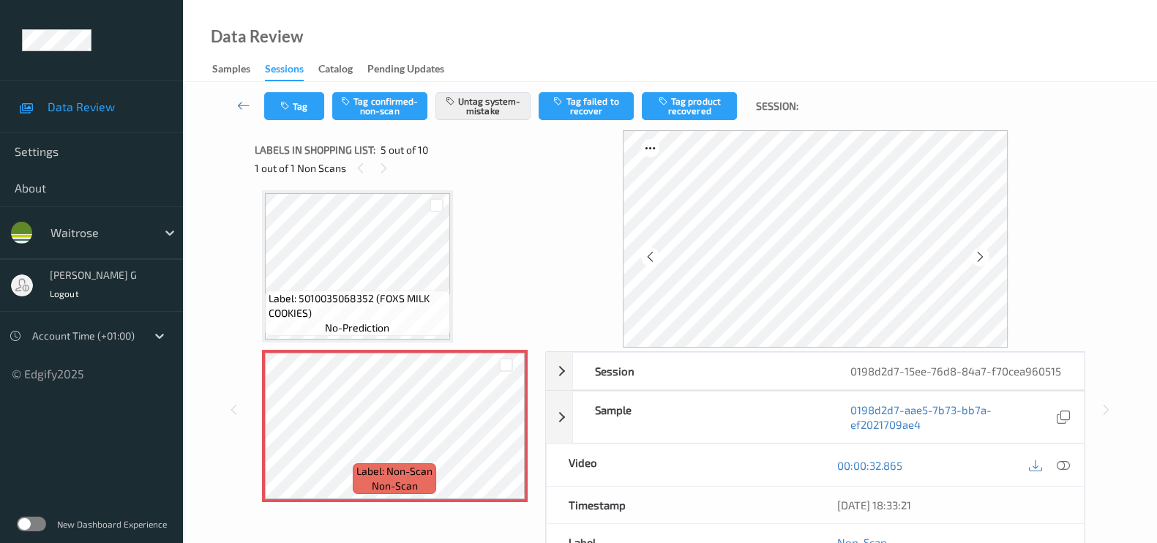
click at [984, 254] on icon at bounding box center [980, 256] width 12 height 13
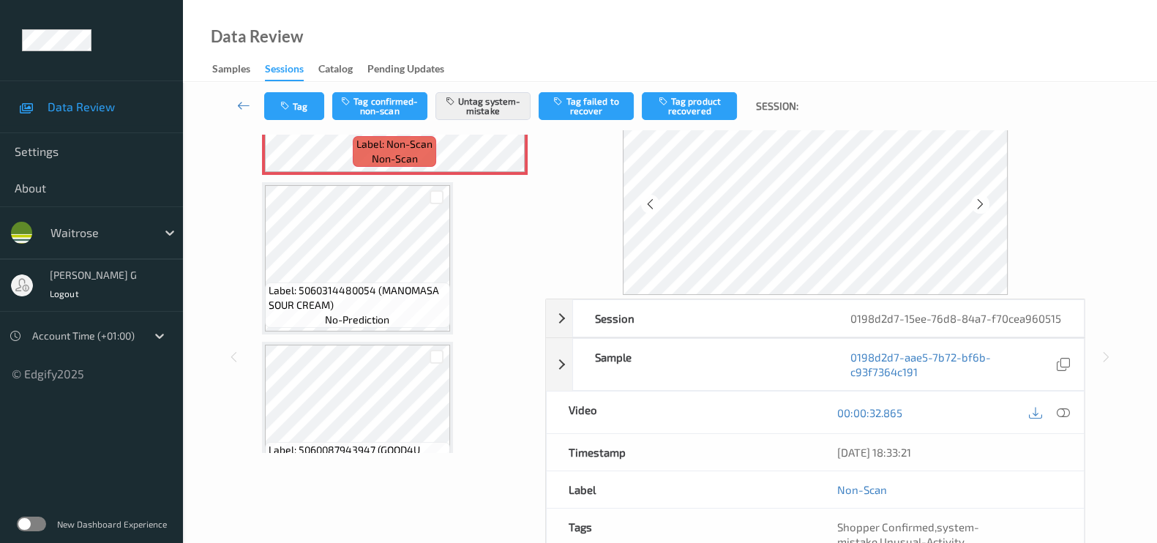
scroll to position [91, 0]
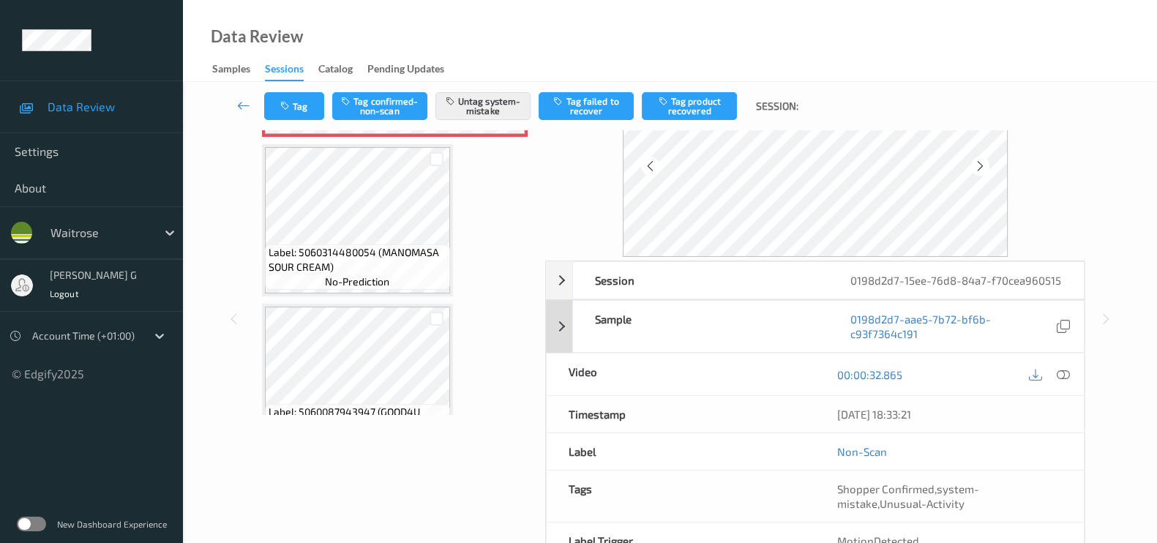
click at [30, 384] on ul "Data Review Settings About waitrose varsha g Logout Account Time (+01:00) © Edg…" at bounding box center [91, 271] width 183 height 543
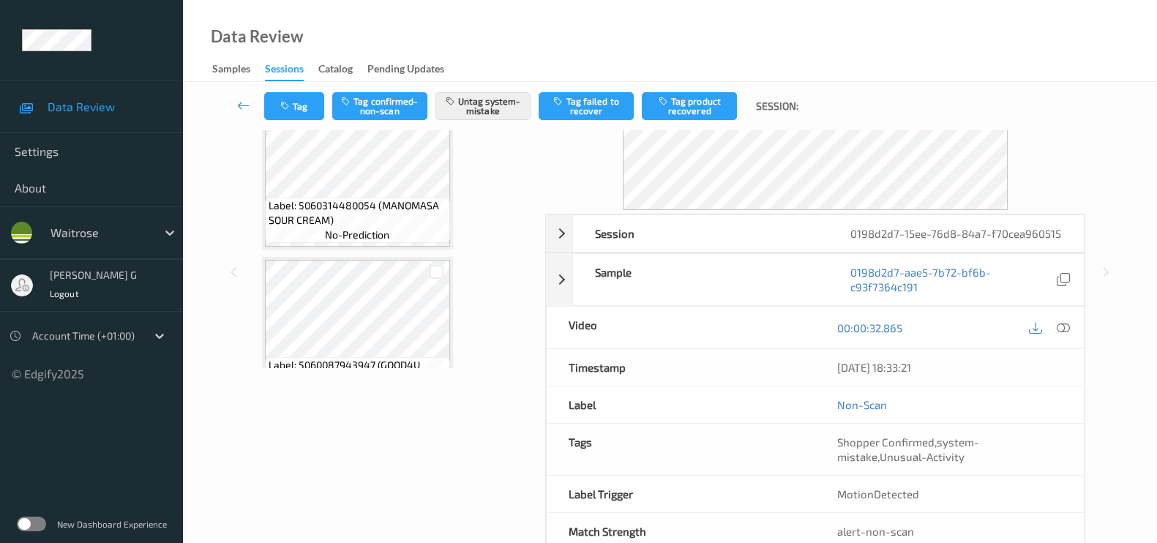
scroll to position [174, 0]
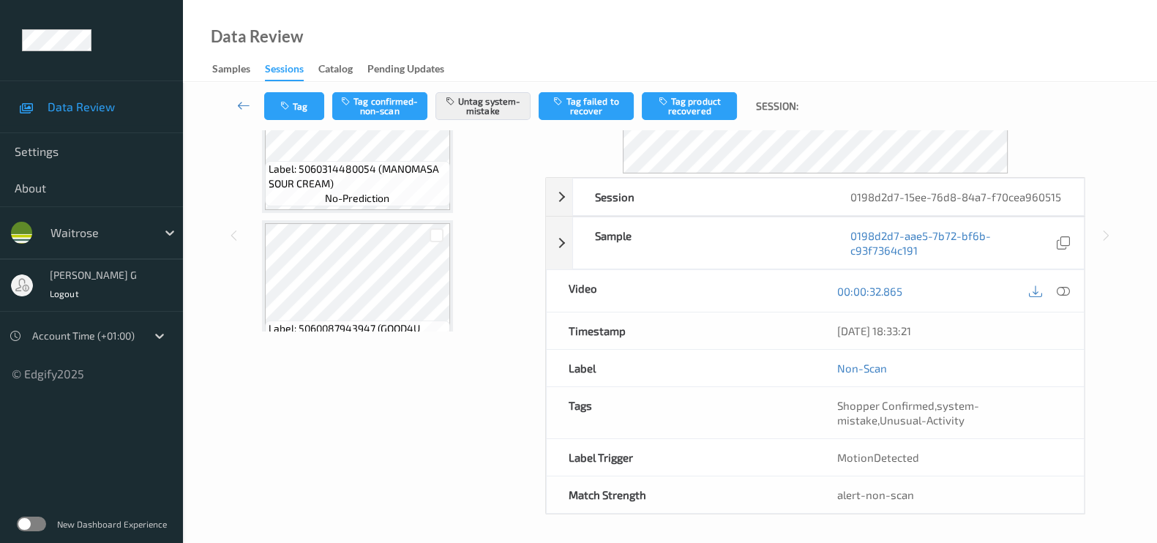
click at [7, 3] on div "Data Review Settings About waitrose varsha g Logout Account Time (+01:00) © Edg…" at bounding box center [91, 190] width 183 height 381
click at [0, 21] on div "Data Review Settings About waitrose varsha g Logout Account Time (+01:00) © Edg…" at bounding box center [91, 190] width 183 height 381
click at [446, 391] on div "Labels in shopping list: 5 out of 10 1 out of 1 Non Scans Label: 5010102245143 …" at bounding box center [395, 235] width 280 height 558
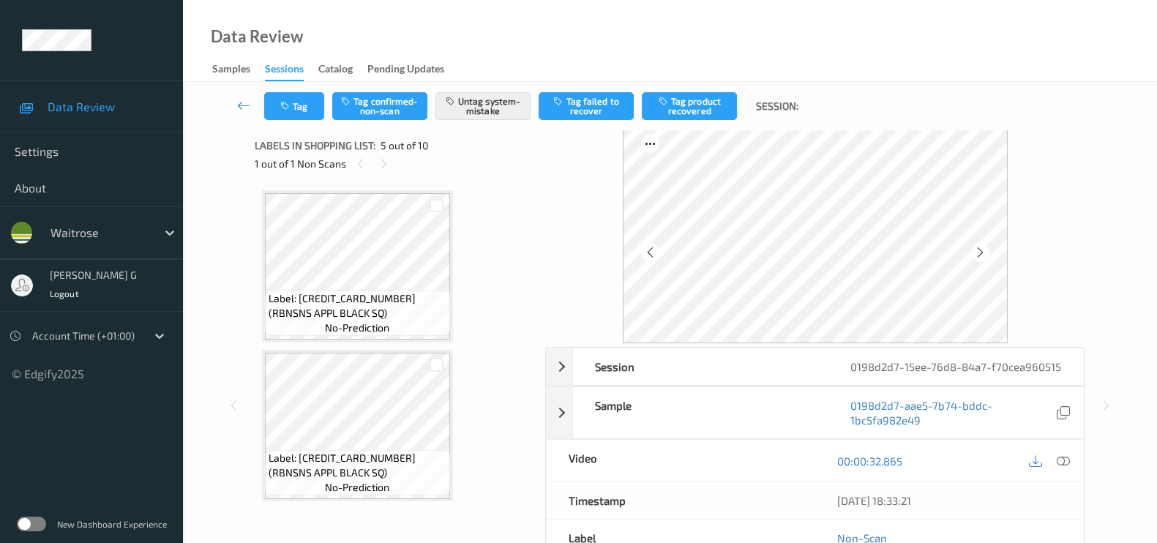
scroll to position [0, 0]
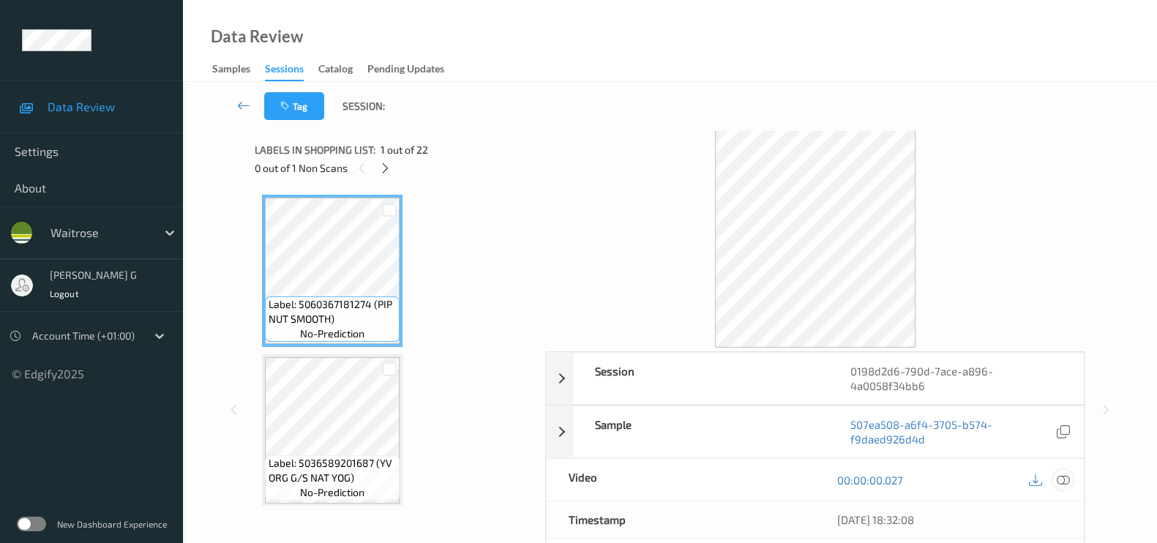
click at [1062, 479] on icon at bounding box center [1062, 479] width 13 height 13
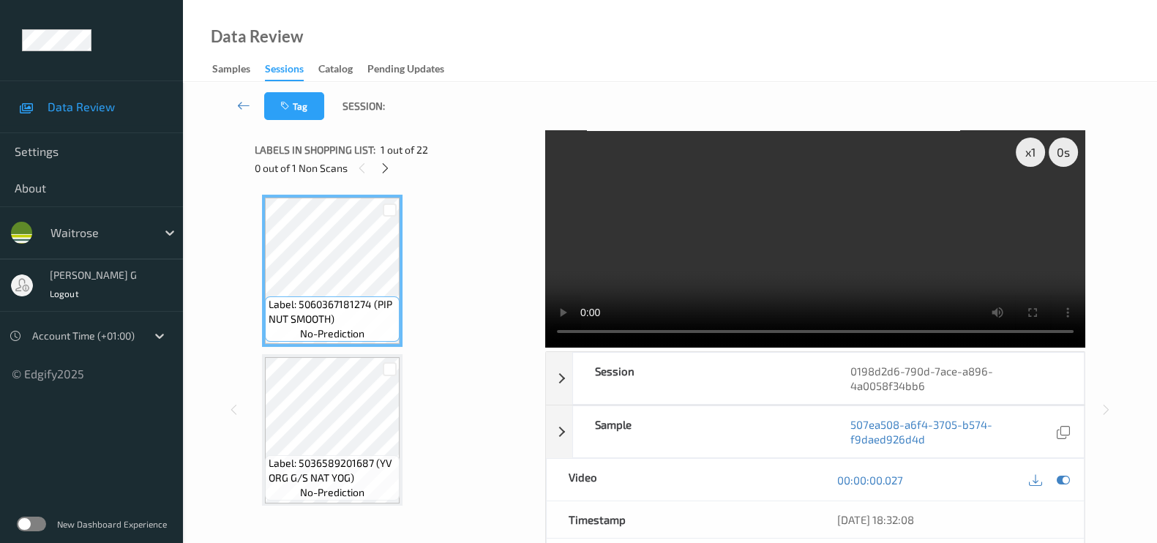
click at [374, 159] on div "0 out of 1 Non Scans" at bounding box center [395, 168] width 280 height 18
click at [384, 167] on icon at bounding box center [385, 168] width 12 height 13
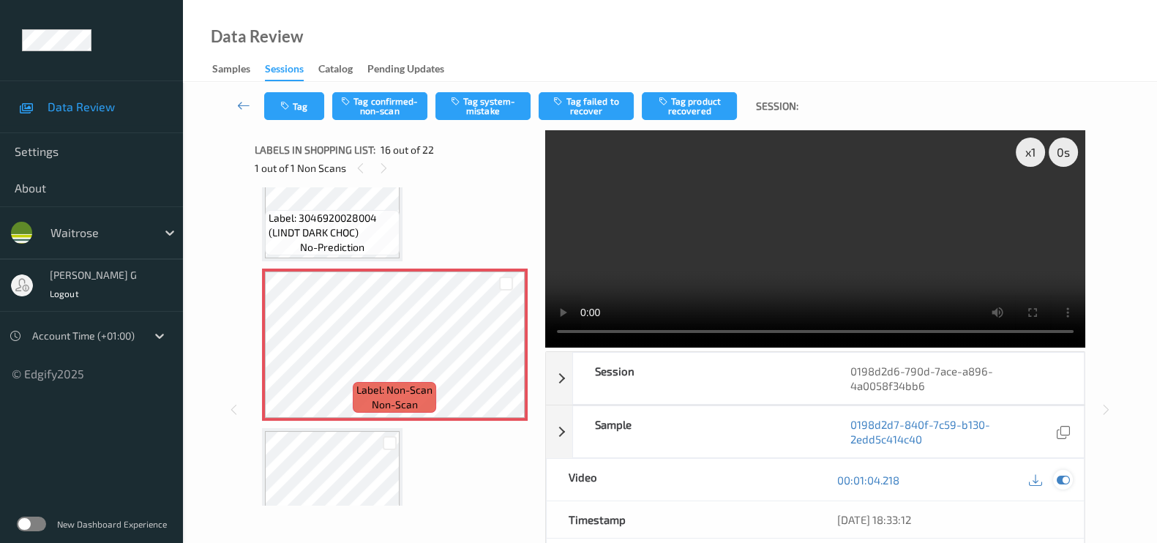
click at [1057, 478] on icon at bounding box center [1062, 479] width 13 height 13
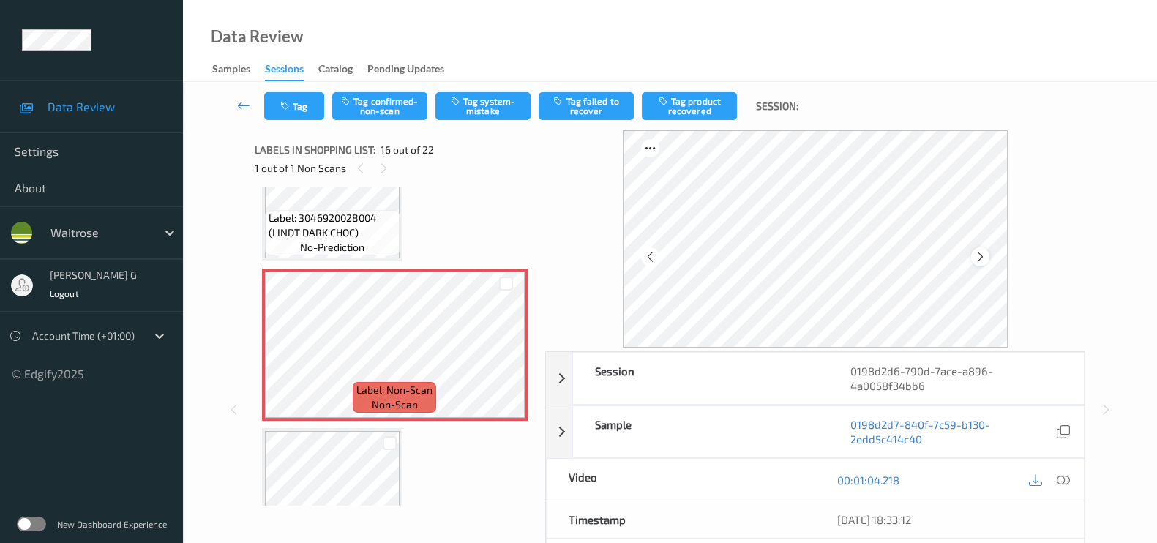
click at [980, 260] on icon at bounding box center [980, 256] width 12 height 13
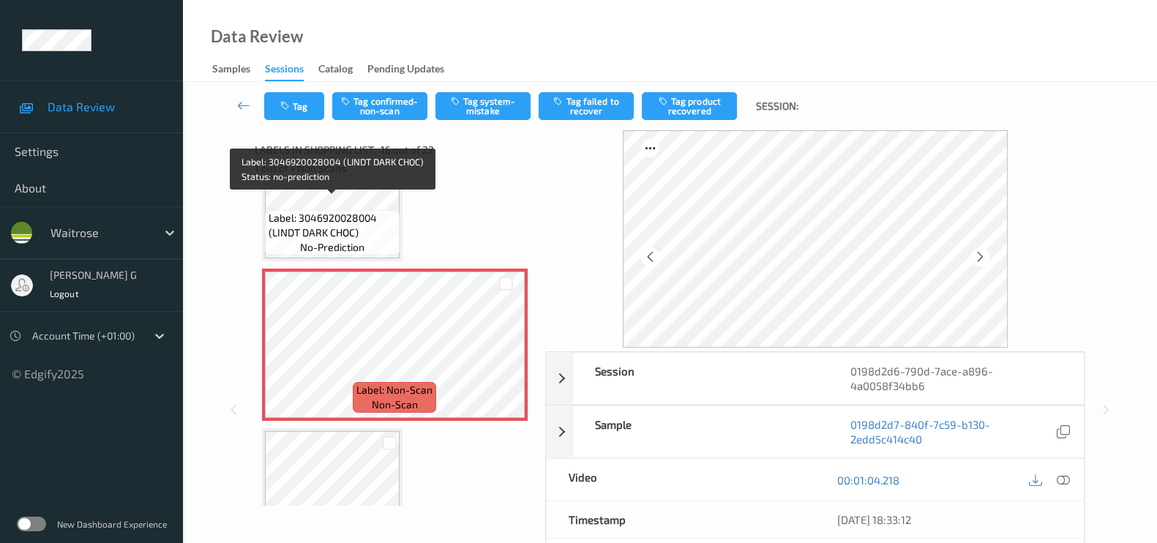
click at [362, 211] on span "Label: 3046920028004 (LINDT DARK CHOC)" at bounding box center [331, 225] width 127 height 29
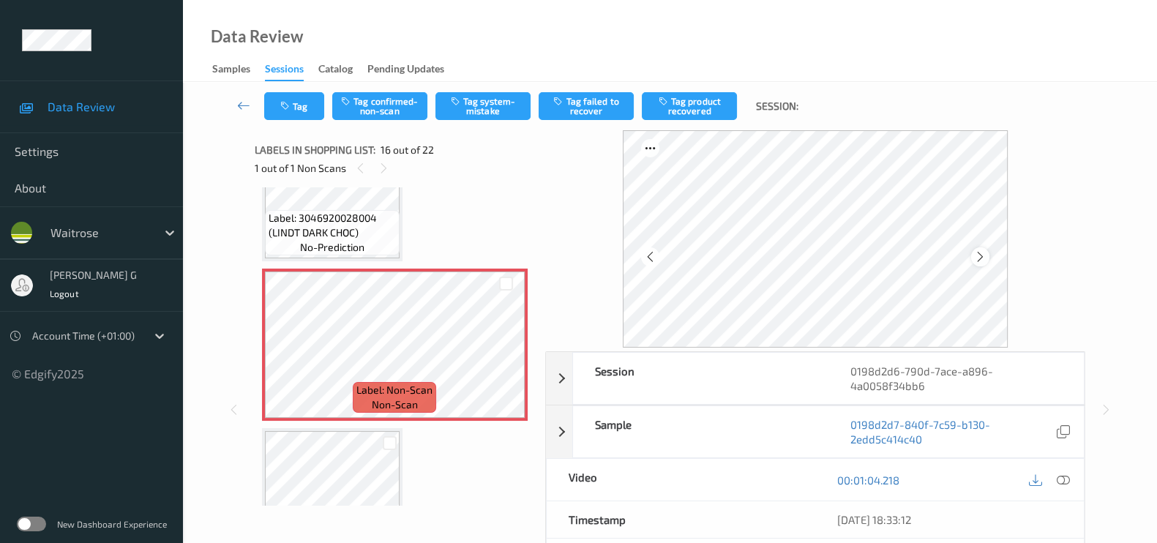
click at [985, 260] on icon at bounding box center [980, 256] width 12 height 13
click at [1064, 477] on icon at bounding box center [1062, 479] width 13 height 13
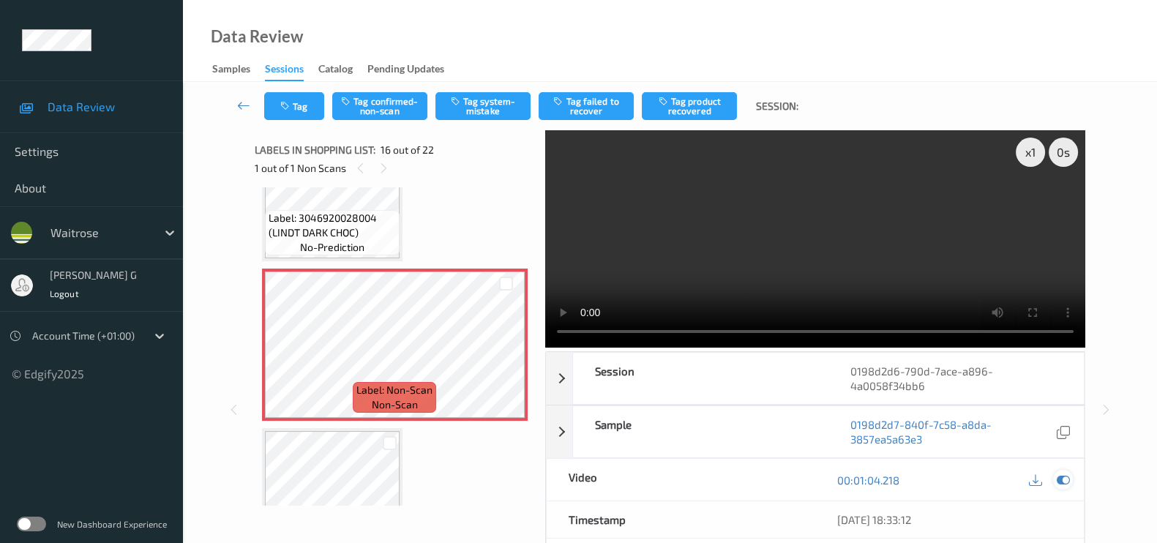
click at [1064, 482] on icon at bounding box center [1062, 479] width 13 height 13
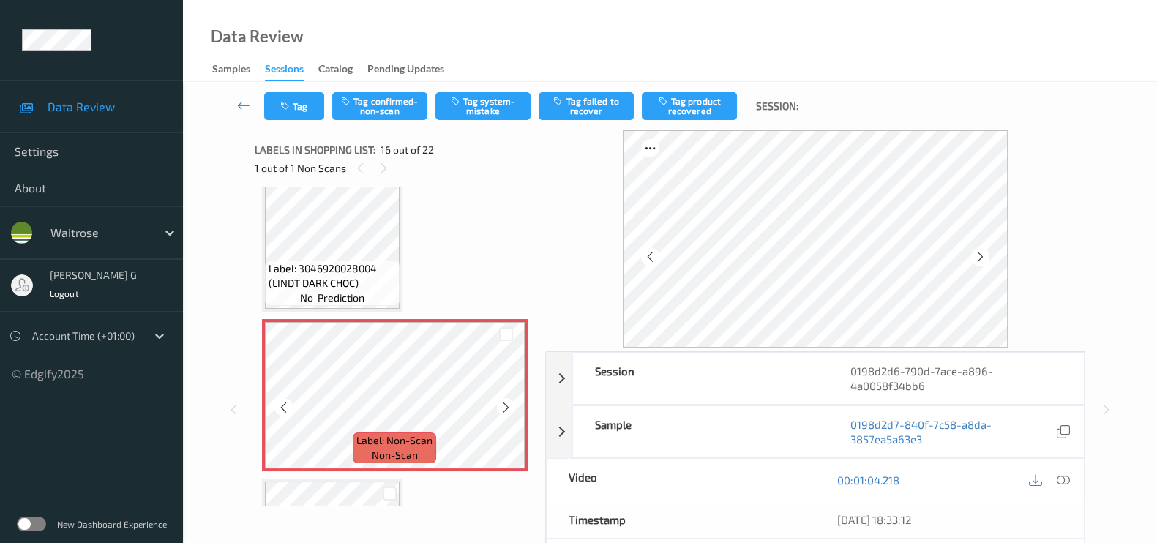
scroll to position [2226, 0]
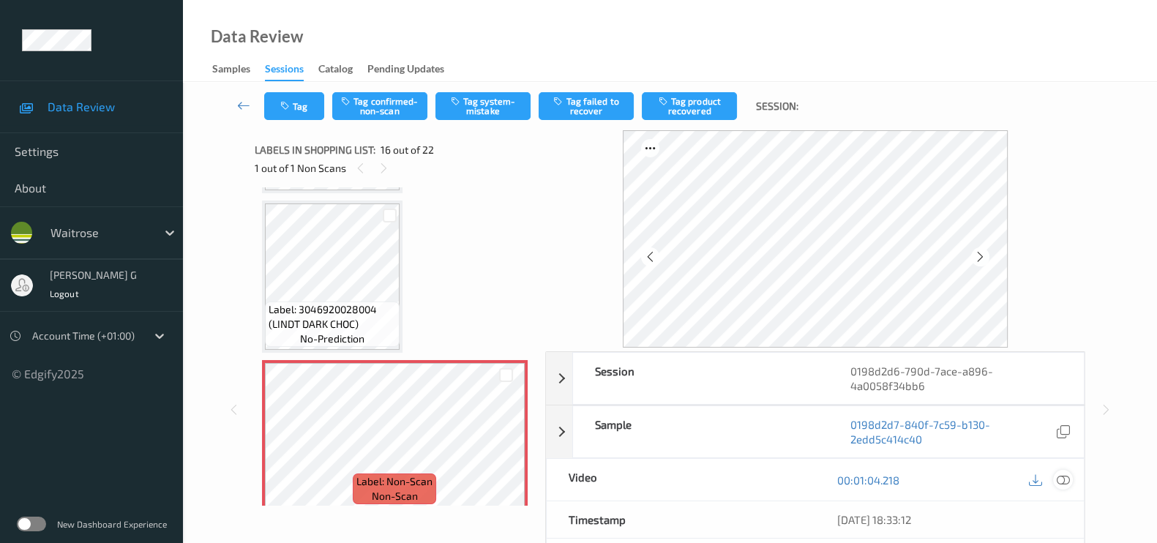
click at [1063, 481] on icon at bounding box center [1062, 479] width 13 height 13
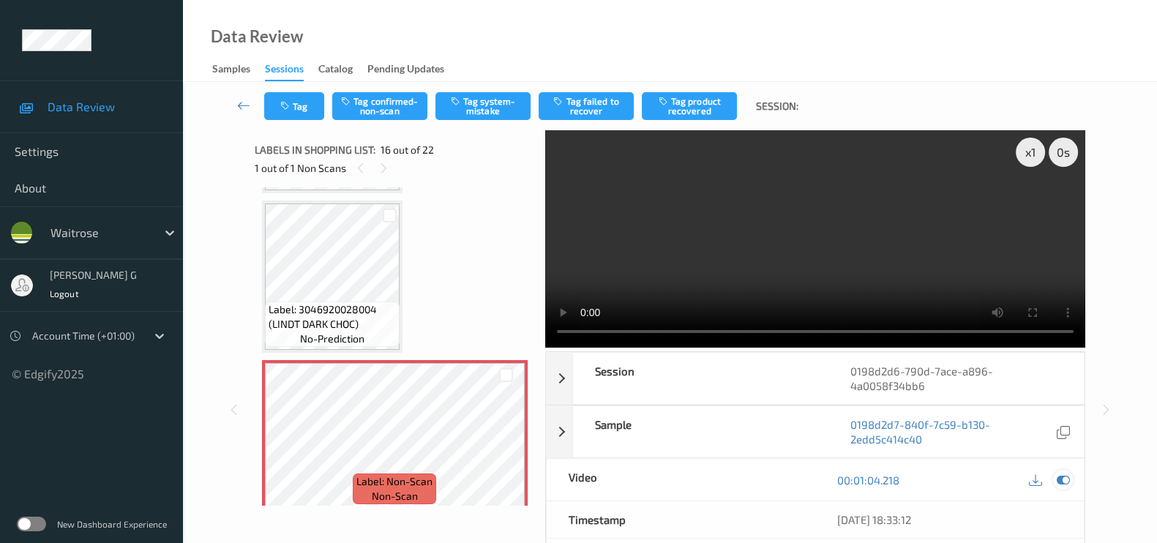
click at [1062, 473] on icon at bounding box center [1062, 479] width 13 height 13
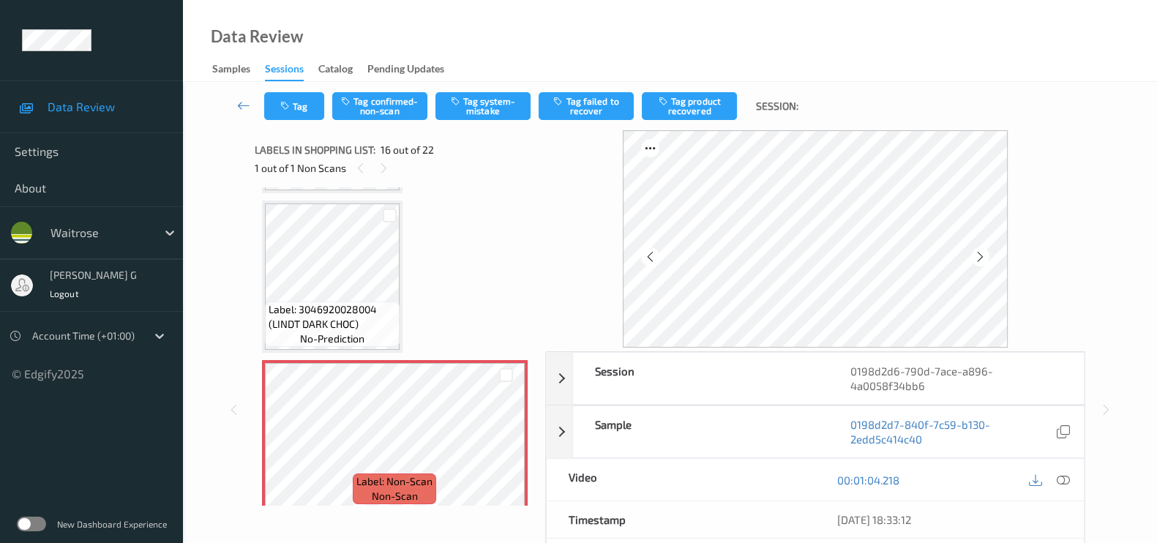
click at [1069, 477] on div at bounding box center [1063, 480] width 20 height 20
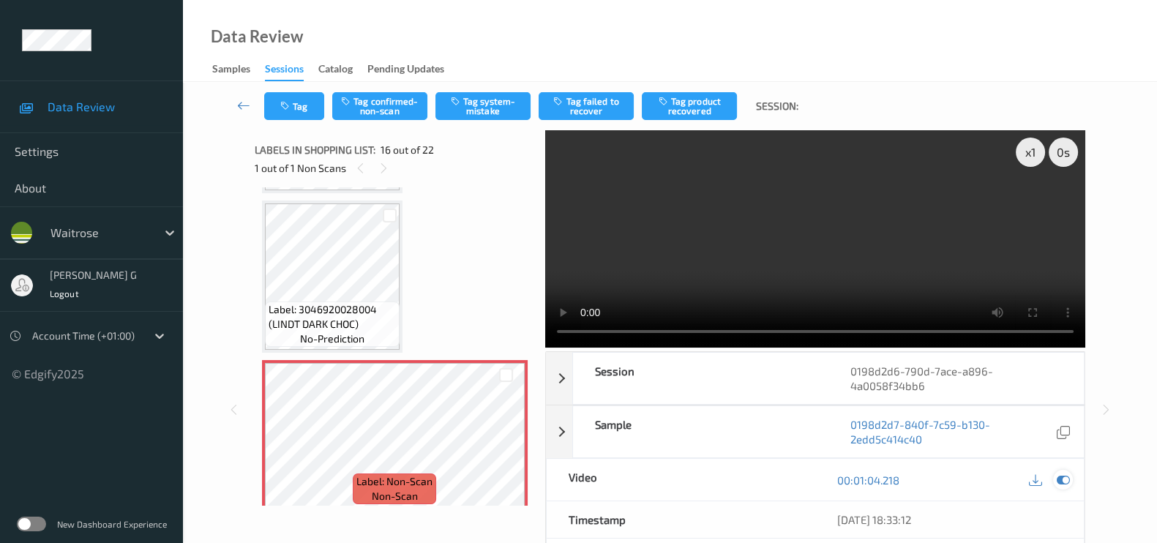
click at [1061, 478] on icon at bounding box center [1062, 479] width 13 height 13
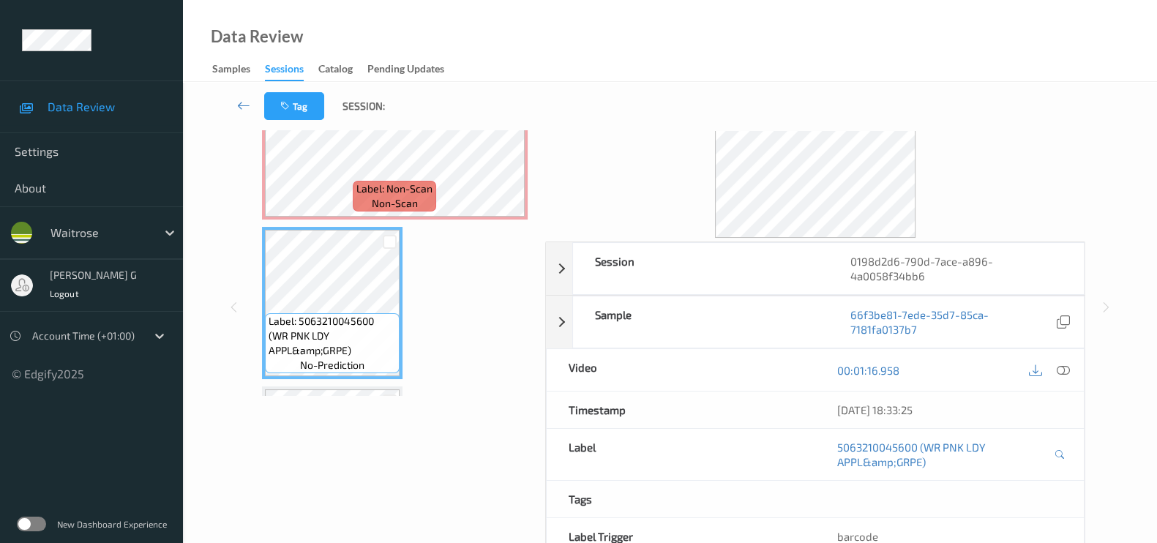
scroll to position [0, 0]
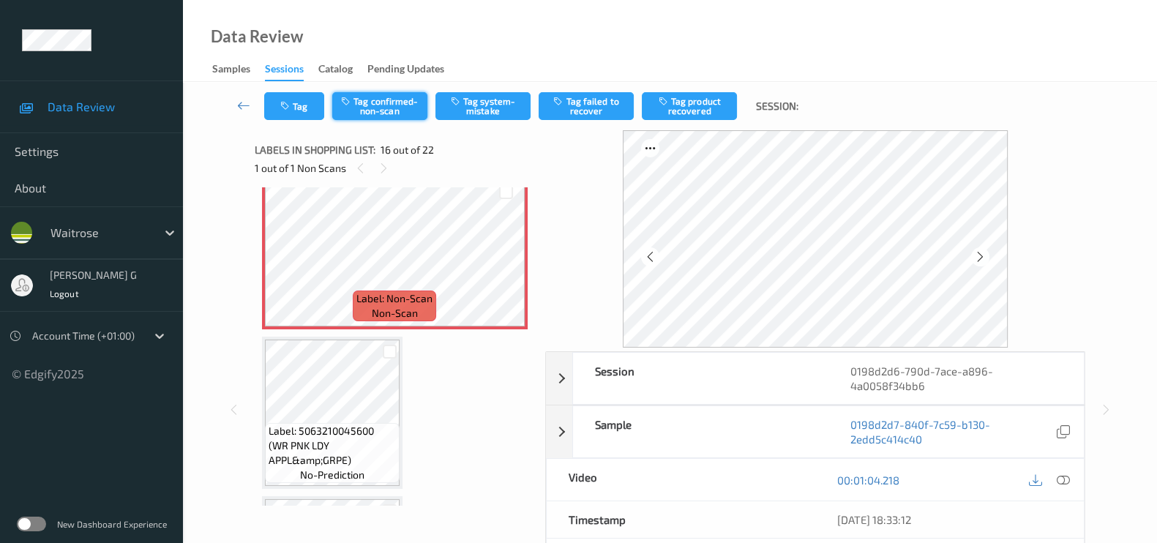
click at [382, 107] on button "Tag confirmed-non-scan" at bounding box center [379, 106] width 95 height 28
click at [675, 104] on button "Tag product recovered" at bounding box center [689, 106] width 95 height 28
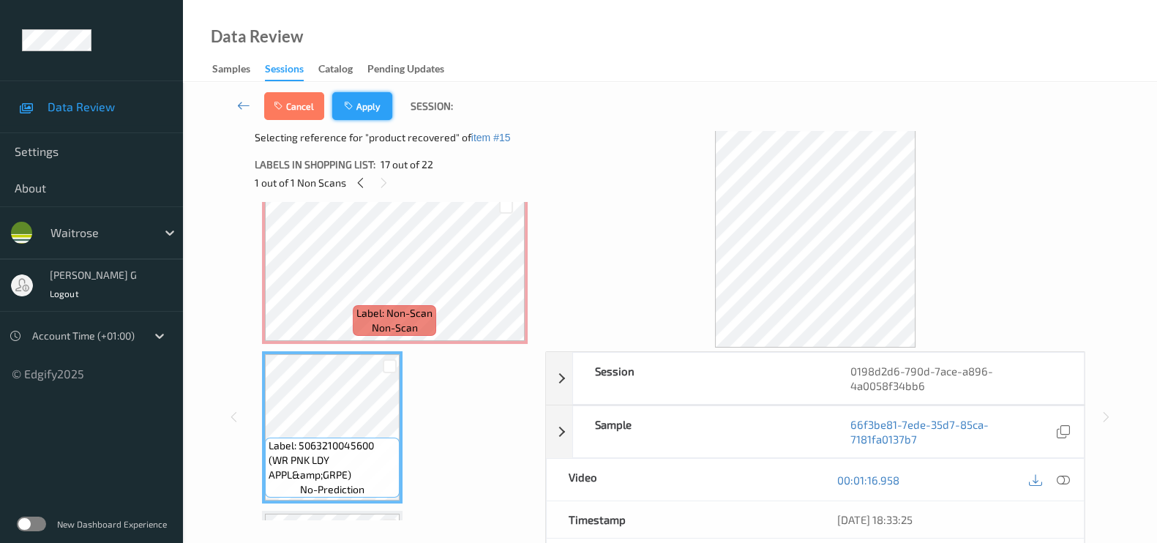
click at [369, 108] on button "Apply" at bounding box center [362, 106] width 60 height 28
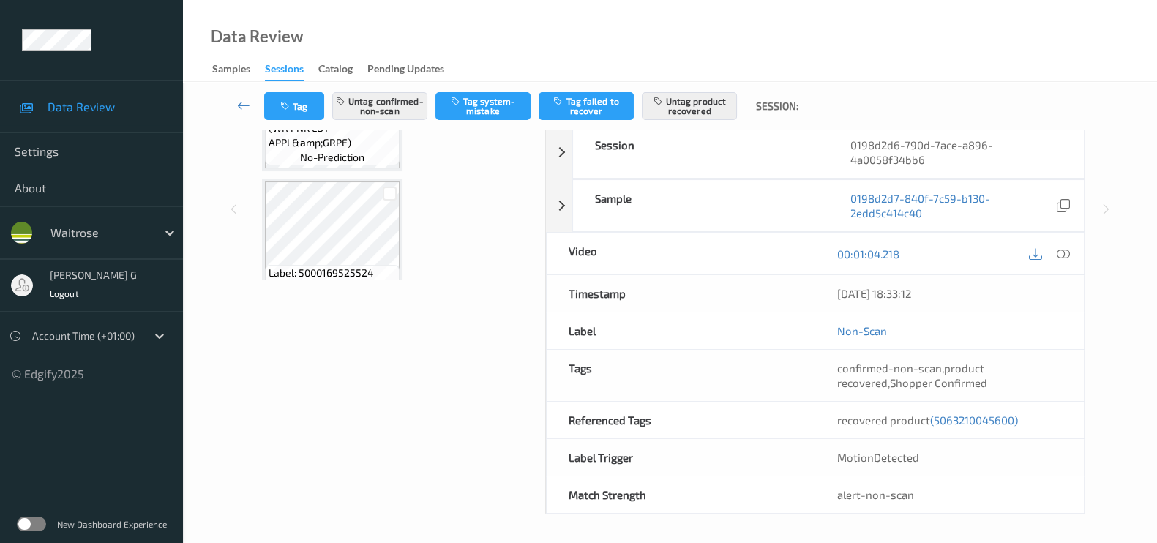
scroll to position [2409, 0]
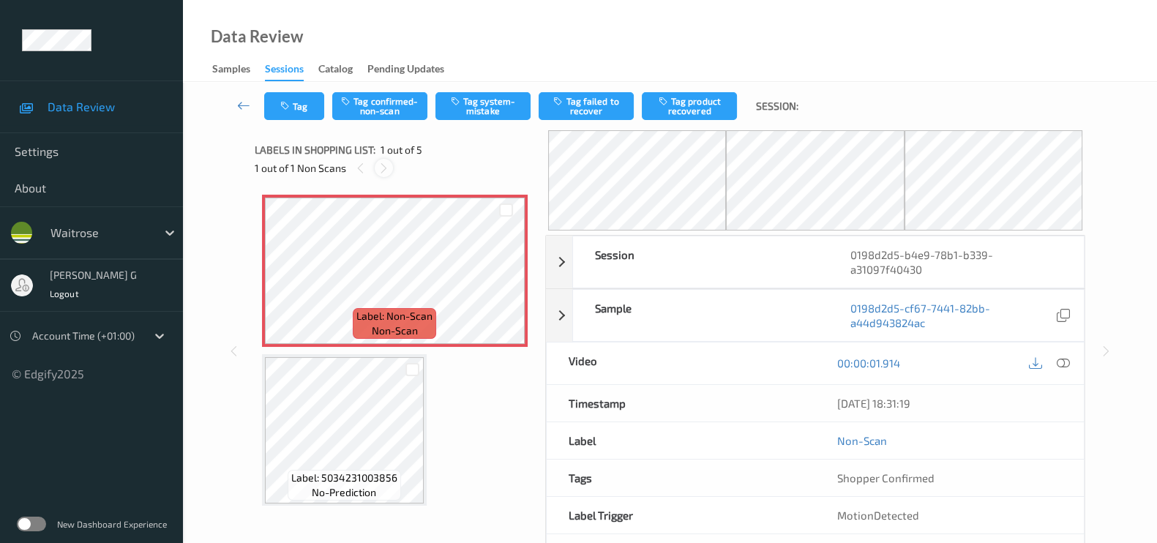
click at [380, 170] on icon at bounding box center [384, 168] width 12 height 13
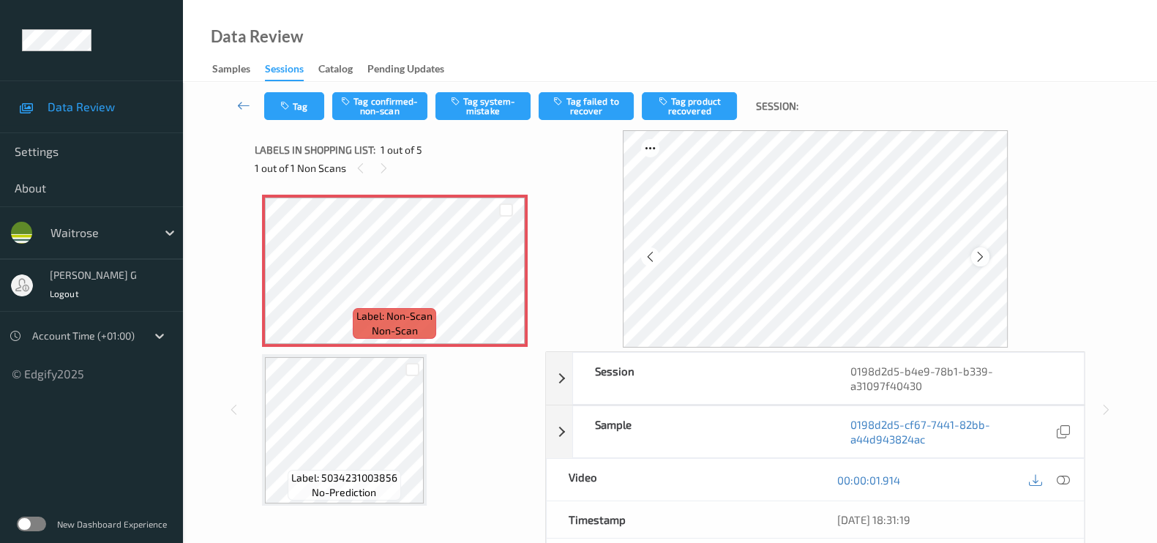
click at [977, 258] on icon at bounding box center [980, 256] width 12 height 13
click at [1064, 482] on icon at bounding box center [1062, 479] width 13 height 13
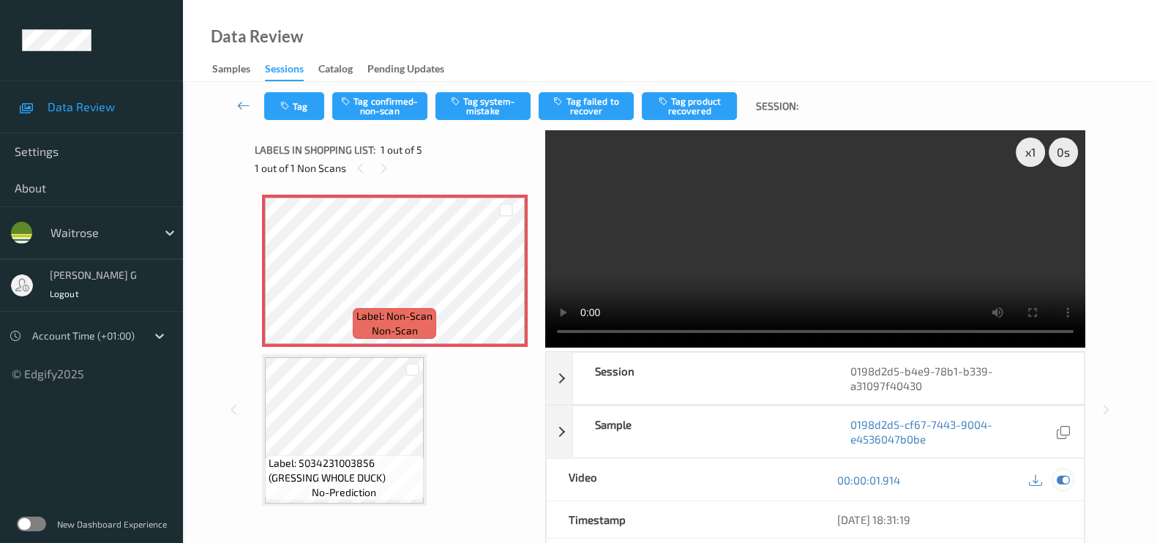
click at [1064, 481] on icon at bounding box center [1062, 479] width 13 height 13
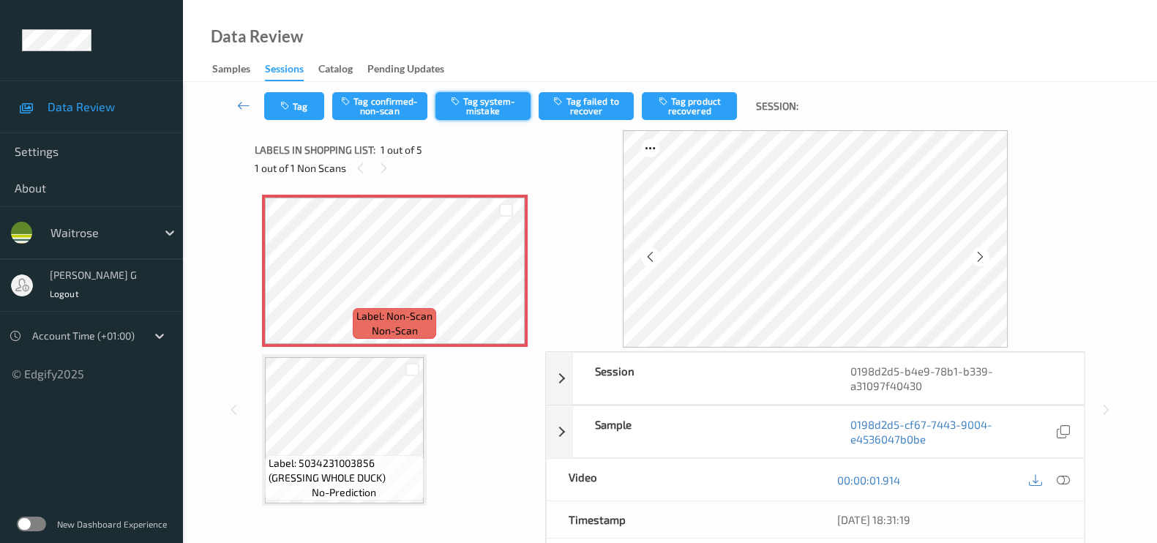
click at [483, 100] on button "Tag system-mistake" at bounding box center [482, 106] width 95 height 28
click at [294, 110] on button "Tag" at bounding box center [294, 106] width 60 height 28
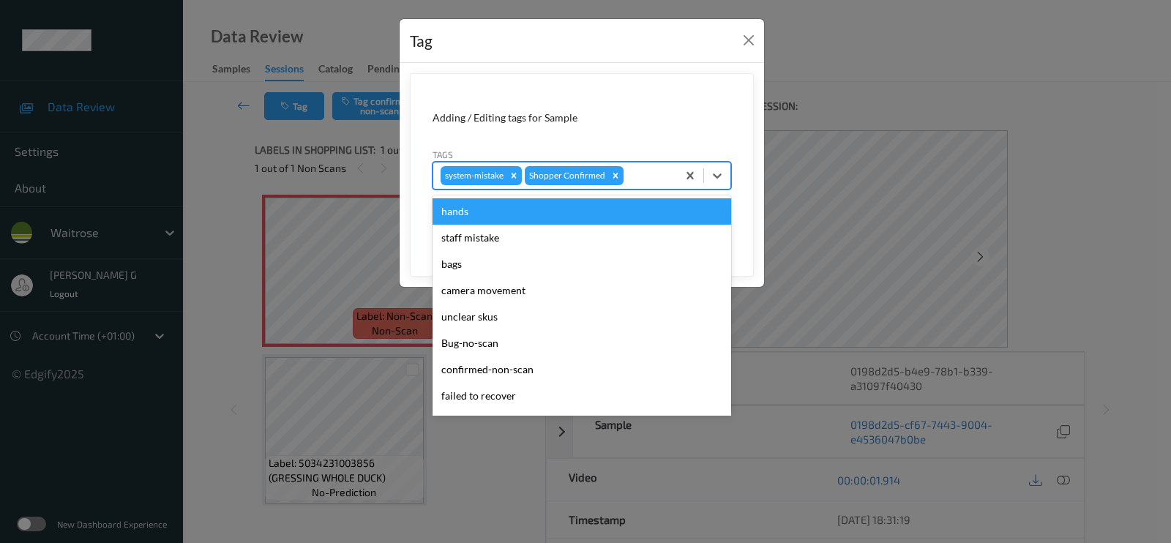
click at [642, 181] on div at bounding box center [647, 176] width 43 height 18
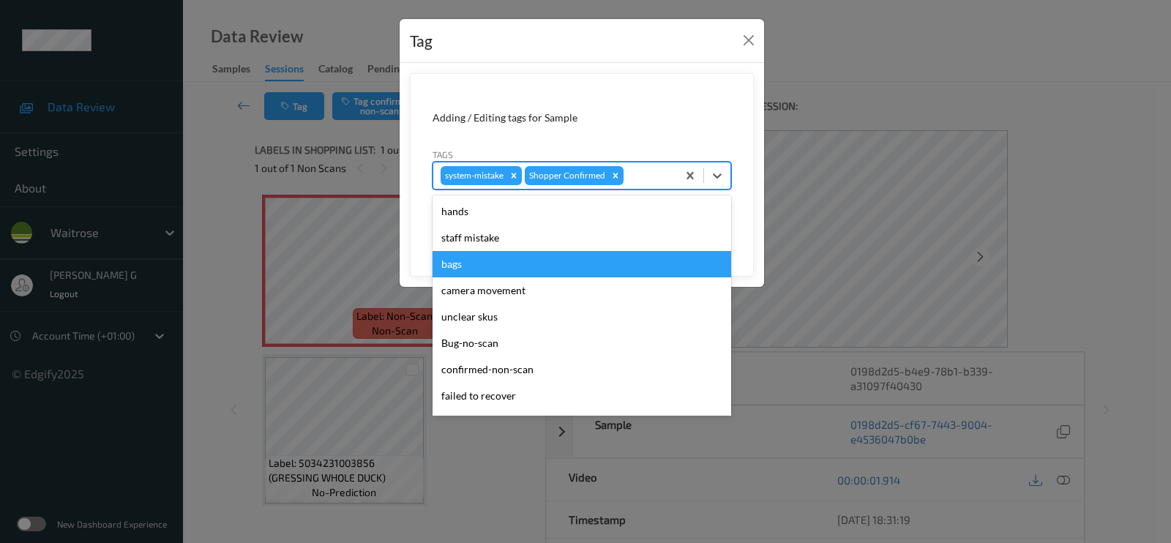
click at [458, 265] on div "bags" at bounding box center [581, 264] width 298 height 26
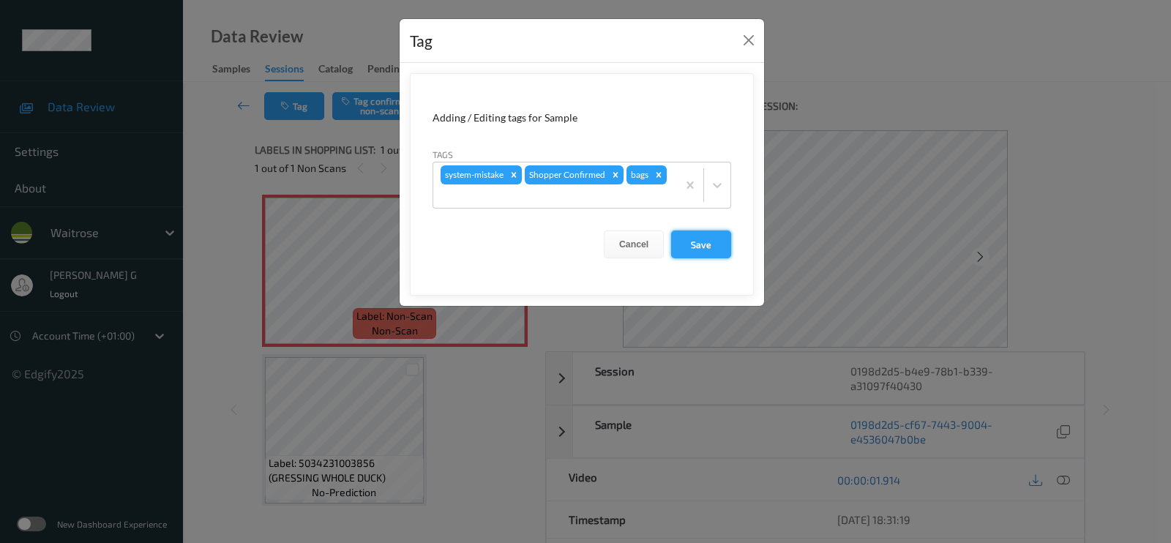
click at [706, 241] on button "Save" at bounding box center [701, 244] width 60 height 28
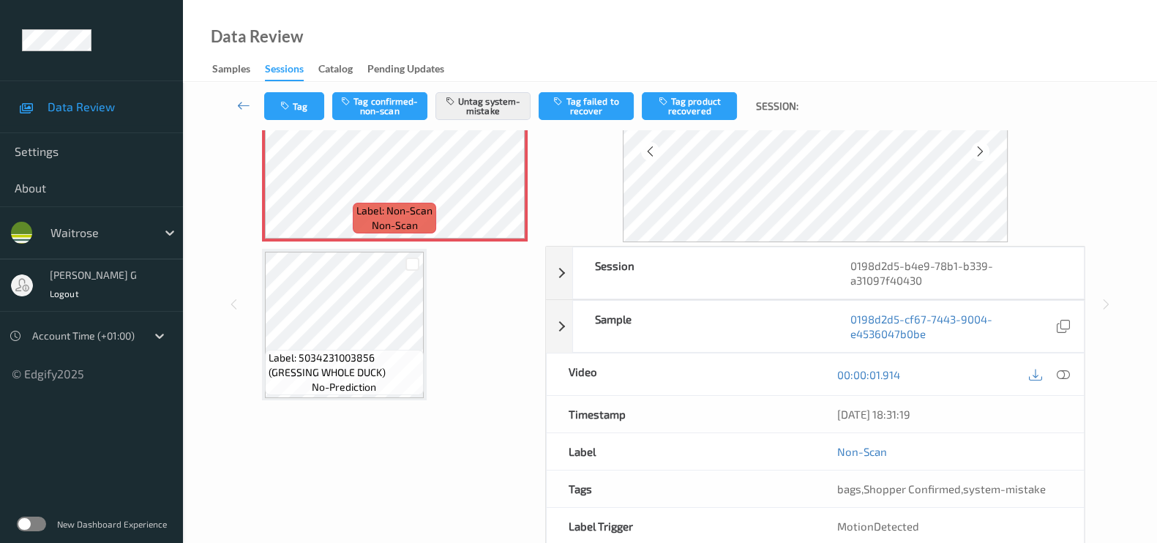
scroll to position [174, 0]
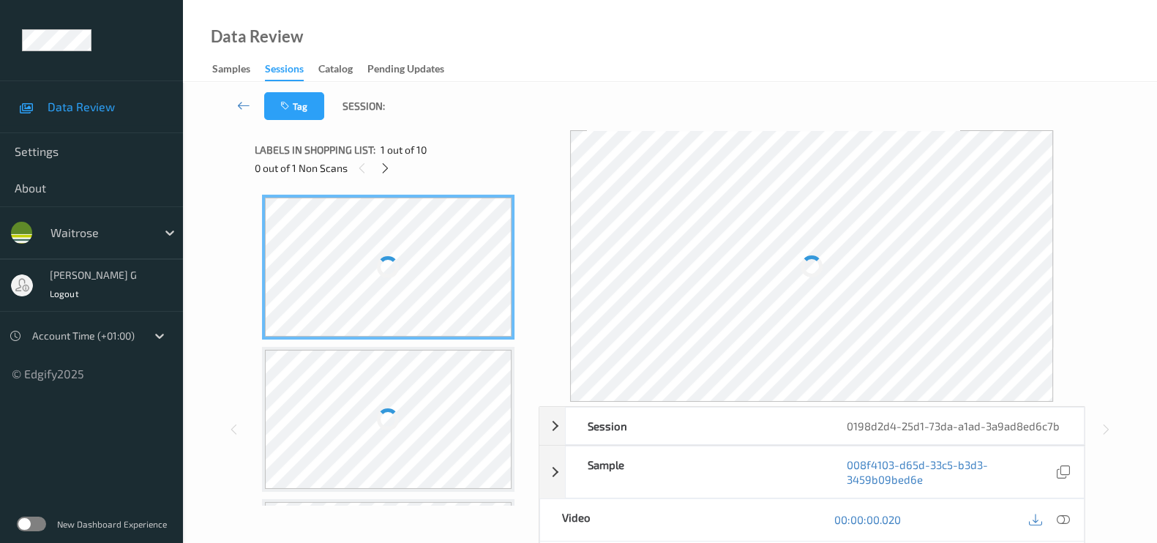
click at [217, 167] on div "Session 0198d2d4-25d1-73da-a1ad-3a9ad8ed6c7b Session ID 0198d2d4-25d1-73da-a1ad…" at bounding box center [670, 429] width 914 height 598
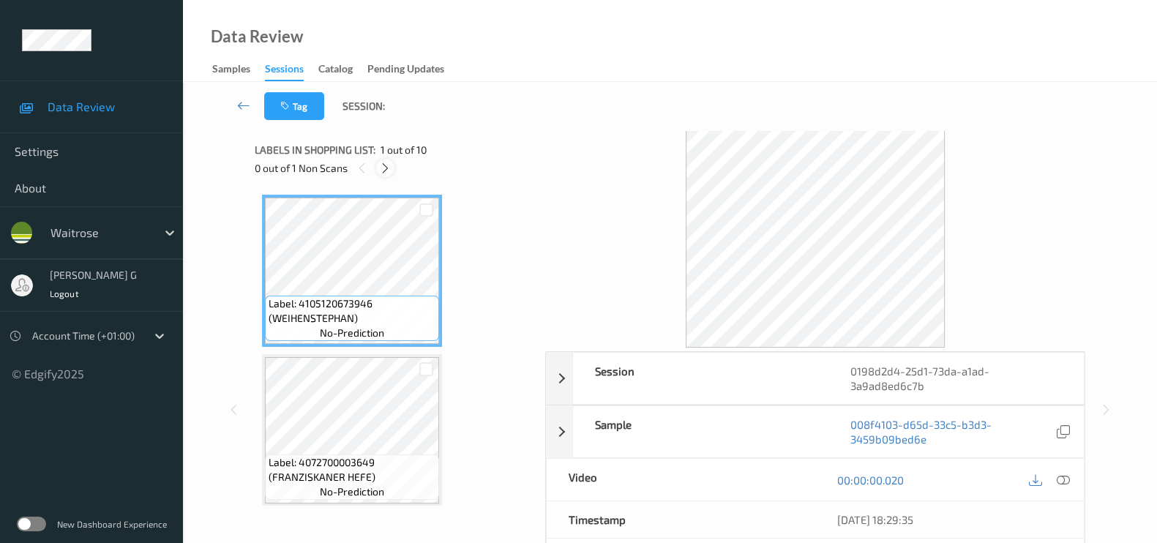
click at [391, 168] on icon at bounding box center [385, 168] width 12 height 13
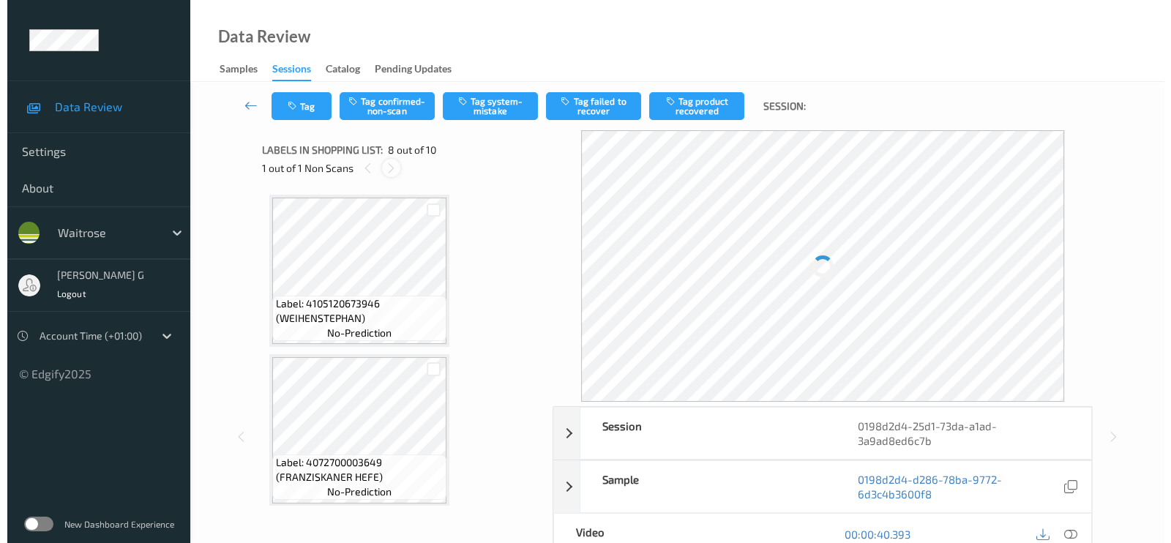
scroll to position [958, 0]
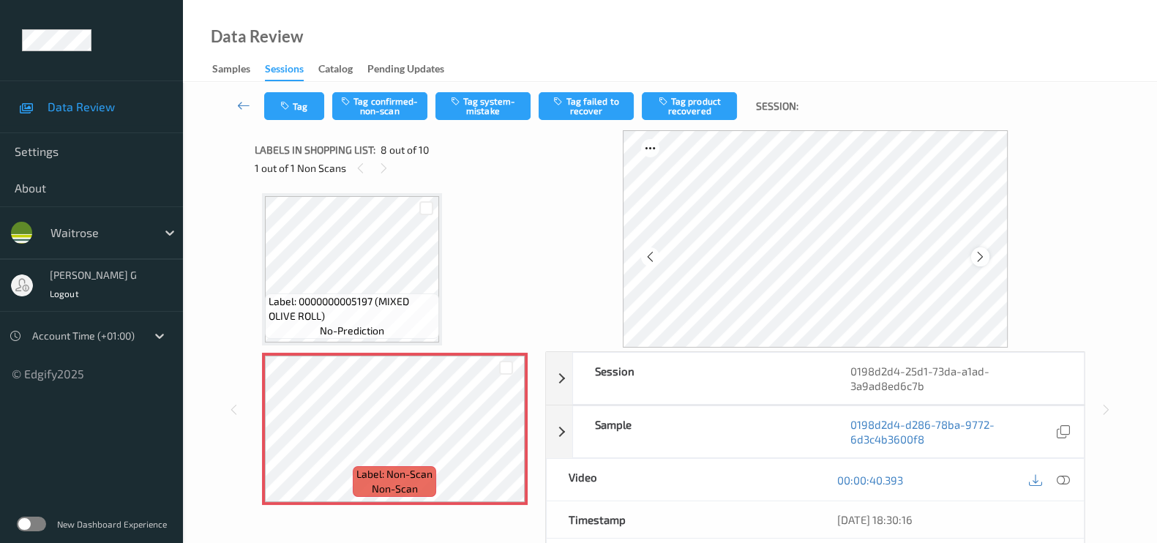
click at [986, 256] on icon at bounding box center [980, 256] width 12 height 13
click at [1064, 470] on div at bounding box center [1063, 480] width 20 height 20
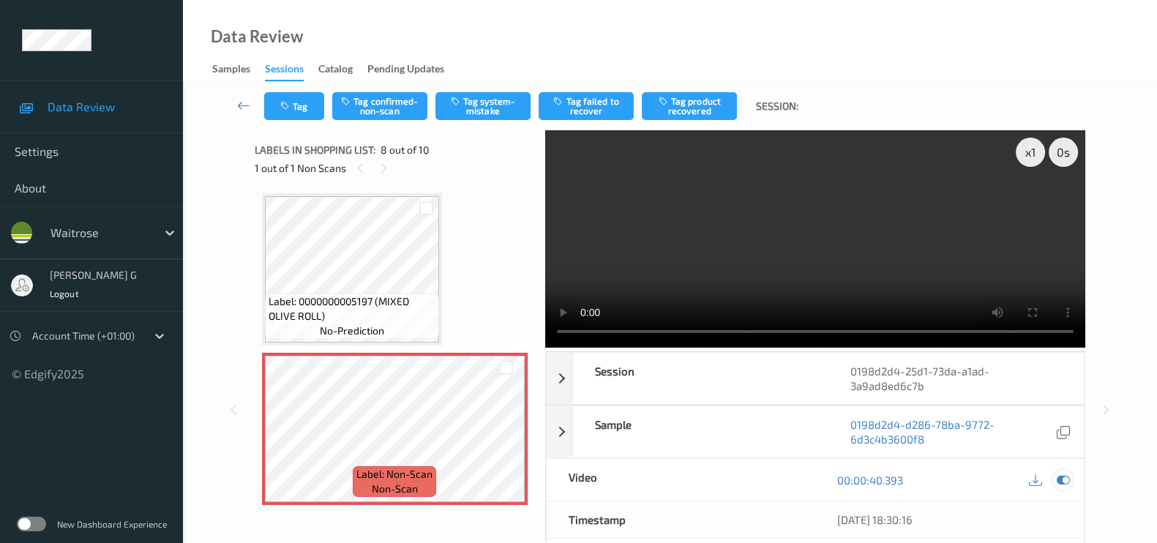
click at [1061, 479] on icon at bounding box center [1062, 479] width 13 height 13
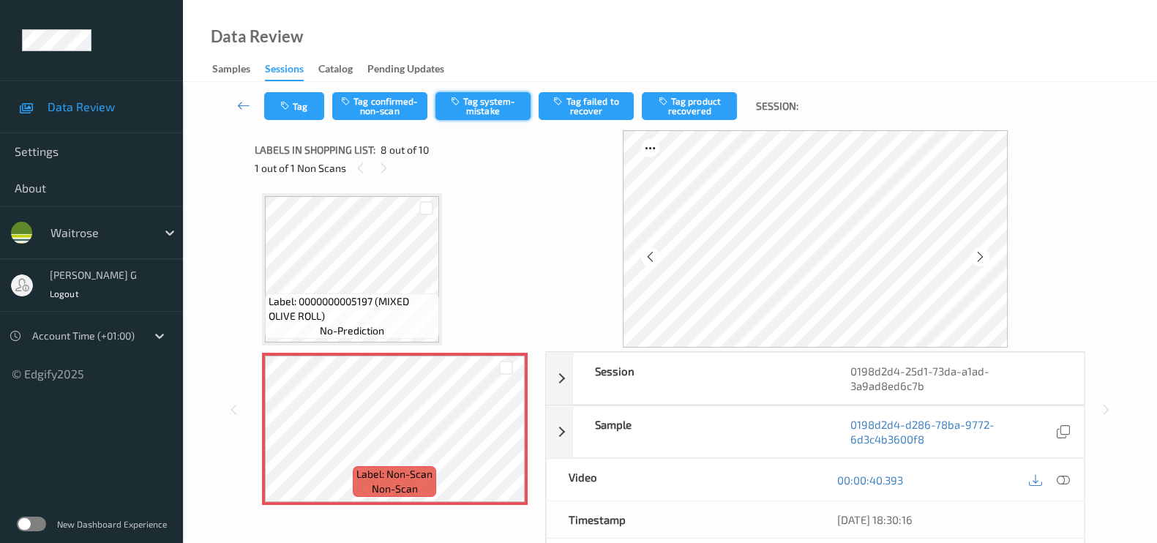
click at [506, 111] on button "Tag system-mistake" at bounding box center [482, 106] width 95 height 28
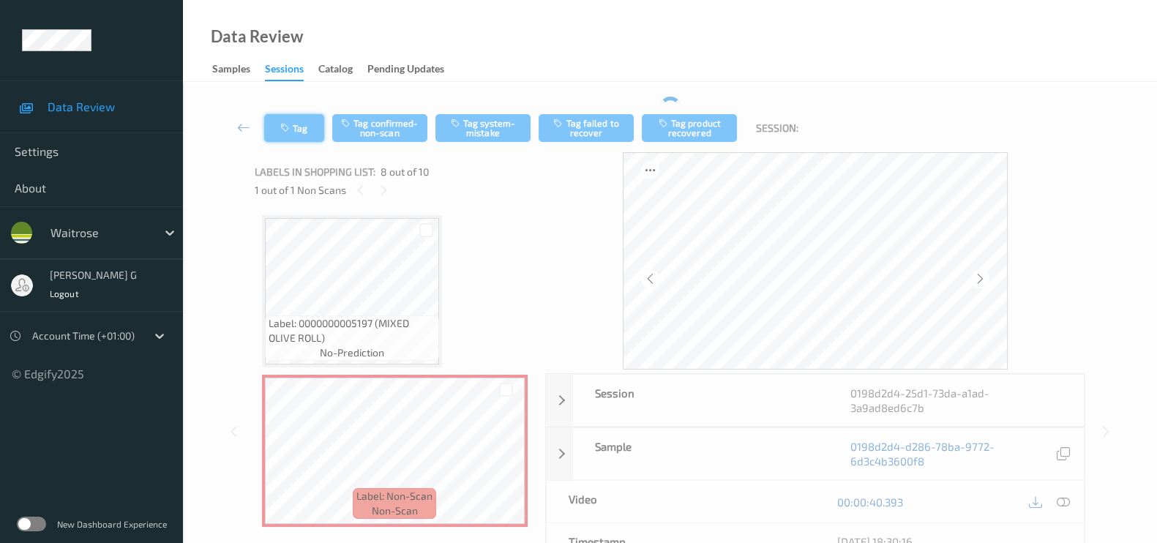
click at [289, 122] on div "Tag Tag confirmed-non-scan Tag system-mistake Tag failed to recover Tag product…" at bounding box center [670, 128] width 914 height 48
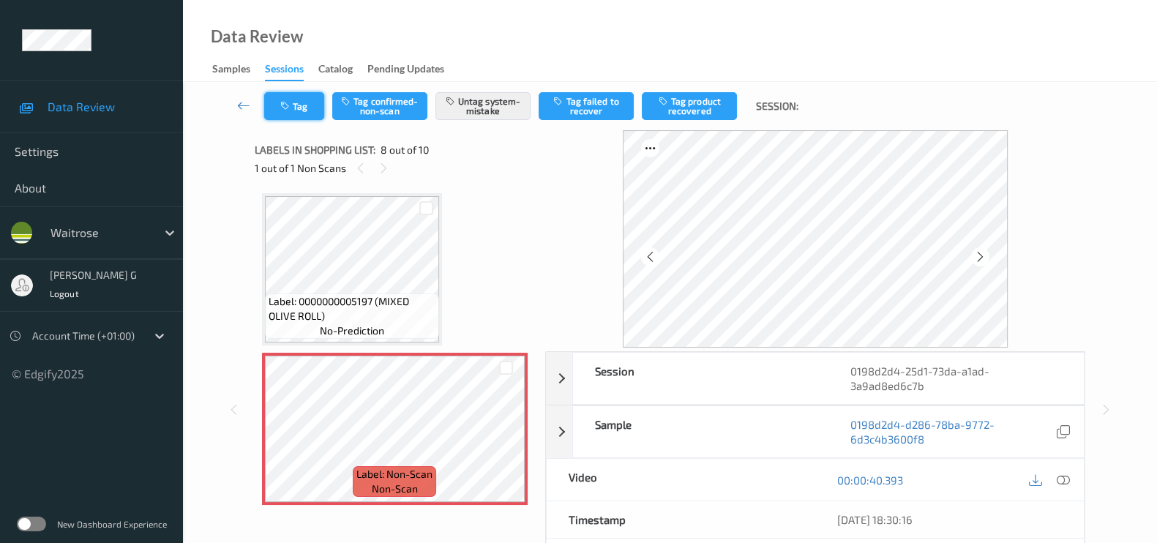
click at [296, 109] on button "Tag" at bounding box center [294, 106] width 60 height 28
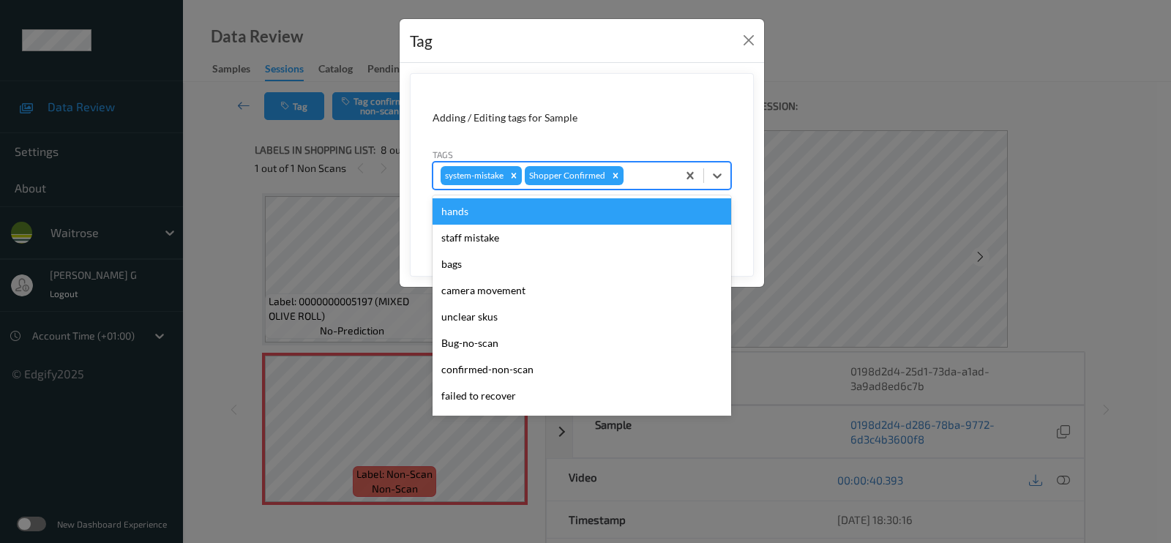
click at [660, 180] on div at bounding box center [647, 176] width 43 height 18
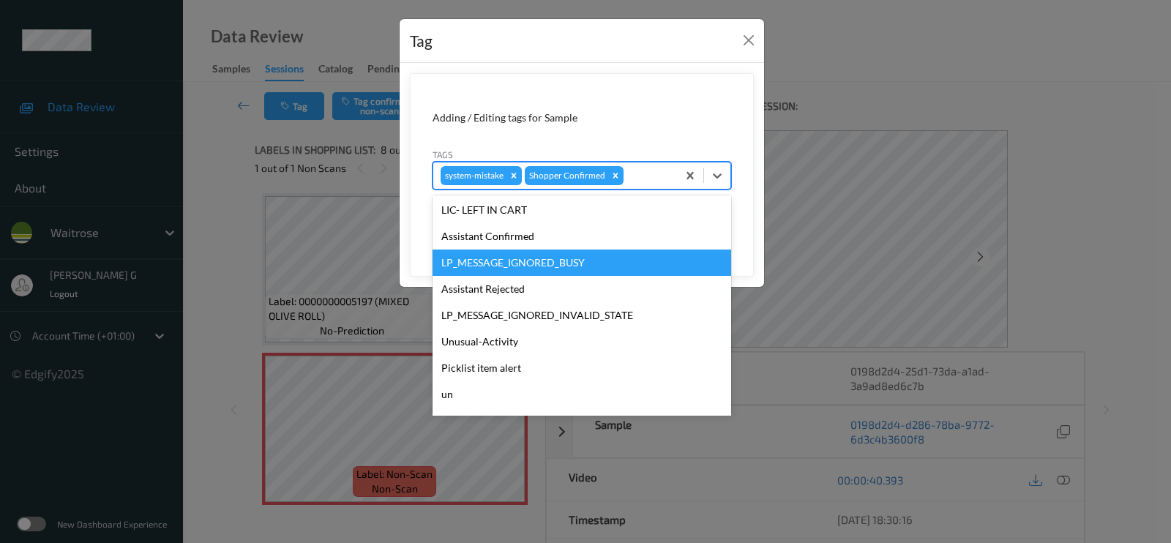
scroll to position [286, 0]
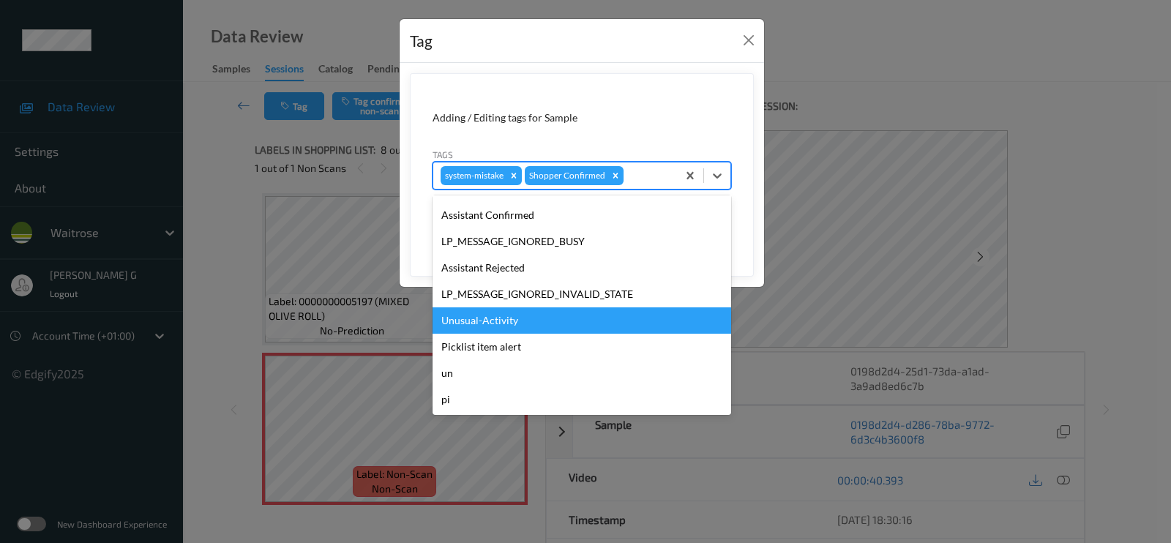
click at [468, 319] on div "Unusual-Activity" at bounding box center [581, 320] width 298 height 26
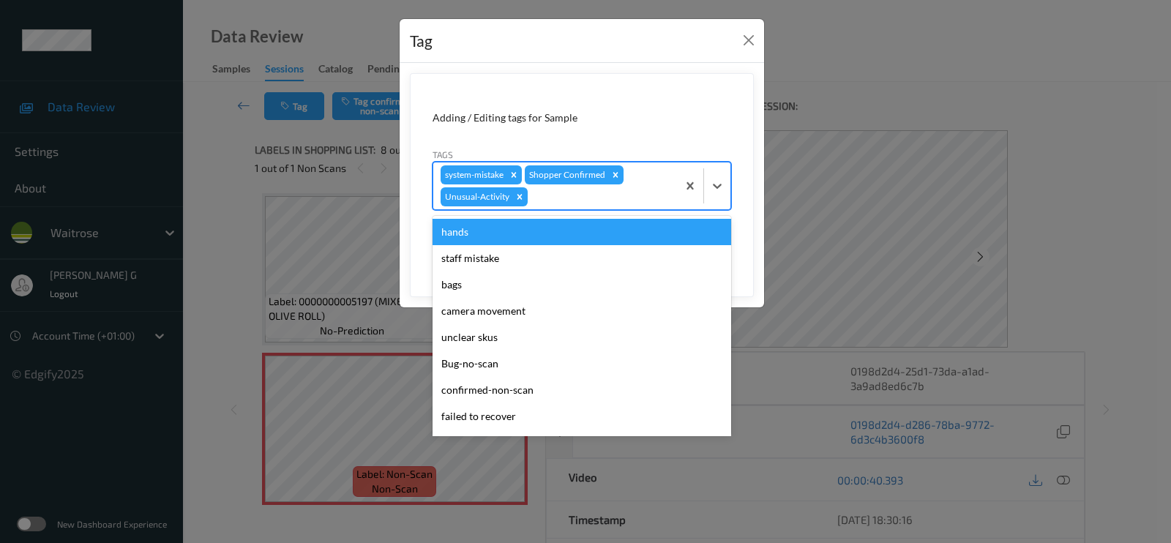
click at [611, 195] on div at bounding box center [599, 197] width 139 height 18
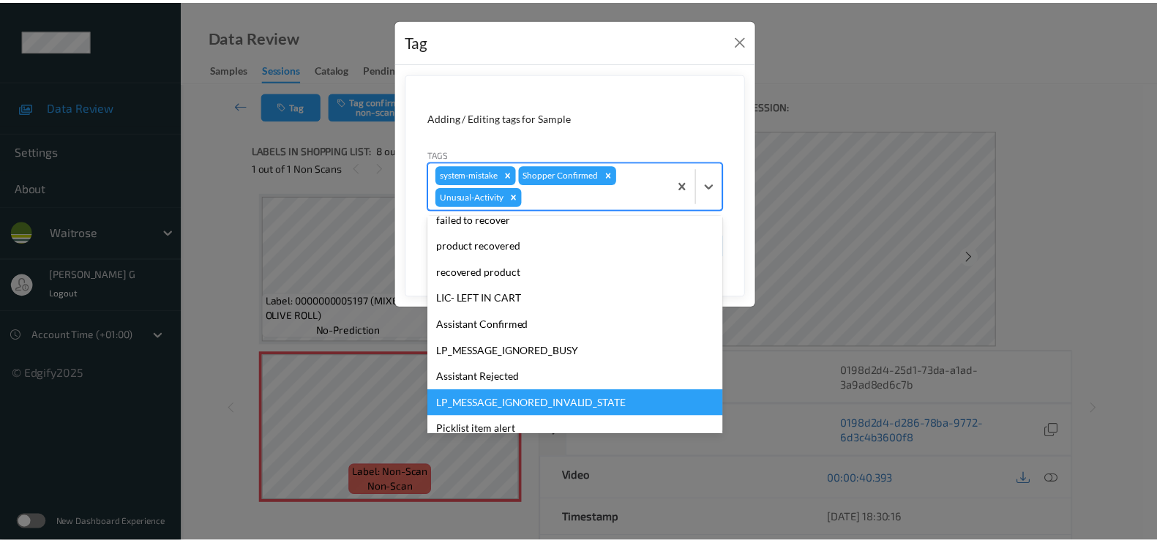
scroll to position [260, 0]
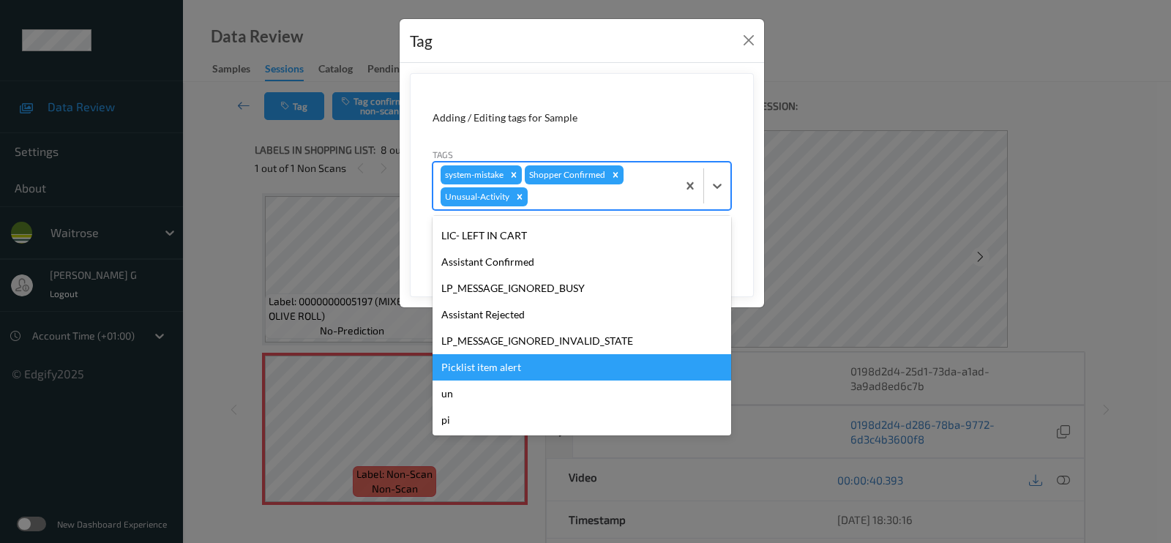
click at [472, 359] on div "Picklist item alert" at bounding box center [581, 367] width 298 height 26
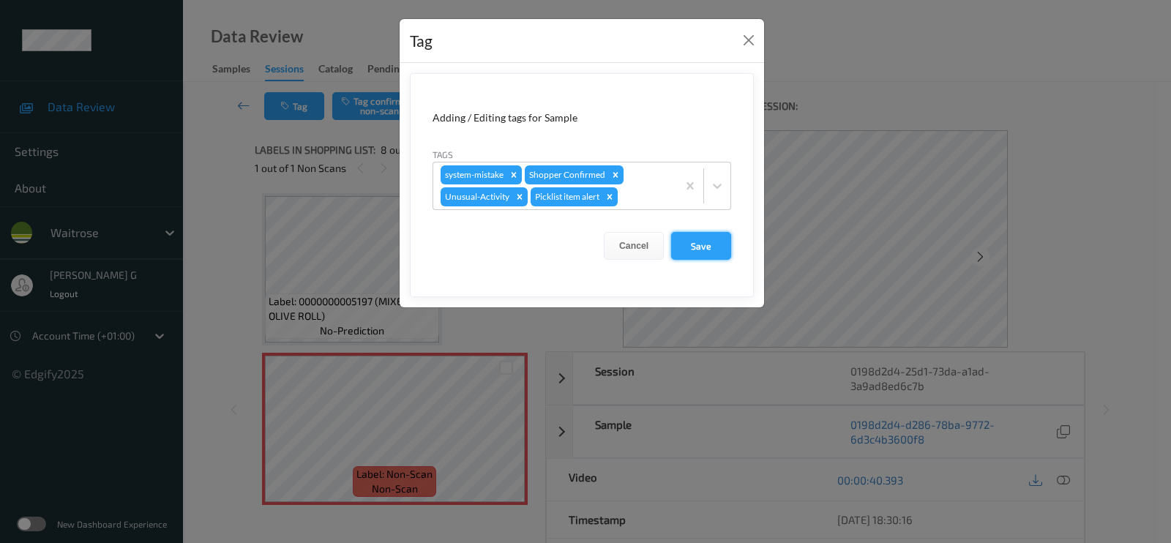
click at [713, 249] on button "Save" at bounding box center [701, 246] width 60 height 28
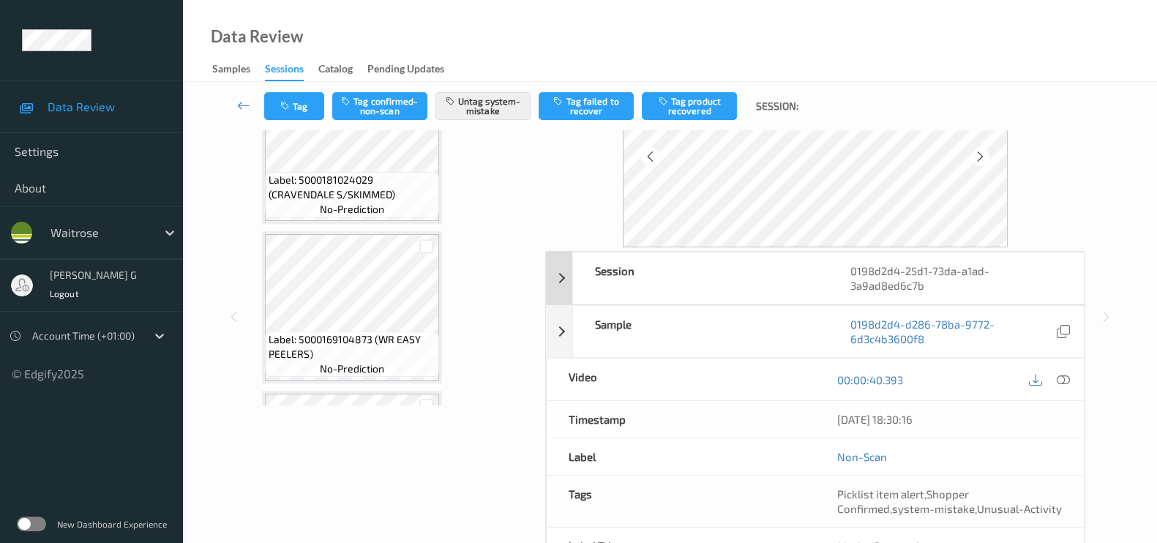
scroll to position [189, 0]
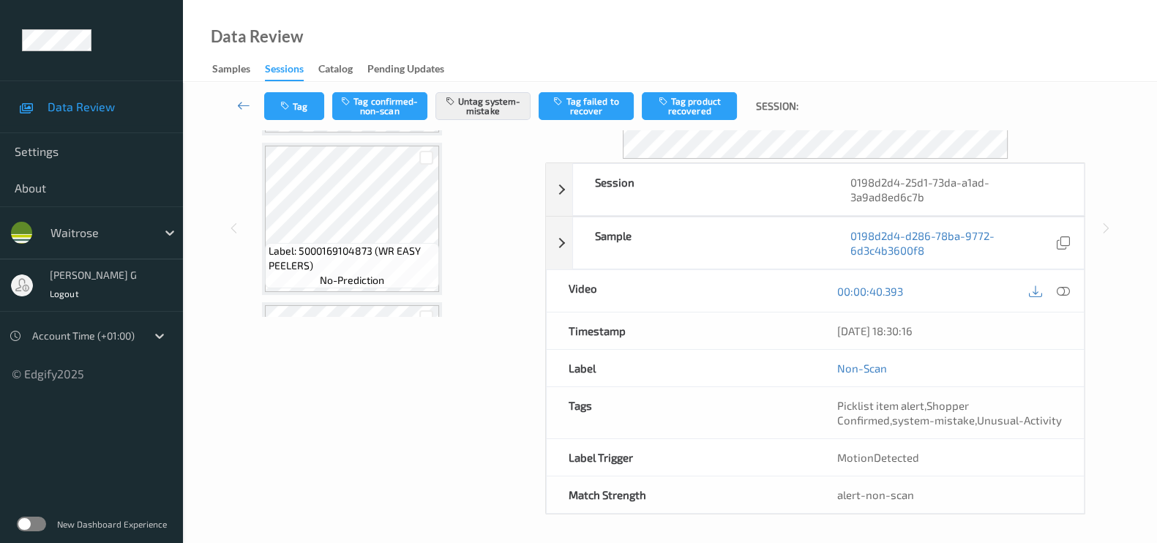
click at [329, 429] on div "Labels in shopping list: 8 out of 10 1 out of 1 Non Scans Label: 4105120673946 …" at bounding box center [395, 227] width 280 height 573
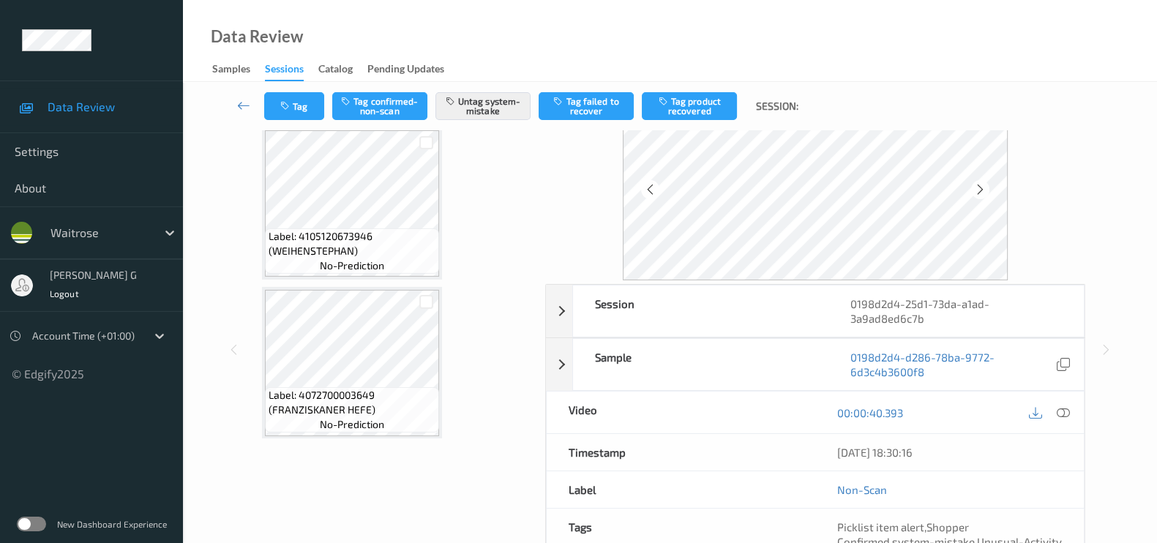
scroll to position [0, 0]
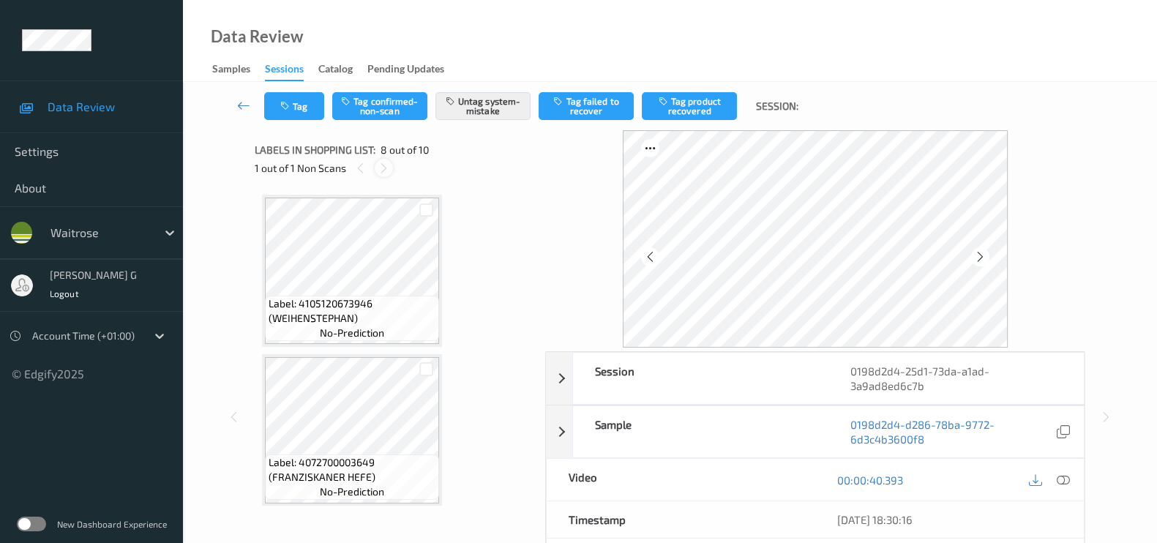
click at [380, 163] on icon at bounding box center [384, 168] width 12 height 13
click at [361, 169] on icon at bounding box center [360, 168] width 12 height 13
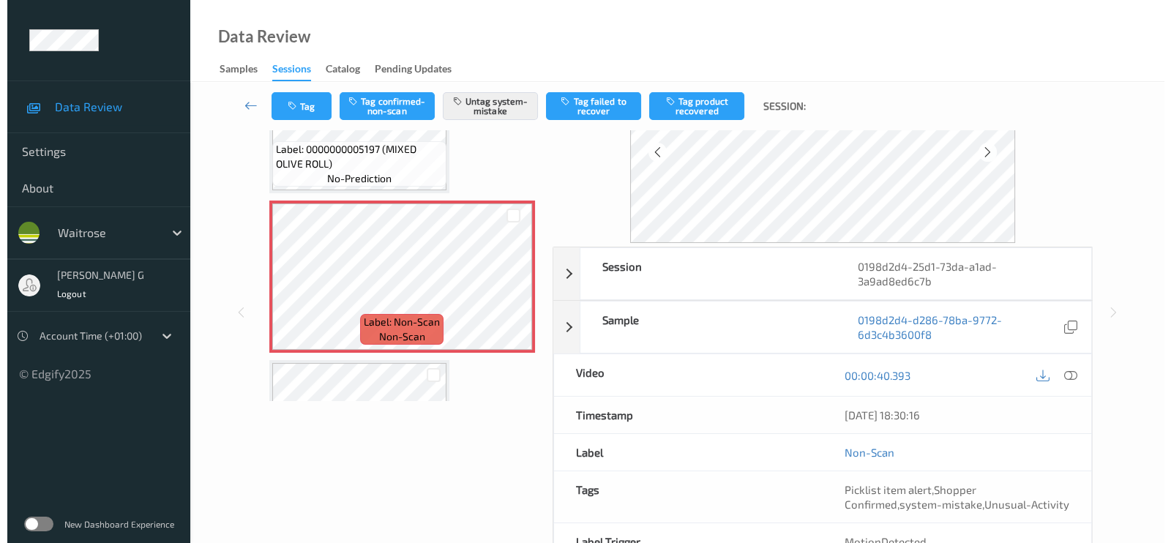
scroll to position [189, 0]
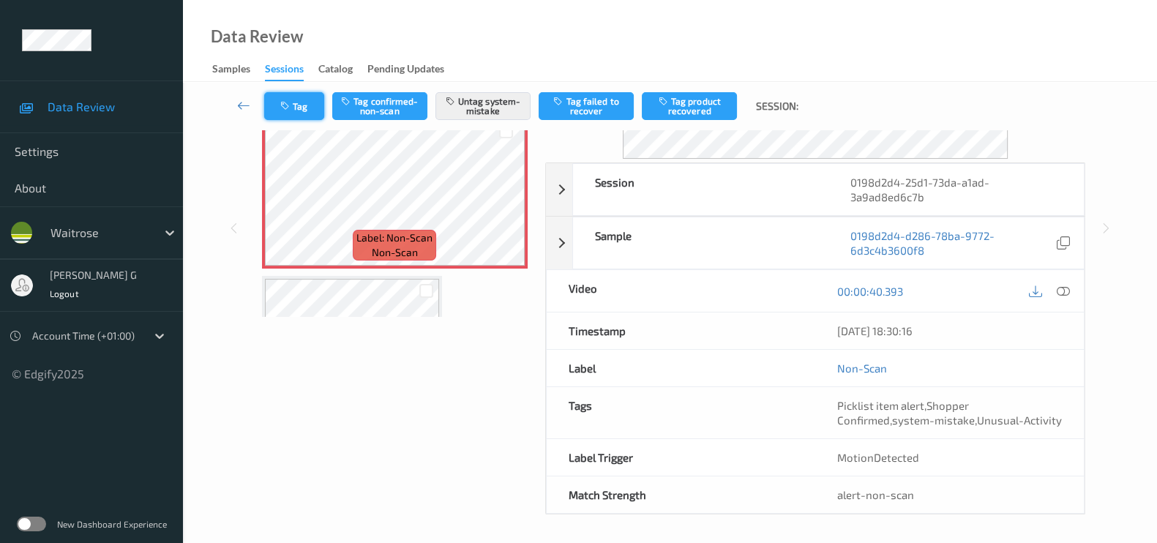
click at [300, 104] on button "Tag" at bounding box center [294, 106] width 60 height 28
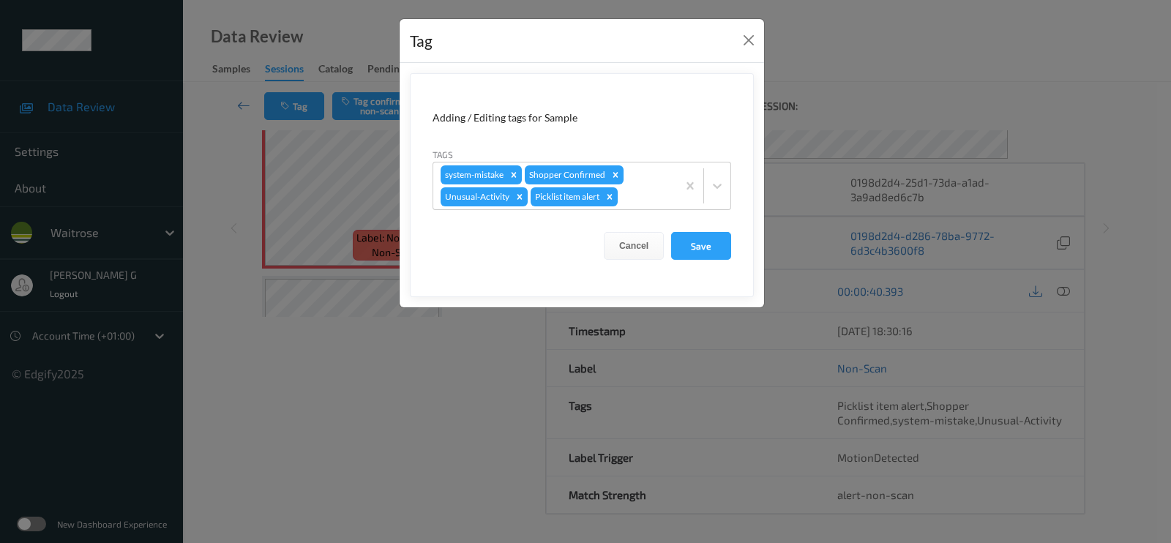
click at [356, 438] on div "Tag Adding / Editing tags for Sample Tags system-mistake Shopper Confirmed Unus…" at bounding box center [585, 271] width 1171 height 543
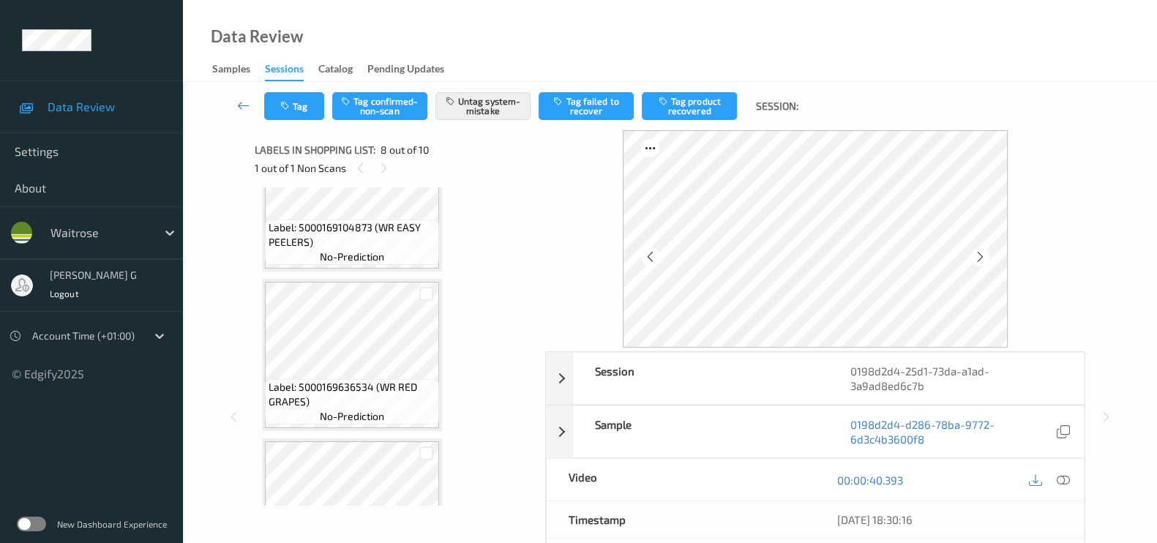
scroll to position [639, 0]
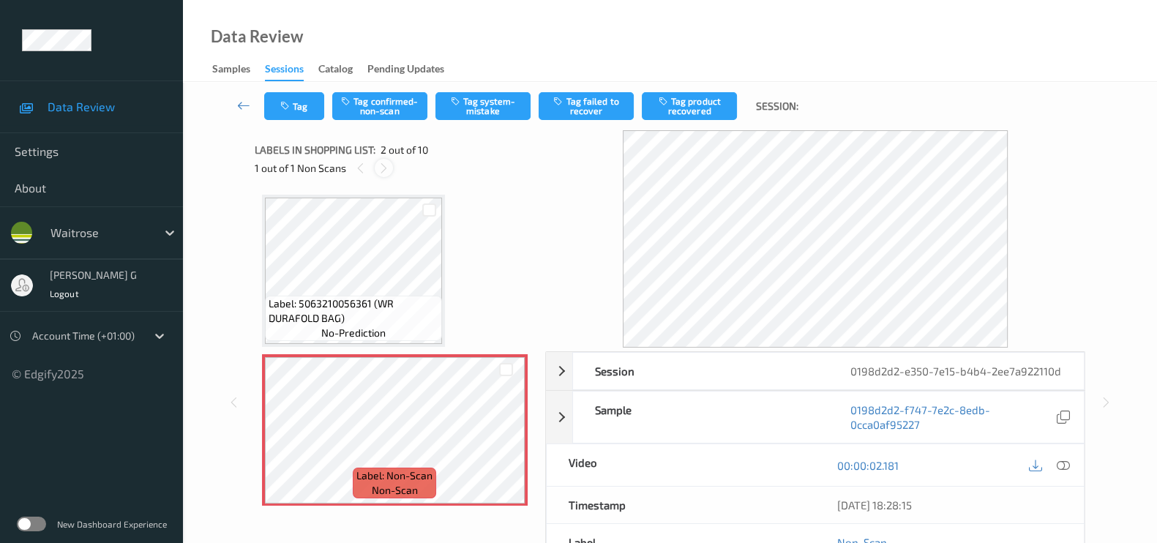
click at [384, 172] on icon at bounding box center [384, 168] width 12 height 13
click at [1067, 472] on icon at bounding box center [1062, 465] width 13 height 13
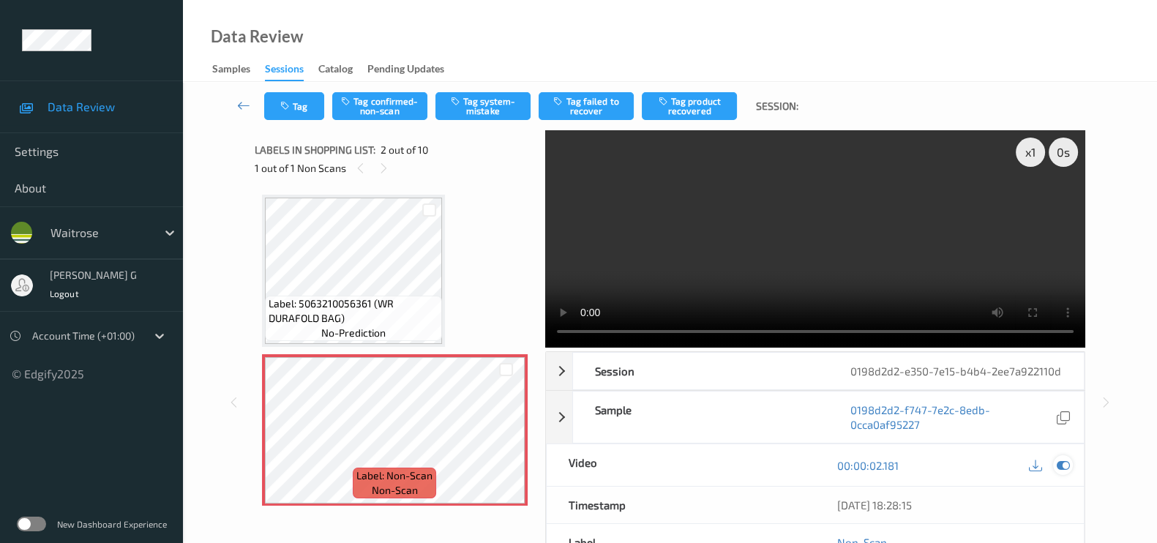
click at [1064, 472] on icon at bounding box center [1062, 465] width 13 height 13
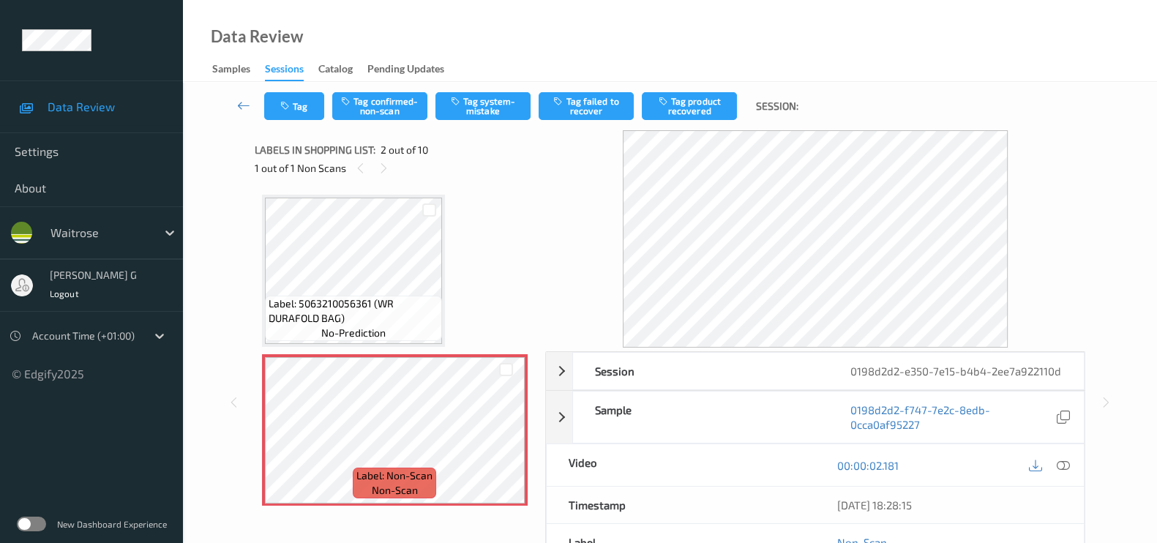
scroll to position [182, 0]
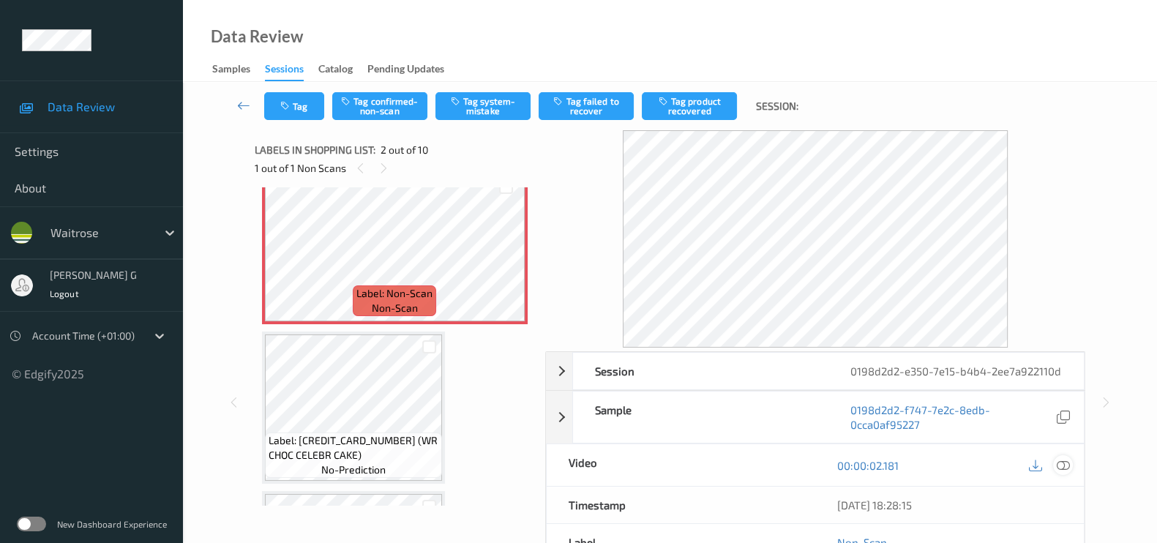
click at [1061, 475] on div at bounding box center [1063, 465] width 20 height 20
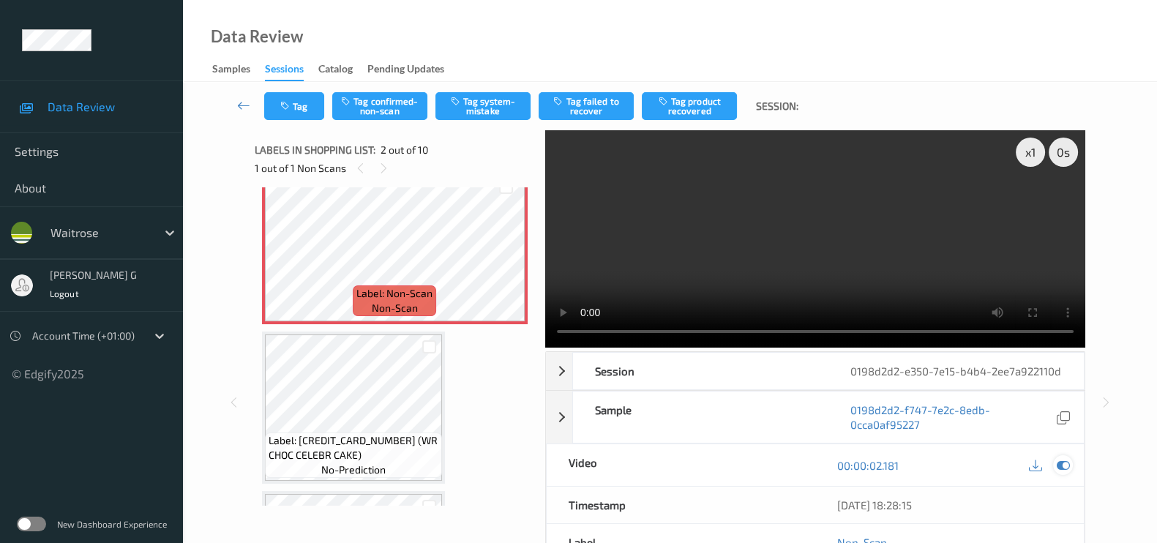
click at [1057, 472] on icon at bounding box center [1062, 465] width 13 height 13
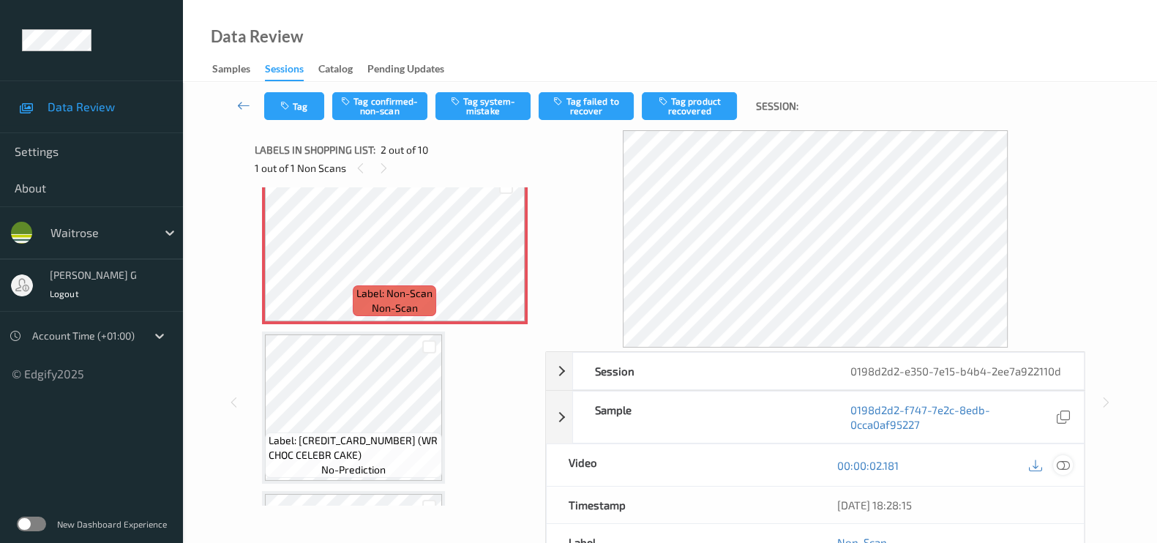
click at [1063, 475] on div at bounding box center [1063, 465] width 20 height 20
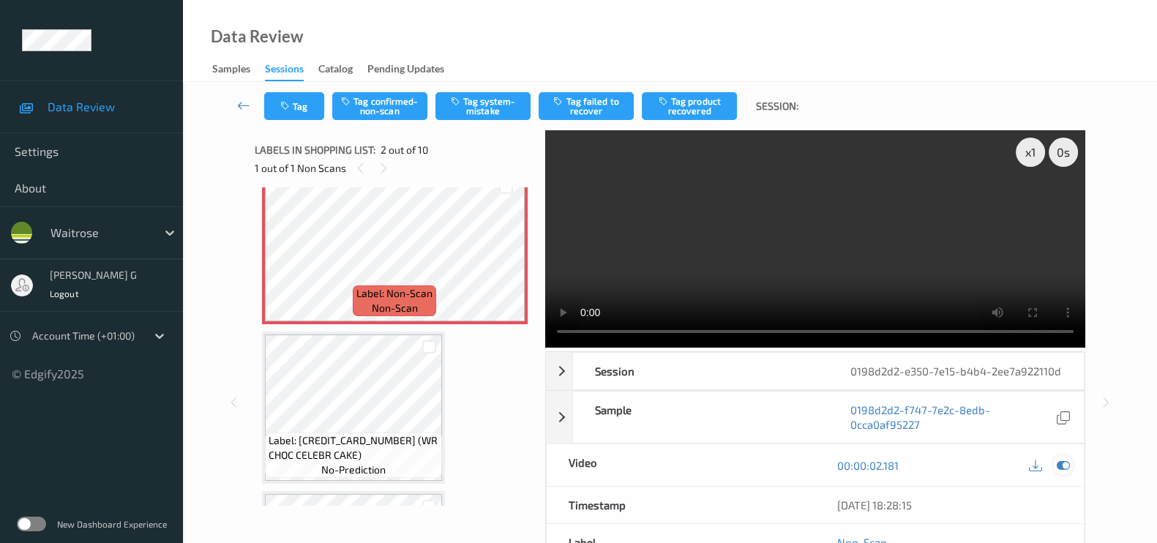
click at [1061, 472] on icon at bounding box center [1062, 465] width 13 height 13
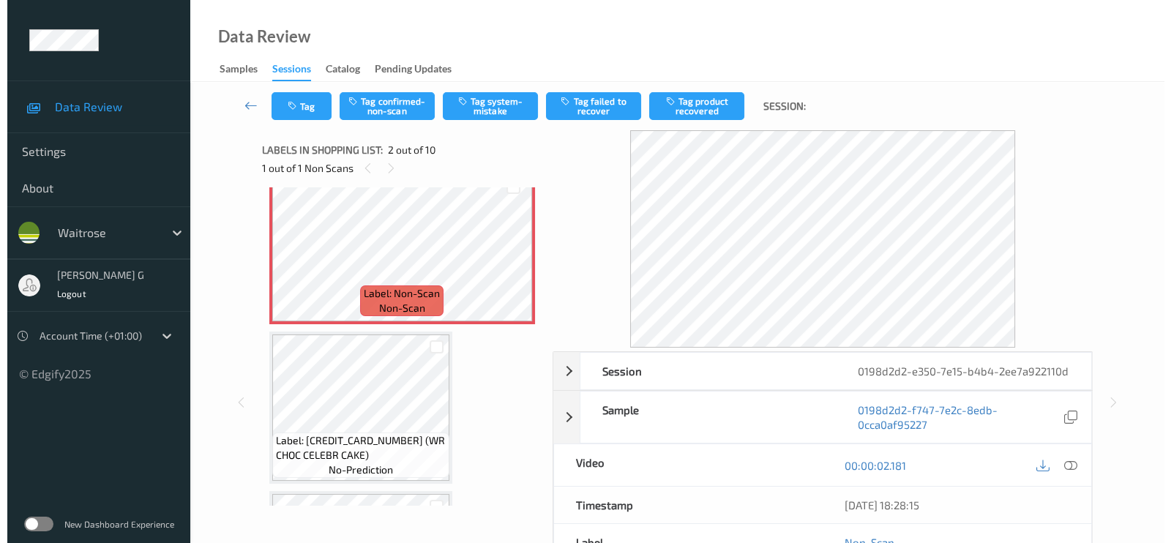
scroll to position [0, 0]
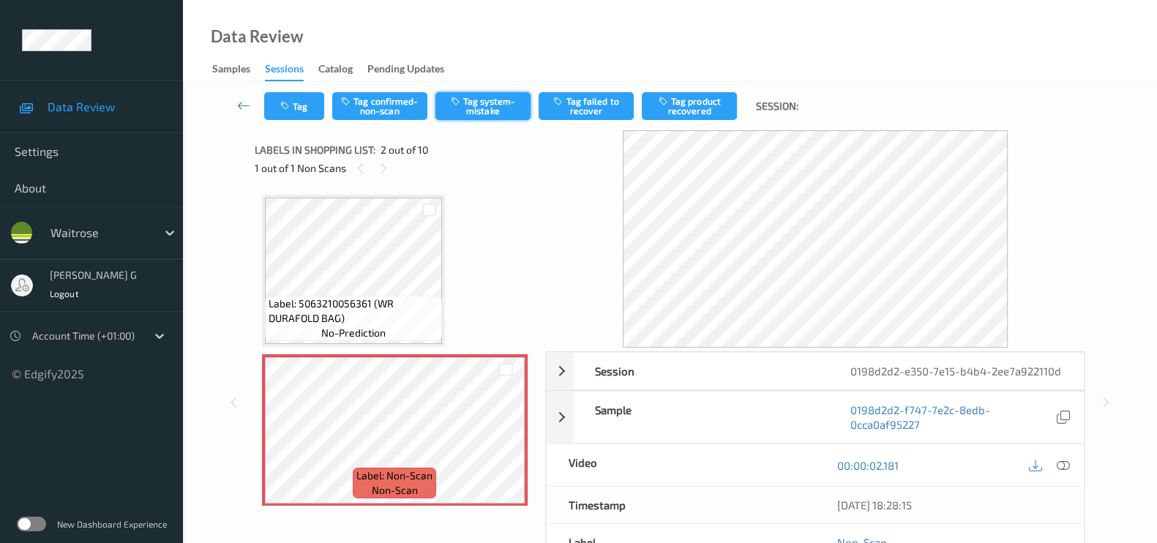
click at [487, 101] on button "Tag system-mistake" at bounding box center [482, 106] width 95 height 28
click at [293, 108] on button "Tag" at bounding box center [294, 106] width 60 height 28
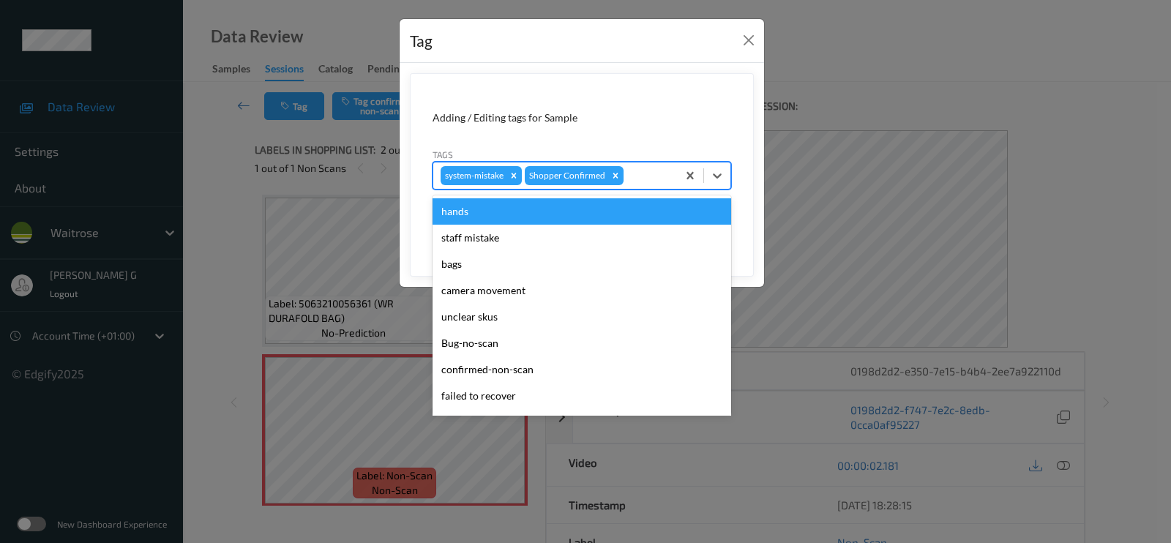
click at [632, 162] on div "system-mistake Shopper Confirmed" at bounding box center [581, 176] width 298 height 28
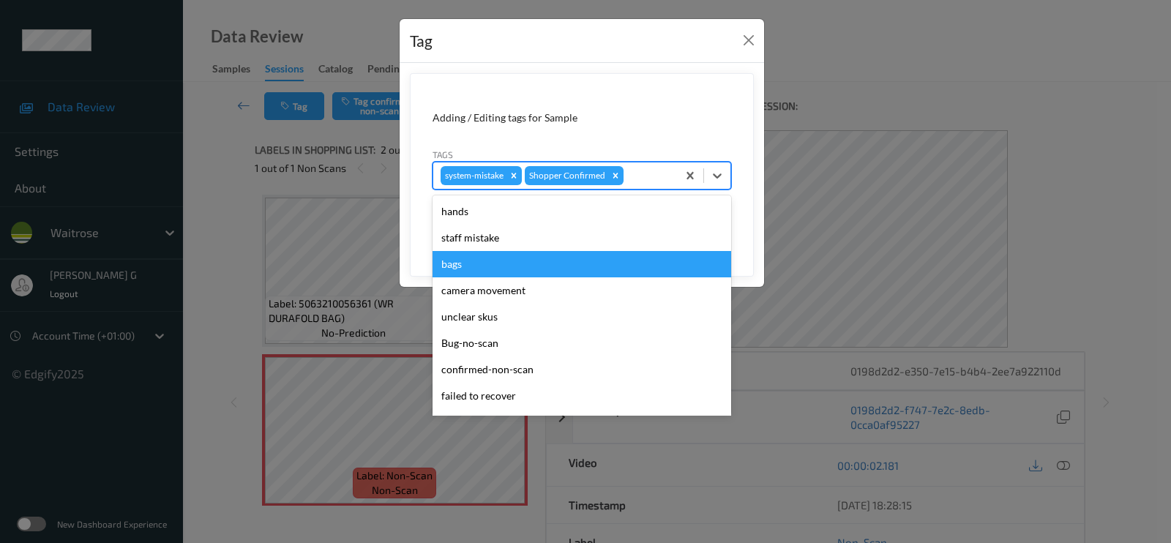
click at [459, 264] on div "bags" at bounding box center [581, 264] width 298 height 26
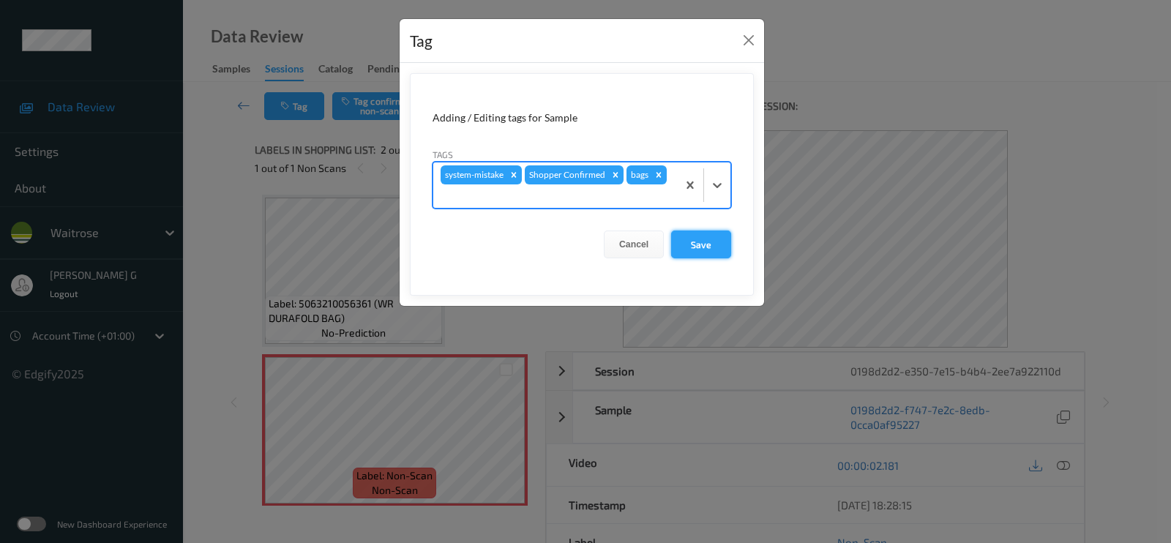
click at [701, 243] on button "Save" at bounding box center [701, 244] width 60 height 28
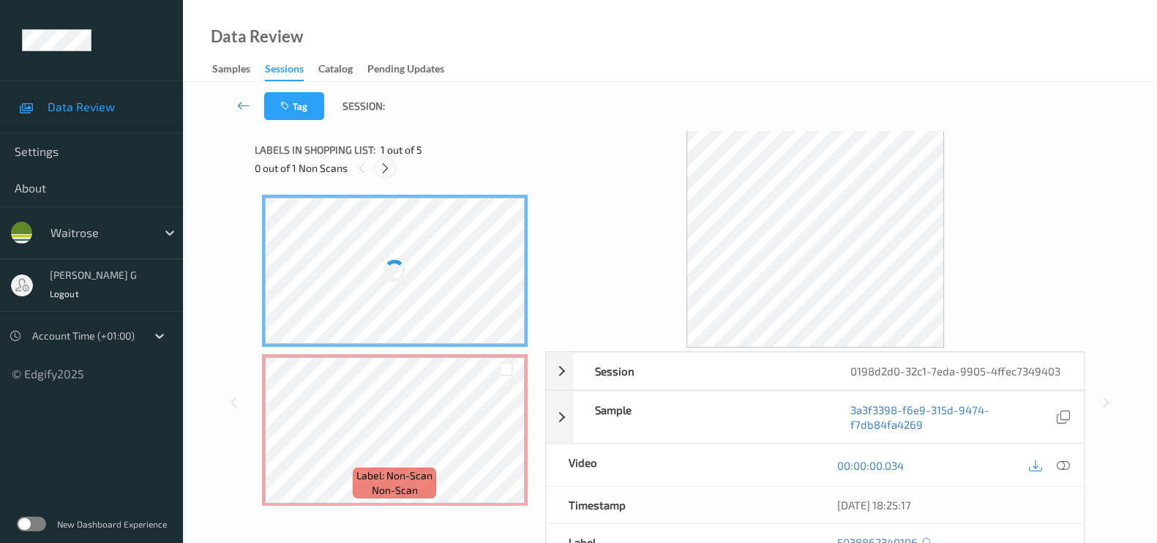
click at [384, 166] on icon at bounding box center [385, 168] width 12 height 13
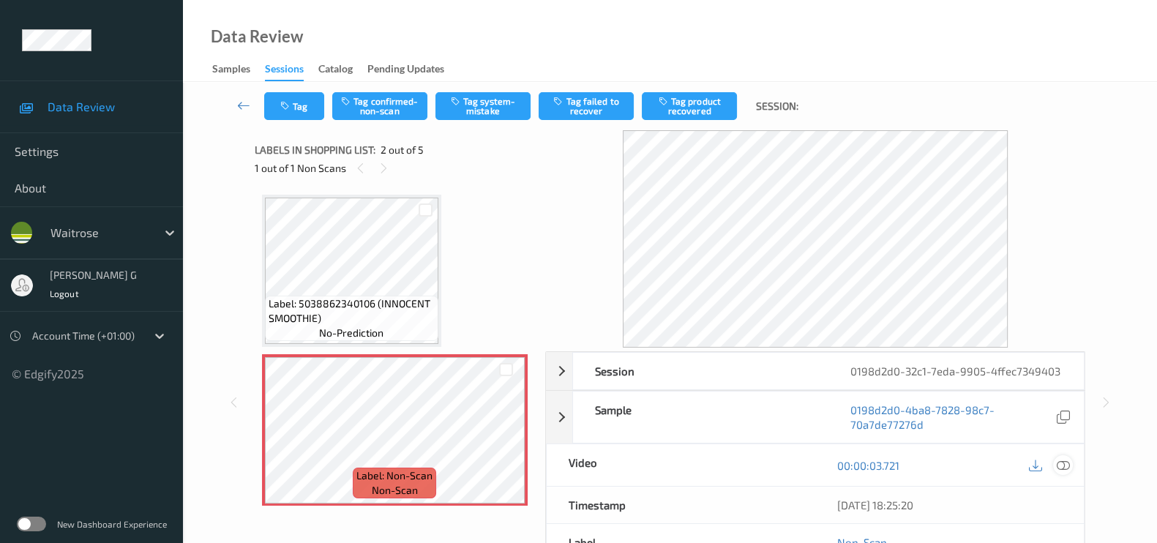
click at [1059, 472] on icon at bounding box center [1062, 465] width 13 height 13
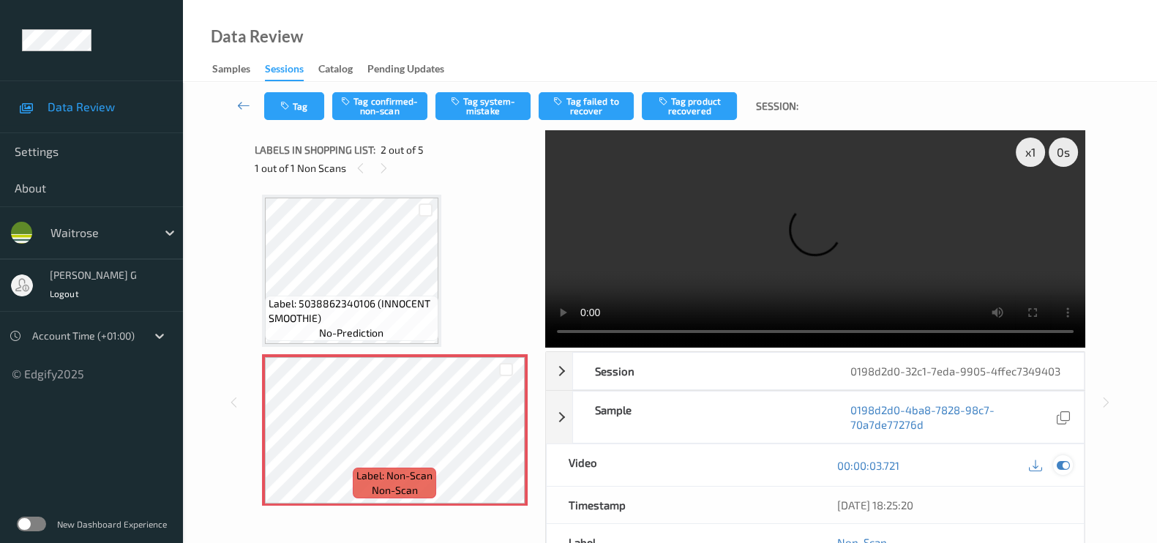
click at [1059, 472] on icon at bounding box center [1062, 465] width 13 height 13
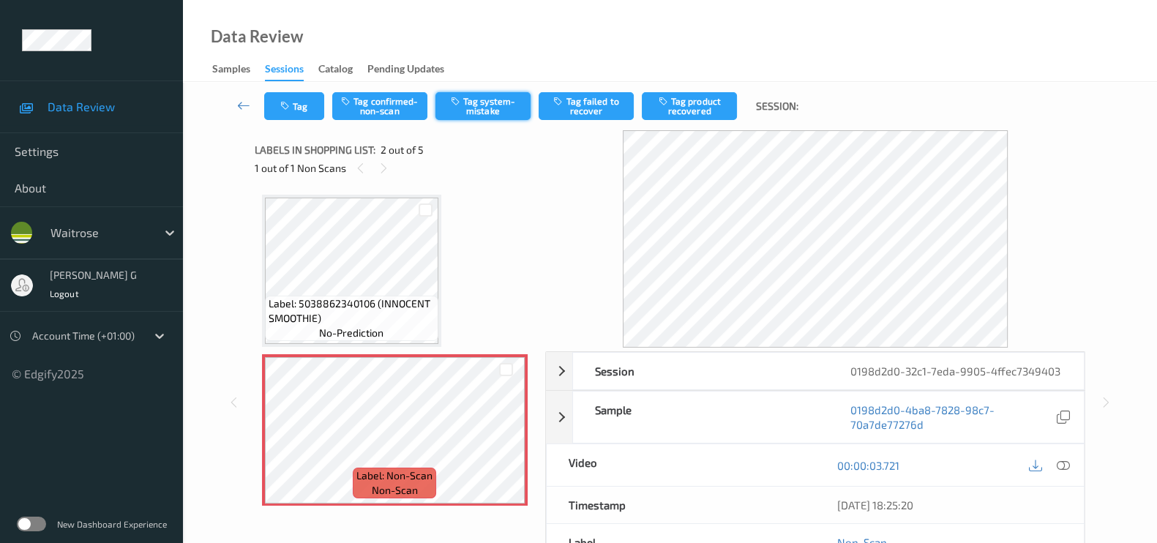
click at [504, 105] on button "Tag system-mistake" at bounding box center [482, 106] width 95 height 28
click at [299, 110] on button "Tag" at bounding box center [294, 106] width 60 height 28
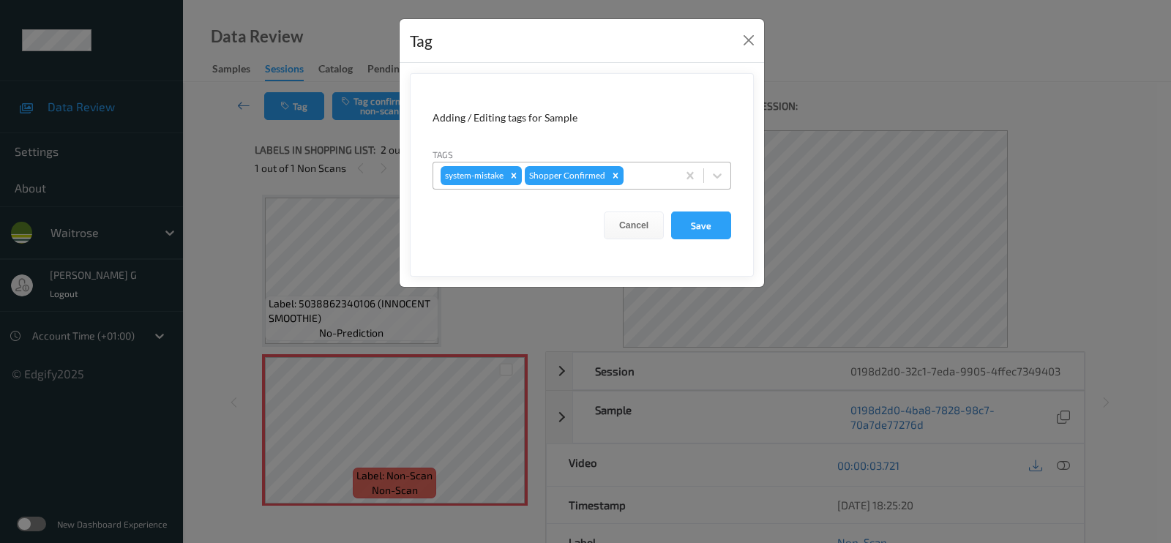
click at [640, 176] on div at bounding box center [647, 176] width 43 height 18
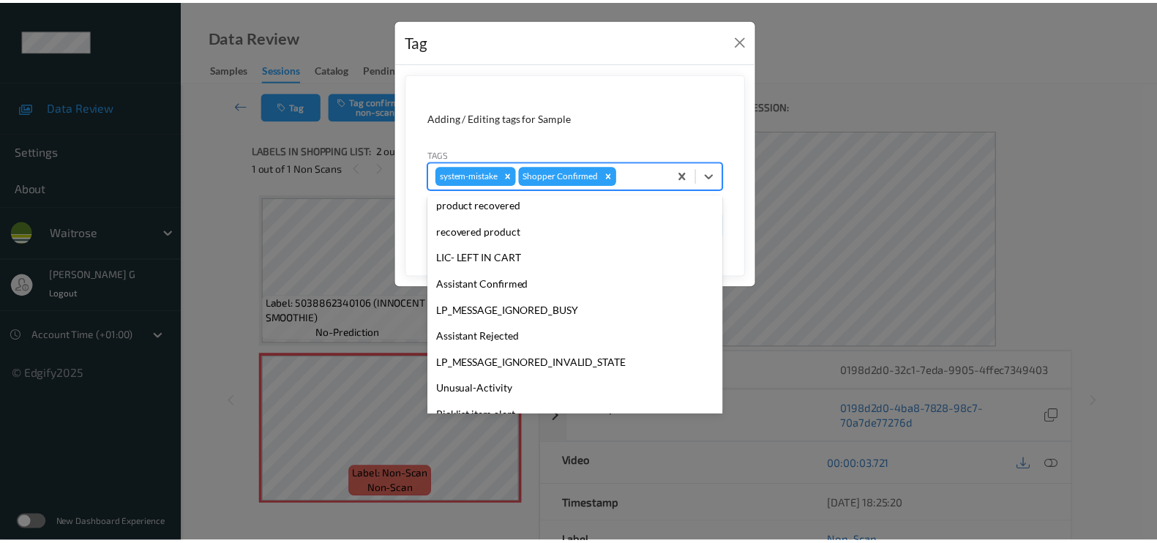
scroll to position [286, 0]
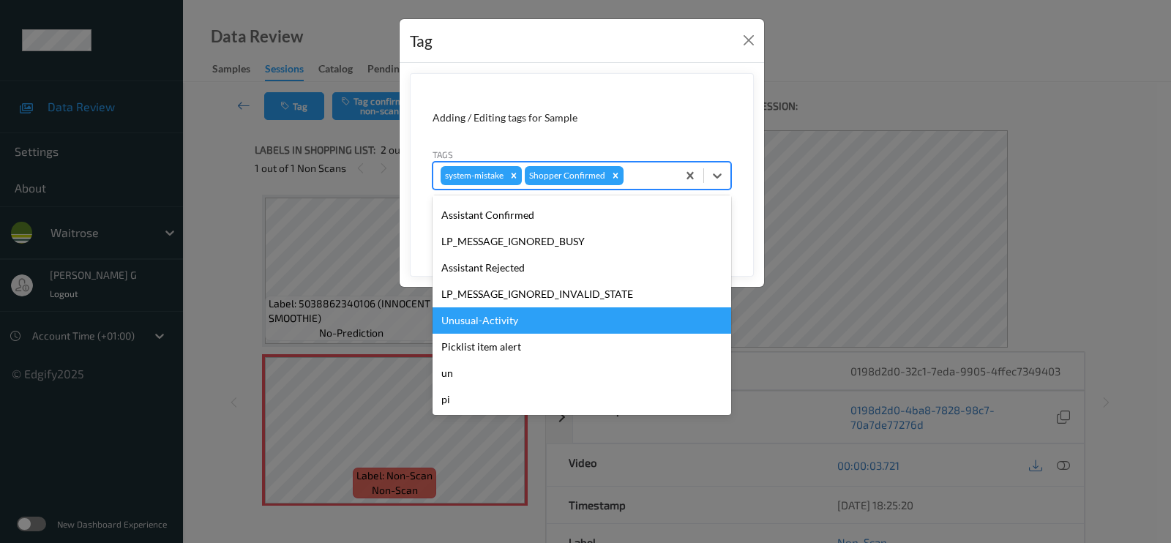
click at [469, 326] on div "Unusual-Activity" at bounding box center [581, 320] width 298 height 26
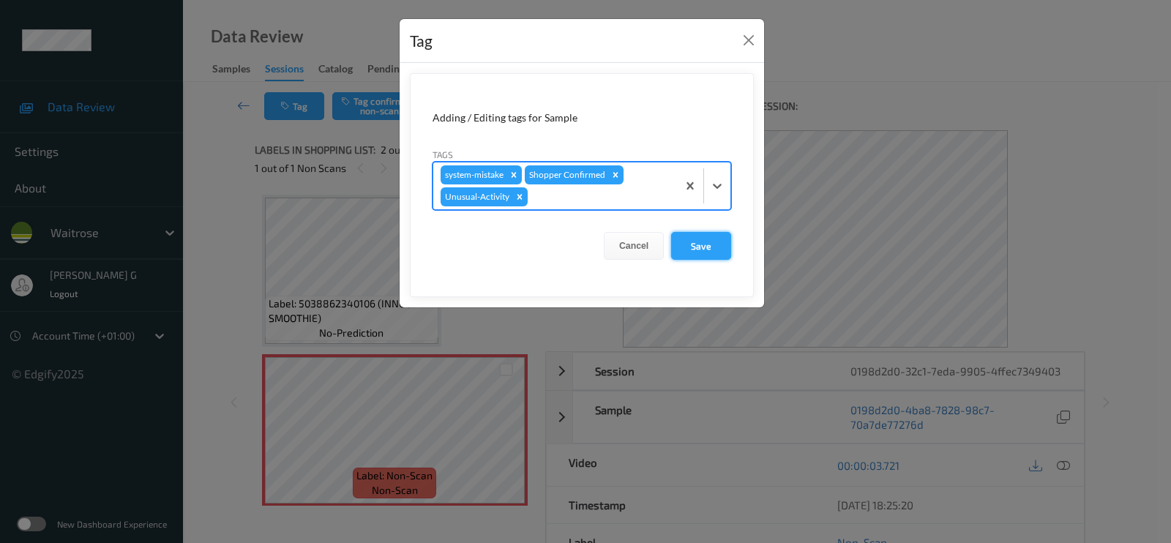
click at [688, 241] on button "Save" at bounding box center [701, 246] width 60 height 28
click at [697, 247] on button "Save" at bounding box center [701, 246] width 60 height 28
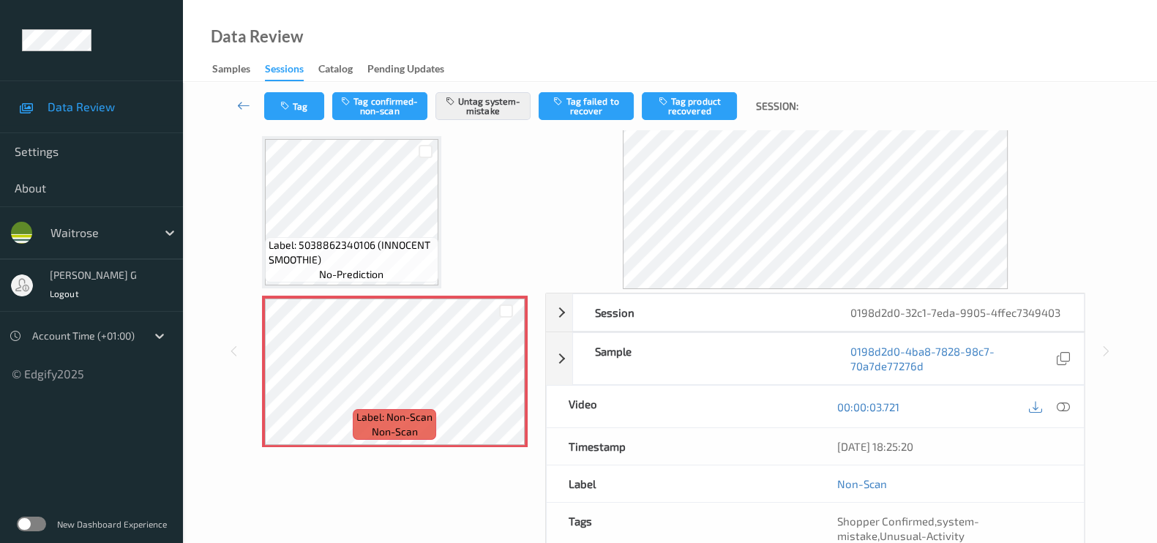
scroll to position [0, 0]
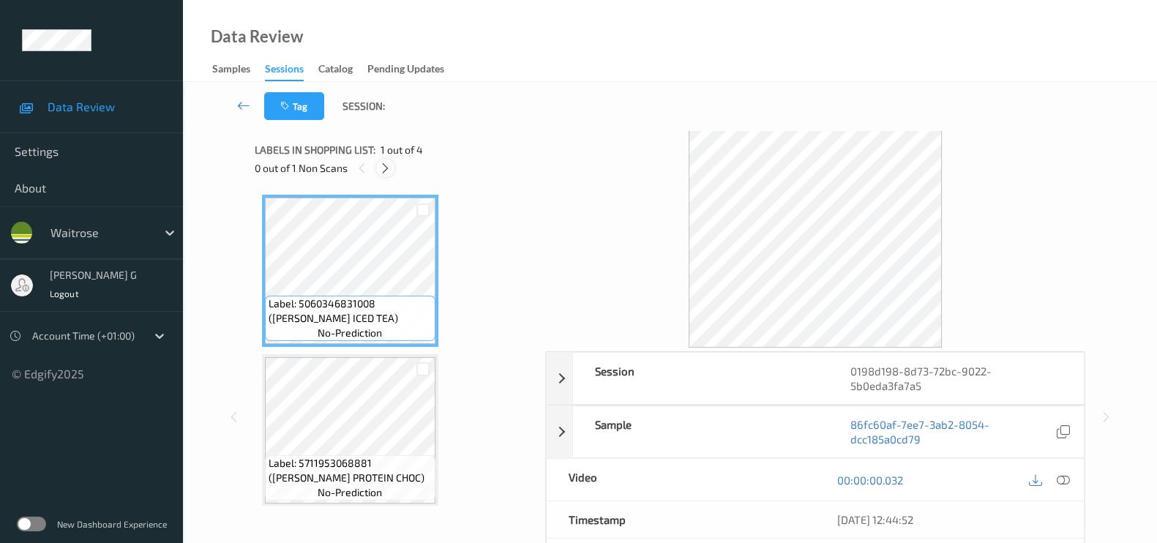
click at [381, 170] on icon at bounding box center [385, 168] width 12 height 13
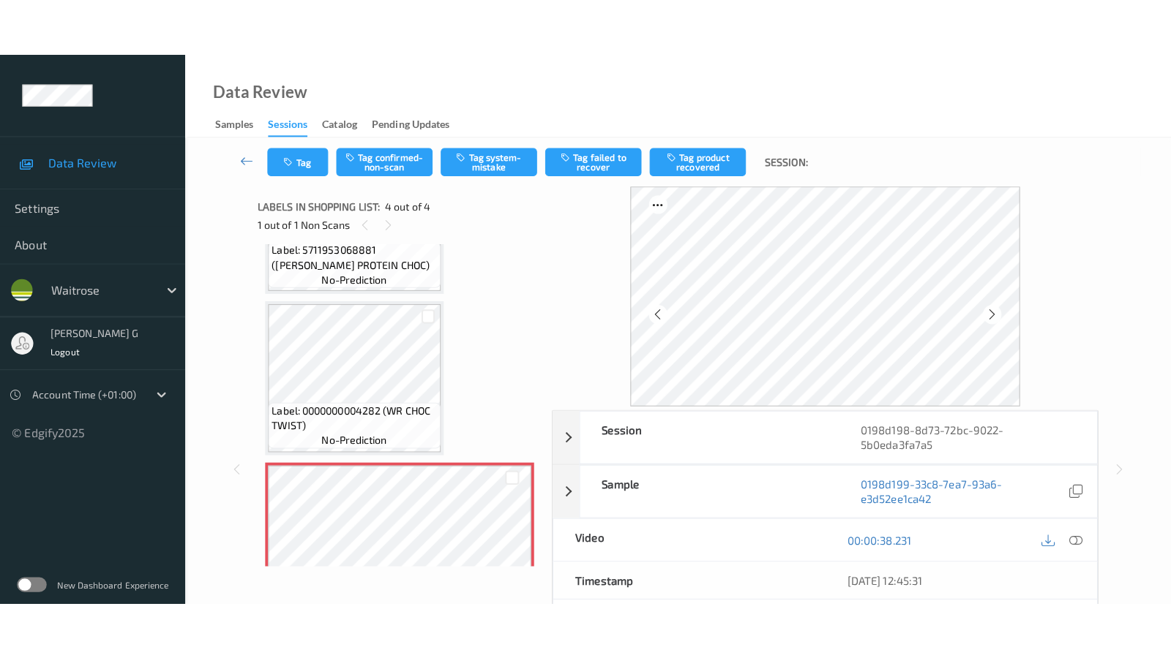
scroll to position [323, 0]
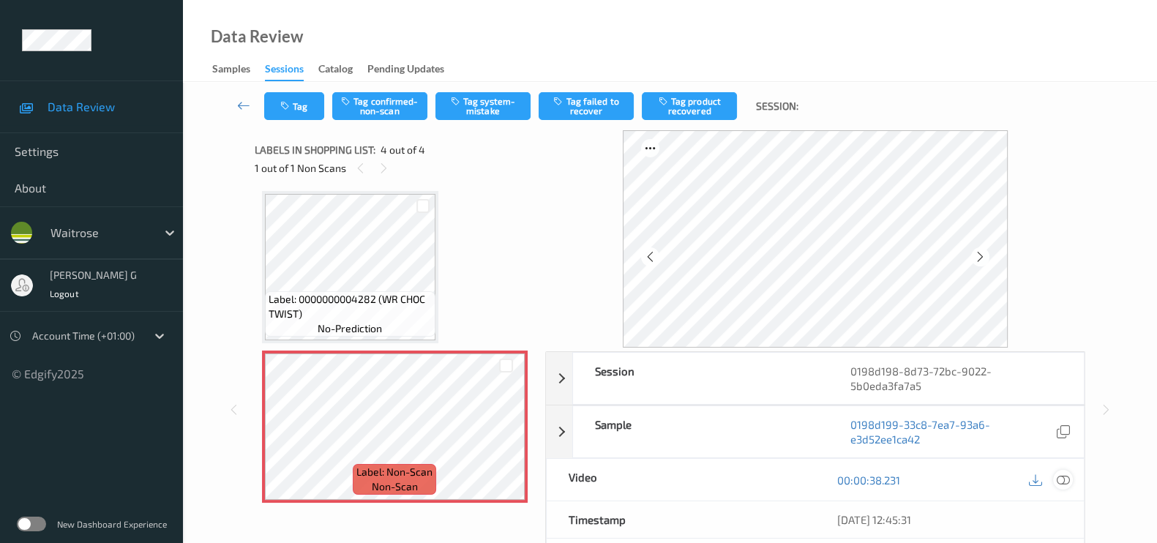
click at [1058, 478] on icon at bounding box center [1062, 479] width 13 height 13
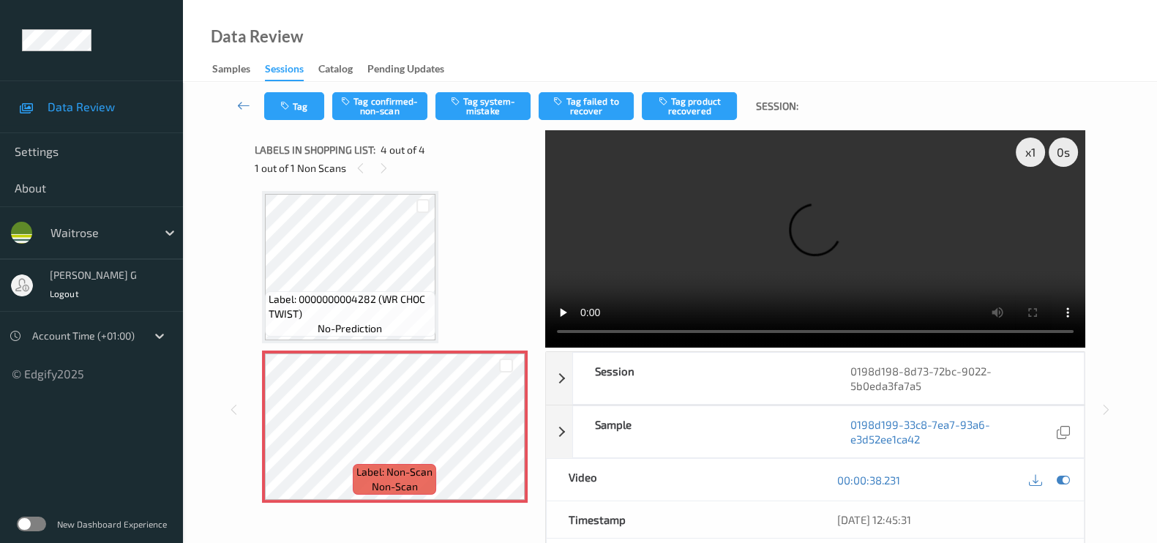
scroll to position [207, 0]
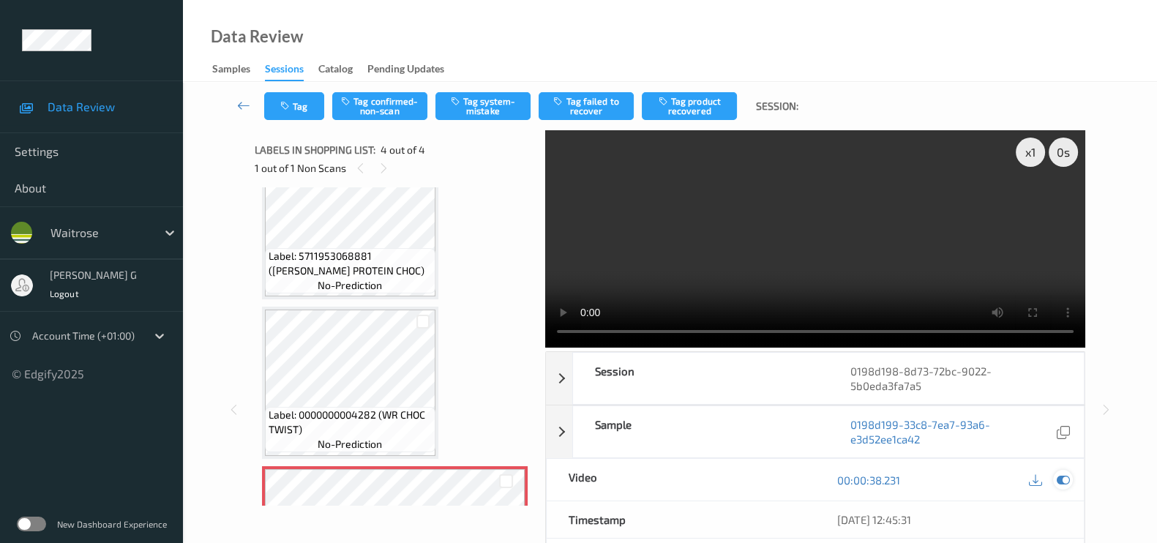
click at [1067, 483] on icon at bounding box center [1062, 479] width 13 height 13
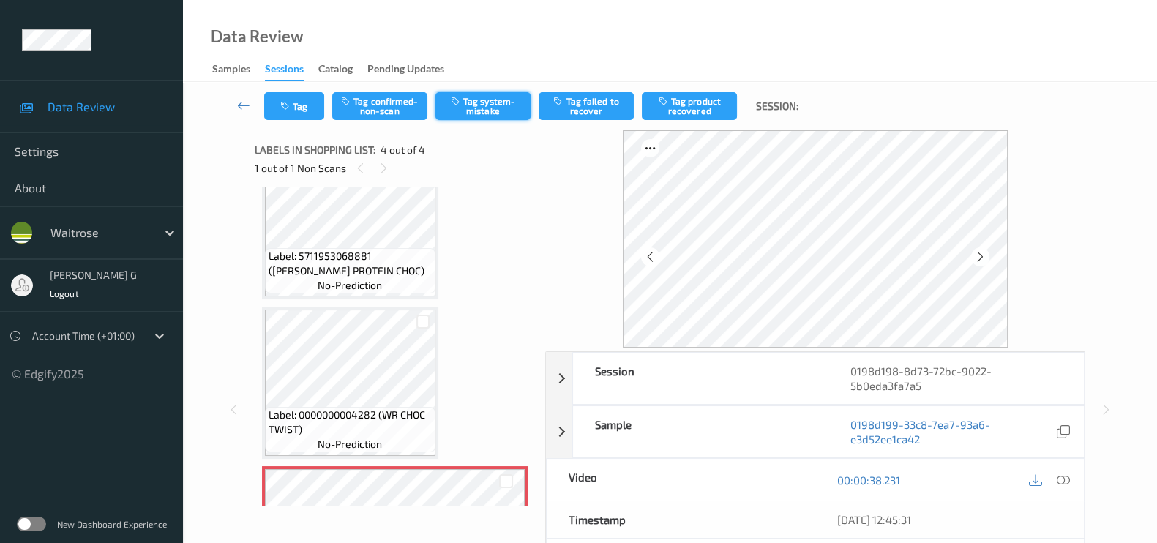
click at [486, 108] on button "Tag system-mistake" at bounding box center [482, 106] width 95 height 28
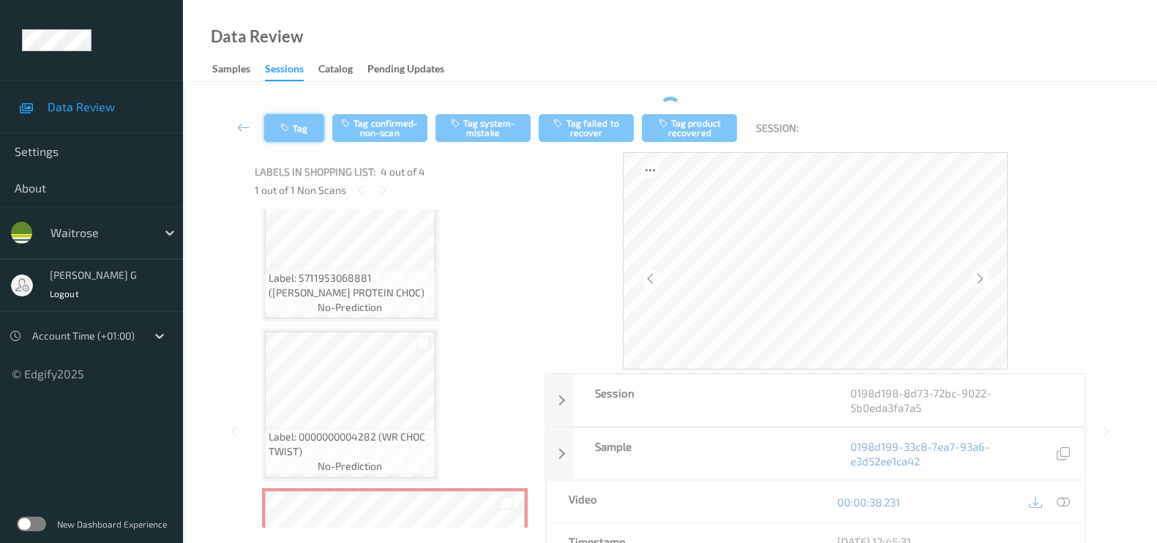
click at [287, 124] on icon "button" at bounding box center [286, 128] width 12 height 10
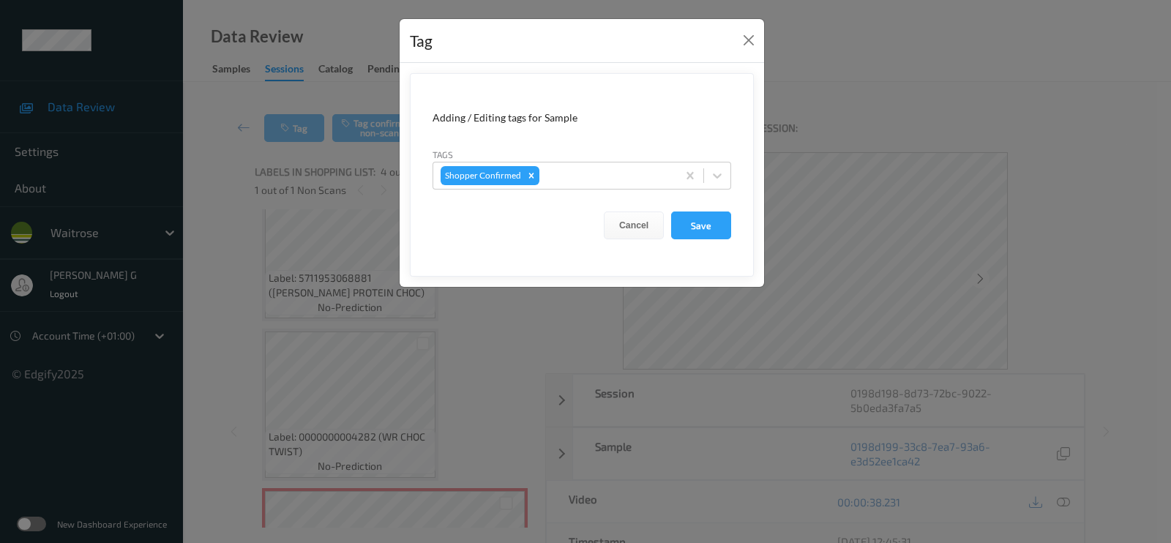
click at [837, 59] on div "Tag Adding / Editing tags for Sample Tags Shopper Confirmed Cancel Save" at bounding box center [585, 271] width 1171 height 543
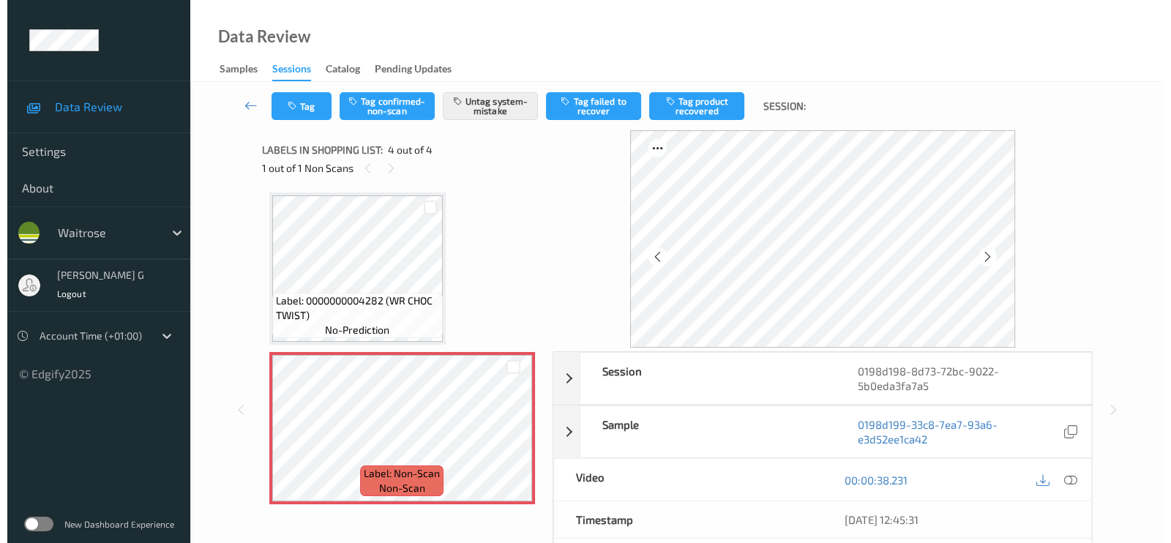
scroll to position [323, 0]
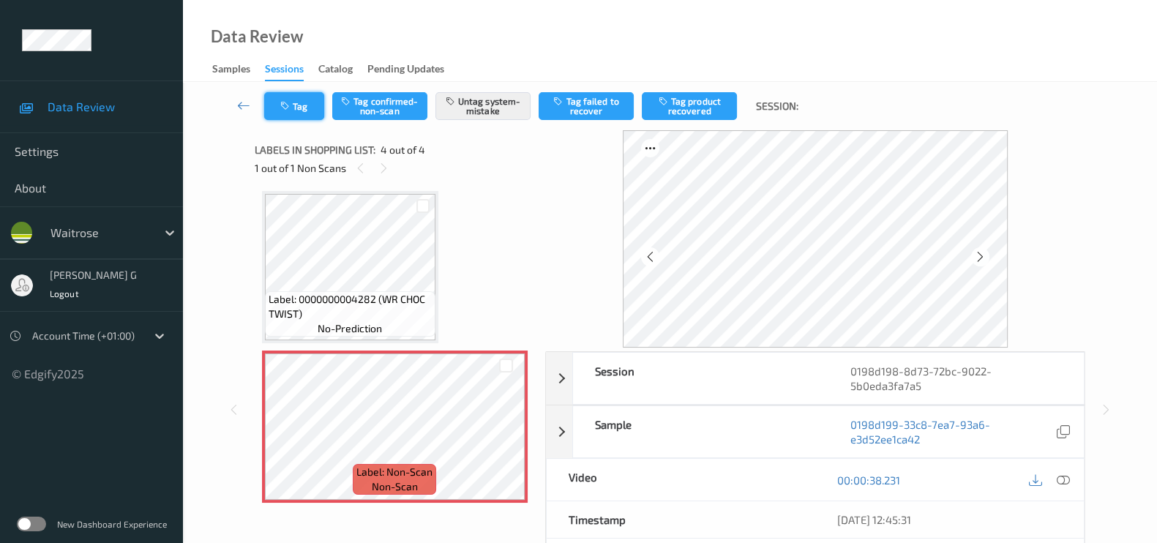
click at [294, 108] on button "Tag" at bounding box center [294, 106] width 60 height 28
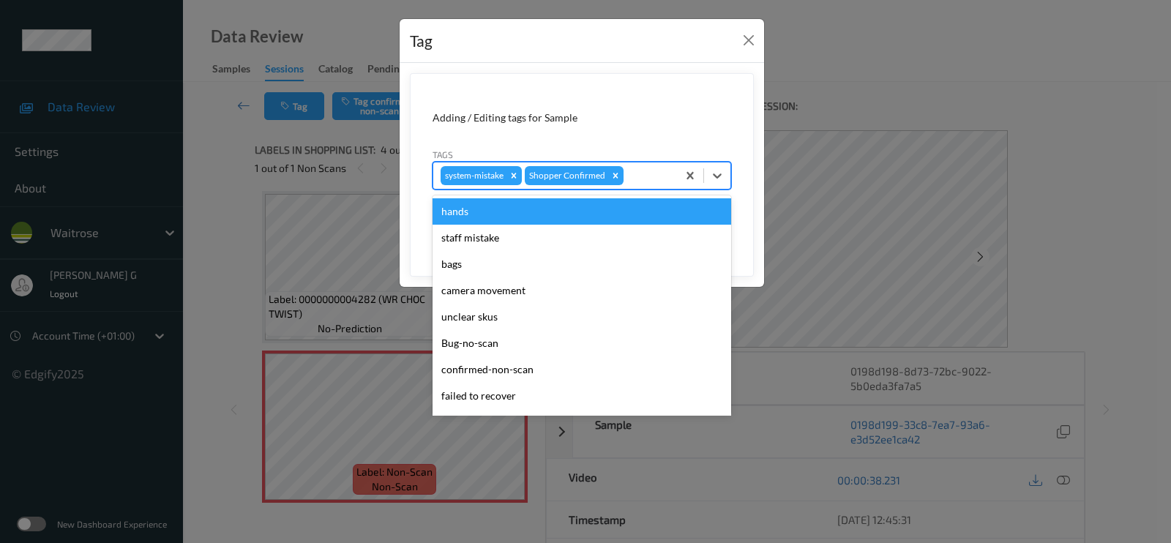
click at [626, 170] on input "text" at bounding box center [627, 175] width 2 height 15
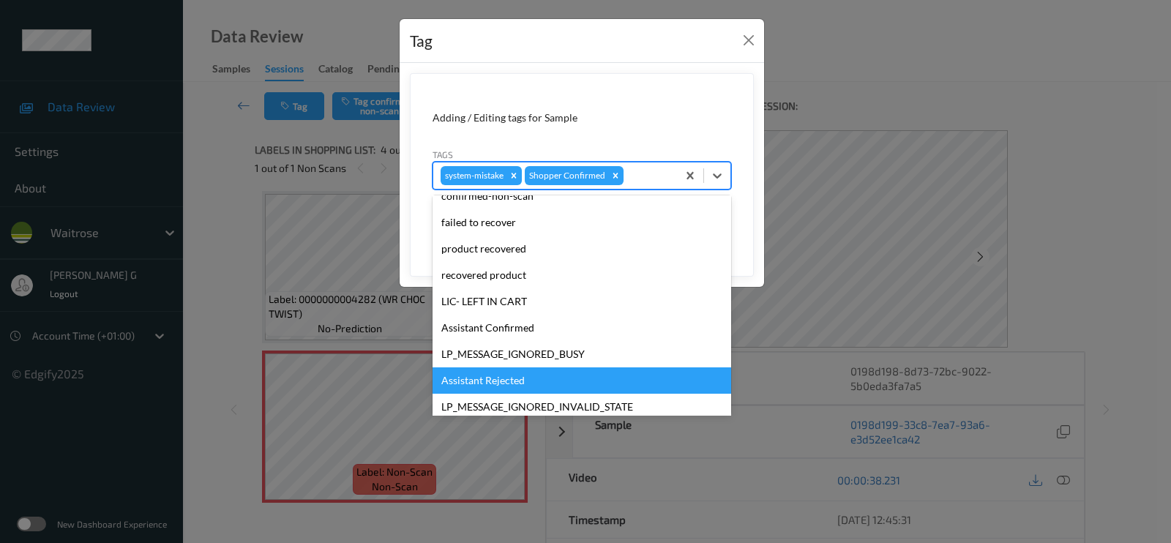
scroll to position [274, 0]
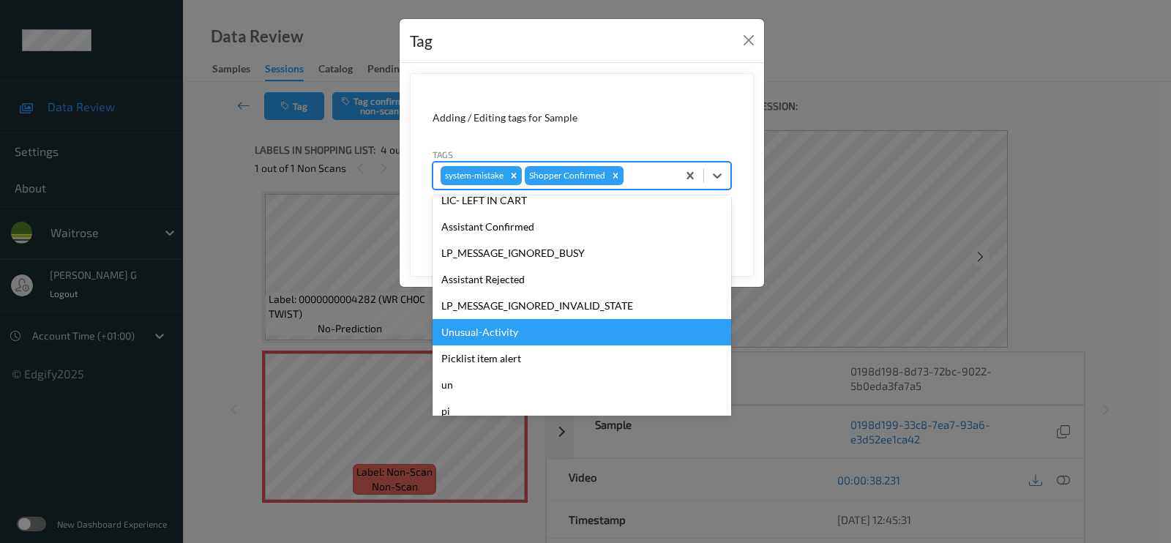
click at [492, 329] on div "Unusual-Activity" at bounding box center [581, 332] width 298 height 26
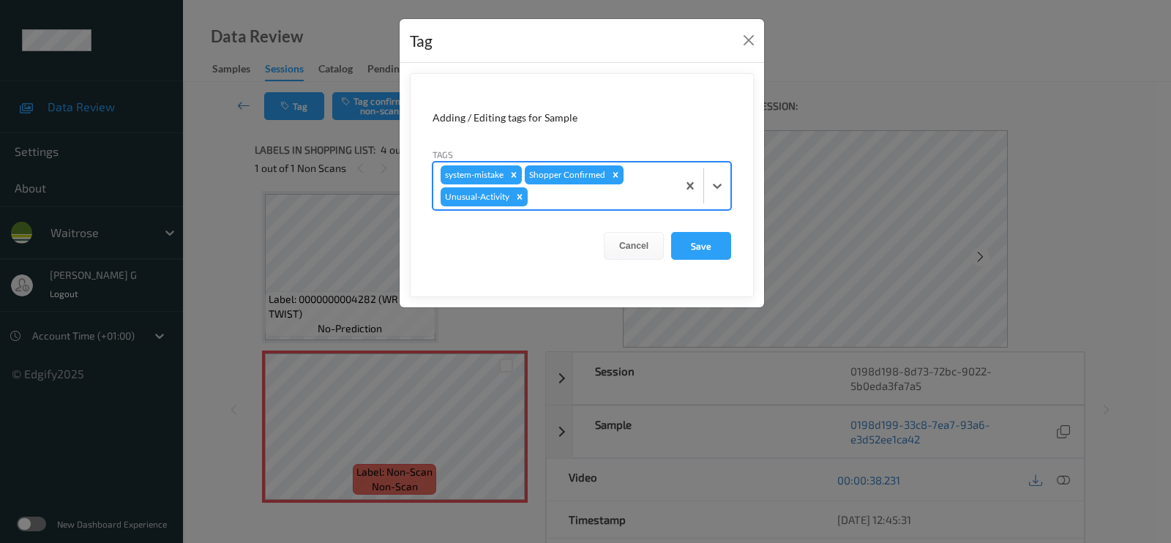
click at [582, 204] on div at bounding box center [599, 197] width 139 height 18
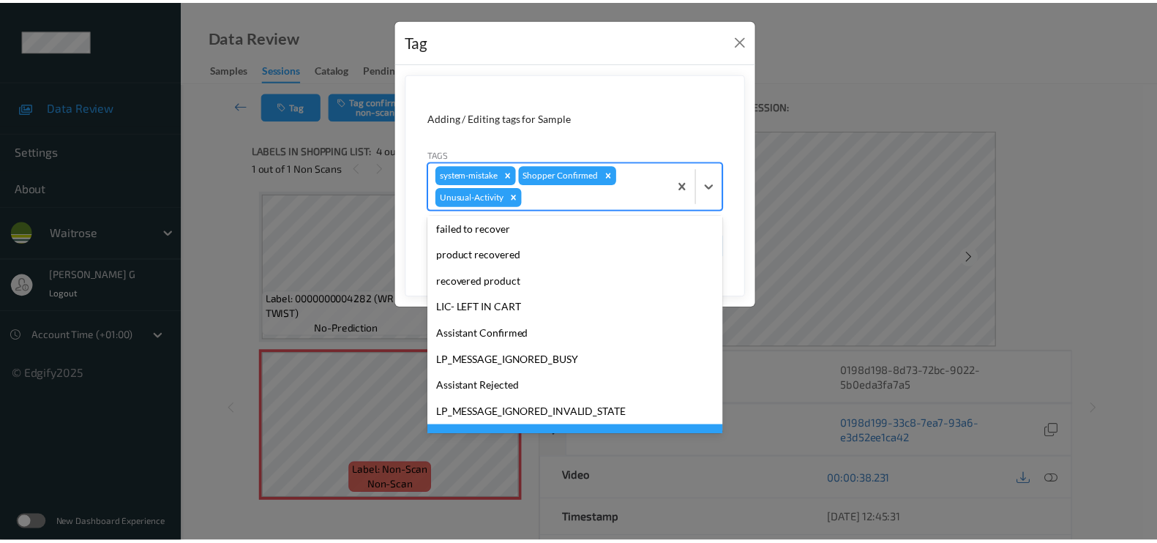
scroll to position [260, 0]
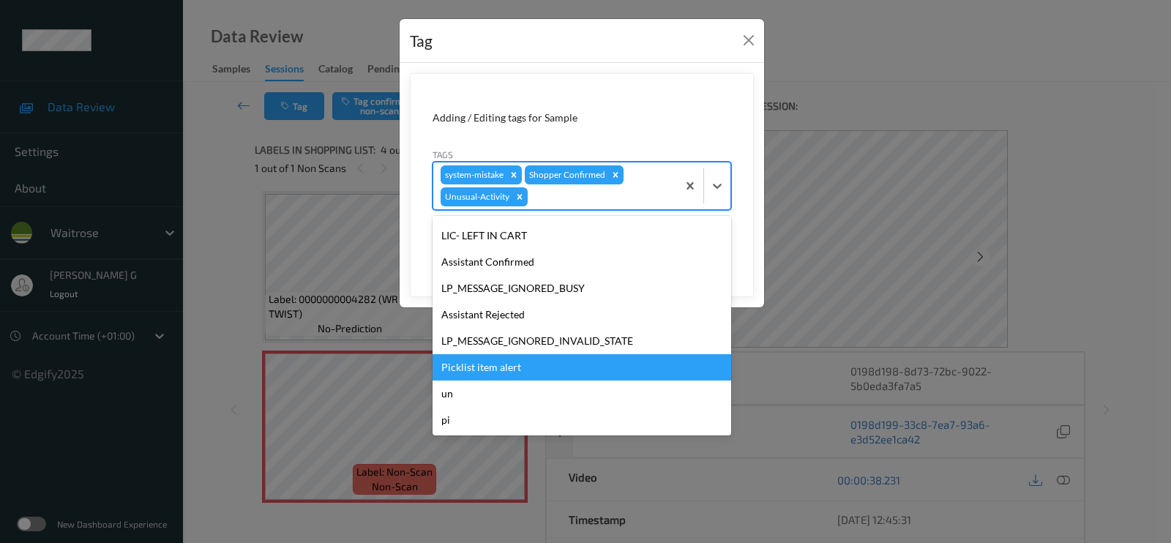
click at [502, 361] on div "Picklist item alert" at bounding box center [581, 367] width 298 height 26
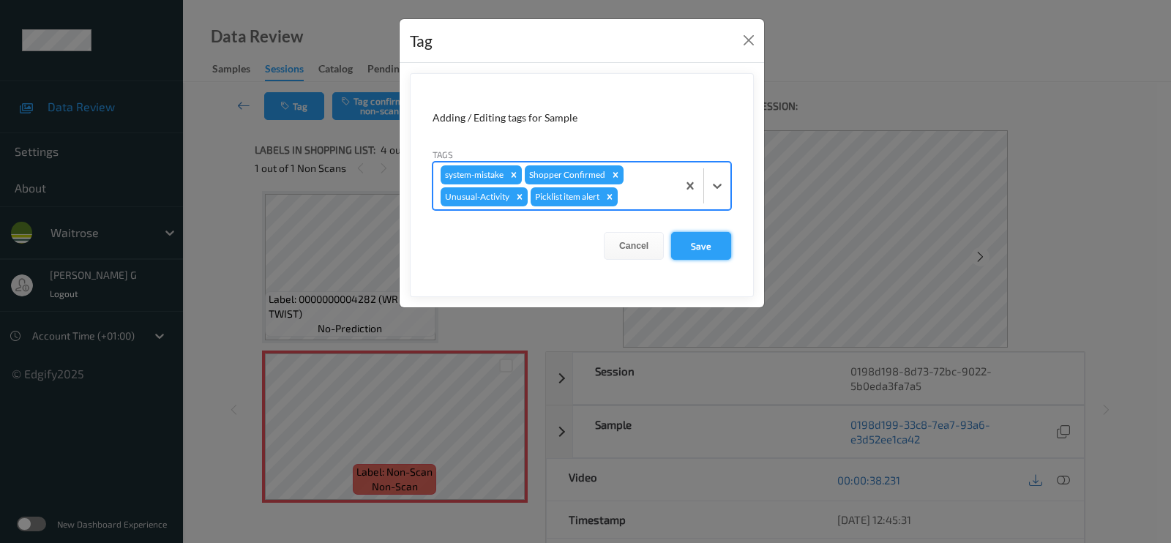
click at [708, 240] on button "Save" at bounding box center [701, 246] width 60 height 28
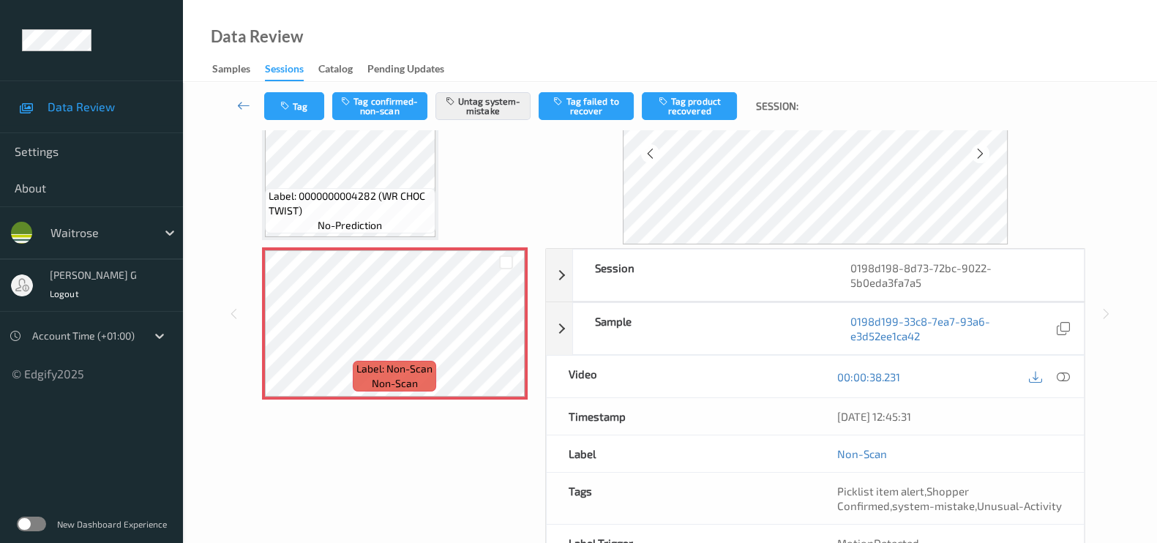
scroll to position [0, 0]
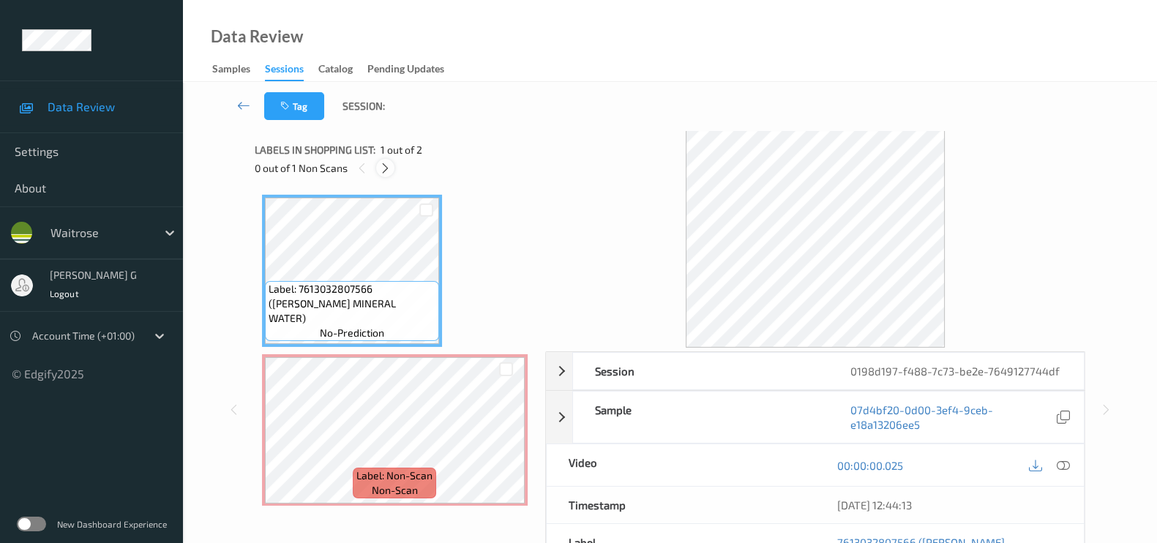
click at [384, 168] on icon at bounding box center [385, 168] width 12 height 13
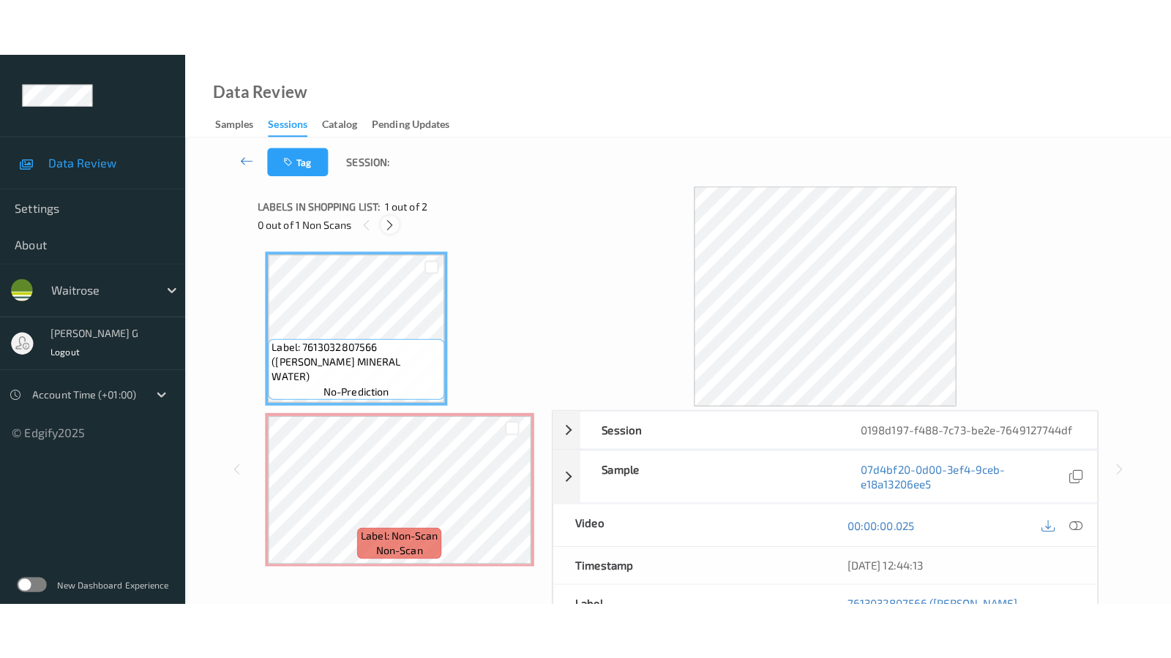
scroll to position [6, 0]
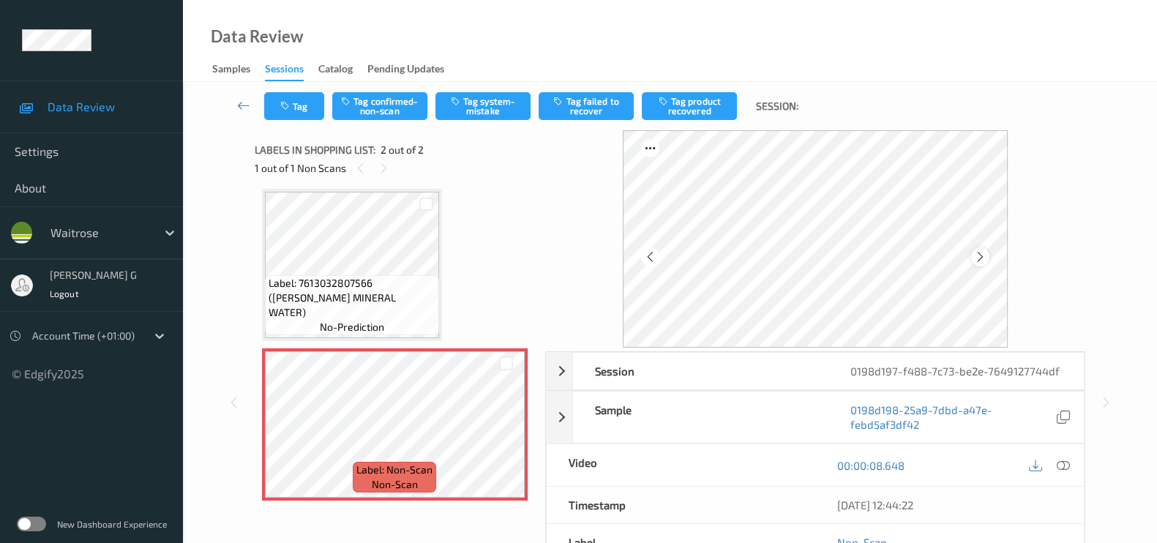
click at [978, 252] on icon at bounding box center [980, 256] width 12 height 13
click at [1064, 463] on icon at bounding box center [1062, 465] width 13 height 13
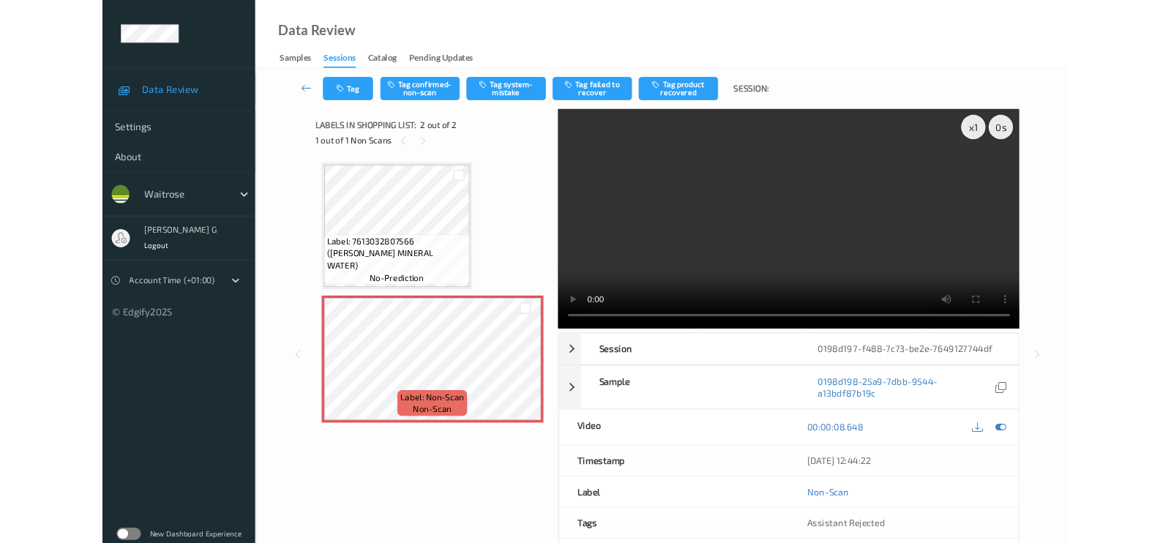
scroll to position [0, 0]
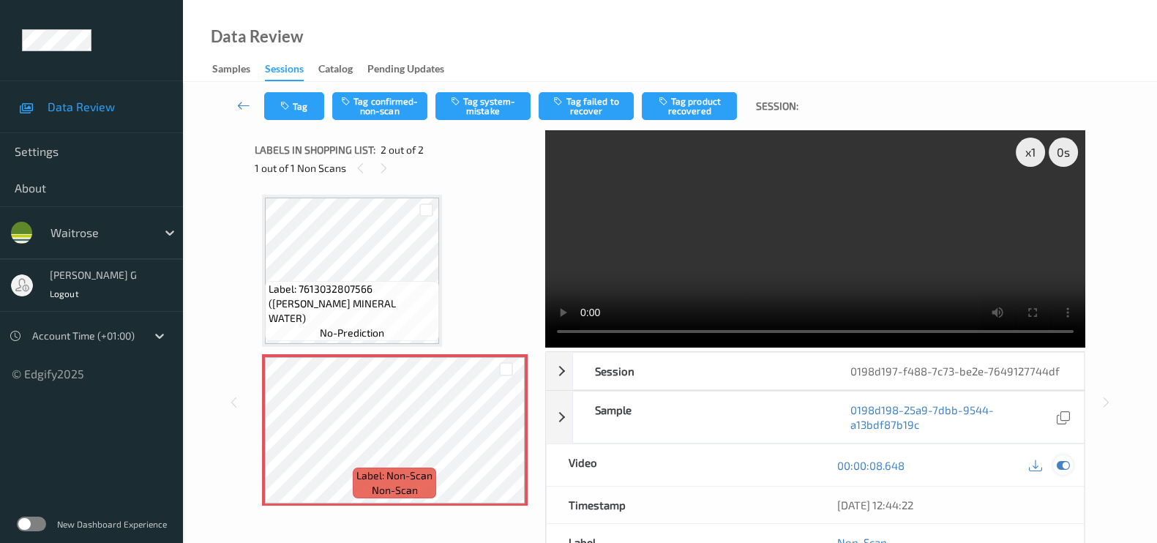
click at [1064, 464] on icon at bounding box center [1062, 465] width 13 height 13
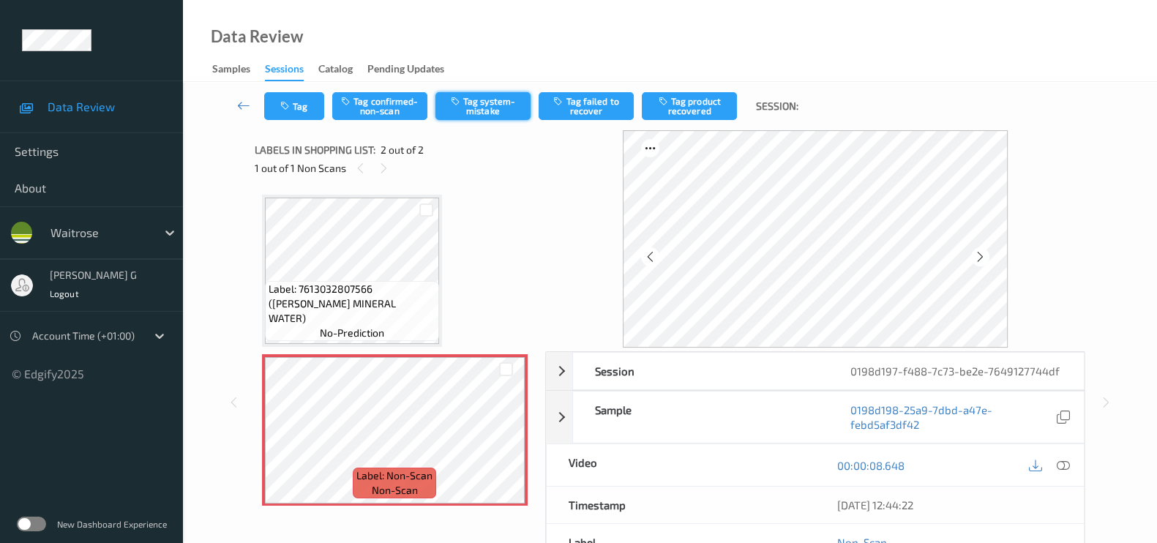
click at [485, 104] on button "Tag system-mistake" at bounding box center [482, 106] width 95 height 28
click at [293, 111] on button "Tag" at bounding box center [294, 106] width 60 height 28
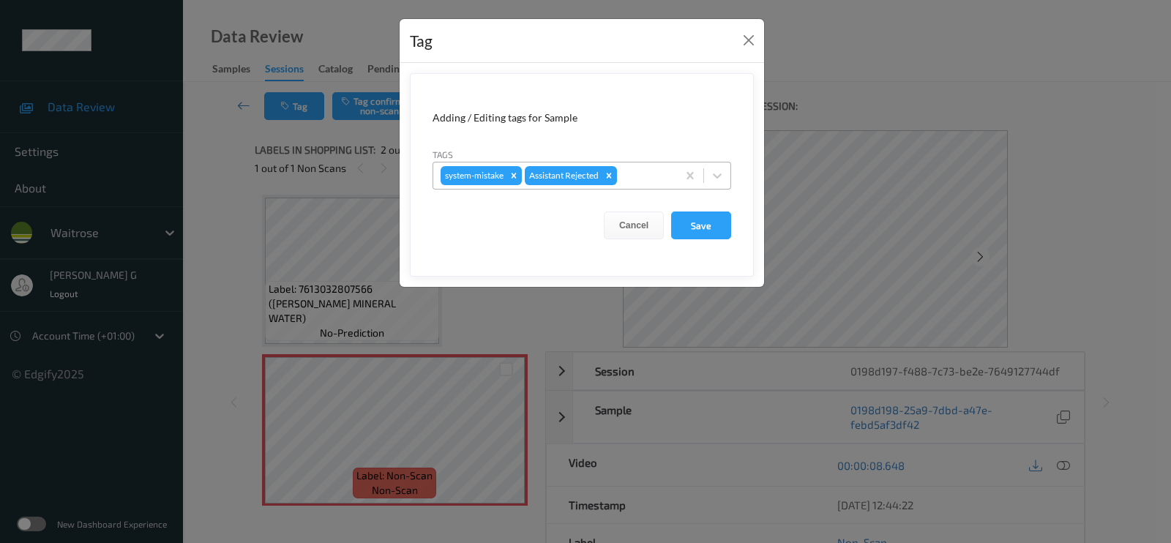
click at [644, 182] on div at bounding box center [645, 176] width 50 height 18
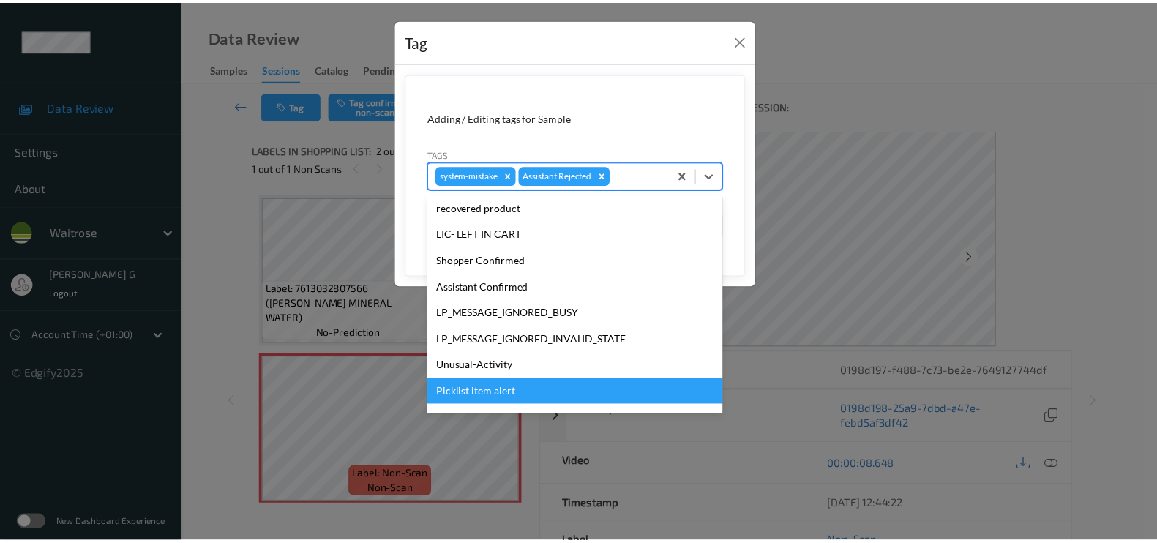
scroll to position [286, 0]
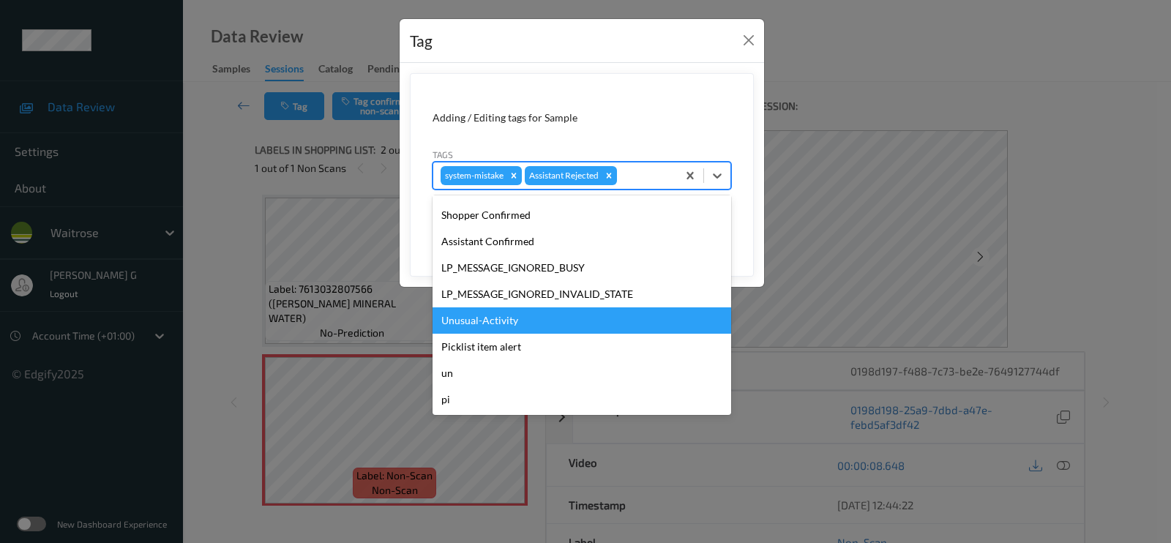
click at [470, 324] on div "Unusual-Activity" at bounding box center [581, 320] width 298 height 26
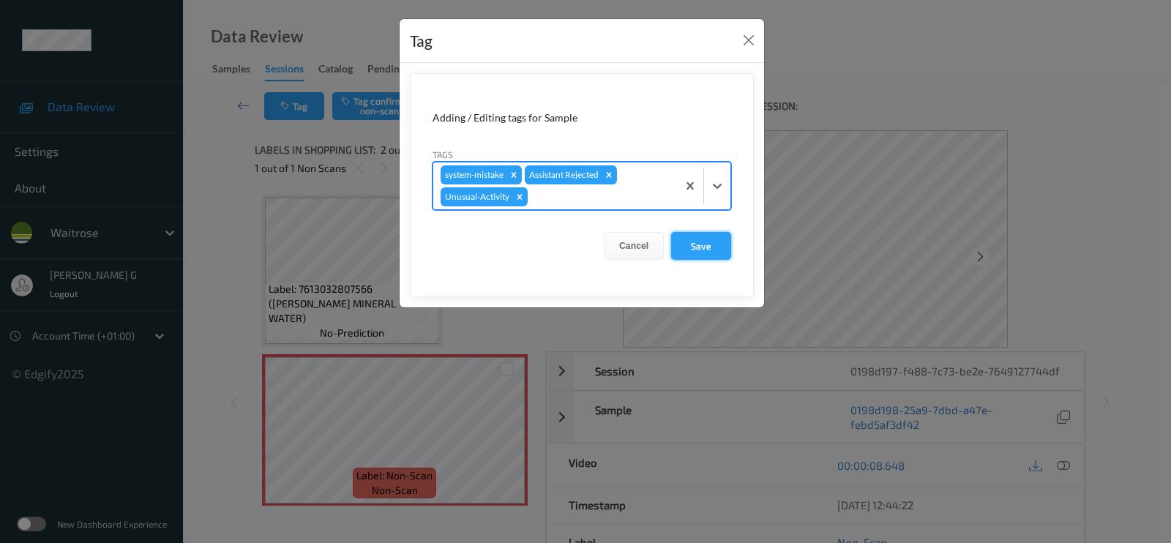
click at [703, 247] on button "Save" at bounding box center [701, 246] width 60 height 28
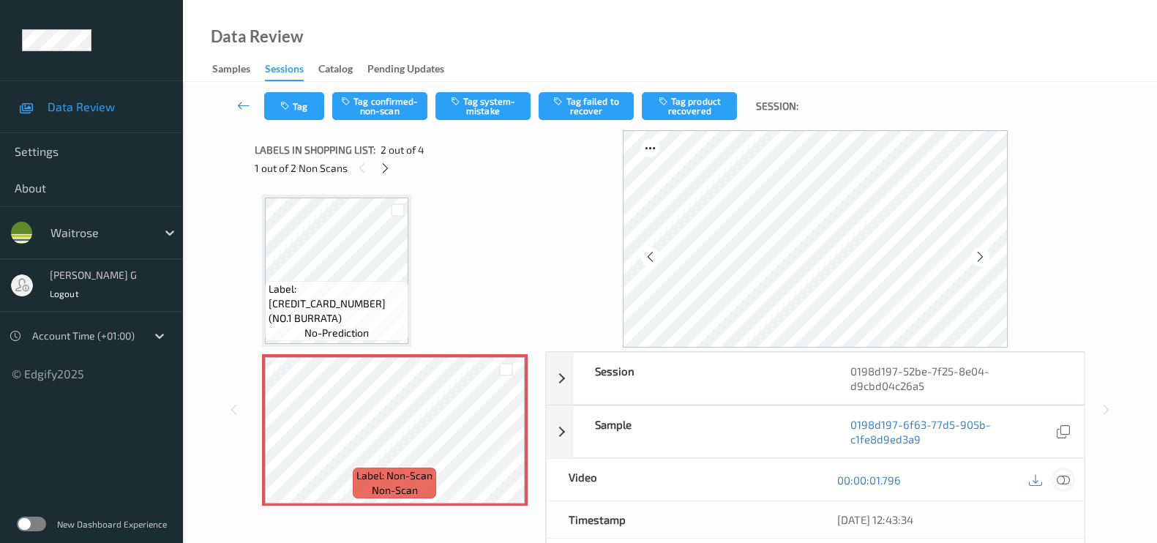
click at [1064, 476] on icon at bounding box center [1062, 479] width 13 height 13
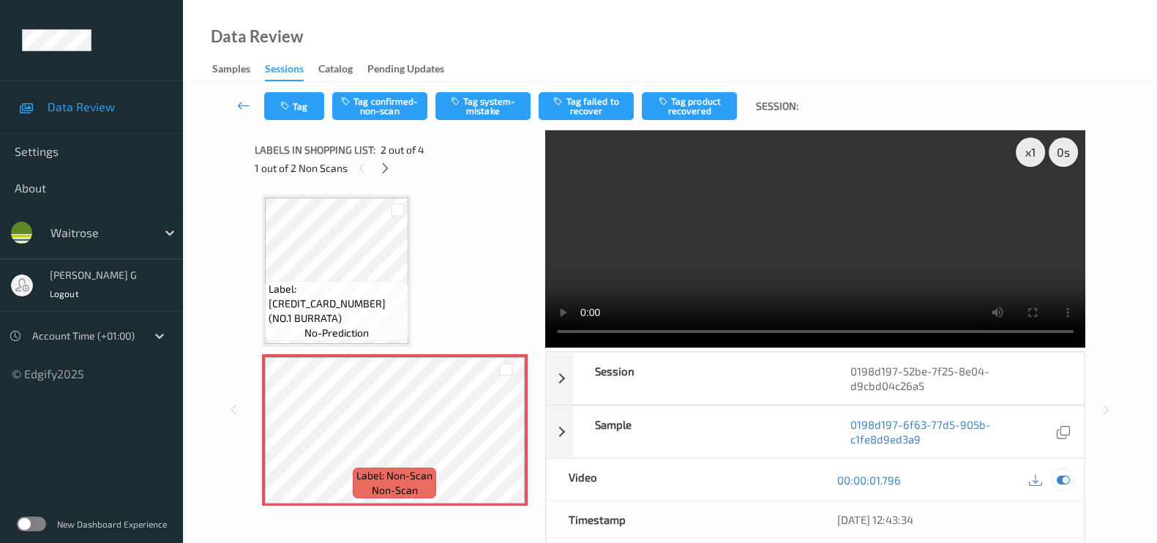
click at [1064, 476] on icon at bounding box center [1062, 479] width 13 height 13
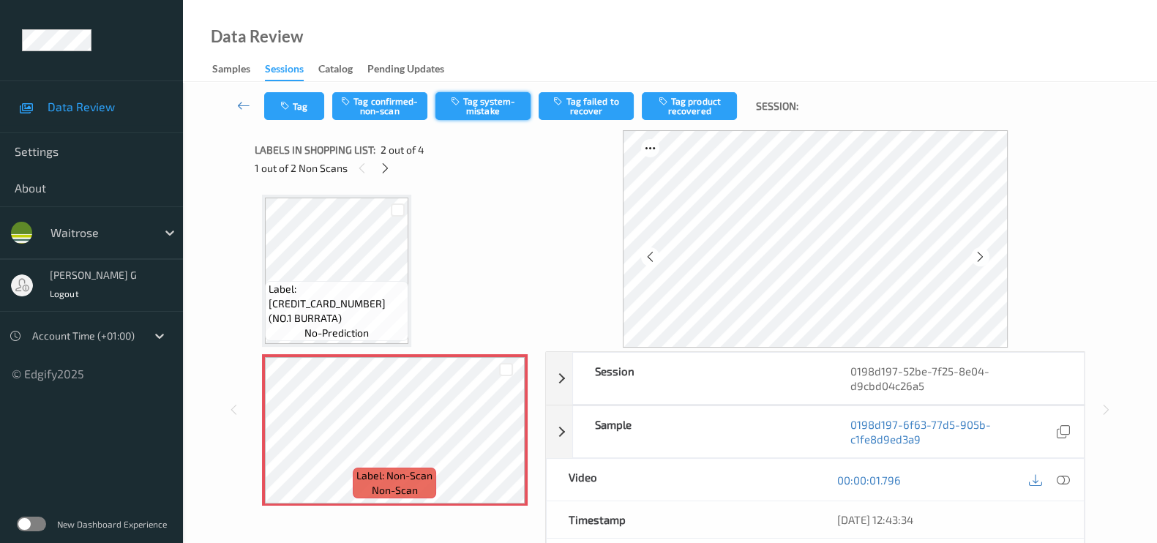
click at [490, 114] on button "Tag system-mistake" at bounding box center [482, 106] width 95 height 28
click at [299, 102] on button "Tag" at bounding box center [294, 106] width 60 height 28
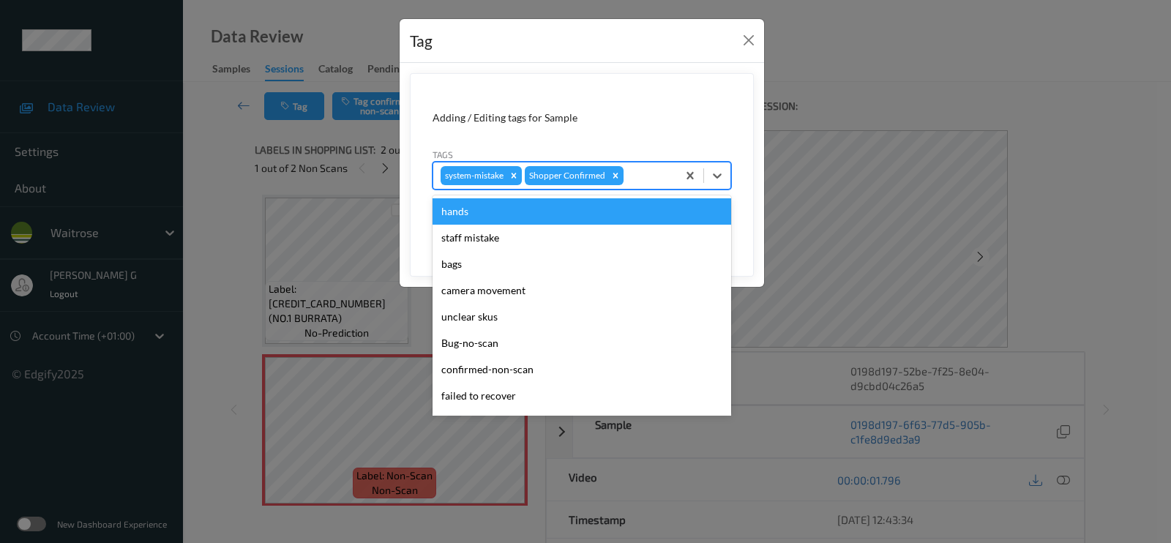
click at [653, 178] on div at bounding box center [647, 176] width 43 height 18
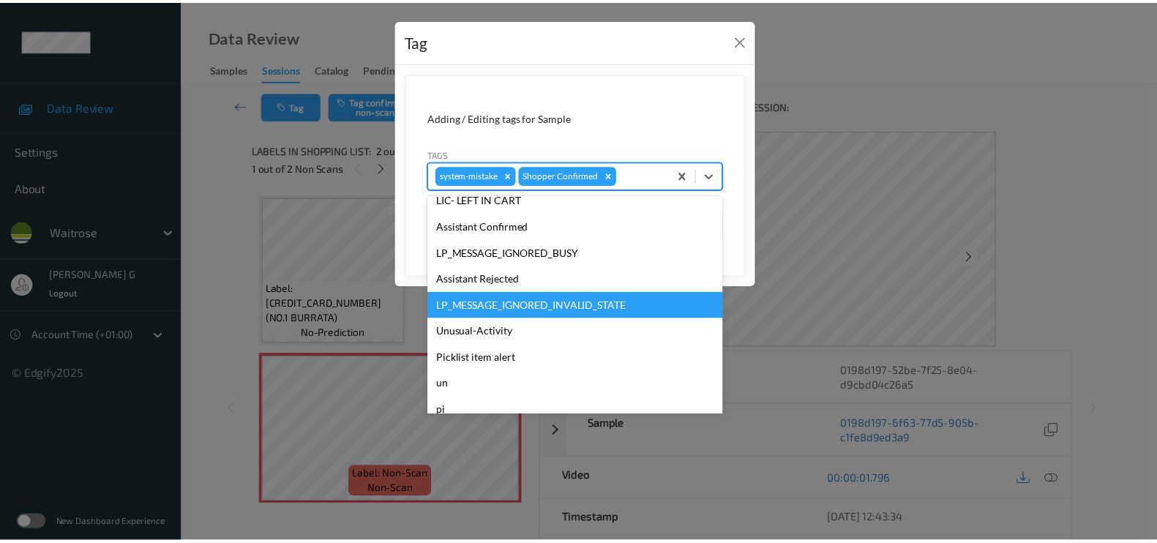
scroll to position [286, 0]
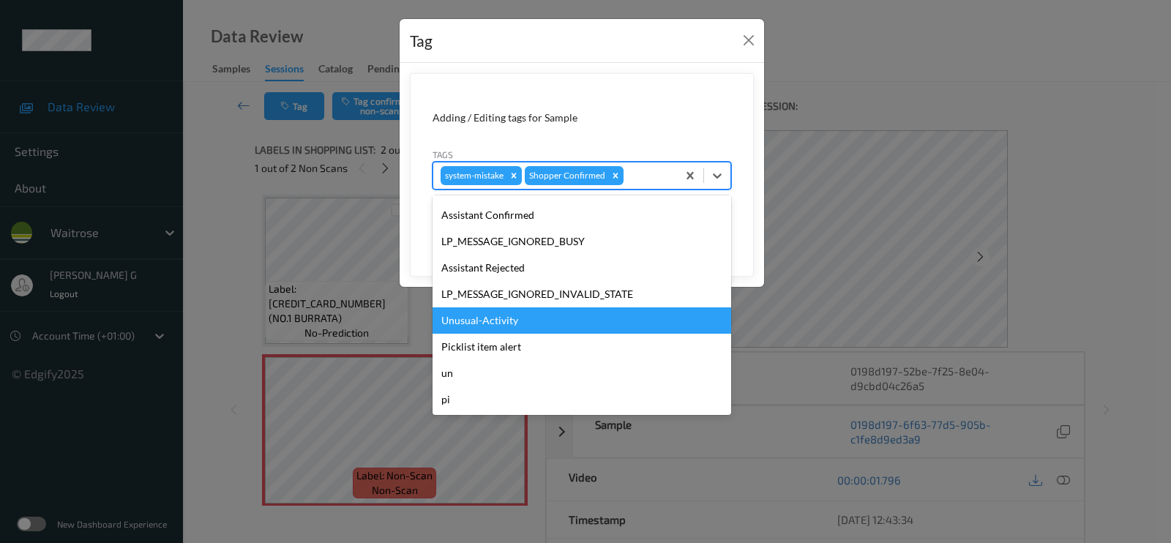
click at [466, 314] on div "Unusual-Activity" at bounding box center [581, 320] width 298 height 26
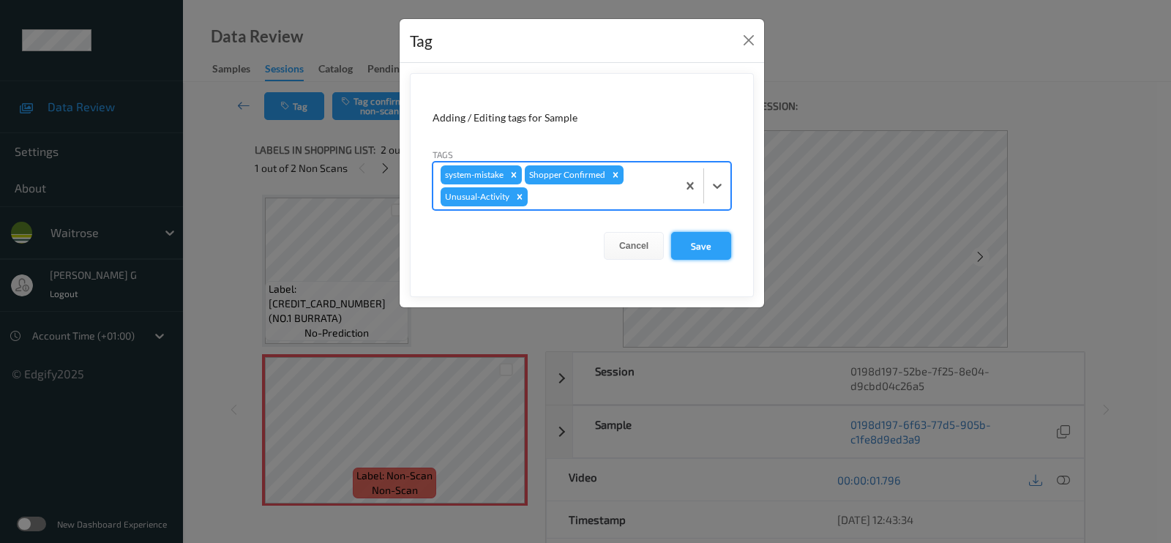
click at [699, 243] on button "Save" at bounding box center [701, 246] width 60 height 28
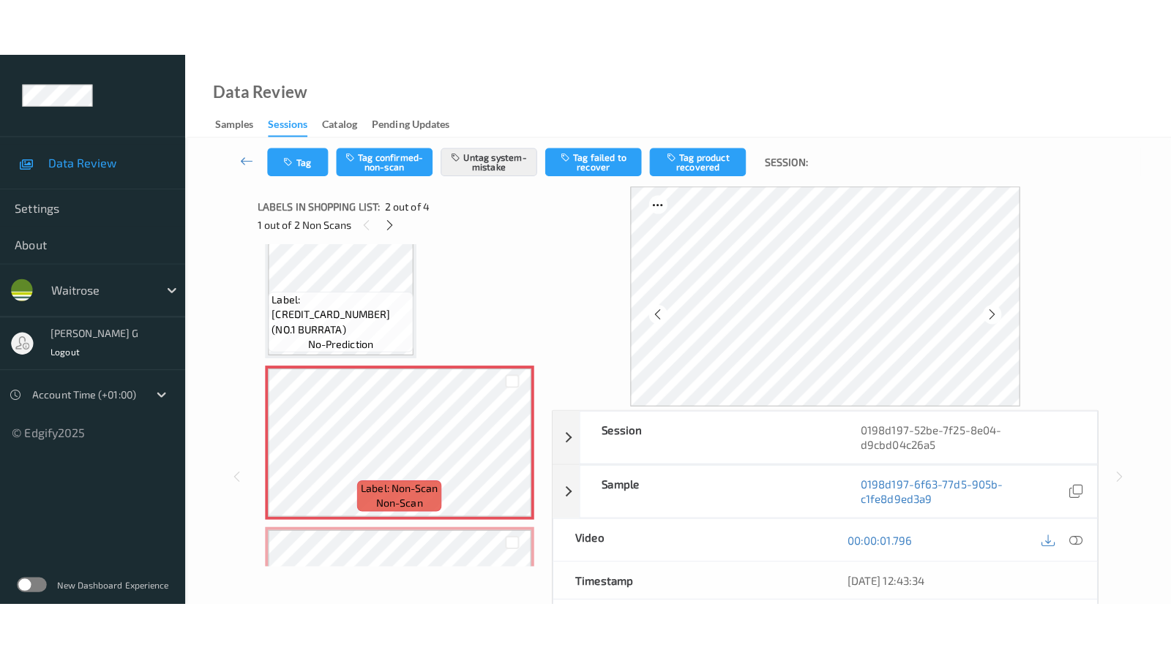
scroll to position [274, 0]
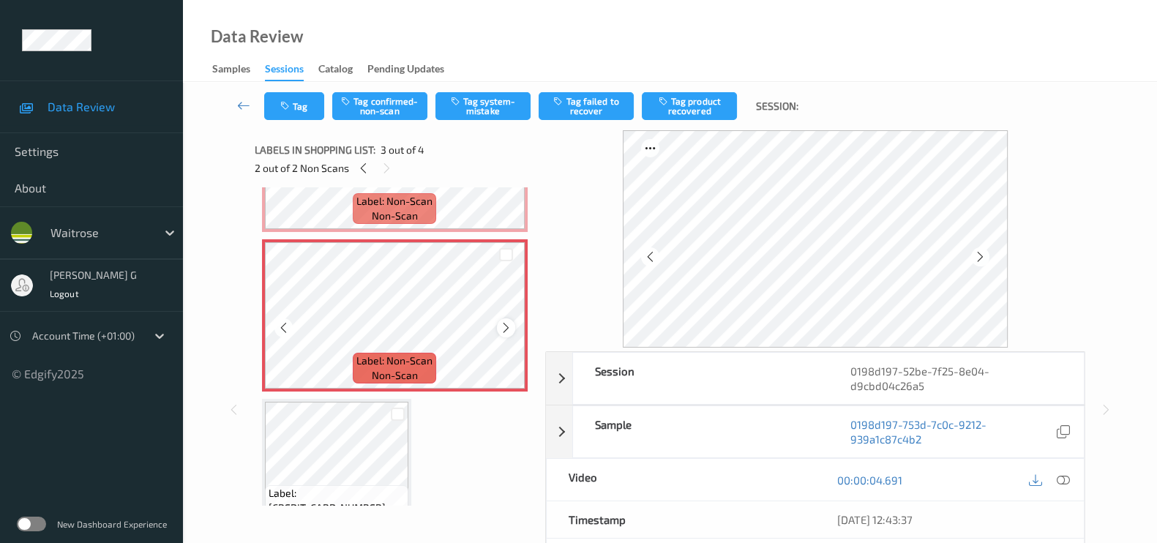
click at [508, 323] on icon at bounding box center [506, 327] width 12 height 13
click at [984, 252] on icon at bounding box center [980, 256] width 12 height 13
click at [1067, 477] on icon at bounding box center [1062, 479] width 13 height 13
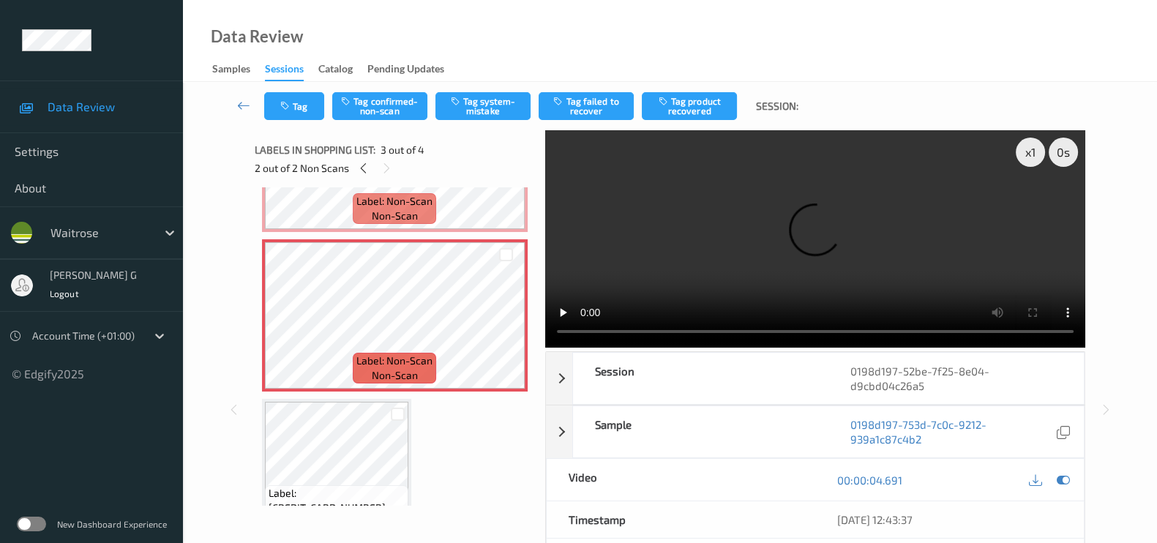
scroll to position [207, 0]
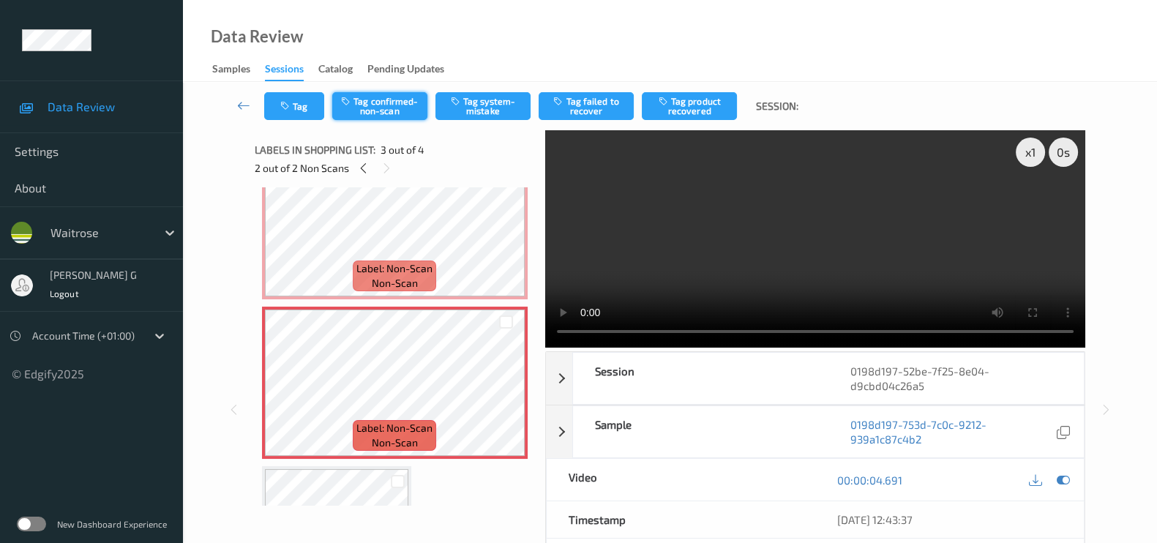
click at [369, 100] on button "Tag confirmed-non-scan" at bounding box center [379, 106] width 95 height 28
click at [707, 101] on button "Tag product recovered" at bounding box center [689, 106] width 95 height 28
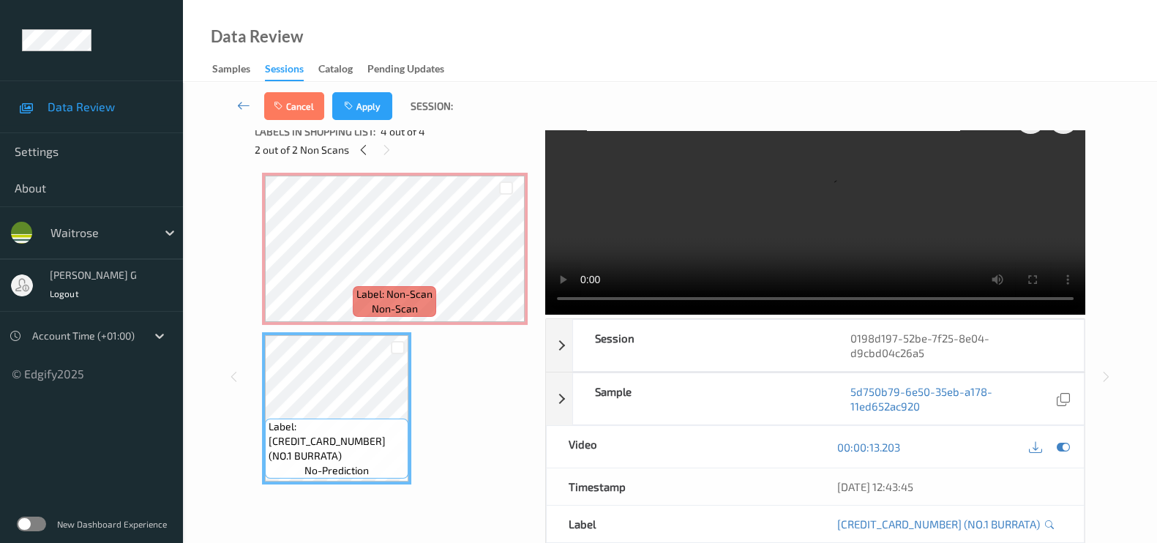
scroll to position [0, 0]
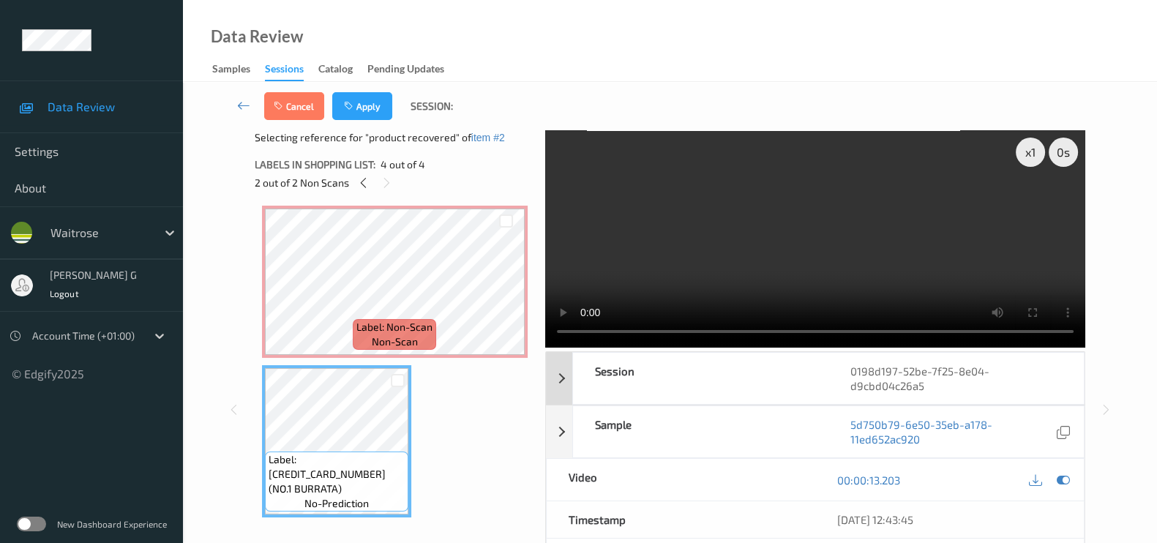
click at [1059, 372] on div "0198d197-52be-7f25-8e04-d9cbd04c26a5" at bounding box center [955, 378] width 255 height 51
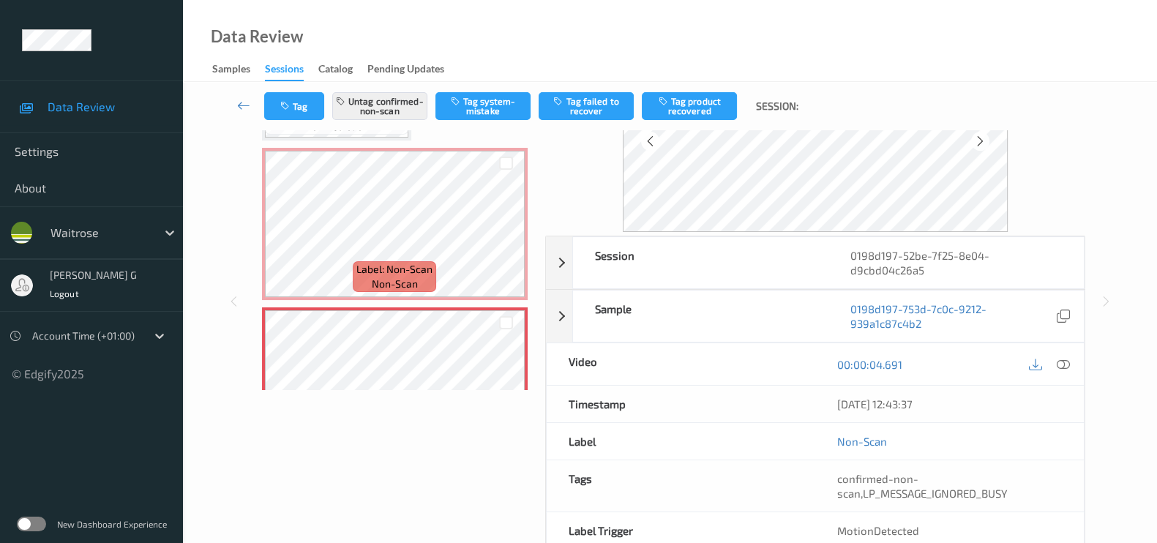
scroll to position [182, 0]
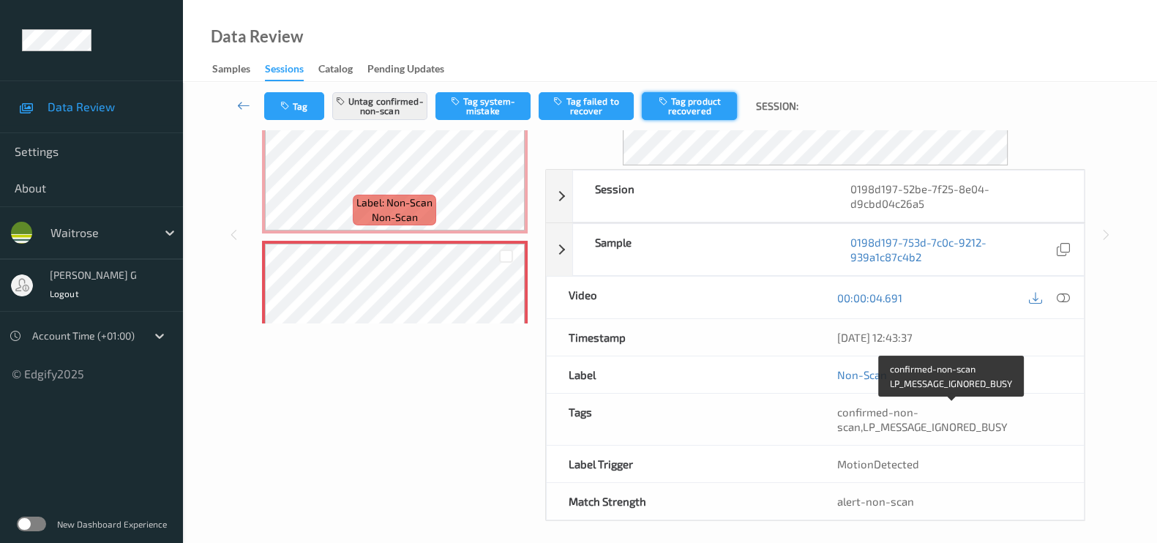
click at [692, 100] on button "Tag product recovered" at bounding box center [689, 106] width 95 height 28
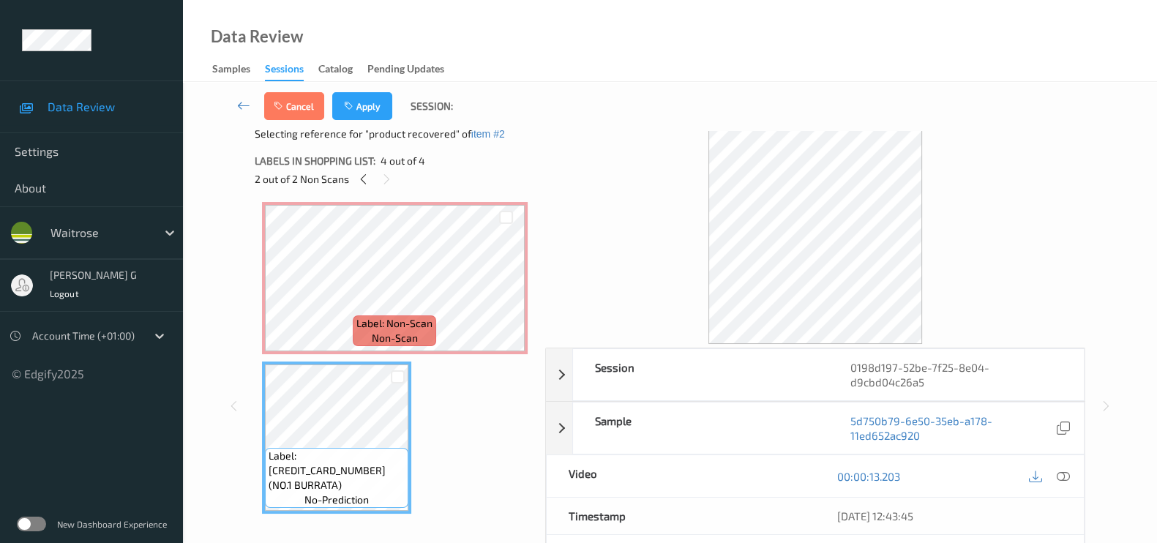
scroll to position [0, 0]
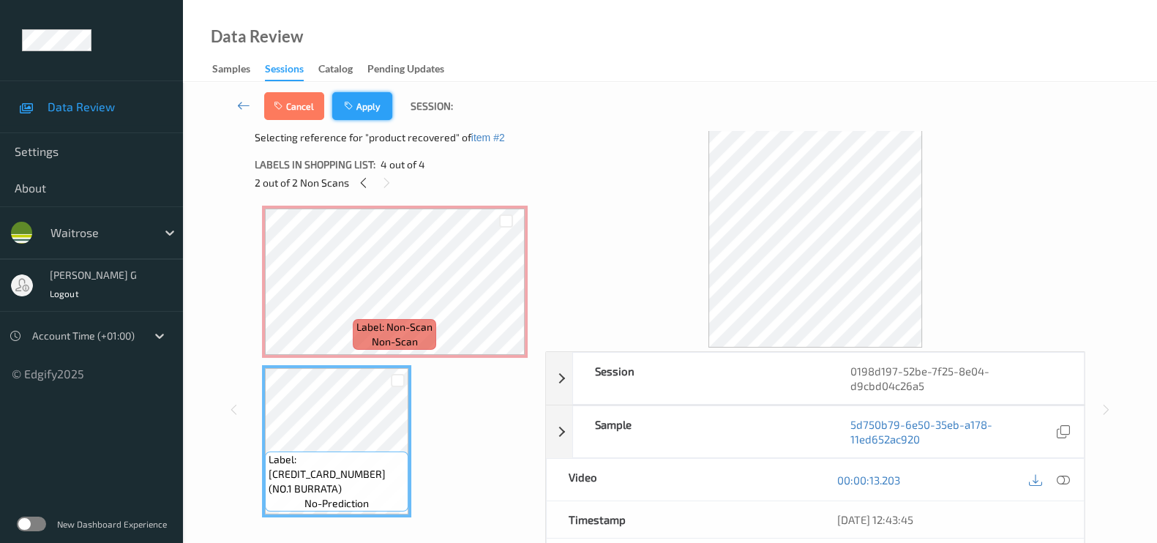
click at [375, 108] on button "Apply" at bounding box center [362, 106] width 60 height 28
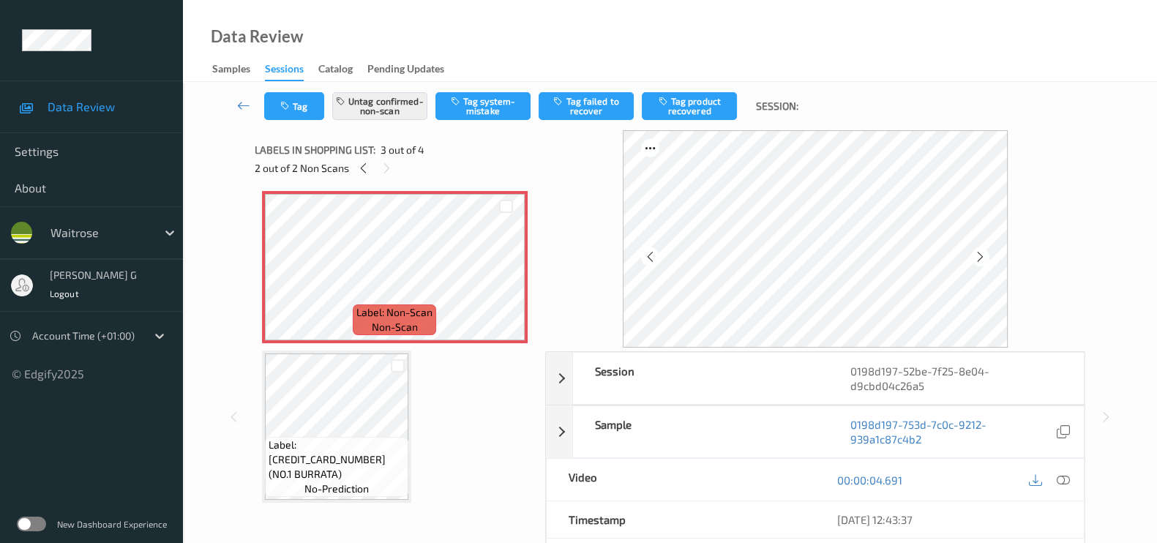
scroll to position [165, 0]
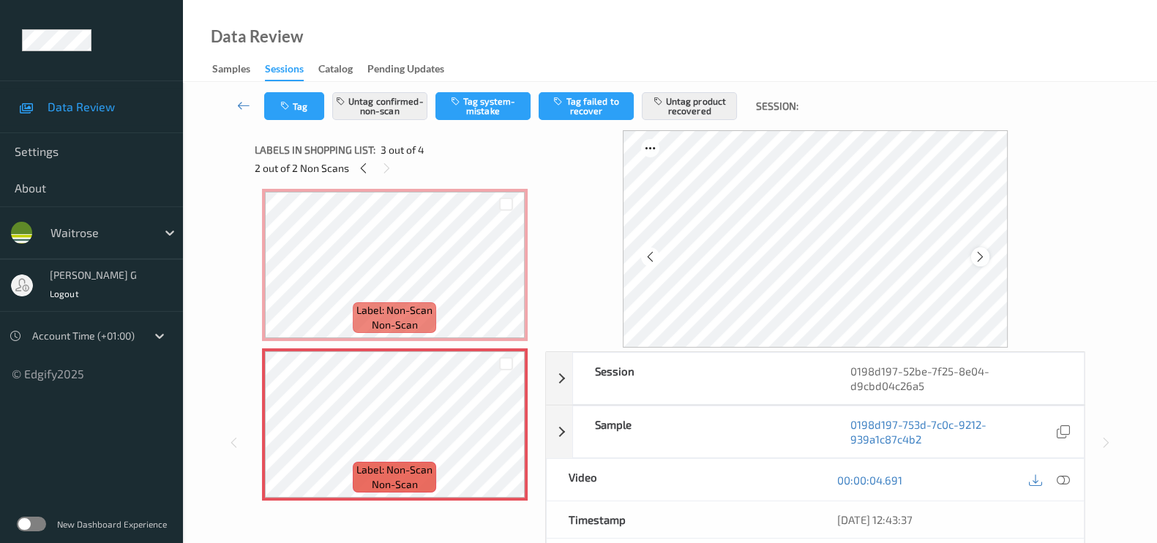
click at [989, 260] on div at bounding box center [980, 256] width 18 height 18
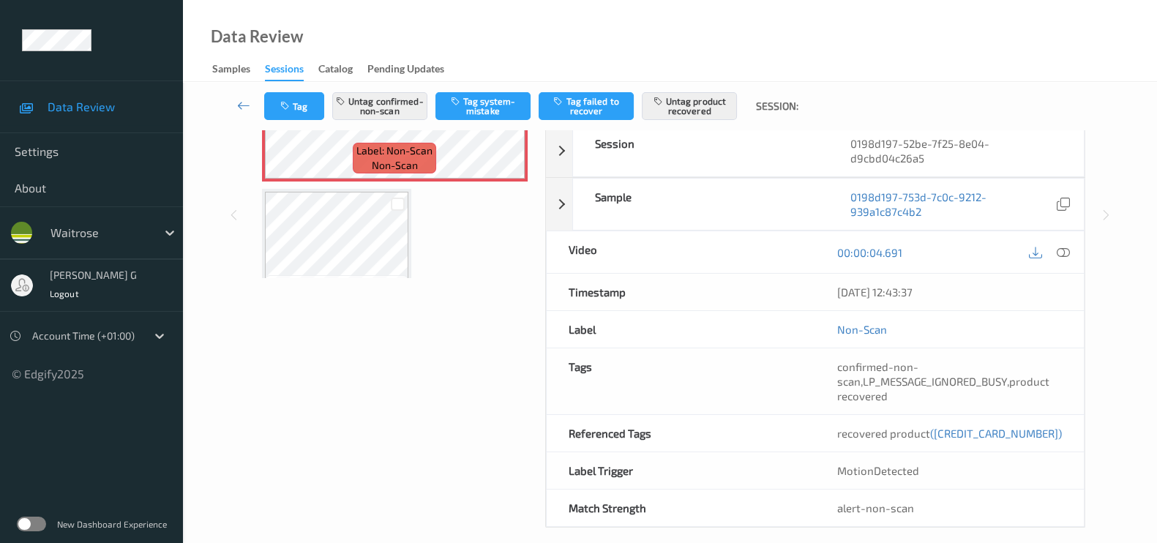
scroll to position [241, 0]
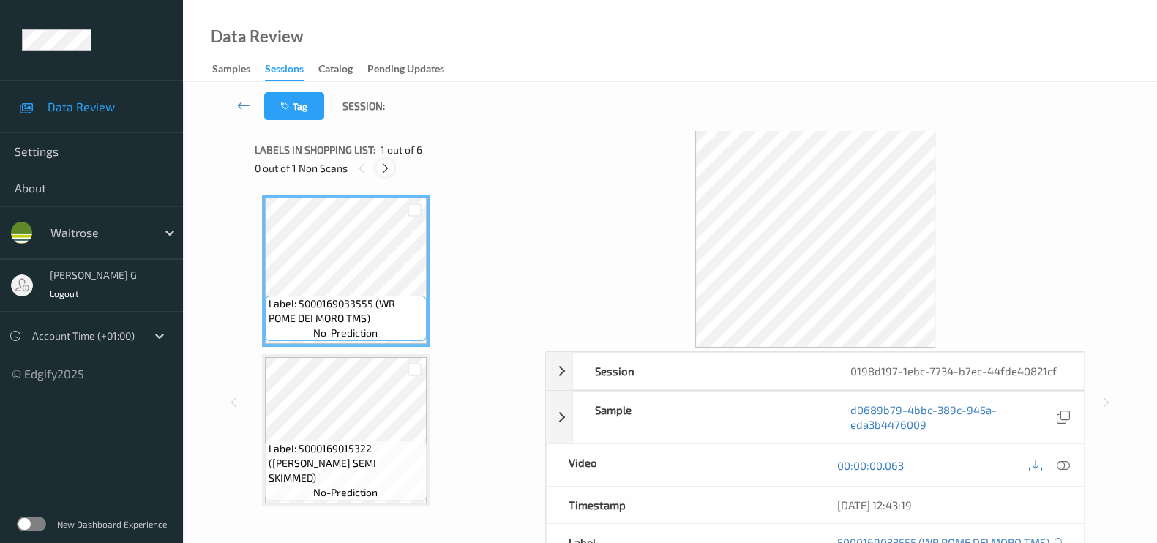
click at [379, 170] on icon at bounding box center [385, 168] width 12 height 13
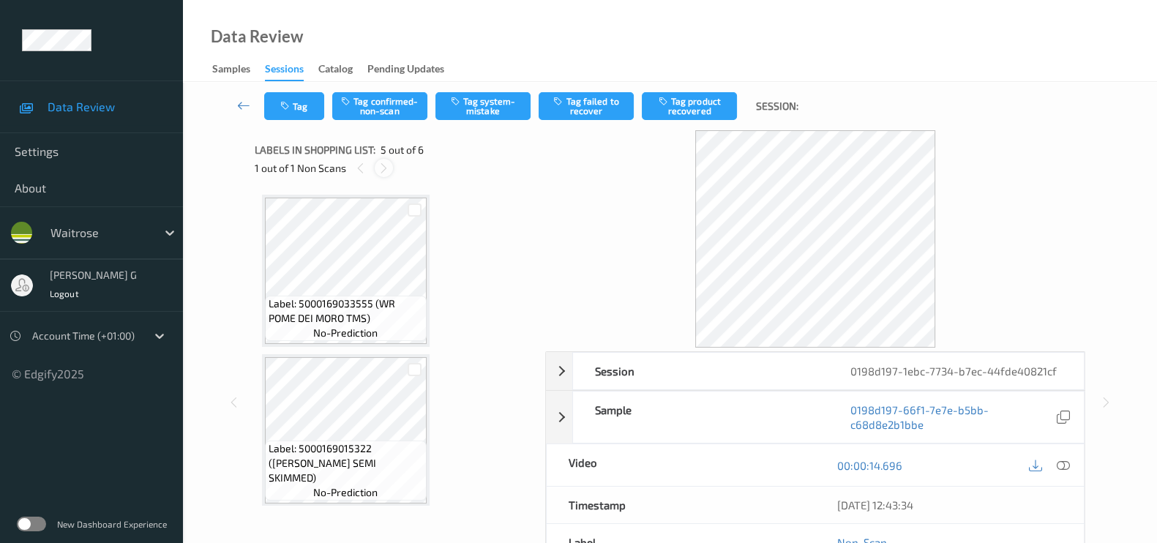
scroll to position [483, 0]
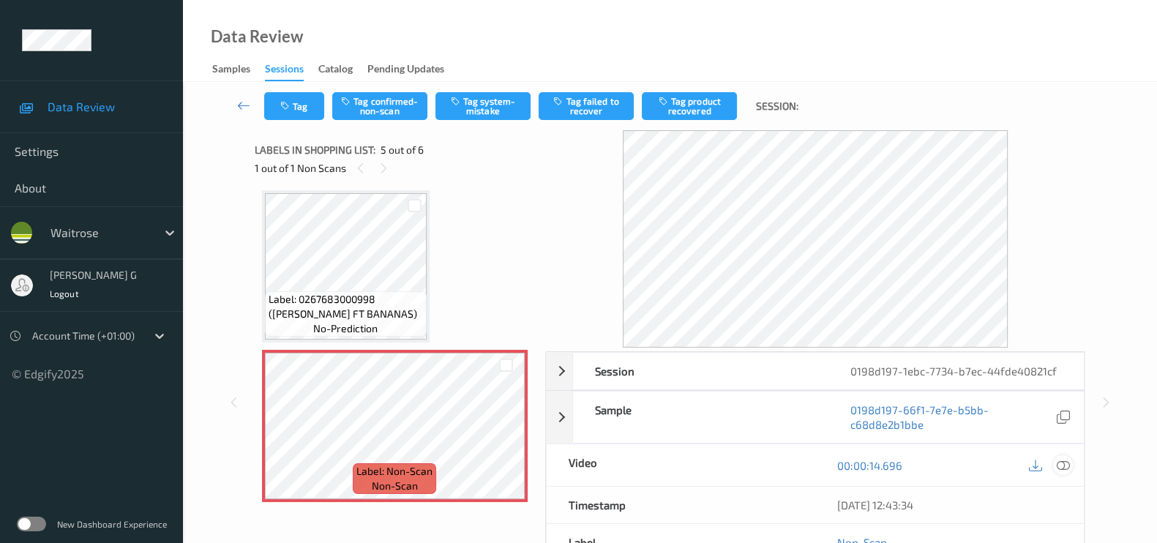
click at [1064, 459] on icon at bounding box center [1062, 465] width 13 height 13
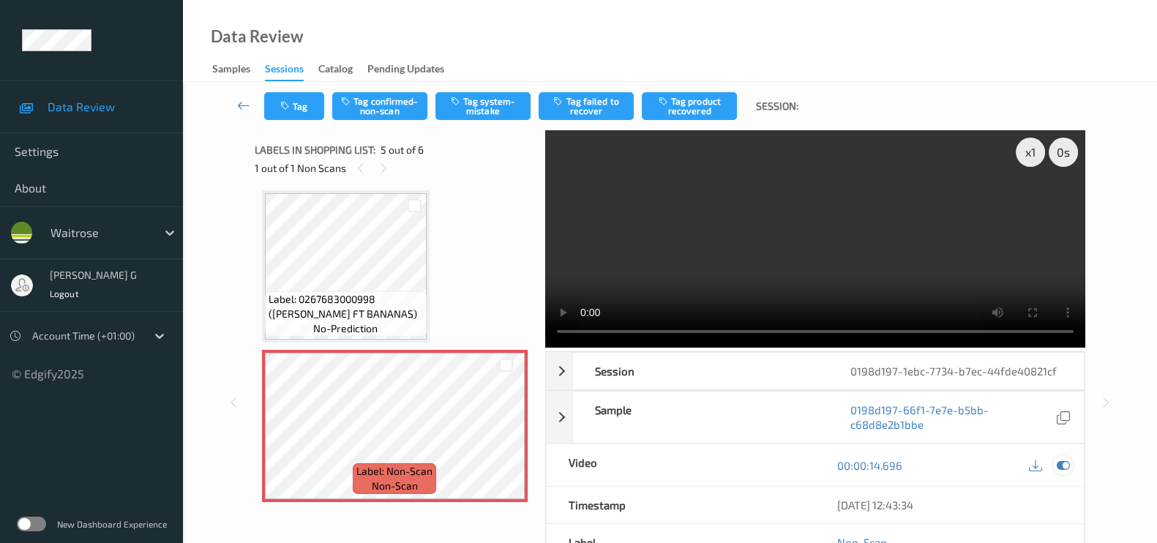
click at [1065, 459] on icon at bounding box center [1062, 465] width 13 height 13
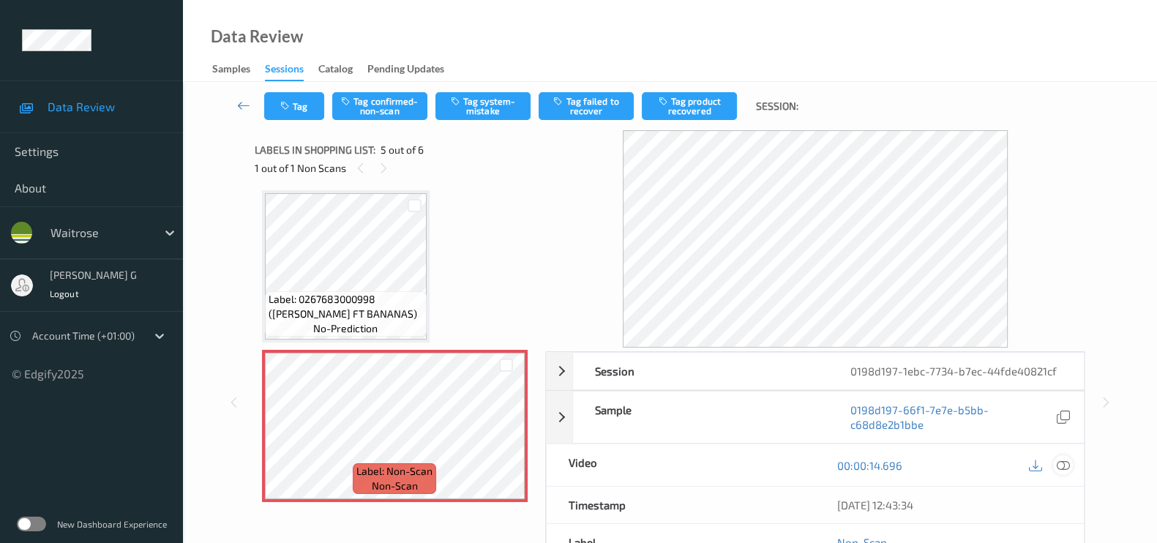
click at [1065, 465] on icon at bounding box center [1062, 465] width 13 height 13
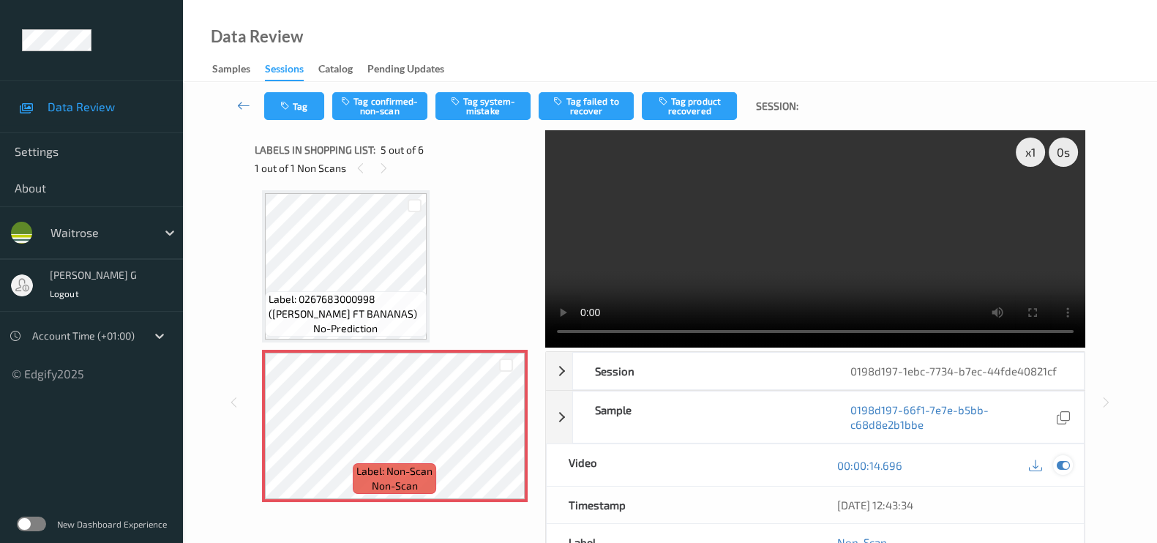
click at [1065, 462] on icon at bounding box center [1062, 465] width 13 height 13
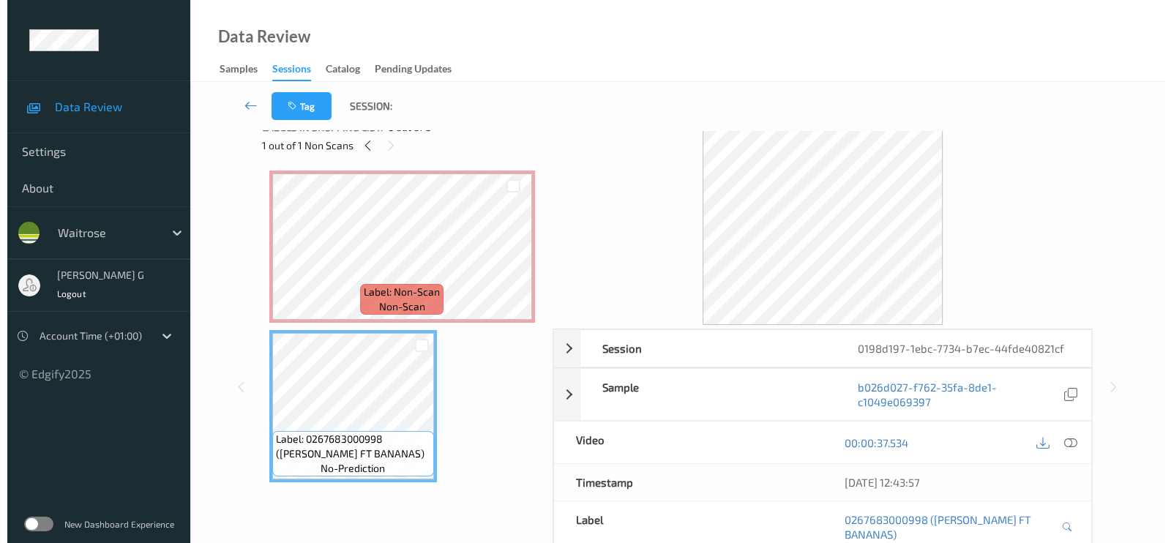
scroll to position [0, 0]
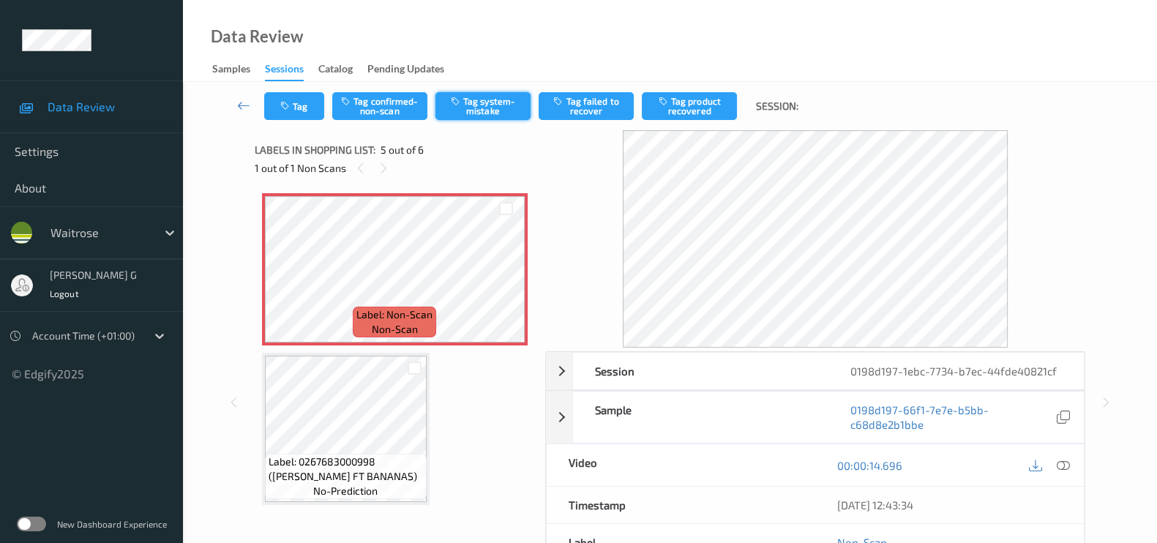
click at [491, 95] on button "Tag system-mistake" at bounding box center [482, 106] width 95 height 28
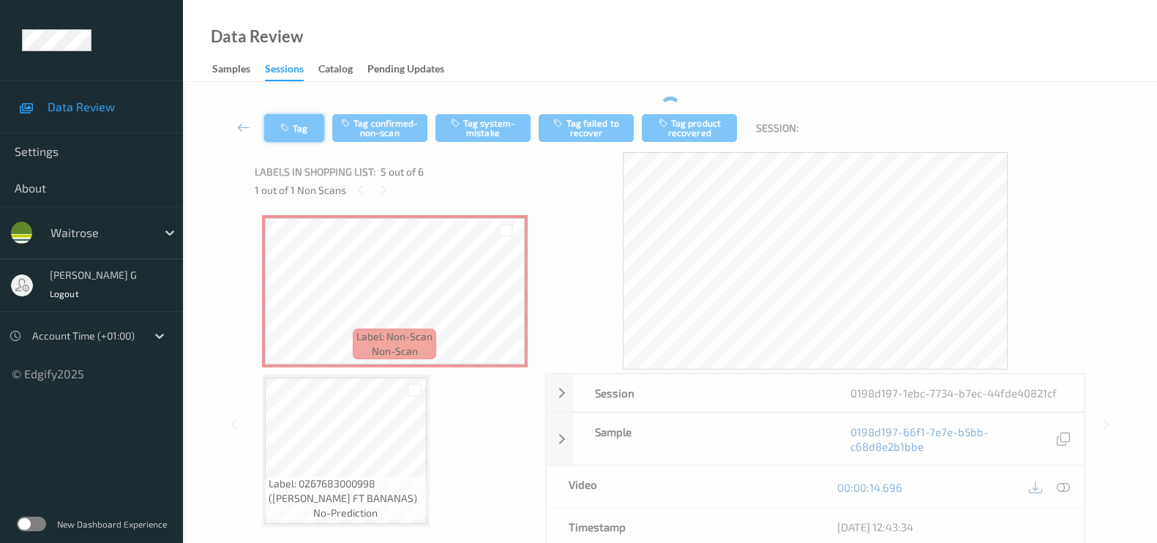
click at [290, 133] on button "Tag" at bounding box center [294, 128] width 60 height 28
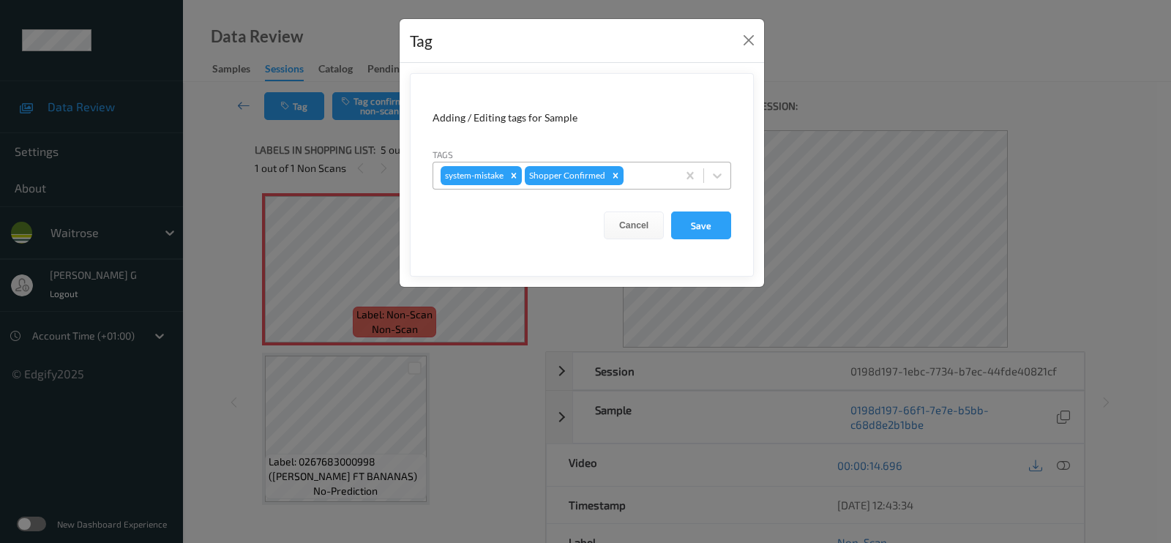
click at [639, 176] on div at bounding box center [647, 176] width 43 height 18
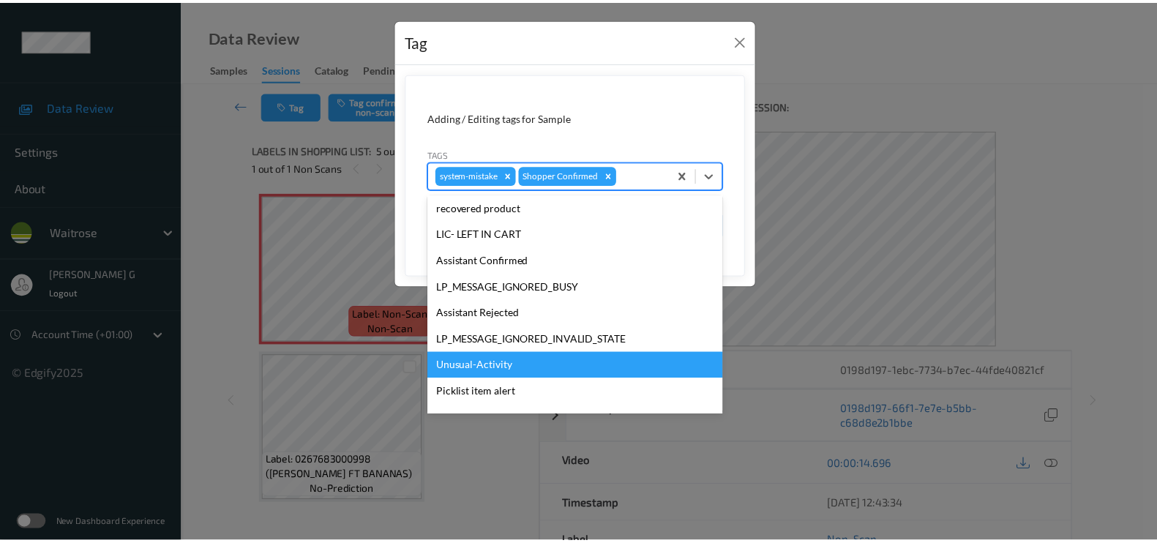
scroll to position [286, 0]
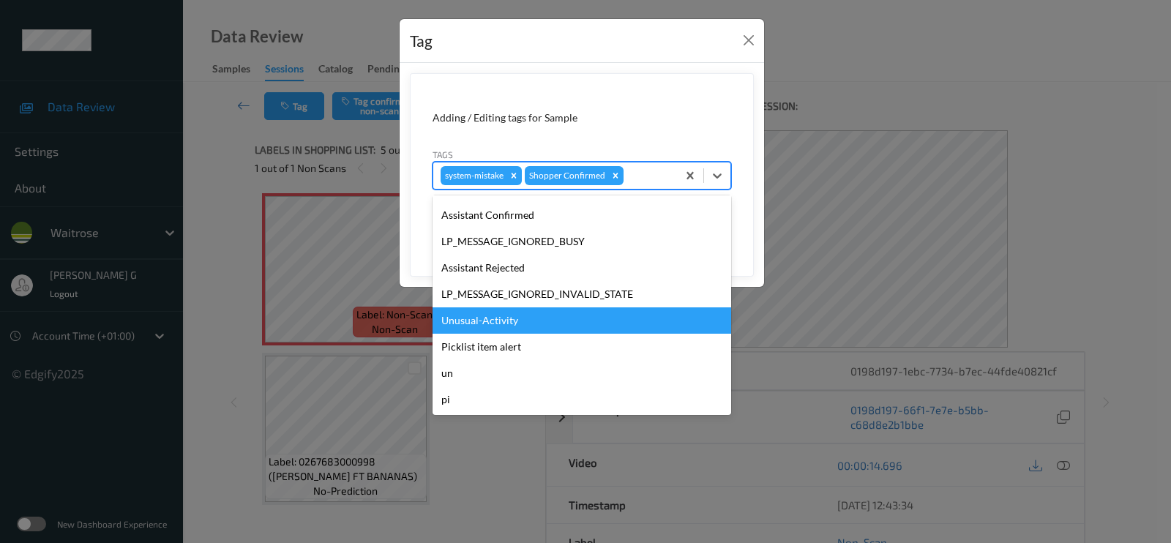
click at [494, 331] on div "Unusual-Activity" at bounding box center [581, 320] width 298 height 26
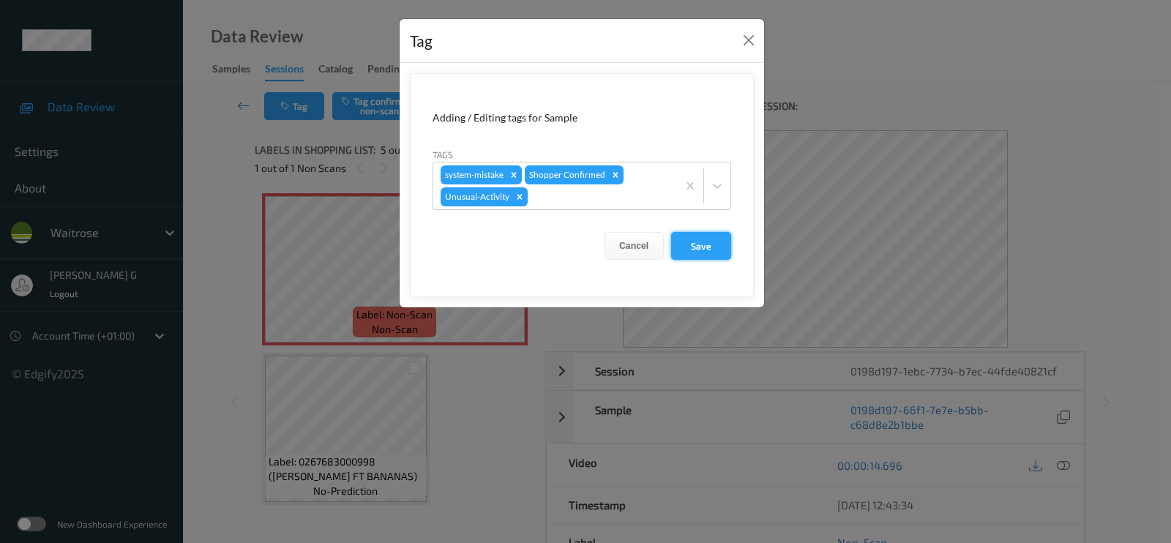
click at [701, 250] on button "Save" at bounding box center [701, 246] width 60 height 28
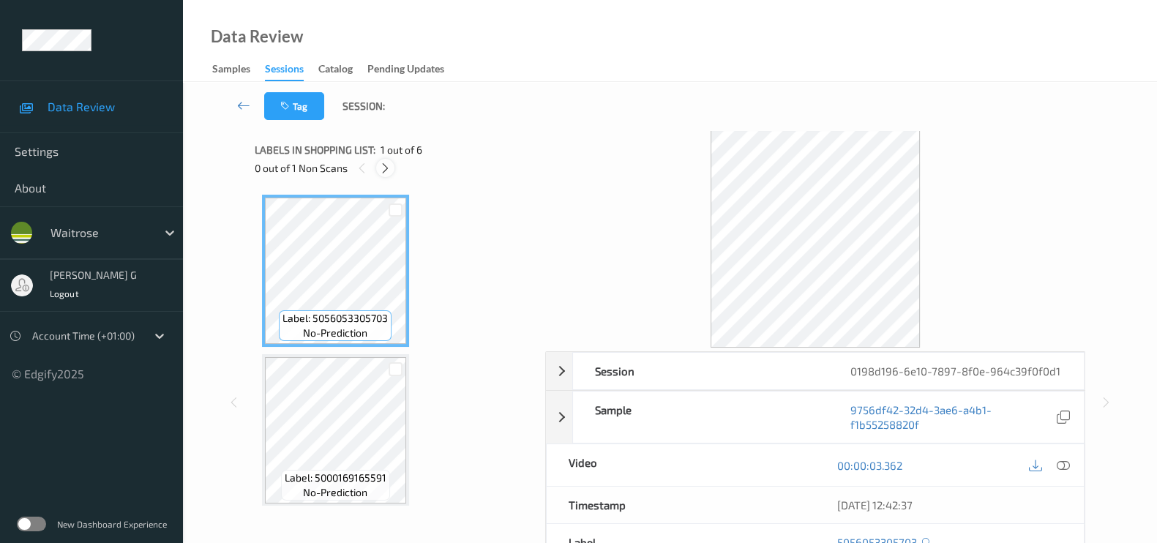
click at [383, 165] on icon at bounding box center [385, 168] width 12 height 13
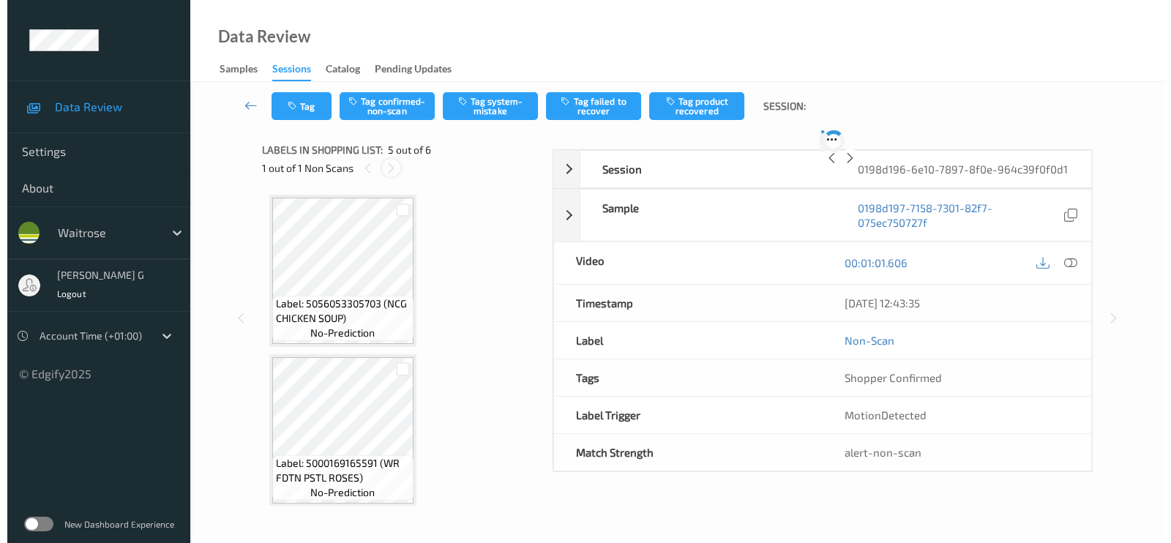
scroll to position [483, 0]
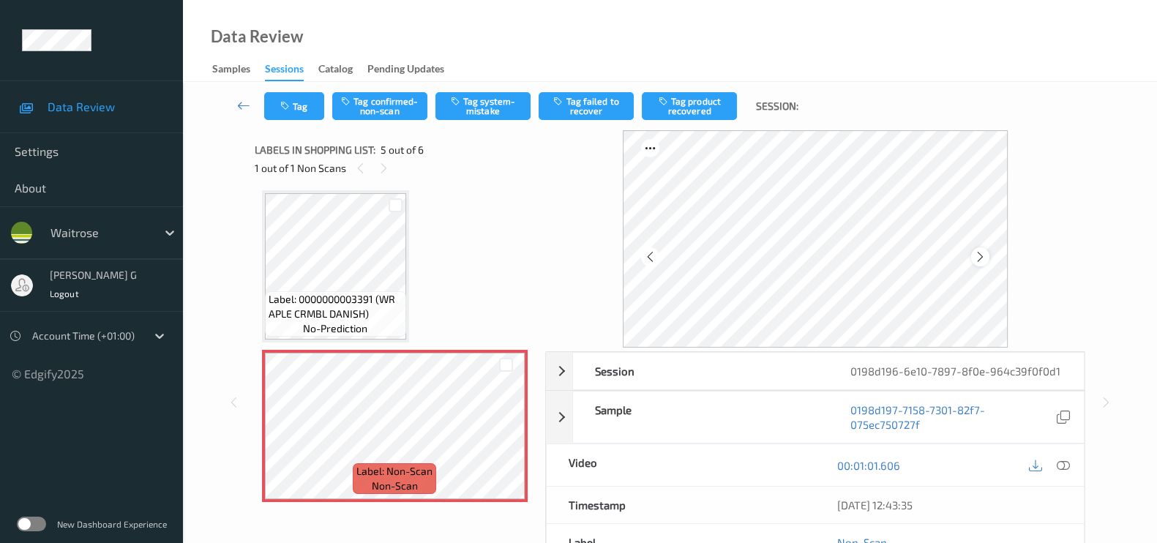
click at [983, 258] on icon at bounding box center [980, 256] width 12 height 13
click at [1064, 465] on icon at bounding box center [1062, 465] width 13 height 13
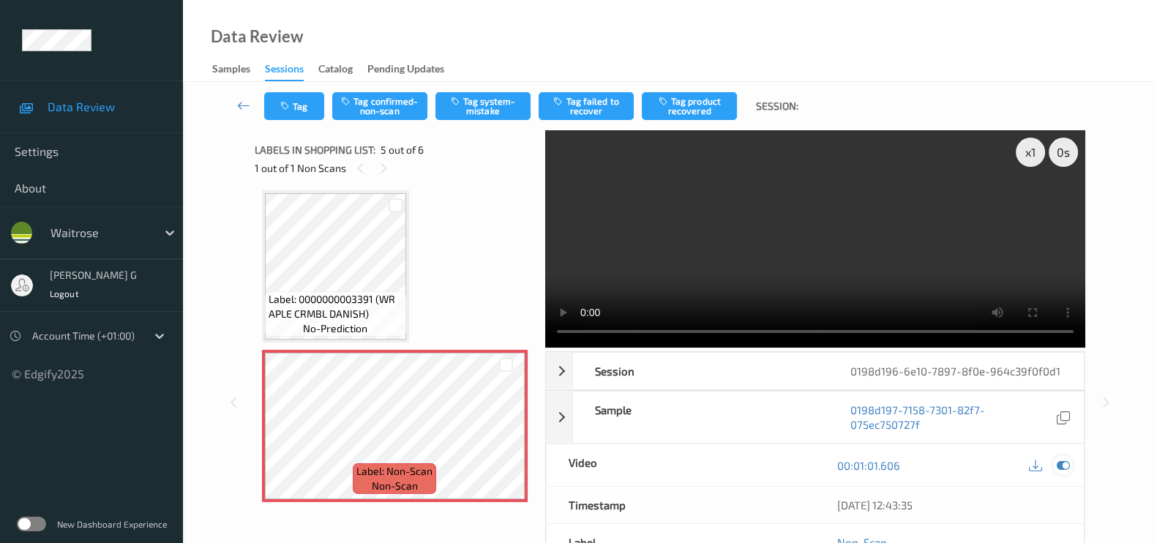
click at [1070, 462] on div at bounding box center [1063, 465] width 20 height 20
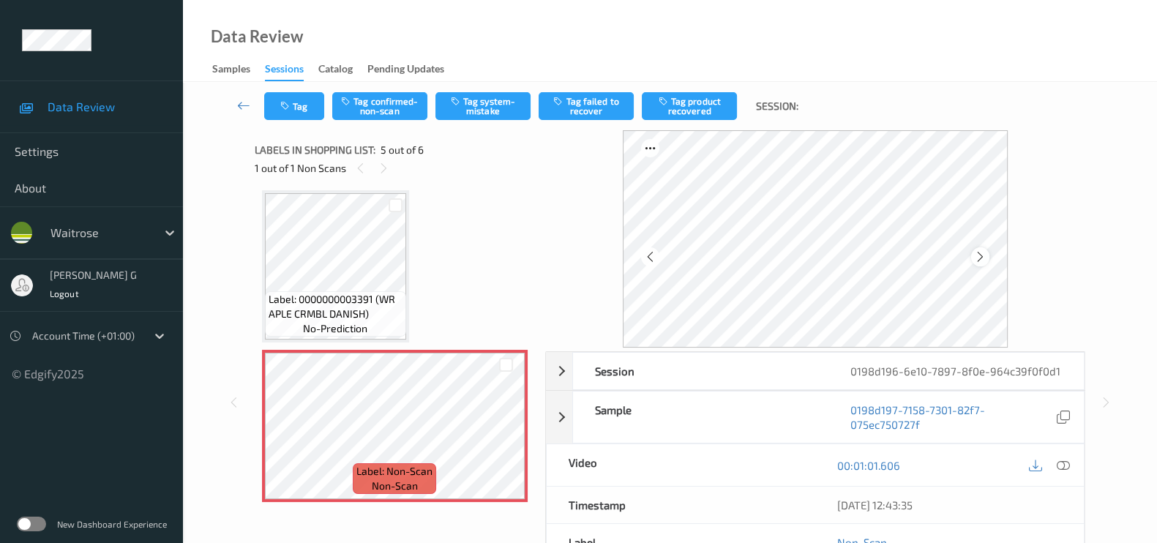
click at [984, 257] on icon at bounding box center [980, 256] width 12 height 13
click at [476, 103] on button "Tag system-mistake" at bounding box center [482, 106] width 95 height 28
click at [307, 100] on button "Tag" at bounding box center [294, 106] width 60 height 28
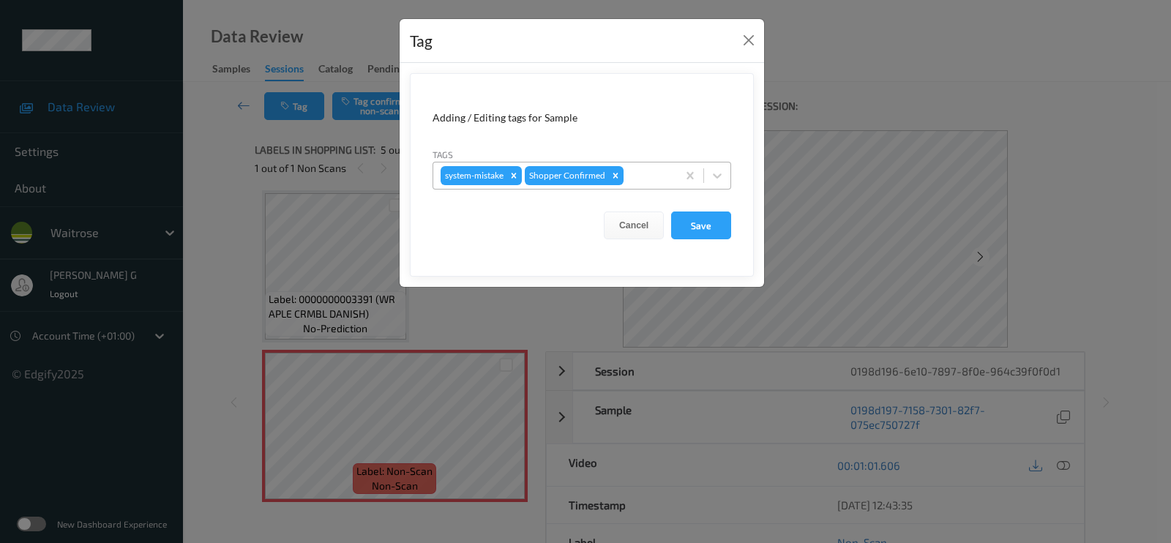
click at [636, 173] on div at bounding box center [647, 176] width 43 height 18
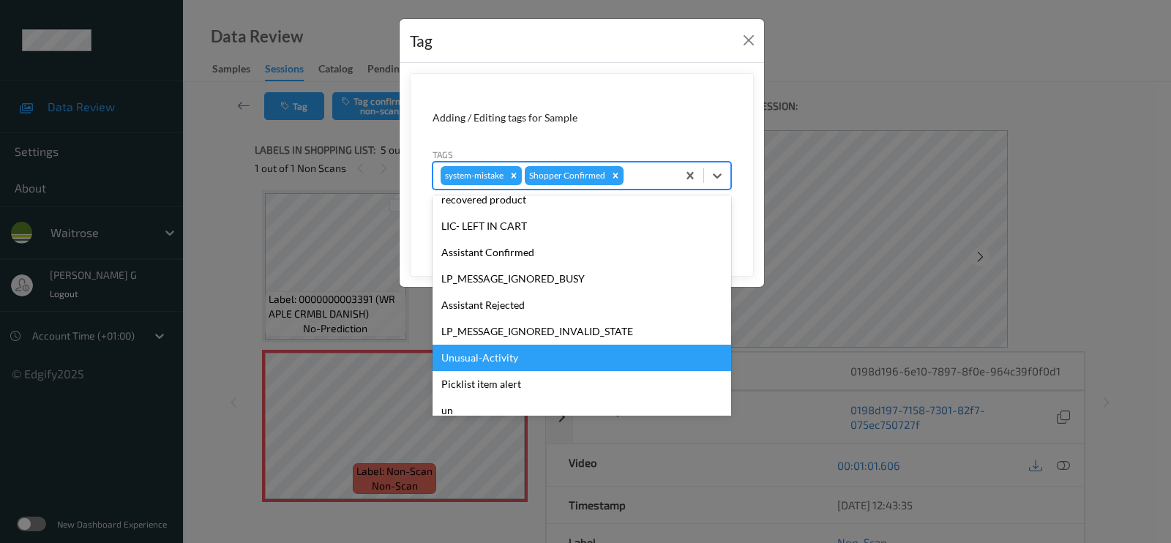
scroll to position [286, 0]
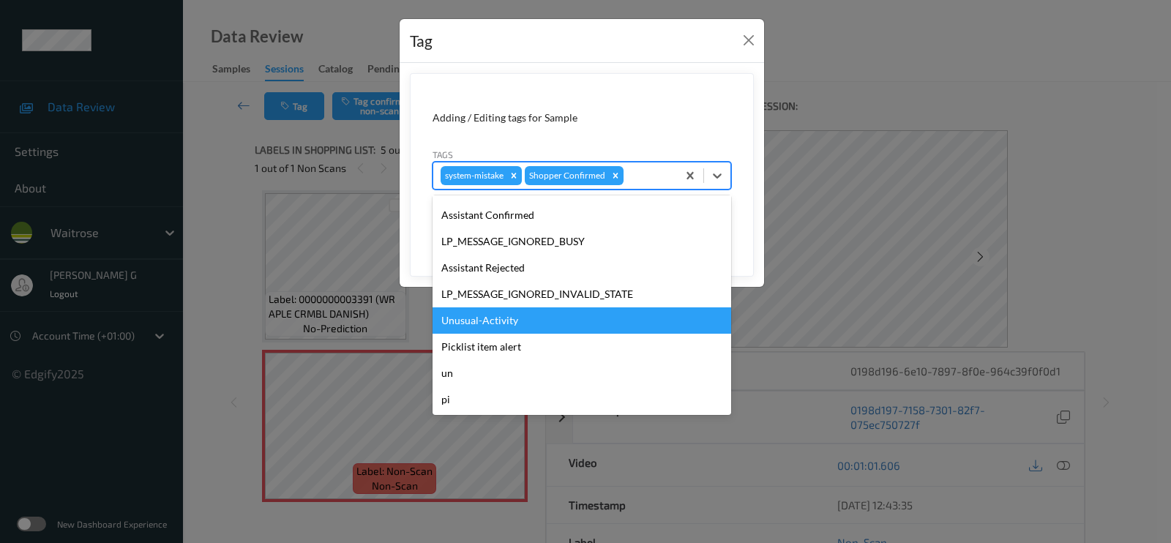
click at [472, 315] on div "Unusual-Activity" at bounding box center [581, 320] width 298 height 26
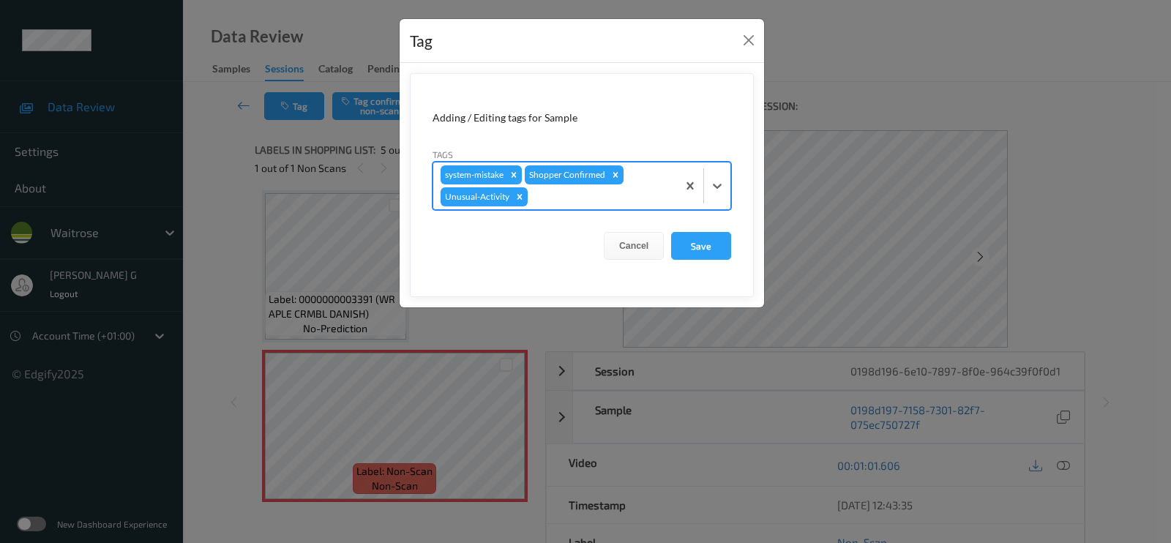
click at [636, 188] on div at bounding box center [599, 197] width 139 height 18
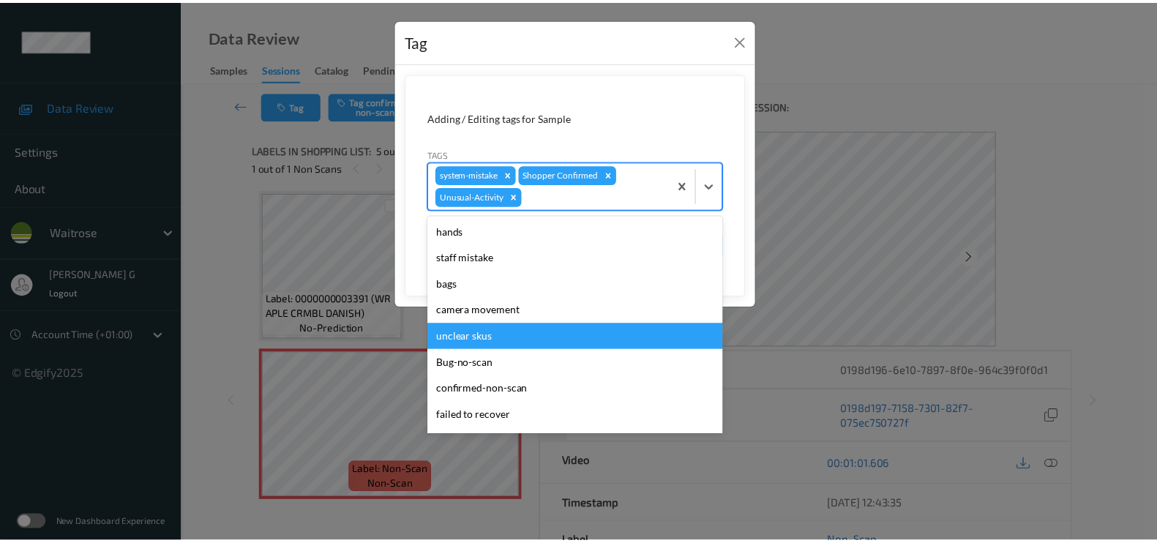
scroll to position [260, 0]
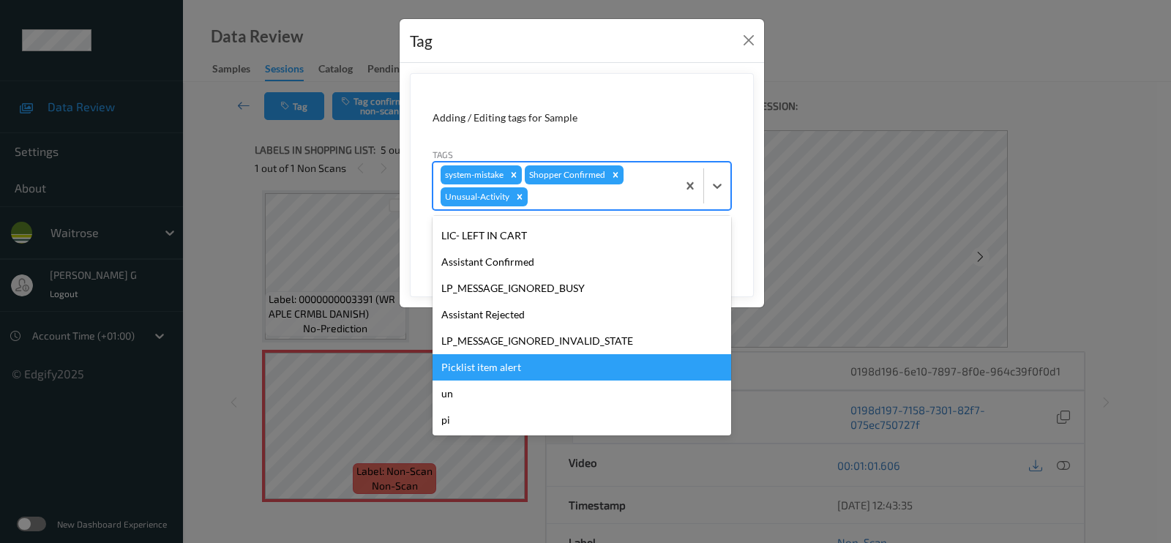
click at [473, 366] on div "Picklist item alert" at bounding box center [581, 367] width 298 height 26
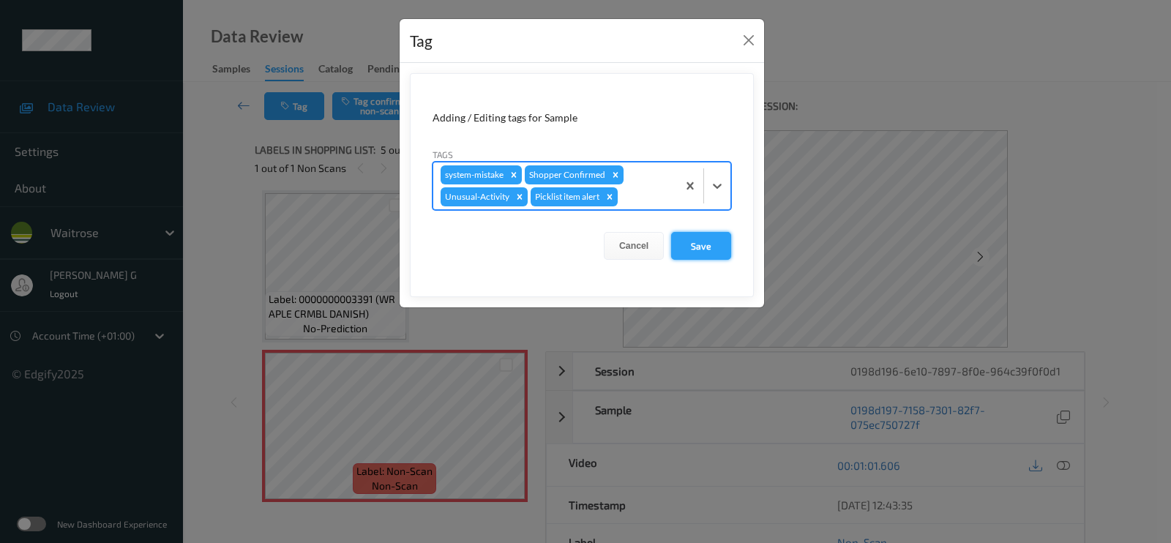
click at [699, 239] on button "Save" at bounding box center [701, 246] width 60 height 28
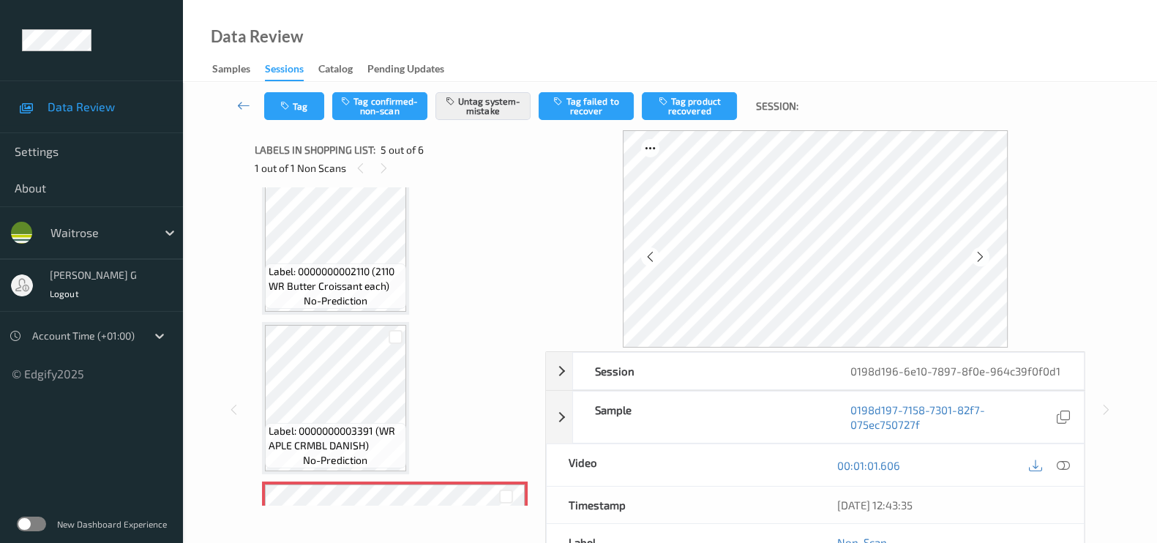
scroll to position [274, 0]
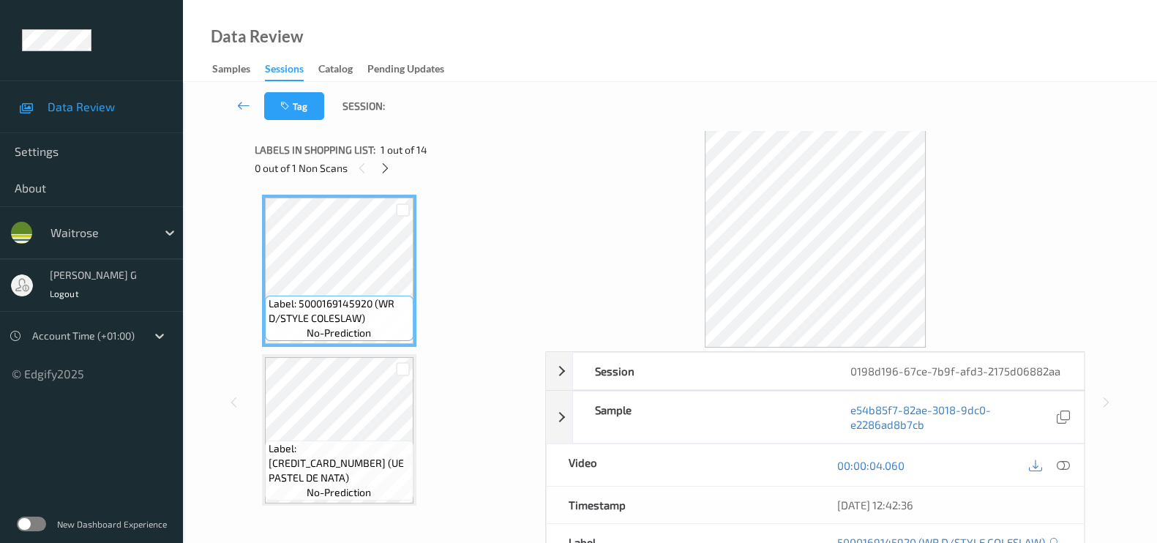
click at [977, 240] on div at bounding box center [815, 238] width 540 height 217
click at [436, 105] on div "Tag Session:" at bounding box center [670, 106] width 914 height 48
click at [399, 159] on div "0 out of 1 Non Scans" at bounding box center [395, 168] width 280 height 18
click at [388, 170] on icon at bounding box center [385, 168] width 12 height 13
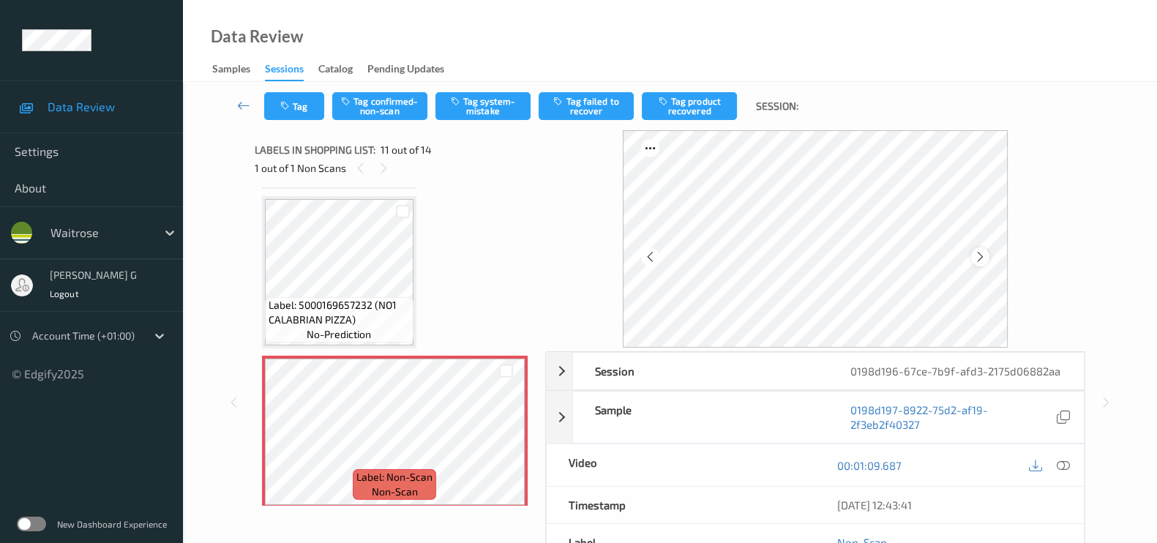
click at [982, 250] on icon at bounding box center [980, 256] width 12 height 13
click at [1056, 464] on icon at bounding box center [1062, 465] width 13 height 13
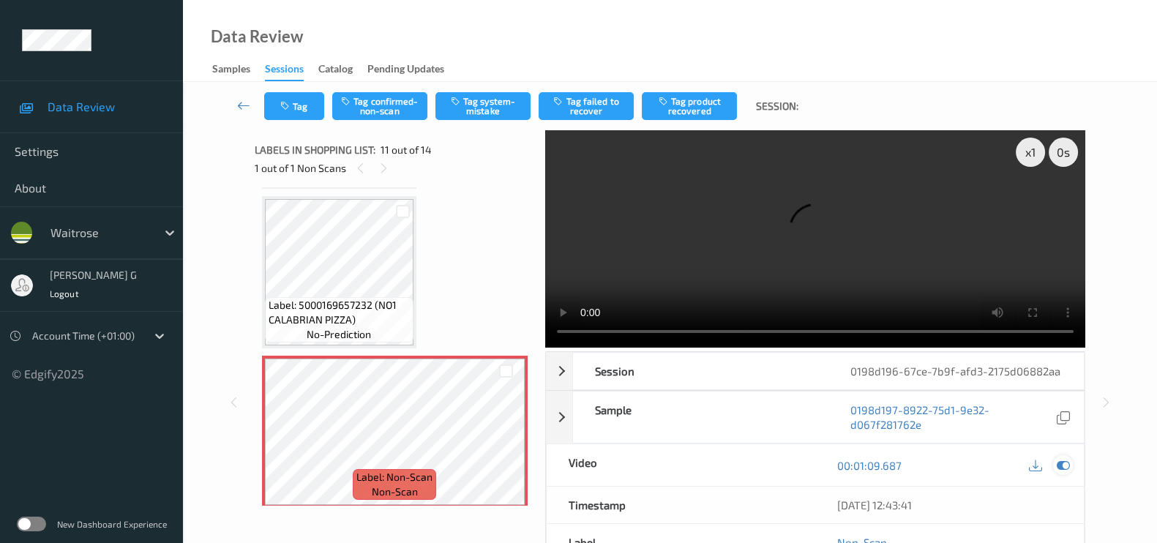
click at [1058, 460] on icon at bounding box center [1062, 465] width 13 height 13
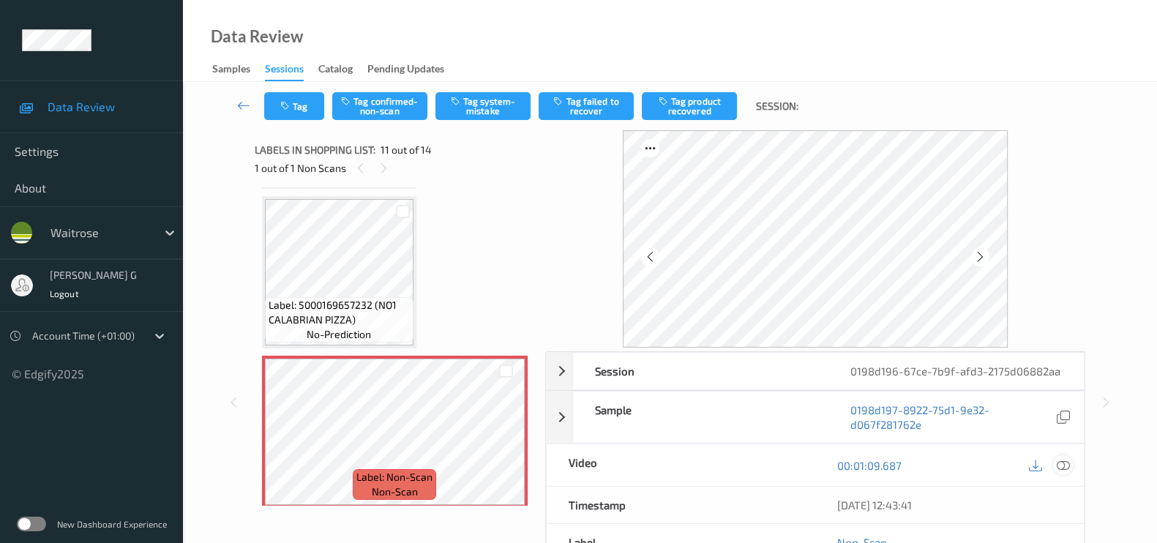
click at [1068, 467] on icon at bounding box center [1062, 465] width 13 height 13
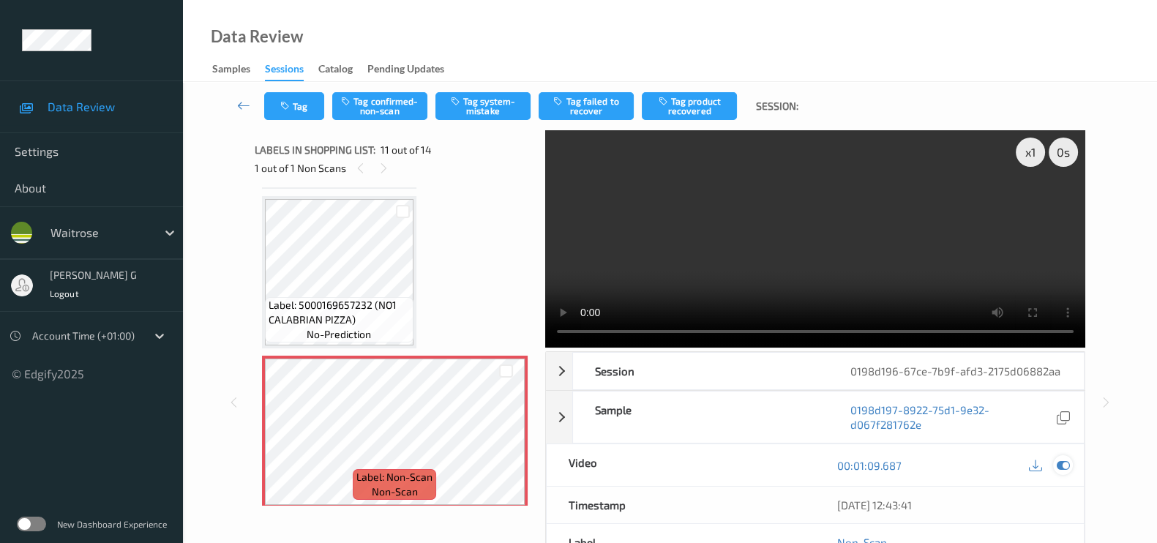
click at [1064, 463] on icon at bounding box center [1062, 465] width 13 height 13
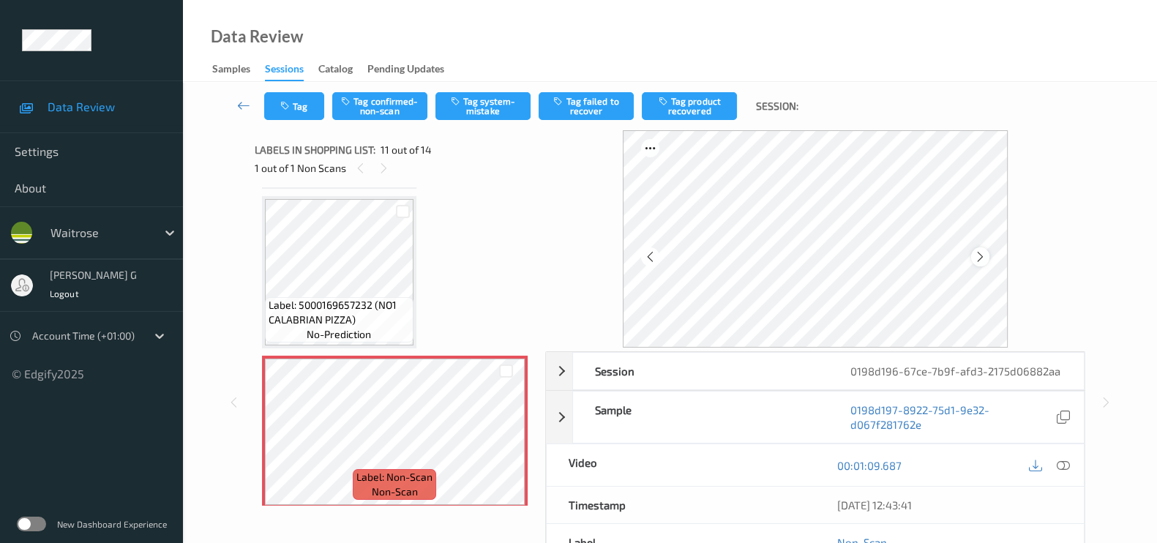
click at [980, 255] on icon at bounding box center [980, 256] width 12 height 13
click at [1067, 461] on icon at bounding box center [1062, 465] width 13 height 13
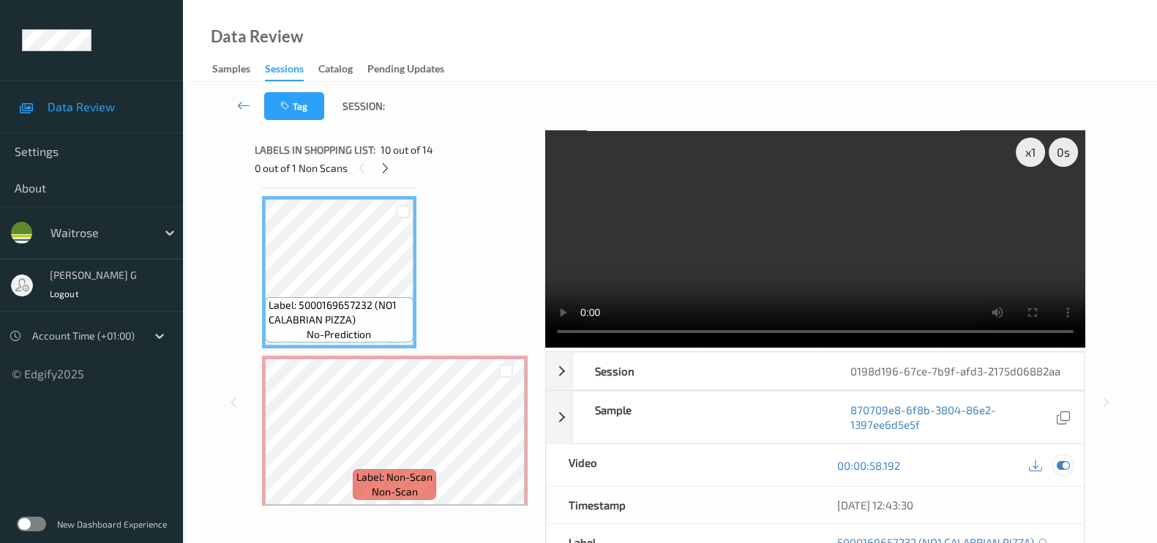
click at [1055, 464] on div at bounding box center [1063, 465] width 20 height 20
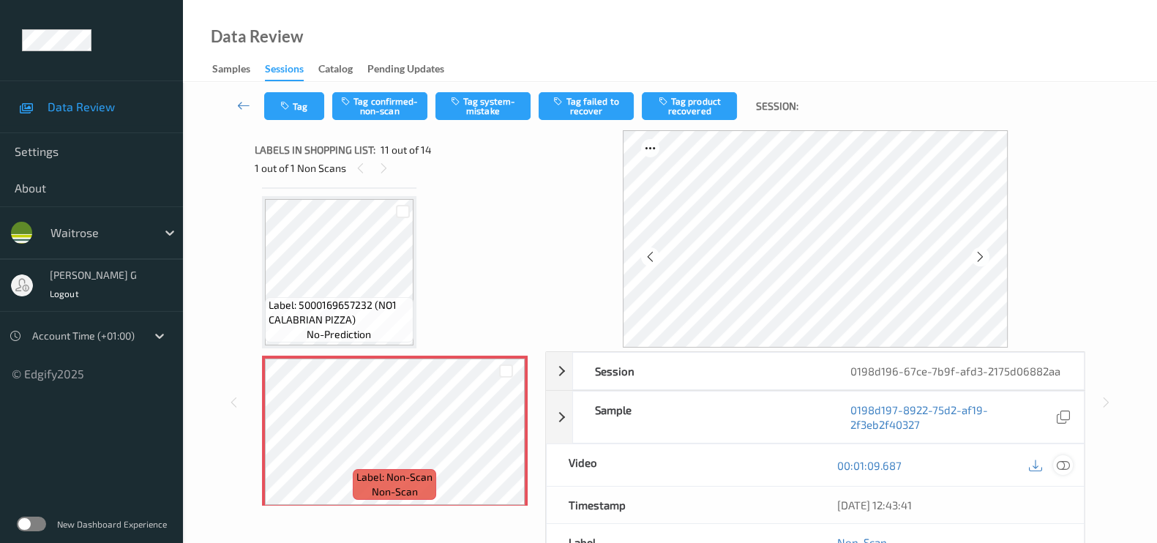
click at [1056, 462] on icon at bounding box center [1062, 465] width 13 height 13
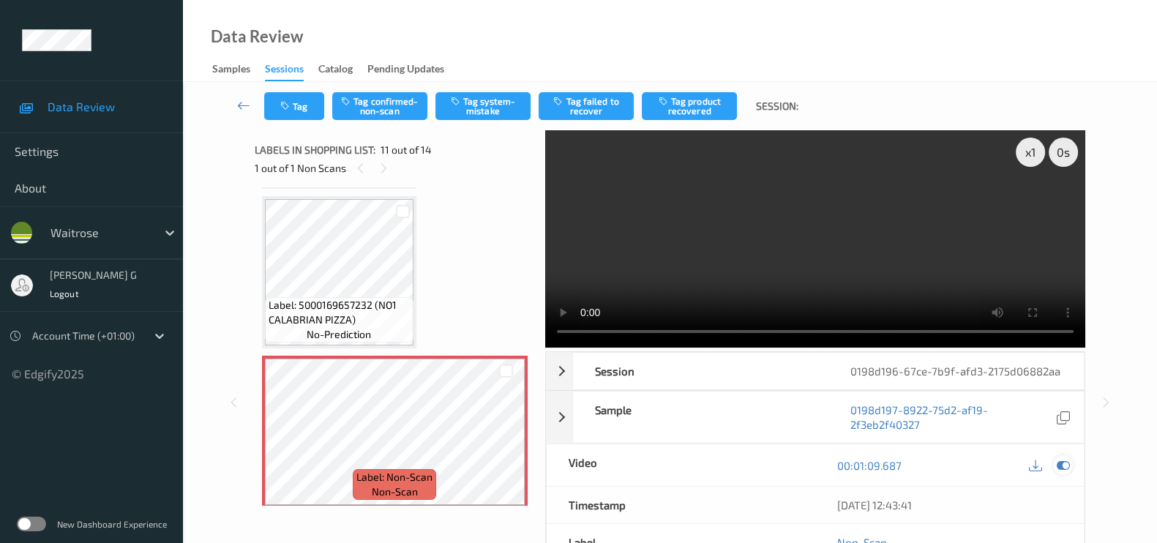
click at [1061, 459] on icon at bounding box center [1062, 465] width 13 height 13
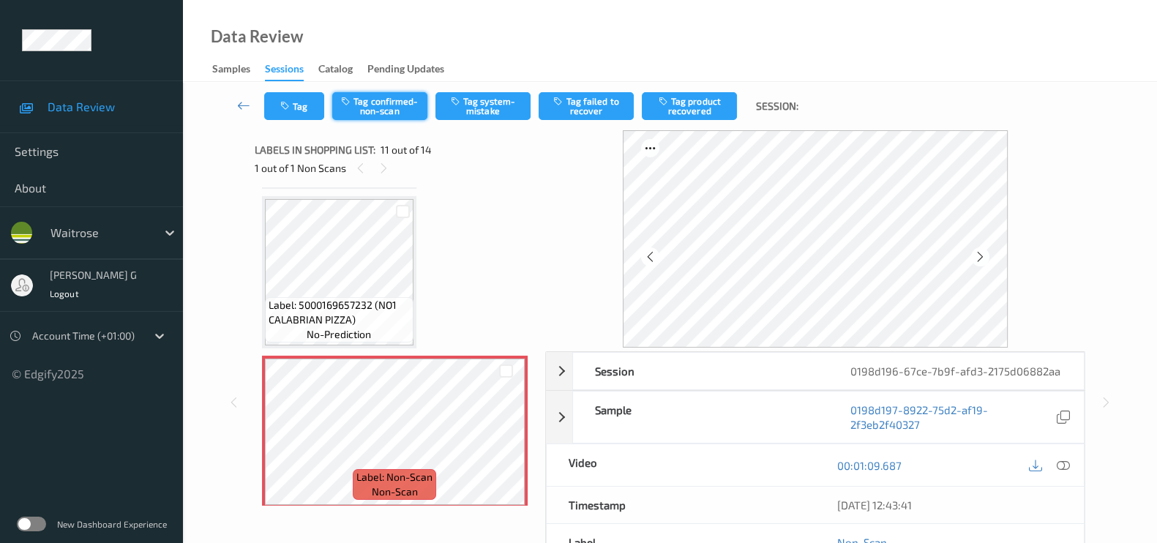
click at [376, 111] on button "Tag confirmed-non-scan" at bounding box center [379, 106] width 95 height 28
click at [684, 102] on button "Tag product recovered" at bounding box center [689, 106] width 95 height 28
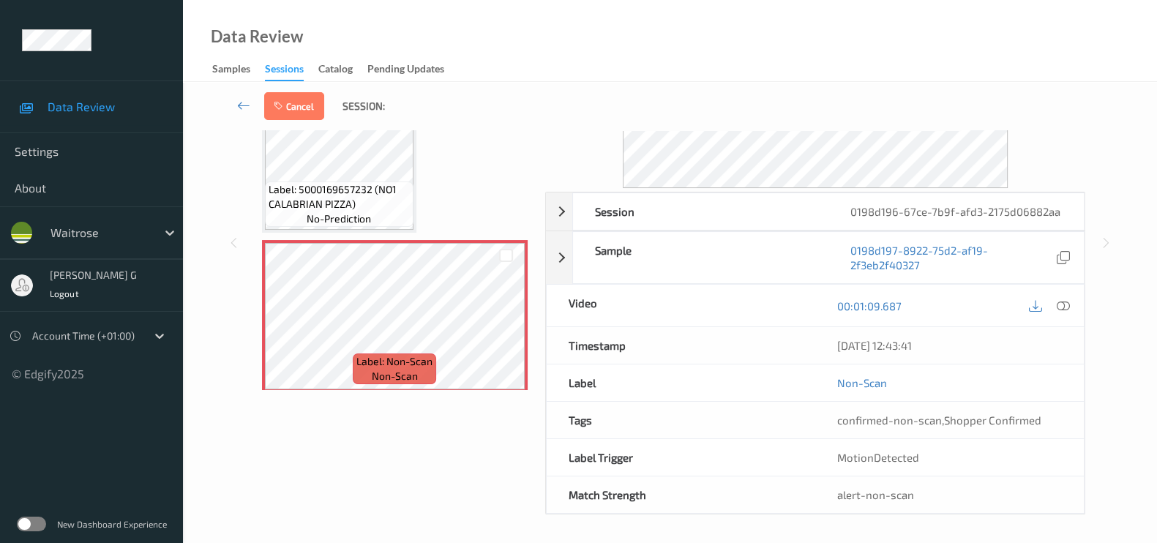
click at [217, 268] on div "Session 0198d196-67ce-7b9f-afd3-2175d06882aa Session ID 0198d196-67ce-7b9f-afd3…" at bounding box center [670, 243] width 914 height 544
click at [309, 99] on button "Cancel" at bounding box center [294, 106] width 60 height 28
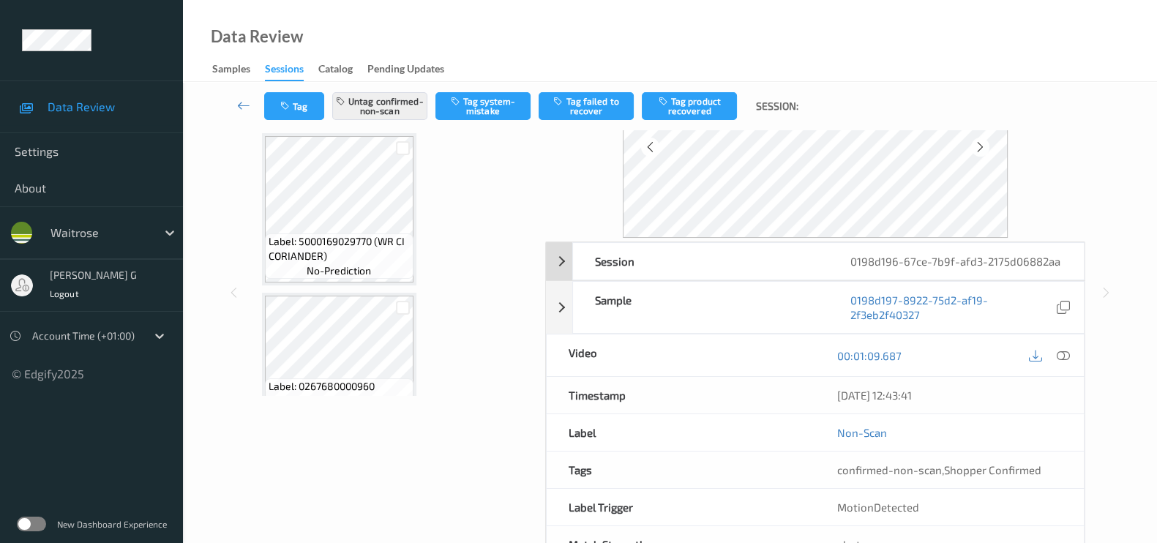
scroll to position [68, 0]
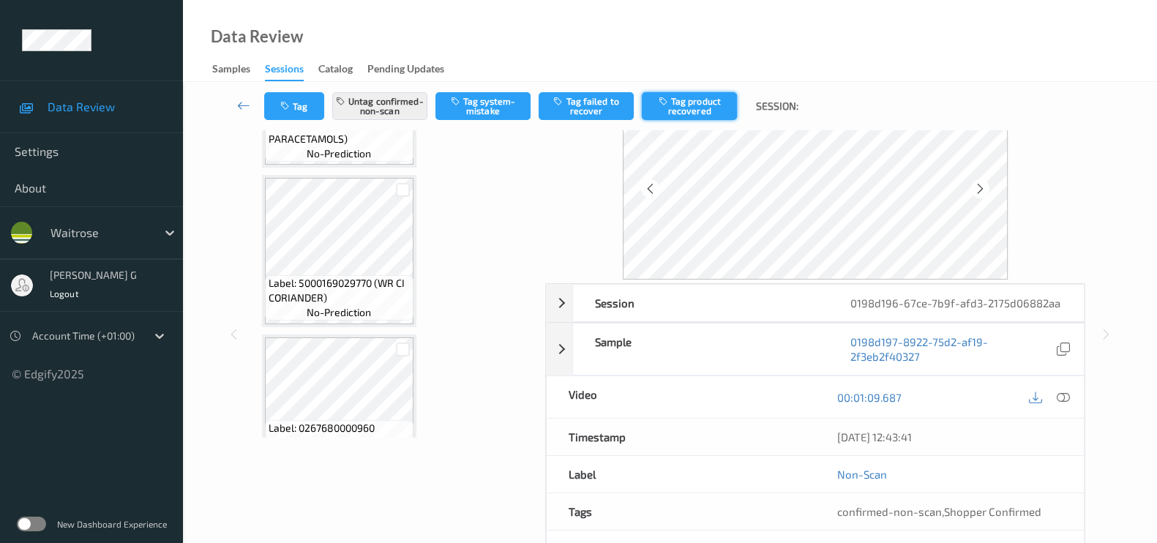
click at [687, 101] on button "Tag product recovered" at bounding box center [689, 106] width 95 height 28
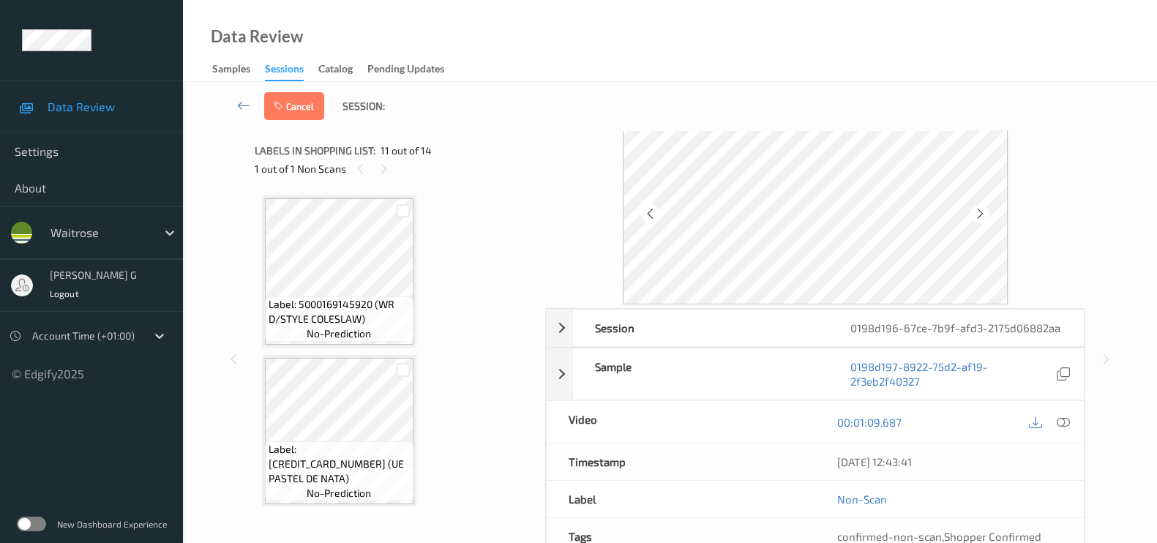
scroll to position [0, 0]
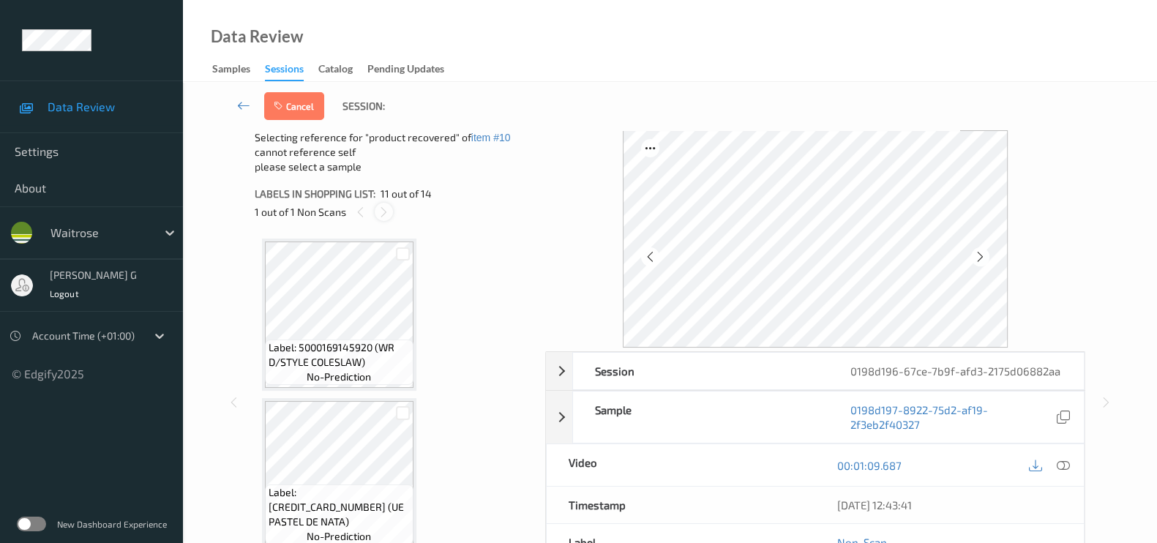
click at [378, 211] on icon at bounding box center [384, 212] width 12 height 13
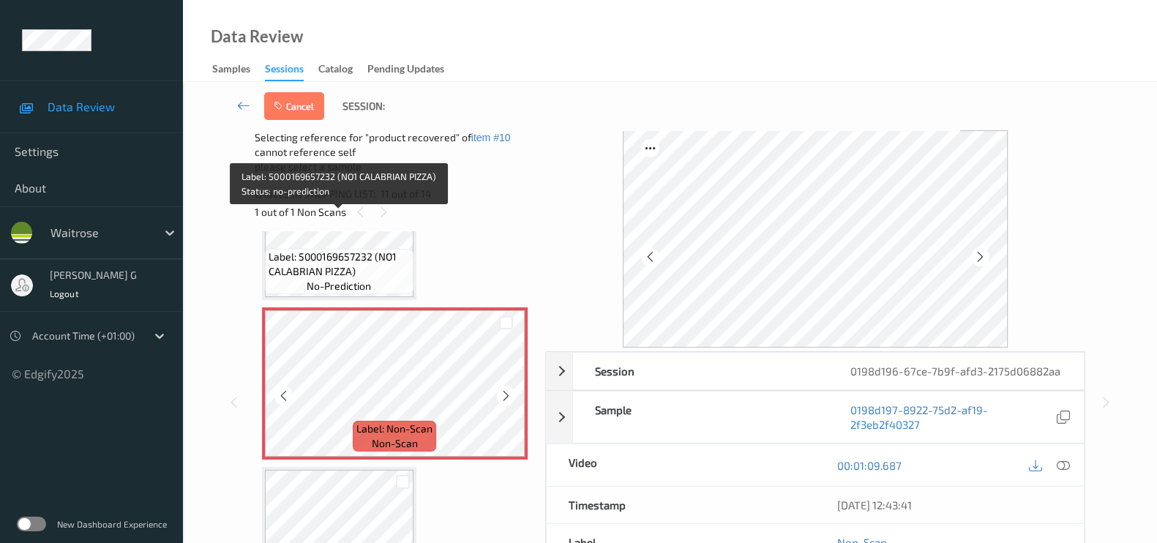
scroll to position [1646, 0]
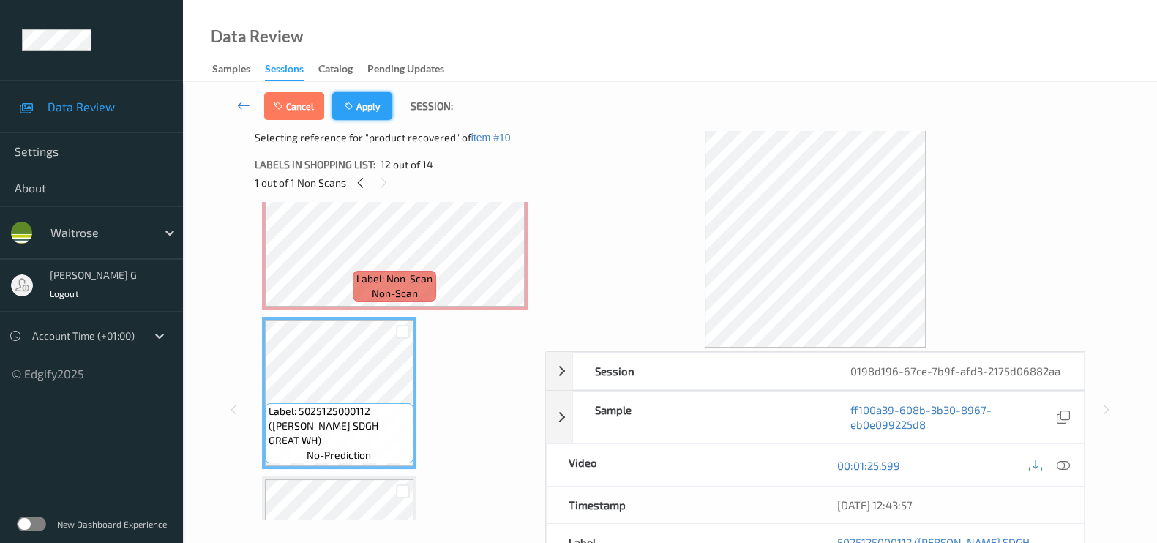
click at [373, 103] on button "Apply" at bounding box center [362, 106] width 60 height 28
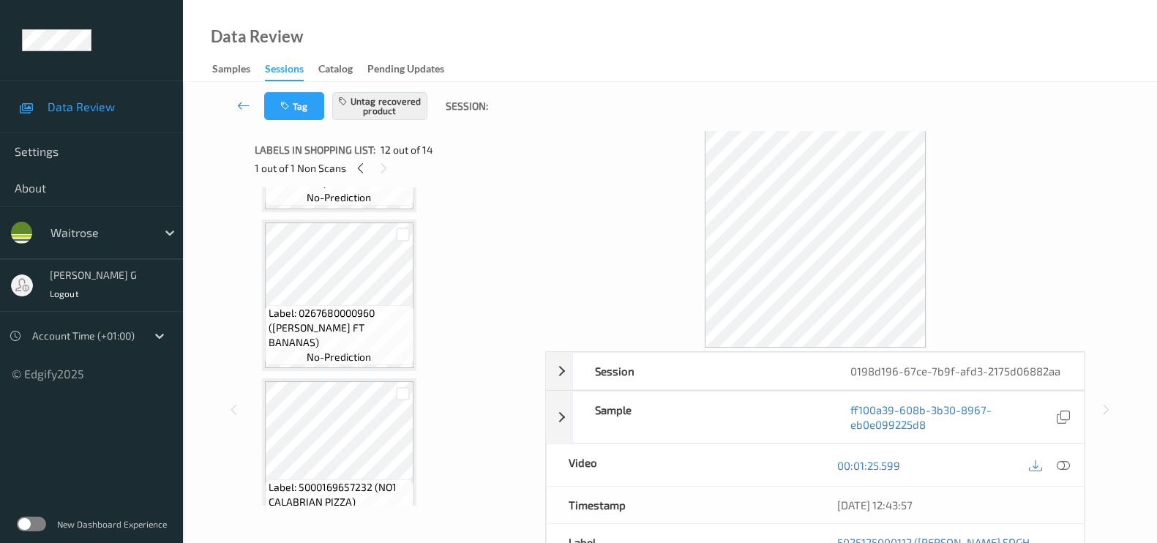
scroll to position [1250, 0]
click at [375, 169] on div at bounding box center [384, 168] width 18 height 18
click at [361, 169] on icon at bounding box center [360, 168] width 12 height 13
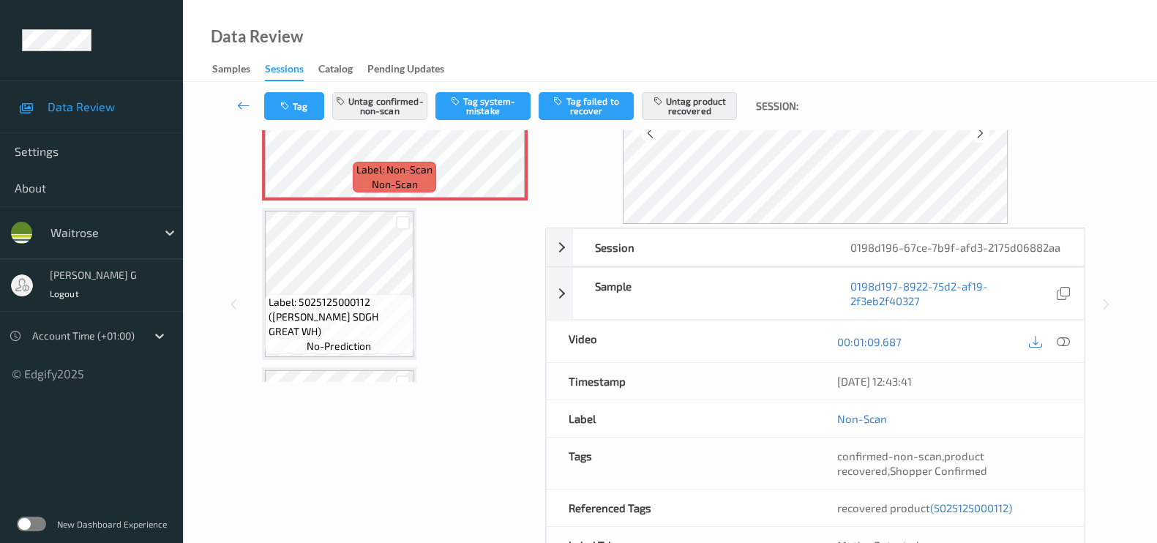
scroll to position [29, 0]
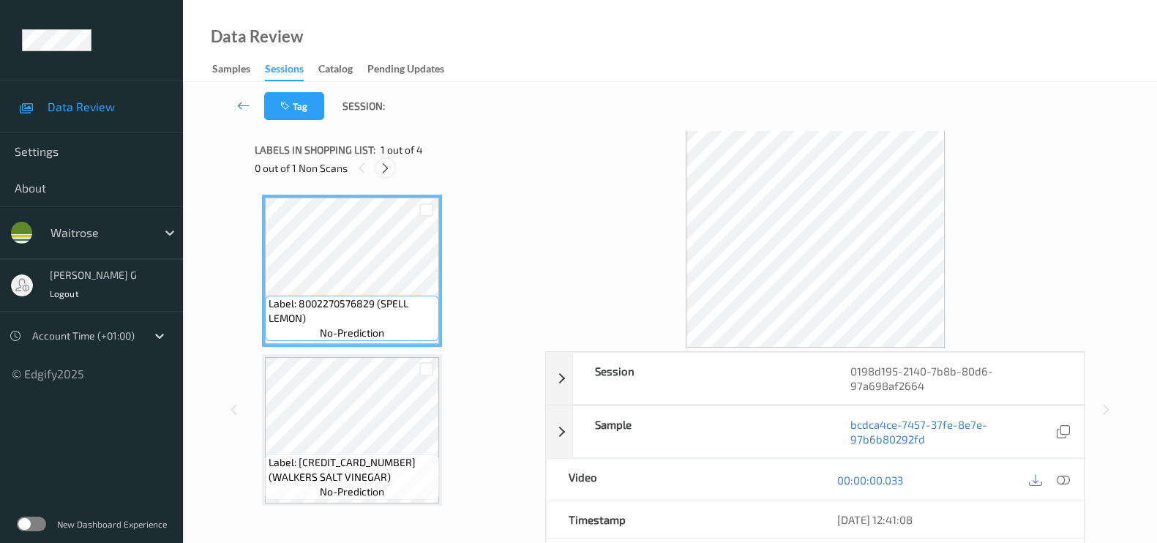
click at [387, 168] on icon at bounding box center [385, 168] width 12 height 13
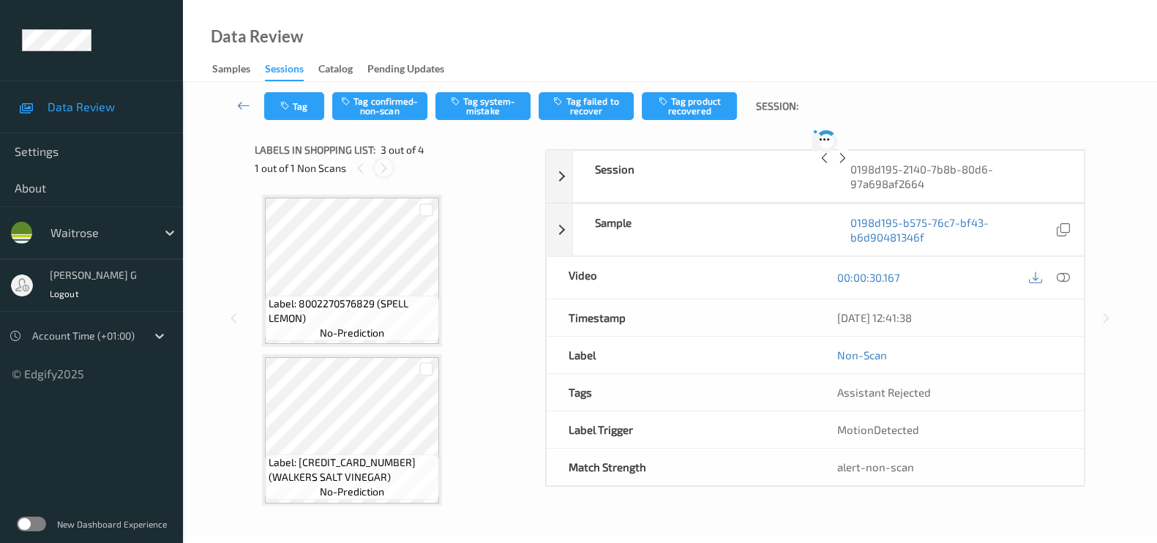
scroll to position [165, 0]
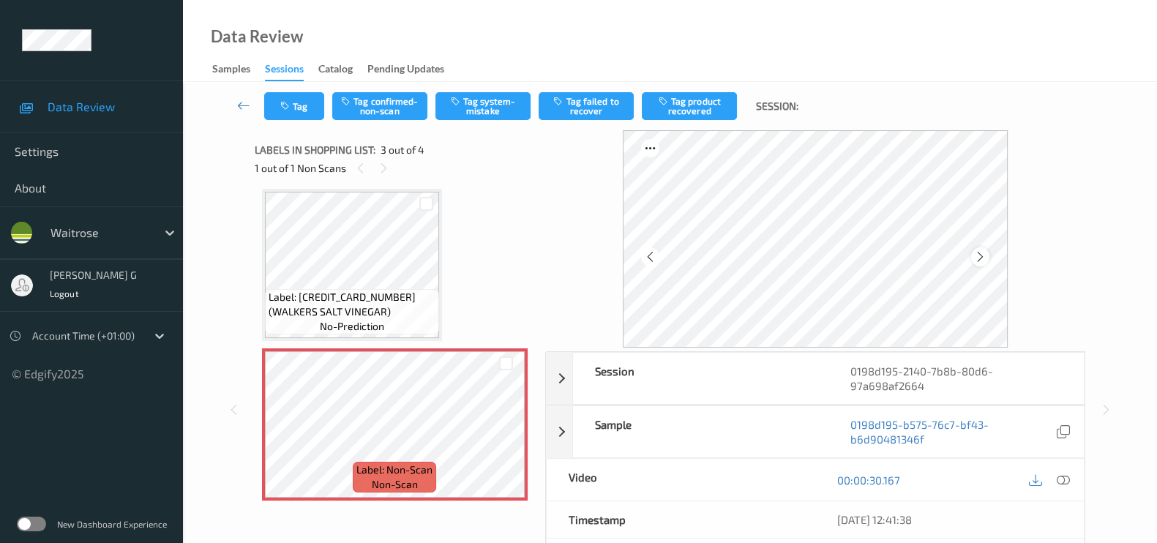
click at [980, 255] on icon at bounding box center [980, 256] width 12 height 13
click at [1064, 478] on icon at bounding box center [1062, 479] width 13 height 13
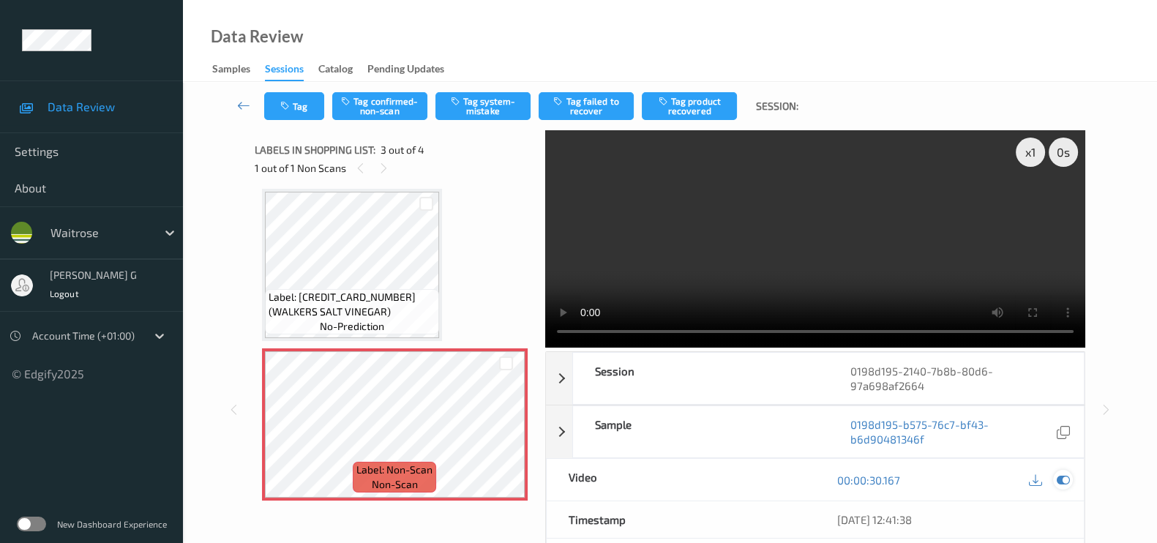
click at [1062, 477] on icon at bounding box center [1062, 479] width 13 height 13
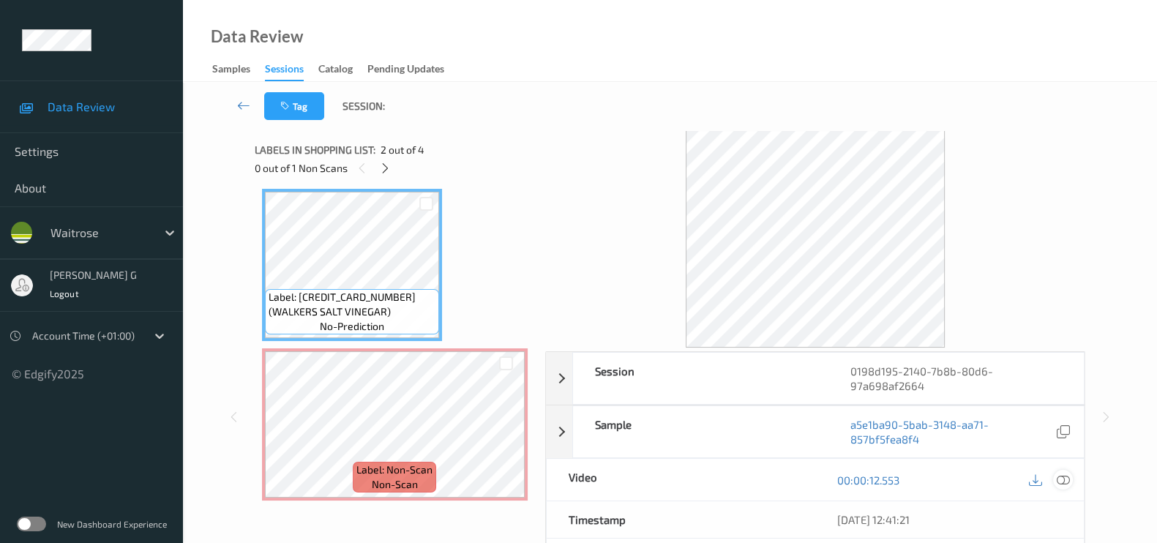
click at [1060, 484] on icon at bounding box center [1062, 479] width 13 height 13
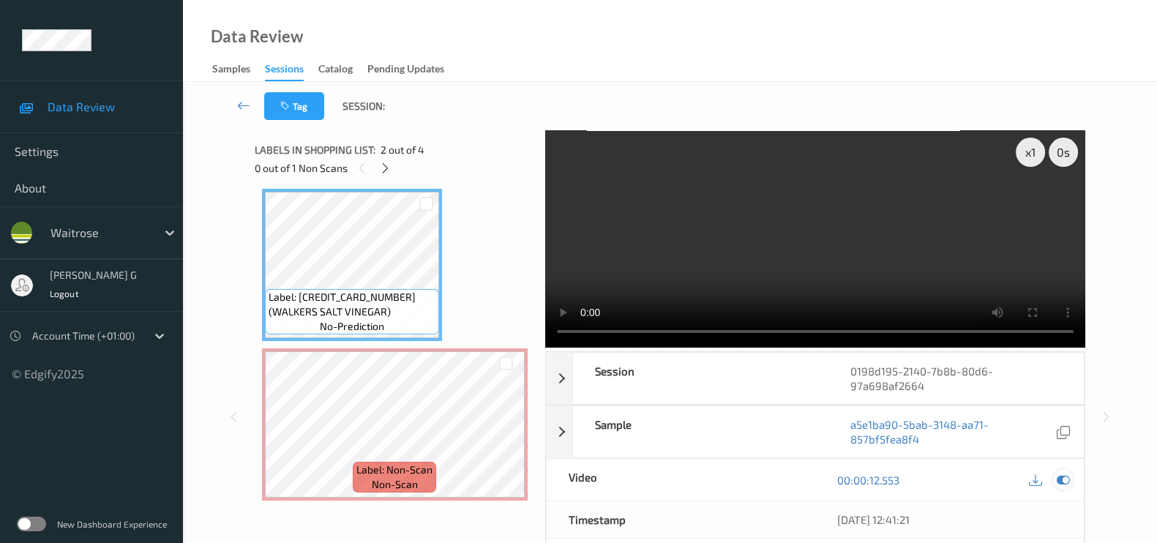
click at [1059, 481] on icon at bounding box center [1062, 479] width 13 height 13
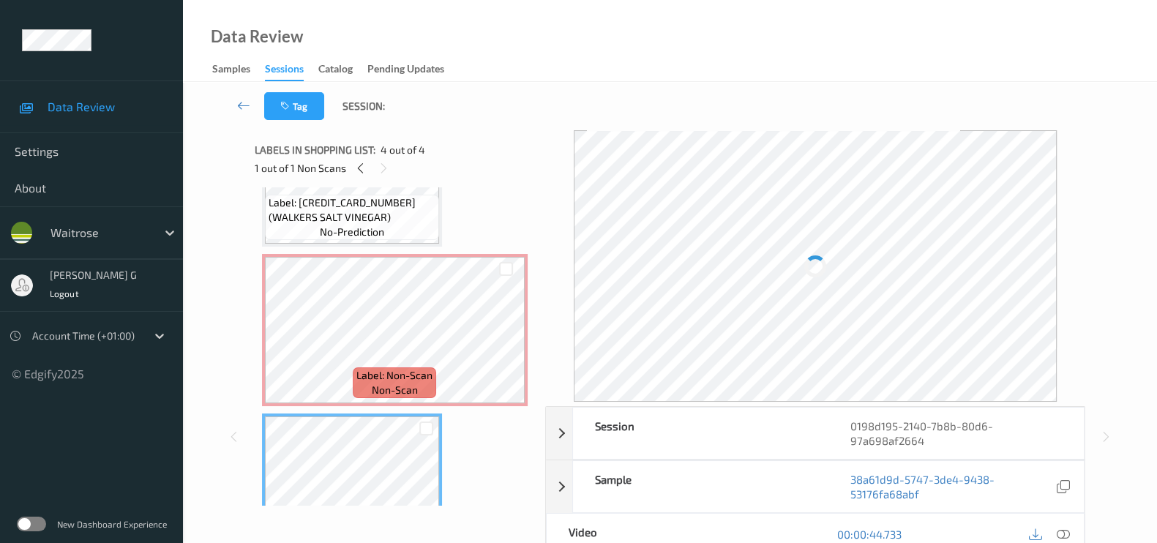
scroll to position [231, 0]
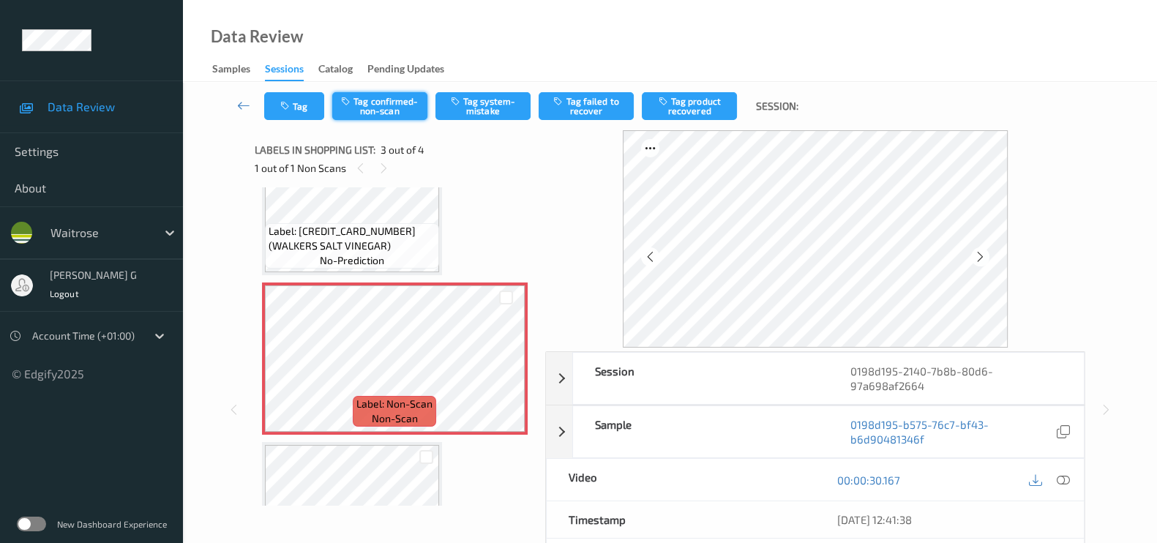
click at [368, 108] on button "Tag confirmed-non-scan" at bounding box center [379, 106] width 95 height 28
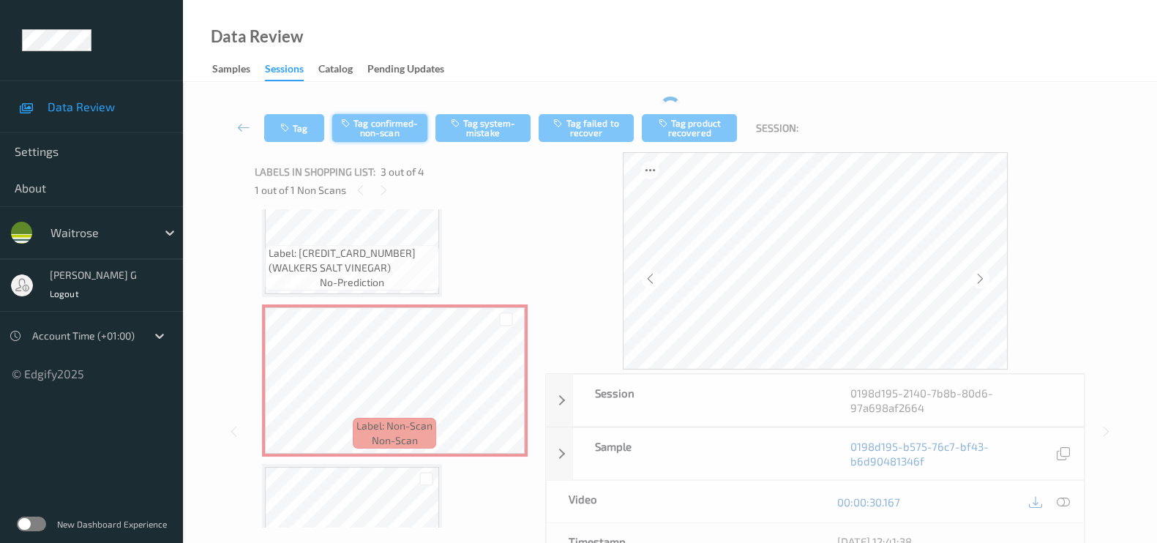
click at [373, 95] on div "Tag Tag confirmed-non-scan Tag system-mistake Tag failed to recover Tag product…" at bounding box center [670, 411] width 974 height 658
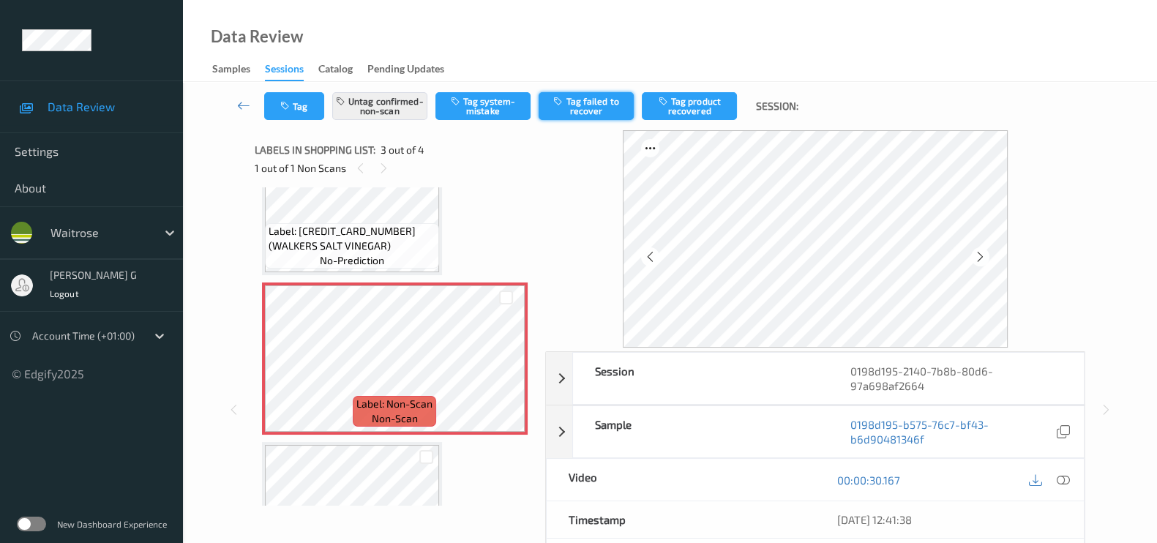
click at [577, 106] on button "Tag failed to recover" at bounding box center [585, 106] width 95 height 28
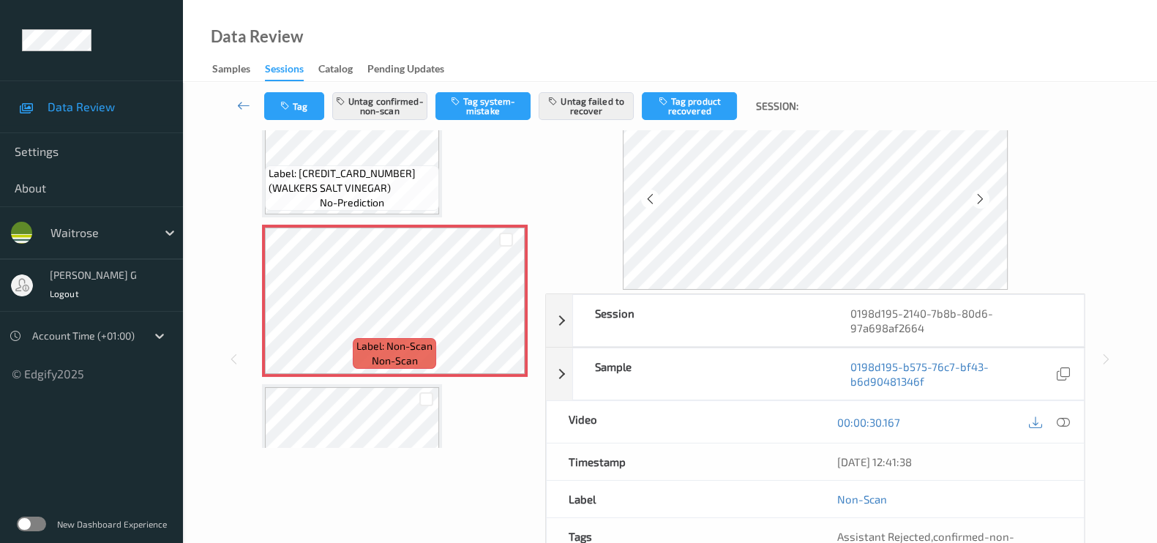
scroll to position [0, 0]
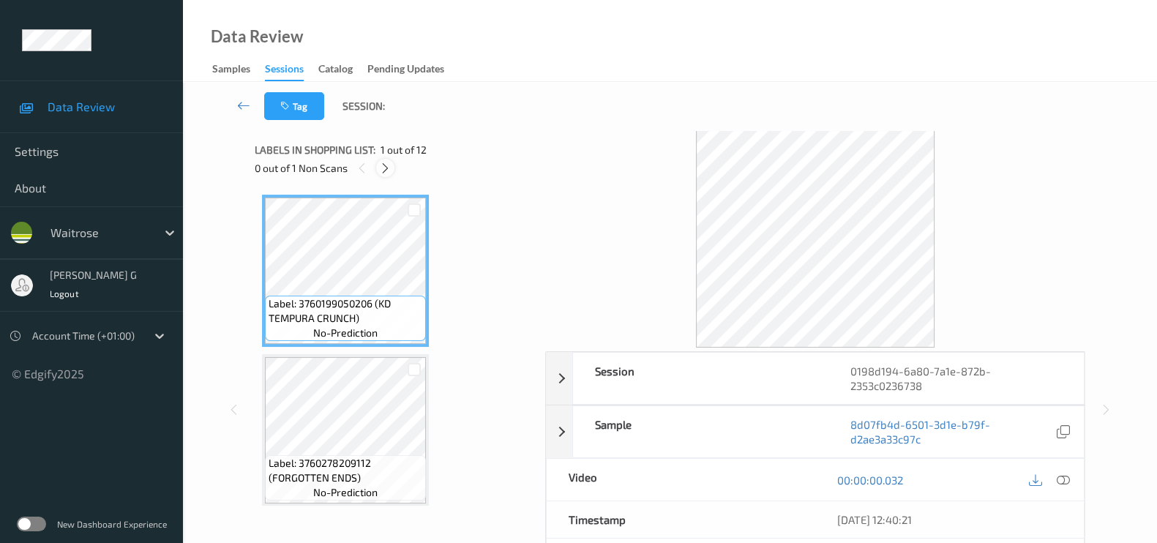
click at [380, 167] on icon at bounding box center [385, 168] width 12 height 13
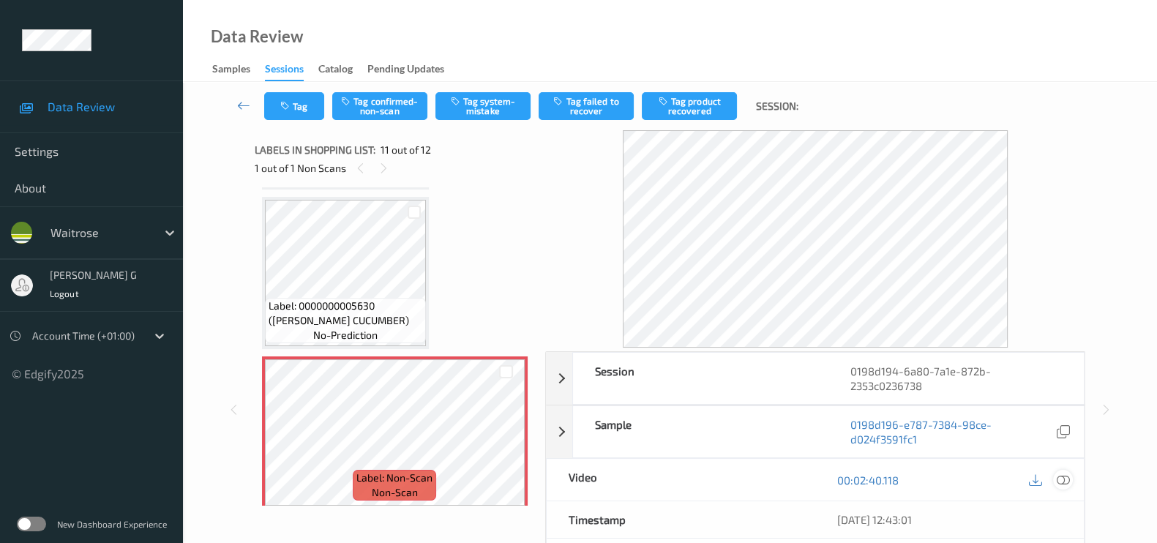
click at [1064, 478] on icon at bounding box center [1062, 479] width 13 height 13
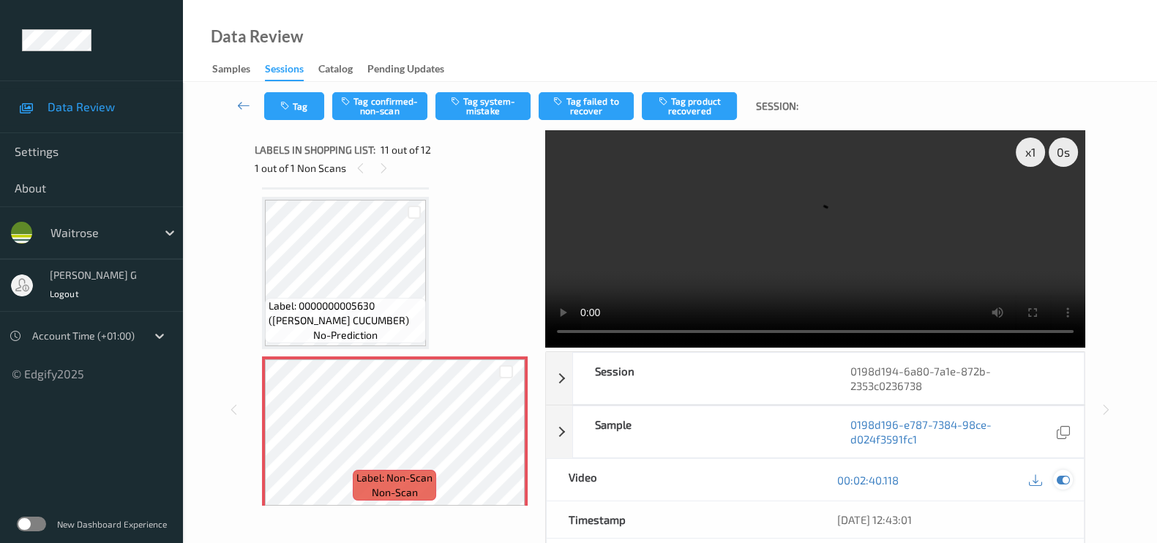
click at [1069, 474] on icon at bounding box center [1062, 479] width 13 height 13
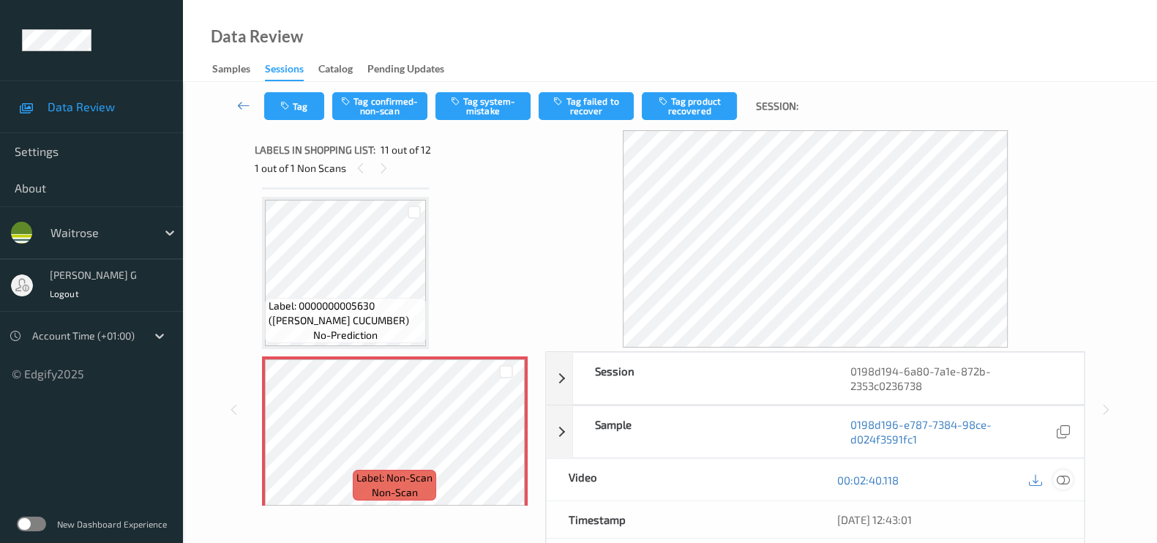
click at [1065, 473] on icon at bounding box center [1062, 479] width 13 height 13
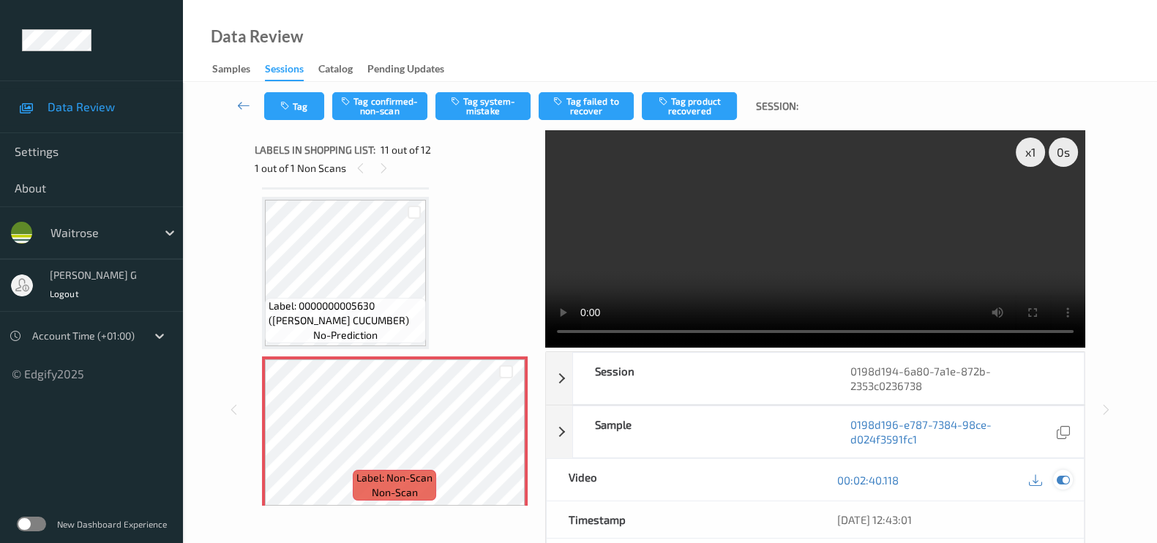
click at [1064, 478] on icon at bounding box center [1062, 479] width 13 height 13
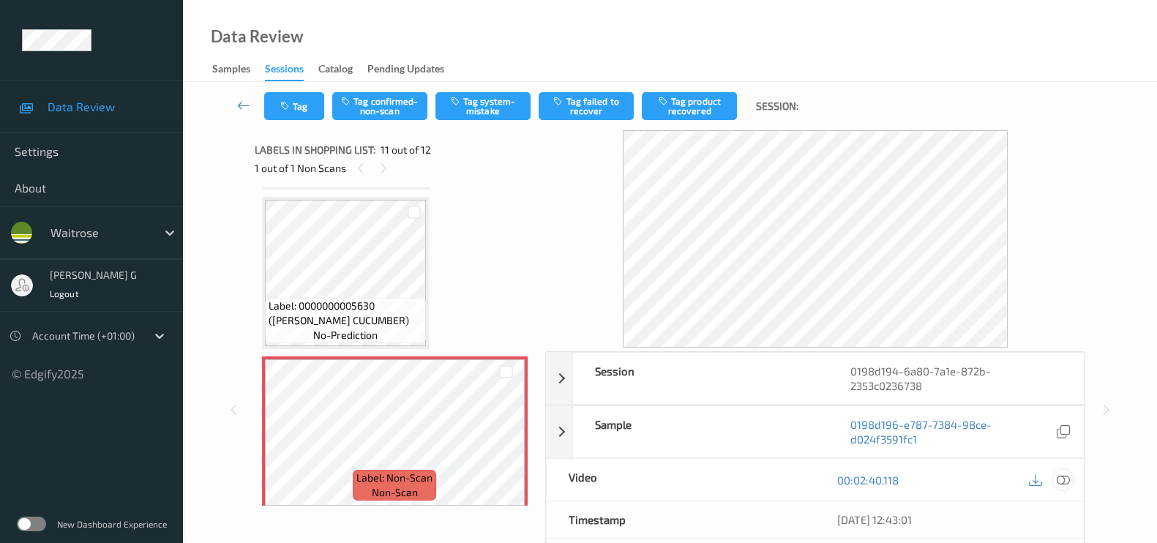
click at [1057, 481] on icon at bounding box center [1062, 479] width 13 height 13
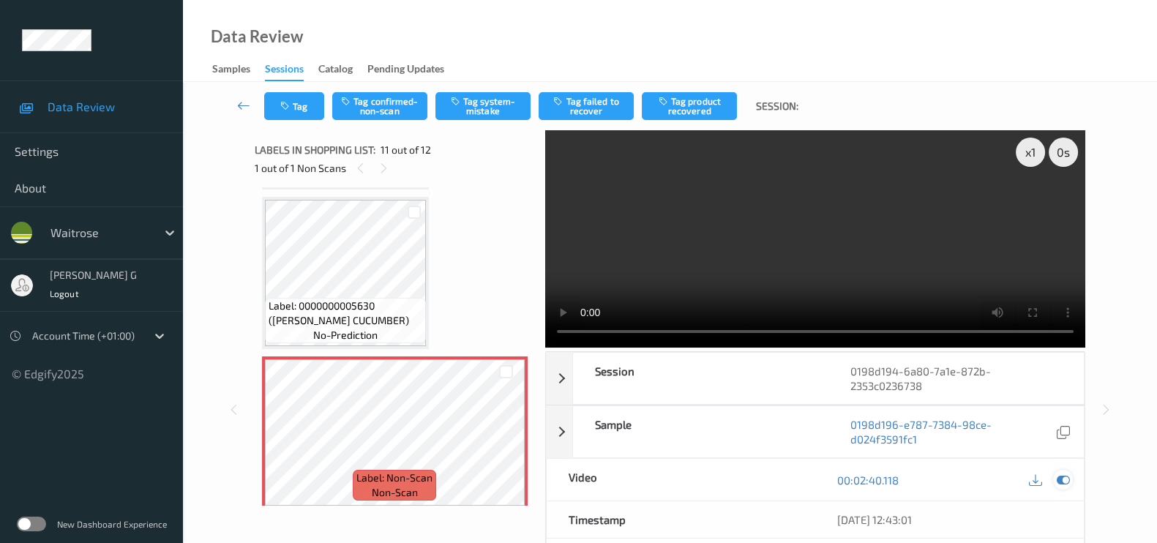
click at [1070, 476] on div at bounding box center [1063, 480] width 20 height 20
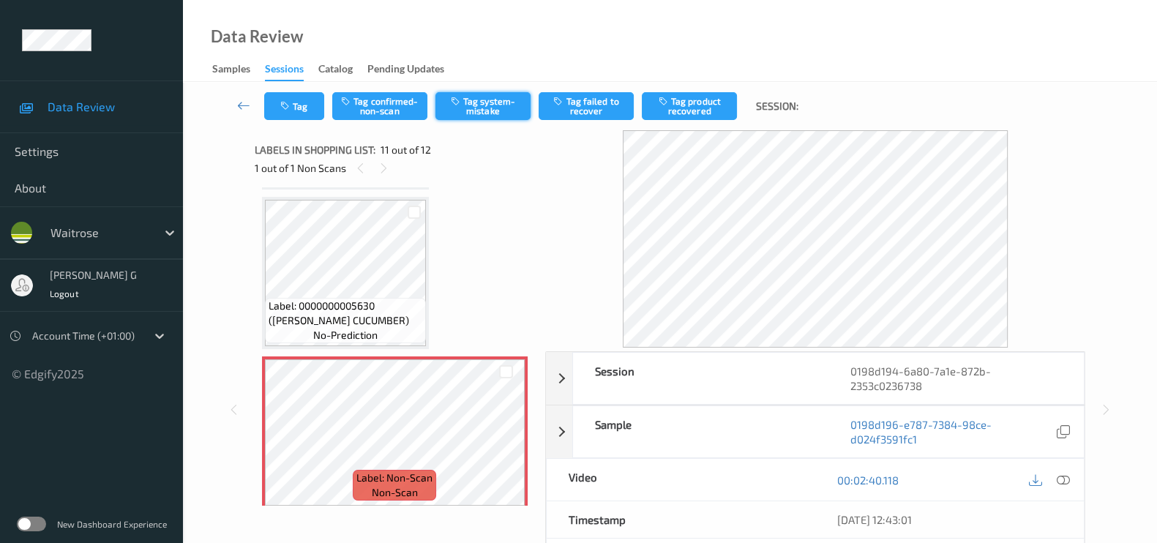
click at [488, 108] on button "Tag system-mistake" at bounding box center [482, 106] width 95 height 28
click at [299, 108] on button "Tag" at bounding box center [294, 106] width 60 height 28
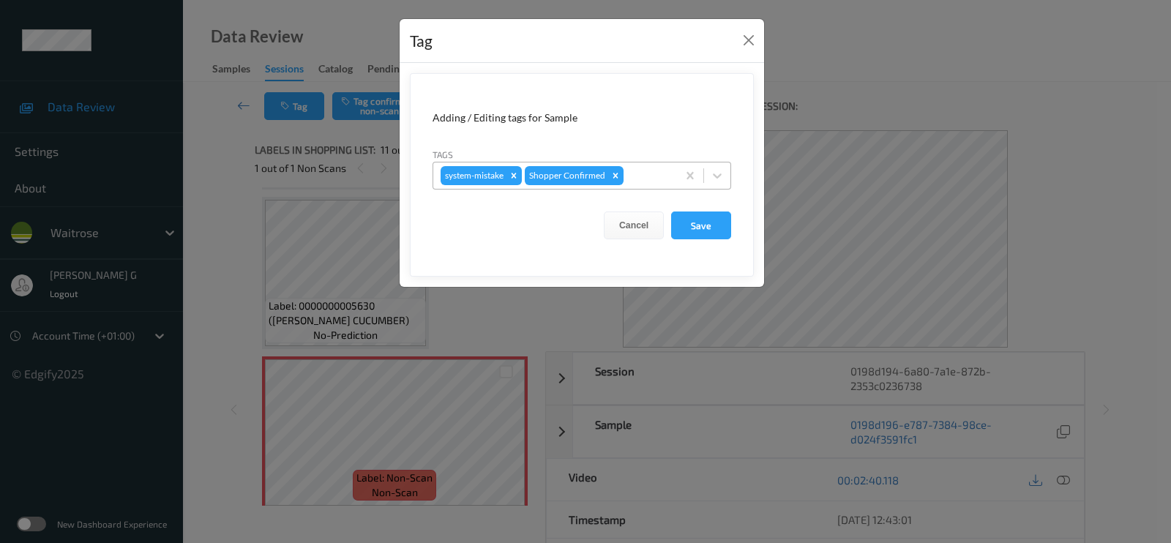
click at [634, 176] on div at bounding box center [647, 176] width 43 height 18
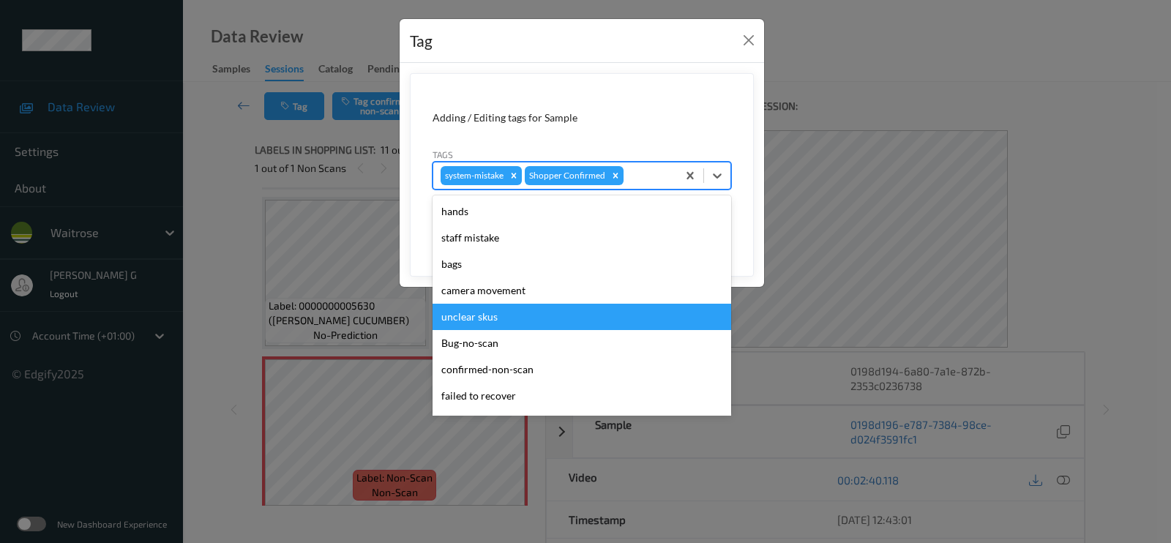
scroll to position [286, 0]
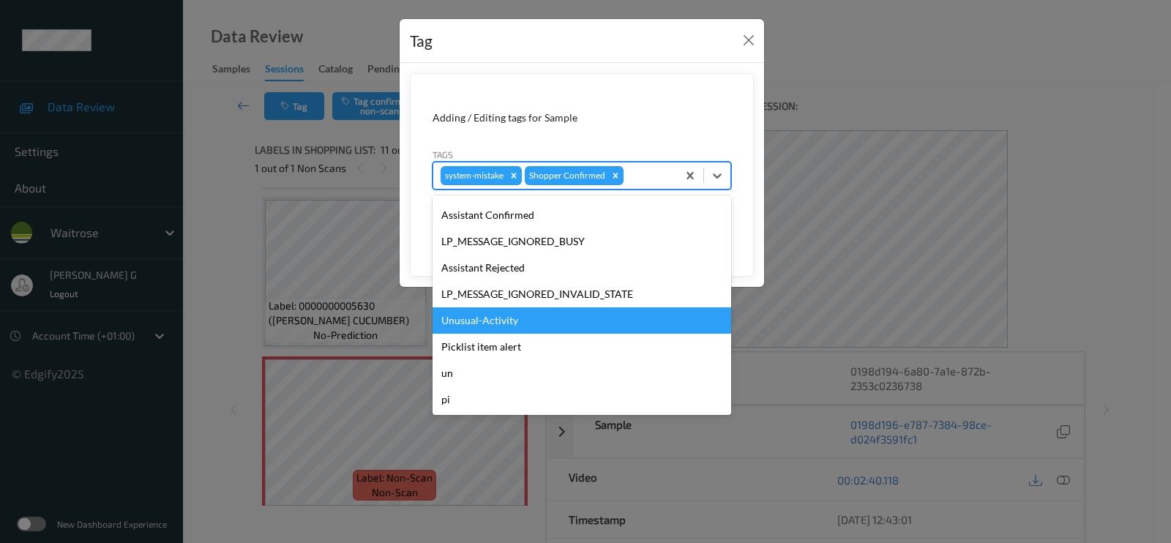
click at [485, 317] on div "Unusual-Activity" at bounding box center [581, 320] width 298 height 26
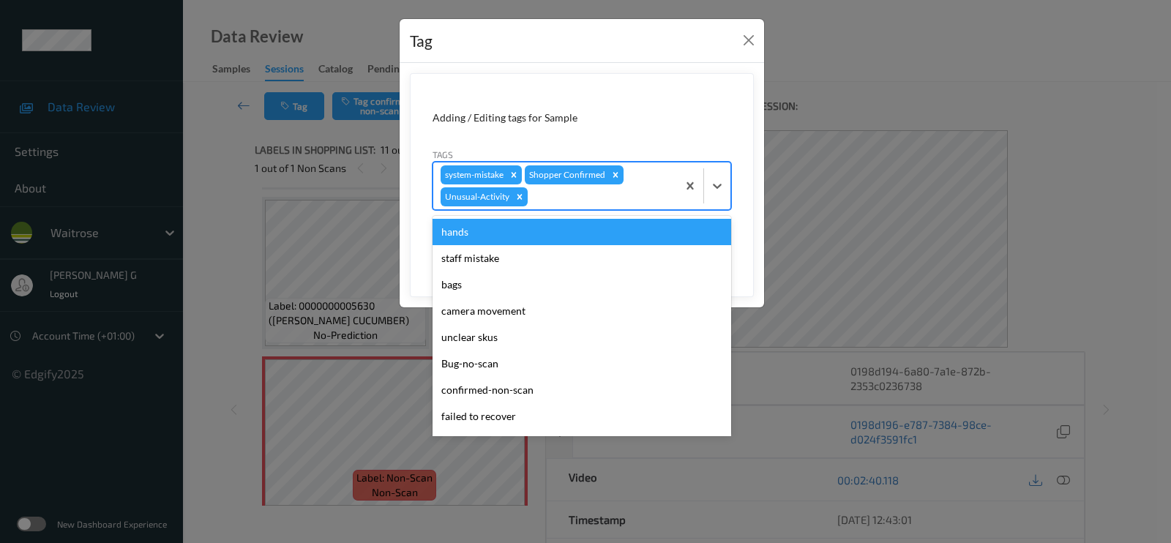
click at [643, 192] on div at bounding box center [599, 197] width 139 height 18
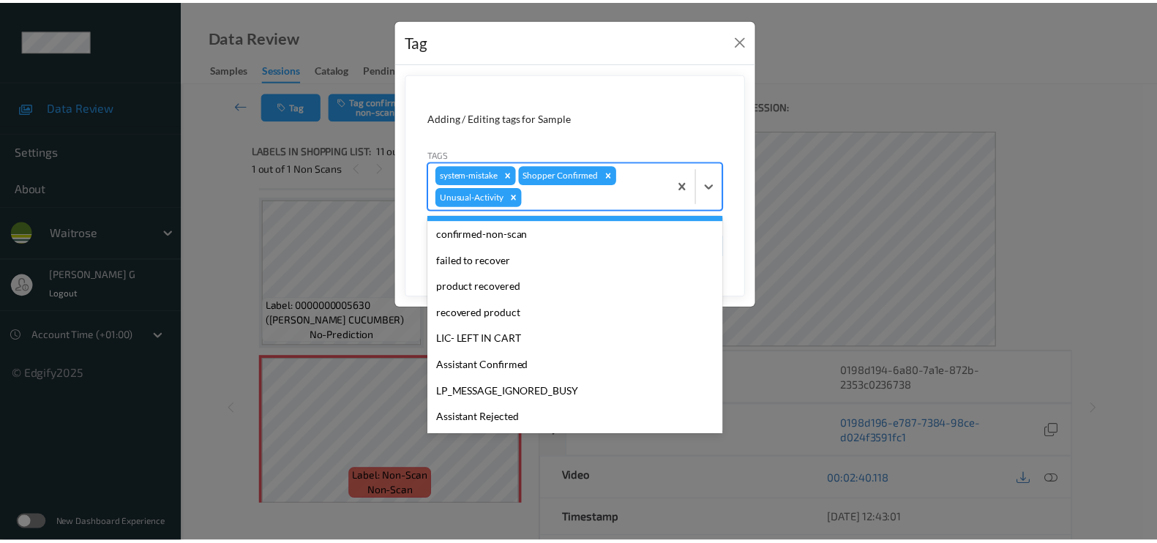
scroll to position [260, 0]
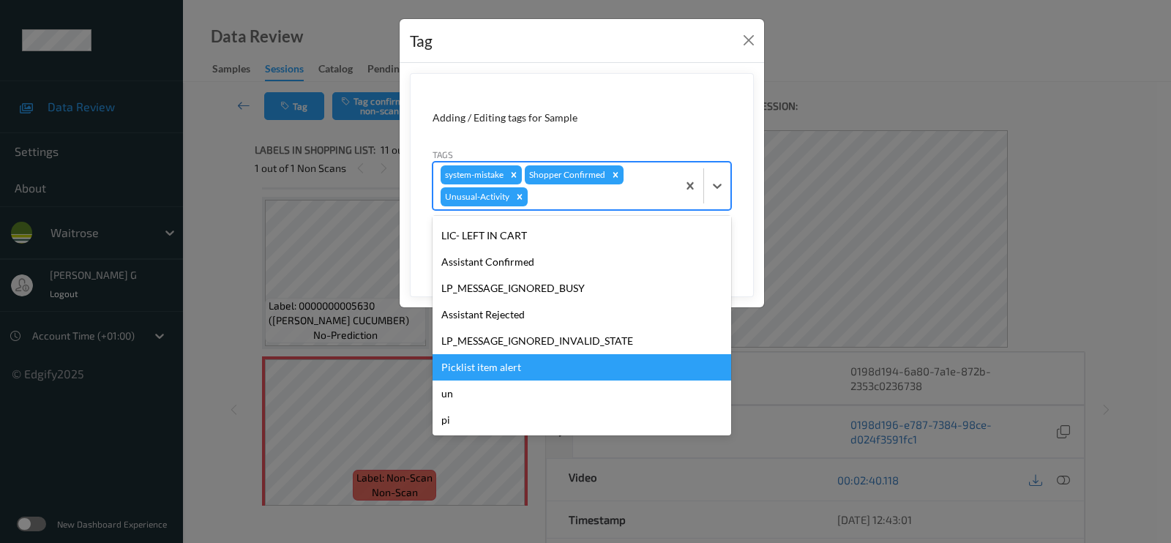
click at [476, 367] on div "Picklist item alert" at bounding box center [581, 367] width 298 height 26
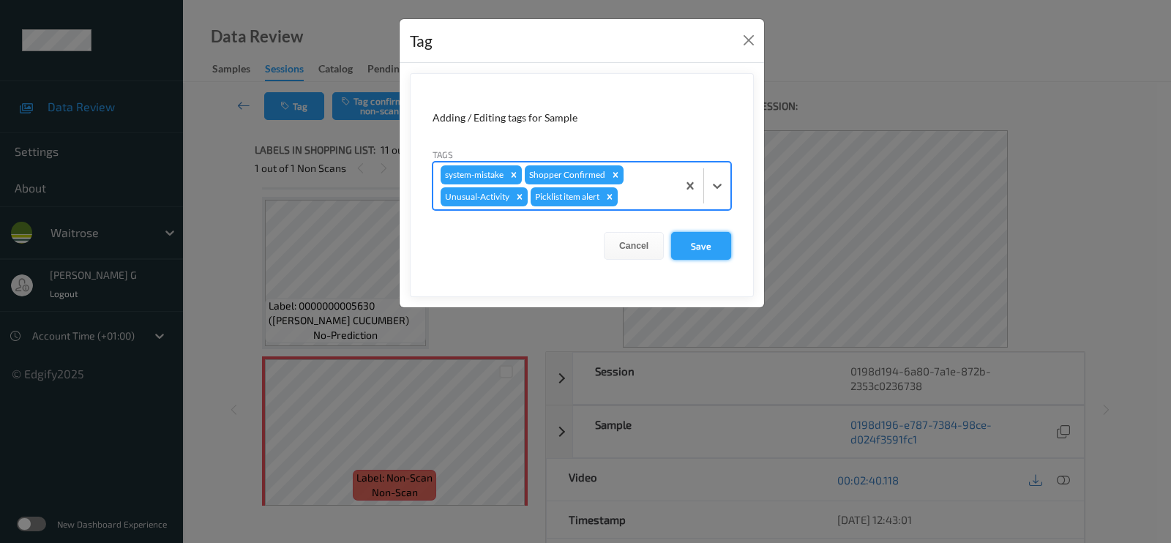
click at [693, 241] on button "Save" at bounding box center [701, 246] width 60 height 28
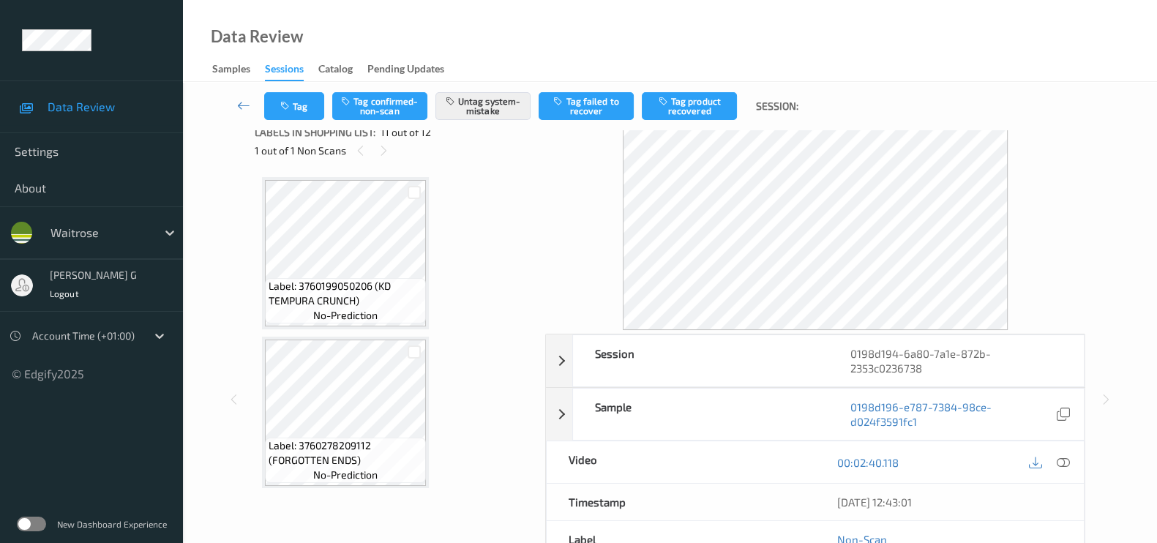
scroll to position [0, 0]
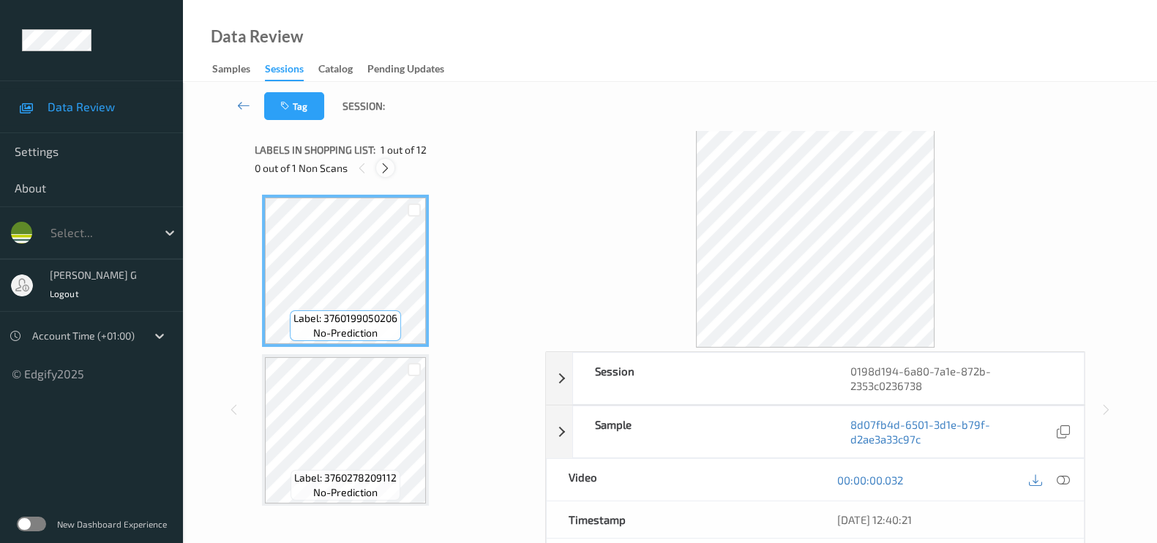
click at [384, 170] on icon at bounding box center [385, 168] width 12 height 13
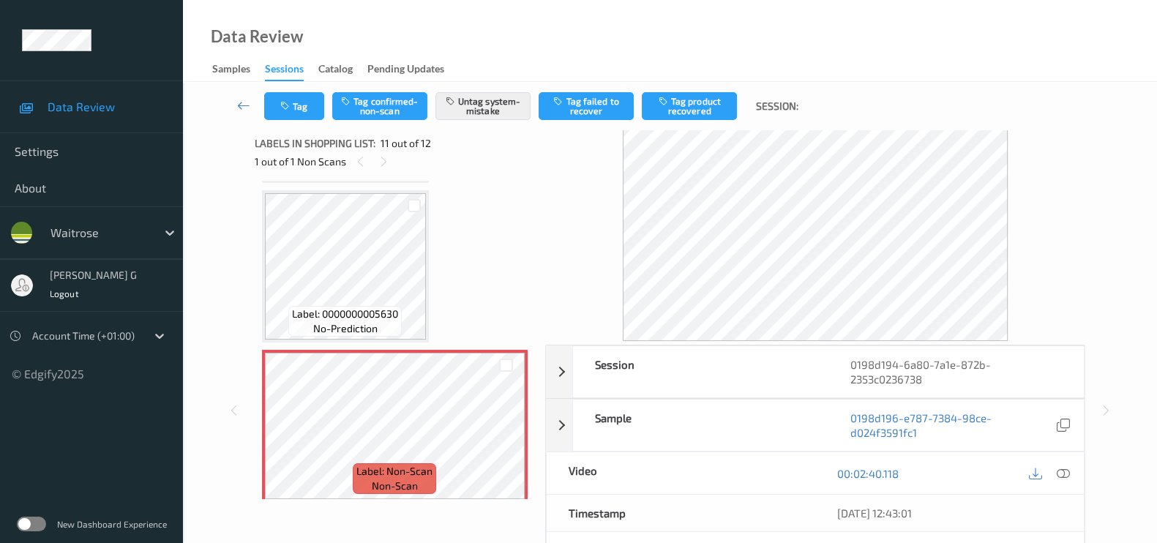
scroll to position [6, 0]
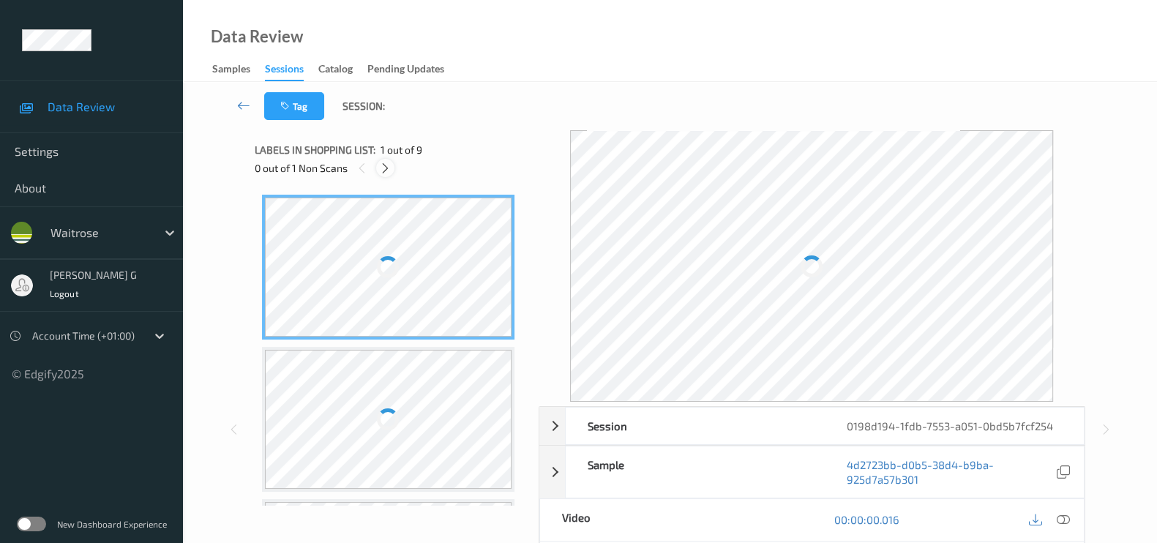
click at [388, 176] on div at bounding box center [385, 168] width 18 height 18
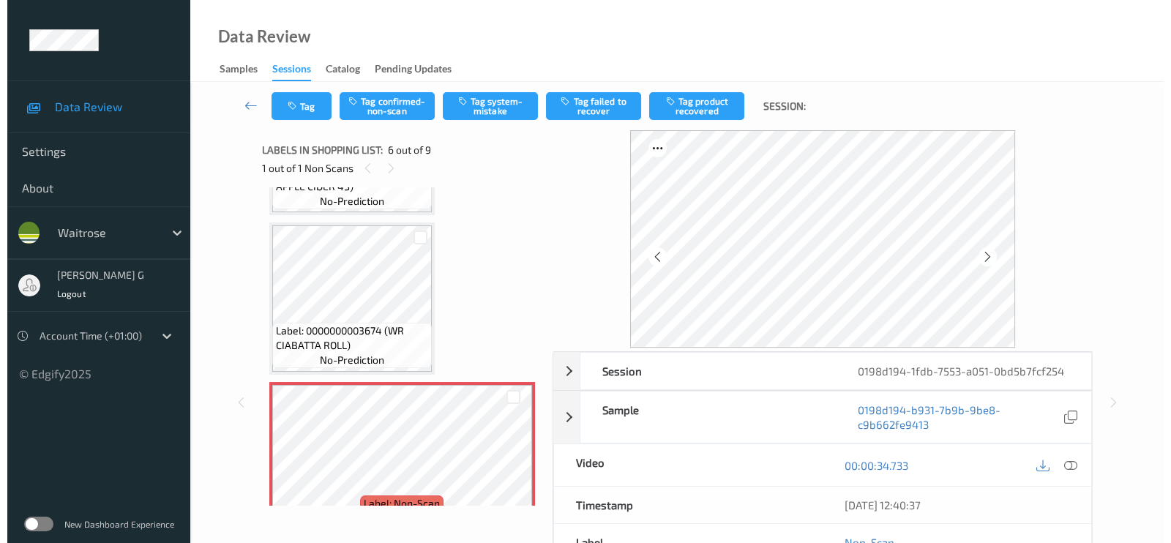
scroll to position [641, 0]
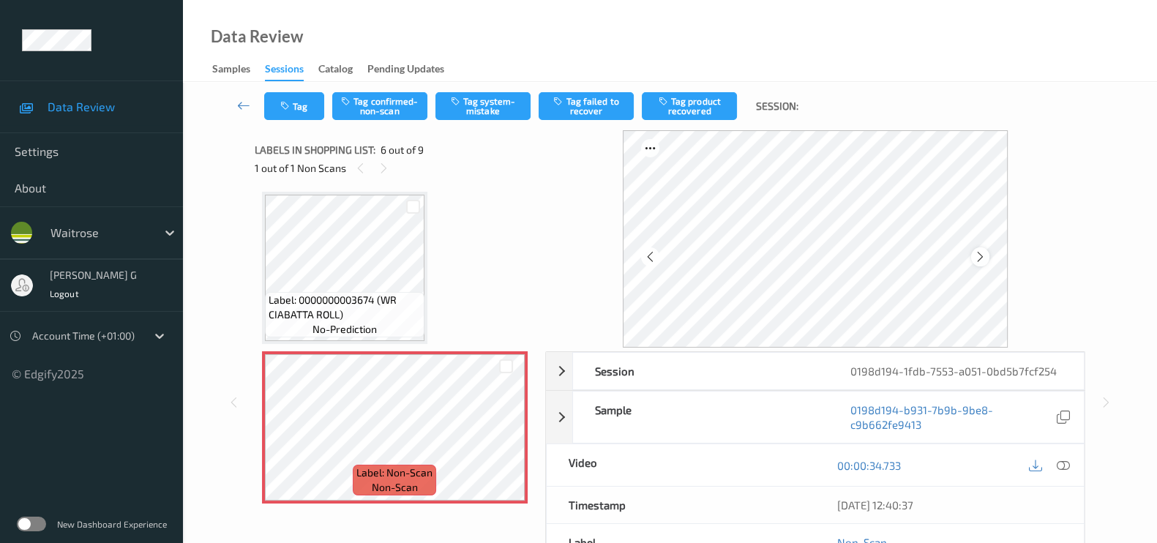
click at [983, 261] on icon at bounding box center [980, 256] width 12 height 13
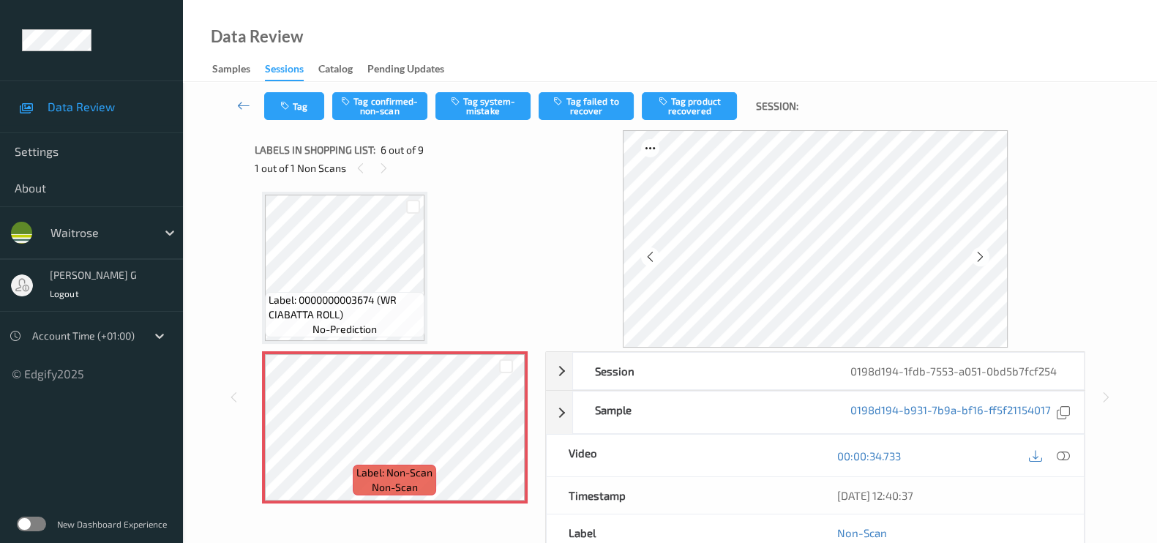
click at [983, 261] on icon at bounding box center [980, 256] width 12 height 13
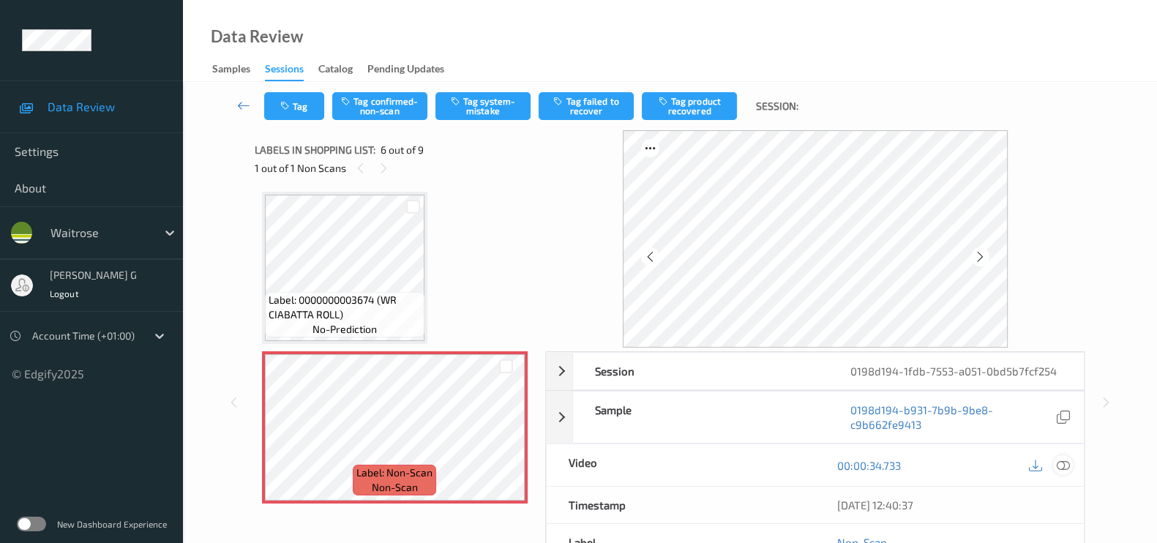
click at [1063, 460] on icon at bounding box center [1062, 465] width 13 height 13
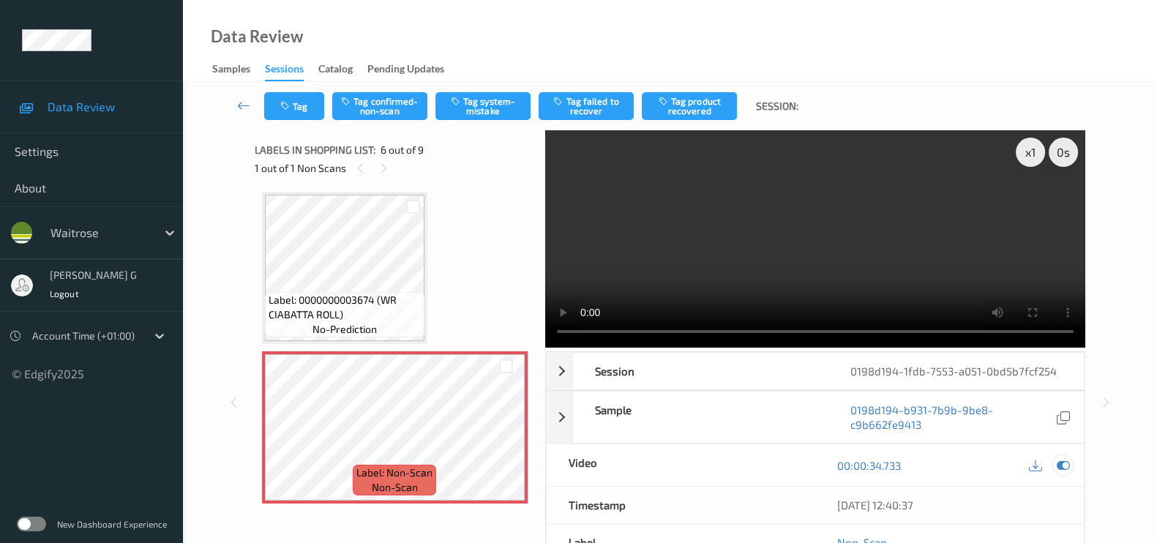
click at [1061, 461] on icon at bounding box center [1062, 465] width 13 height 13
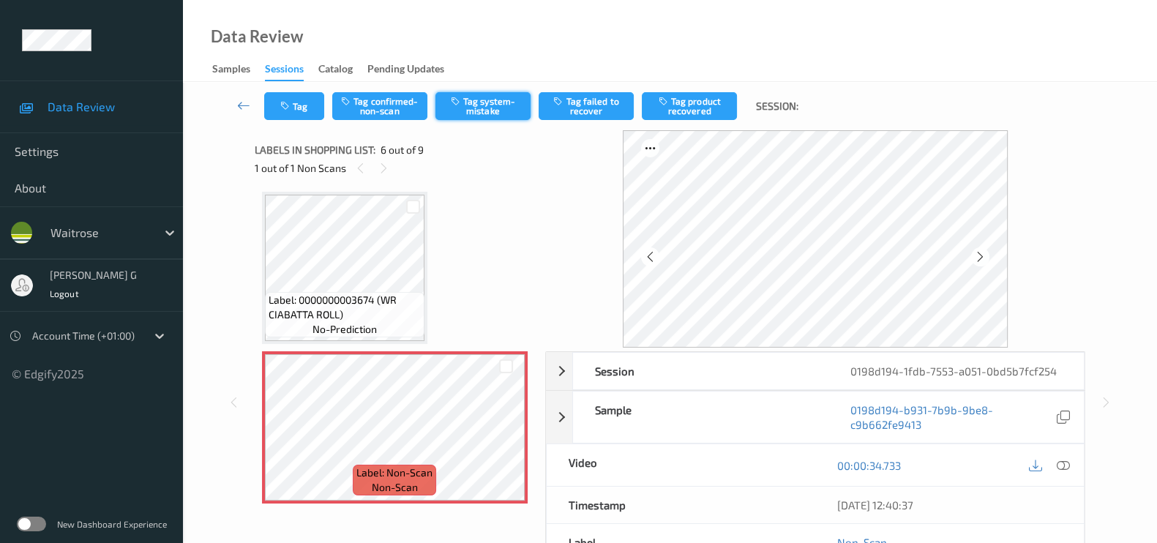
click at [529, 112] on button "Tag system-mistake" at bounding box center [482, 106] width 95 height 28
click at [296, 104] on button "Tag" at bounding box center [294, 106] width 60 height 28
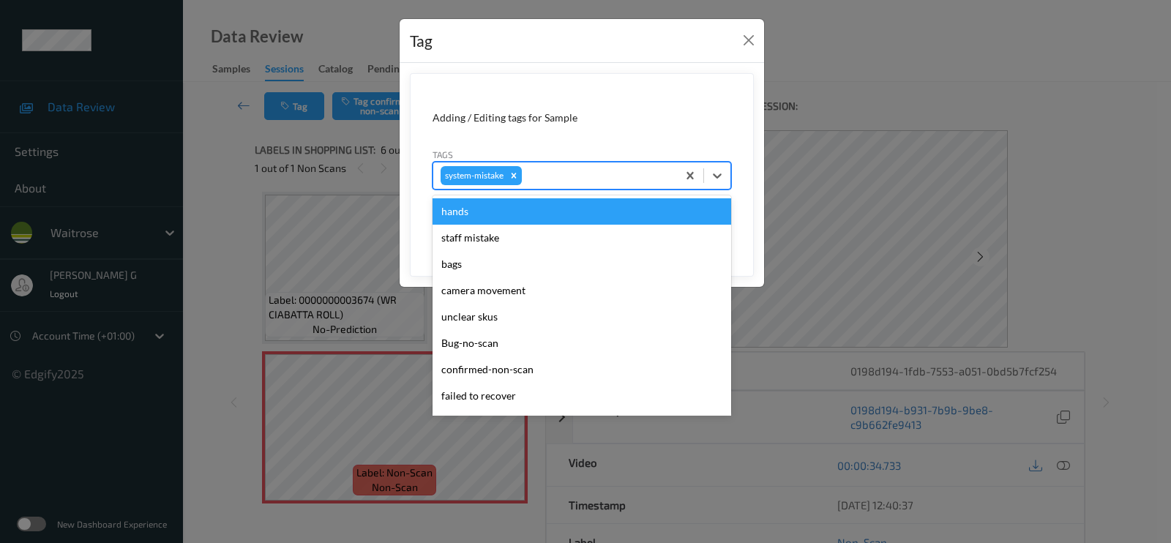
click at [590, 184] on div "system-mistake" at bounding box center [555, 175] width 244 height 25
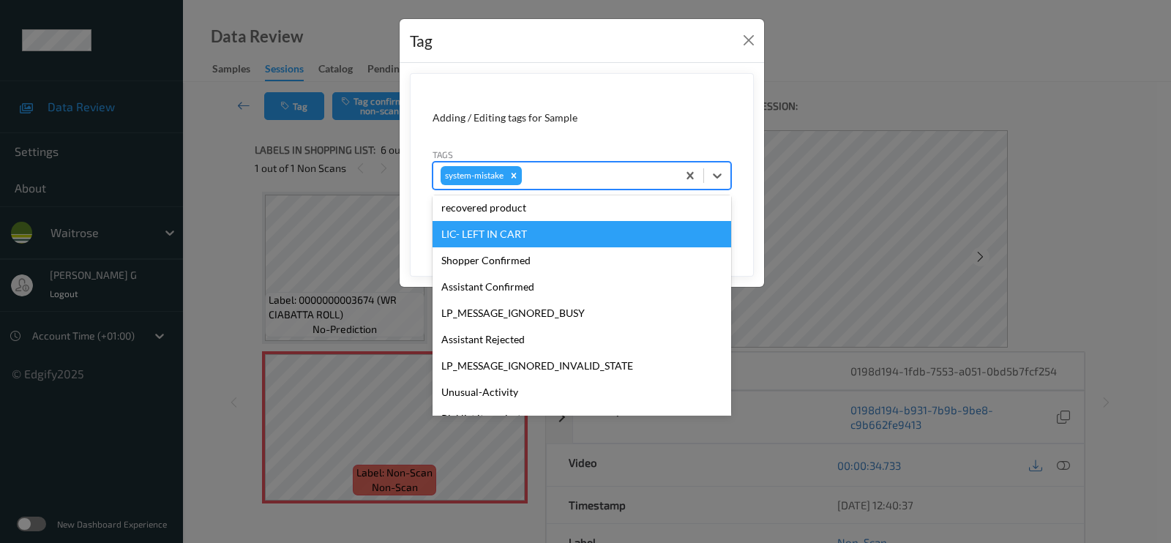
scroll to position [312, 0]
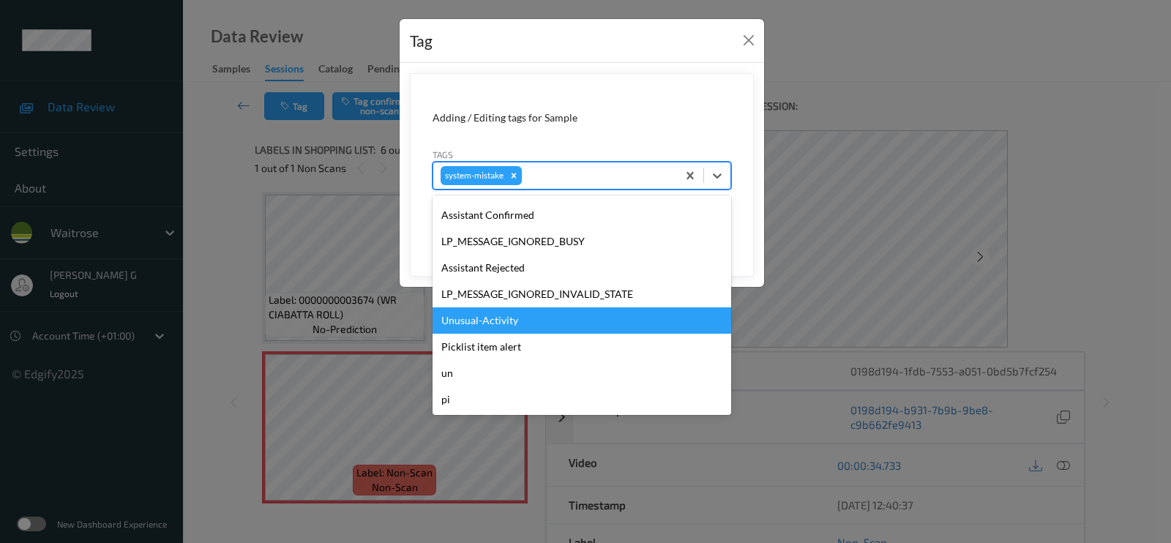
click at [463, 320] on div "Unusual-Activity" at bounding box center [581, 320] width 298 height 26
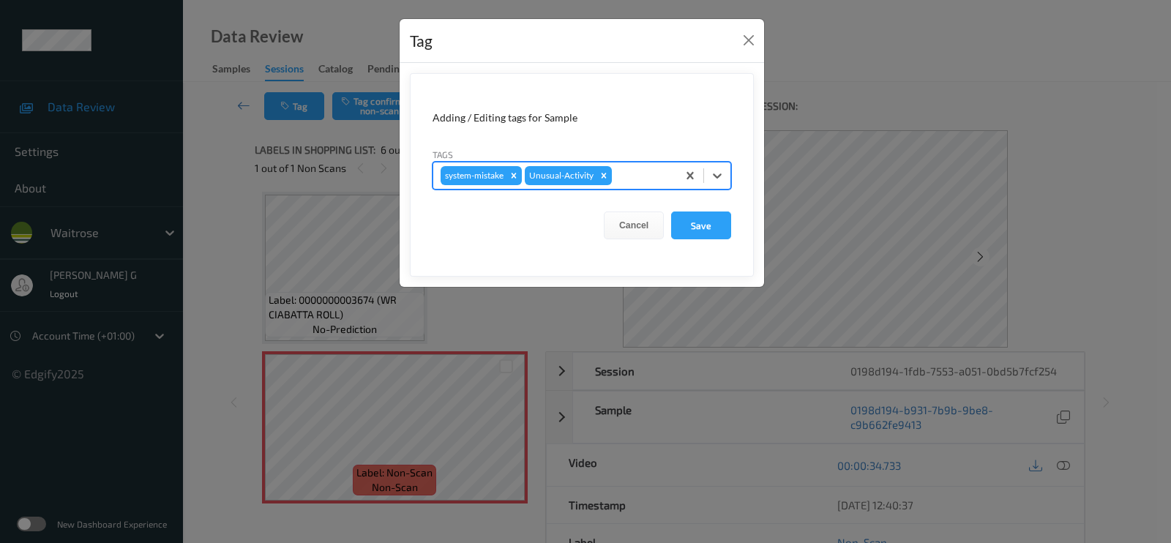
click at [641, 182] on div at bounding box center [642, 176] width 55 height 18
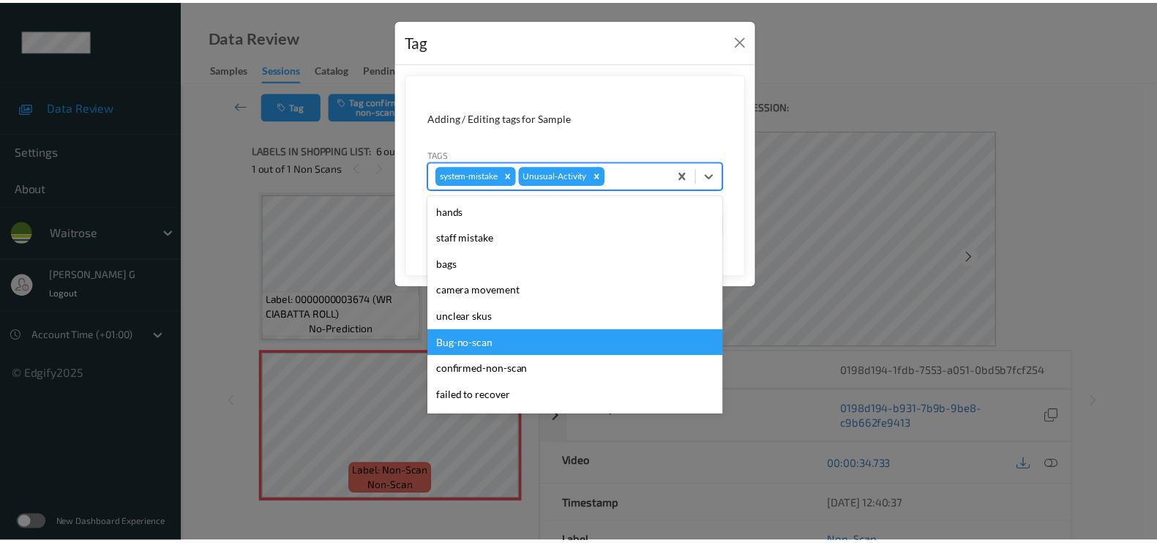
scroll to position [274, 0]
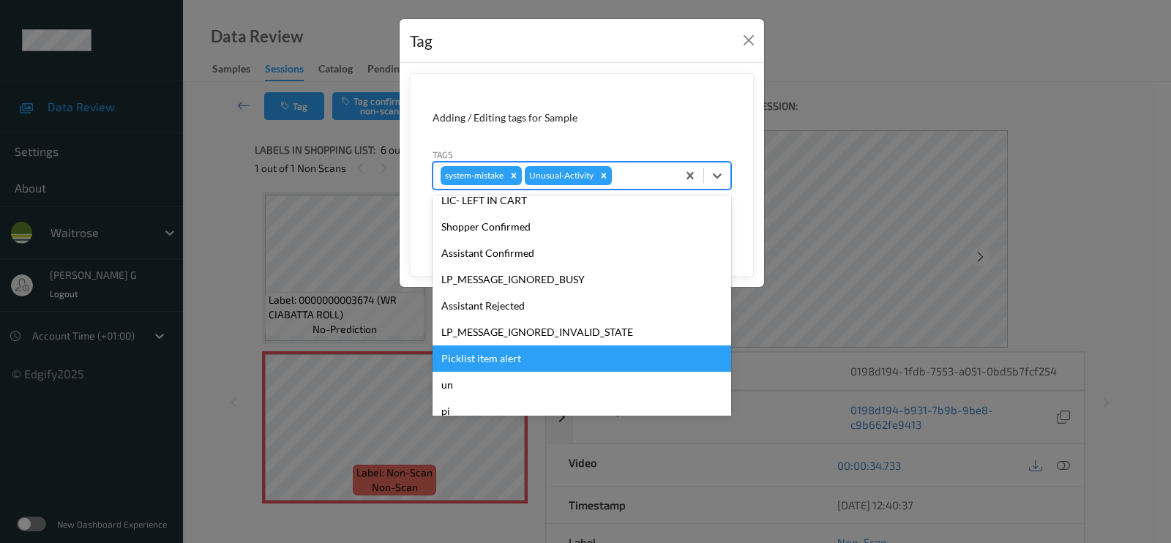
click at [483, 353] on div "Picklist item alert" at bounding box center [581, 358] width 298 height 26
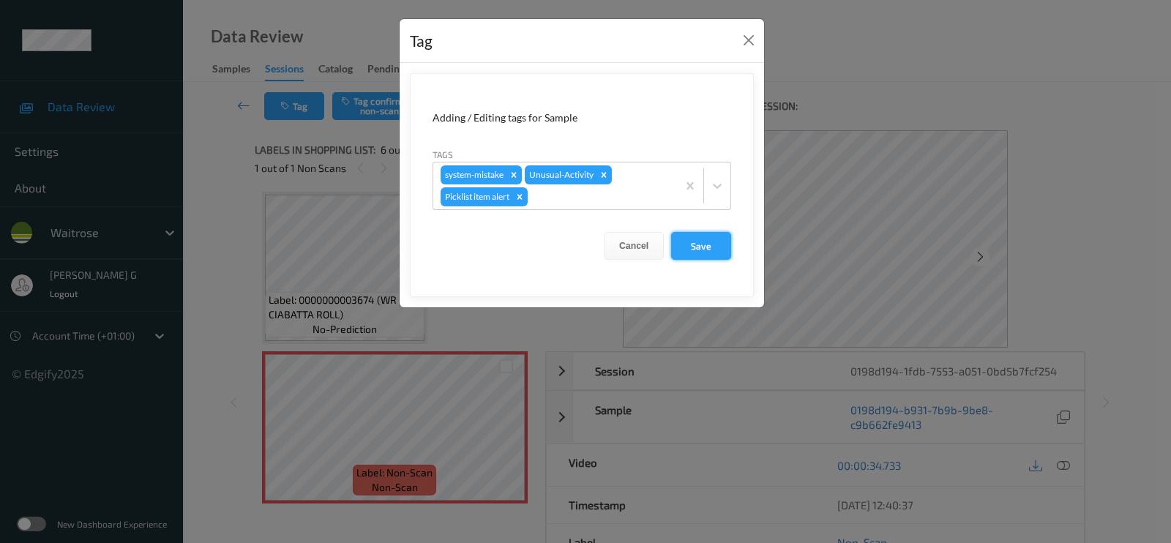
click at [702, 243] on button "Save" at bounding box center [701, 246] width 60 height 28
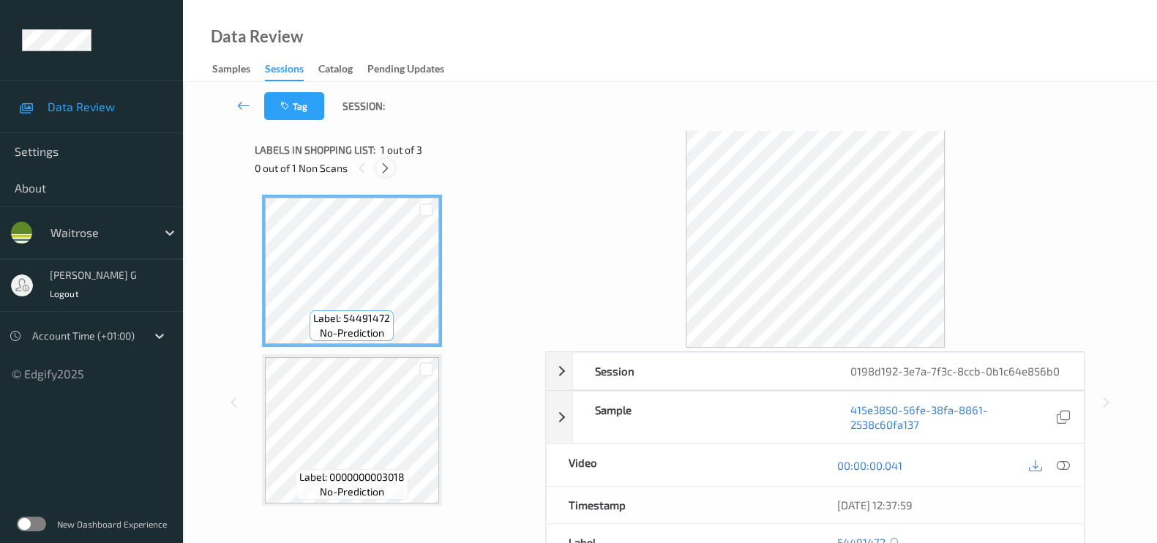
click at [379, 166] on icon at bounding box center [385, 168] width 12 height 13
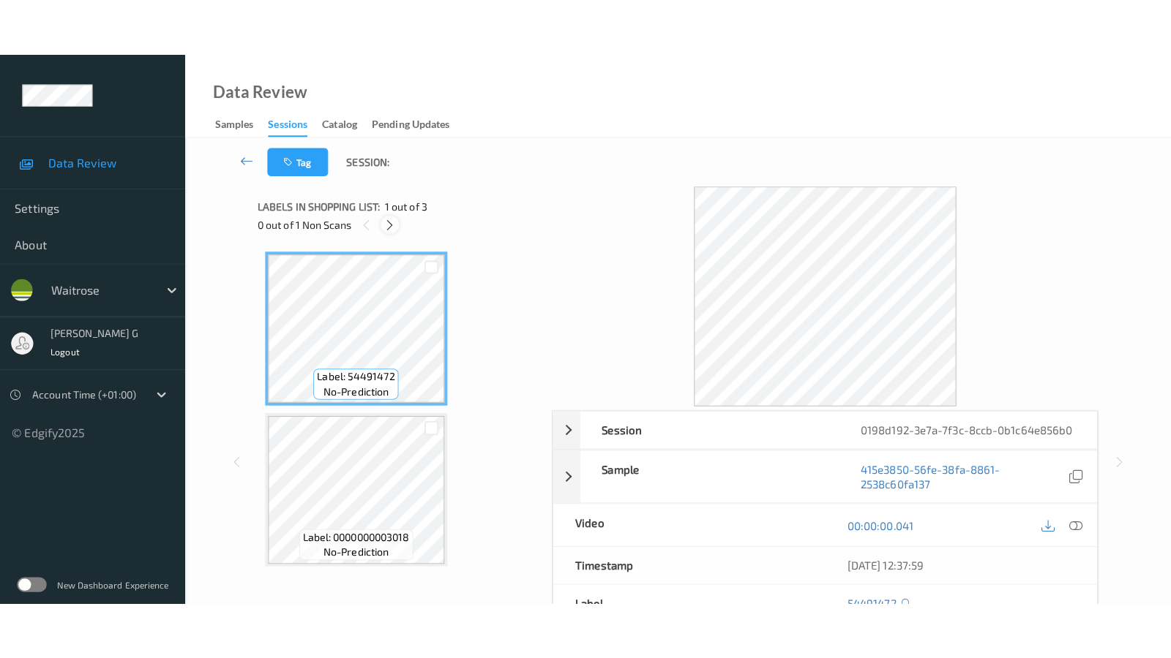
scroll to position [164, 0]
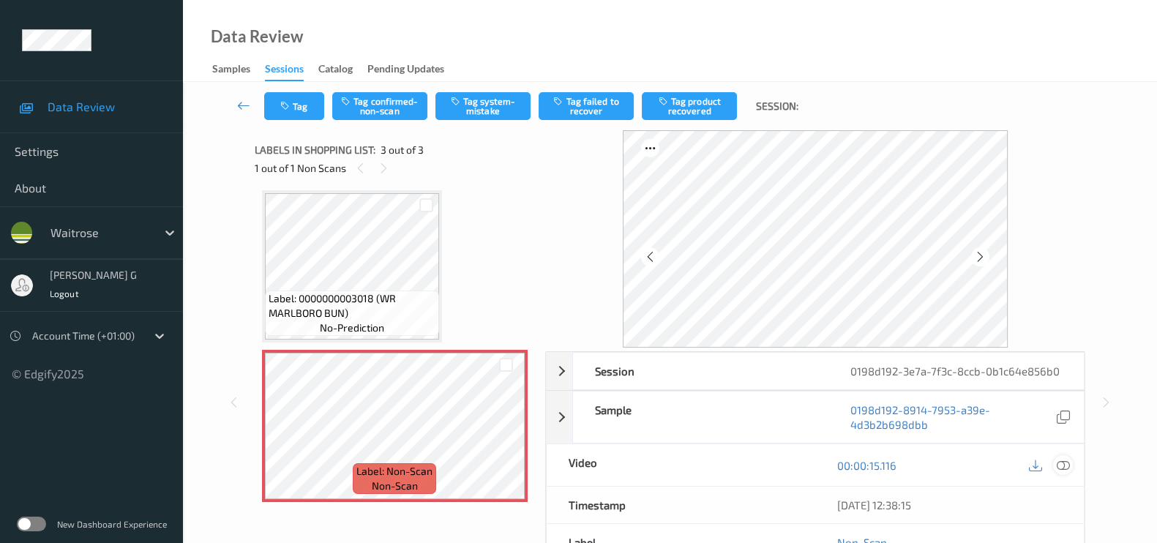
click at [1062, 460] on icon at bounding box center [1062, 465] width 13 height 13
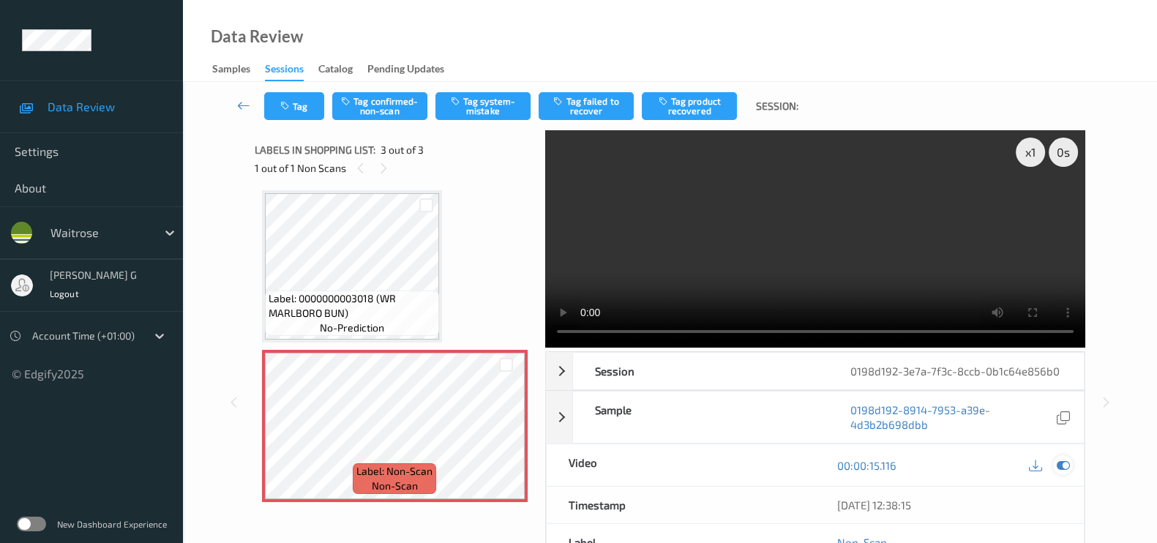
click at [1063, 463] on icon at bounding box center [1062, 465] width 13 height 13
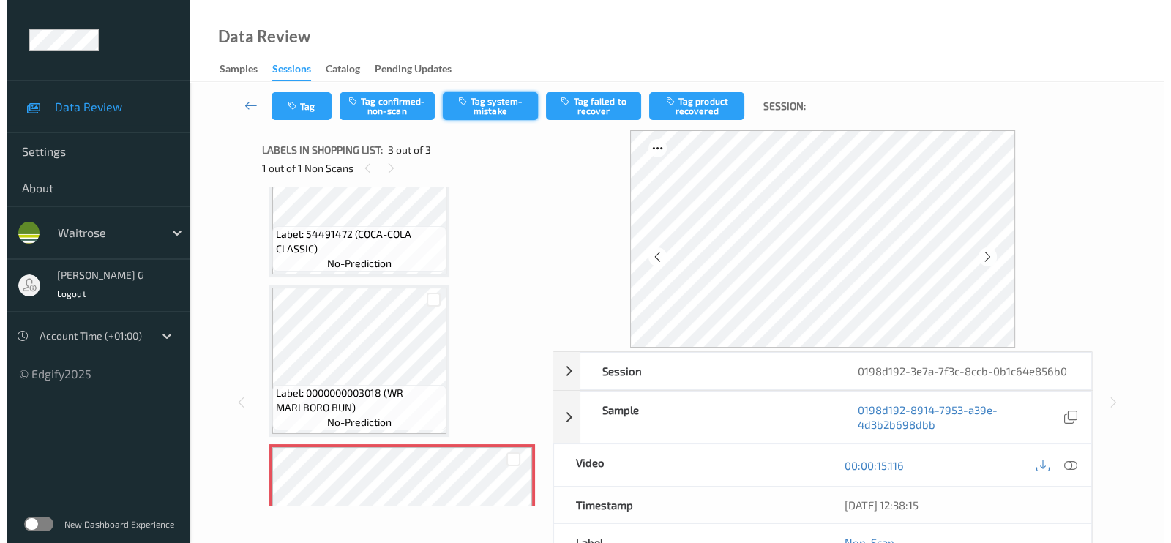
scroll to position [0, 0]
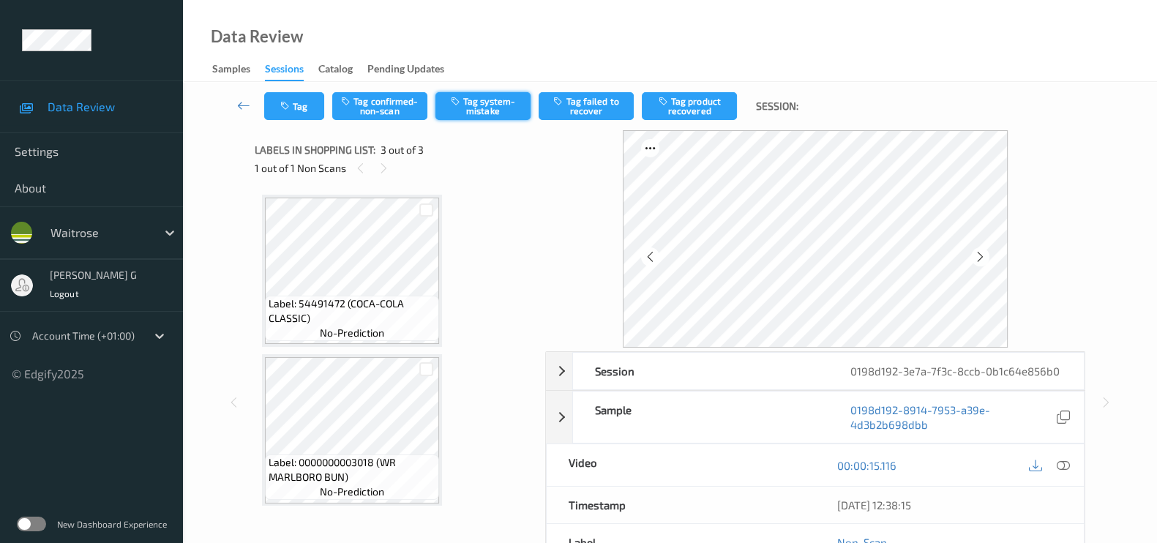
click at [489, 111] on button "Tag system-mistake" at bounding box center [482, 106] width 95 height 28
click at [293, 108] on button "Tag" at bounding box center [294, 106] width 60 height 28
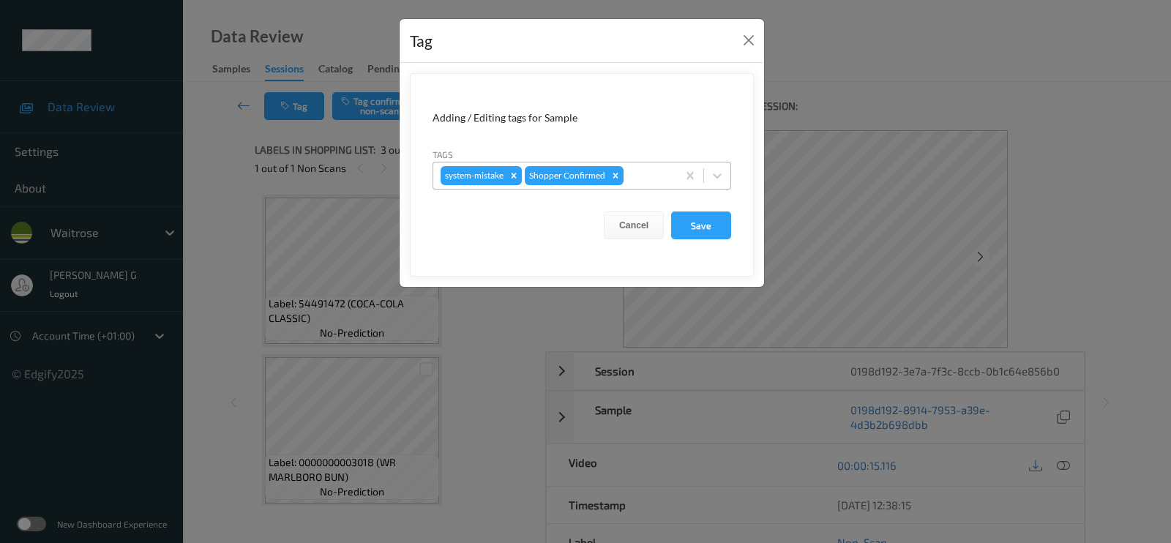
click at [656, 172] on div at bounding box center [647, 176] width 43 height 18
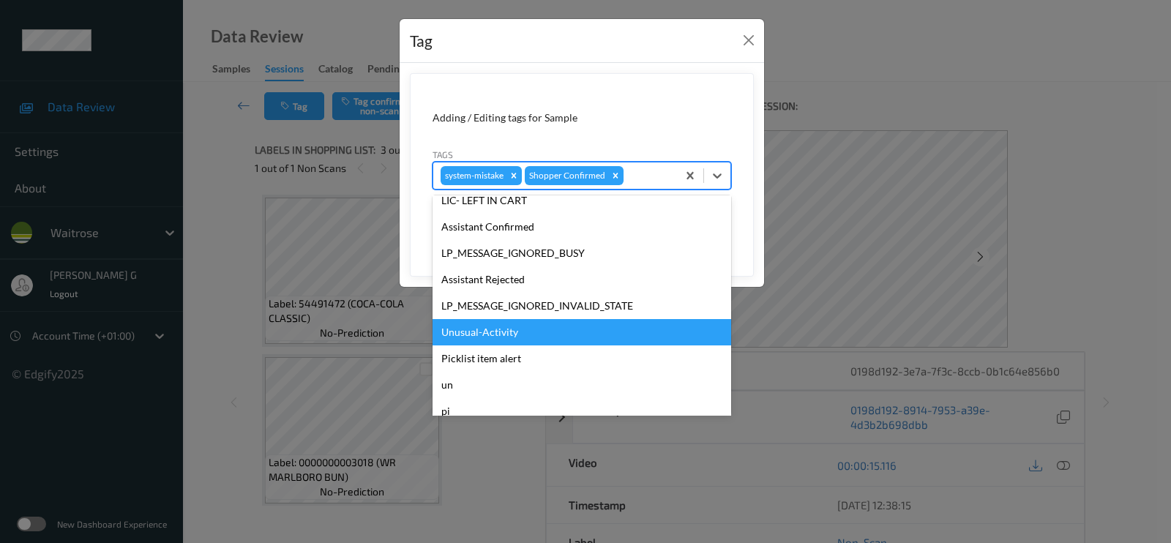
scroll to position [286, 0]
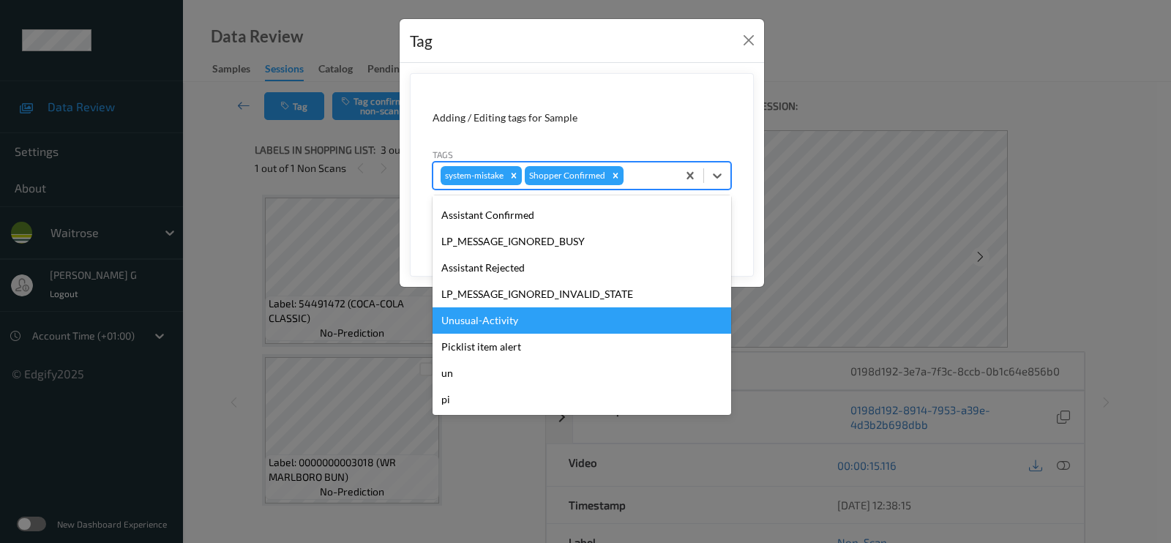
click at [478, 331] on div "Unusual-Activity" at bounding box center [581, 320] width 298 height 26
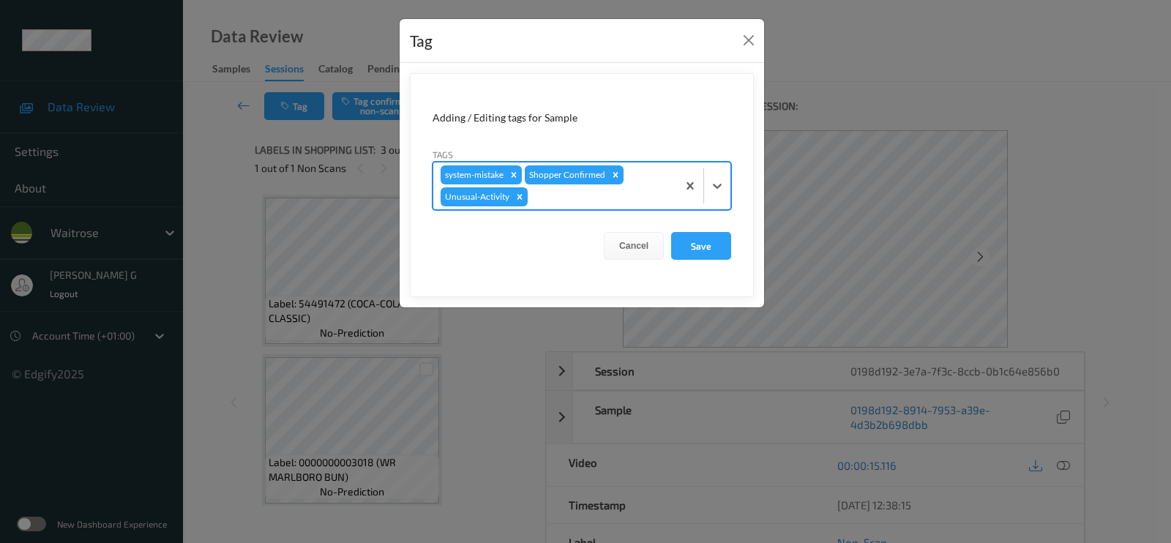
click at [604, 192] on div at bounding box center [599, 197] width 139 height 18
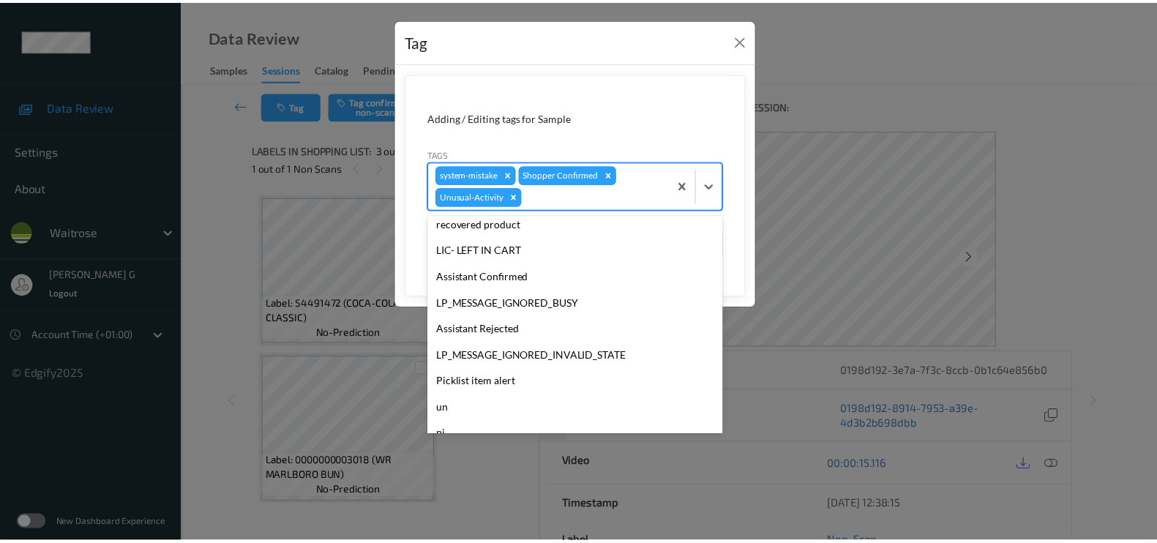
scroll to position [260, 0]
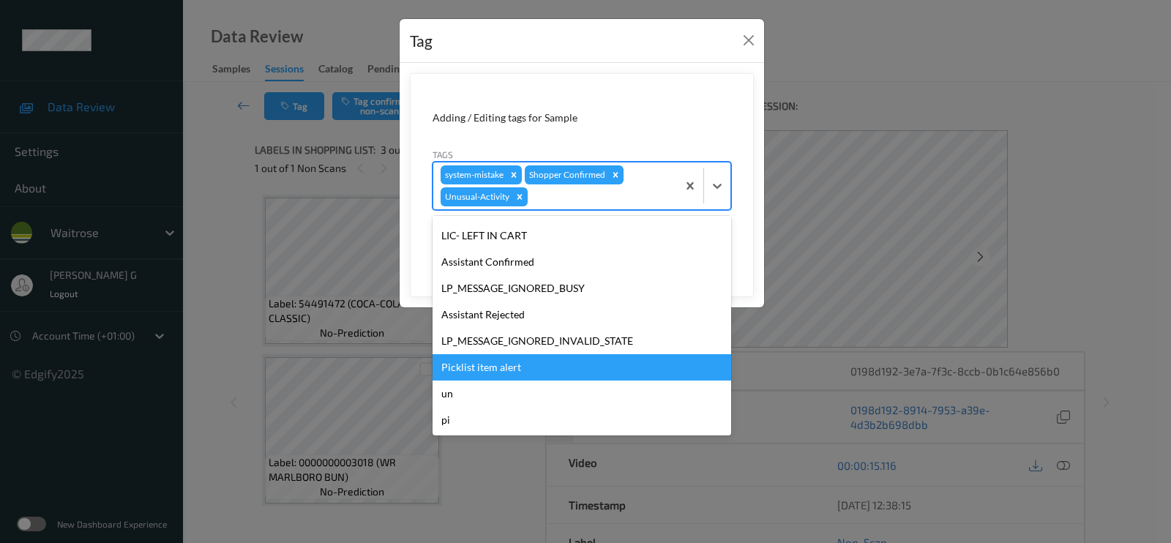
click at [484, 367] on div "Picklist item alert" at bounding box center [581, 367] width 298 height 26
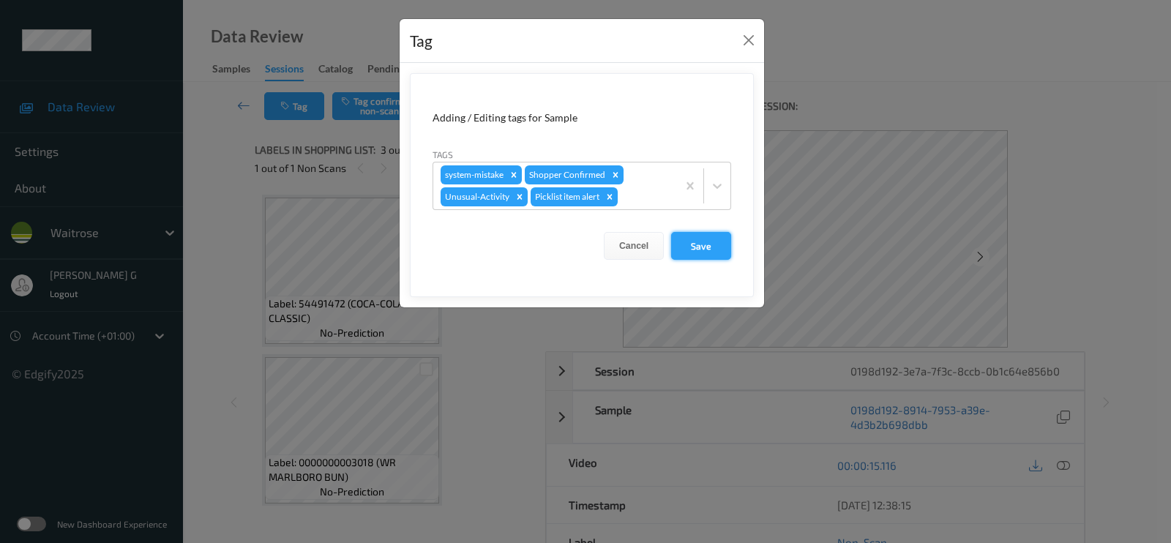
click at [699, 247] on button "Save" at bounding box center [701, 246] width 60 height 28
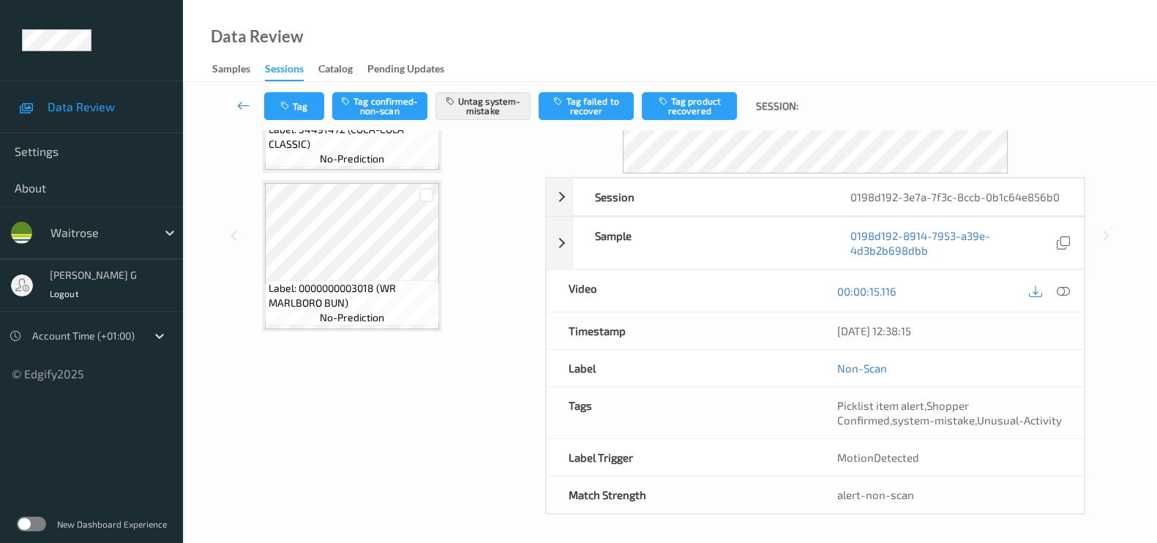
scroll to position [0, 0]
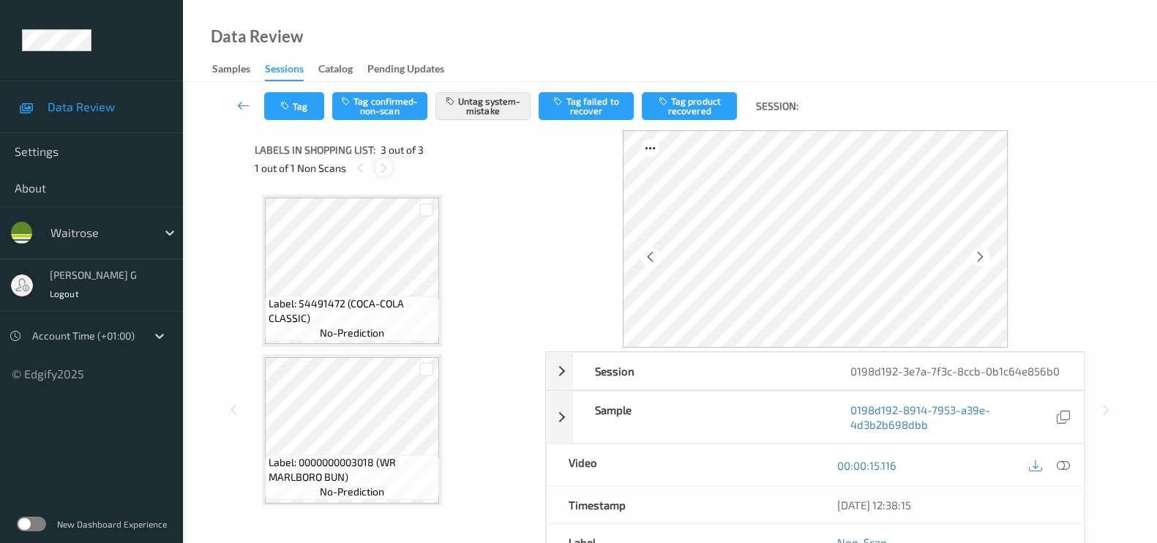
click at [390, 170] on div at bounding box center [384, 168] width 18 height 18
click at [380, 170] on icon at bounding box center [384, 168] width 12 height 13
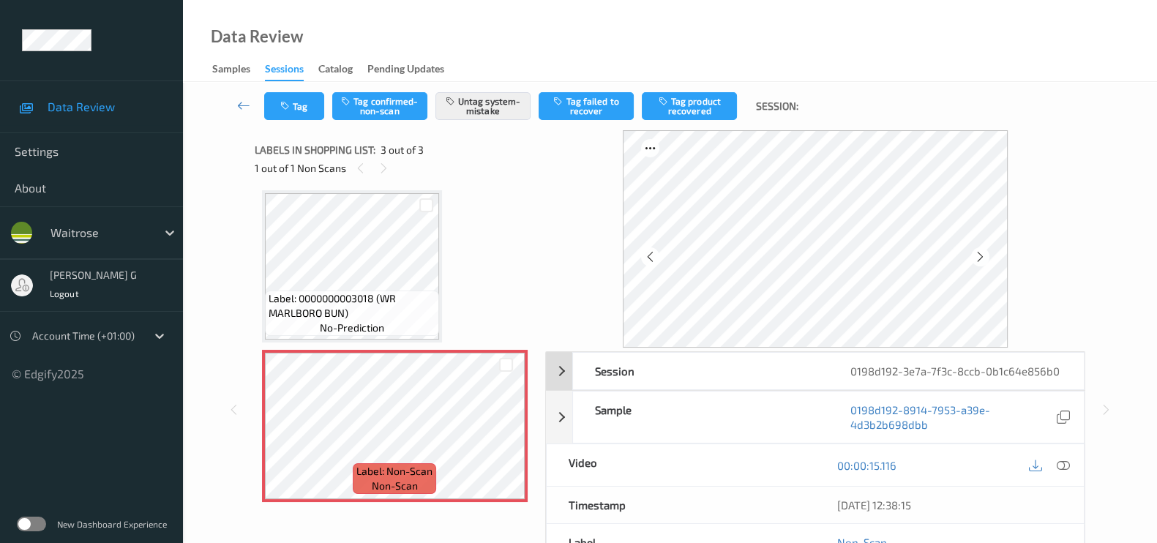
scroll to position [174, 0]
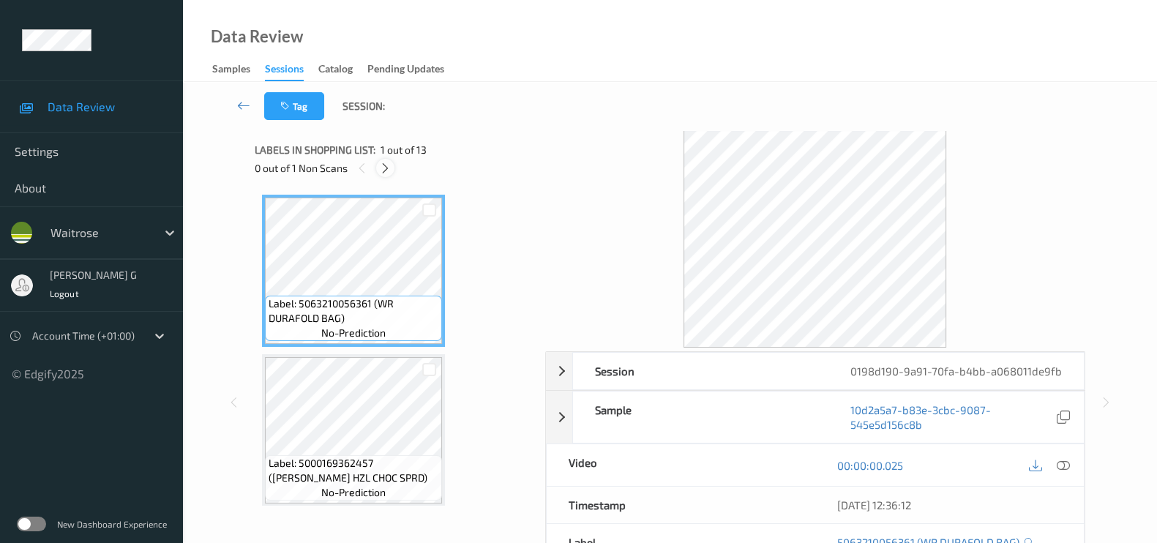
click at [391, 163] on icon at bounding box center [385, 168] width 12 height 13
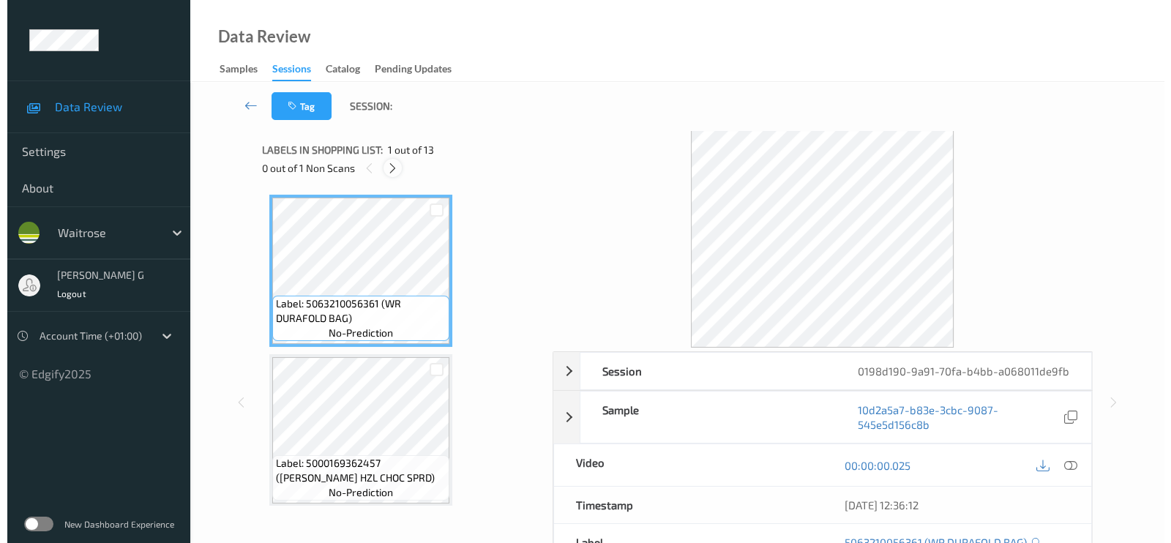
scroll to position [1275, 0]
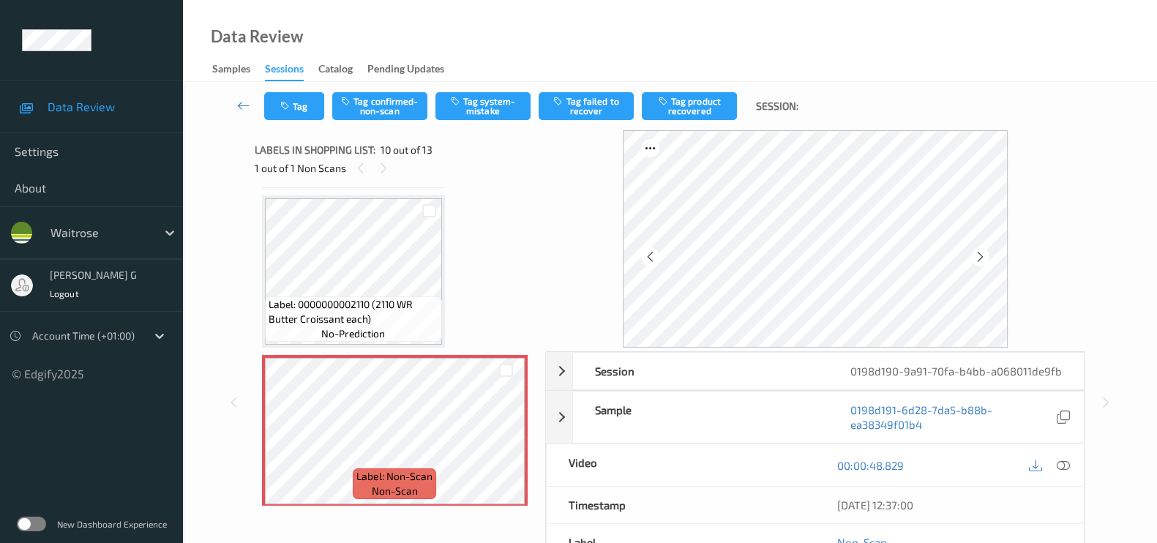
click at [1075, 460] on div "00:00:48.829" at bounding box center [949, 465] width 268 height 42
click at [1067, 463] on icon at bounding box center [1062, 465] width 13 height 13
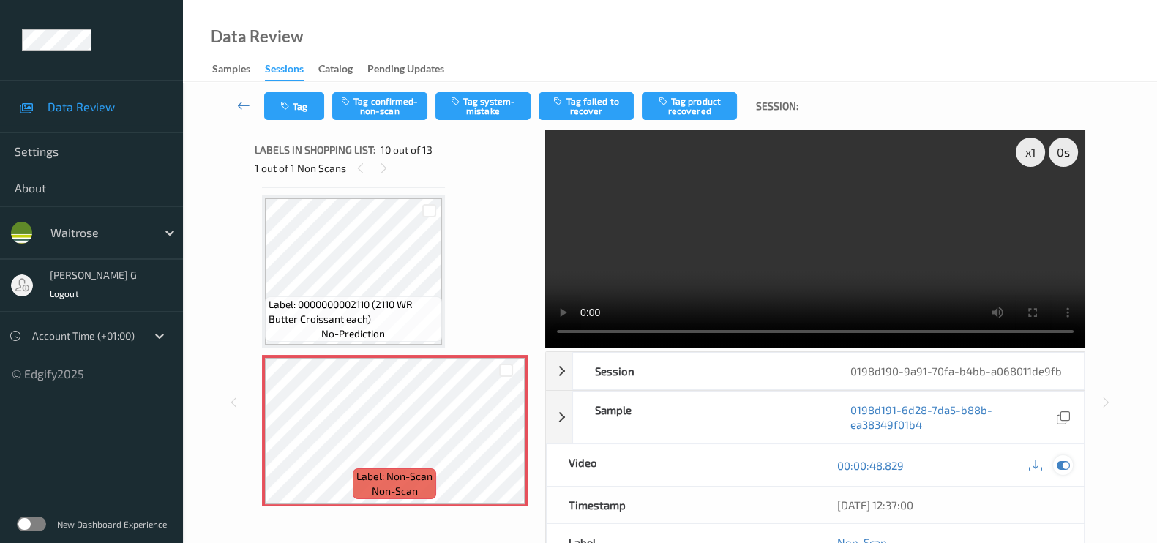
click at [1064, 464] on icon at bounding box center [1062, 465] width 13 height 13
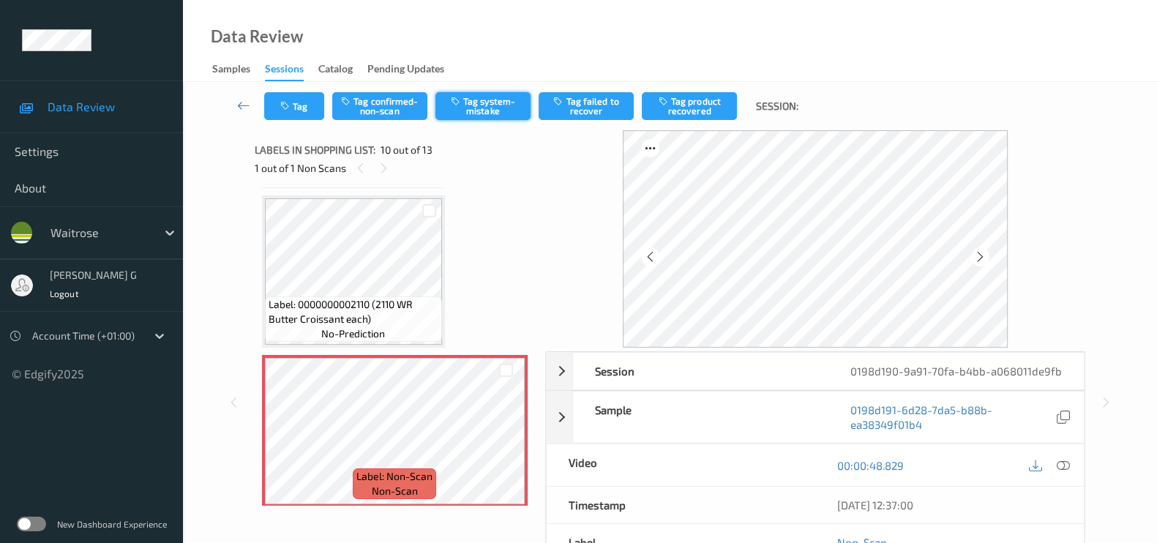
click at [459, 105] on icon "button" at bounding box center [457, 101] width 12 height 10
click at [291, 110] on icon "button" at bounding box center [286, 106] width 12 height 10
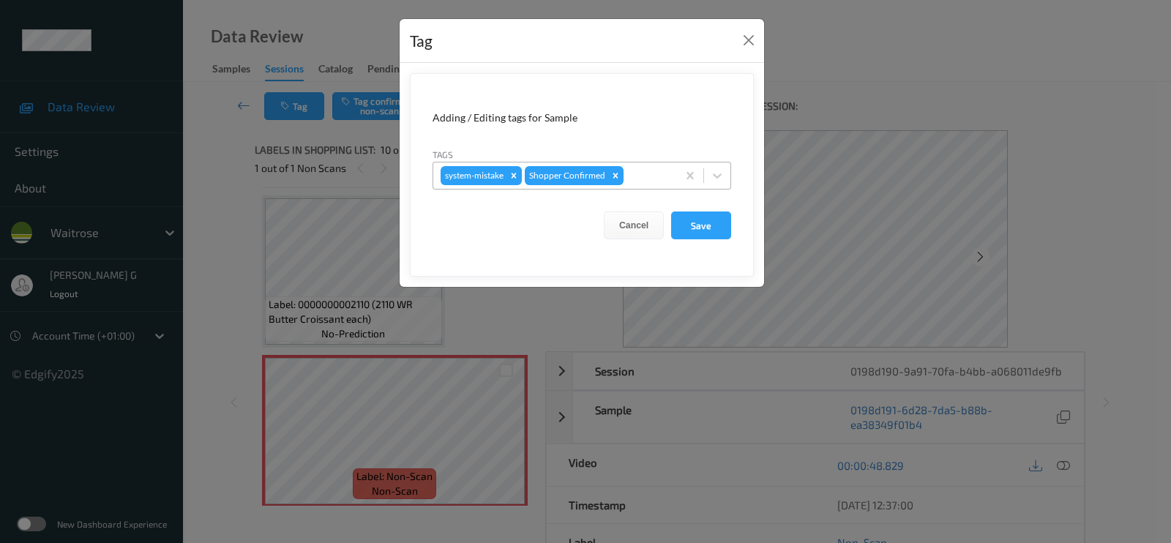
click at [650, 179] on div at bounding box center [647, 176] width 43 height 18
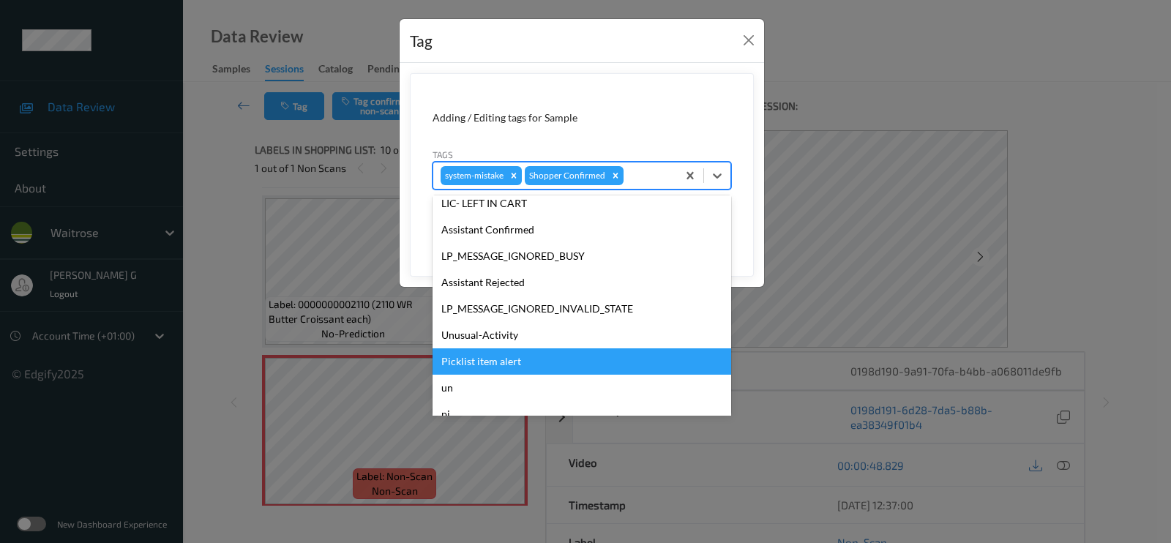
scroll to position [286, 0]
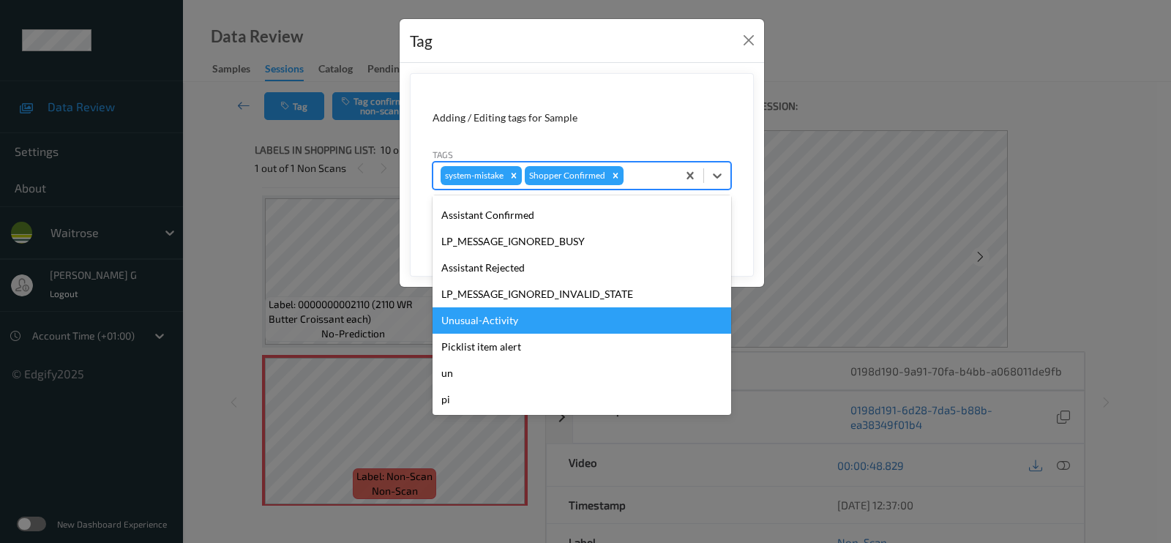
click at [487, 322] on div "Unusual-Activity" at bounding box center [581, 320] width 298 height 26
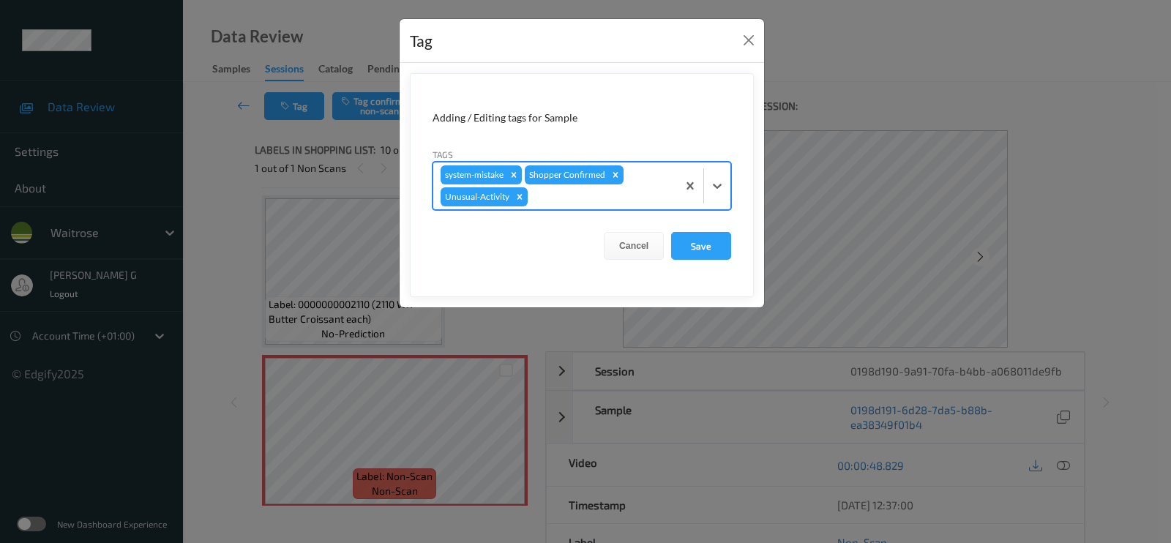
click at [638, 189] on div at bounding box center [599, 197] width 139 height 18
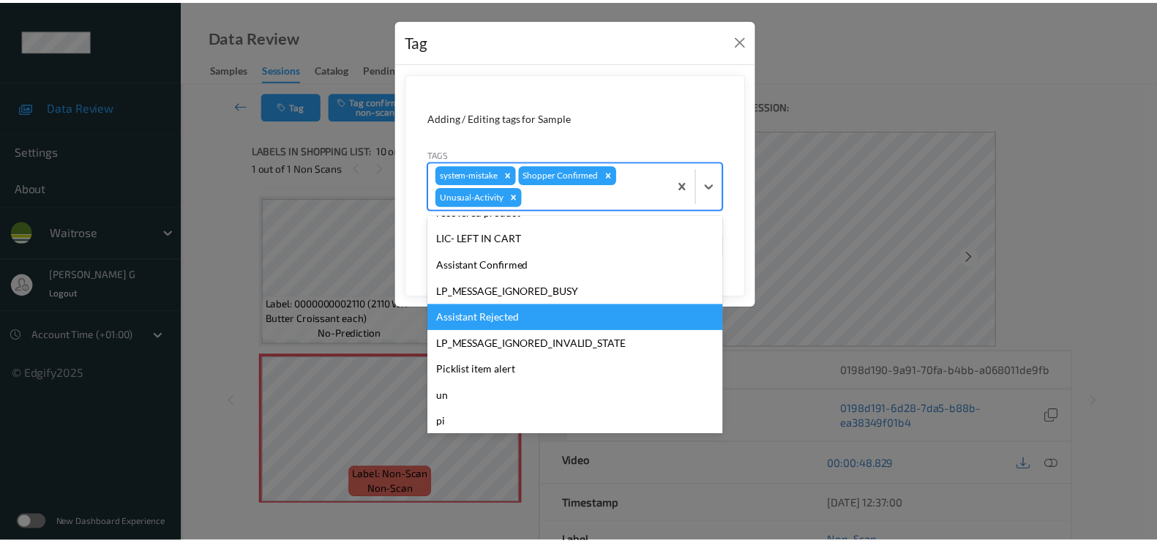
scroll to position [260, 0]
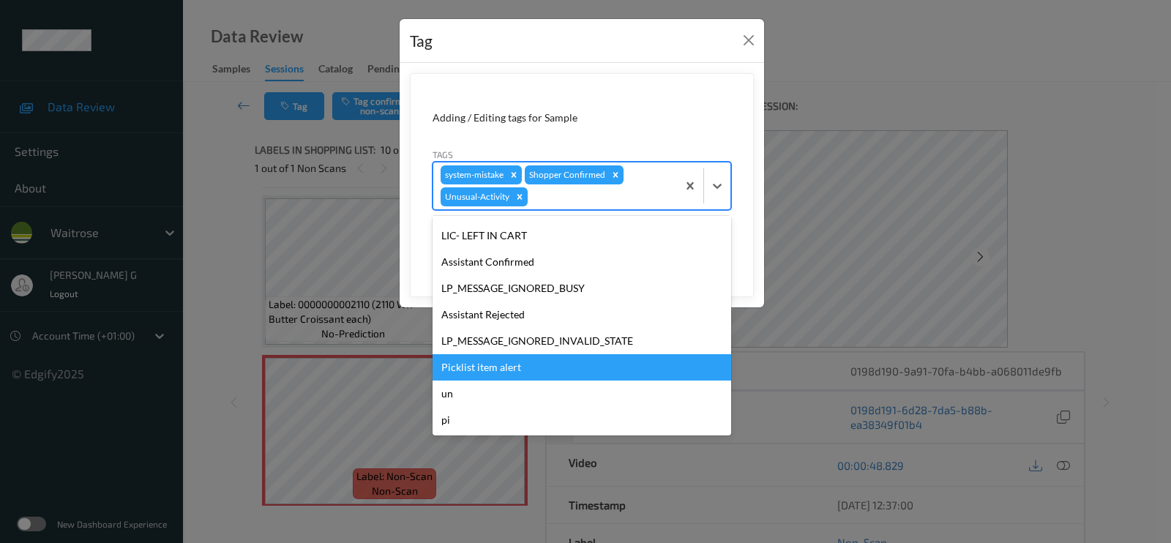
click at [481, 365] on div "Picklist item alert" at bounding box center [581, 367] width 298 height 26
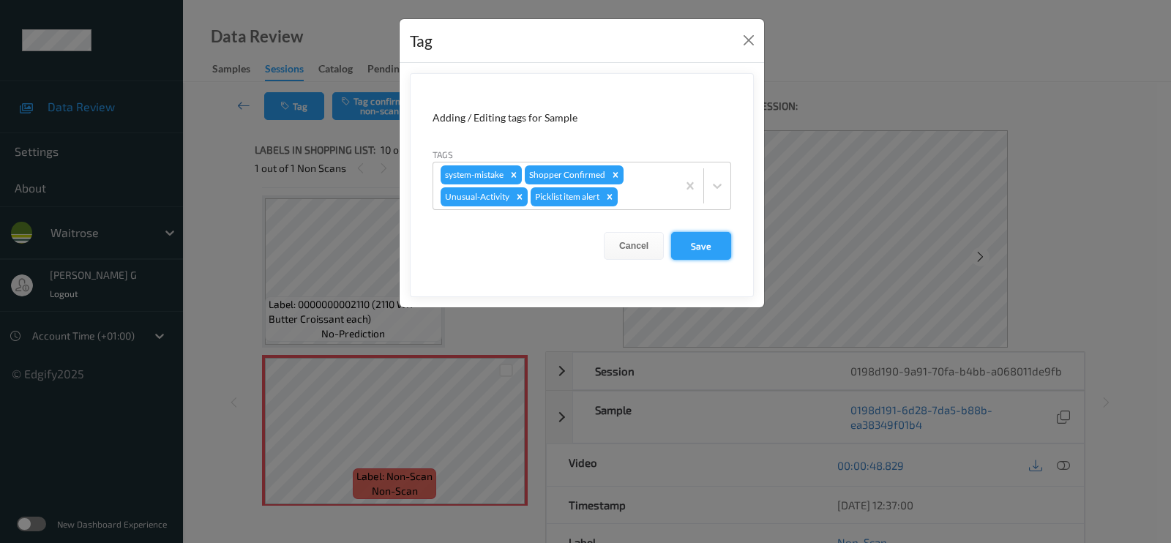
click at [703, 250] on button "Save" at bounding box center [701, 246] width 60 height 28
click at [694, 242] on button "Save" at bounding box center [701, 246] width 60 height 28
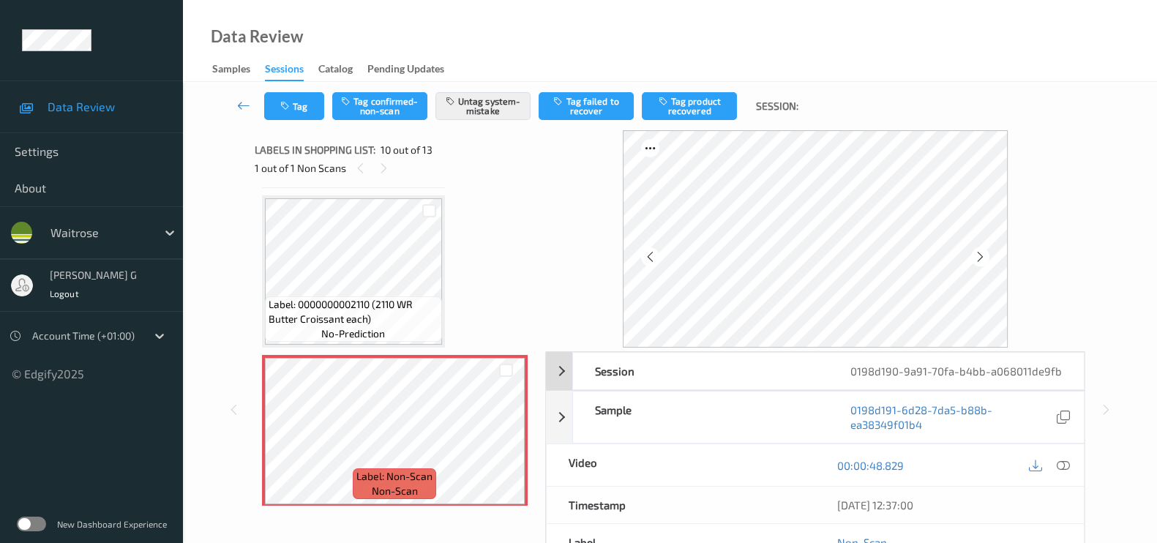
scroll to position [174, 0]
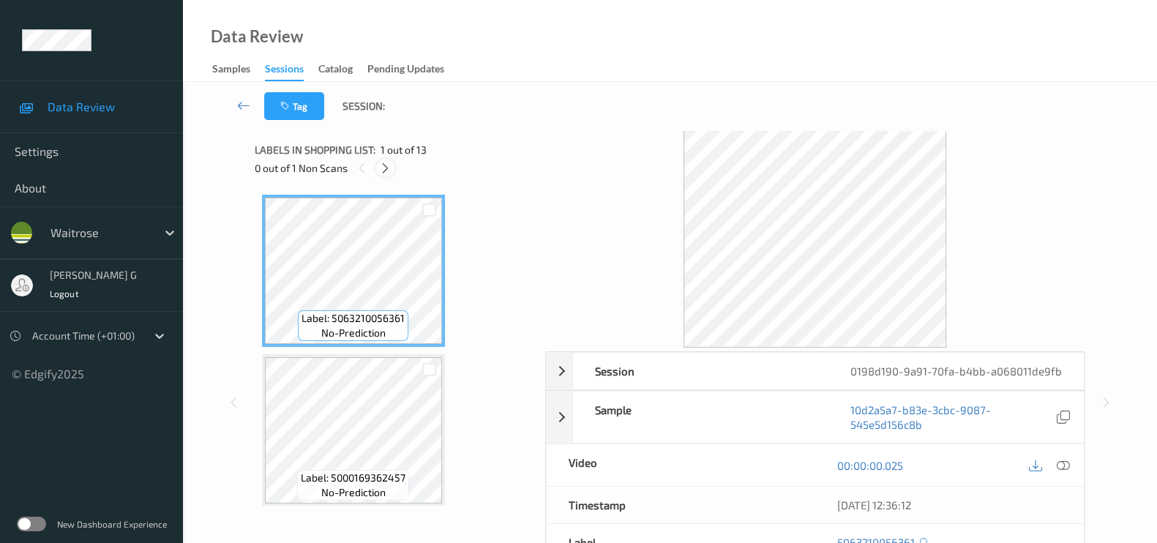
click at [387, 169] on icon at bounding box center [385, 168] width 12 height 13
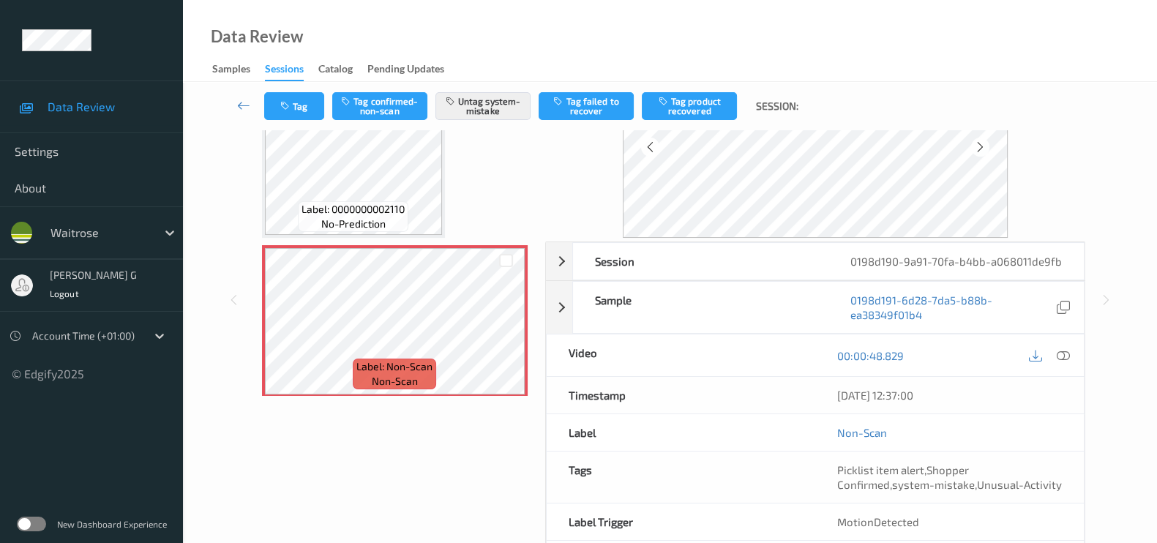
scroll to position [174, 0]
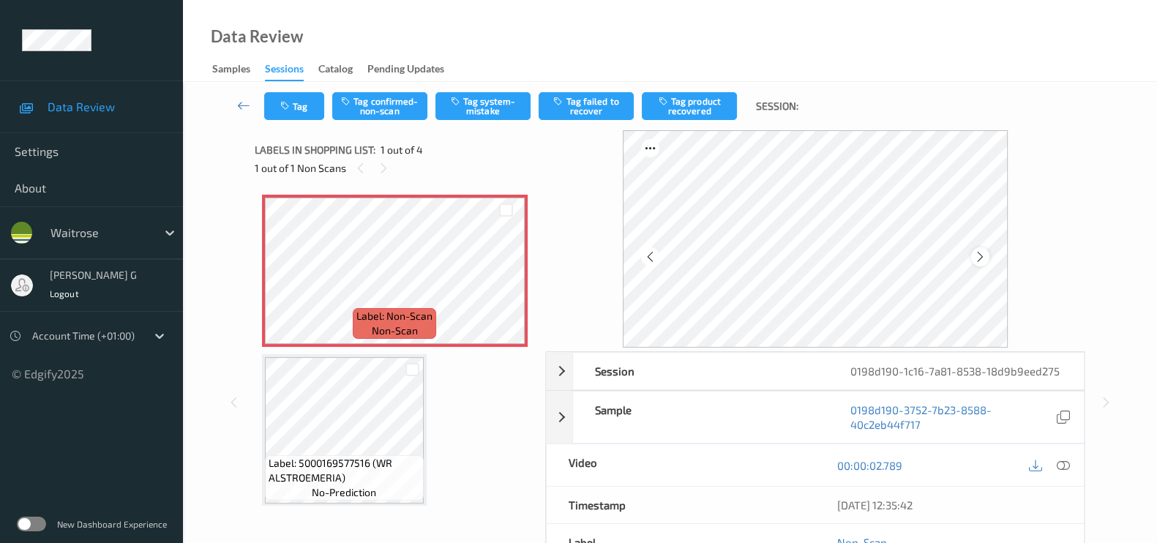
click at [984, 260] on icon at bounding box center [980, 256] width 12 height 13
click at [1065, 465] on icon at bounding box center [1062, 465] width 13 height 13
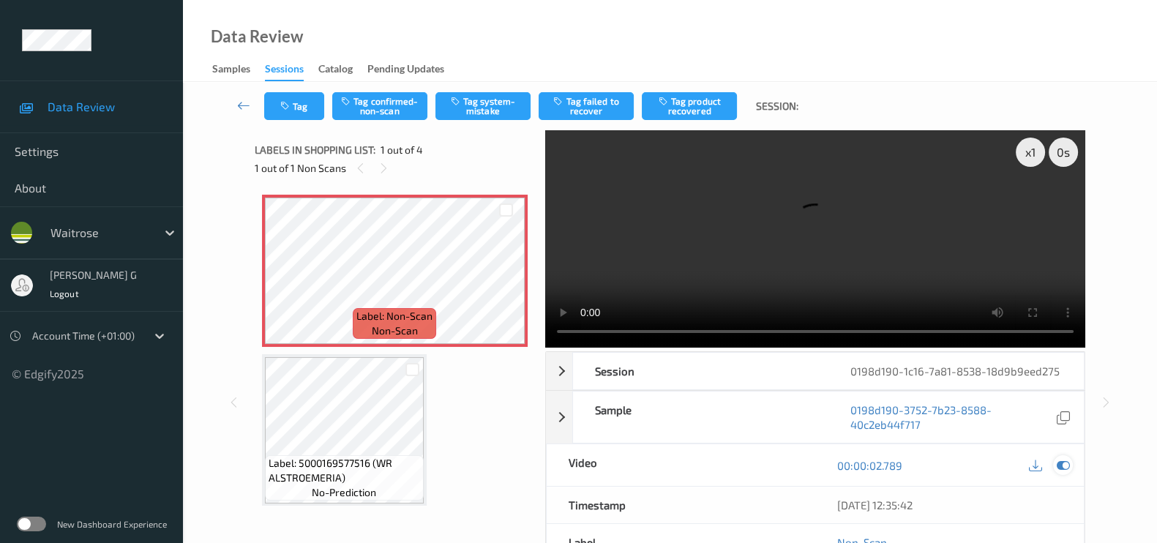
click at [1064, 459] on icon at bounding box center [1062, 465] width 13 height 13
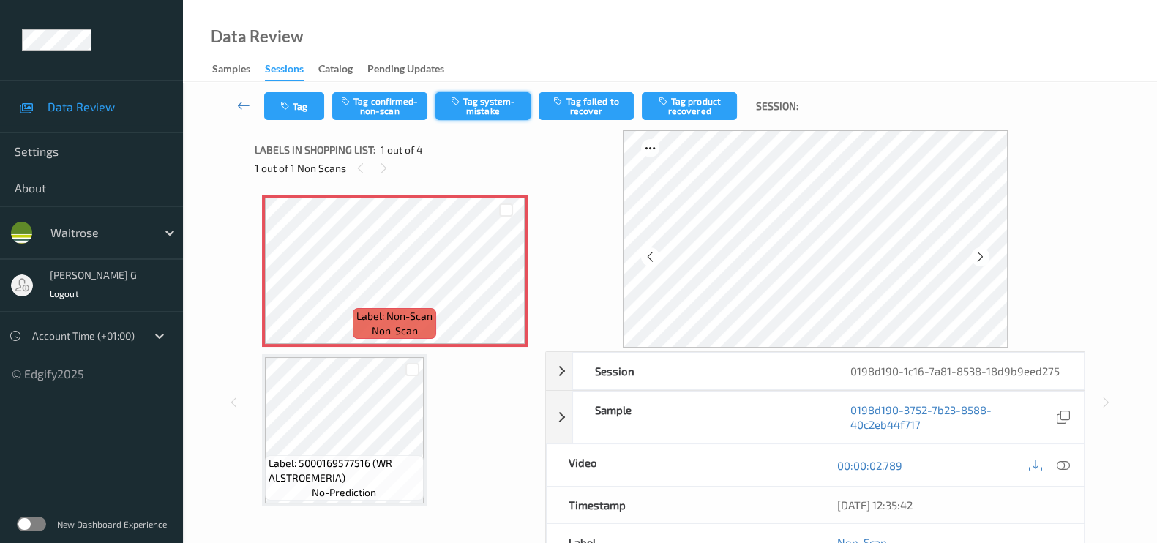
click at [489, 106] on button "Tag system-mistake" at bounding box center [482, 106] width 95 height 28
click at [284, 102] on icon "button" at bounding box center [286, 106] width 12 height 10
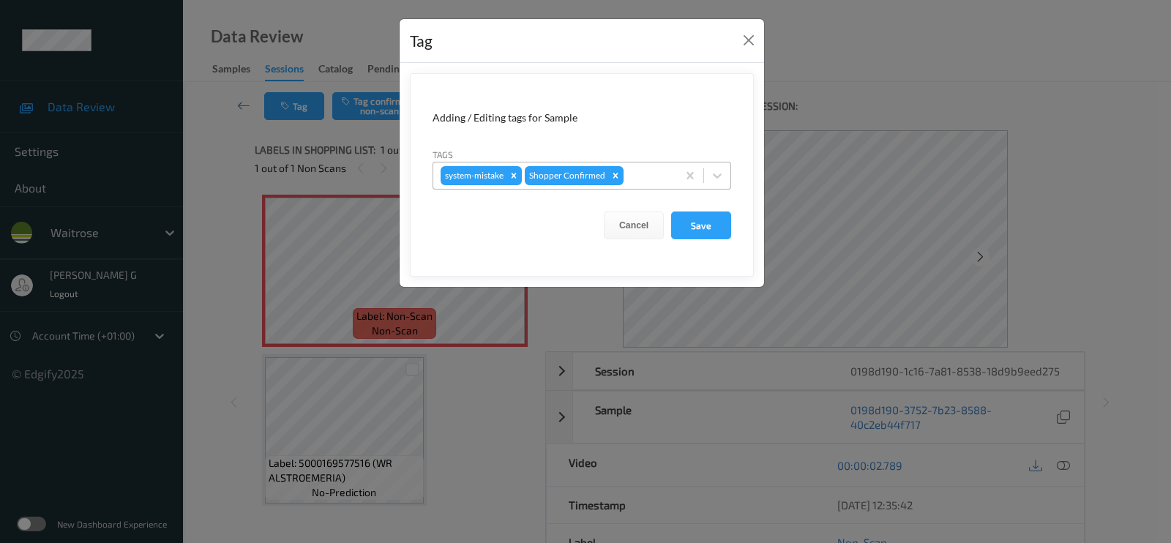
click at [651, 181] on div at bounding box center [647, 176] width 43 height 18
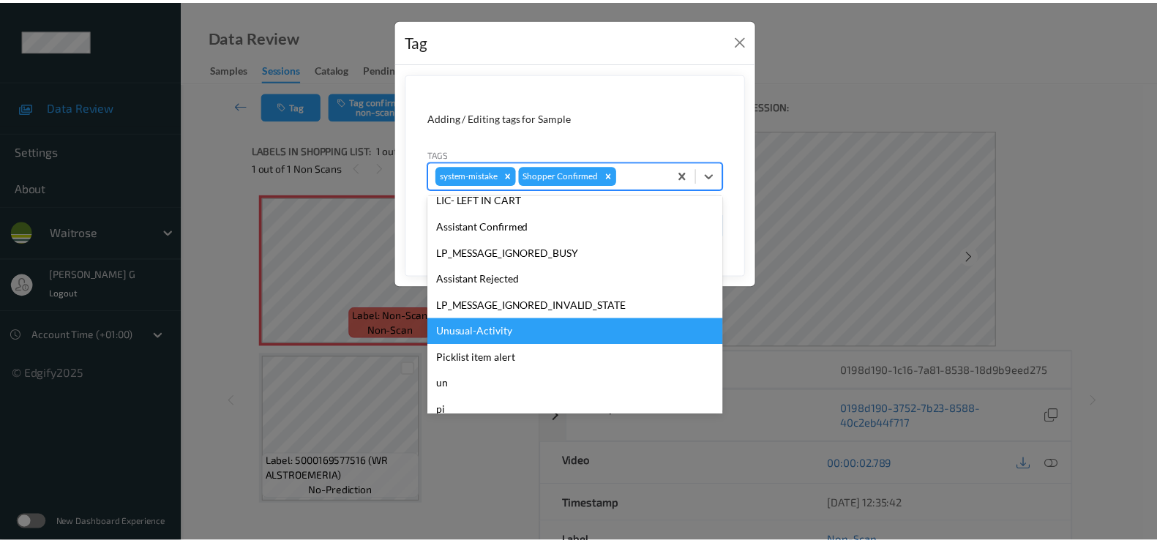
scroll to position [286, 0]
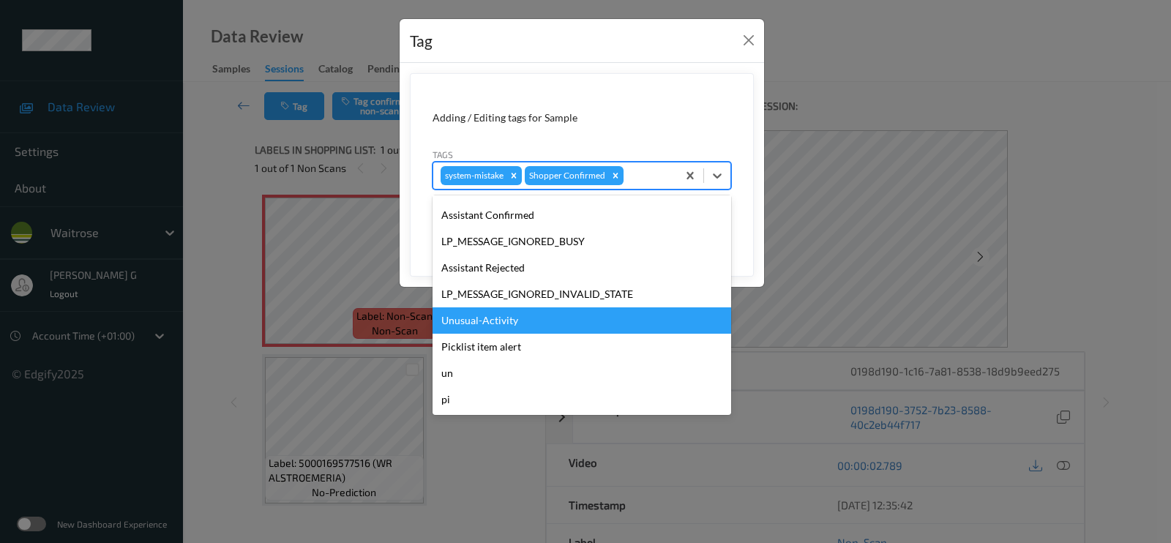
click at [479, 326] on div "Unusual-Activity" at bounding box center [581, 320] width 298 height 26
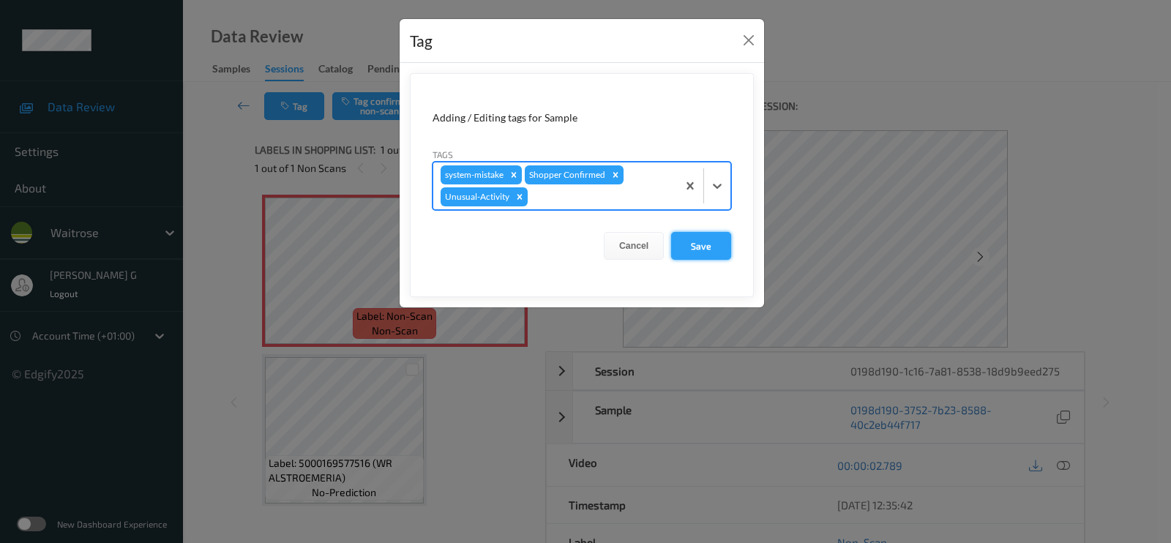
click at [694, 239] on button "Save" at bounding box center [701, 246] width 60 height 28
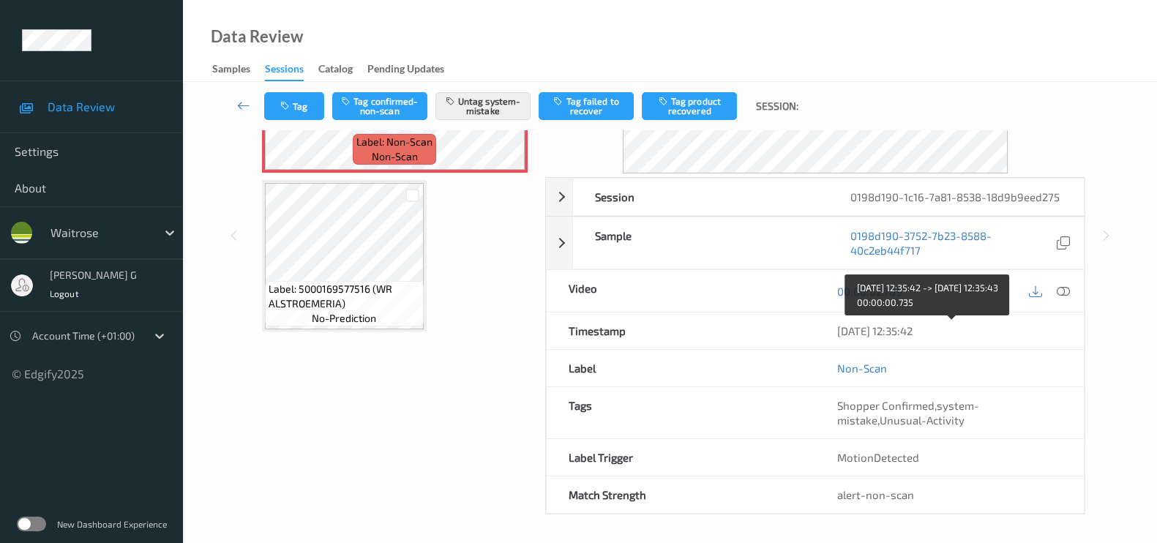
scroll to position [0, 0]
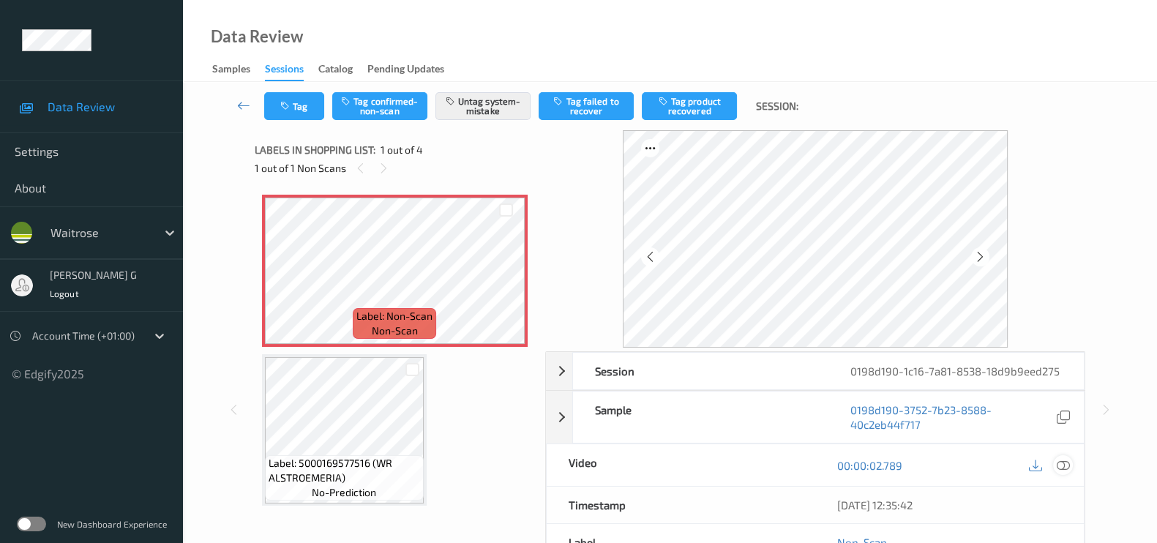
click at [1070, 462] on div at bounding box center [1063, 465] width 20 height 20
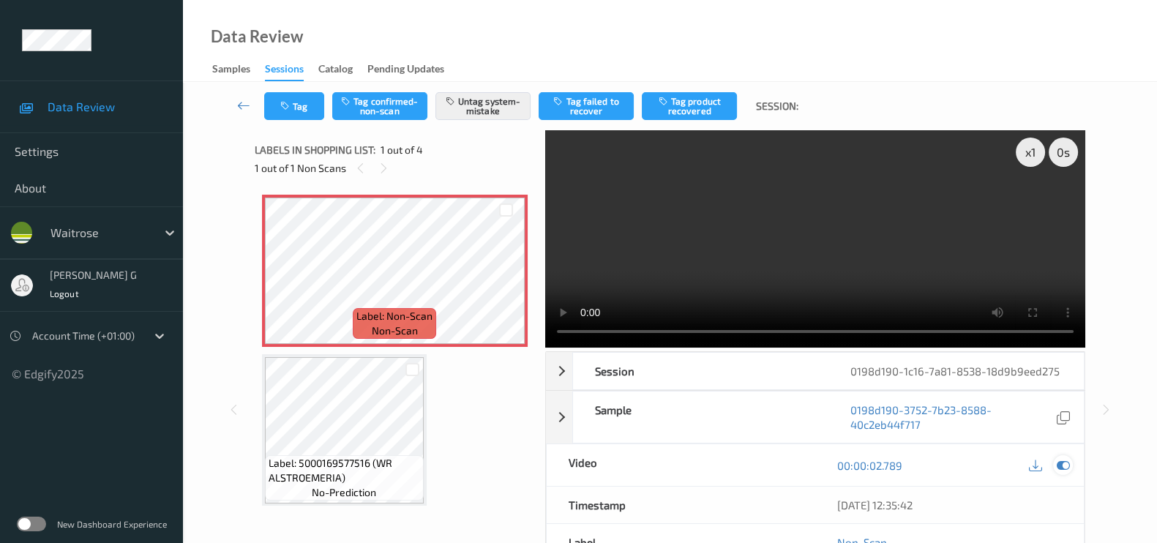
click at [1066, 469] on icon at bounding box center [1062, 465] width 13 height 13
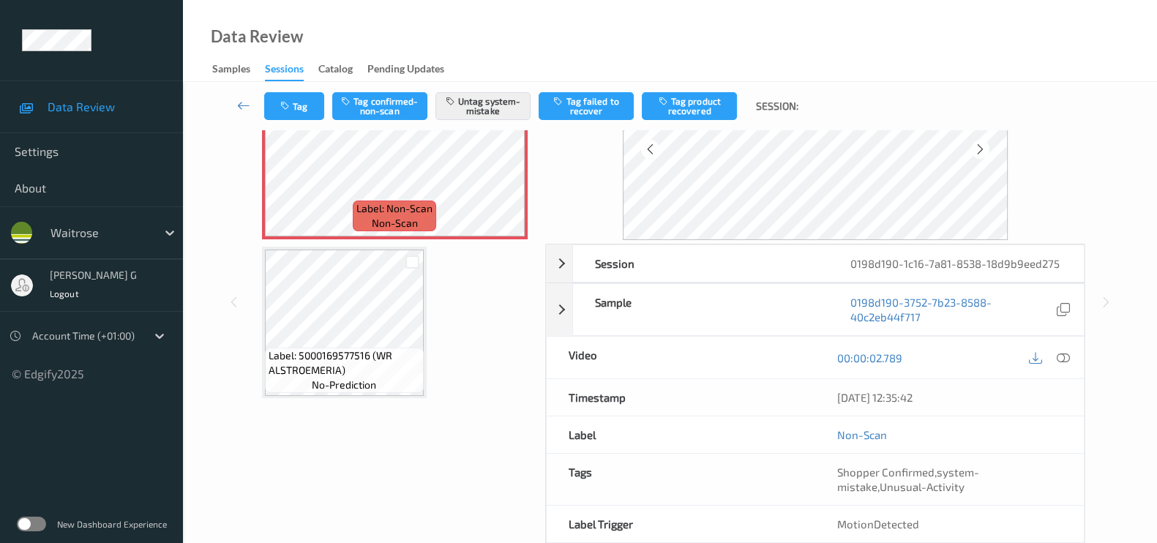
scroll to position [174, 0]
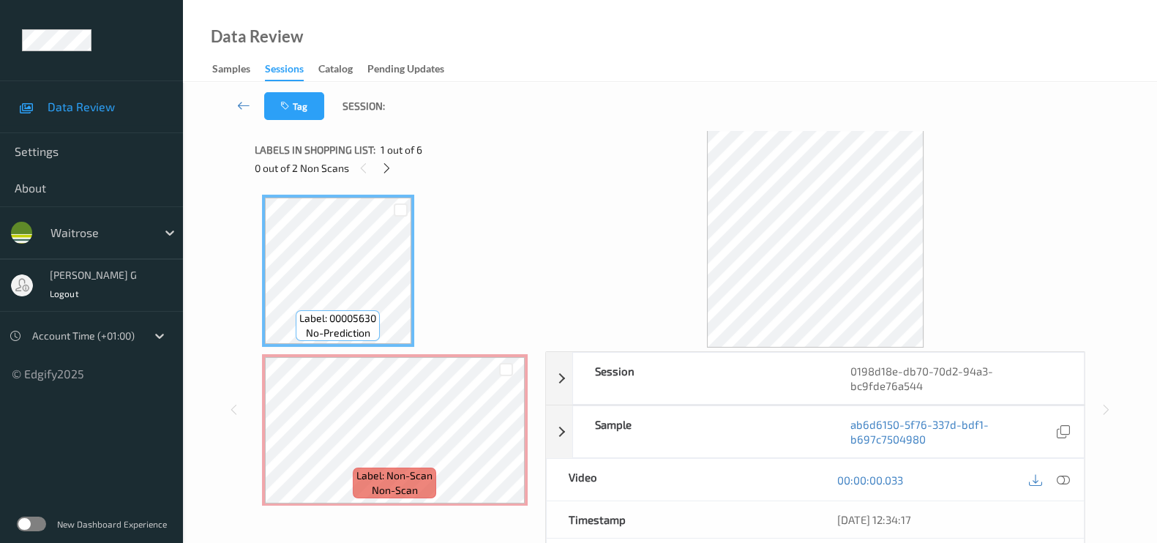
click at [533, 119] on div "Tag Session:" at bounding box center [670, 106] width 914 height 48
click at [377, 168] on div "0 out of 2 Non Scans" at bounding box center [395, 168] width 280 height 18
click at [384, 168] on icon at bounding box center [386, 168] width 12 height 13
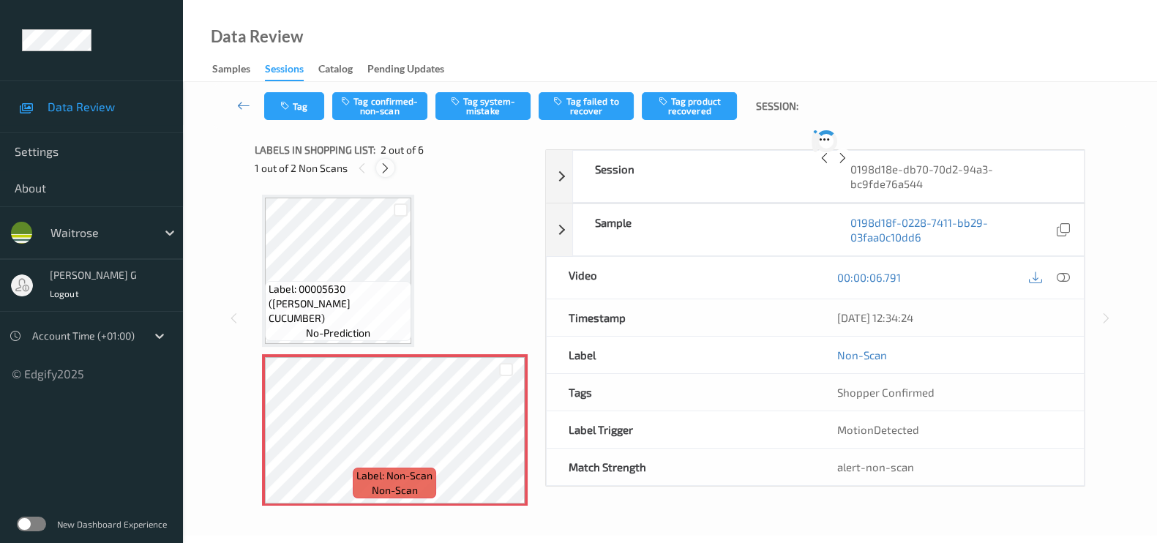
click at [386, 168] on icon at bounding box center [385, 168] width 12 height 13
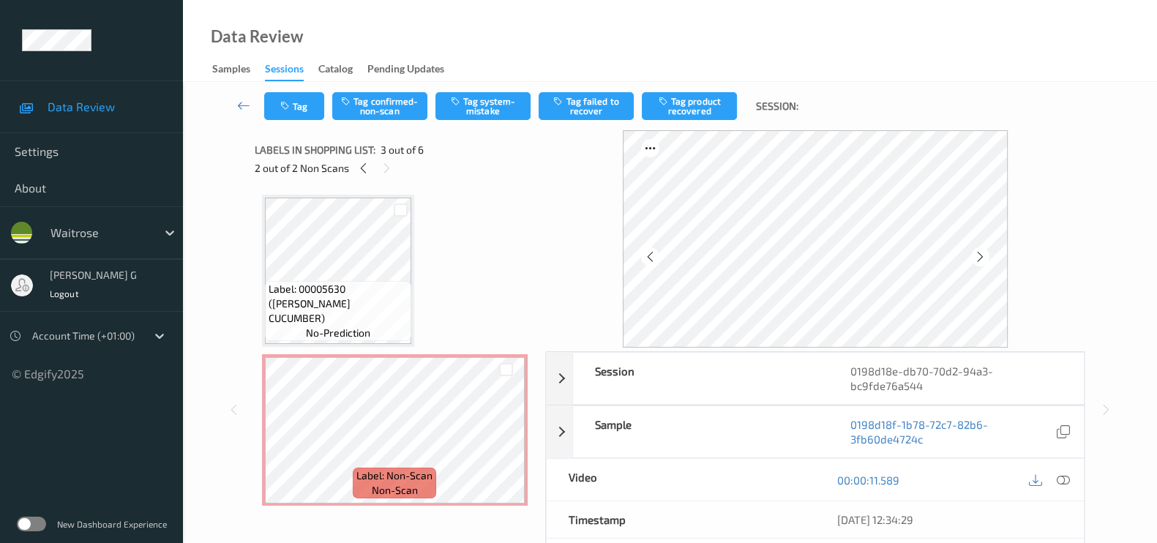
click at [494, 175] on div "2 out of 2 Non Scans" at bounding box center [395, 168] width 280 height 18
click at [361, 167] on icon at bounding box center [363, 168] width 12 height 13
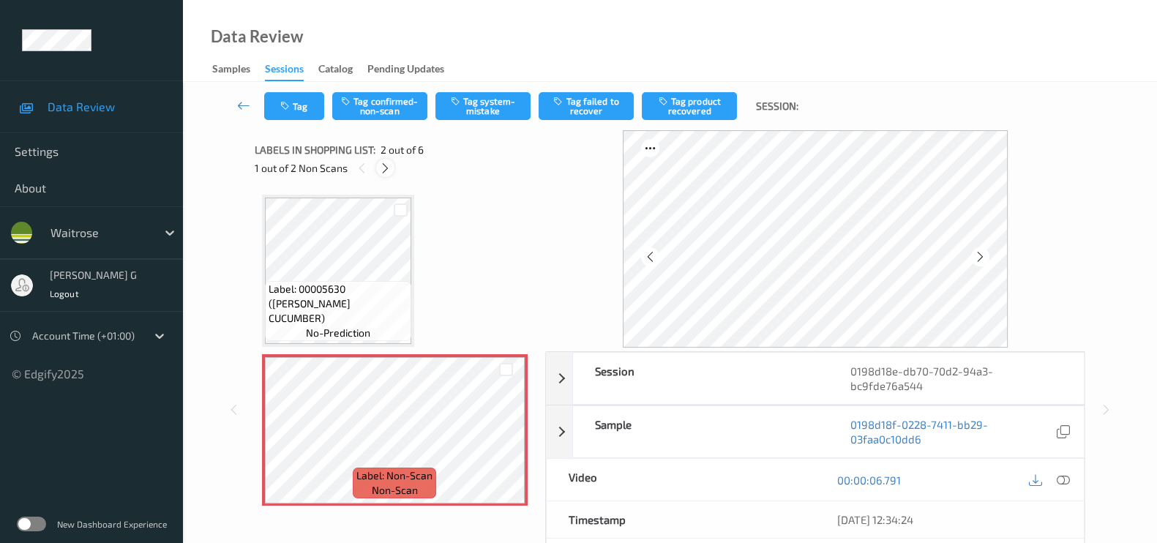
click at [383, 169] on icon at bounding box center [385, 168] width 12 height 13
click at [984, 261] on icon at bounding box center [980, 256] width 12 height 13
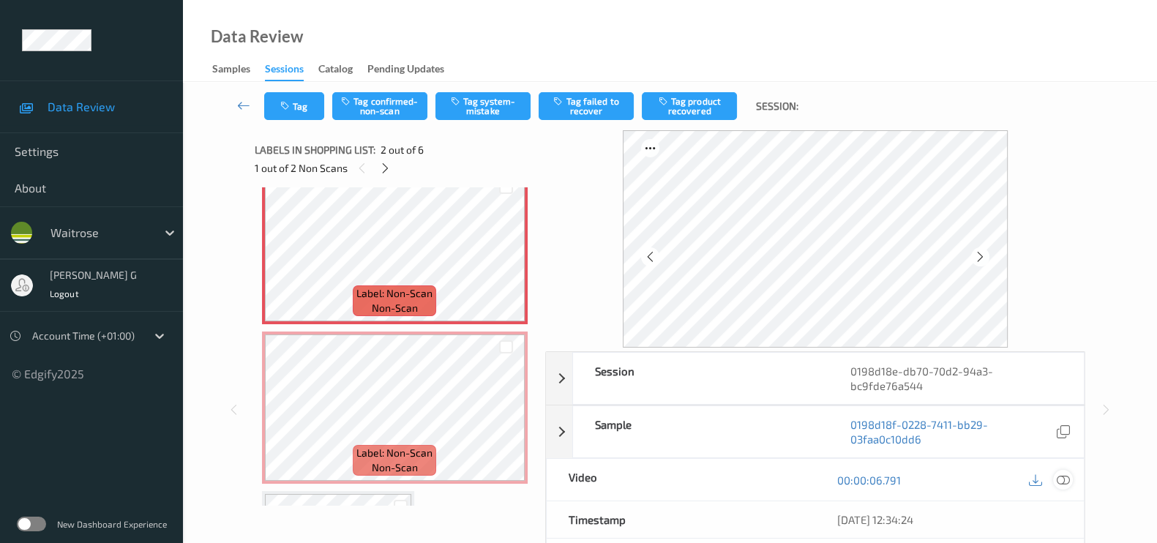
click at [1064, 479] on icon at bounding box center [1062, 479] width 13 height 13
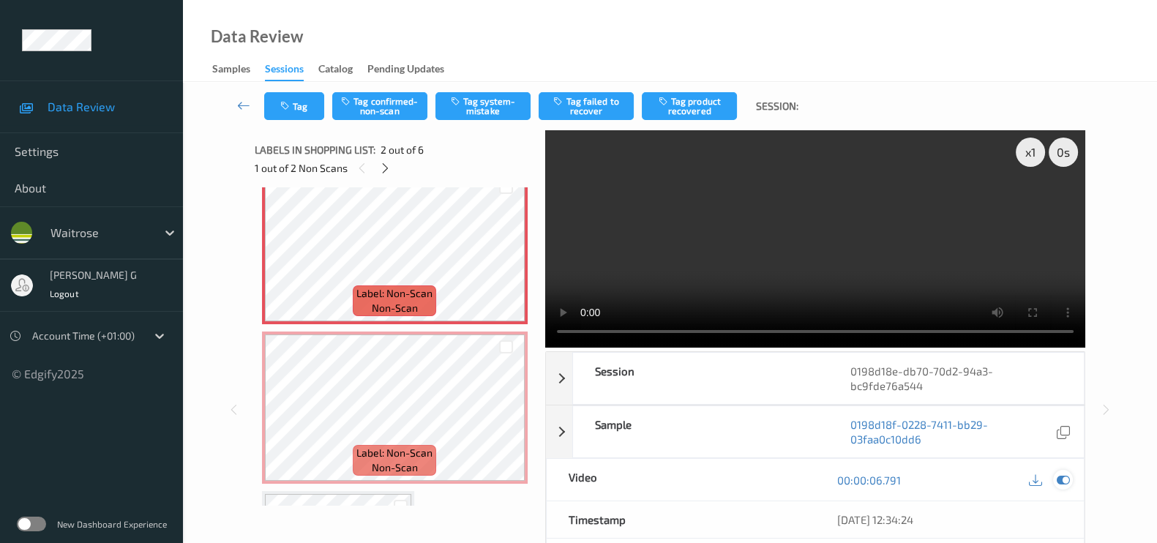
click at [1064, 478] on icon at bounding box center [1062, 479] width 13 height 13
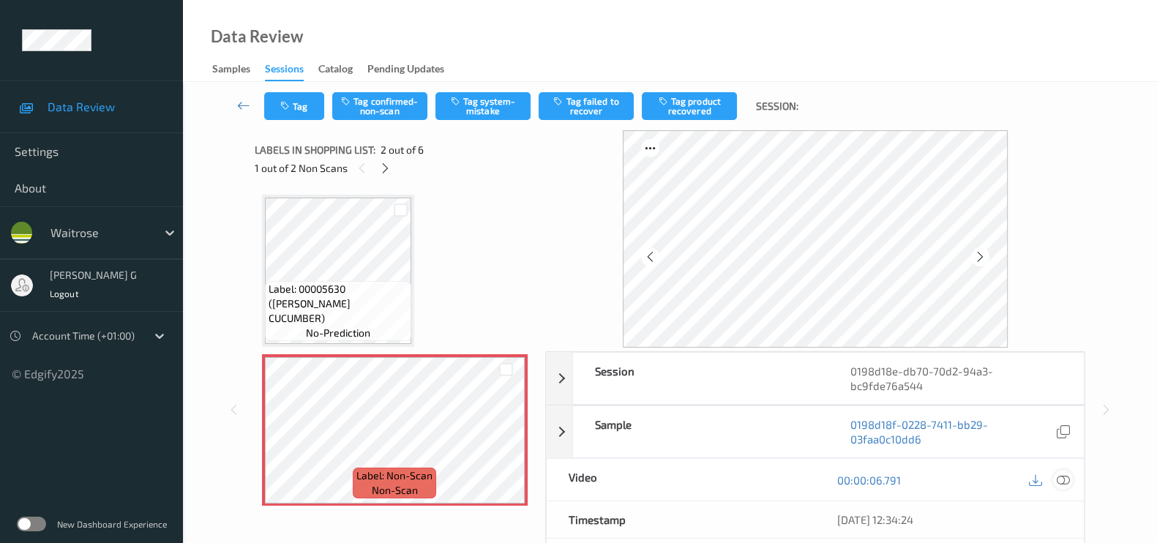
click at [1066, 477] on icon at bounding box center [1062, 479] width 13 height 13
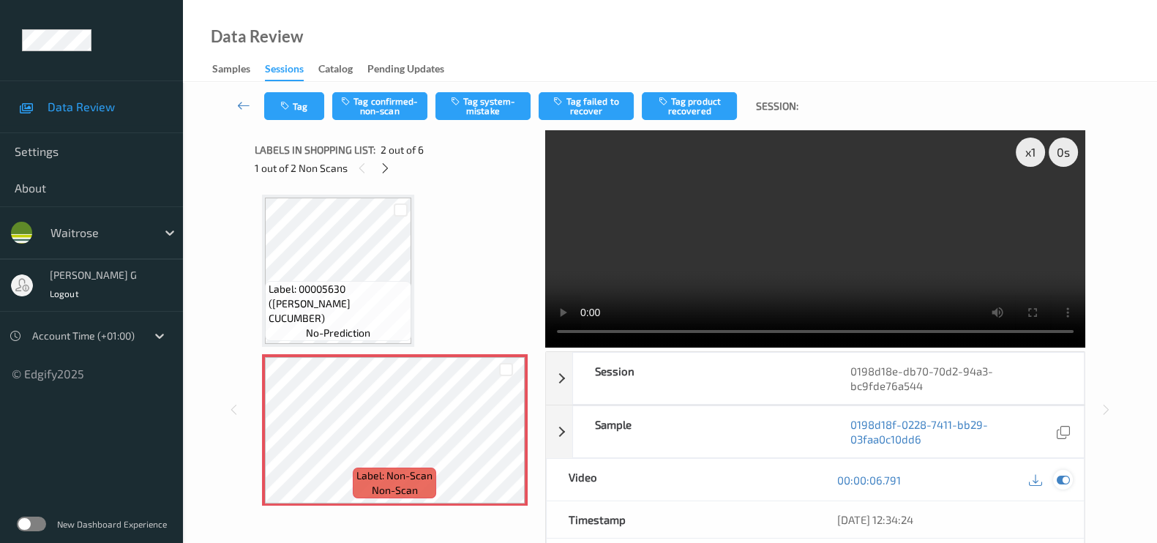
click at [1067, 481] on icon at bounding box center [1062, 479] width 13 height 13
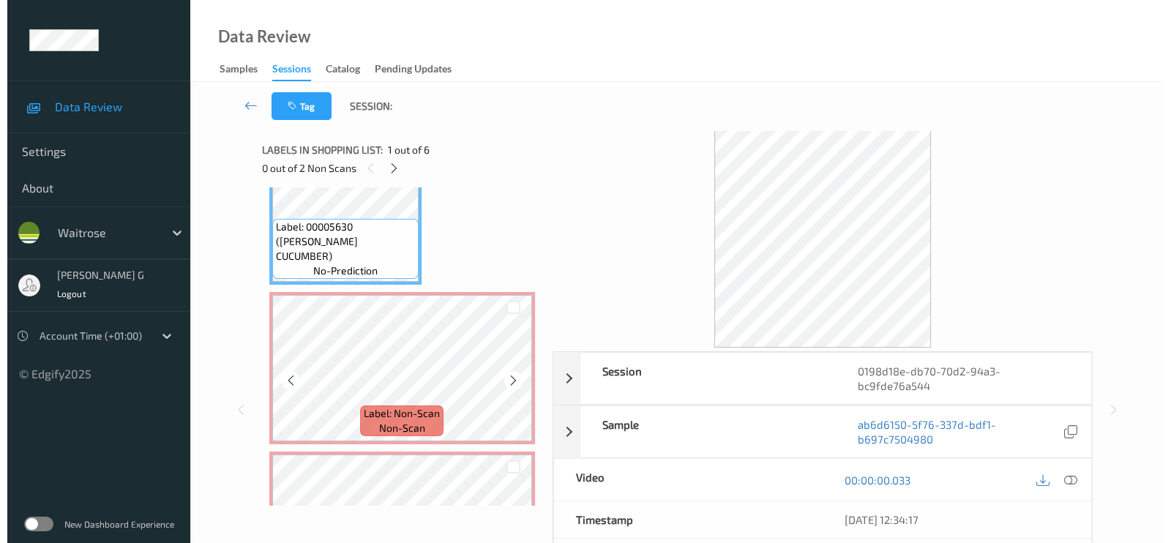
scroll to position [91, 0]
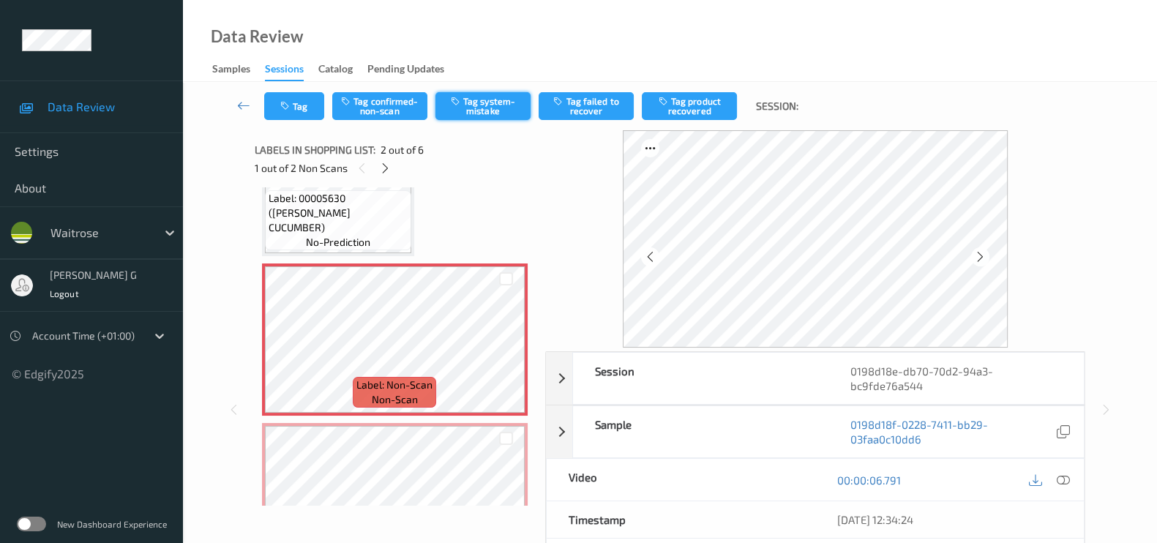
click at [485, 108] on button "Tag system-mistake" at bounding box center [482, 106] width 95 height 28
click at [289, 104] on icon "button" at bounding box center [286, 106] width 12 height 10
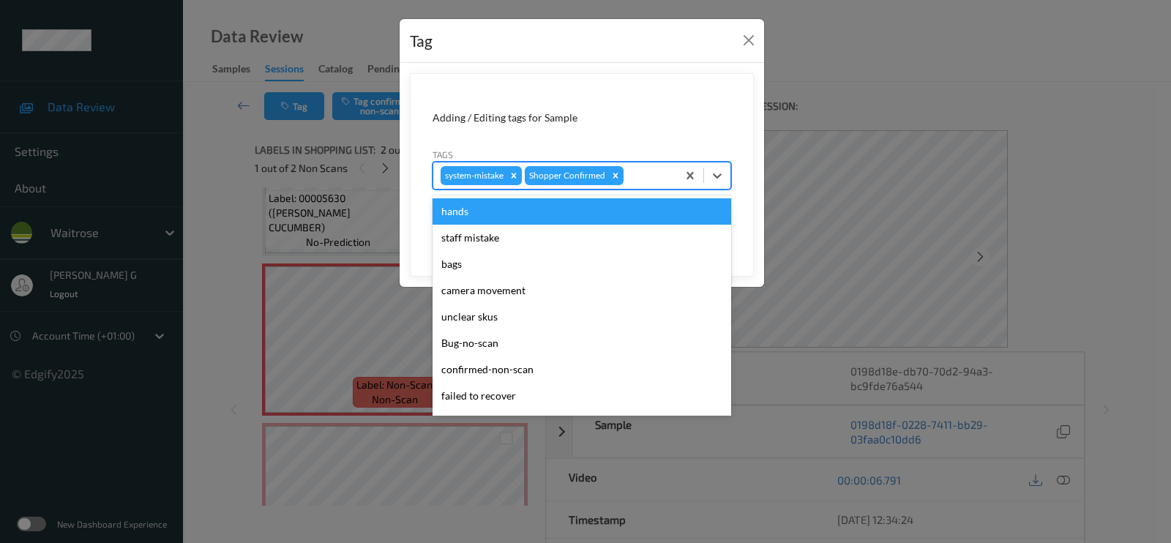
click at [640, 173] on div at bounding box center [647, 176] width 43 height 18
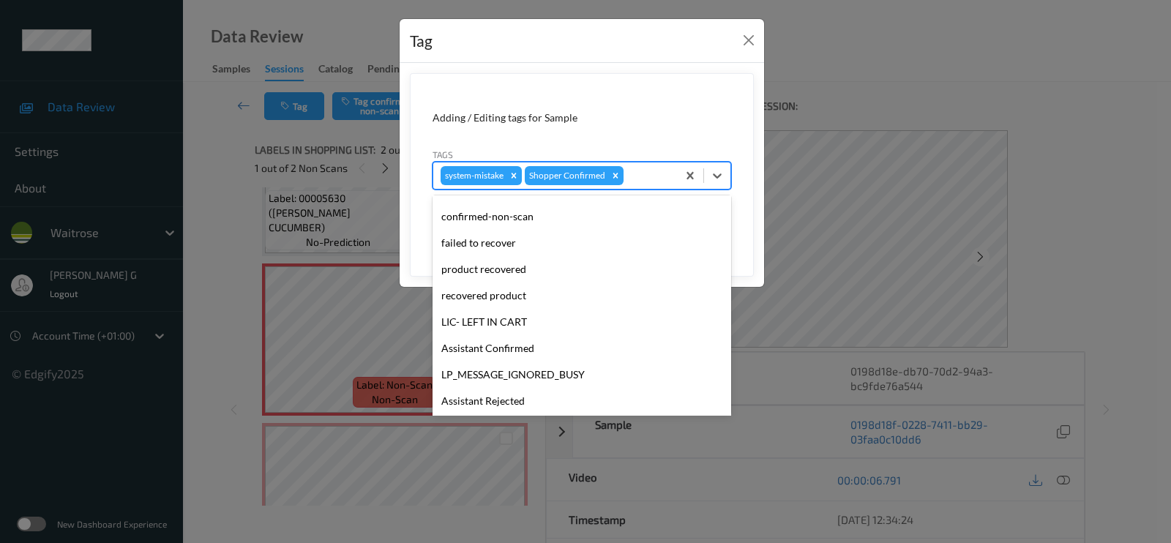
scroll to position [286, 0]
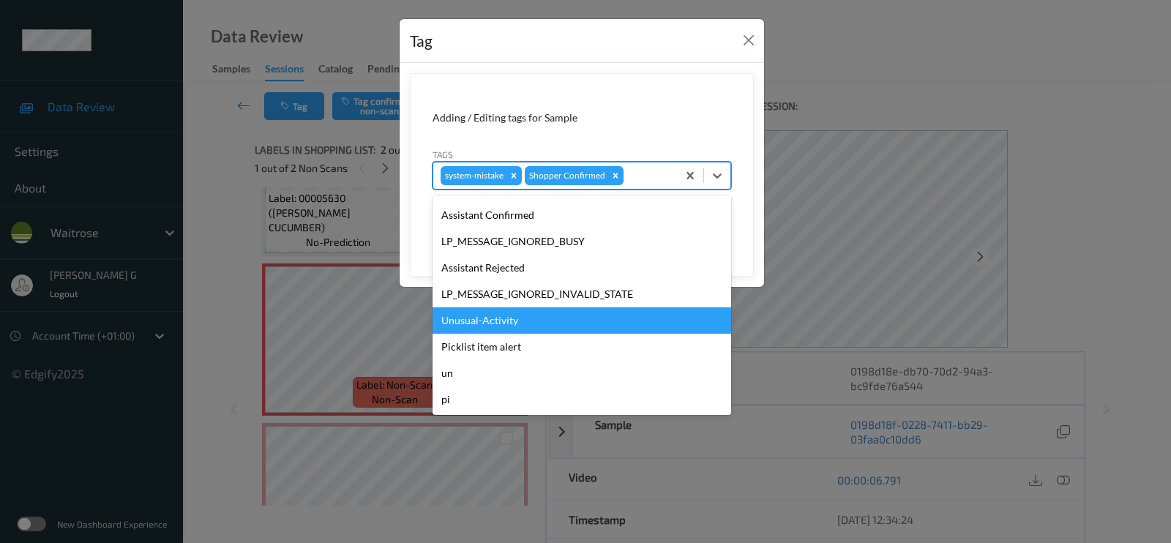
click at [494, 316] on div "Unusual-Activity" at bounding box center [581, 320] width 298 height 26
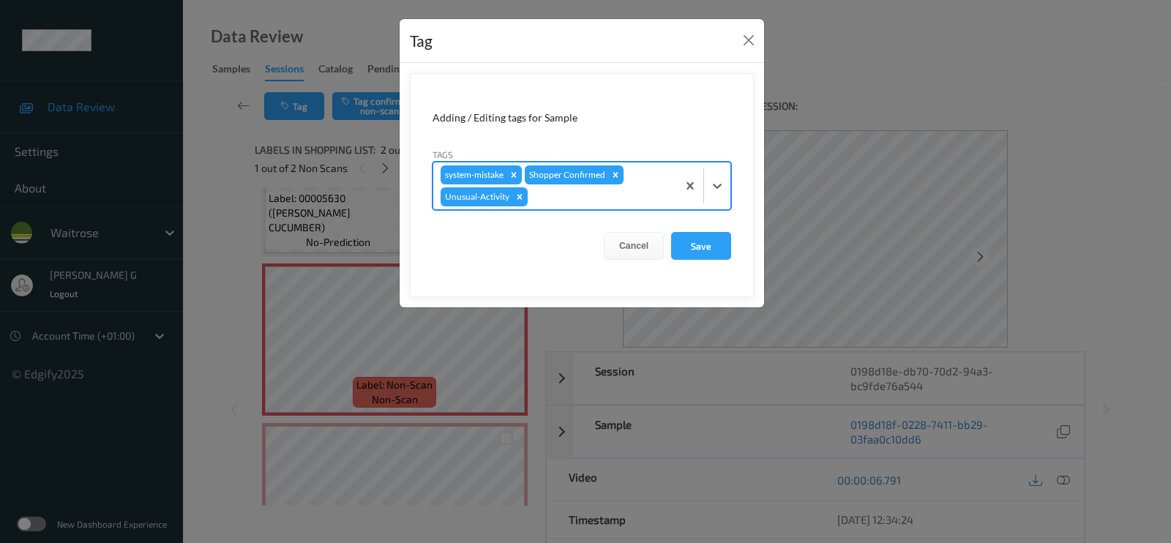
click at [632, 186] on div "system-mistake Shopper Confirmed Unusual-Activity" at bounding box center [555, 185] width 244 height 47
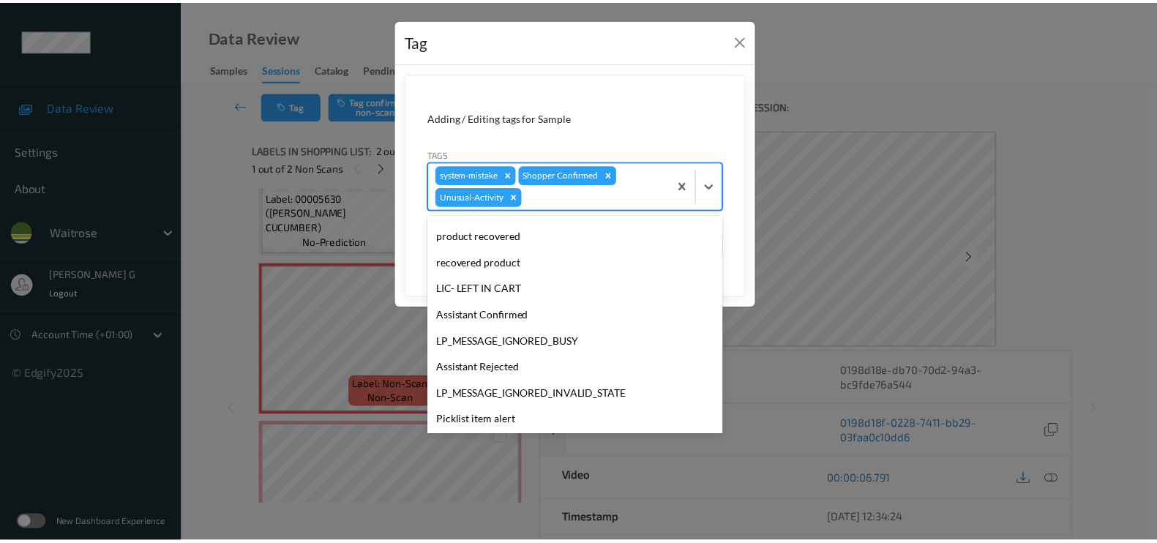
scroll to position [260, 0]
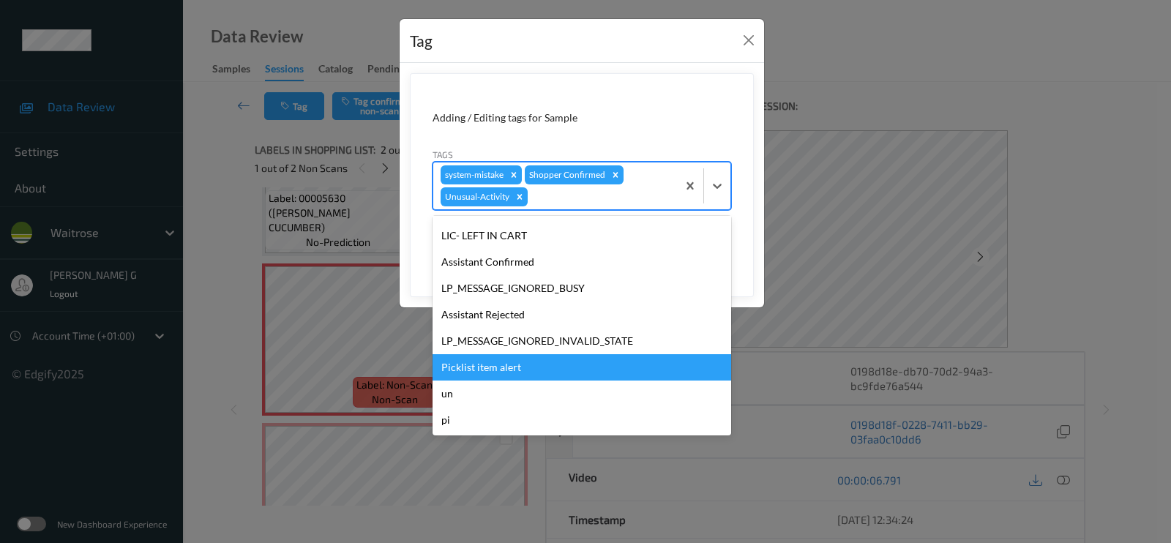
click at [472, 356] on div "Picklist item alert" at bounding box center [581, 367] width 298 height 26
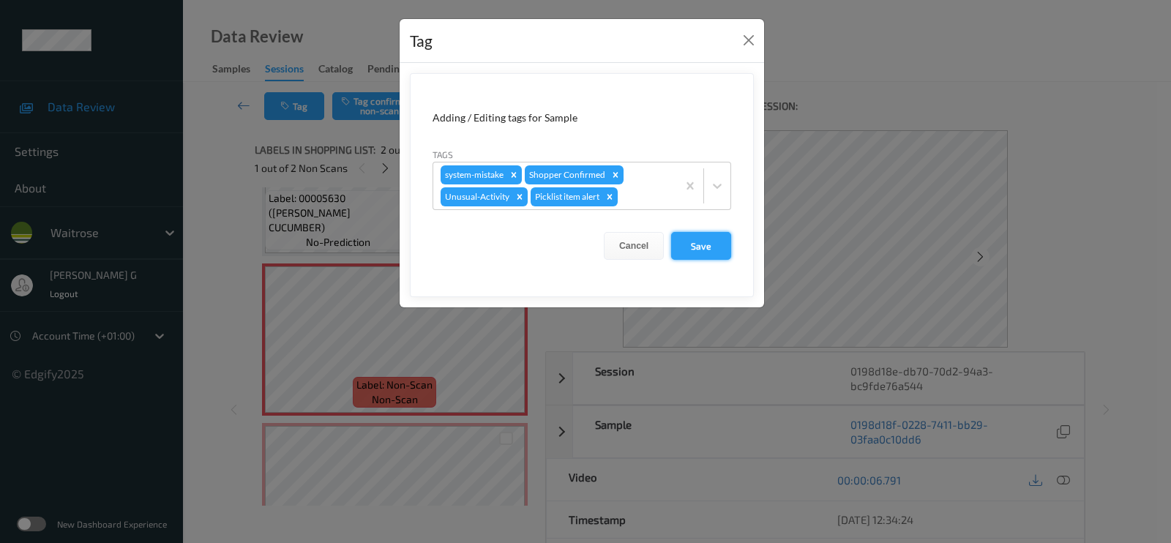
click at [729, 232] on button "Save" at bounding box center [701, 246] width 60 height 28
click at [712, 239] on form "Adding / Editing tags for Sample Tags system-mistake Shopper Confirmed Unusual-…" at bounding box center [582, 185] width 344 height 224
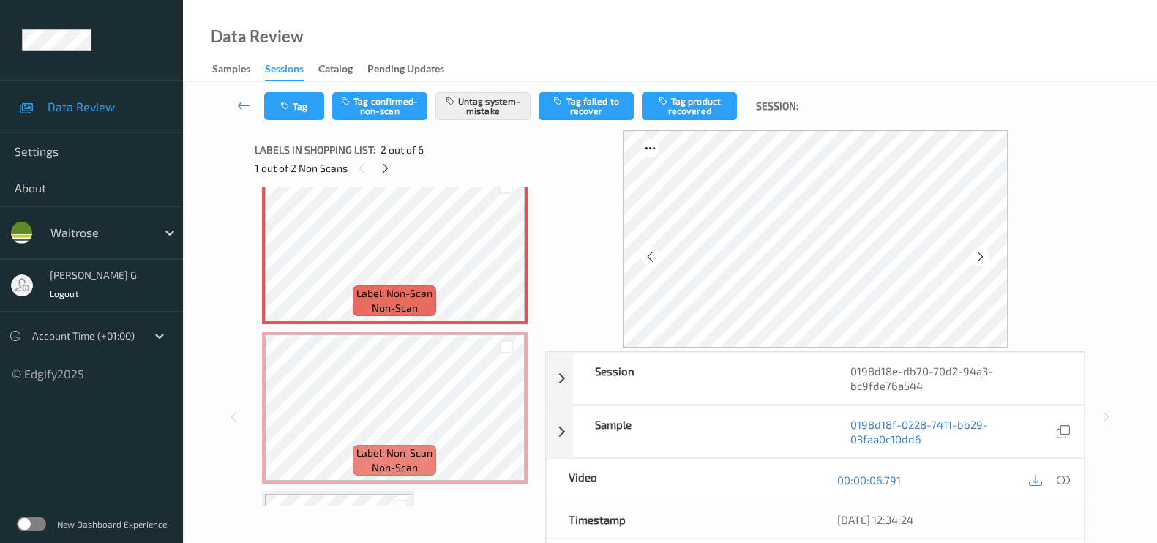
scroll to position [274, 0]
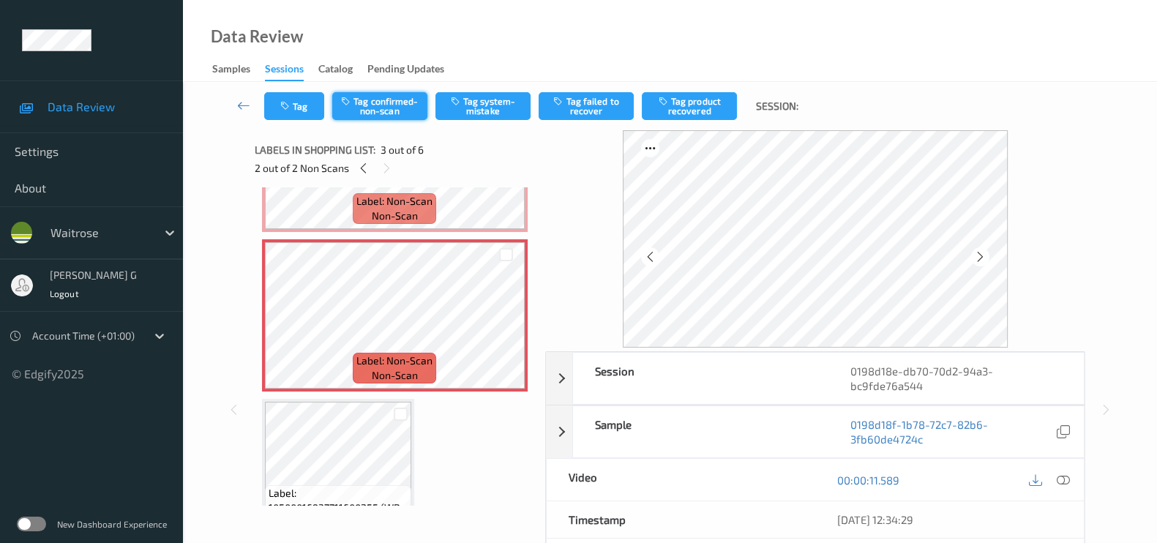
click at [374, 108] on button "Tag confirmed-non-scan" at bounding box center [379, 106] width 95 height 28
click at [688, 124] on div "Tag Untag confirmed-non-scan Tag system-mistake Tag failed to recover Tag produ…" at bounding box center [670, 106] width 914 height 48
click at [688, 106] on button "Tag product recovered" at bounding box center [689, 106] width 95 height 28
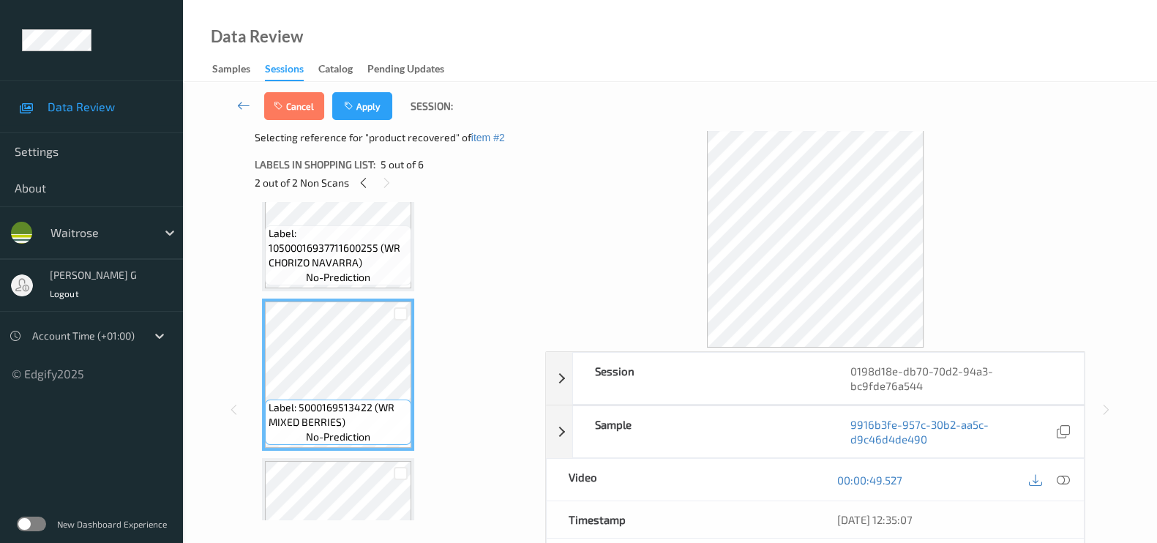
scroll to position [457, 0]
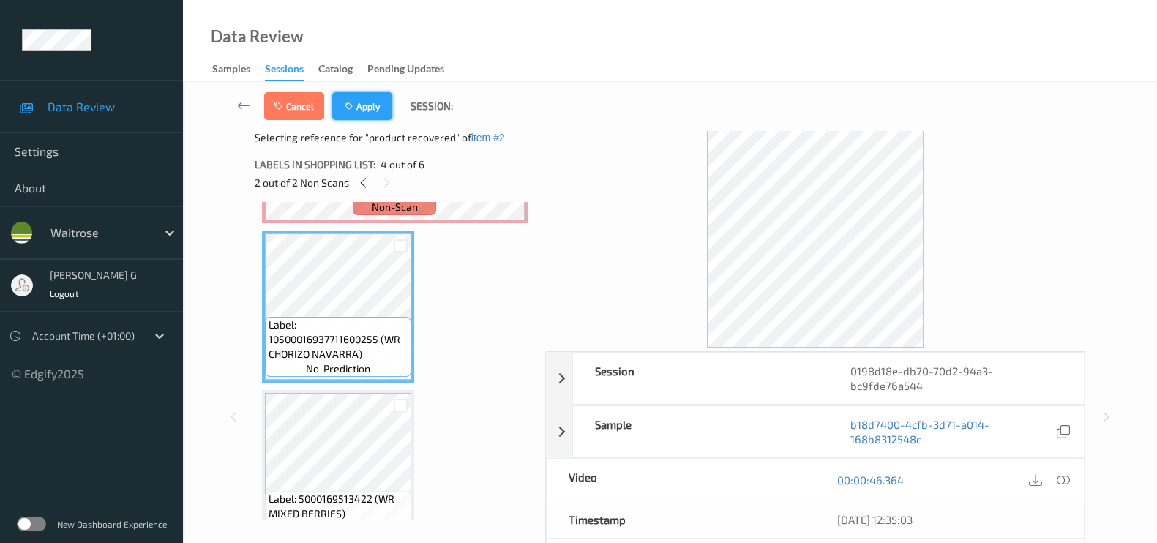
click at [375, 115] on button "Apply" at bounding box center [362, 106] width 60 height 28
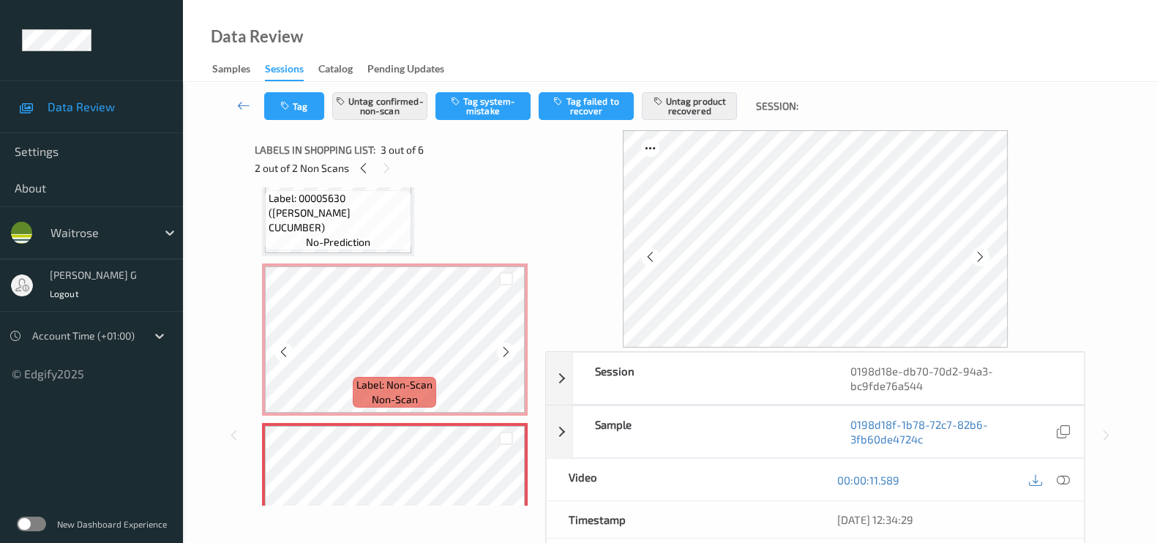
scroll to position [365, 0]
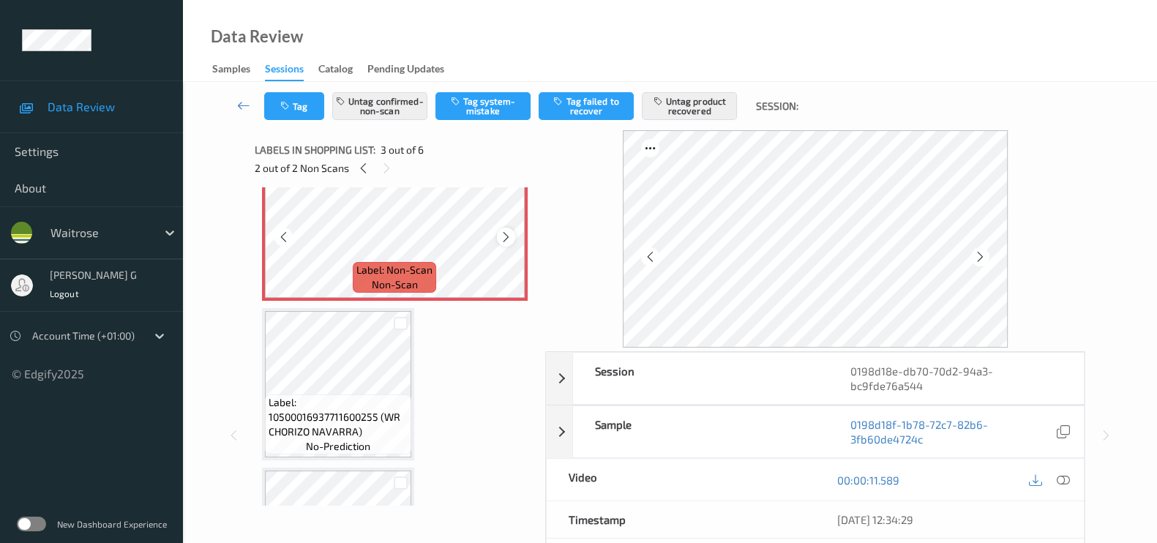
click at [500, 232] on icon at bounding box center [506, 236] width 12 height 13
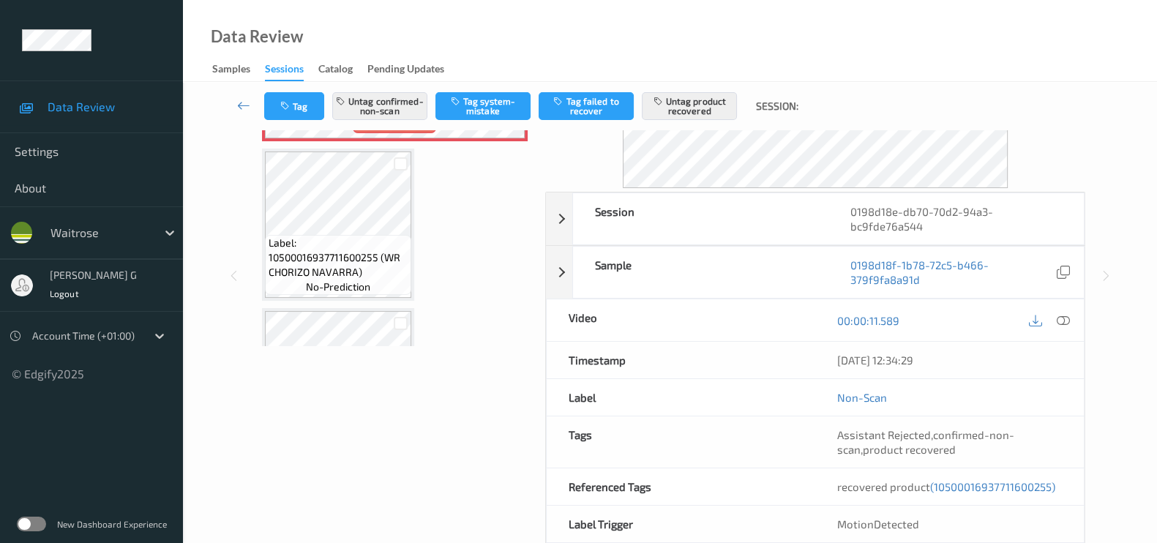
scroll to position [43, 0]
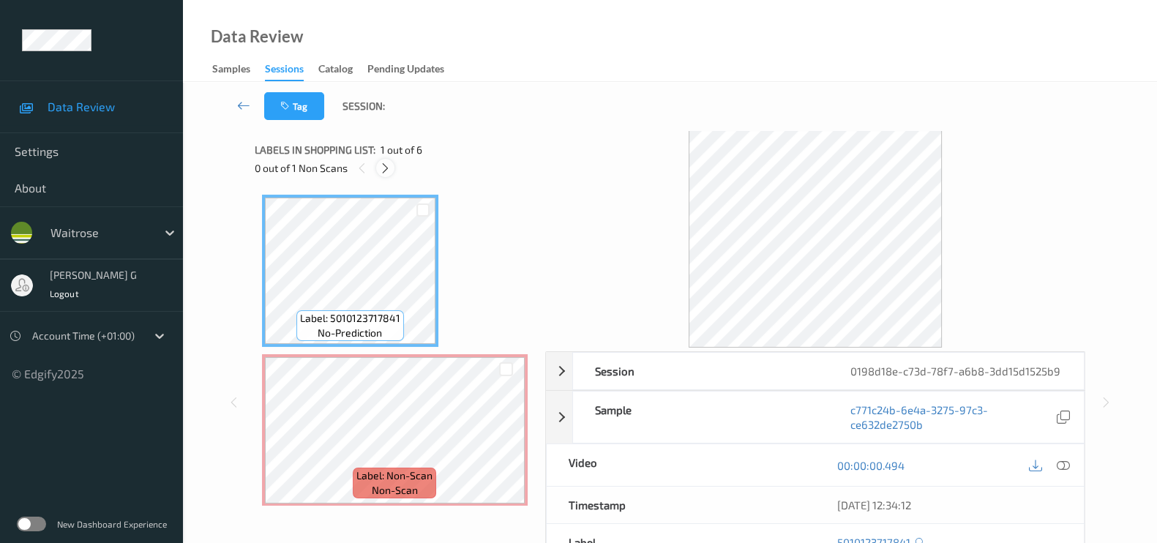
click at [382, 163] on icon at bounding box center [385, 168] width 12 height 13
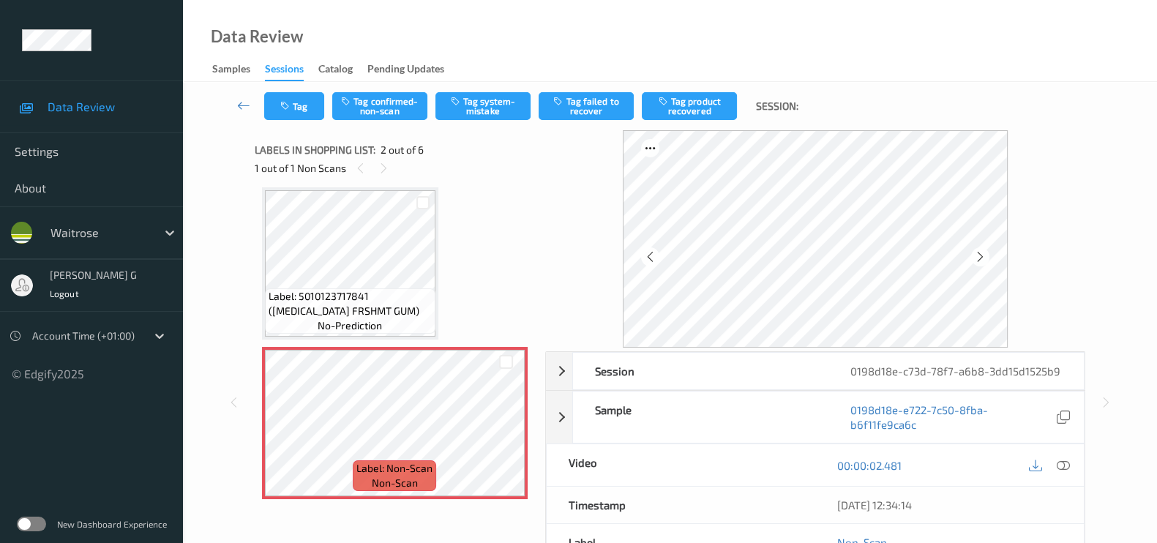
click at [1071, 471] on div at bounding box center [1049, 465] width 48 height 20
click at [1060, 456] on div at bounding box center [1063, 465] width 20 height 20
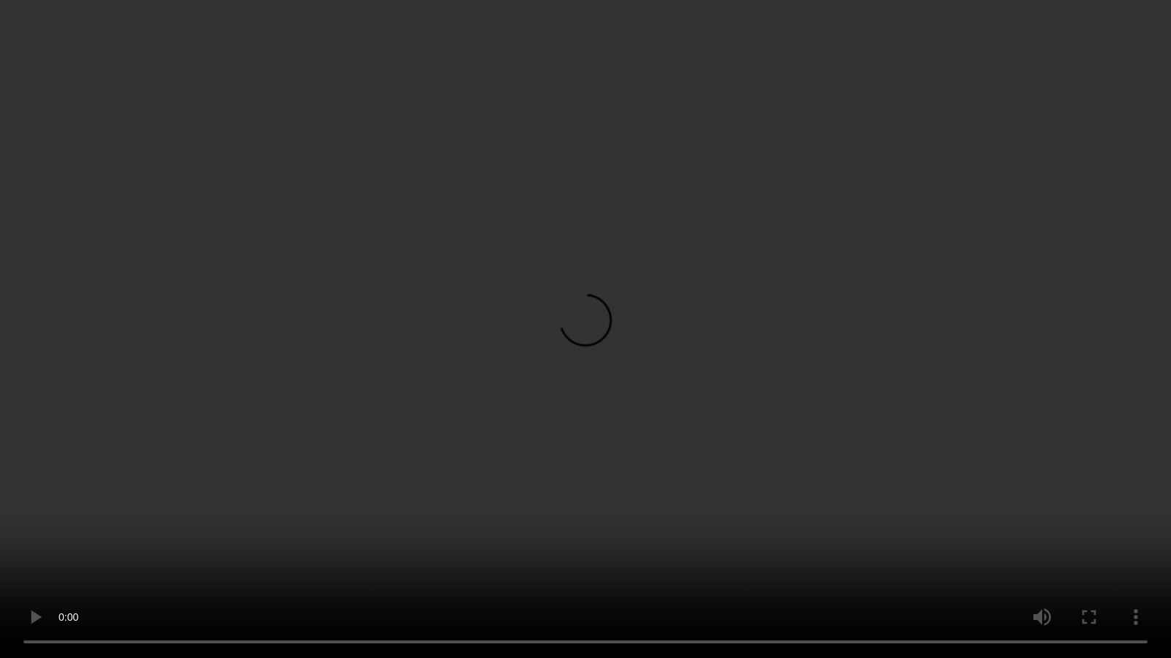
click at [0, 542] on video at bounding box center [585, 329] width 1171 height 658
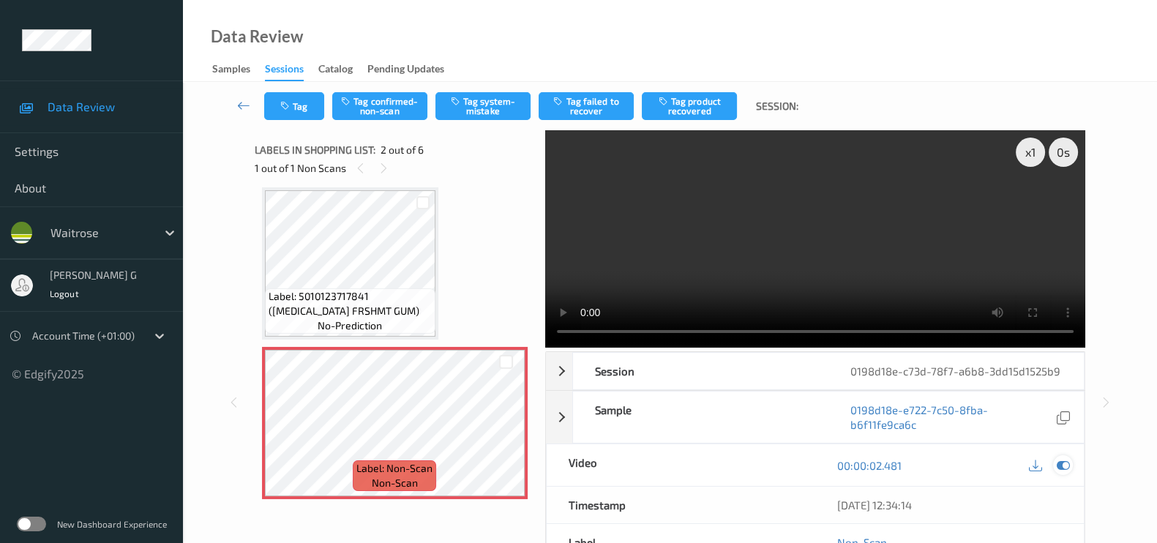
click at [1067, 465] on icon at bounding box center [1062, 465] width 13 height 13
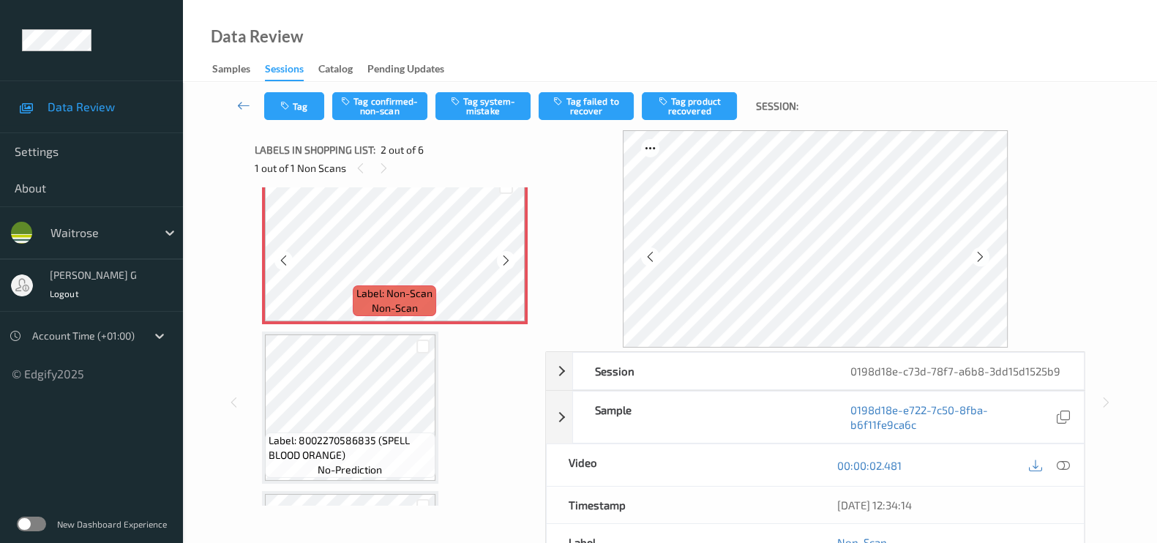
scroll to position [91, 0]
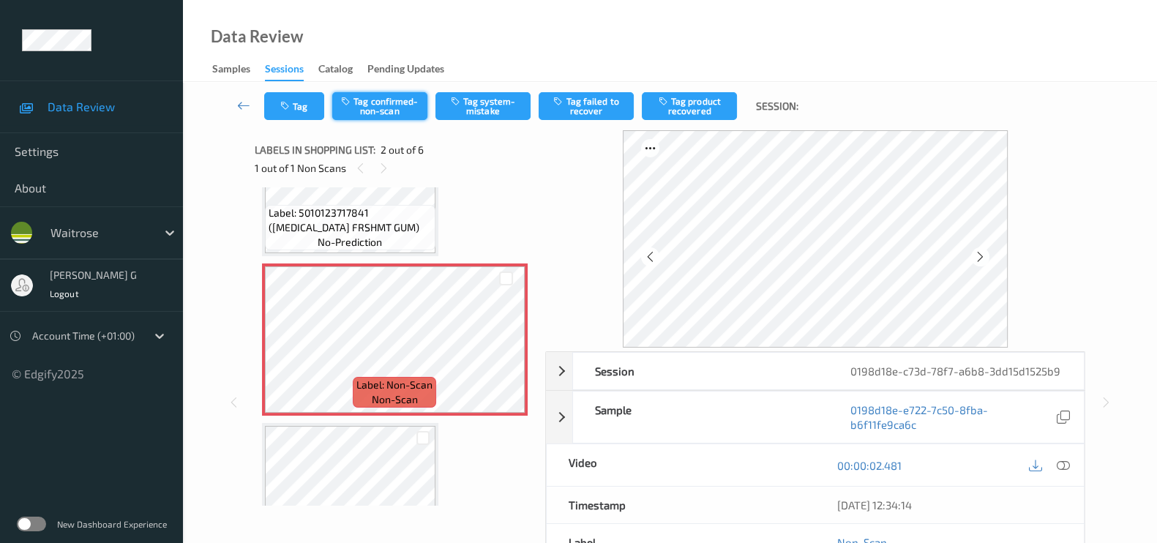
click at [382, 100] on button "Tag confirmed-non-scan" at bounding box center [379, 106] width 95 height 28
click at [679, 100] on button "Tag product recovered" at bounding box center [689, 106] width 95 height 28
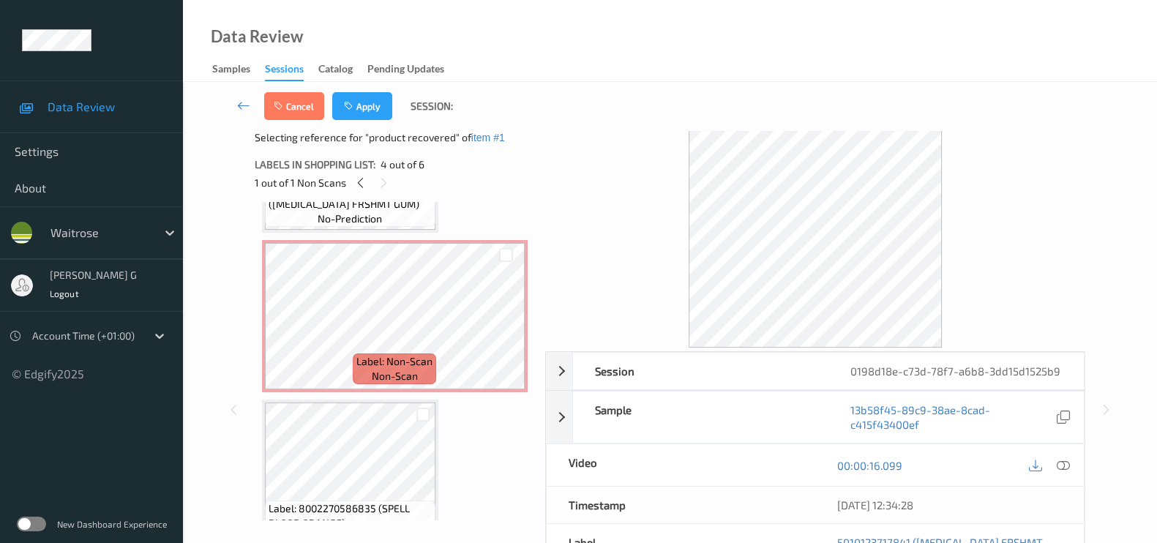
scroll to position [0, 0]
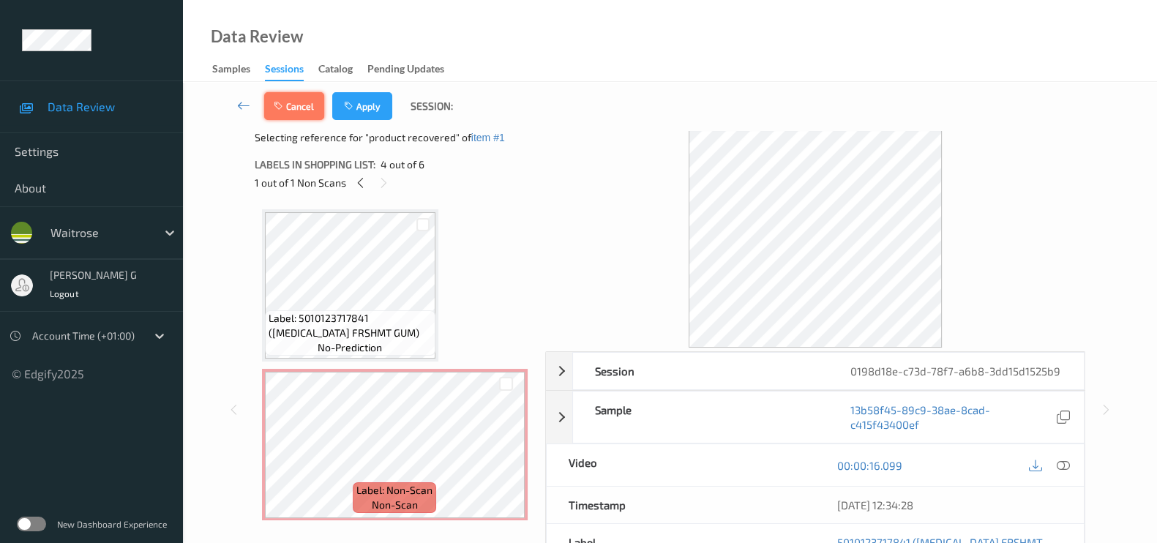
click at [301, 109] on button "Cancel" at bounding box center [294, 106] width 60 height 28
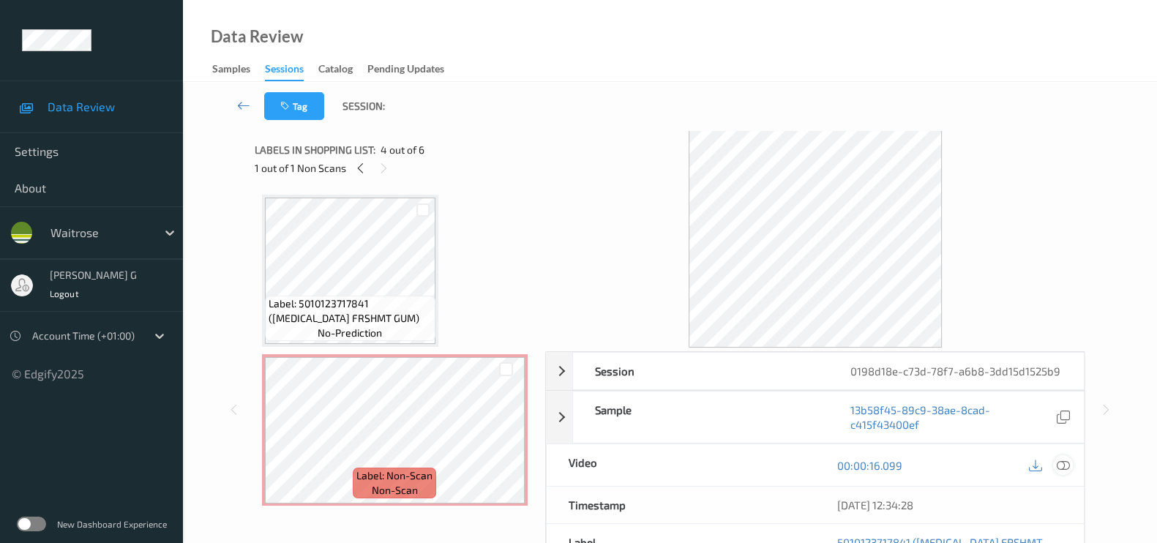
click at [1064, 462] on icon at bounding box center [1062, 465] width 13 height 13
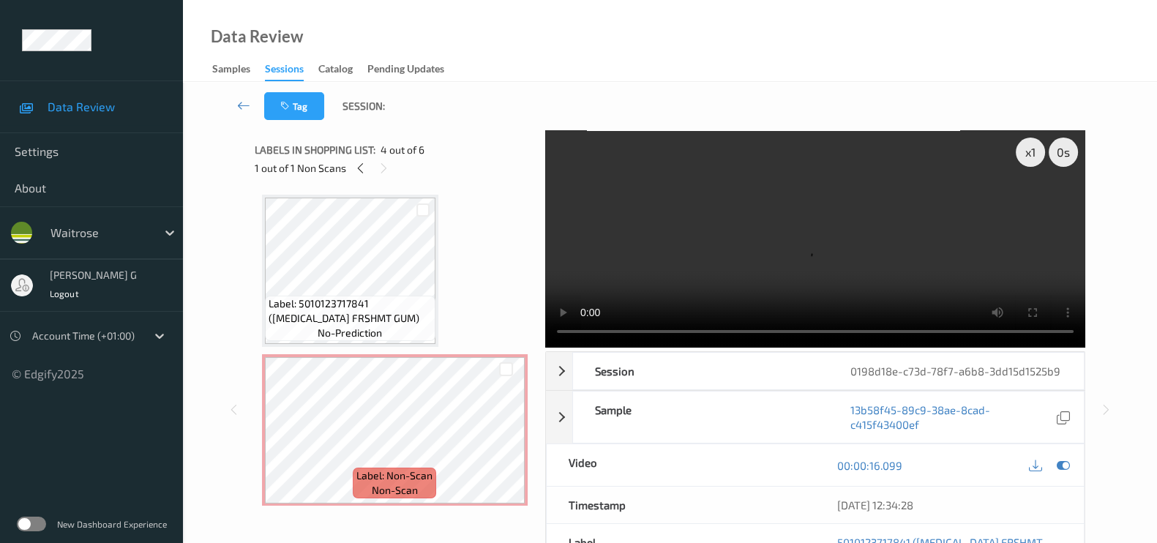
click at [1032, 206] on video at bounding box center [815, 238] width 540 height 217
click at [1066, 462] on icon at bounding box center [1062, 465] width 13 height 13
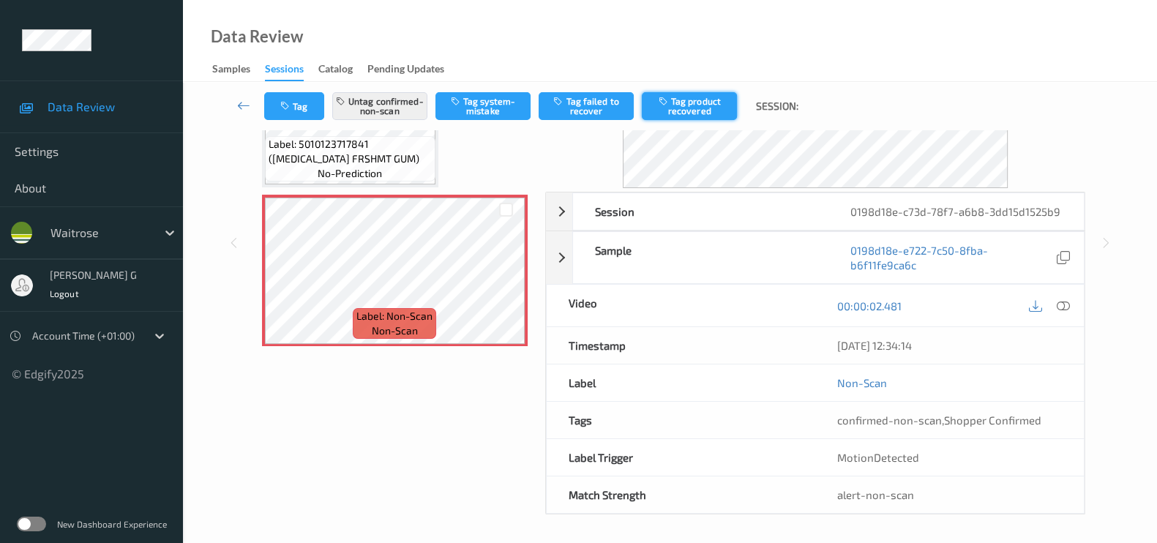
click at [705, 108] on button "Tag product recovered" at bounding box center [689, 106] width 95 height 28
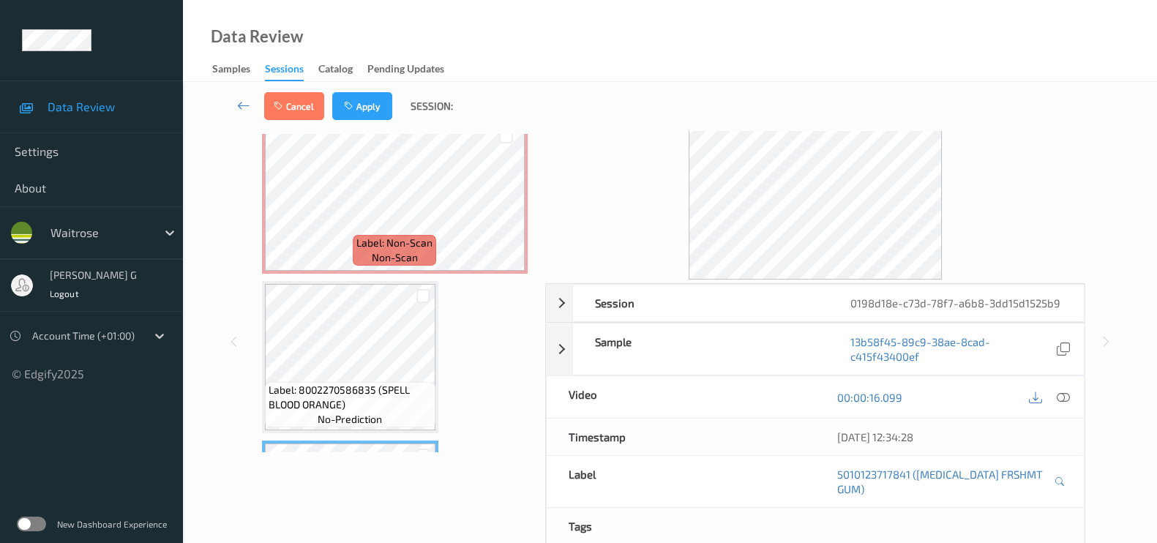
scroll to position [91, 0]
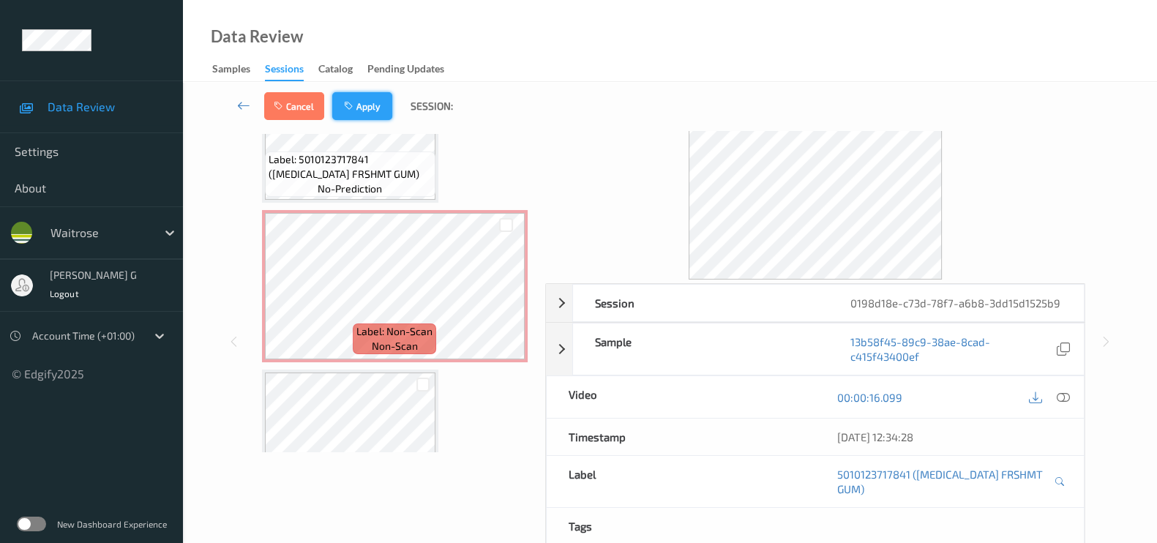
click at [360, 103] on button "Apply" at bounding box center [362, 106] width 60 height 28
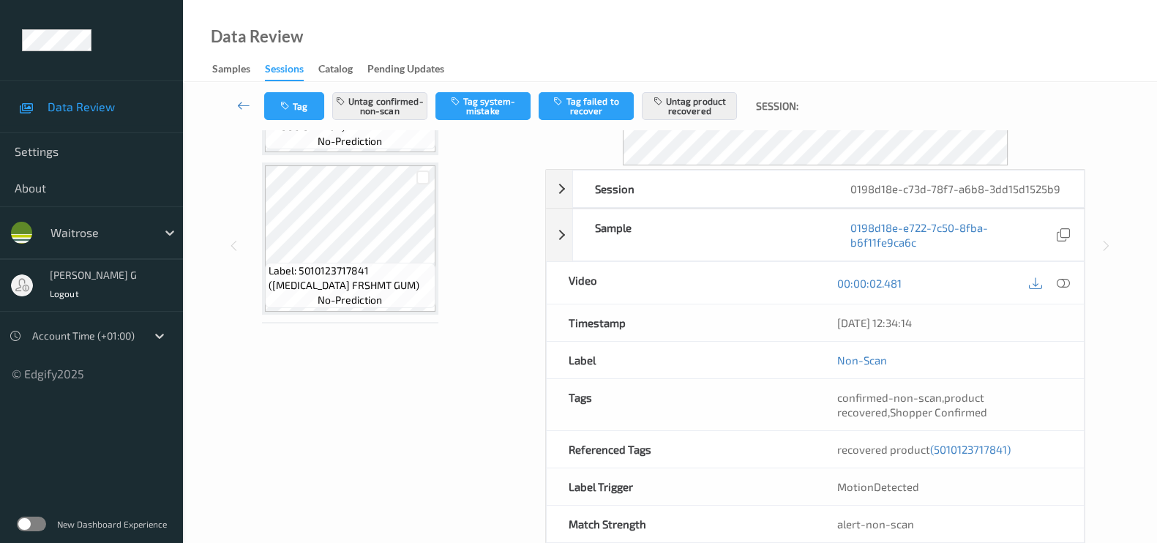
scroll to position [365, 0]
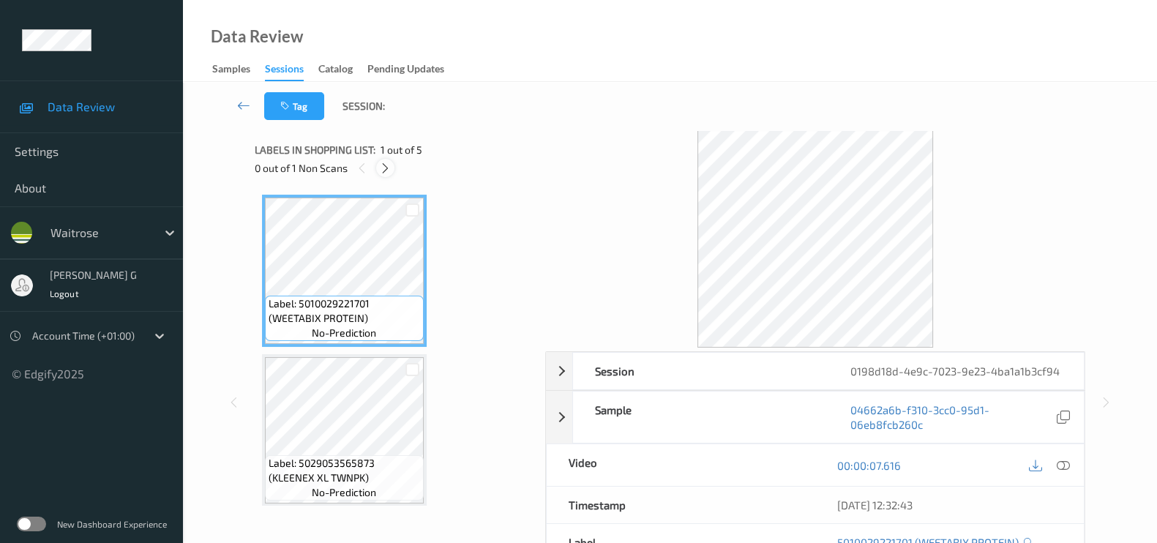
click at [385, 170] on icon at bounding box center [385, 168] width 12 height 13
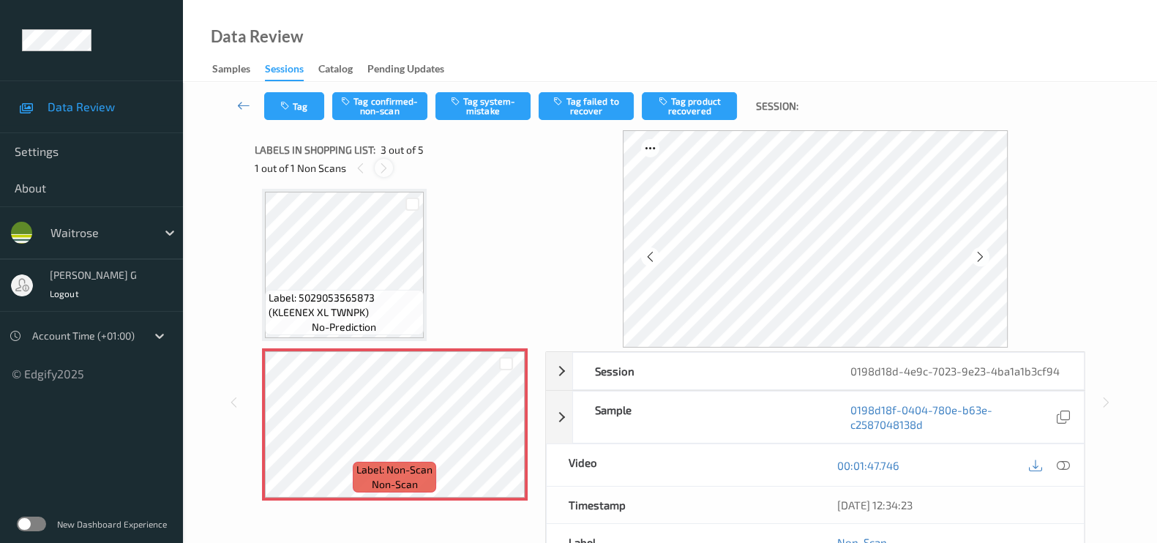
click at [380, 170] on icon at bounding box center [384, 168] width 12 height 13
click at [386, 170] on icon at bounding box center [384, 168] width 12 height 13
click at [1064, 462] on icon at bounding box center [1062, 465] width 13 height 13
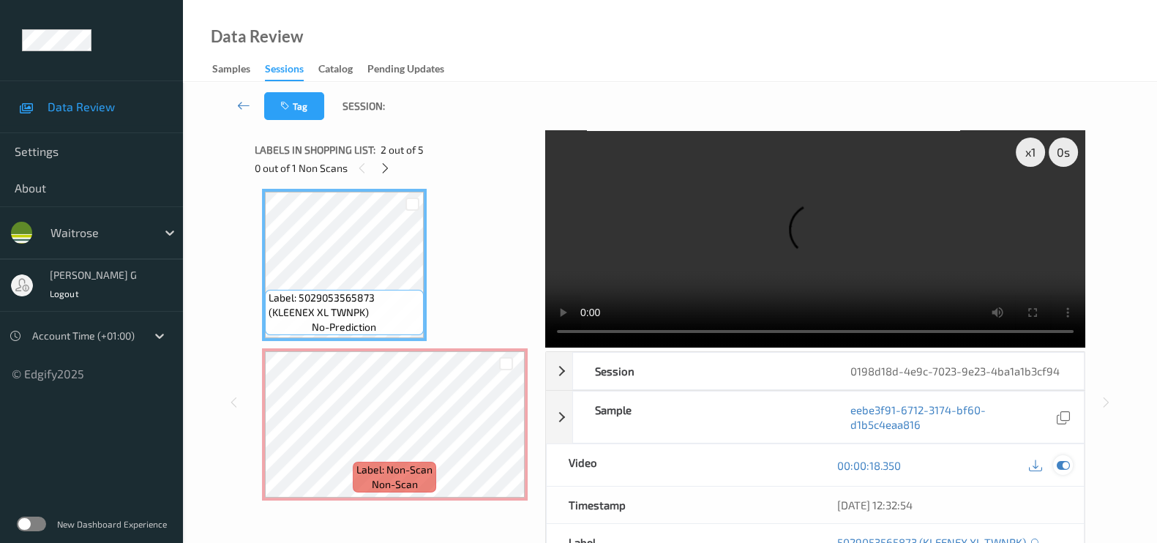
click at [1060, 462] on icon at bounding box center [1062, 465] width 13 height 13
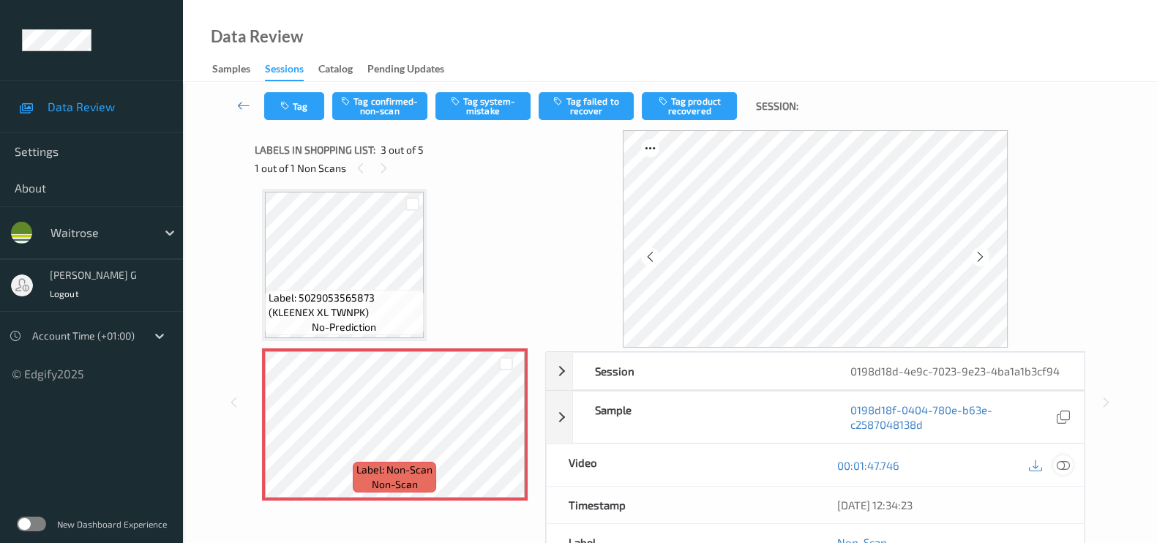
click at [1067, 462] on icon at bounding box center [1062, 465] width 13 height 13
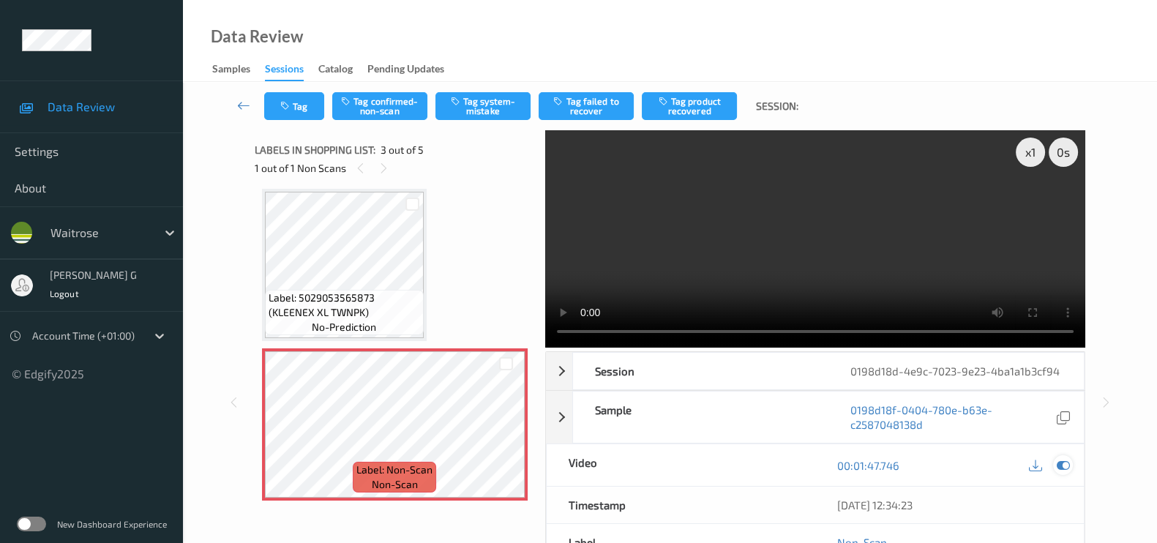
click at [1061, 465] on icon at bounding box center [1062, 465] width 13 height 13
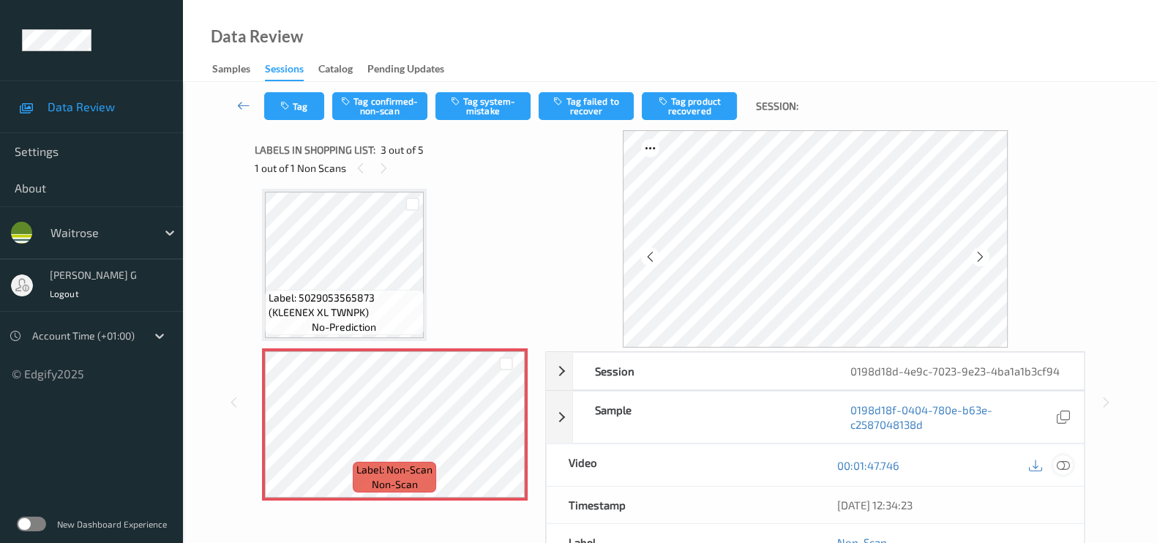
click at [1061, 462] on icon at bounding box center [1062, 465] width 13 height 13
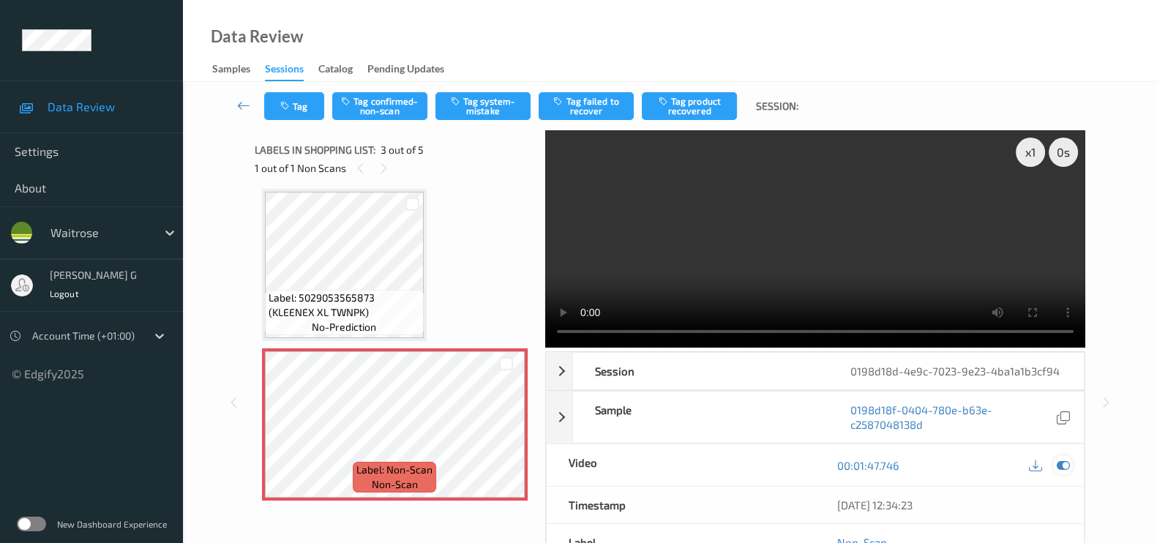
click at [1061, 464] on icon at bounding box center [1062, 465] width 13 height 13
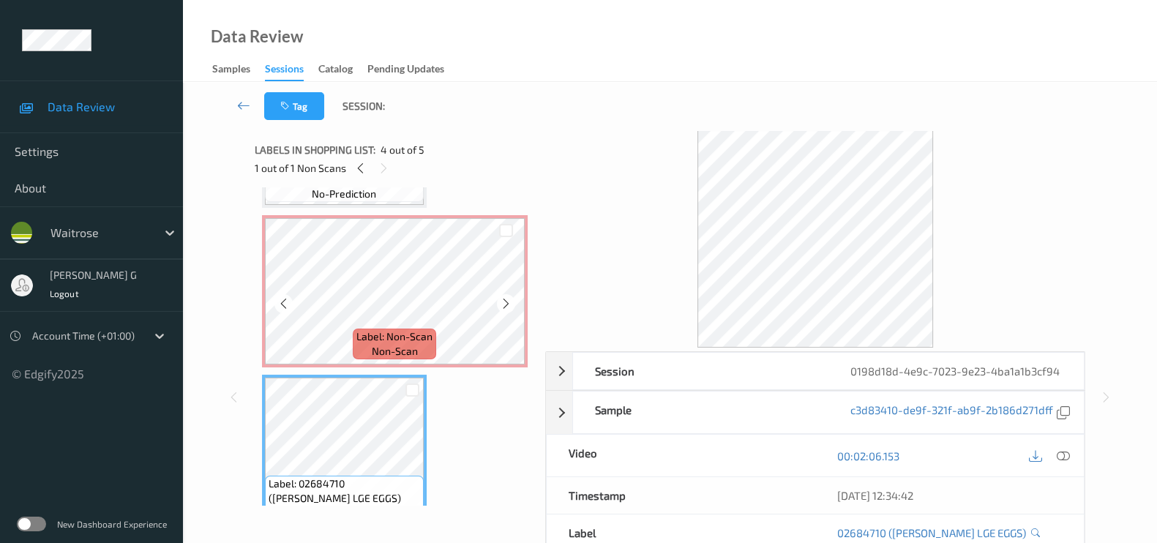
scroll to position [257, 0]
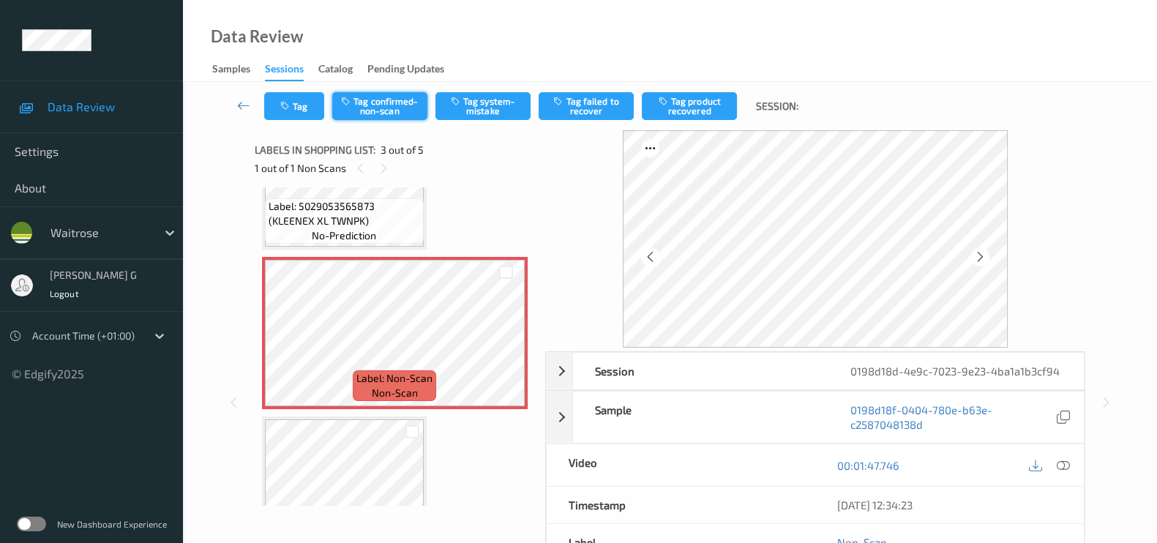
click at [388, 108] on button "Tag confirmed-non-scan" at bounding box center [379, 106] width 95 height 28
click at [694, 109] on button "Tag product recovered" at bounding box center [689, 106] width 95 height 28
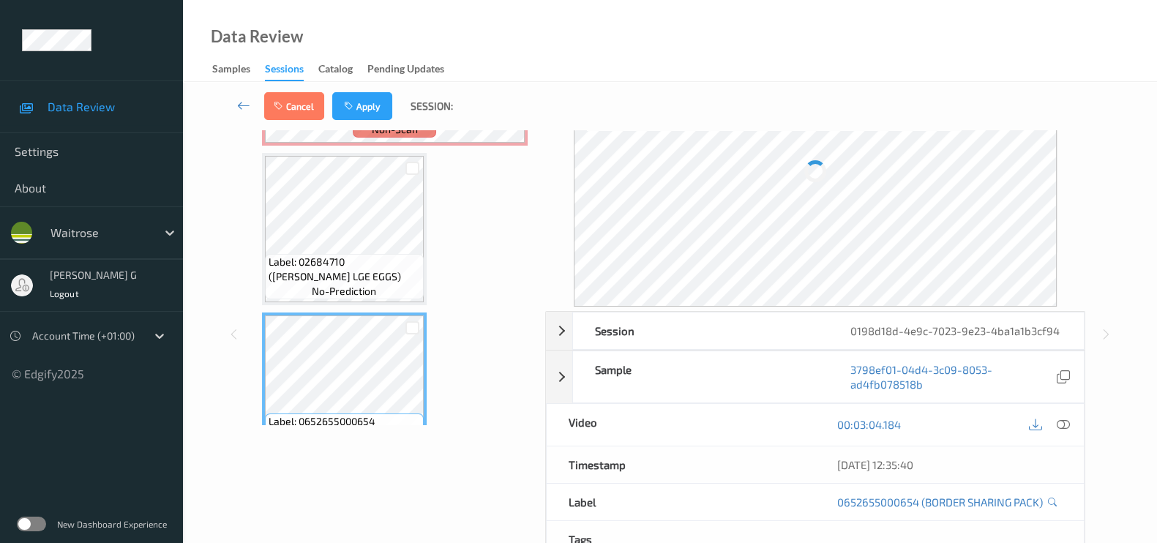
scroll to position [0, 0]
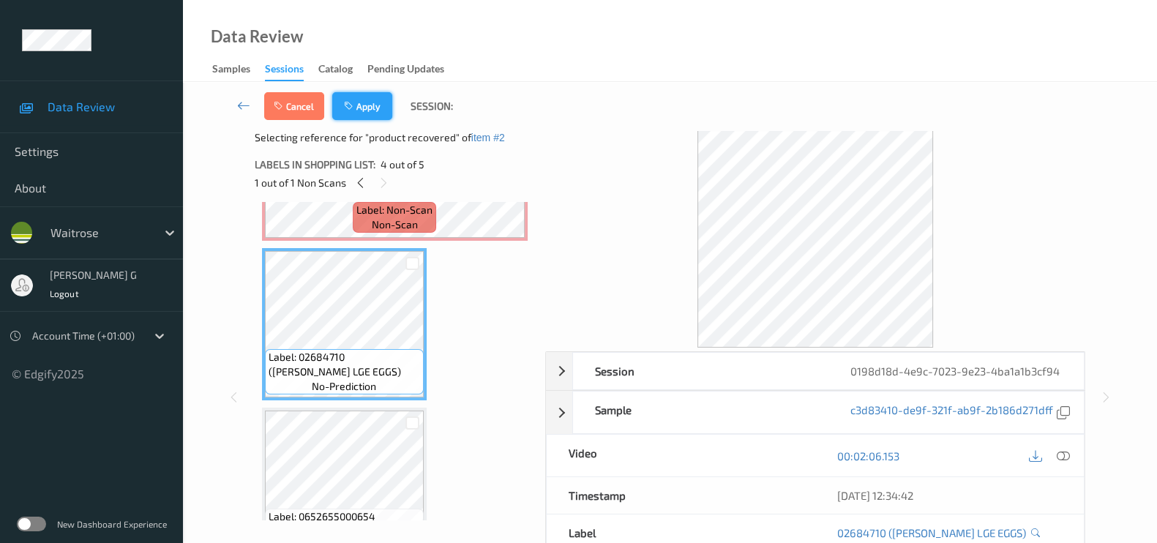
click at [386, 103] on button "Apply" at bounding box center [362, 106] width 60 height 28
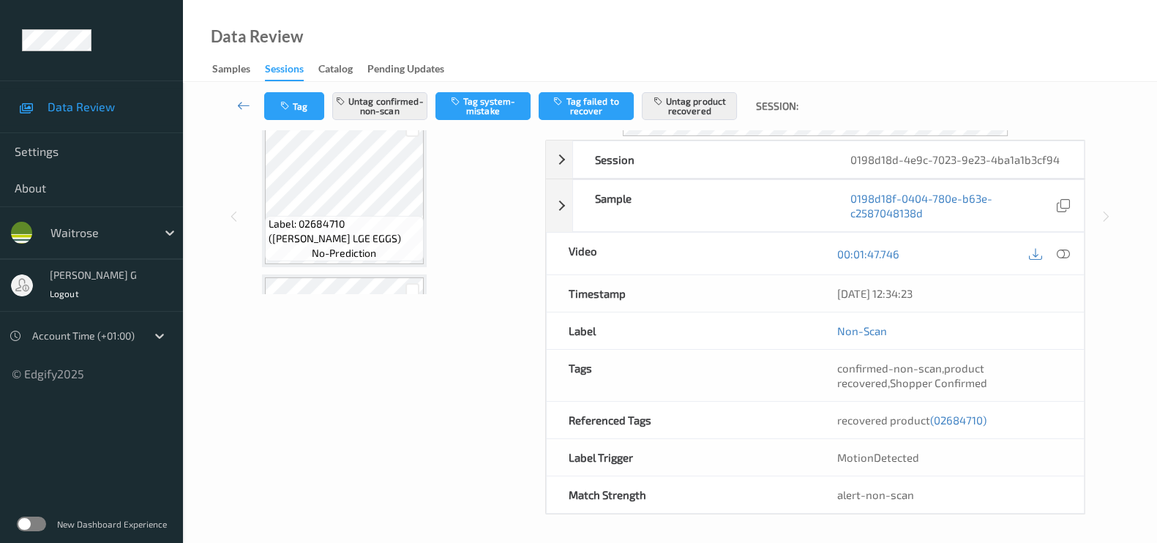
scroll to position [348, 0]
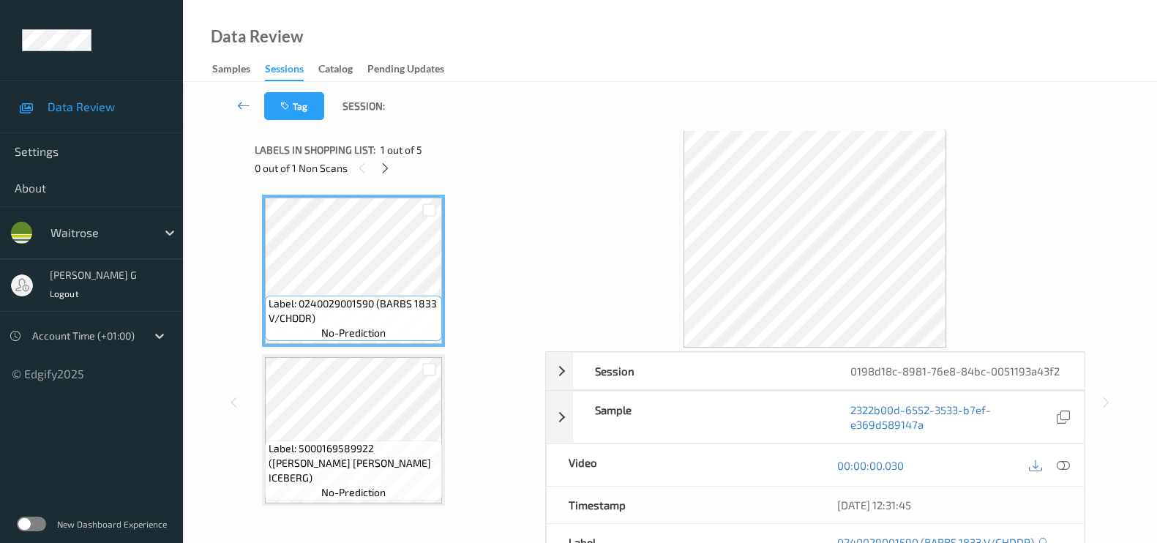
click at [377, 159] on div "0 out of 1 Non Scans" at bounding box center [395, 168] width 280 height 18
click at [384, 168] on icon at bounding box center [385, 168] width 12 height 13
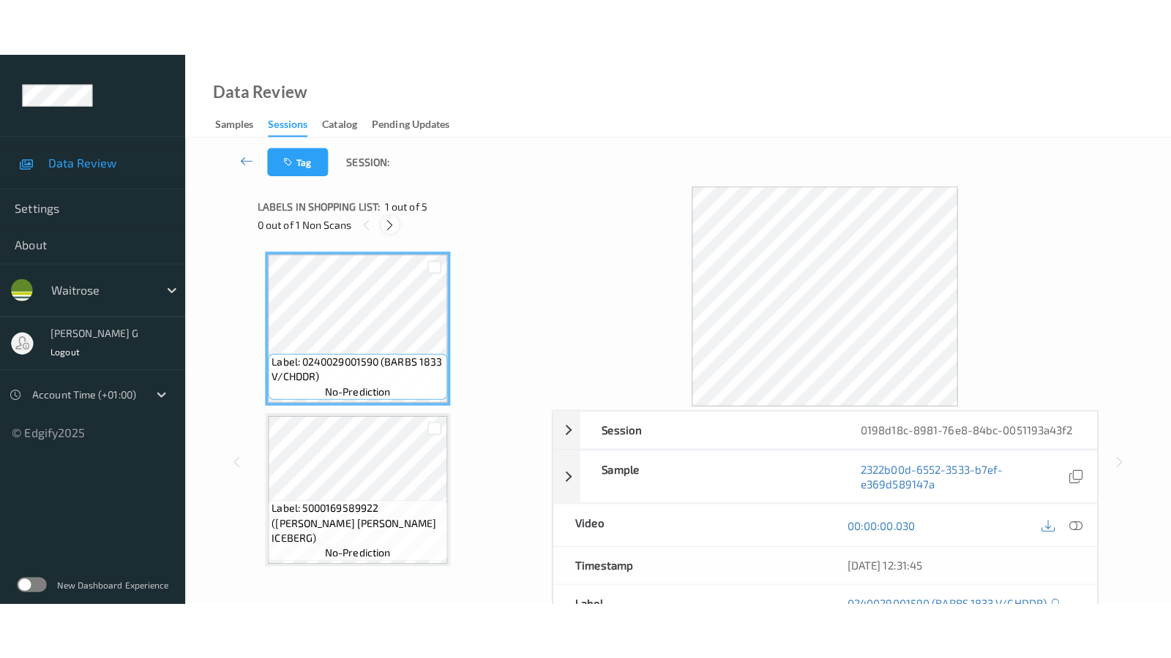
scroll to position [481, 0]
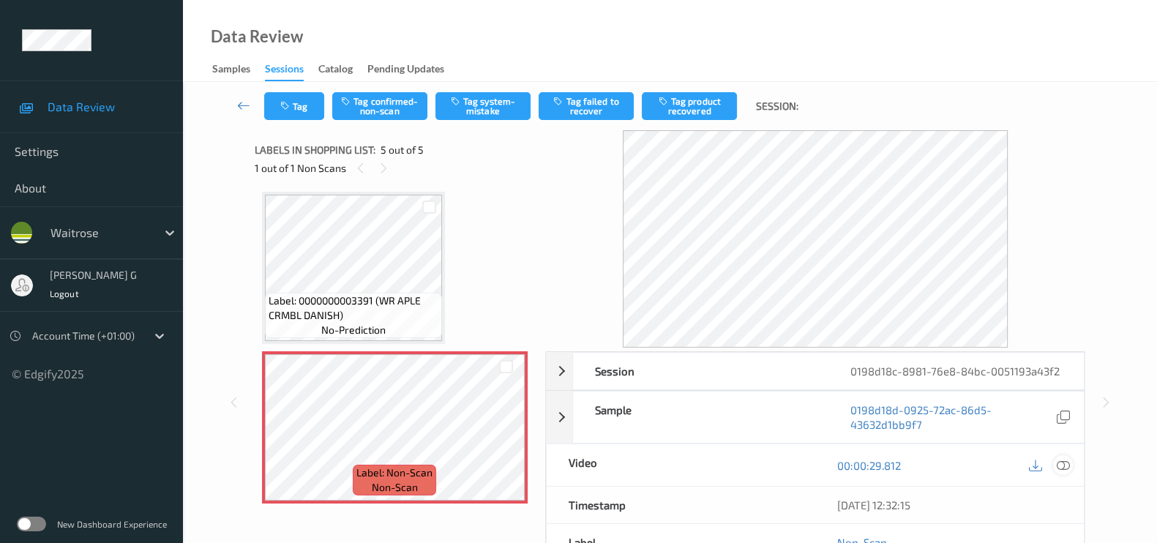
click at [1064, 462] on icon at bounding box center [1062, 465] width 13 height 13
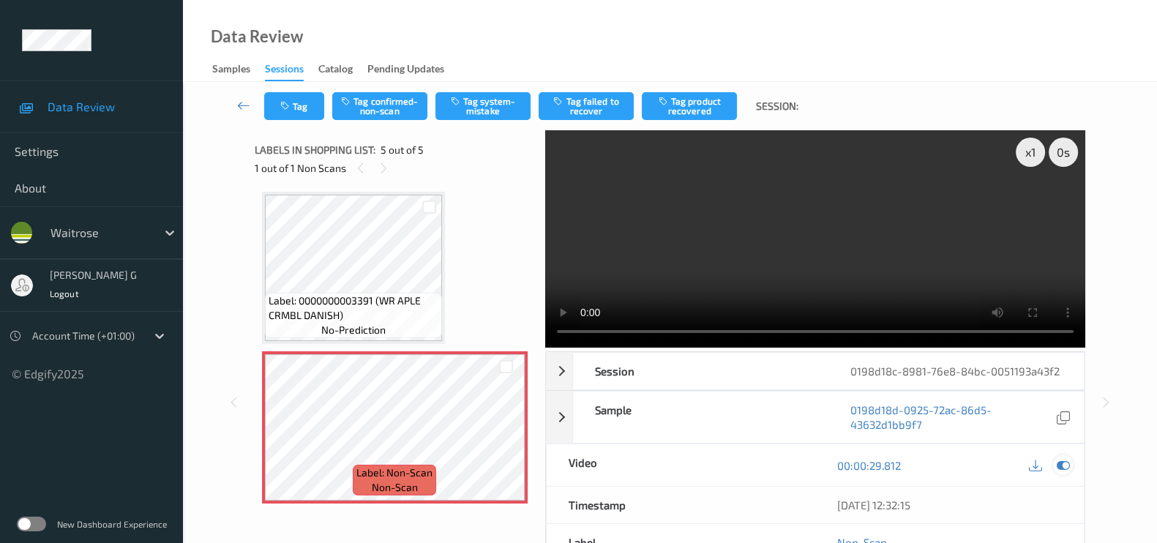
click at [1064, 465] on icon at bounding box center [1062, 465] width 13 height 13
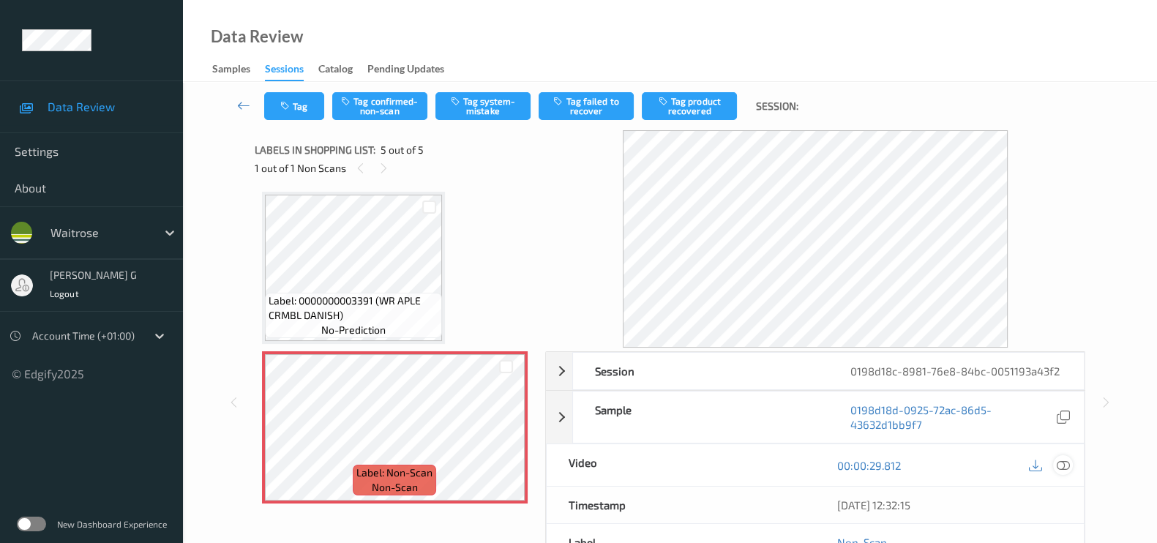
click at [1064, 469] on icon at bounding box center [1062, 465] width 13 height 13
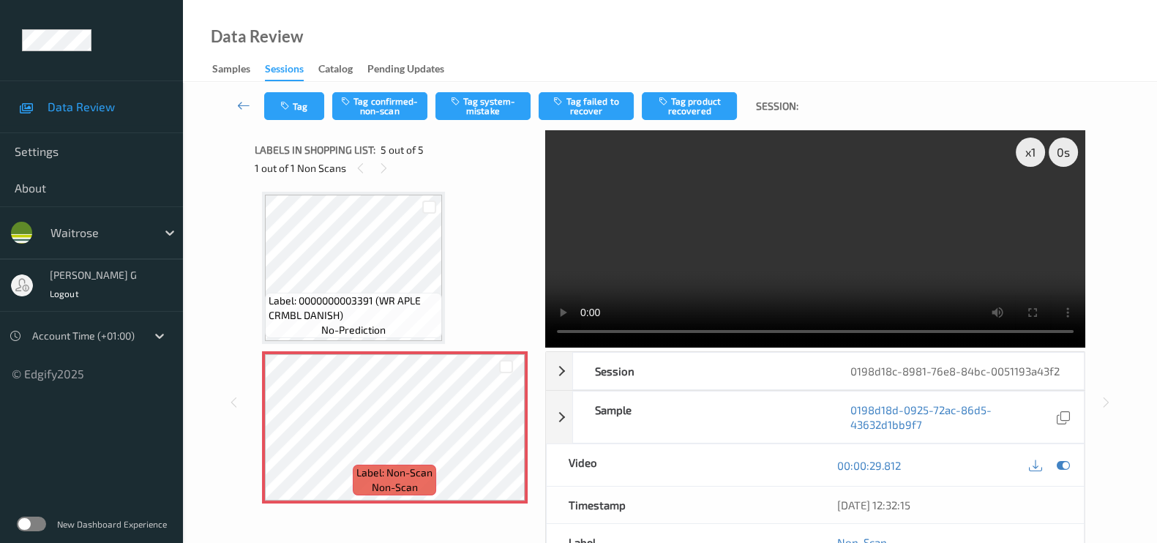
scroll to position [365, 0]
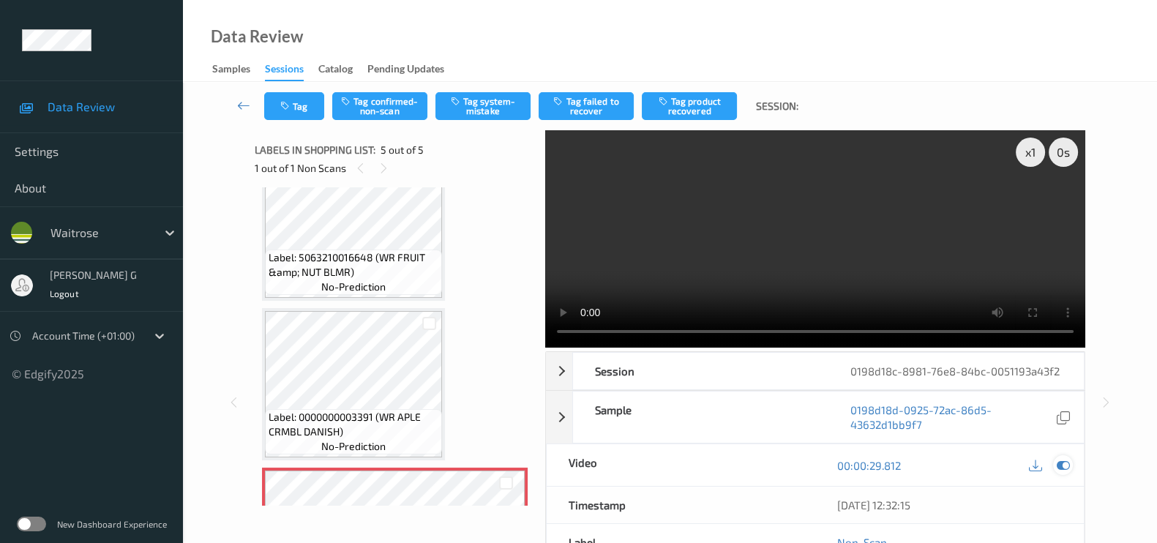
click at [1060, 468] on icon at bounding box center [1062, 465] width 13 height 13
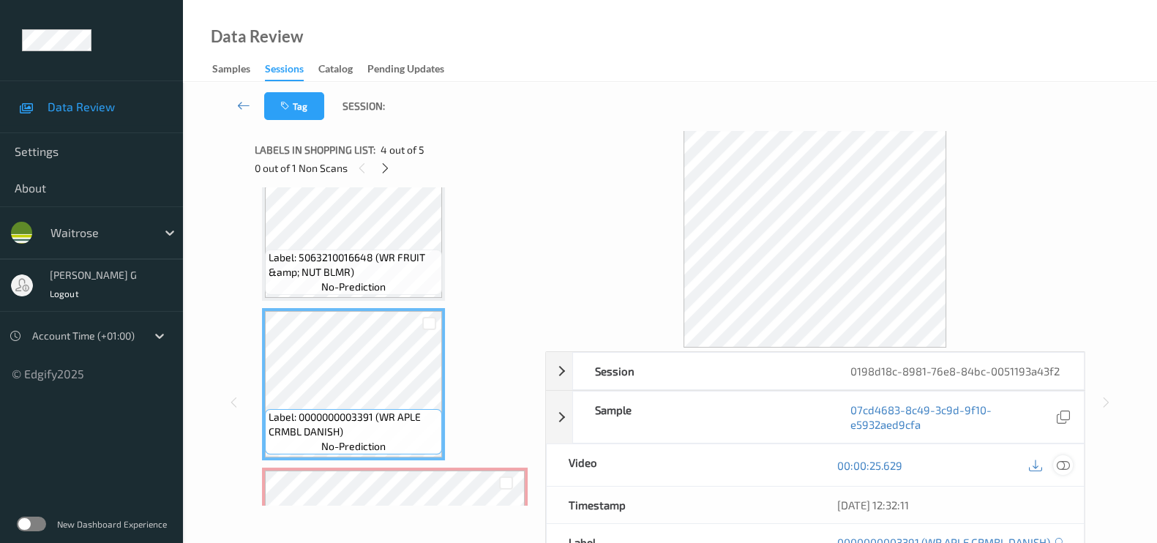
click at [1067, 465] on icon at bounding box center [1062, 465] width 13 height 13
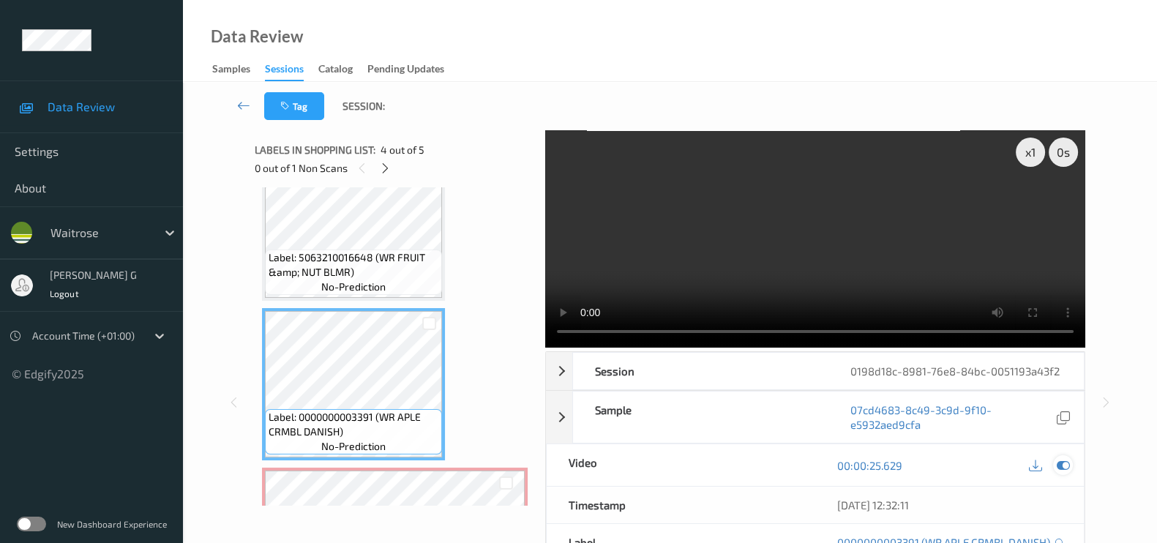
click at [1064, 464] on icon at bounding box center [1062, 465] width 13 height 13
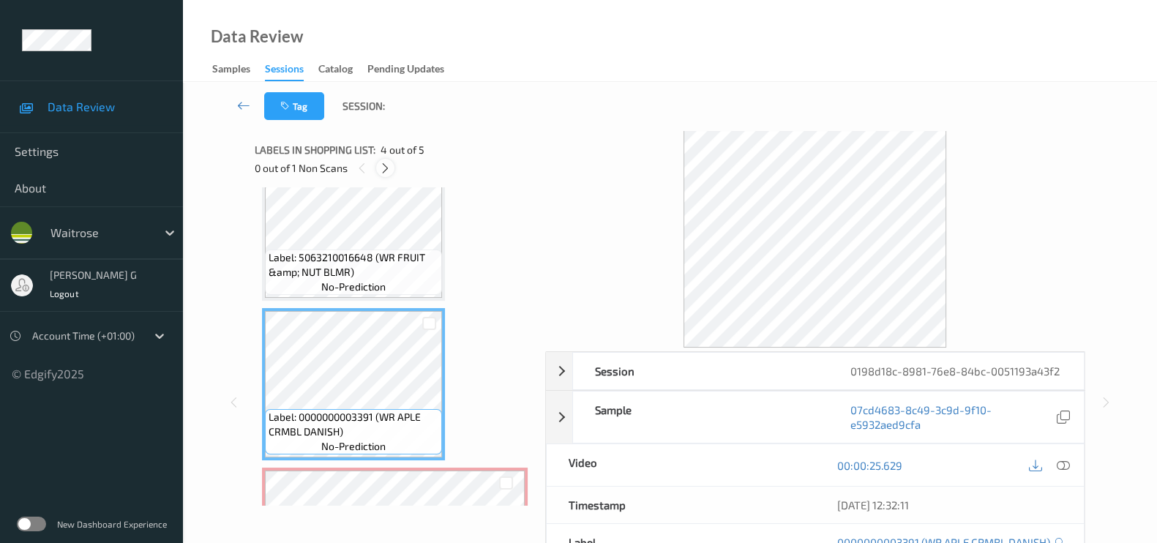
click at [388, 159] on div at bounding box center [385, 168] width 18 height 18
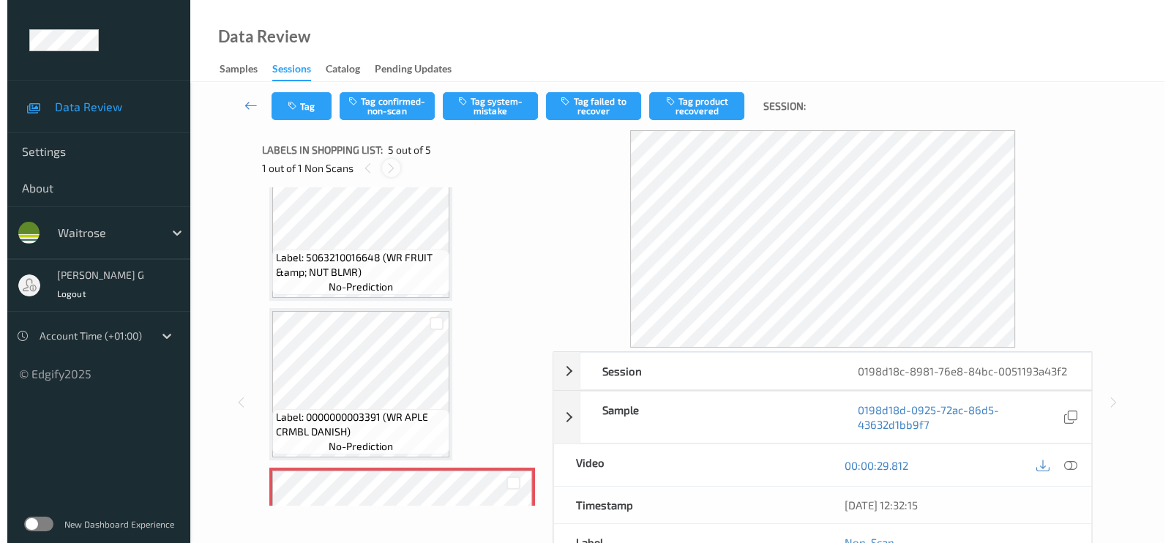
scroll to position [481, 0]
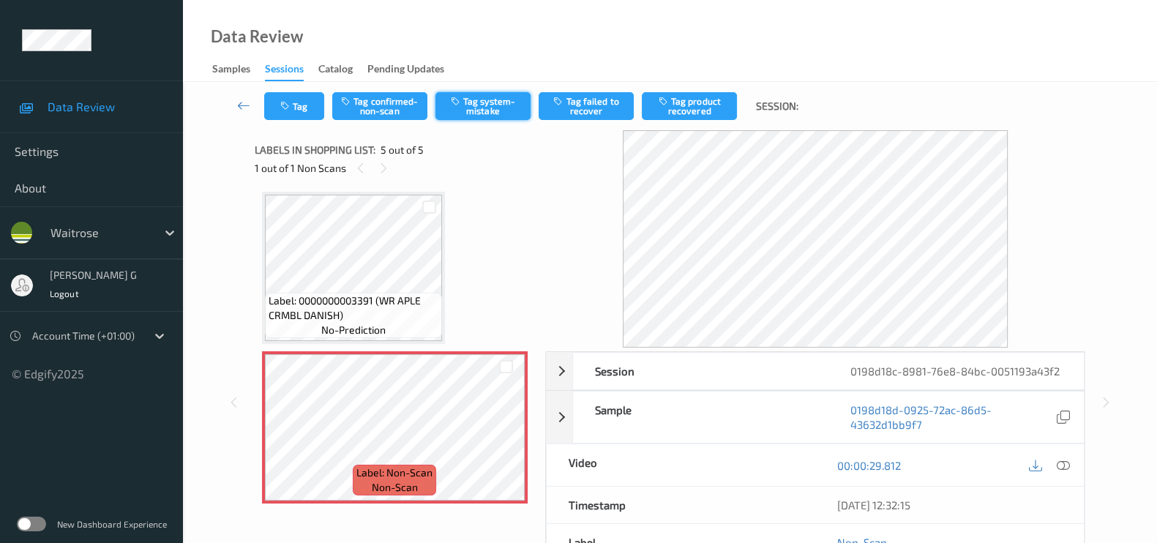
click at [484, 112] on button "Tag system-mistake" at bounding box center [482, 106] width 95 height 28
click at [288, 124] on div "Tag Tag confirmed-non-scan Untag system-mistake Tag failed to recover Tag produ…" at bounding box center [670, 106] width 914 height 48
click at [290, 112] on button "Tag" at bounding box center [294, 106] width 60 height 28
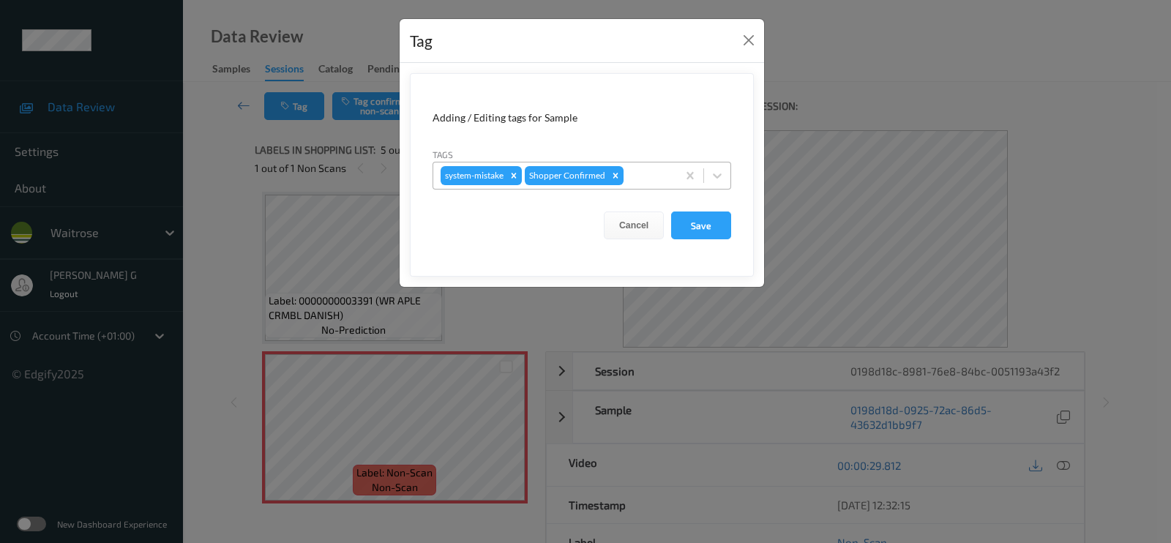
click at [644, 176] on div at bounding box center [647, 176] width 43 height 18
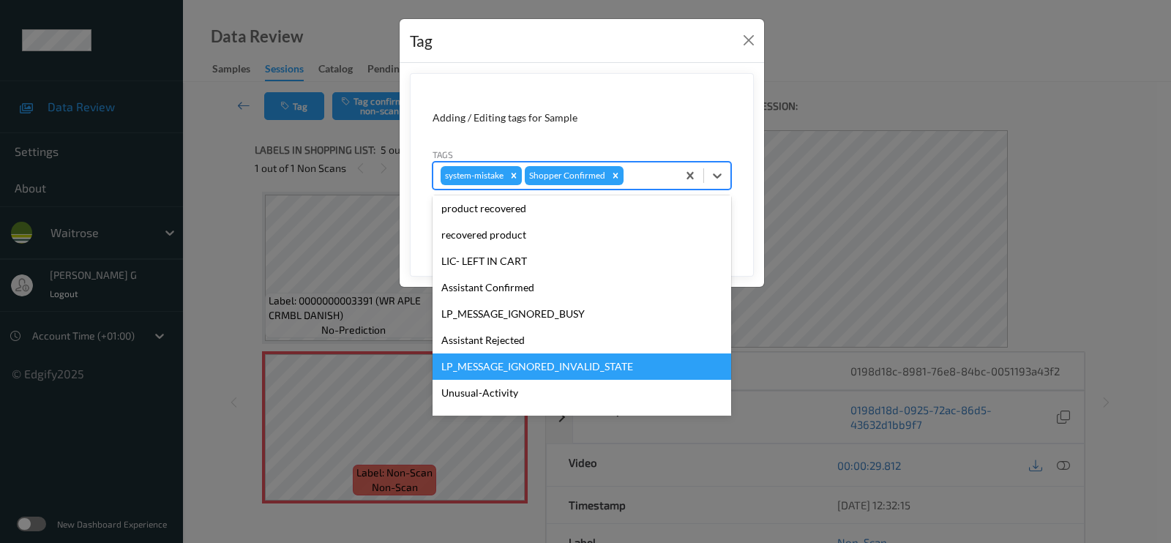
scroll to position [286, 0]
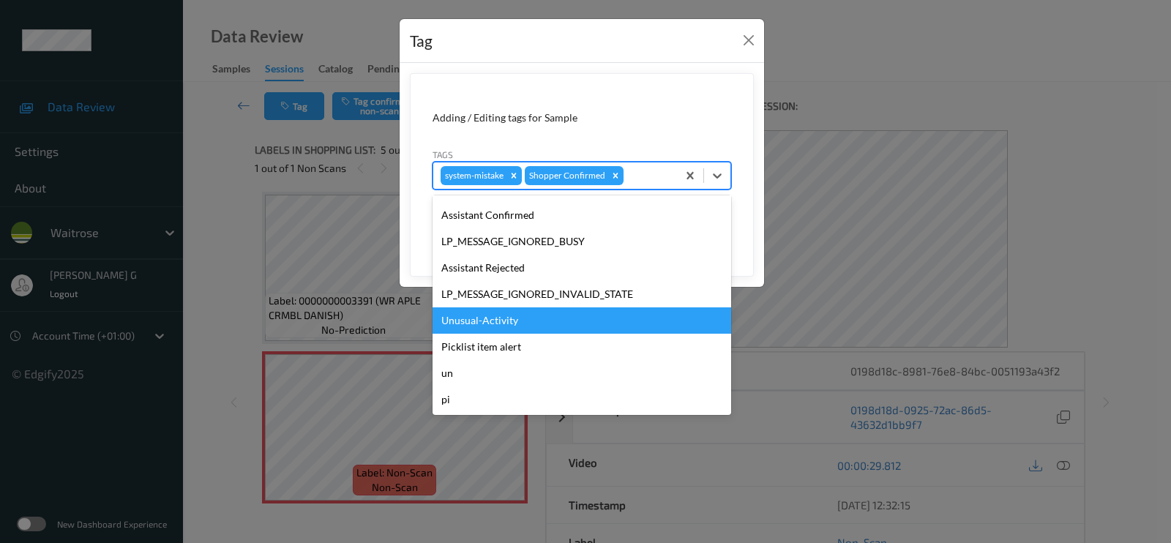
click at [481, 309] on div "Unusual-Activity" at bounding box center [581, 320] width 298 height 26
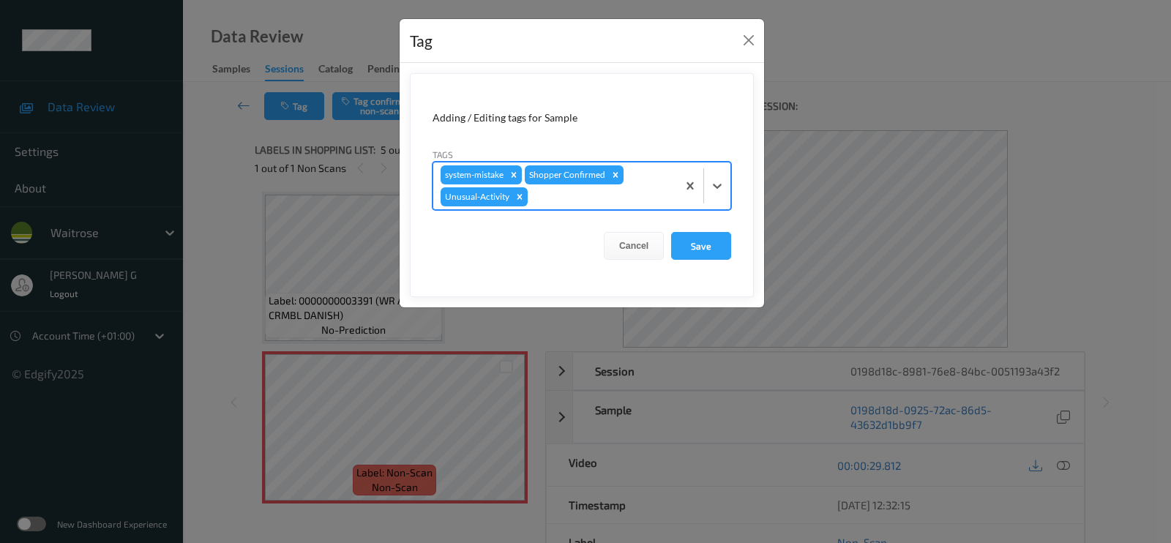
click at [596, 204] on div at bounding box center [599, 197] width 139 height 18
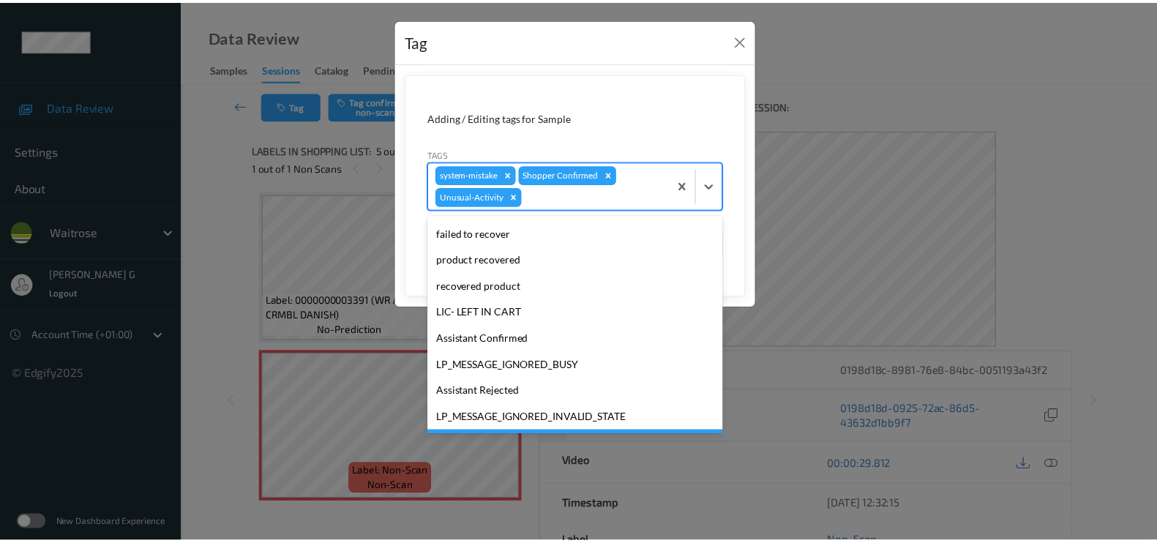
scroll to position [260, 0]
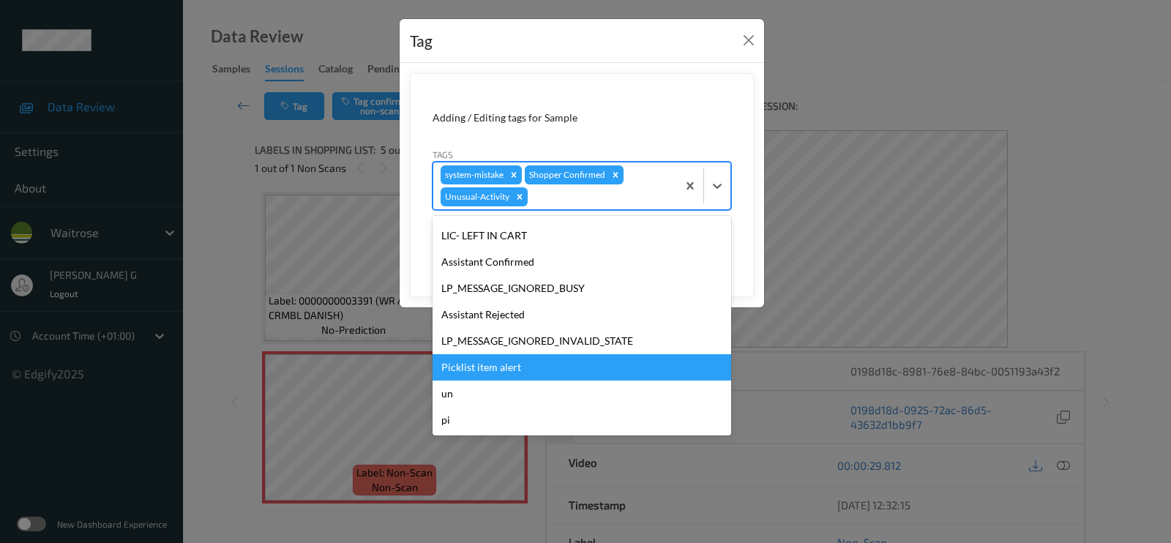
click at [484, 358] on div "Picklist item alert" at bounding box center [581, 367] width 298 height 26
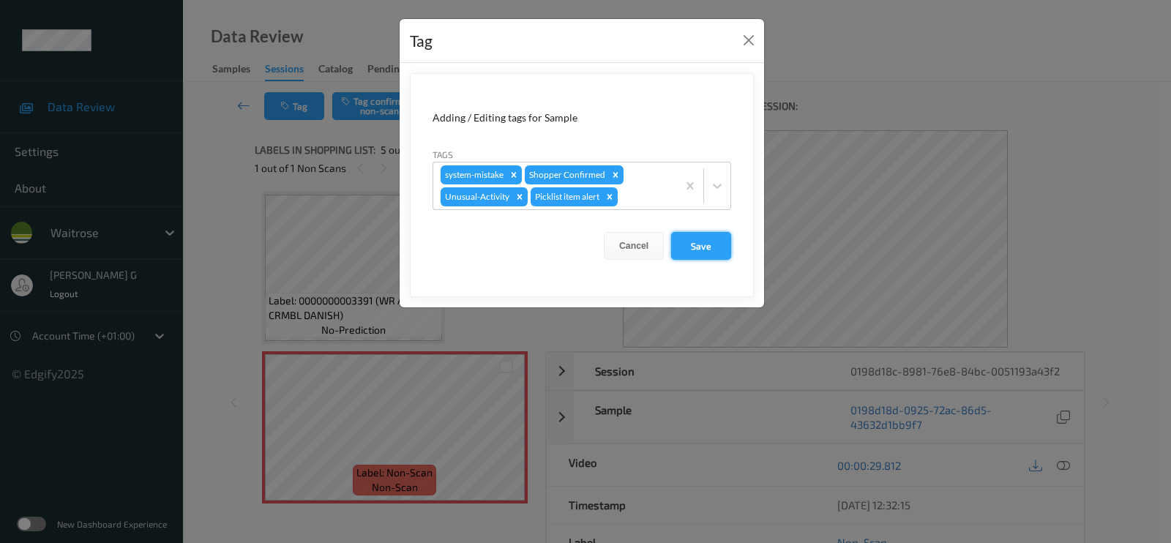
click at [699, 242] on button "Save" at bounding box center [701, 246] width 60 height 28
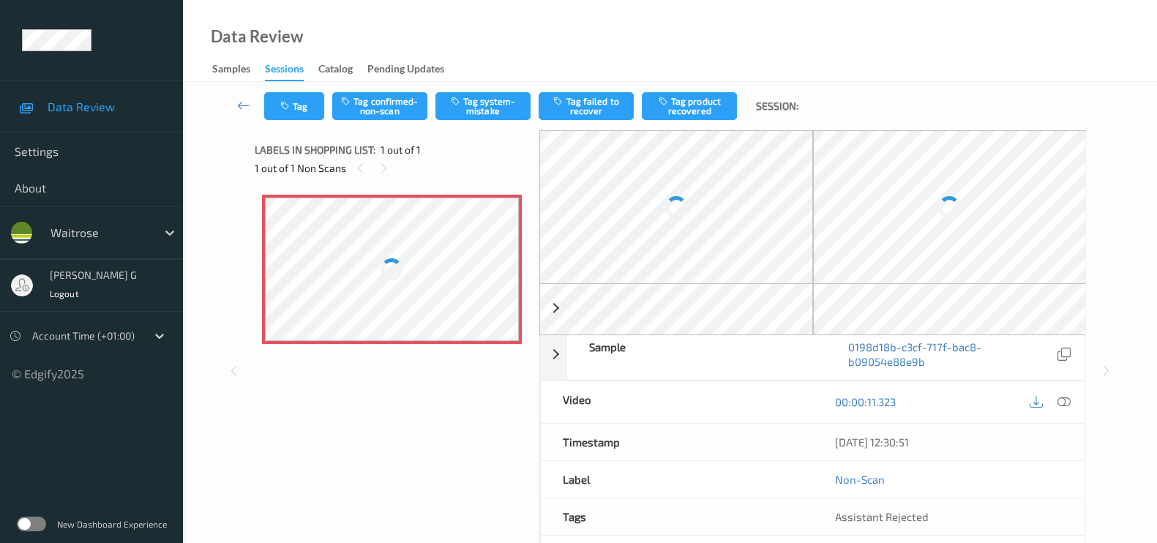
click at [655, 34] on div "Data Review Samples Sessions Catalog Pending Updates" at bounding box center [670, 41] width 974 height 82
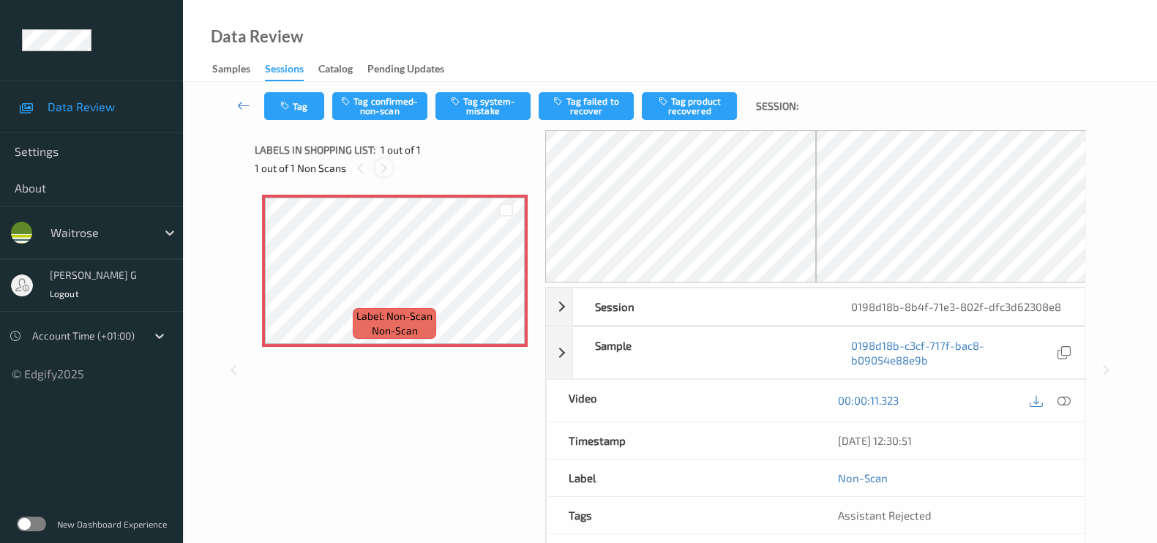
click at [381, 168] on icon at bounding box center [384, 168] width 12 height 13
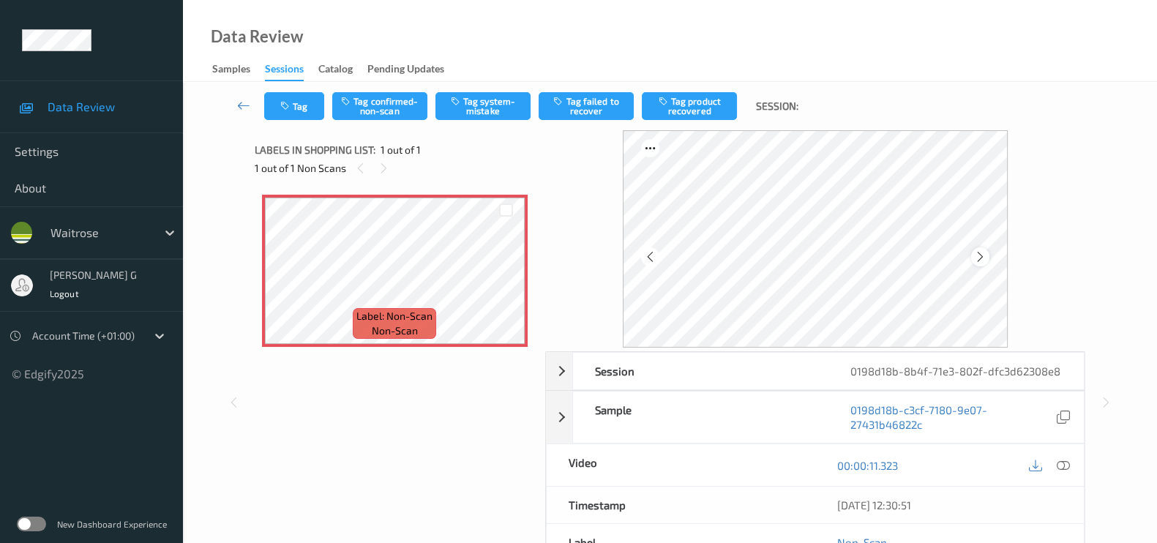
click at [980, 254] on icon at bounding box center [980, 256] width 12 height 13
click at [1061, 462] on icon at bounding box center [1062, 465] width 13 height 13
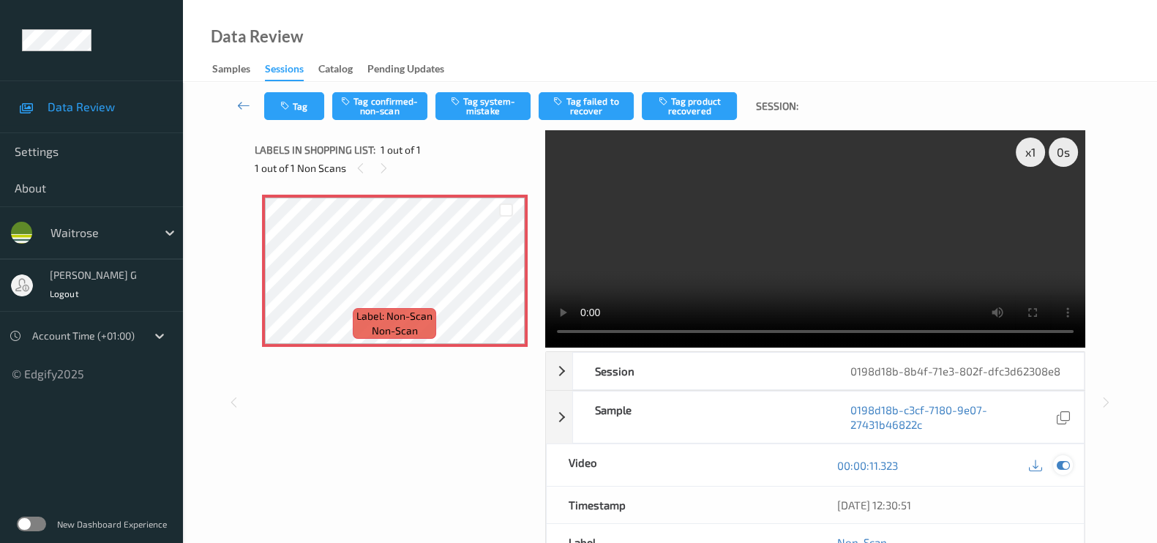
click at [1063, 462] on icon at bounding box center [1062, 465] width 13 height 13
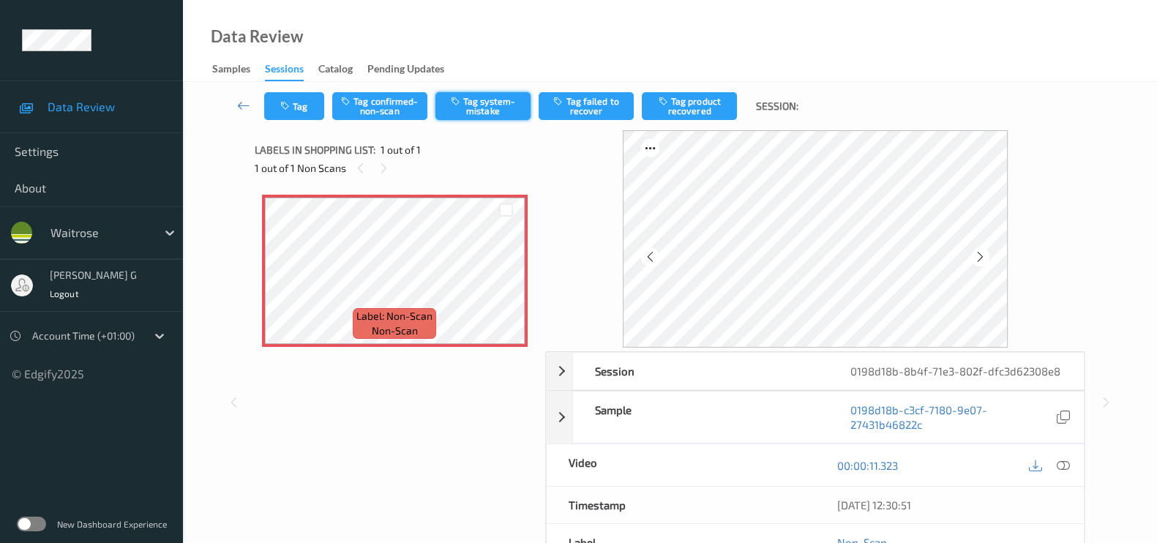
click at [485, 108] on button "Tag system-mistake" at bounding box center [482, 106] width 95 height 28
click at [307, 110] on button "Tag" at bounding box center [294, 106] width 60 height 28
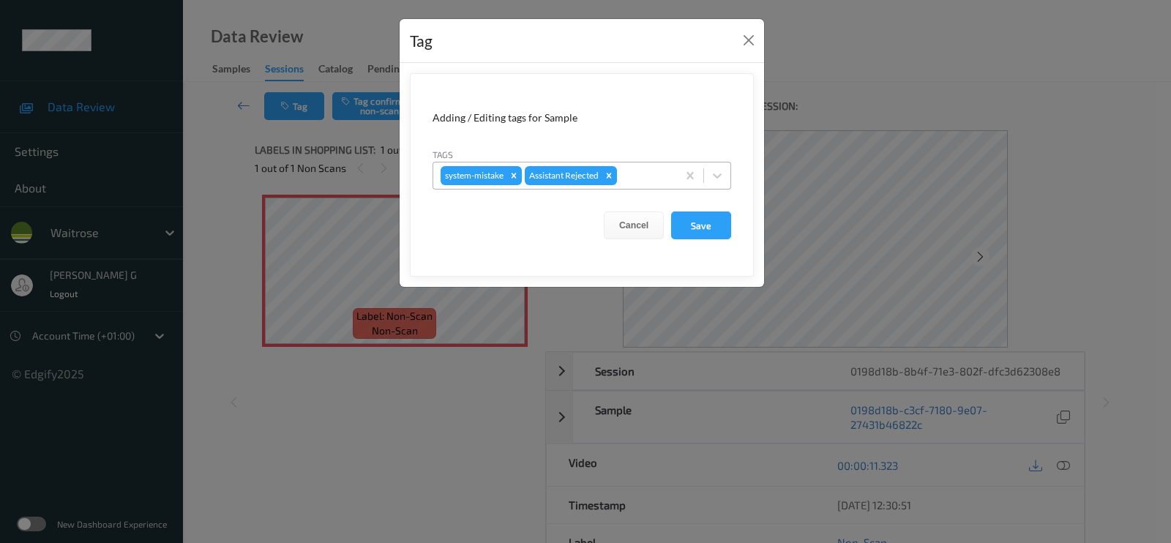
click at [643, 174] on div at bounding box center [645, 176] width 50 height 18
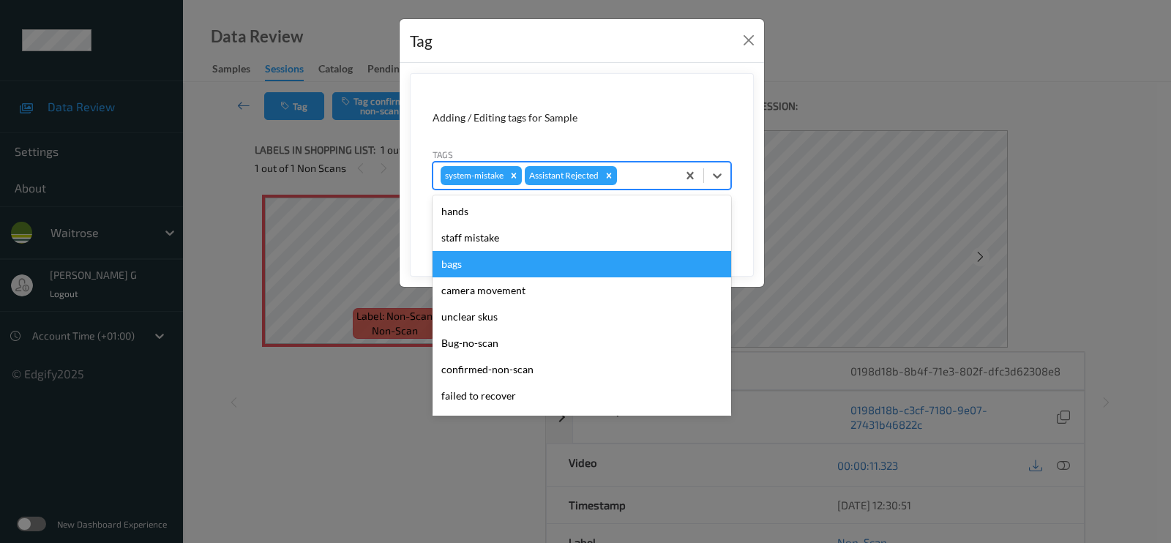
click at [458, 268] on div "bags" at bounding box center [581, 264] width 298 height 26
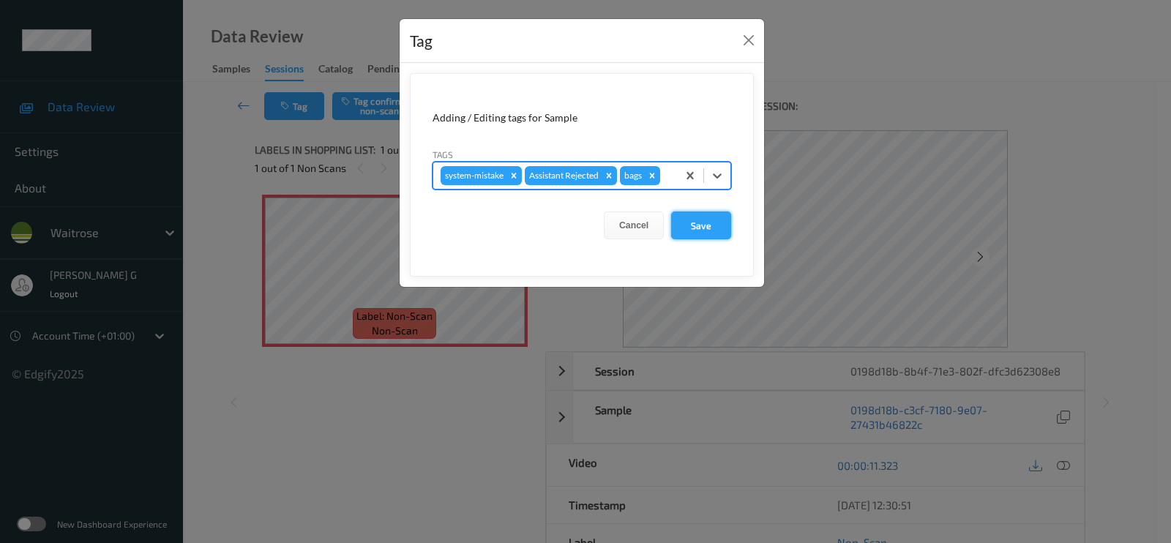
click at [705, 223] on button "Save" at bounding box center [701, 225] width 60 height 28
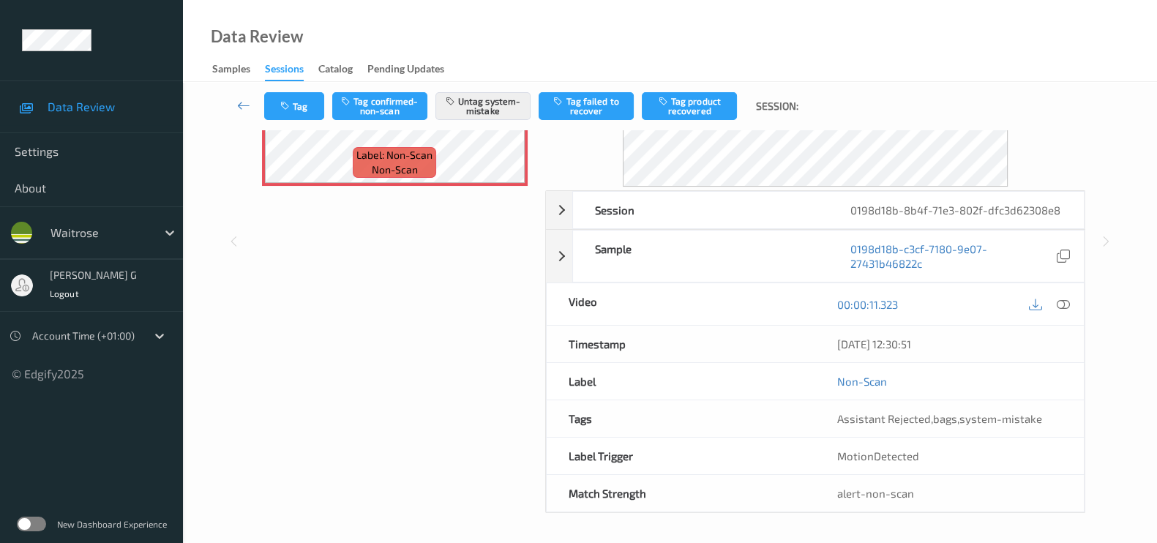
scroll to position [159, 0]
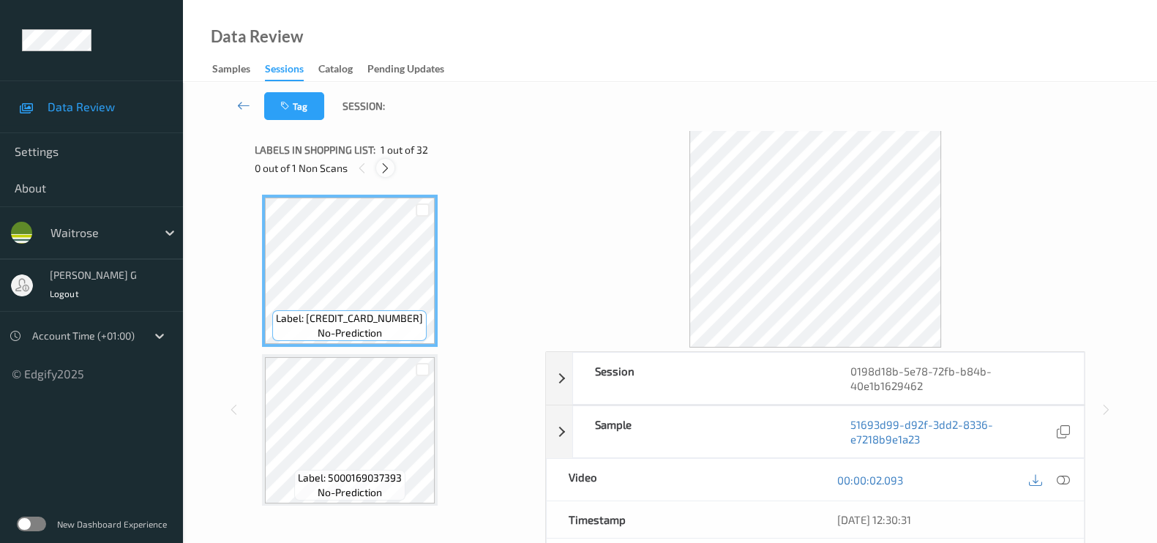
click at [392, 170] on div at bounding box center [385, 168] width 18 height 18
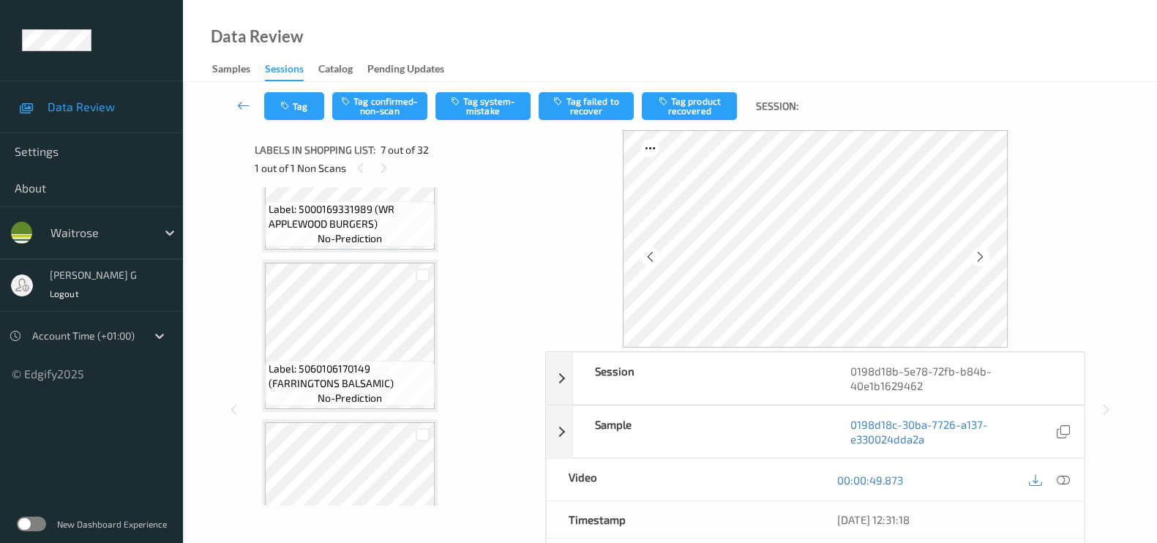
scroll to position [617, 0]
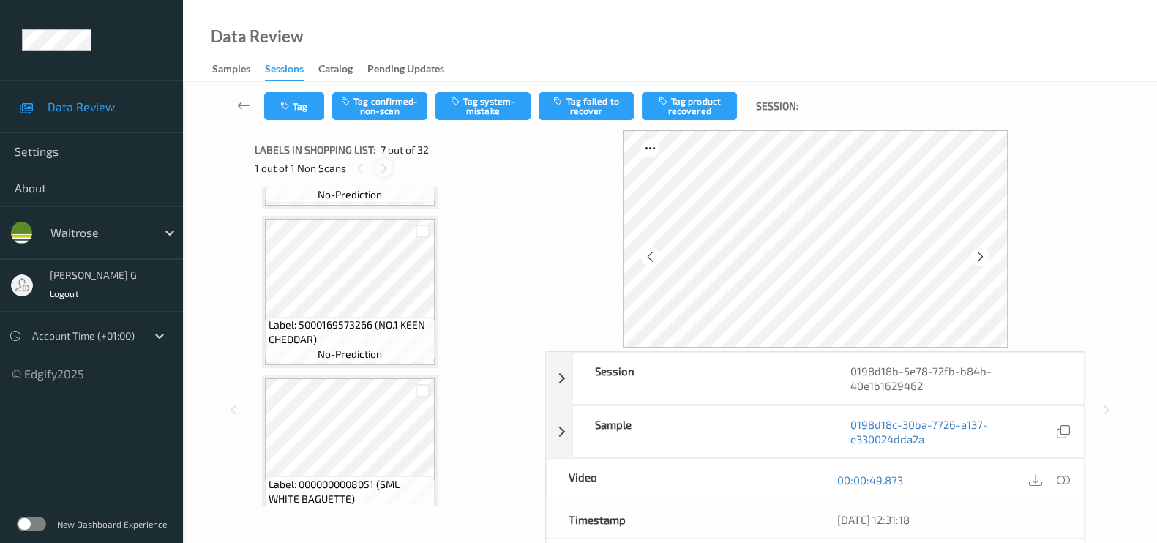
click at [384, 171] on icon at bounding box center [384, 168] width 12 height 13
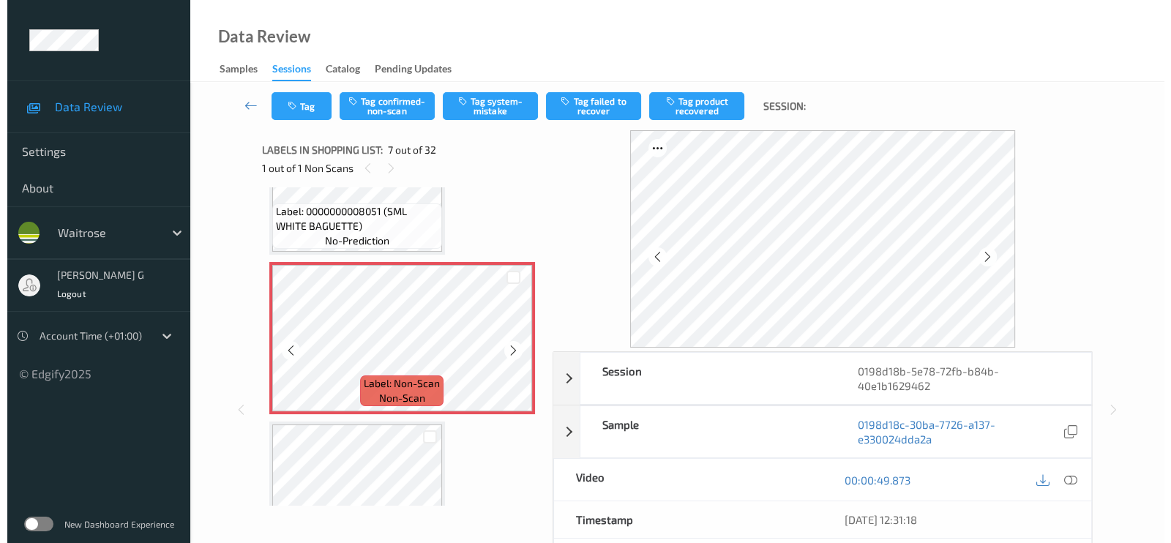
scroll to position [800, 0]
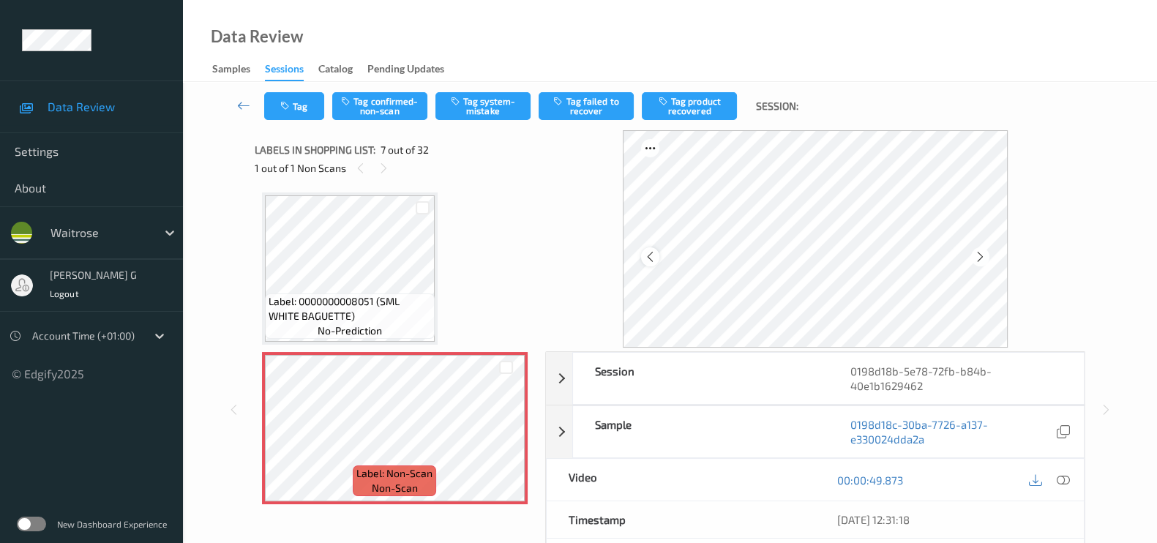
click at [651, 258] on icon at bounding box center [650, 256] width 12 height 13
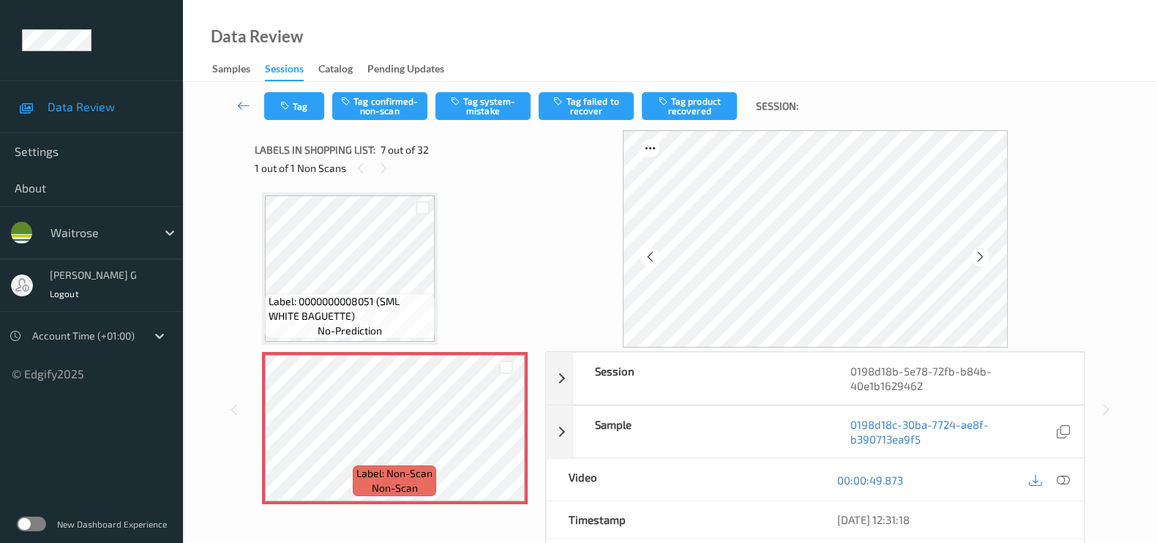
click at [651, 258] on icon at bounding box center [650, 256] width 12 height 13
click at [494, 100] on button "Tag system-mistake" at bounding box center [482, 106] width 95 height 28
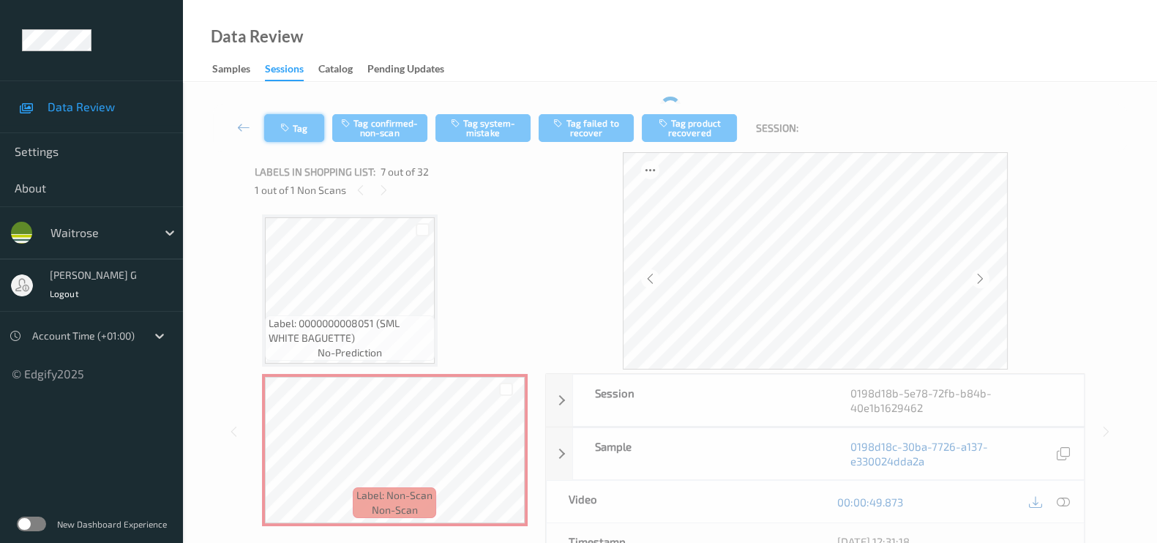
click at [292, 123] on icon "button" at bounding box center [286, 128] width 12 height 10
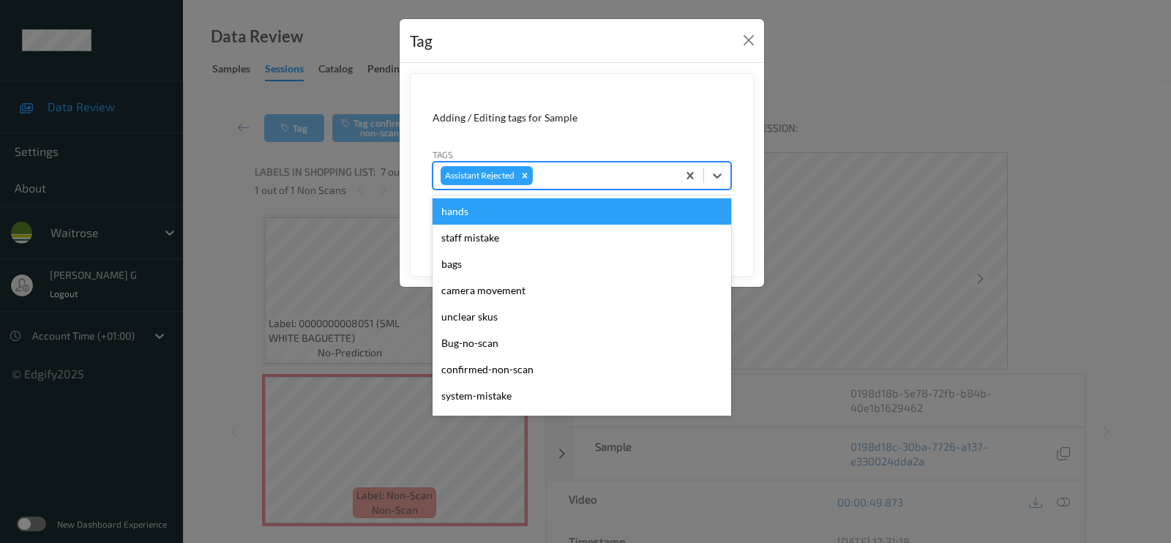
click at [563, 178] on div at bounding box center [603, 176] width 134 height 18
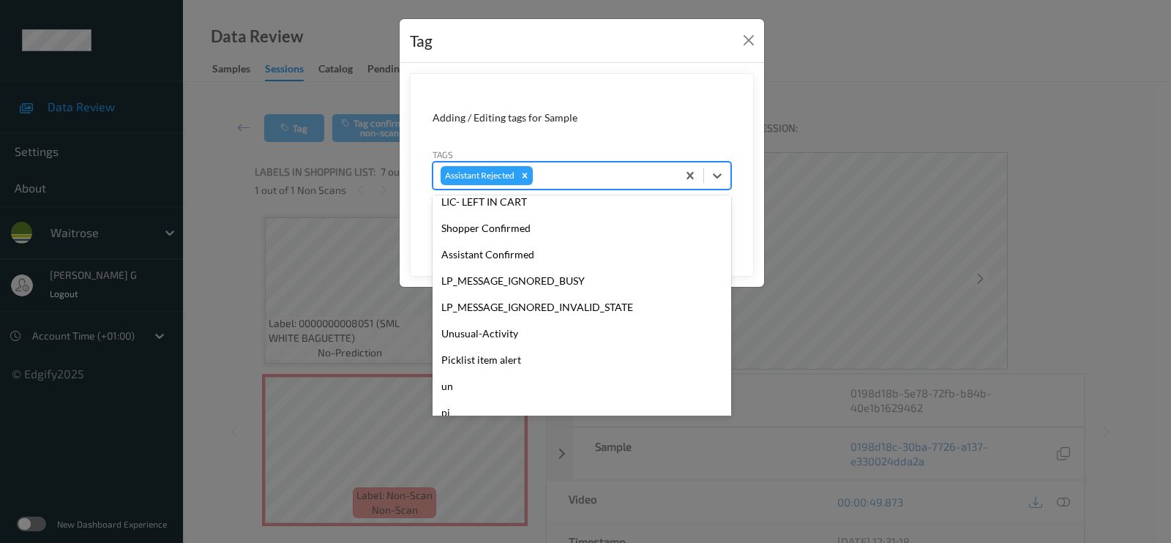
scroll to position [312, 0]
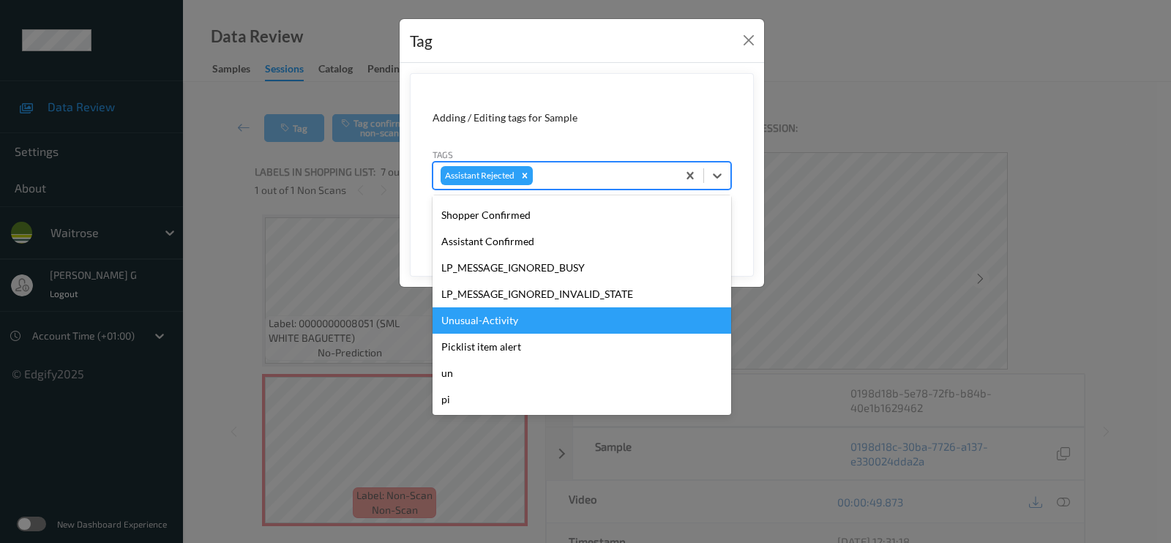
click at [487, 315] on div "Unusual-Activity" at bounding box center [581, 320] width 298 height 26
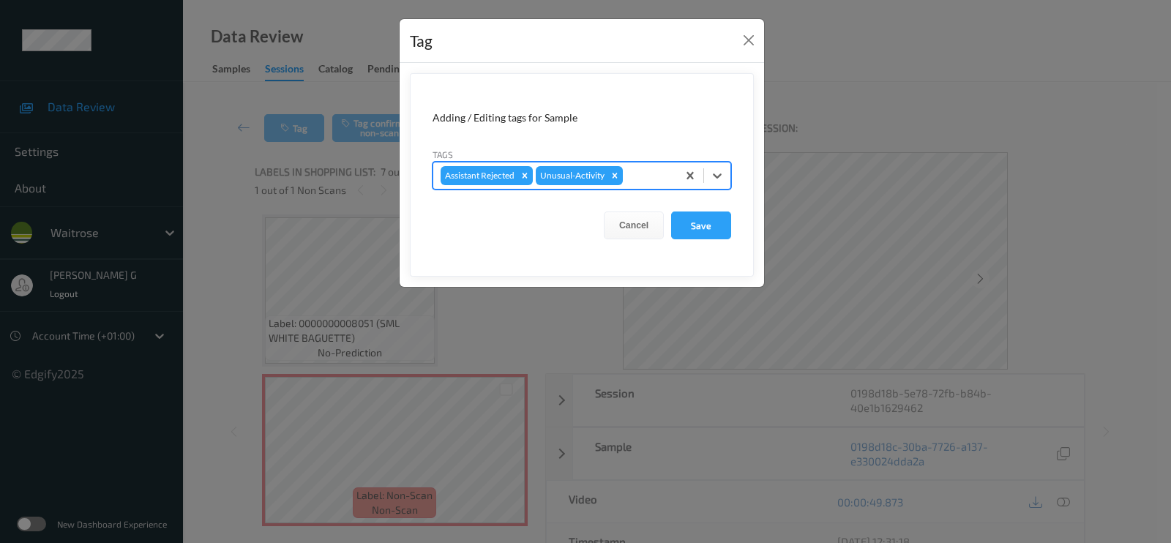
click at [636, 176] on div at bounding box center [648, 176] width 44 height 18
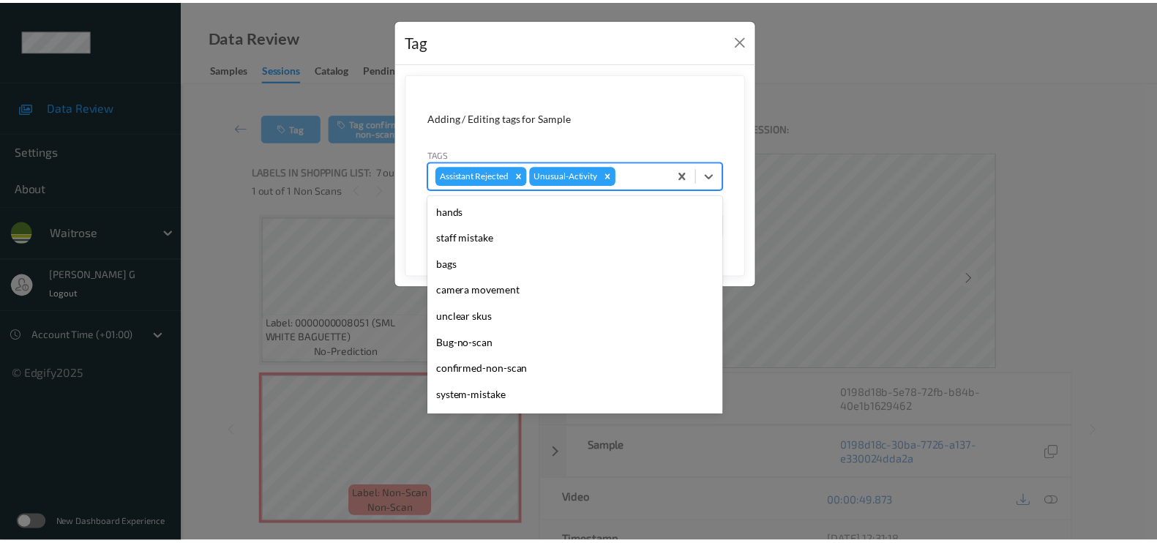
scroll to position [286, 0]
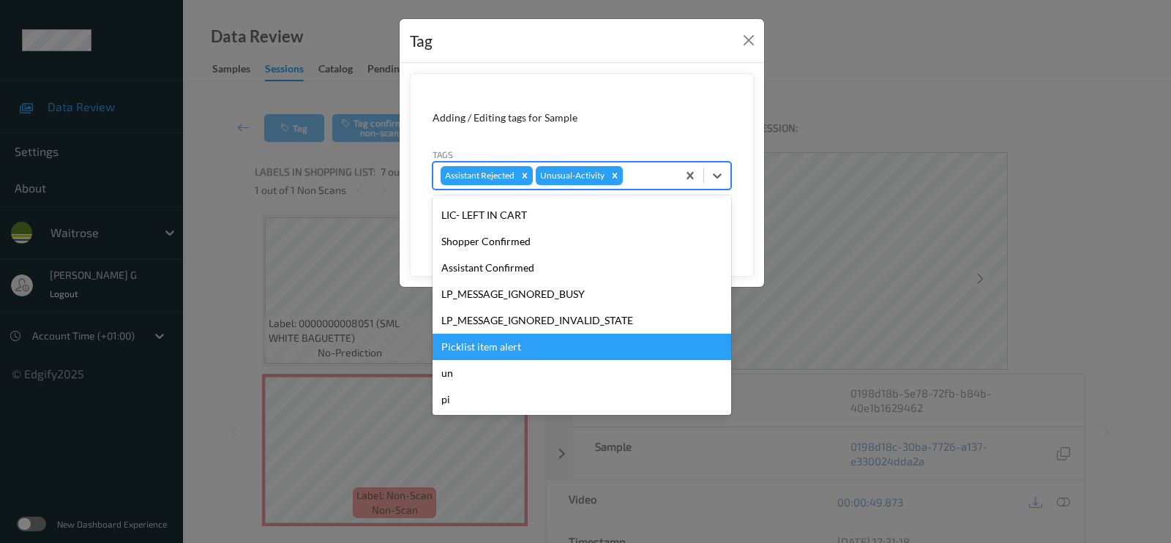
click at [478, 344] on div "Picklist item alert" at bounding box center [581, 347] width 298 height 26
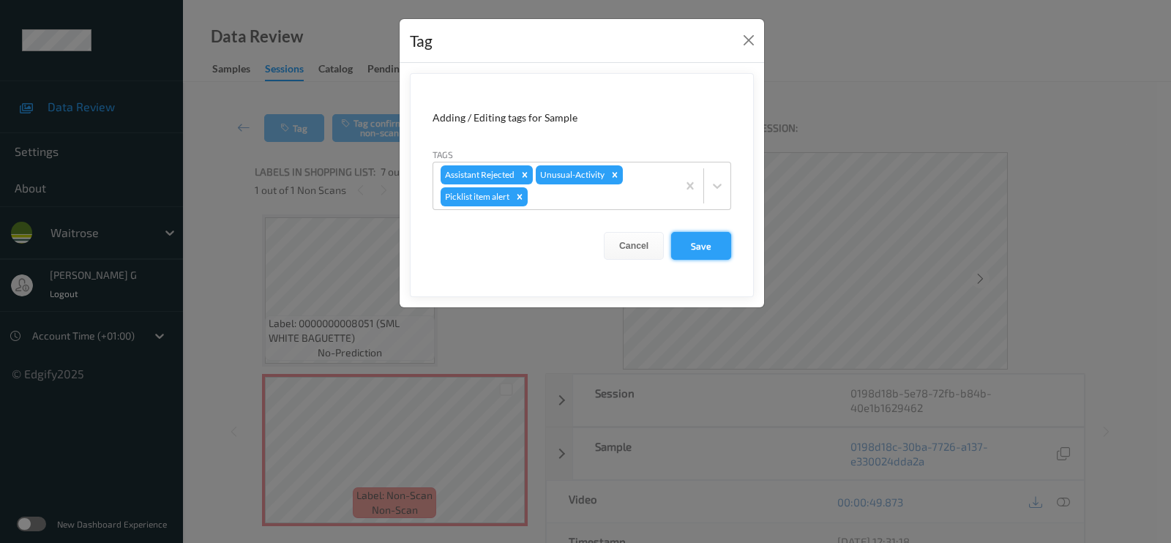
click at [703, 252] on button "Save" at bounding box center [701, 246] width 60 height 28
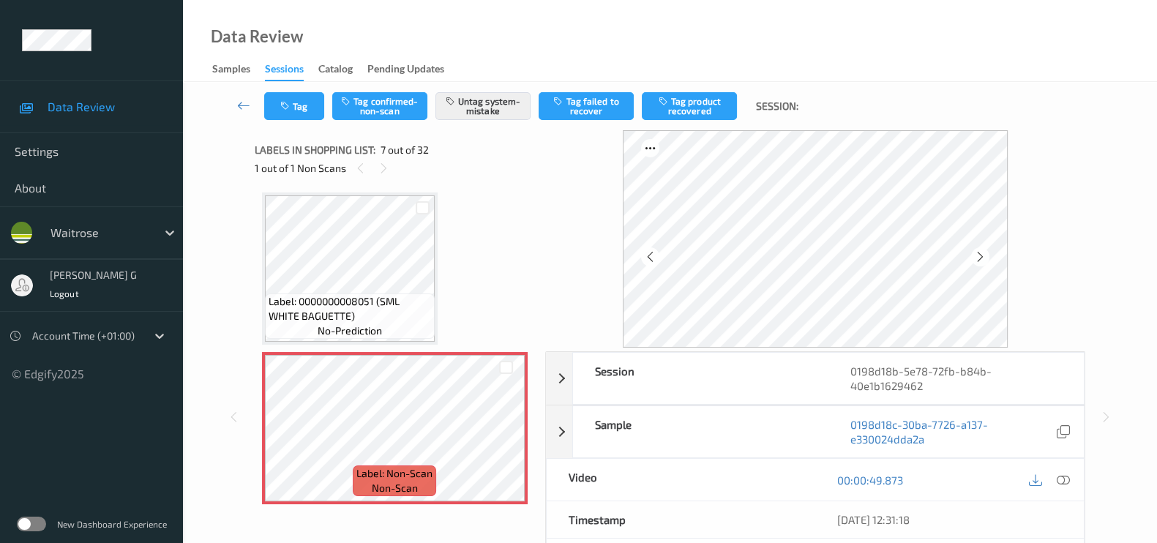
click at [238, 241] on div "Session 0198d18b-5e78-72fb-b84b-40e1b1629462 Session ID 0198d18b-5e78-72fb-b84b…" at bounding box center [670, 416] width 914 height 573
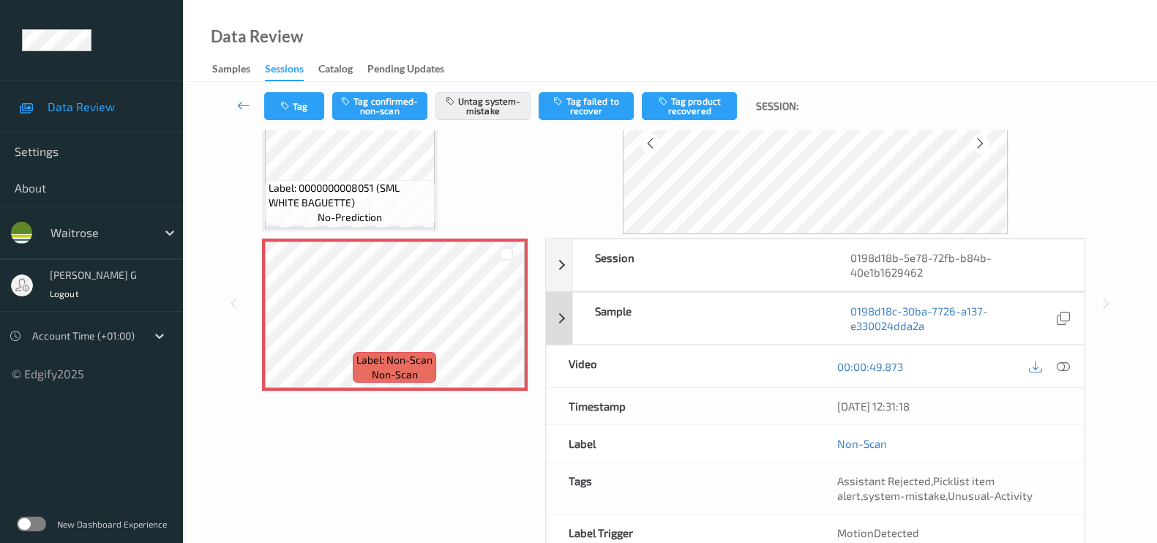
scroll to position [182, 0]
